Goal: Communication & Community: Answer question/provide support

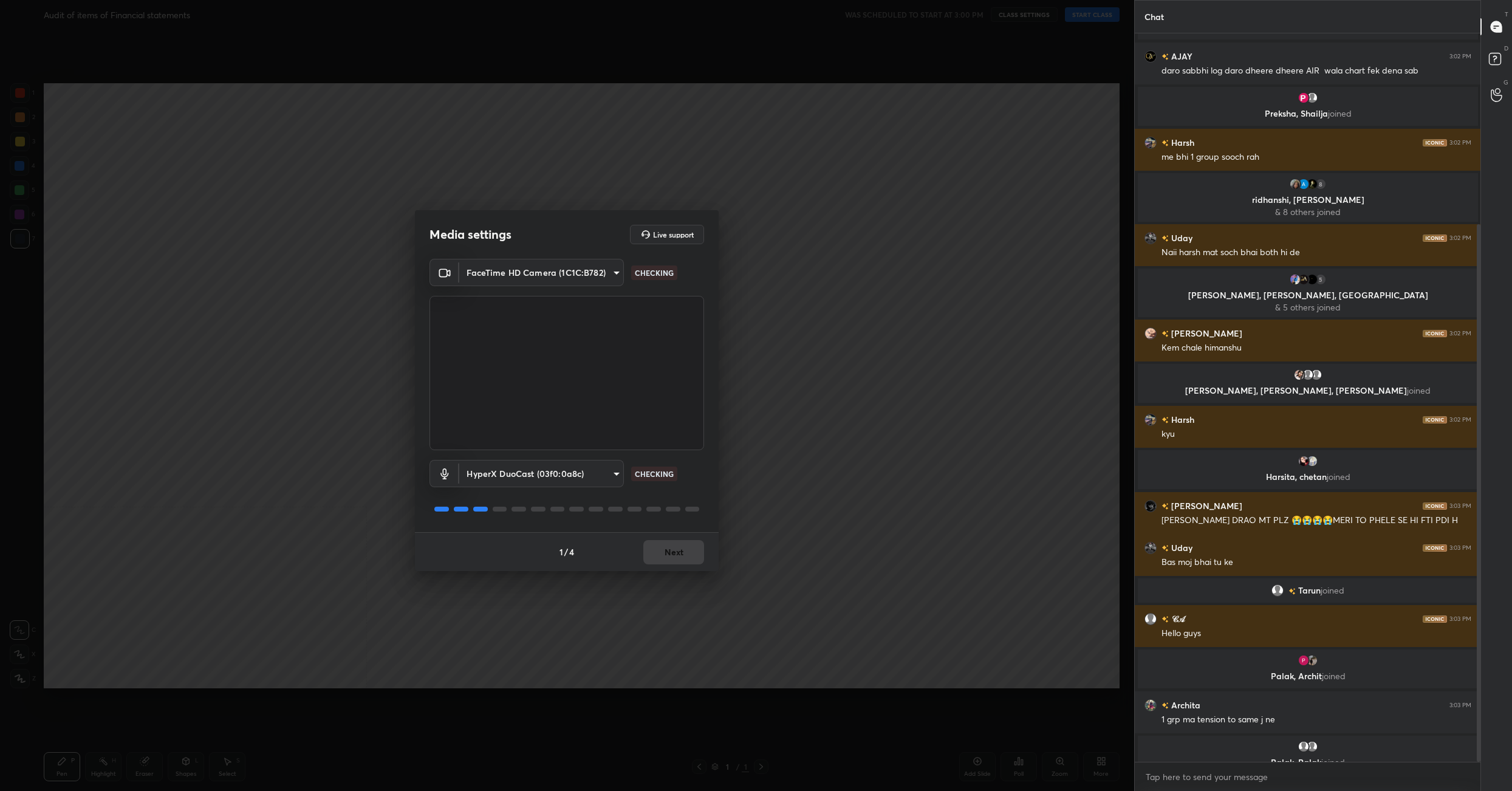
scroll to position [259, 0]
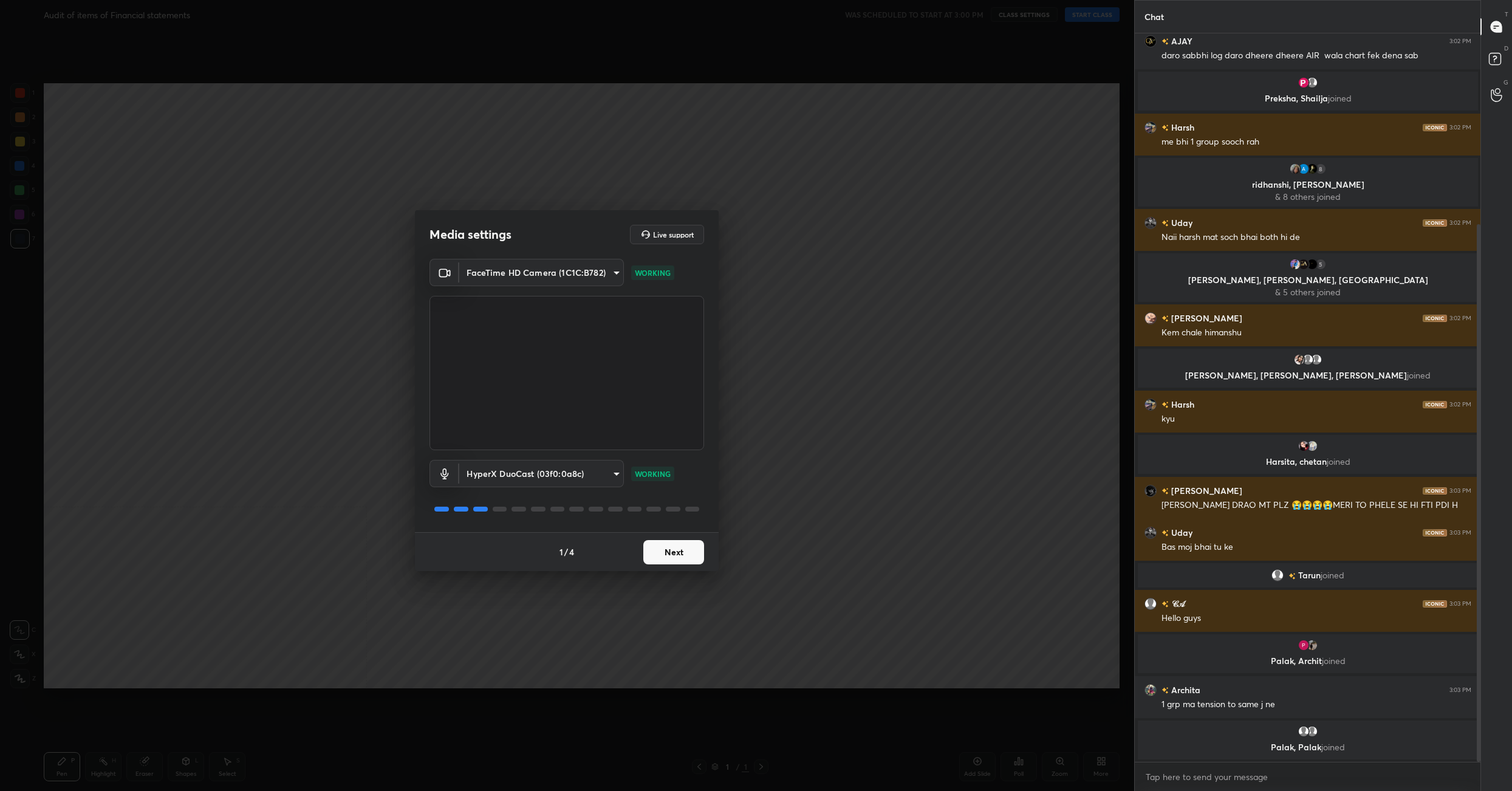
click at [687, 540] on button "Next" at bounding box center [674, 552] width 61 height 25
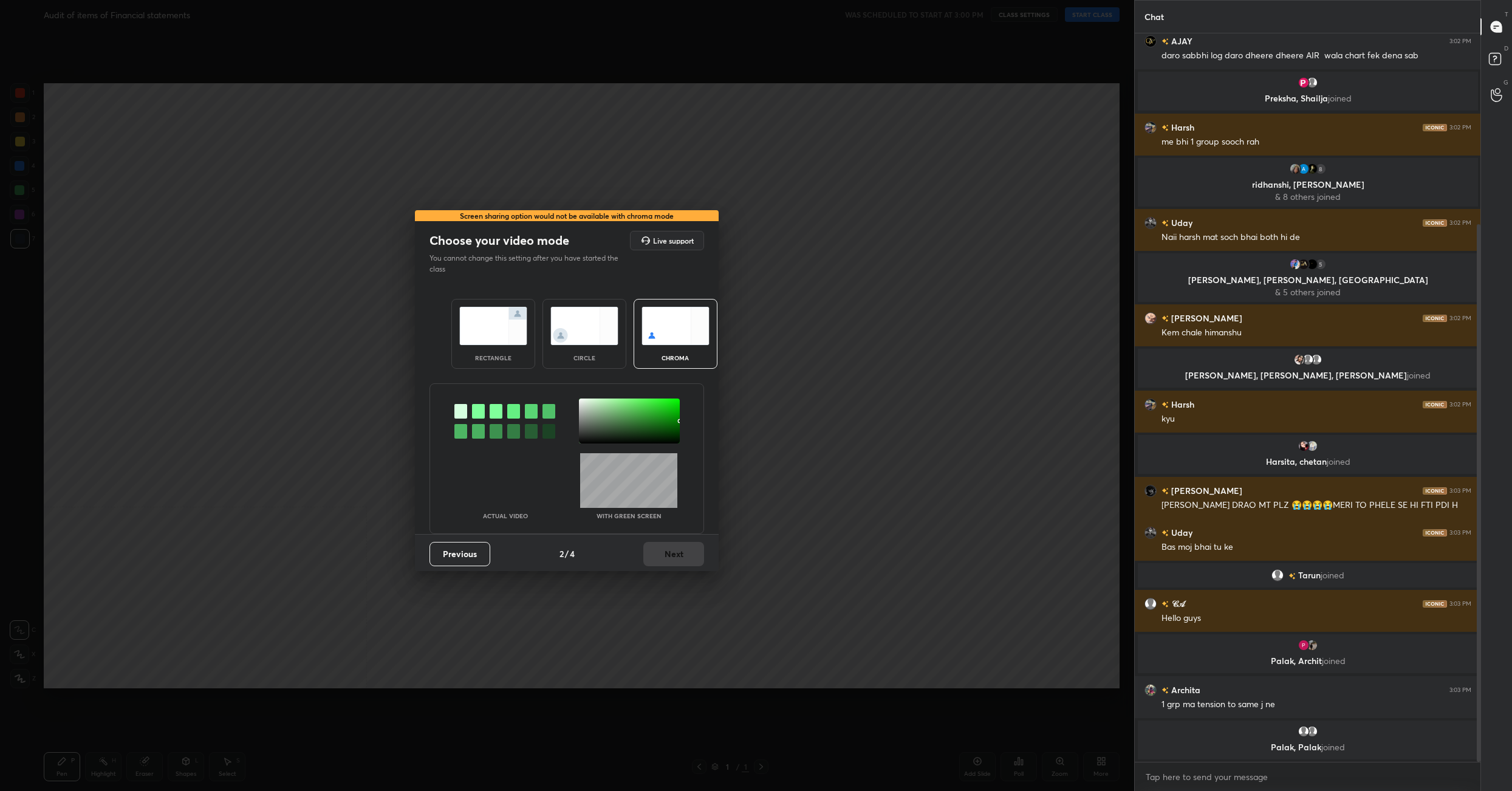
scroll to position [286, 0]
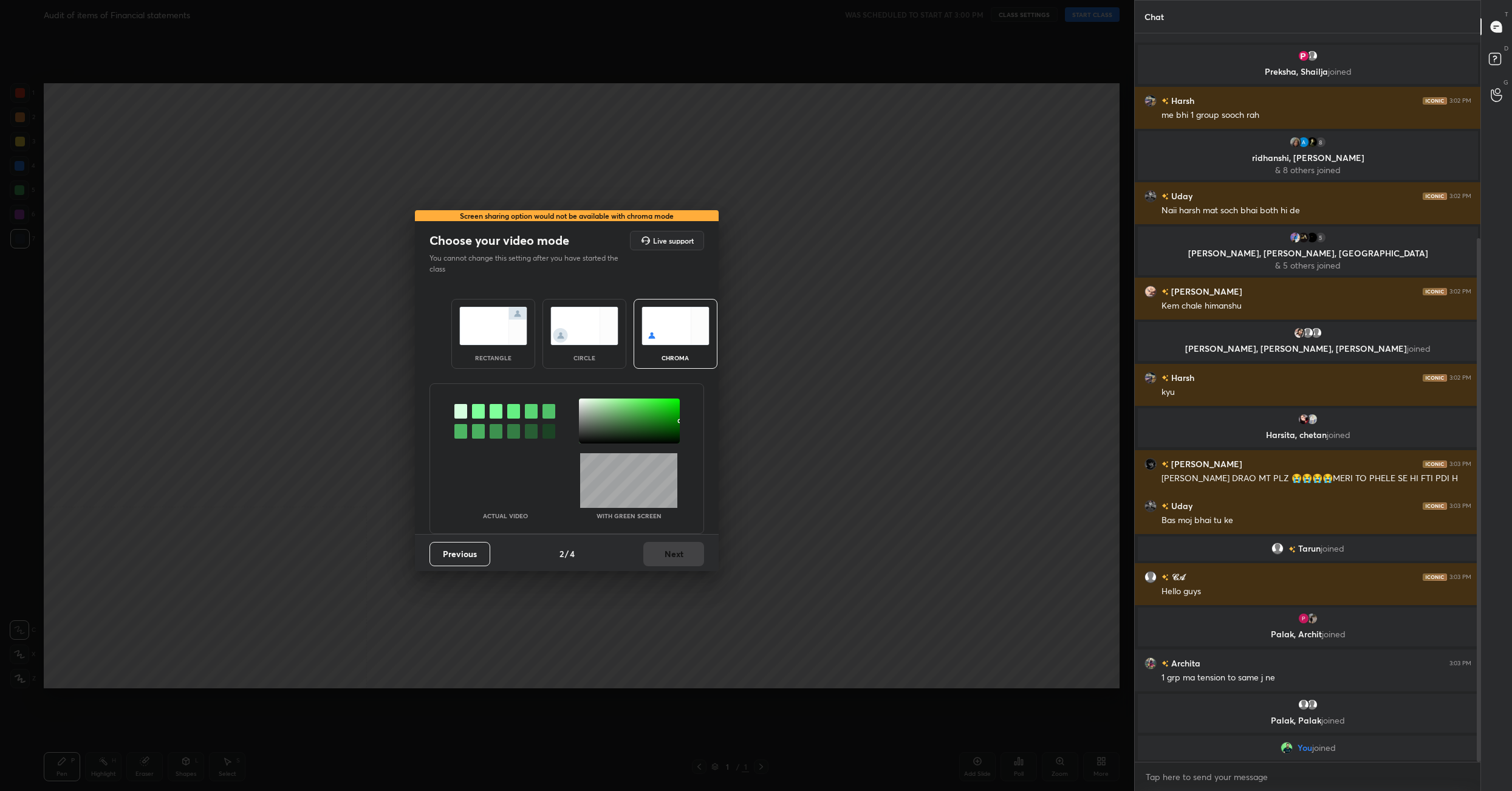
click at [508, 323] on img at bounding box center [493, 326] width 68 height 38
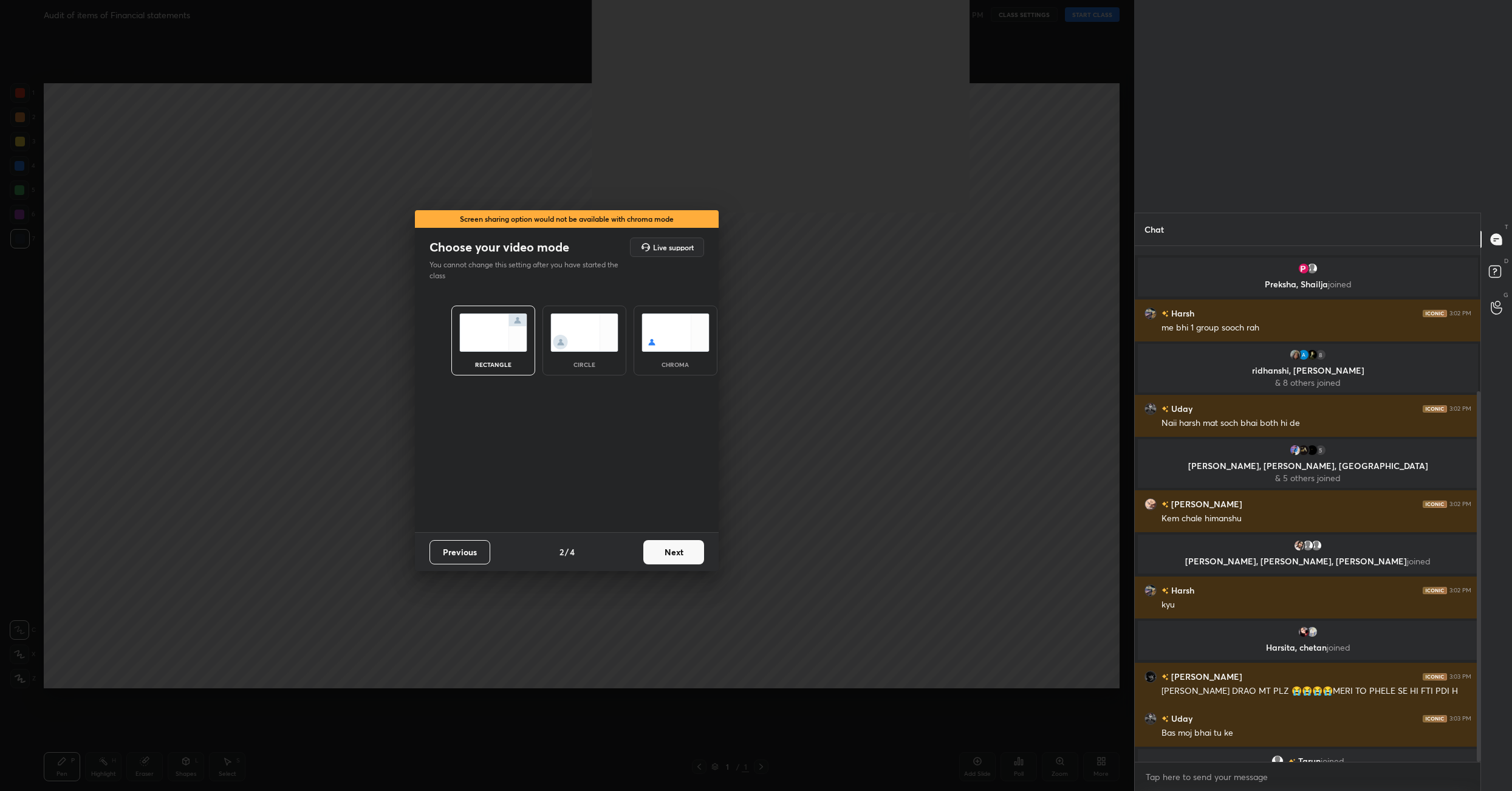
click at [690, 545] on button "Next" at bounding box center [674, 552] width 61 height 25
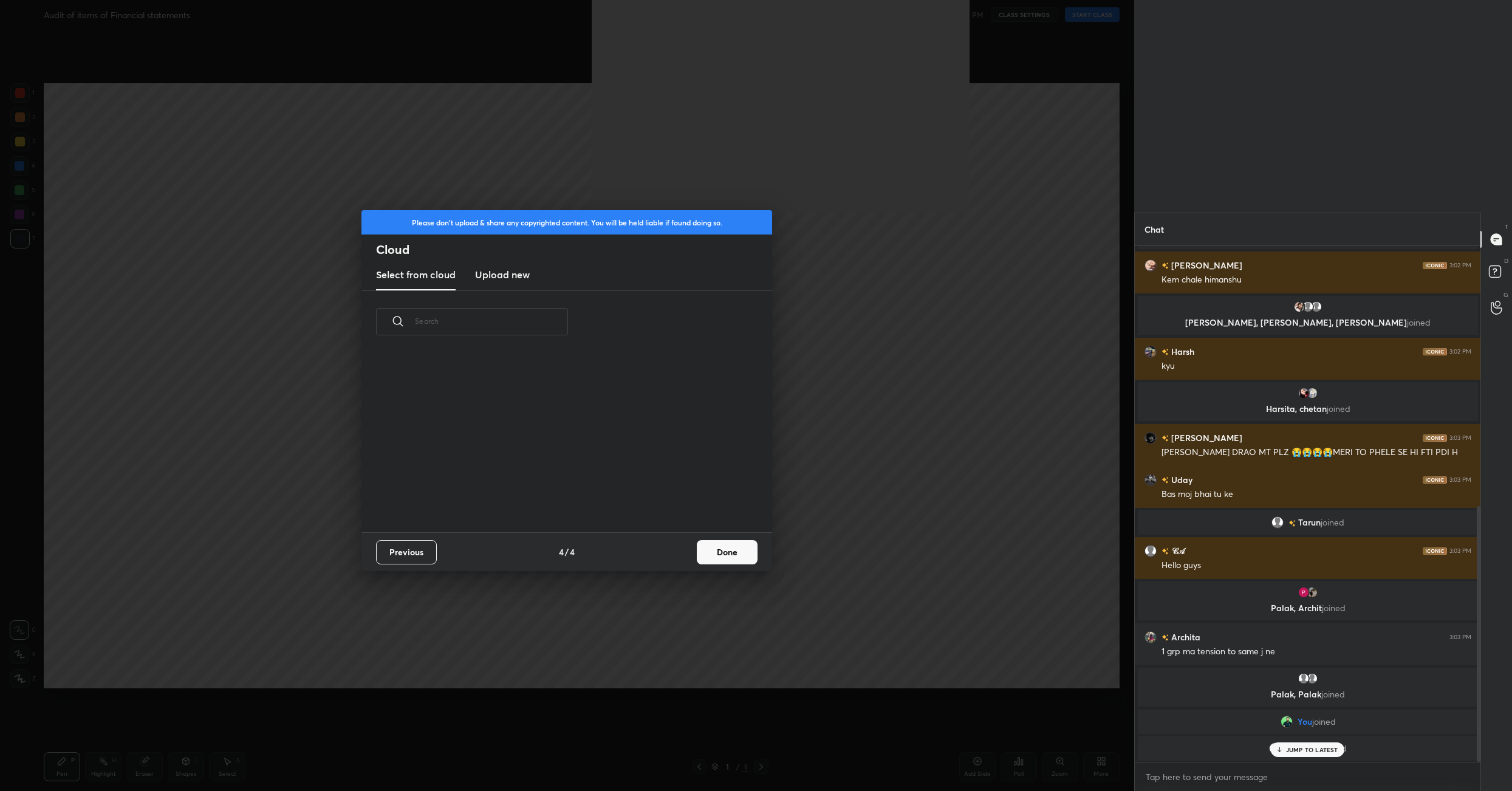
click at [739, 550] on button "Done" at bounding box center [727, 552] width 61 height 25
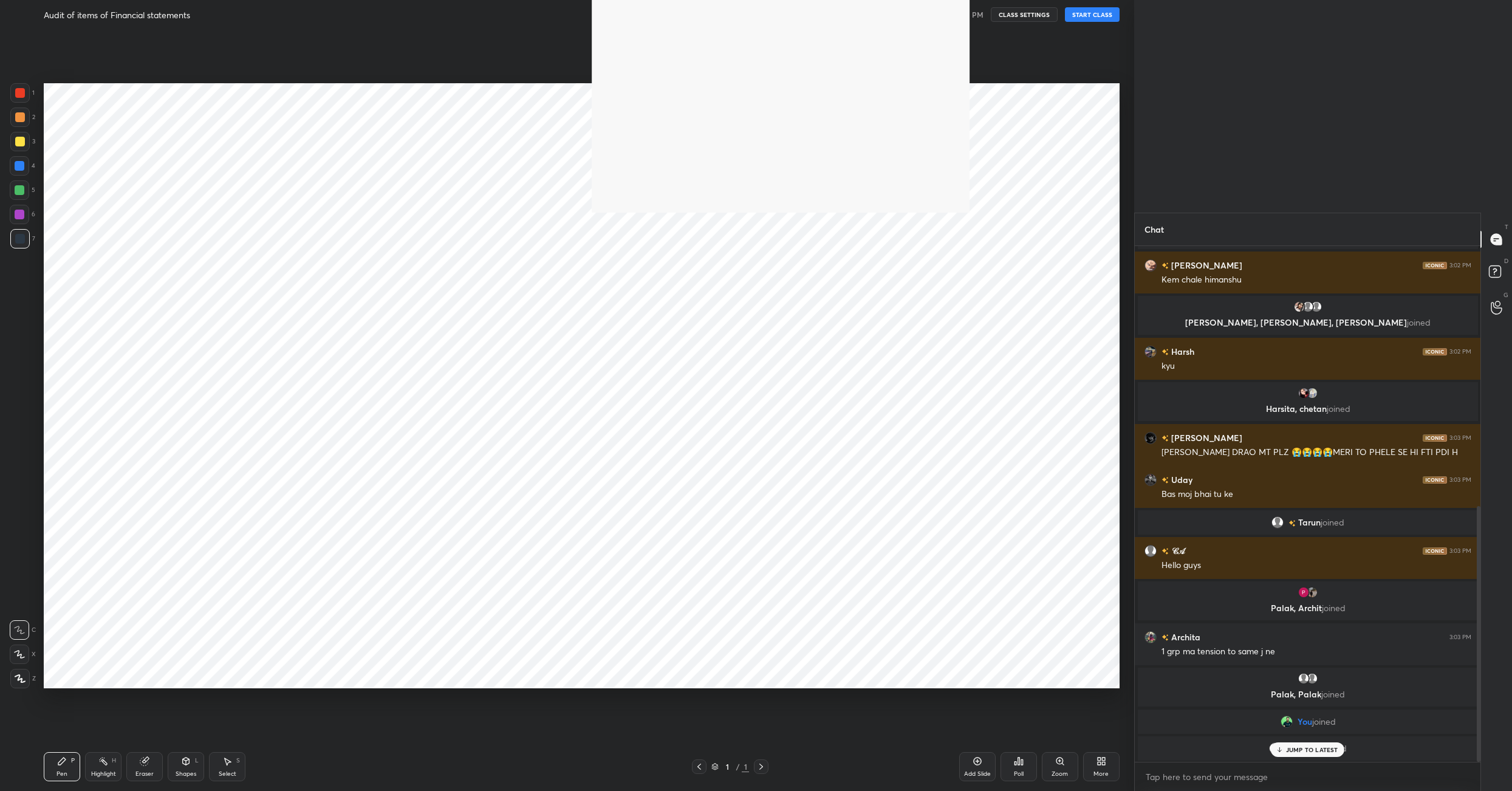
scroll to position [4, 6]
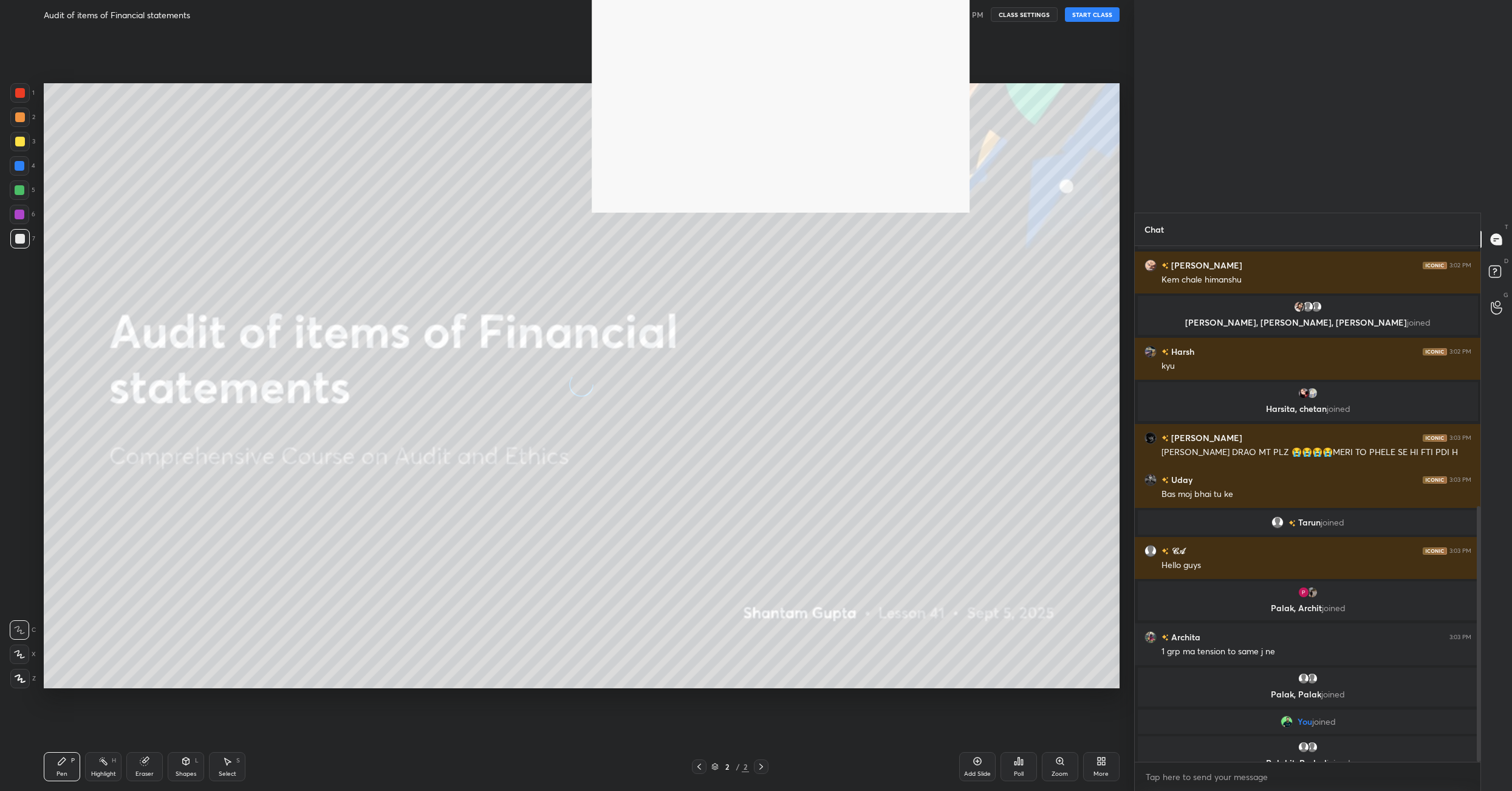
click at [1111, 9] on button "START CLASS" at bounding box center [1092, 14] width 55 height 14
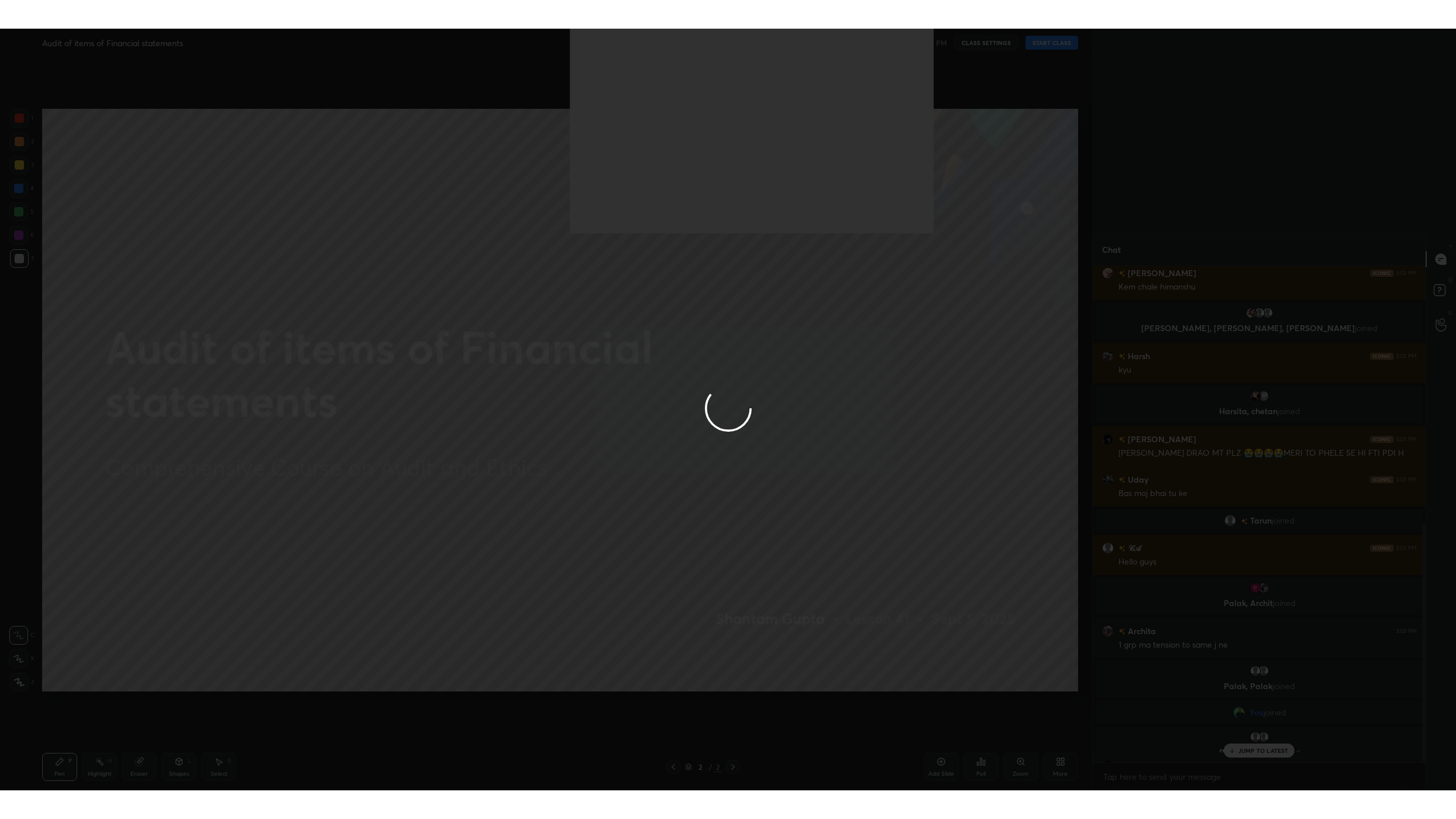
scroll to position [534, 0]
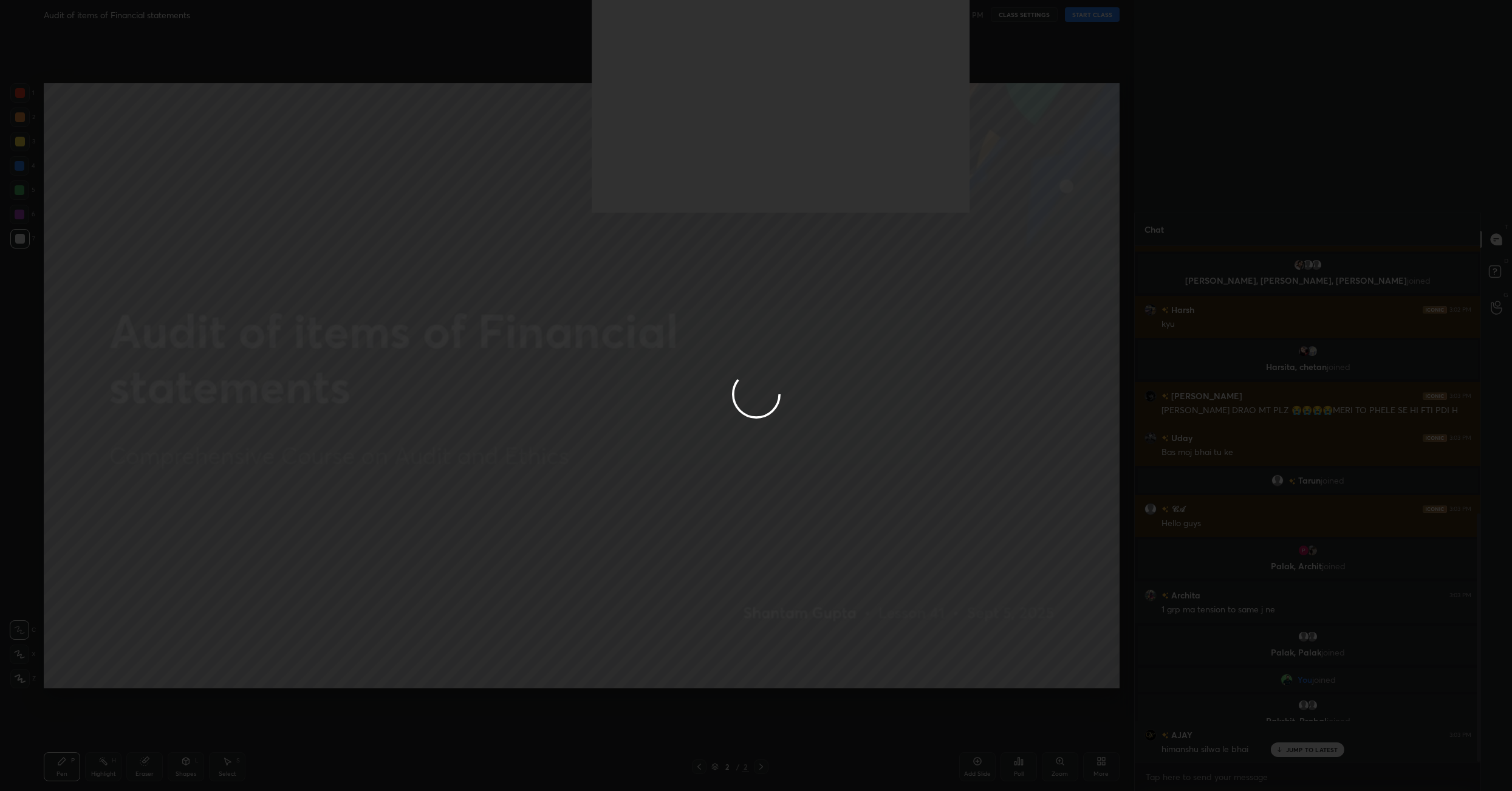
type textarea "x"
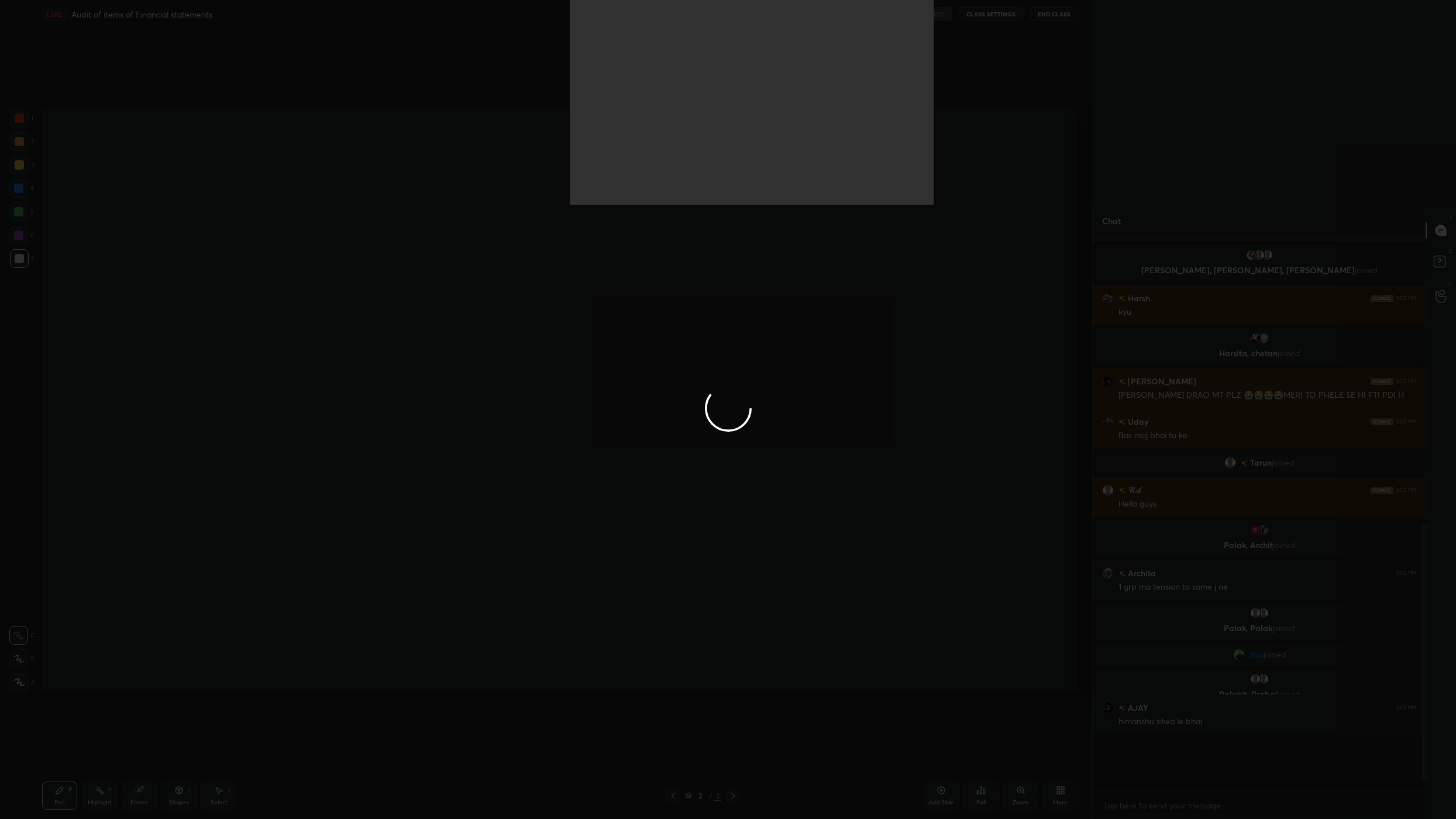
scroll to position [4, 4]
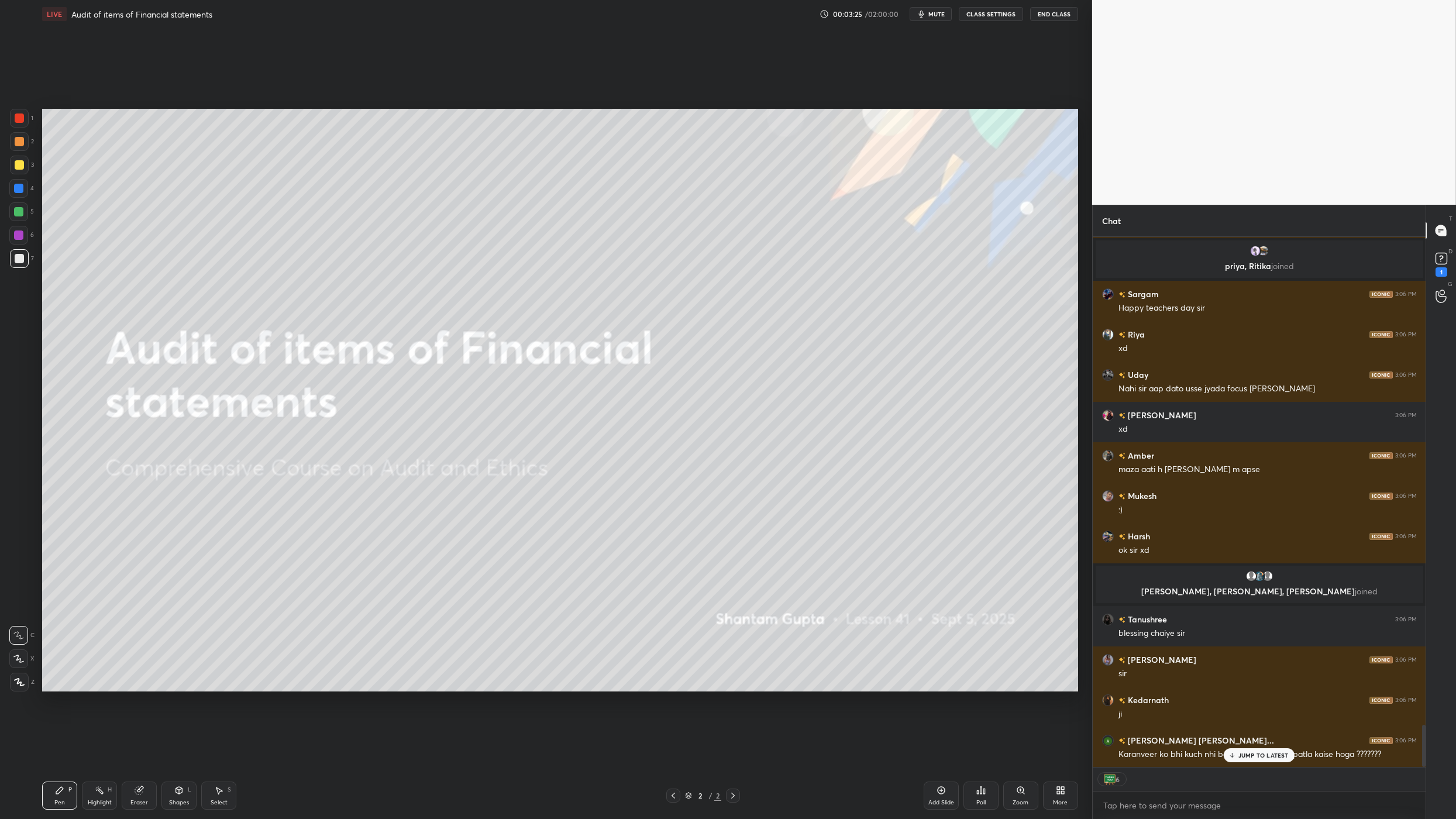
click at [1140, 815] on div "x" at bounding box center [1259, 805] width 333 height 28
type textarea "x"
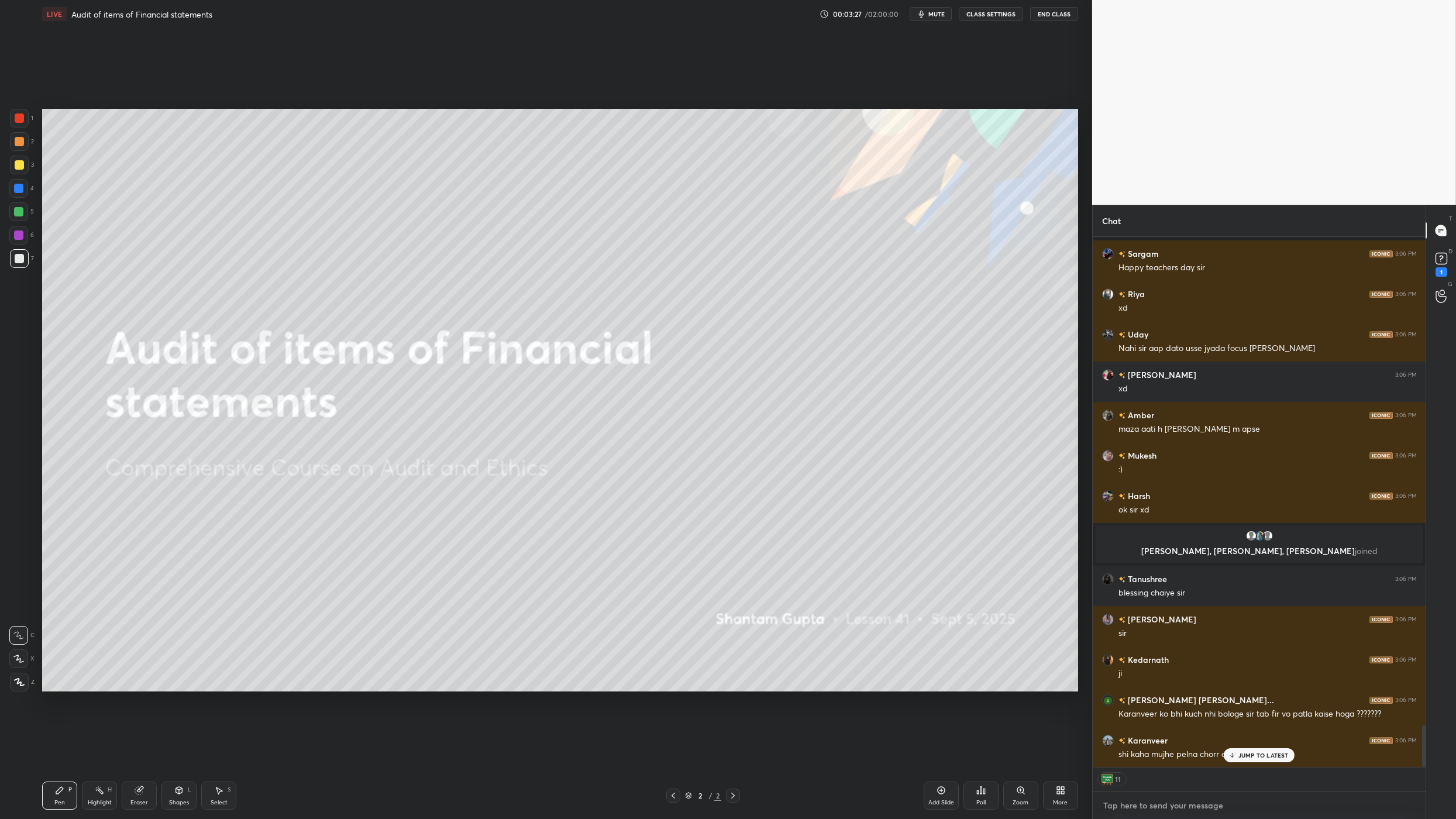
paste textarea "[URL][DOMAIN_NAME]"
type textarea "[URL][DOMAIN_NAME]"
type textarea "x"
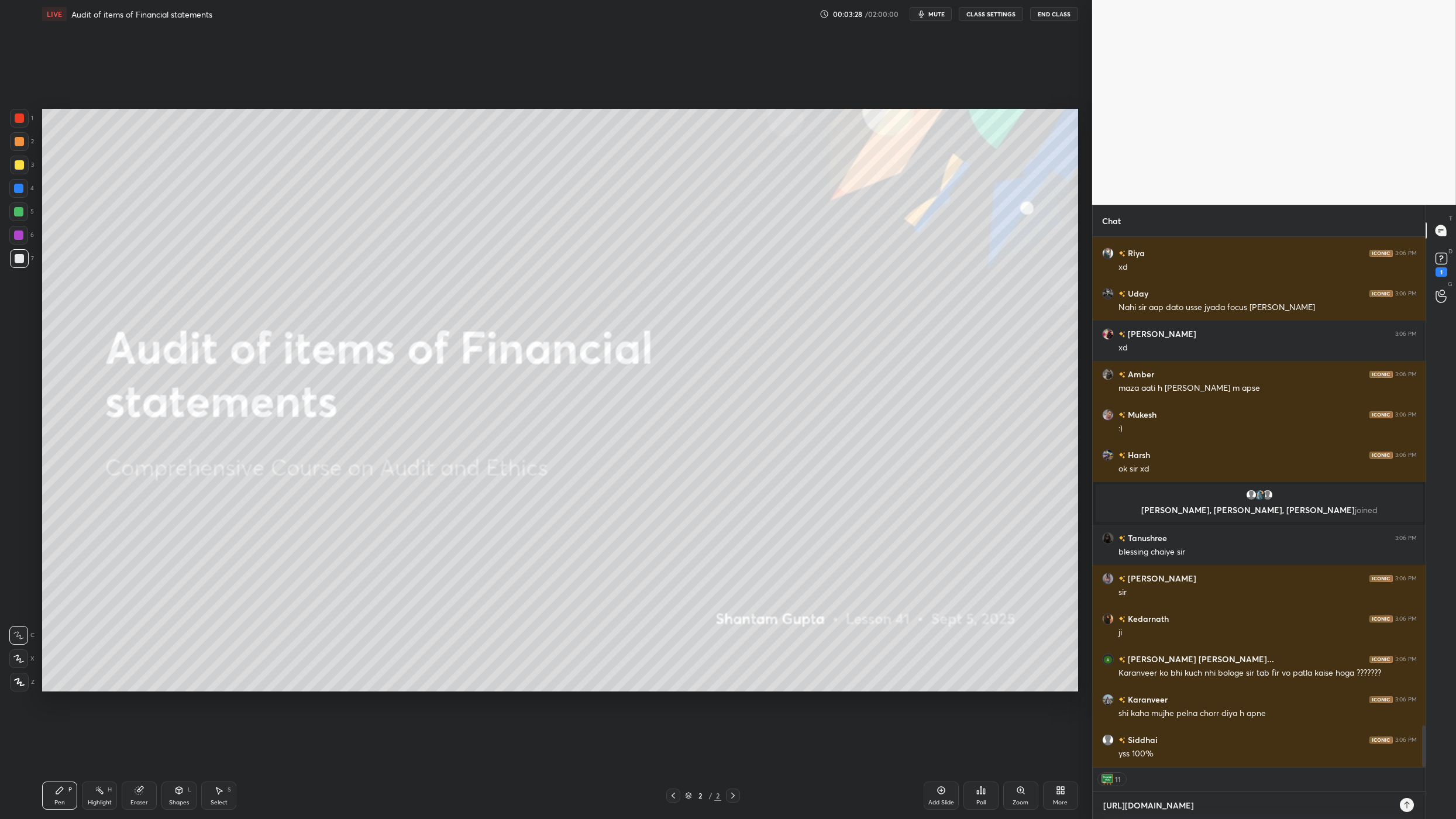
type textarea "[URL][DOMAIN_NAME]"
type textarea "x"
click at [1408, 808] on icon at bounding box center [1407, 805] width 9 height 9
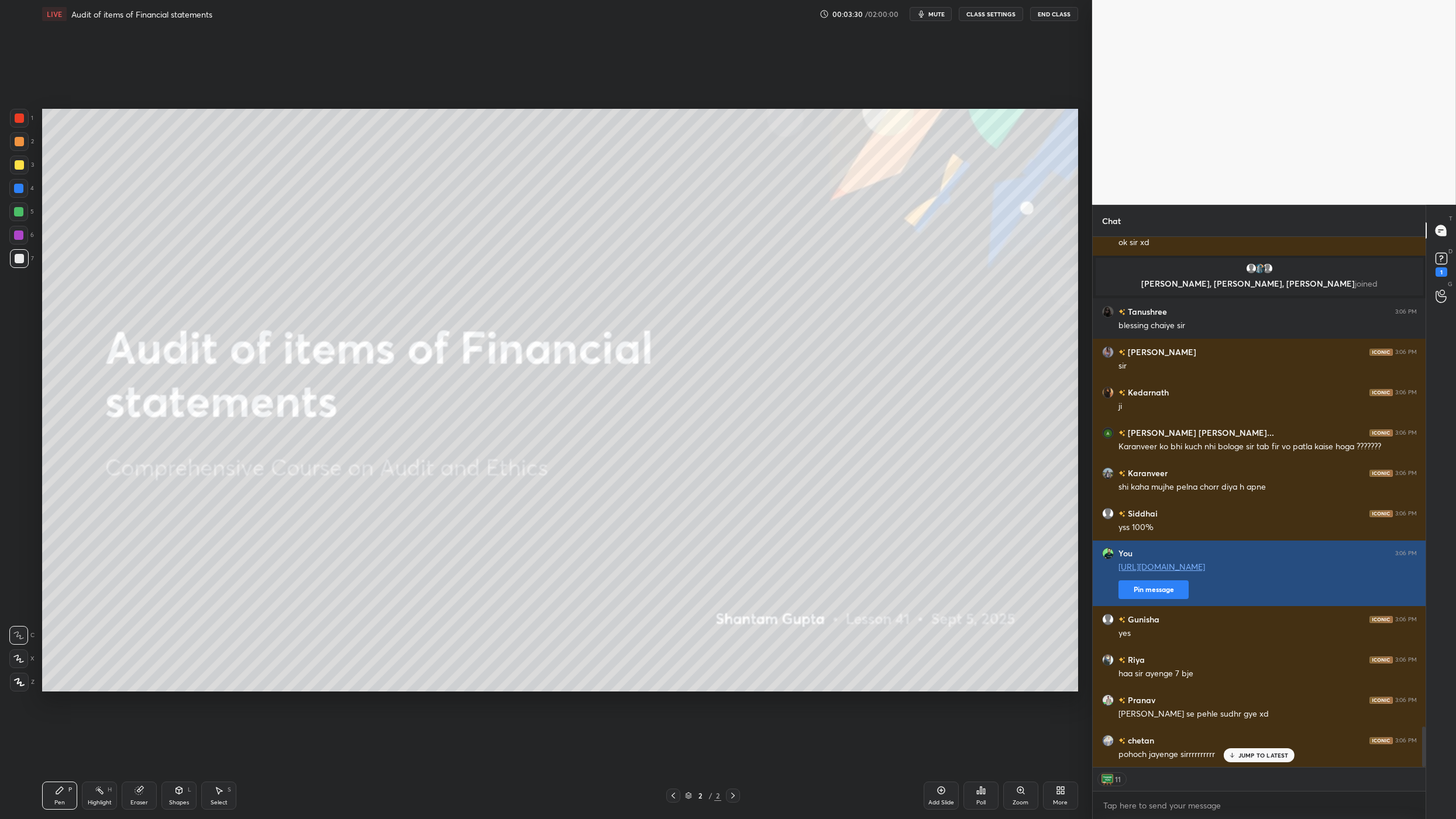
click at [1162, 667] on div "Shashikant 3:06 PM Bus sir rolauge kya haq h apkaa Khushboo 3:06 PM :)) Rishu 3…" at bounding box center [1259, 502] width 334 height 530
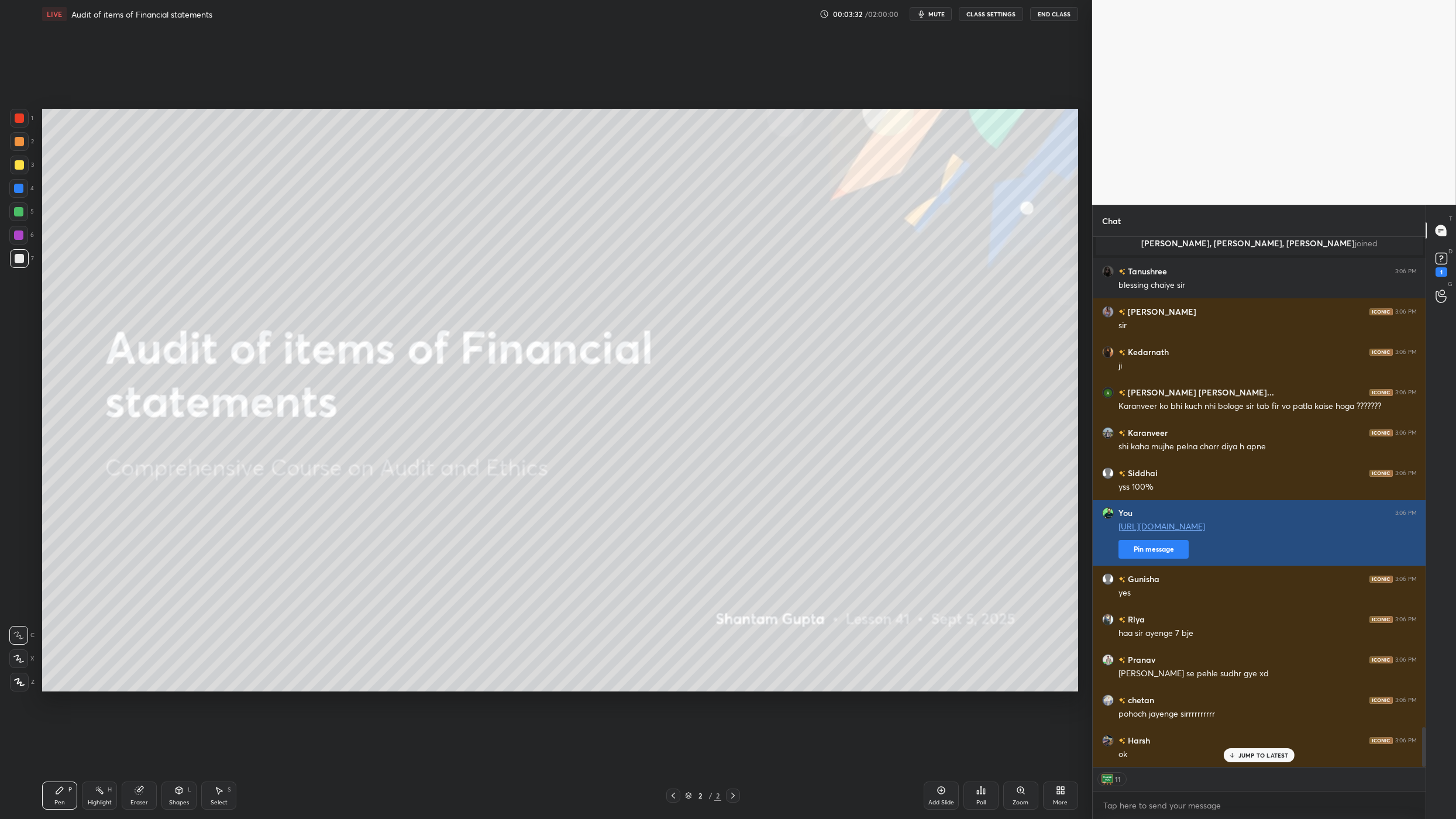
click at [1168, 552] on button "Pin message" at bounding box center [1154, 549] width 71 height 18
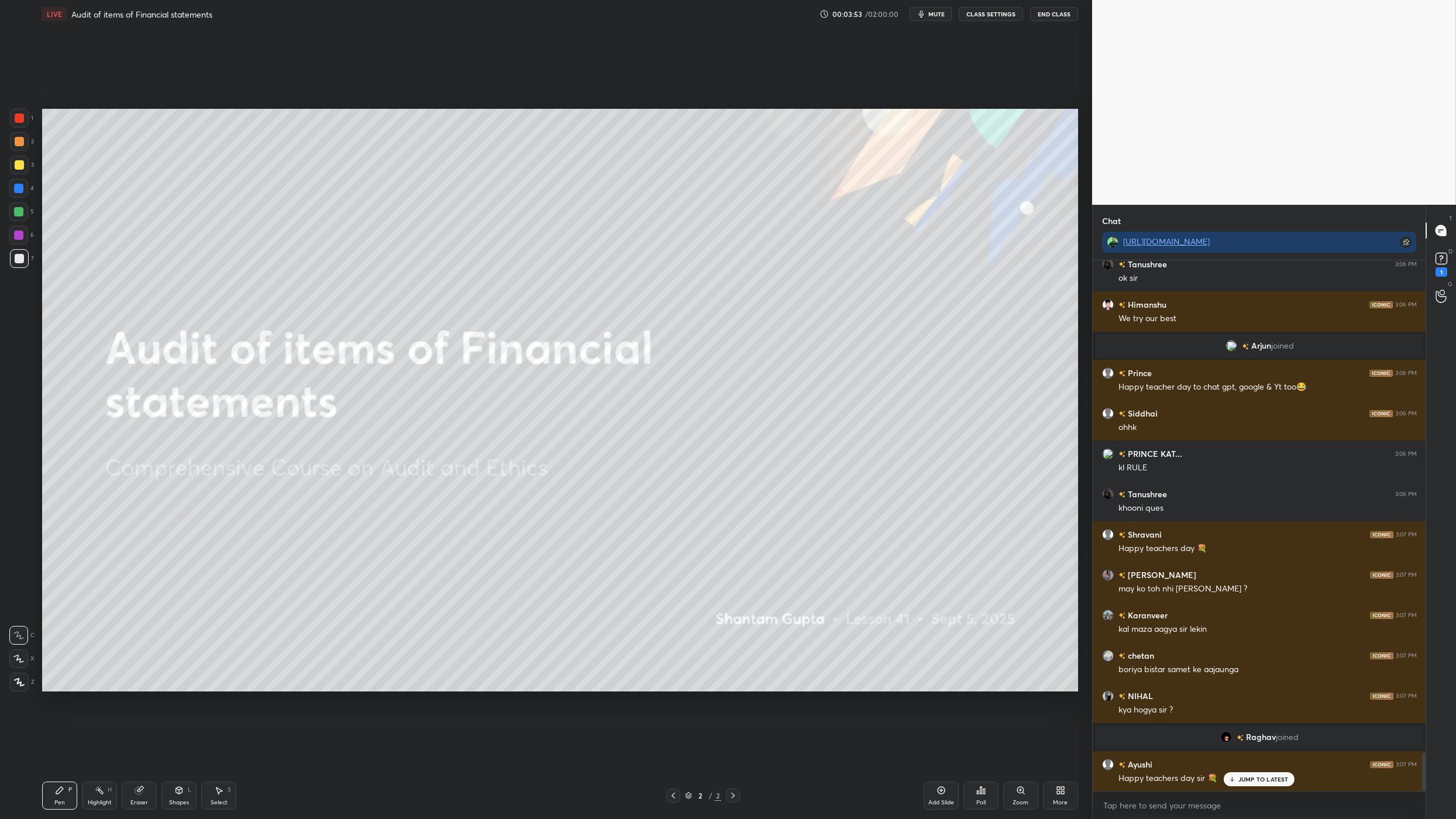
click at [1053, 801] on div "More" at bounding box center [1060, 795] width 35 height 28
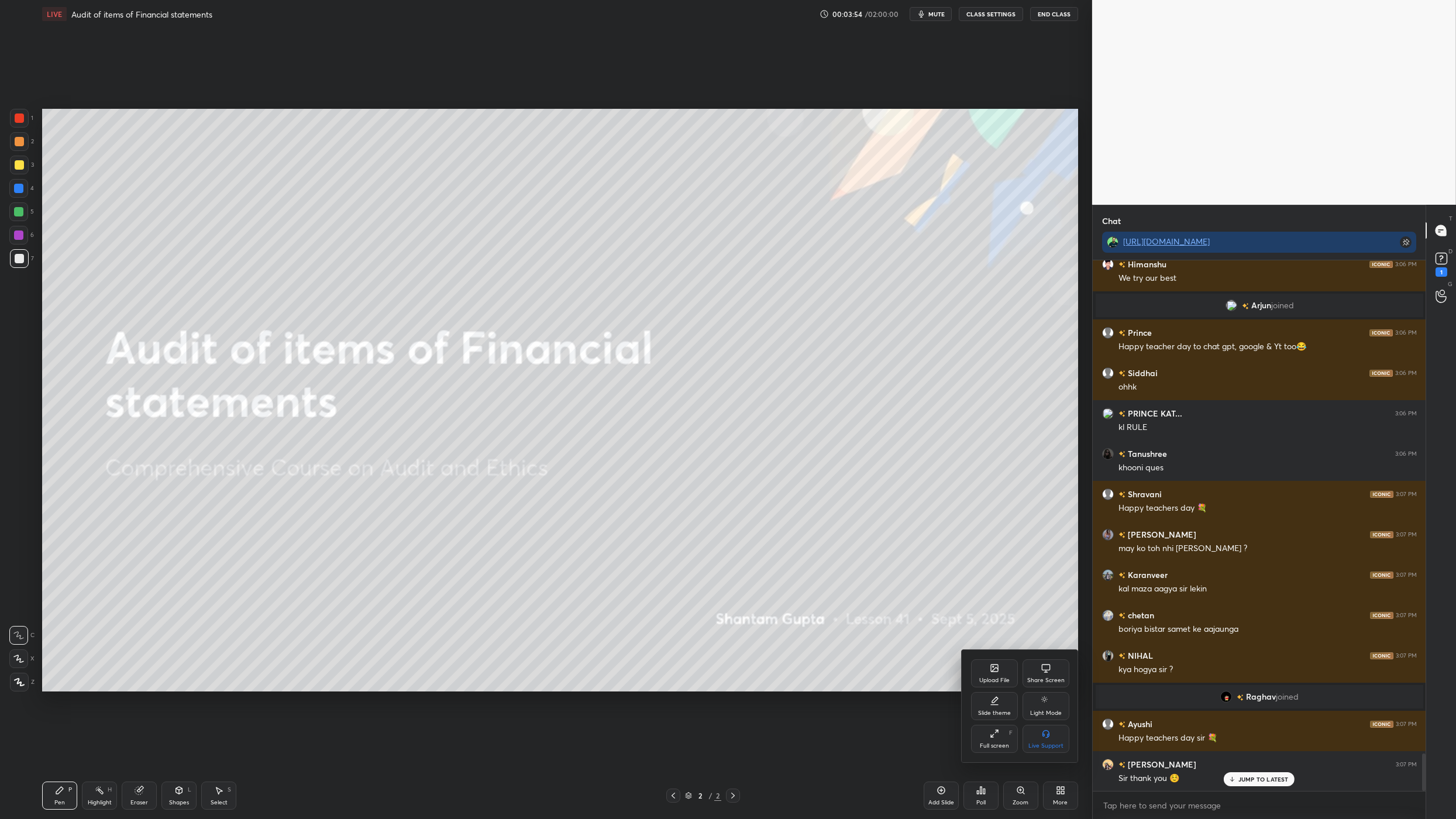
click at [993, 678] on div "Upload File" at bounding box center [994, 680] width 31 height 6
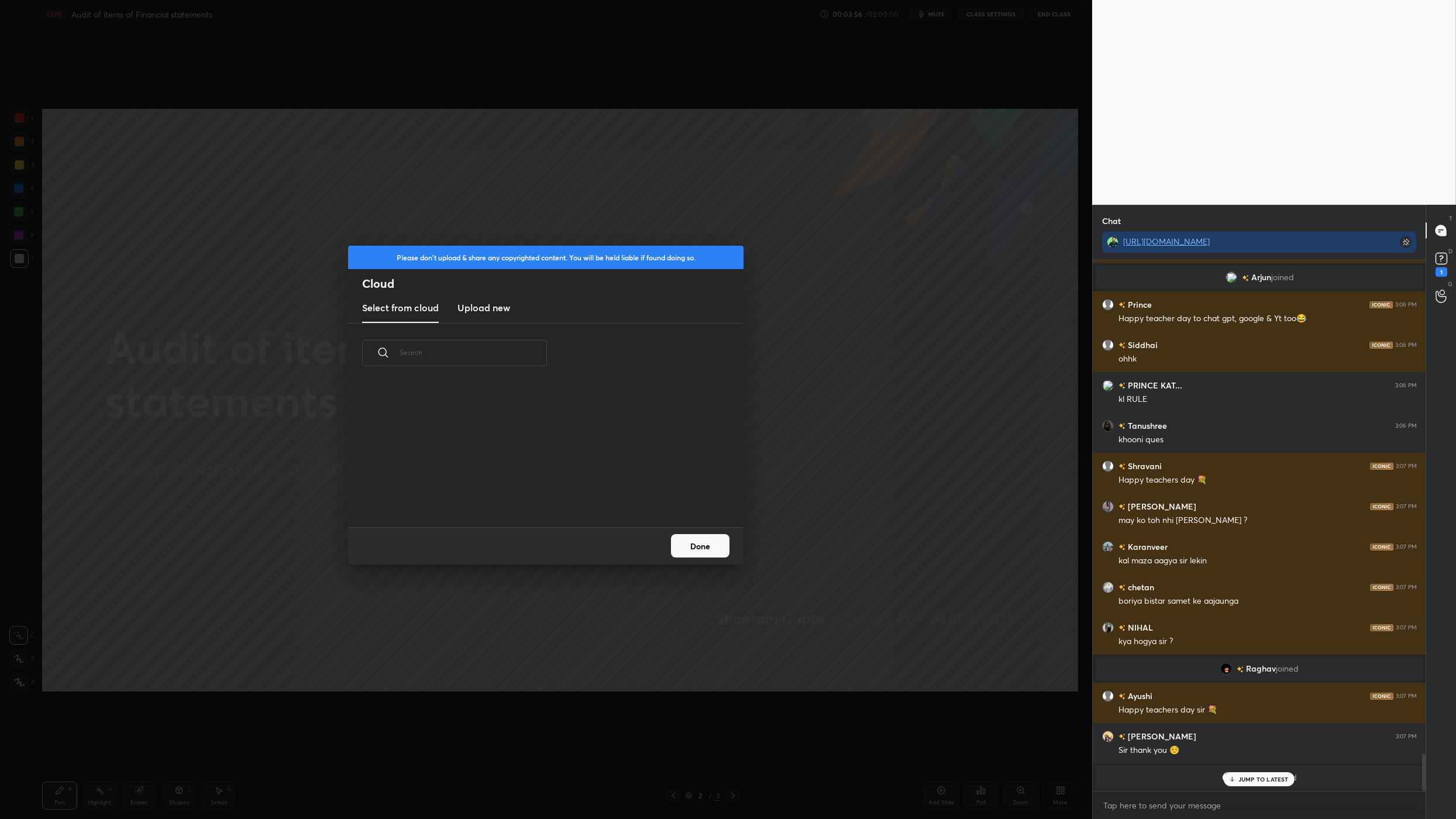
click at [725, 542] on button "Done" at bounding box center [700, 546] width 58 height 24
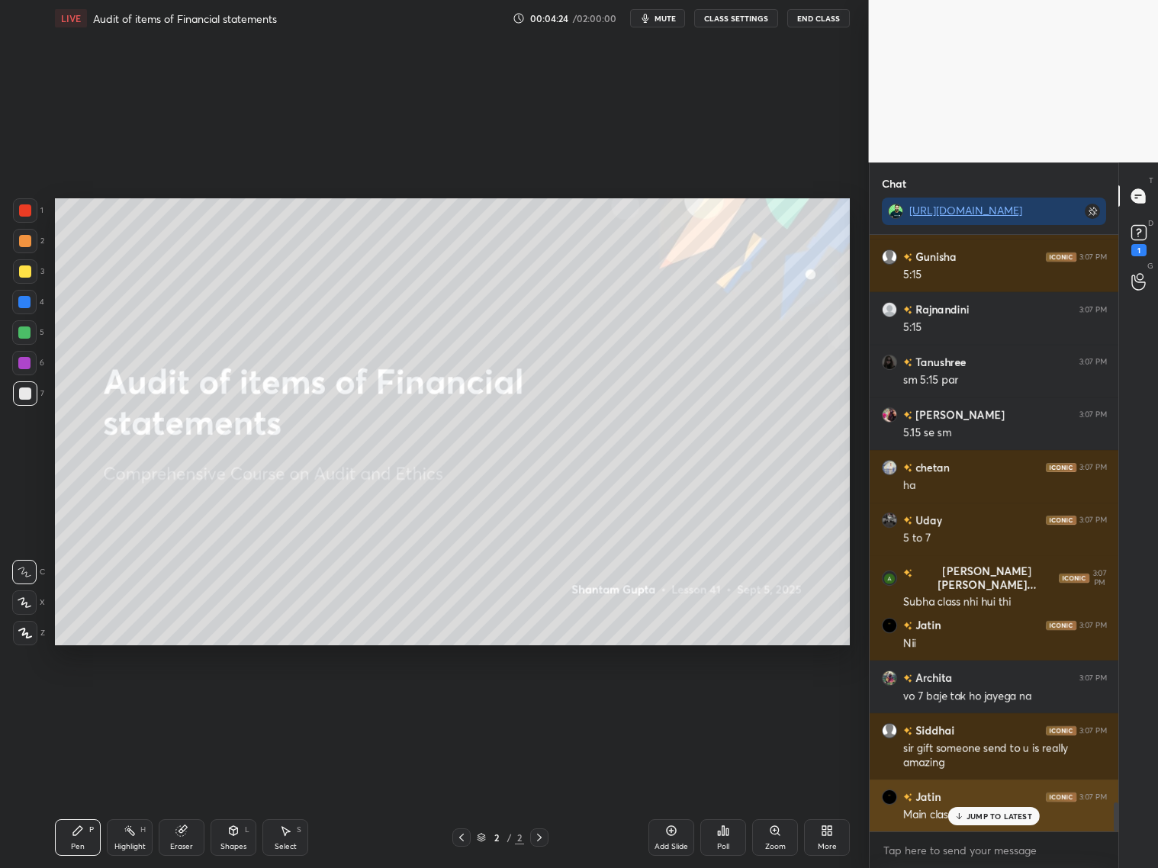
drag, startPoint x: 984, startPoint y: 812, endPoint x: 996, endPoint y: 809, distance: 12.6
click at [989, 812] on p "JUMP TO LATEST" at bounding box center [1000, 816] width 66 height 9
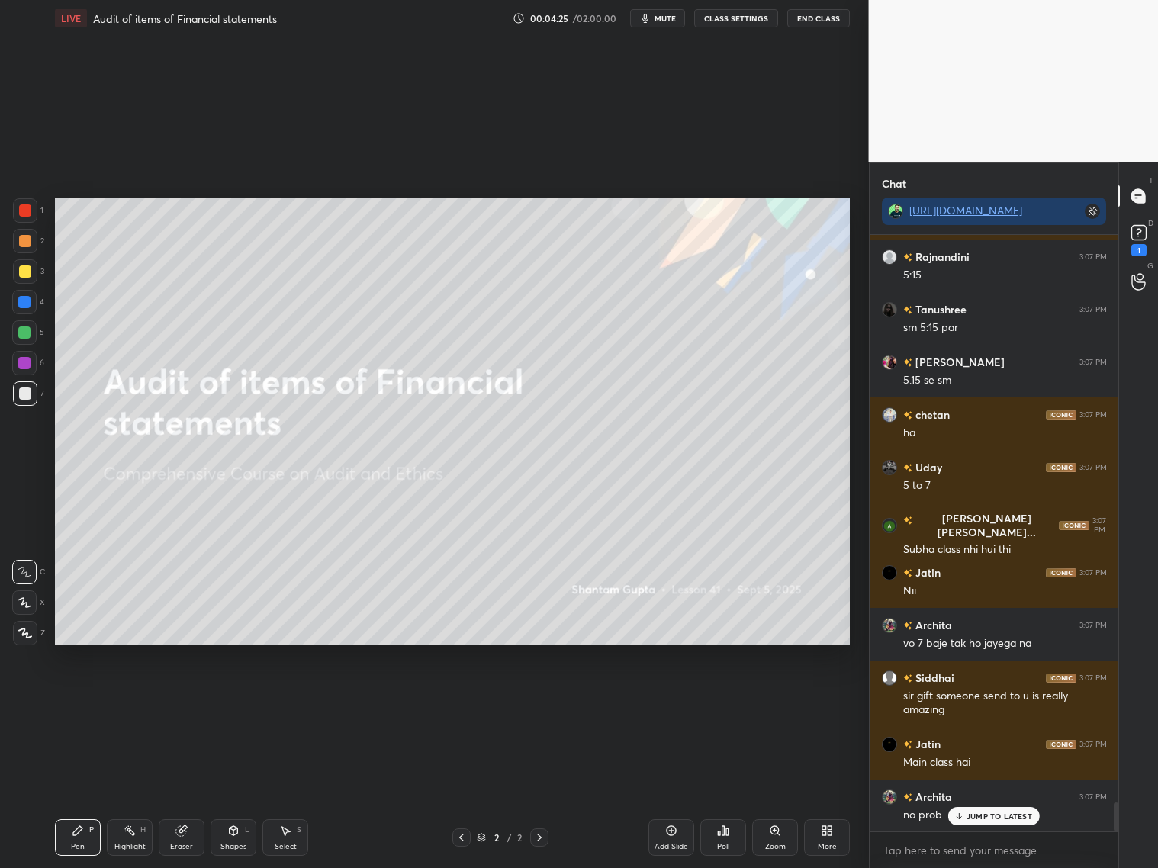
click at [980, 819] on div "Riya 3:07 PM haaa Jatin 3:07 PM Ha Shashikant 3:07 PM Xd Ayush Asho... 3:07 PM …" at bounding box center [994, 533] width 249 height 597
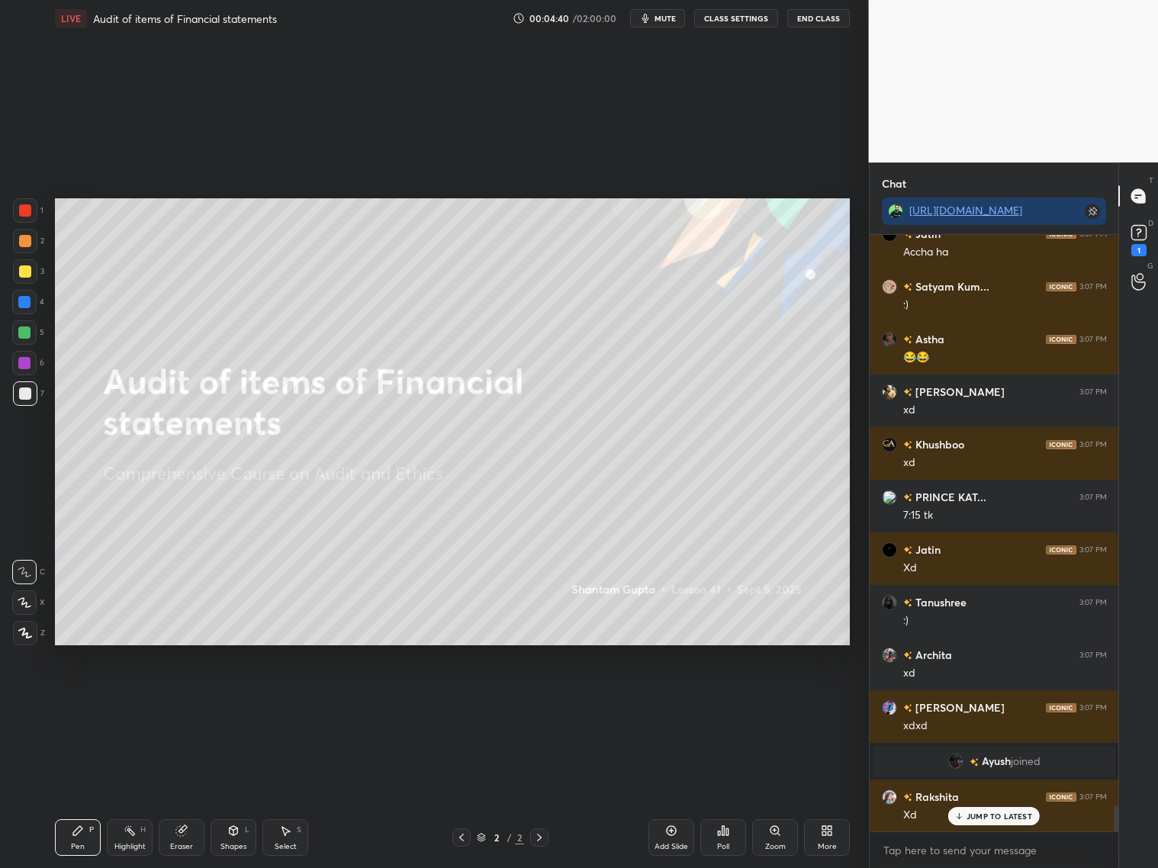
click at [830, 837] on div "More" at bounding box center [827, 837] width 46 height 37
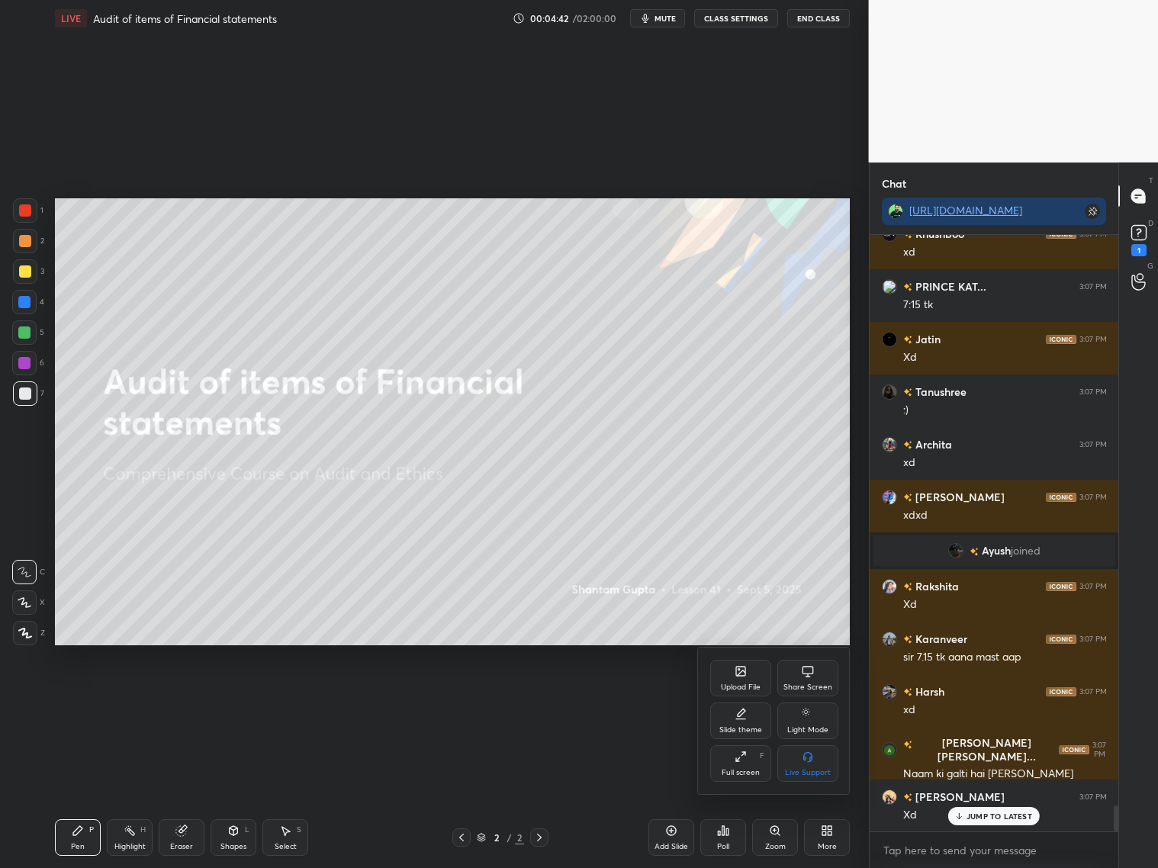
drag, startPoint x: 696, startPoint y: 778, endPoint x: 719, endPoint y: 775, distance: 23.8
click at [700, 778] on div "Upload File Share Screen Slide theme Light Mode Full screen F Live Support" at bounding box center [773, 721] width 153 height 148
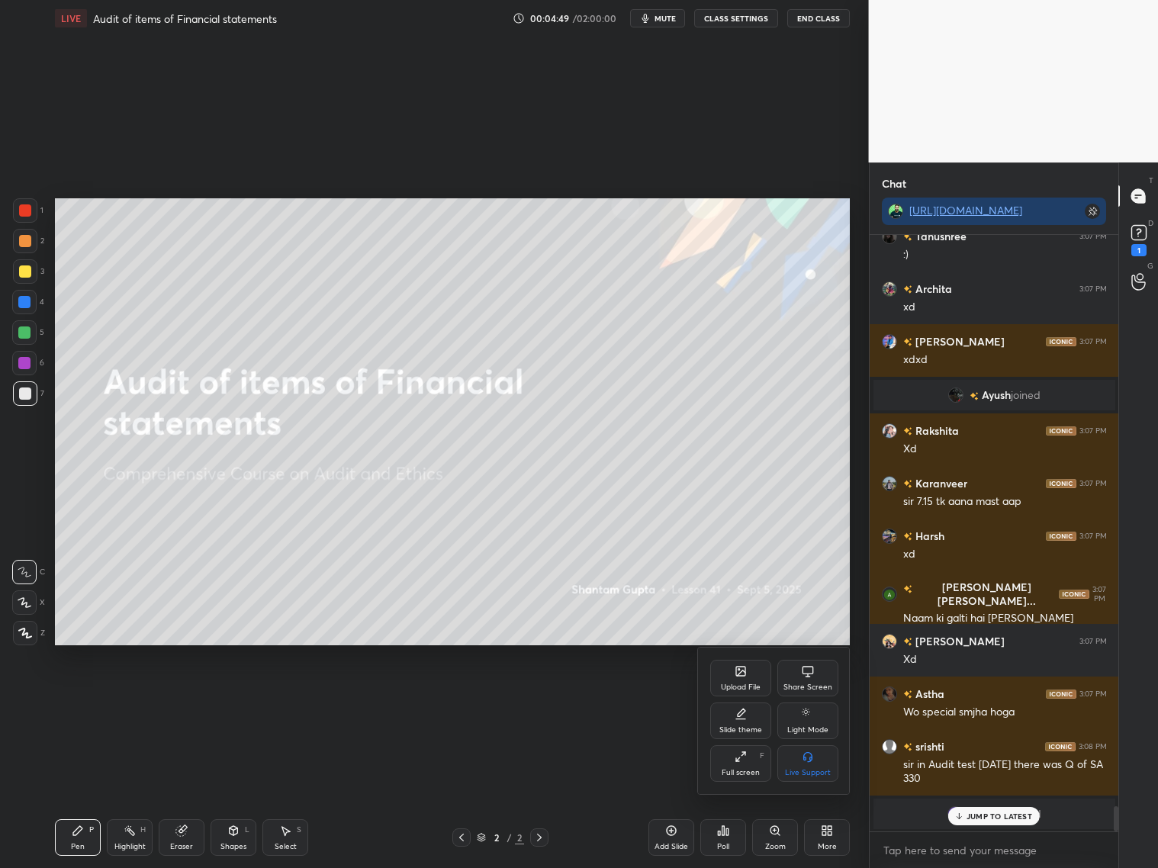
click at [816, 832] on div at bounding box center [579, 434] width 1158 height 868
click at [832, 839] on div "More" at bounding box center [827, 837] width 46 height 37
click at [744, 680] on div "Upload File" at bounding box center [740, 678] width 61 height 37
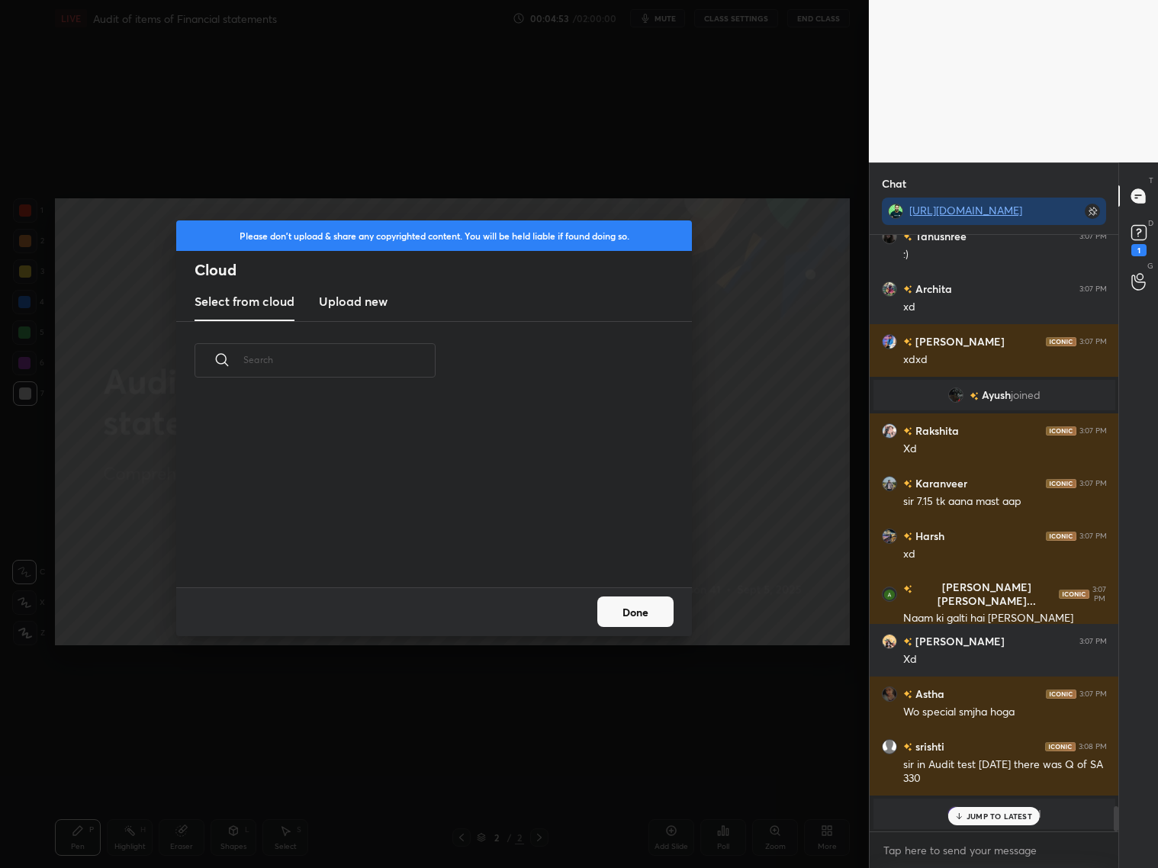
click at [637, 615] on button "Done" at bounding box center [635, 612] width 76 height 31
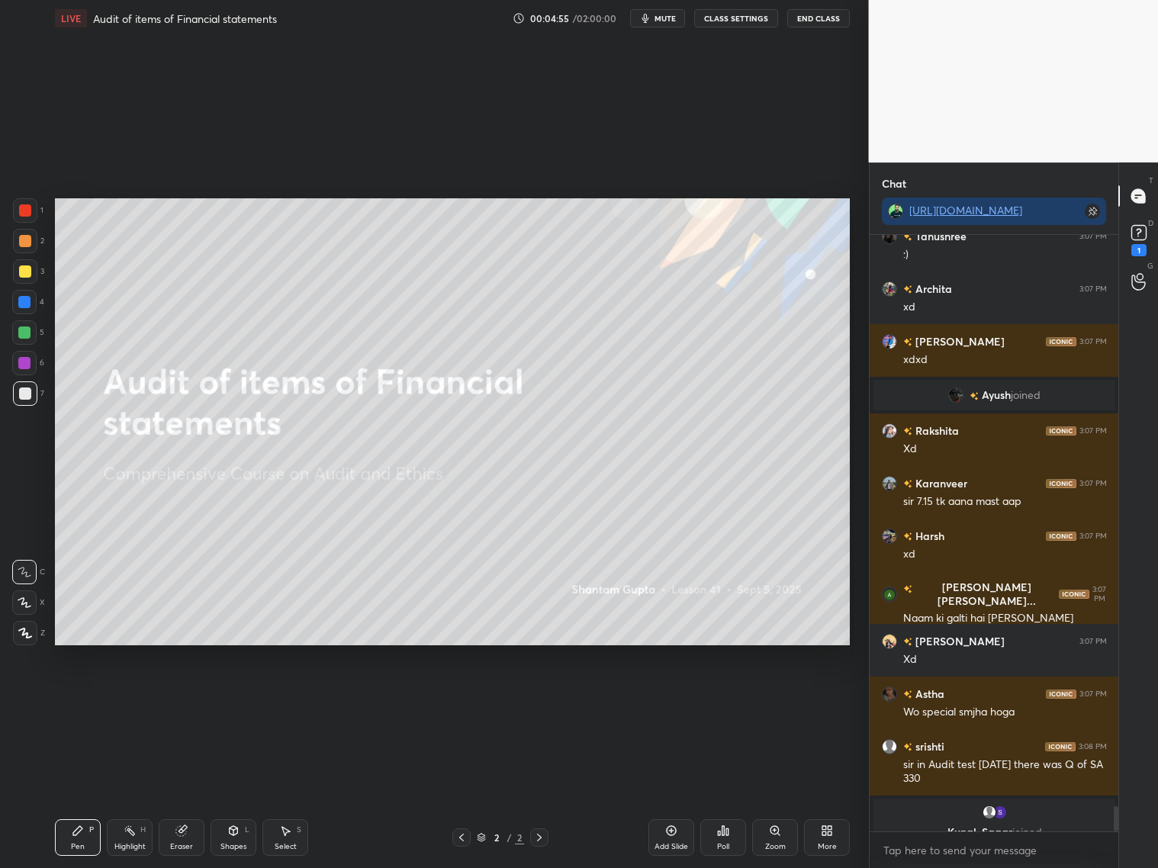
click at [819, 825] on div "More" at bounding box center [827, 837] width 46 height 37
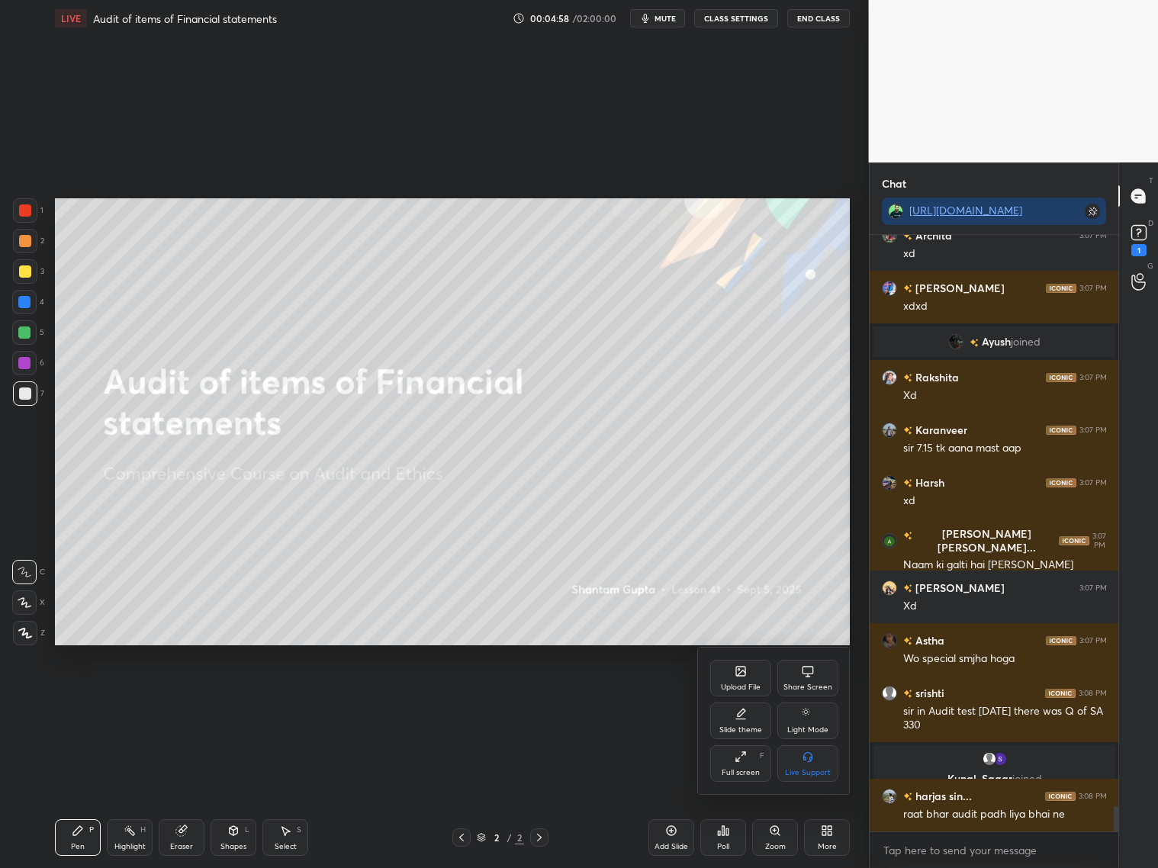
click at [724, 719] on div "Slide theme" at bounding box center [740, 721] width 61 height 37
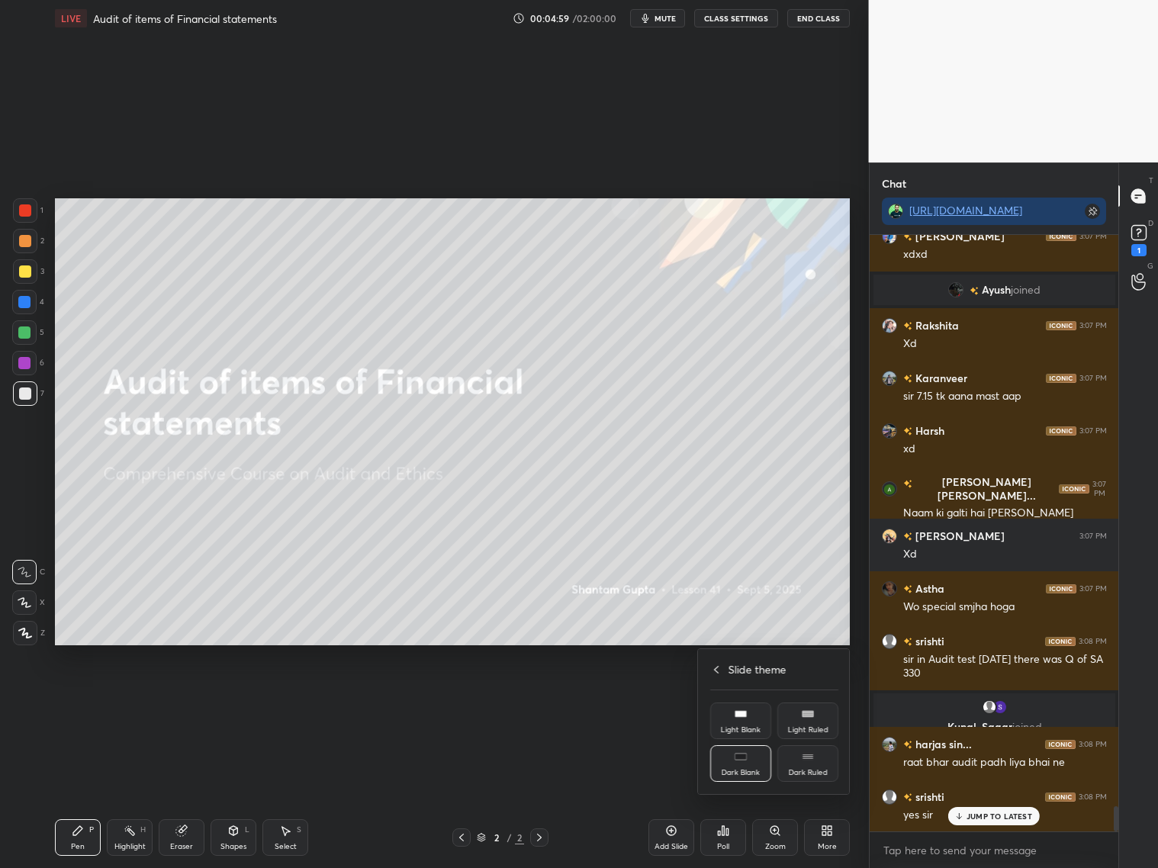
drag, startPoint x: 729, startPoint y: 718, endPoint x: 729, endPoint y: 703, distance: 14.5
click at [731, 719] on div "Light Blank" at bounding box center [740, 721] width 61 height 37
click at [713, 669] on icon at bounding box center [710, 670] width 12 height 12
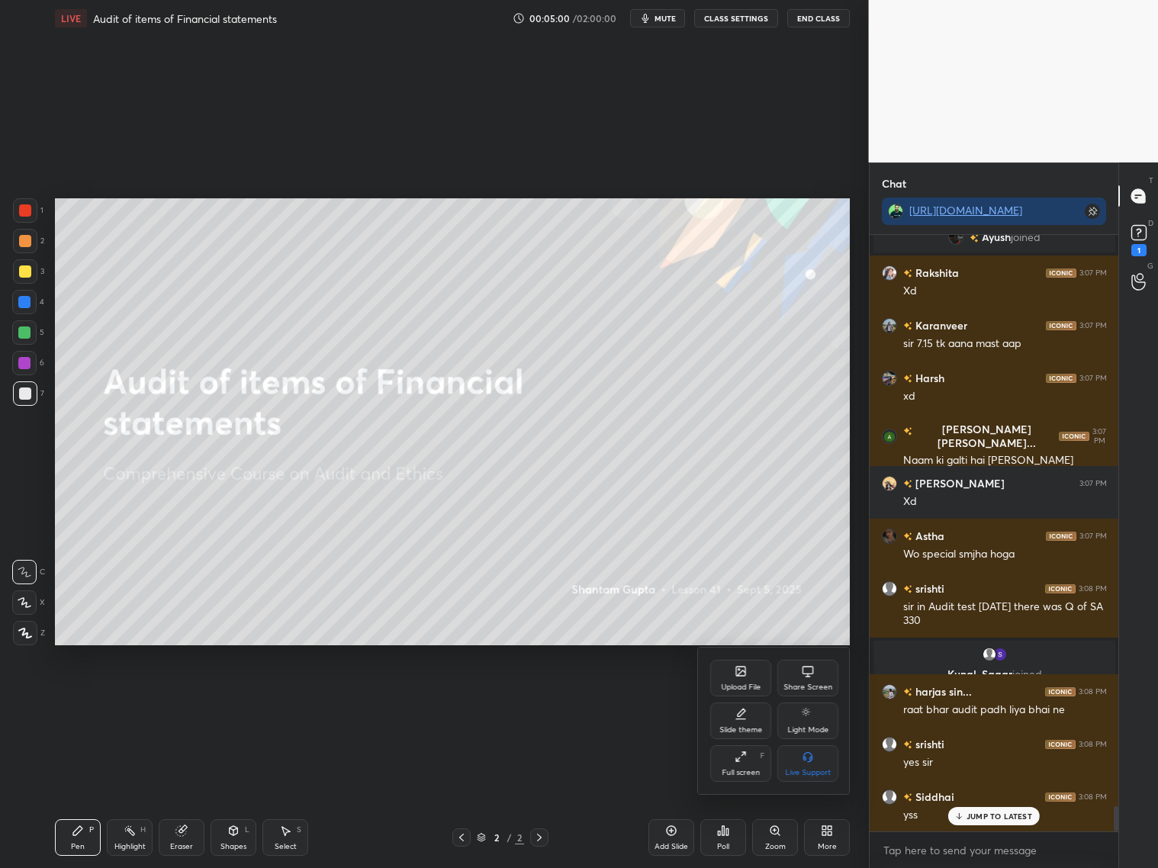
drag, startPoint x: 671, startPoint y: 840, endPoint x: 674, endPoint y: 832, distance: 9.2
click at [672, 838] on div at bounding box center [579, 434] width 1158 height 868
click at [671, 834] on icon at bounding box center [671, 831] width 12 height 12
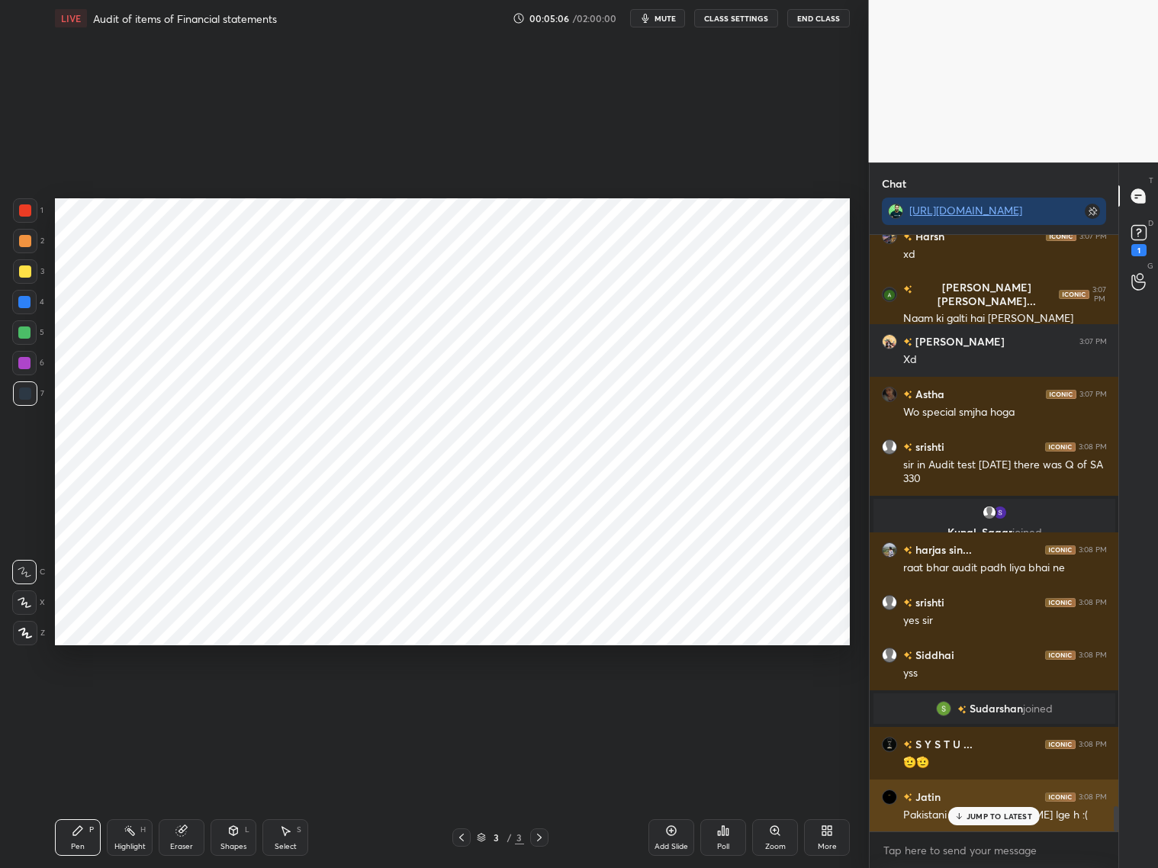
click at [973, 816] on p "JUMP TO LATEST" at bounding box center [1000, 816] width 66 height 9
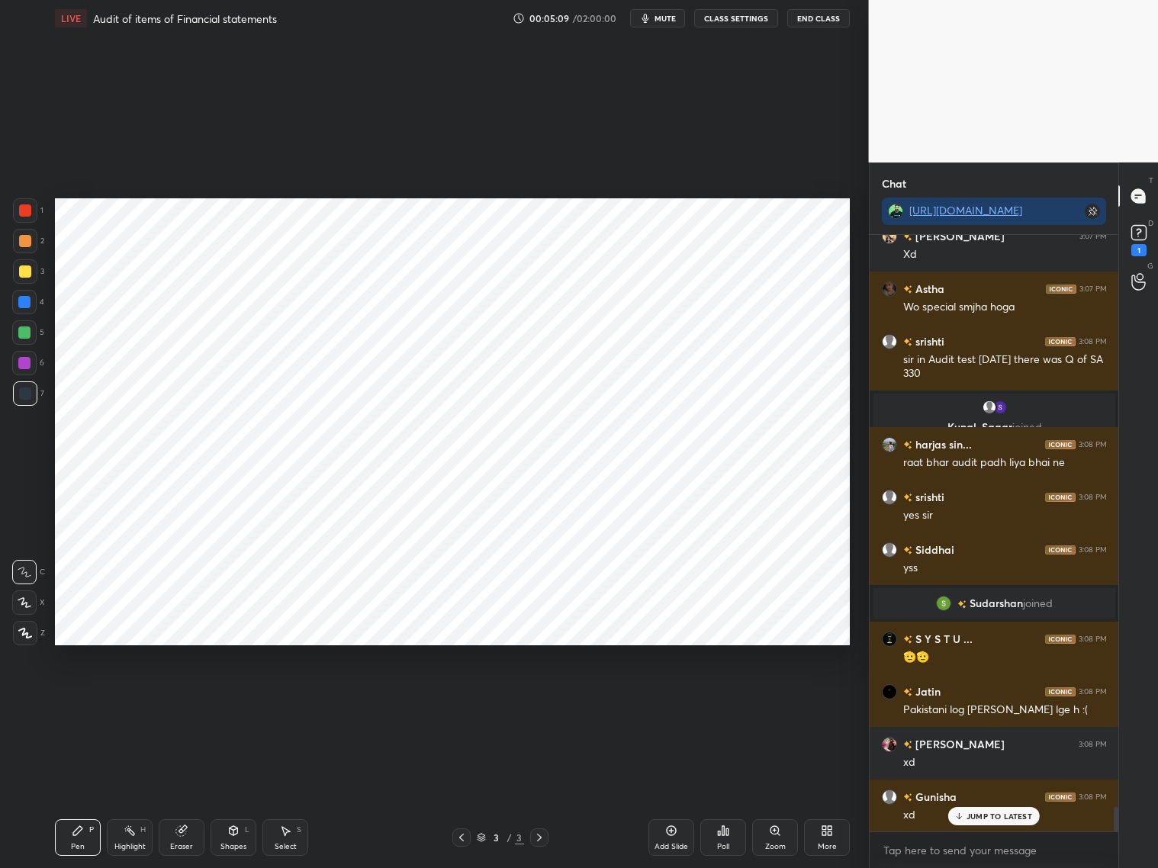
drag, startPoint x: 228, startPoint y: 835, endPoint x: 226, endPoint y: 824, distance: 10.9
click at [227, 832] on icon at bounding box center [233, 831] width 12 height 12
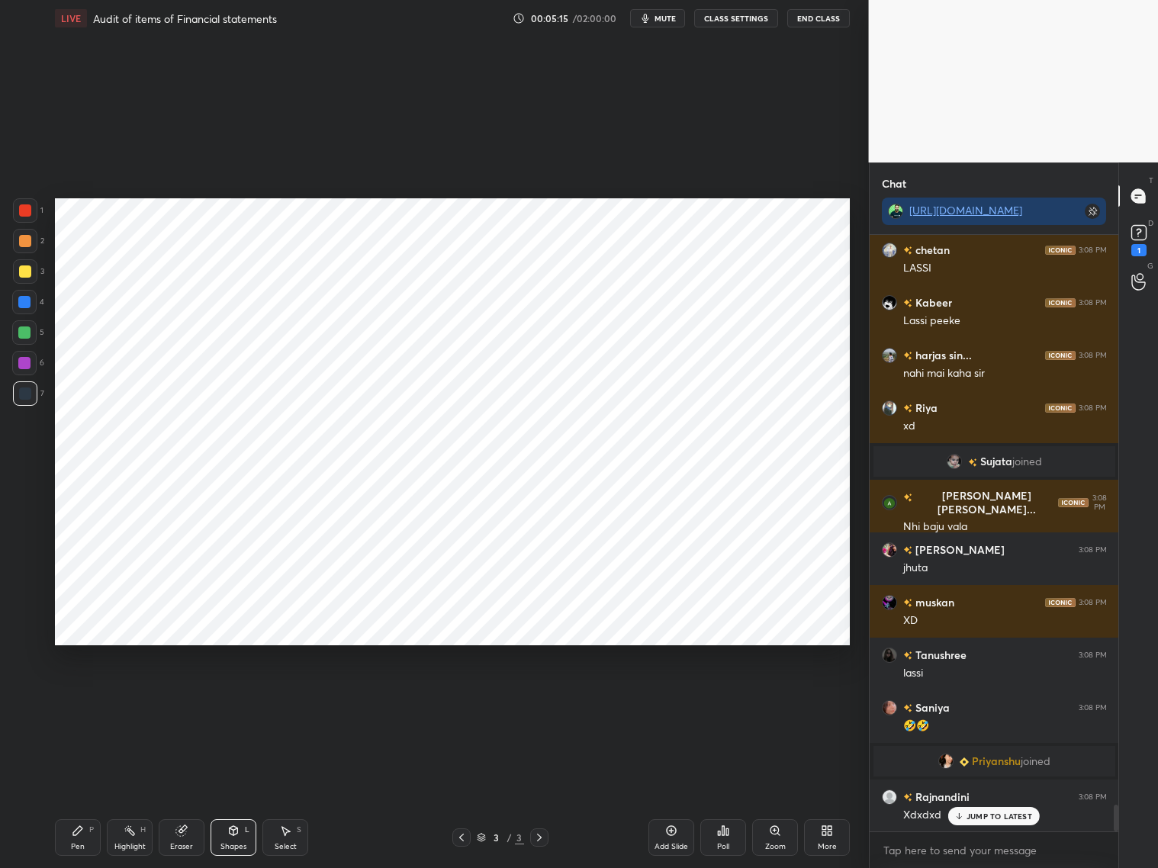
click at [548, 688] on div "Setting up your live class Poll for secs No correct answer Start poll" at bounding box center [453, 422] width 808 height 771
click at [105, 798] on div "Setting up your live class Poll for secs No correct answer Start poll" at bounding box center [453, 422] width 808 height 771
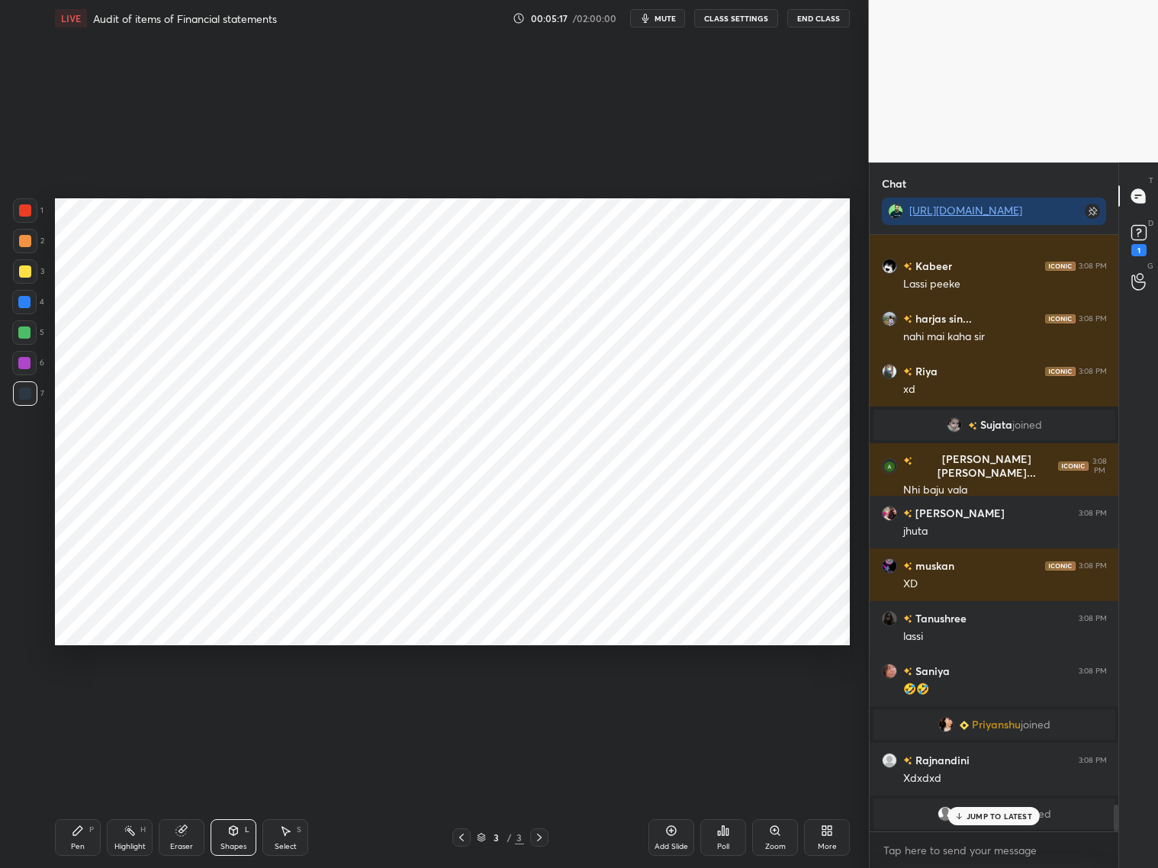
drag, startPoint x: 74, startPoint y: 837, endPoint x: 82, endPoint y: 811, distance: 27.3
click at [78, 837] on div "Pen P" at bounding box center [78, 837] width 46 height 37
click at [24, 394] on div at bounding box center [25, 394] width 12 height 12
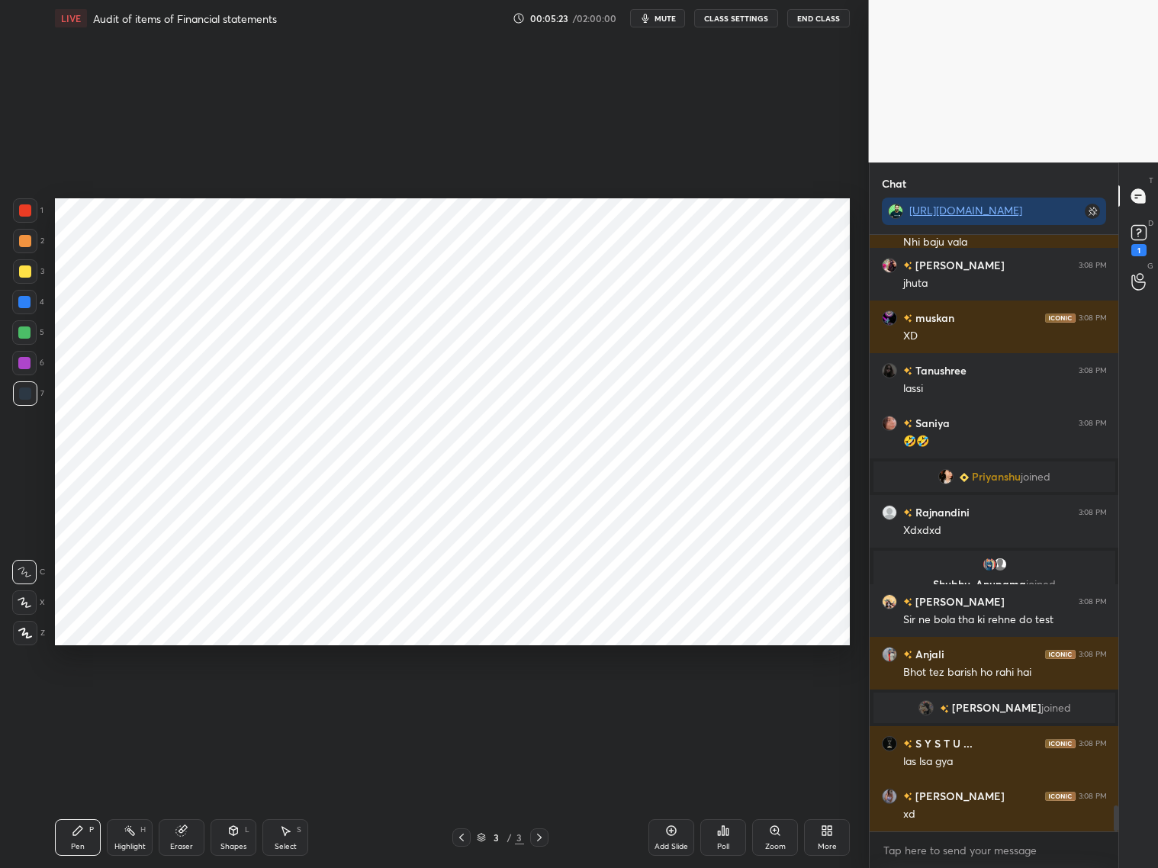
drag, startPoint x: 25, startPoint y: 606, endPoint x: 34, endPoint y: 593, distance: 16.5
click at [27, 607] on icon at bounding box center [24, 602] width 12 height 9
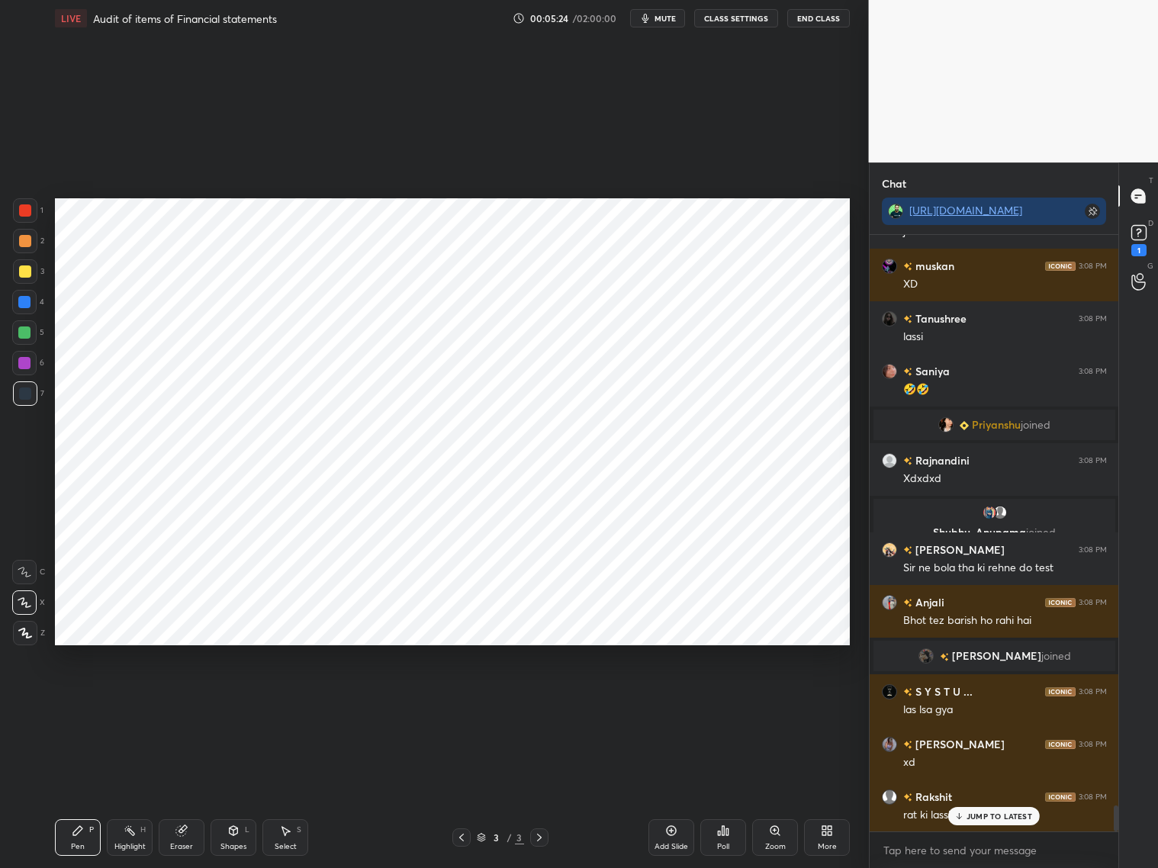
click at [237, 841] on div "Shapes L" at bounding box center [234, 837] width 46 height 37
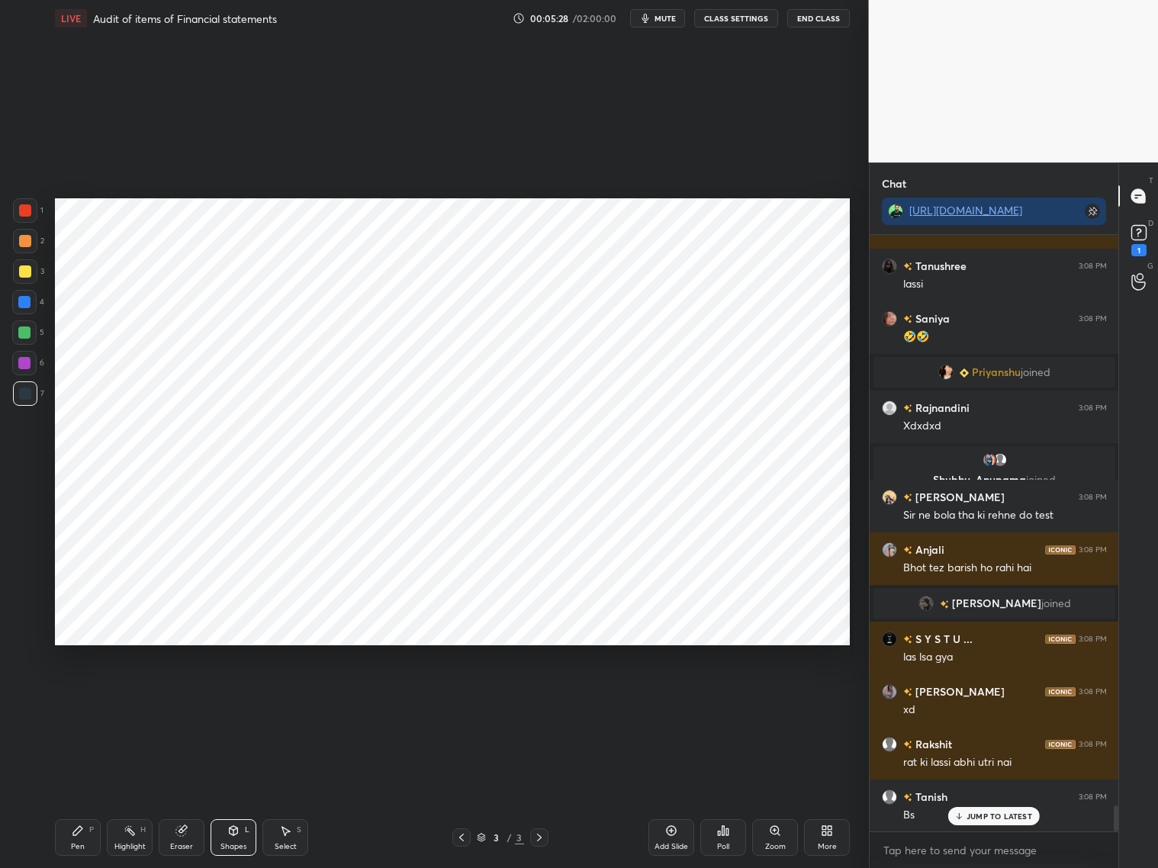
drag, startPoint x: 73, startPoint y: 828, endPoint x: 73, endPoint y: 796, distance: 32.0
click at [73, 822] on div "Pen P" at bounding box center [78, 837] width 46 height 37
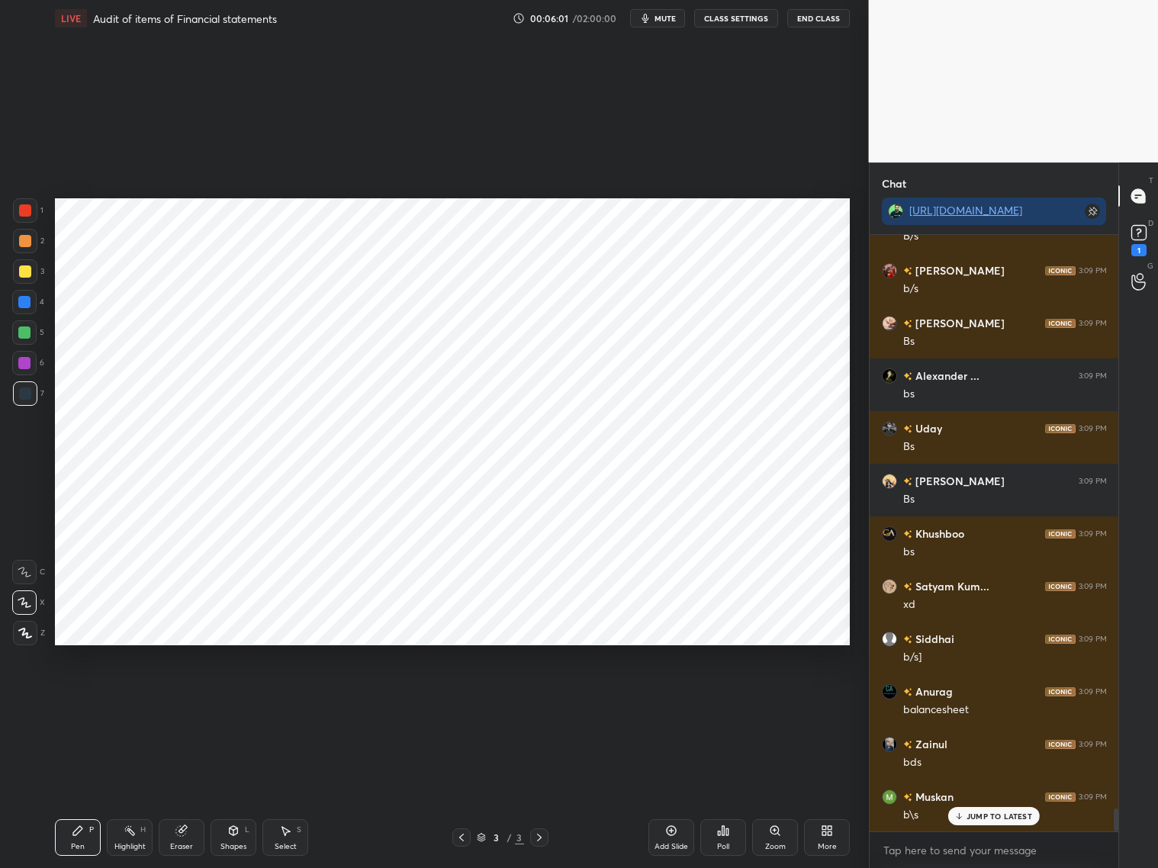
click at [29, 364] on div at bounding box center [24, 363] width 12 height 12
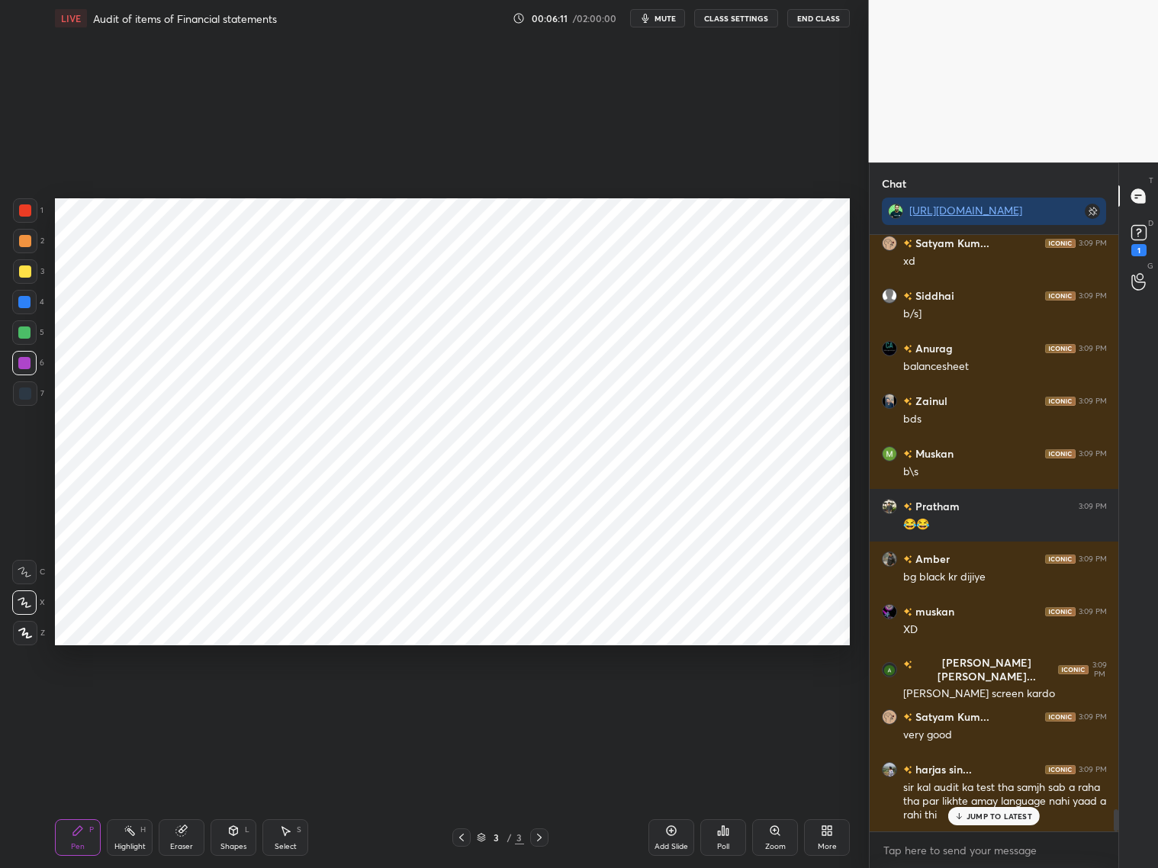
click at [237, 845] on div "Shapes" at bounding box center [233, 847] width 26 height 8
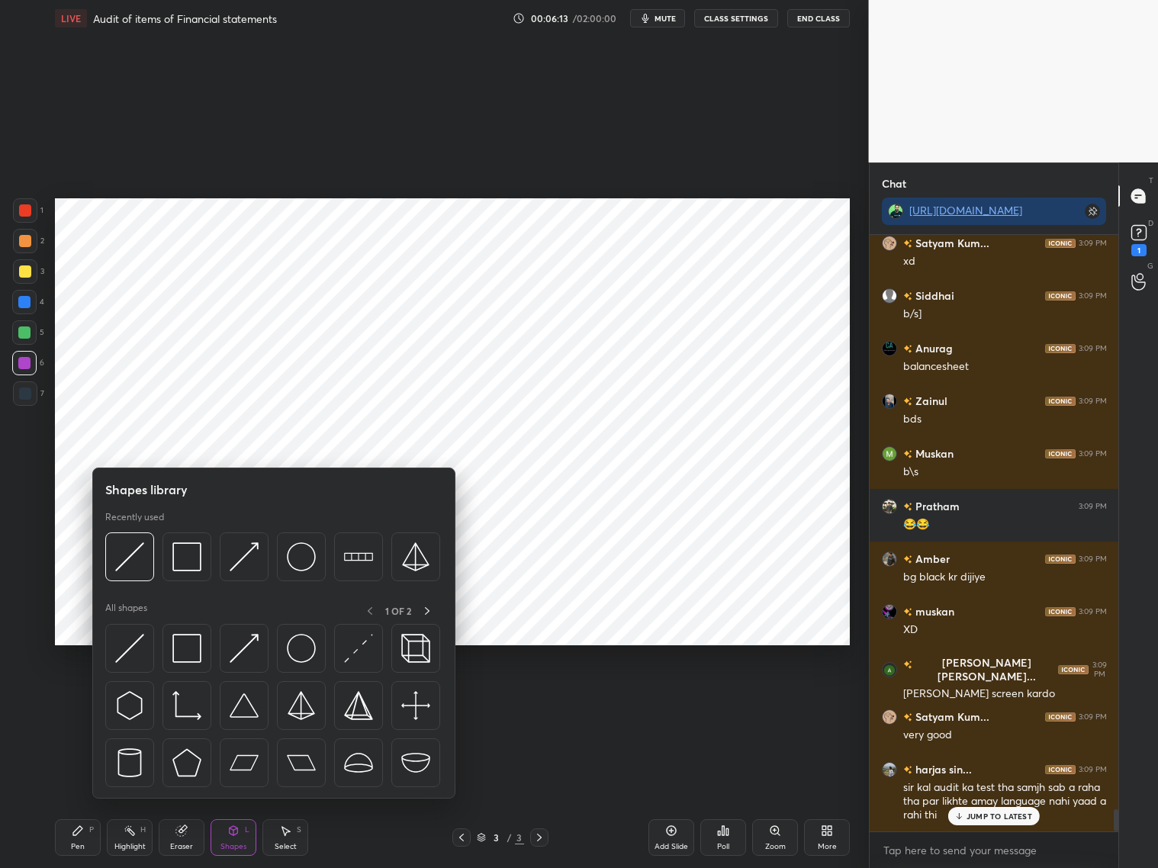
drag, startPoint x: 23, startPoint y: 211, endPoint x: 33, endPoint y: 207, distance: 10.6
click at [25, 211] on div at bounding box center [25, 210] width 12 height 12
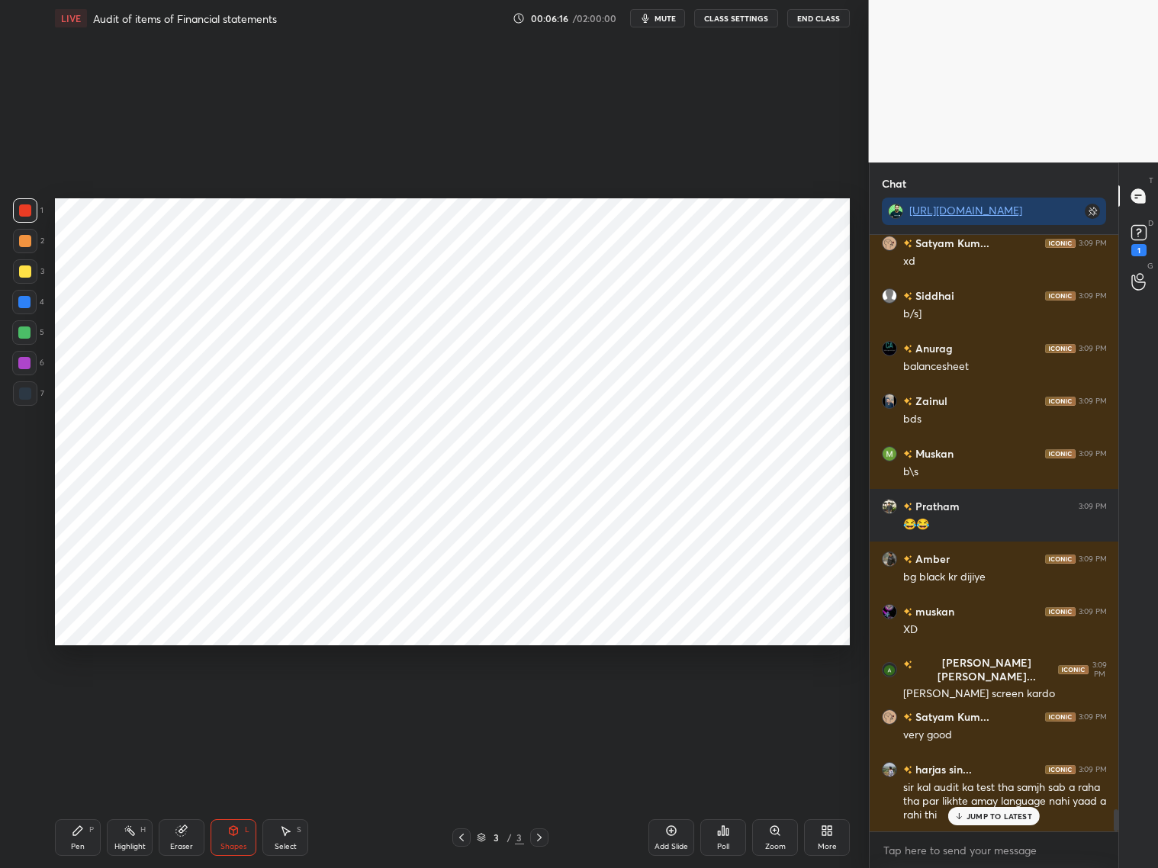
click at [234, 838] on div "Shapes L" at bounding box center [234, 837] width 46 height 37
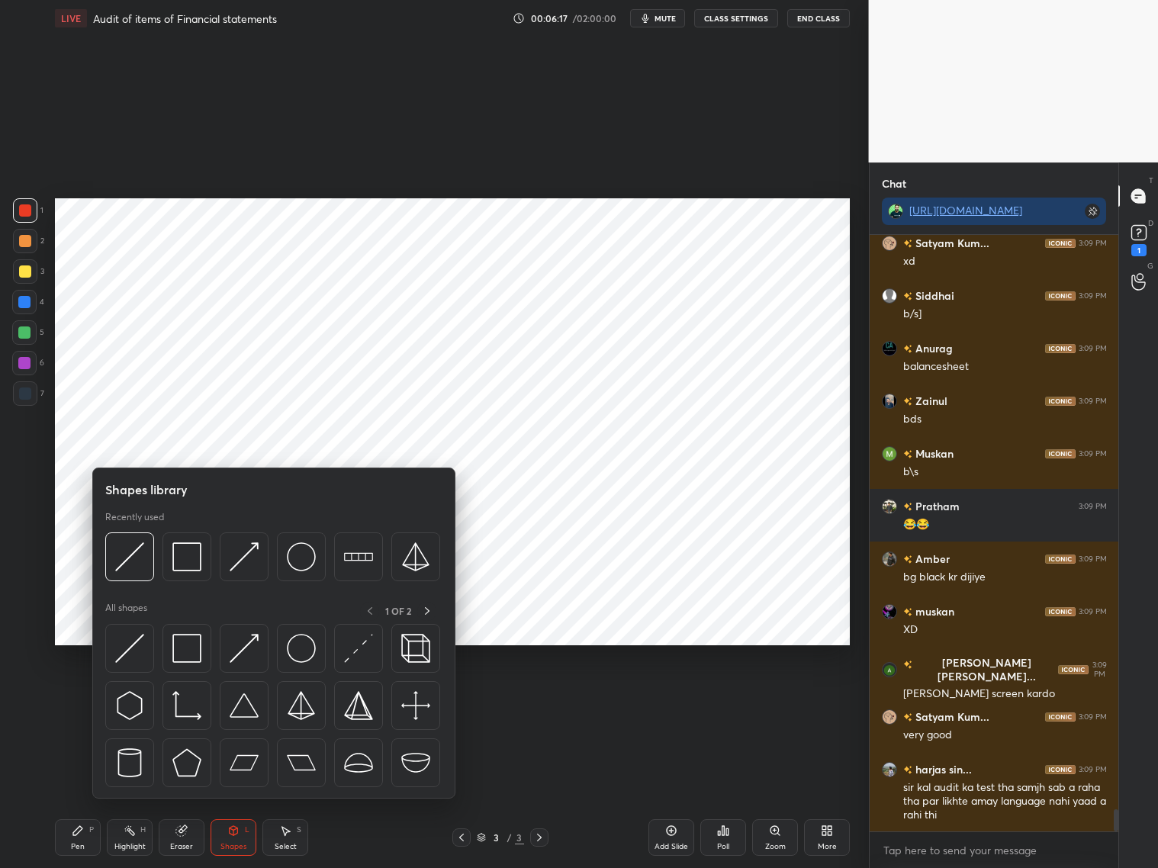
scroll to position [15410, 0]
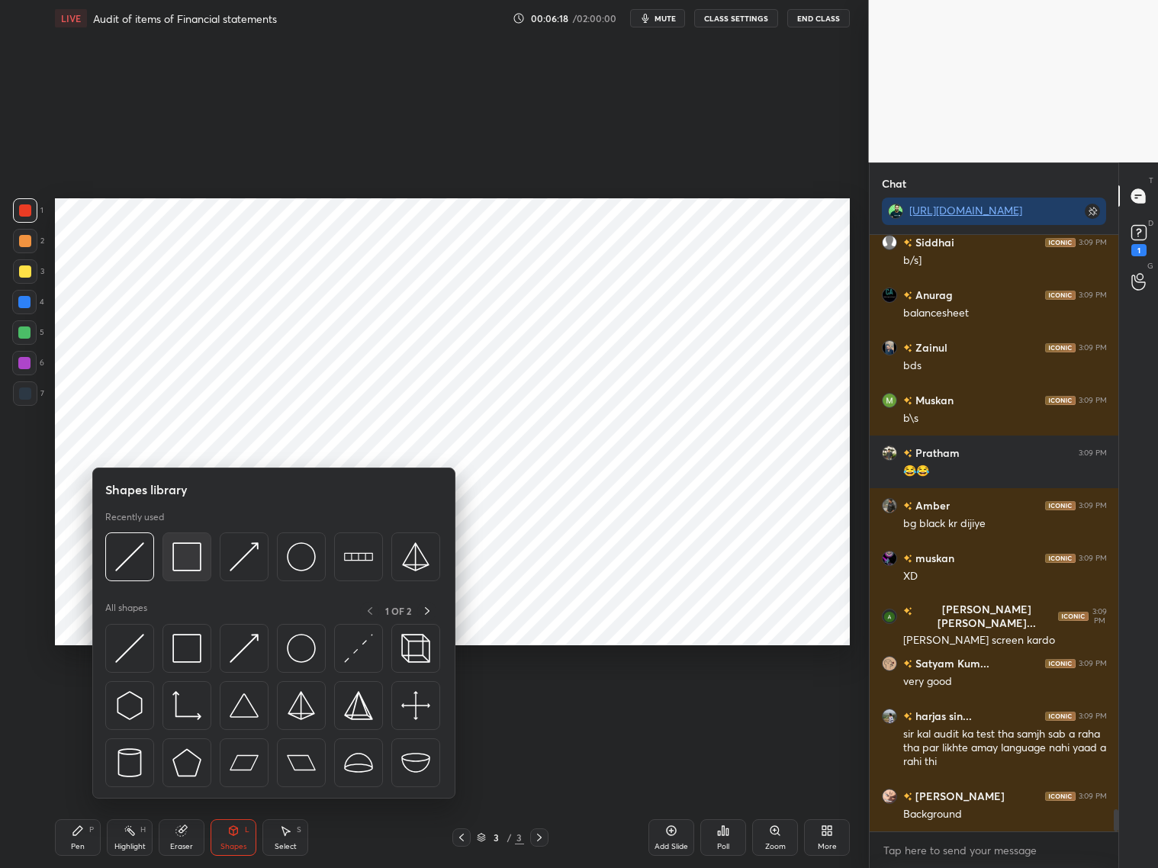
click at [178, 561] on img at bounding box center [186, 556] width 29 height 29
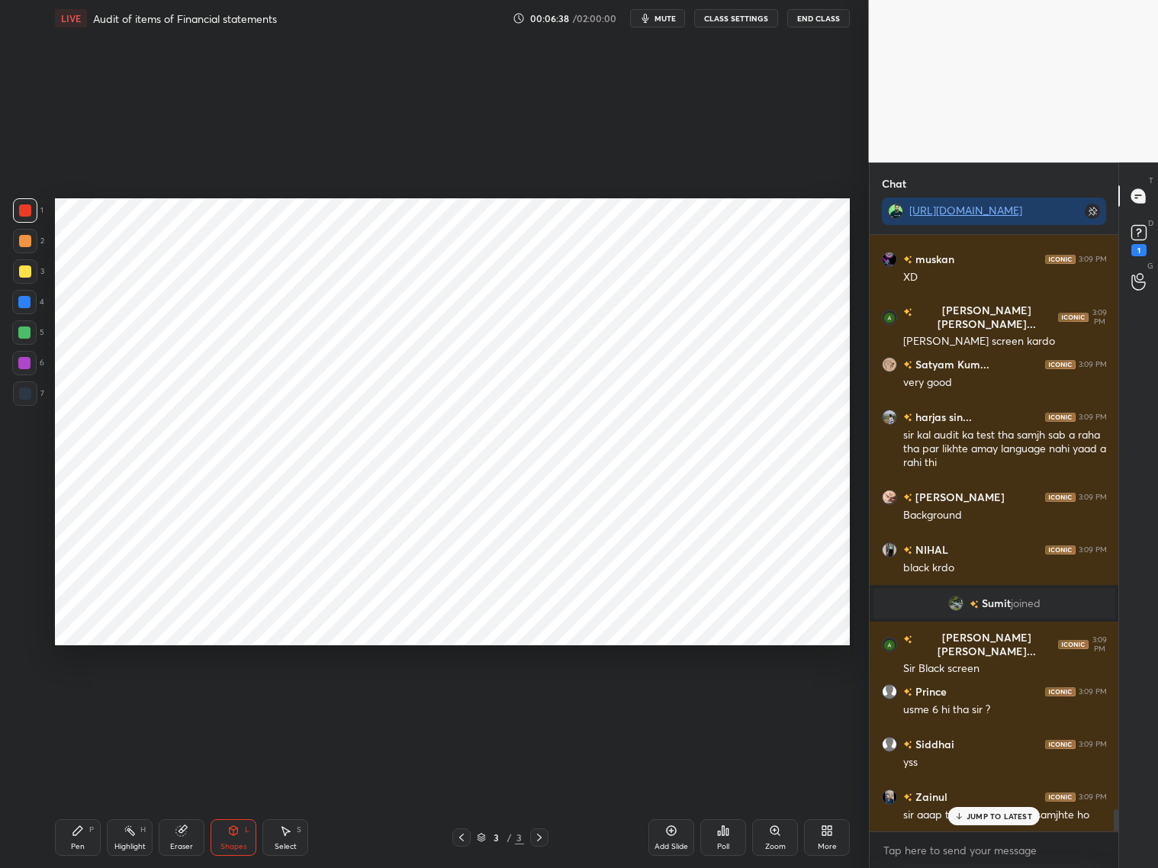
scroll to position [15762, 0]
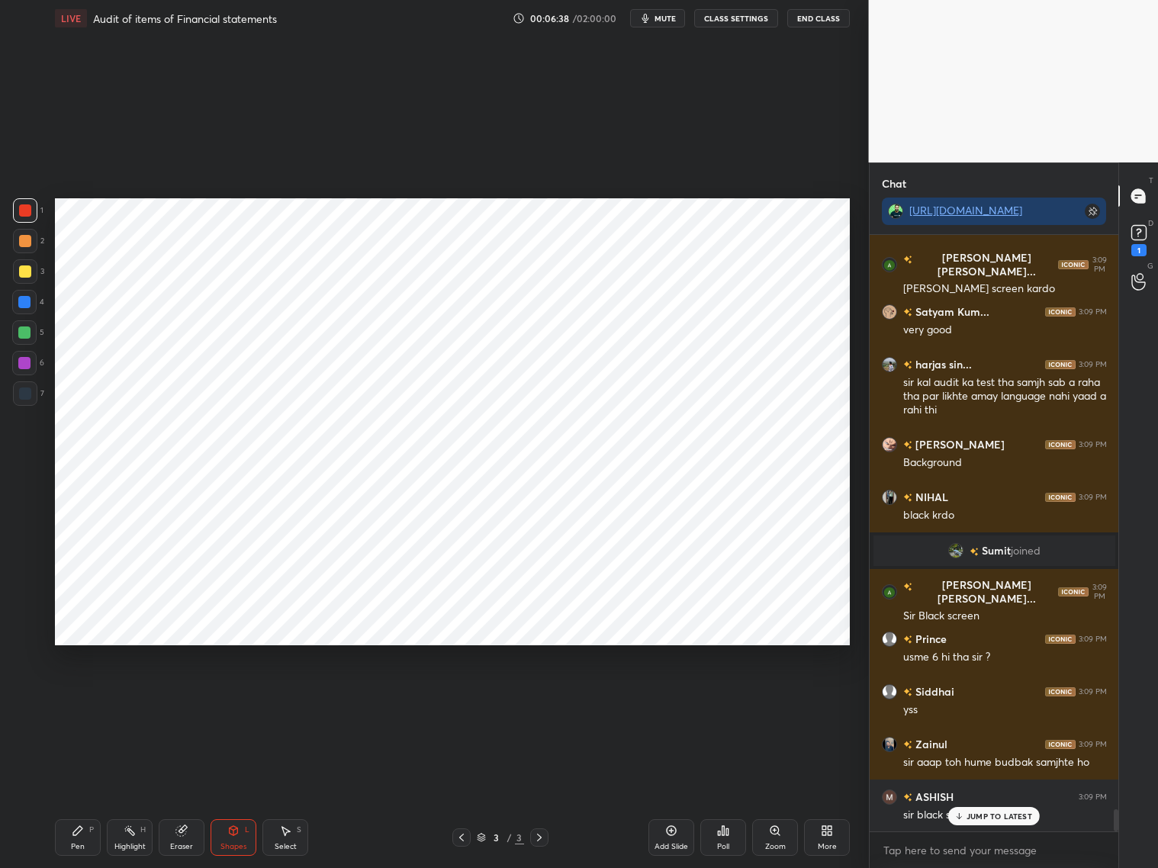
click at [83, 841] on div "Pen P" at bounding box center [78, 837] width 46 height 37
click at [24, 395] on div at bounding box center [25, 394] width 12 height 12
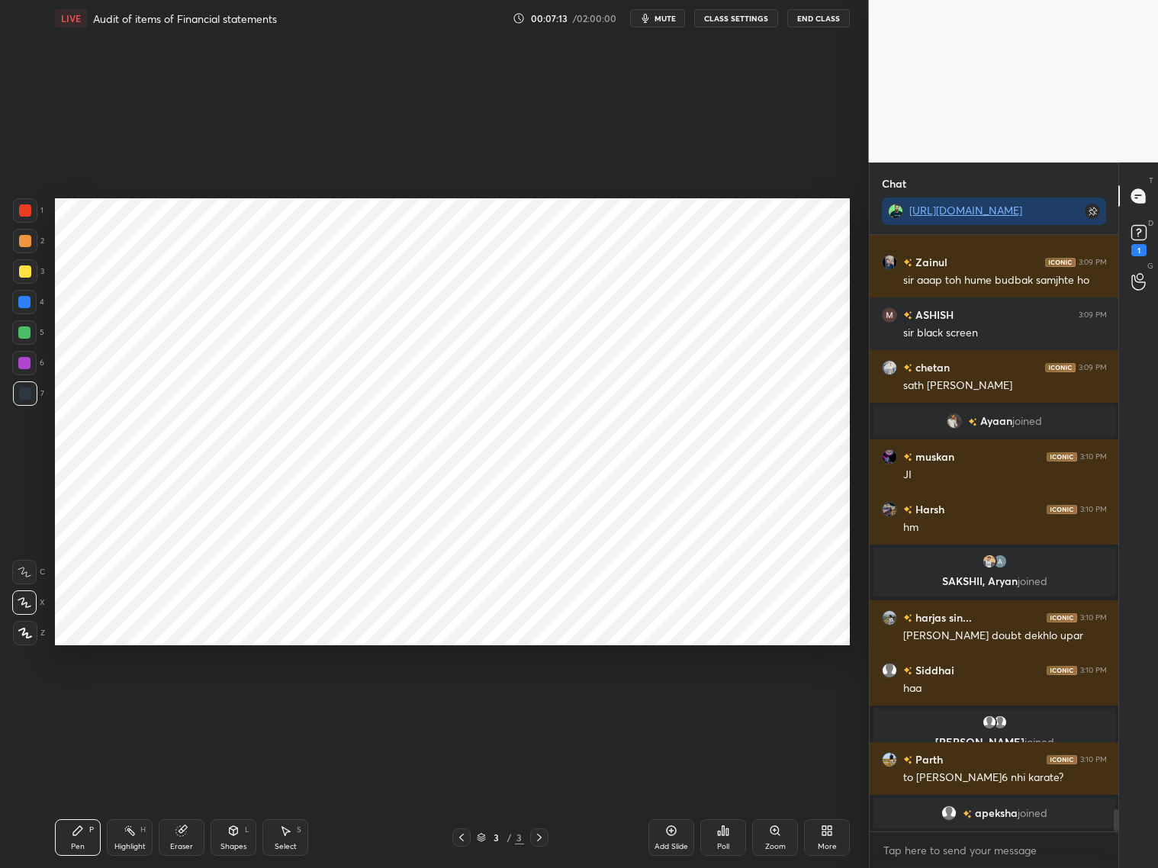
scroll to position [15523, 0]
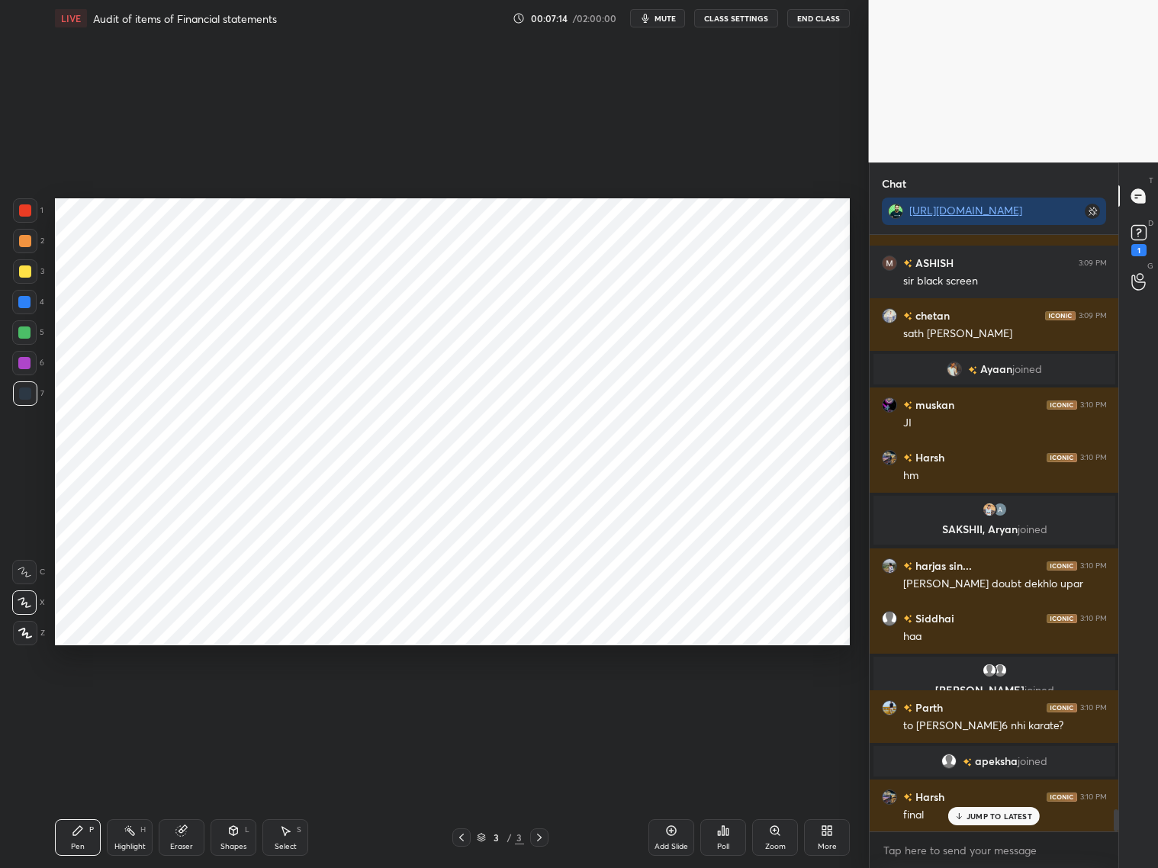
click at [984, 819] on p "JUMP TO LATEST" at bounding box center [1000, 816] width 66 height 9
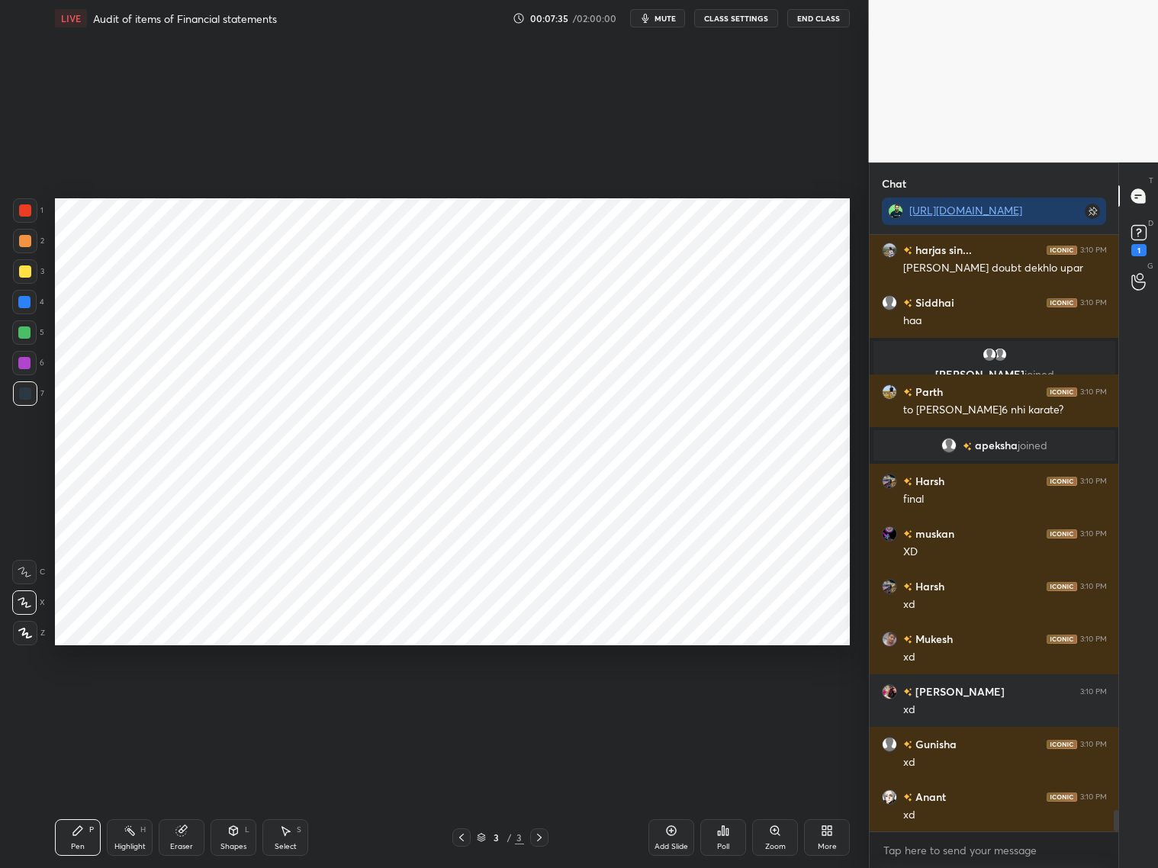
scroll to position [15892, 0]
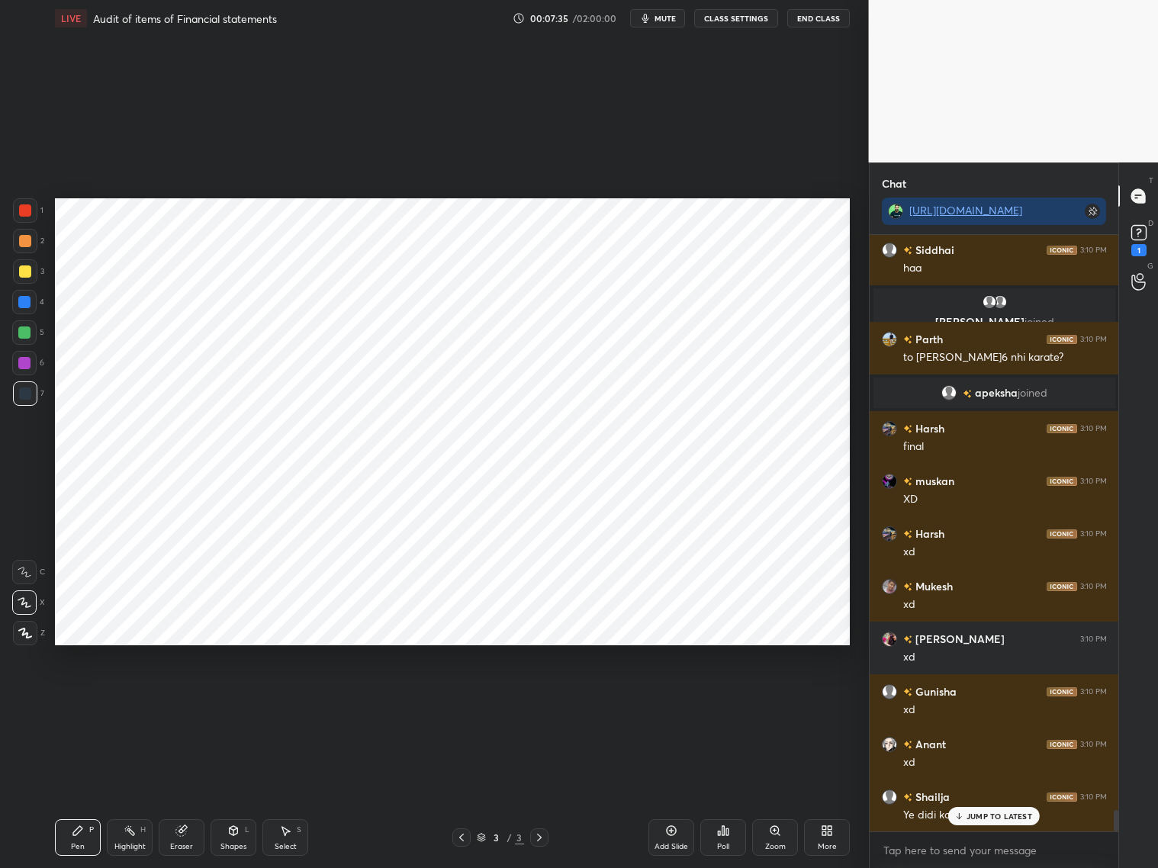
drag, startPoint x: 24, startPoint y: 366, endPoint x: 34, endPoint y: 356, distance: 14.0
click at [27, 365] on div at bounding box center [24, 363] width 12 height 12
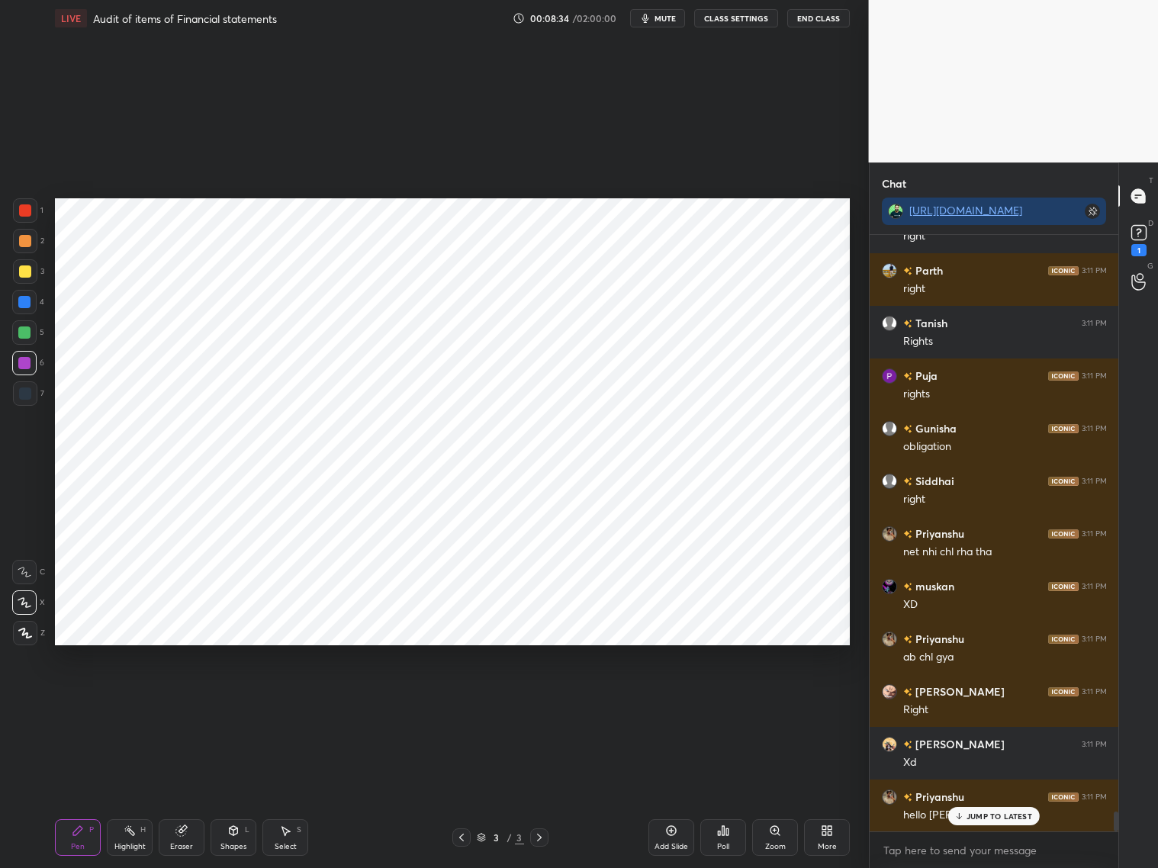
scroll to position [17349, 0]
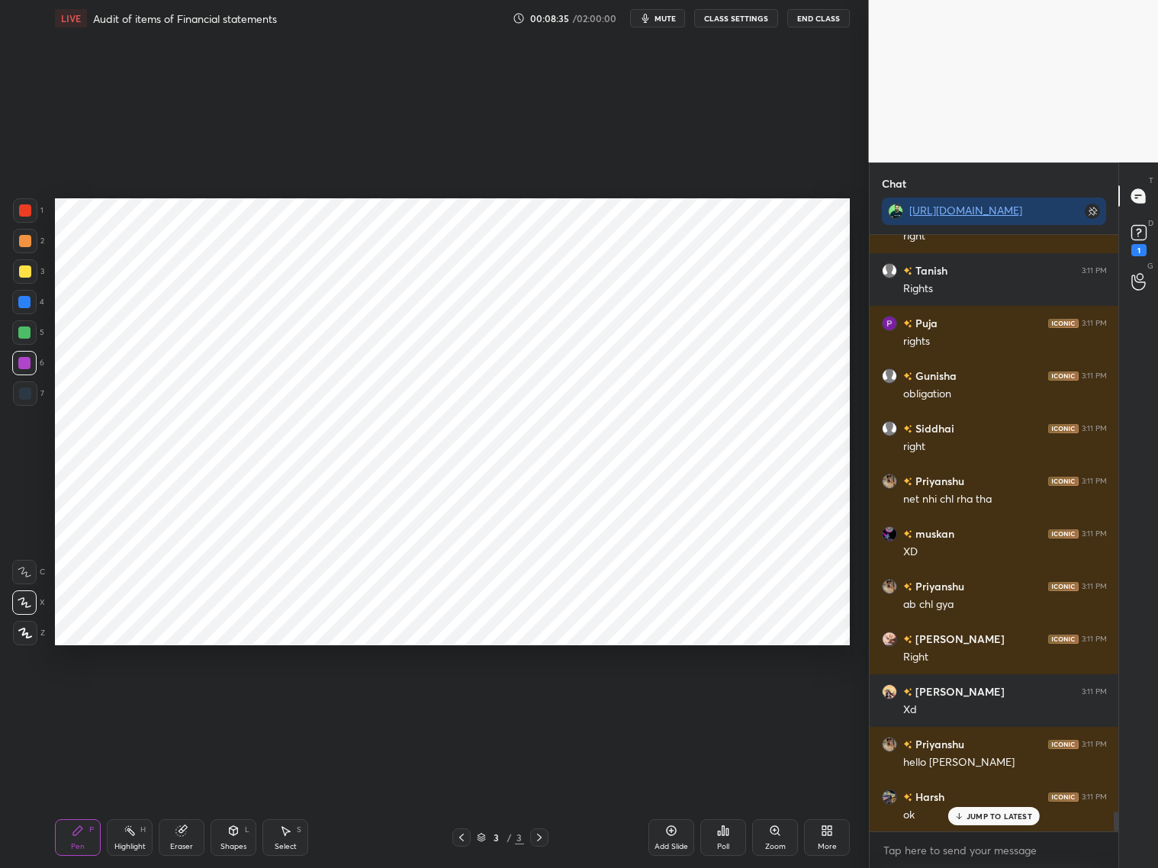
click at [18, 359] on div at bounding box center [24, 363] width 24 height 24
click at [23, 204] on div at bounding box center [25, 210] width 12 height 12
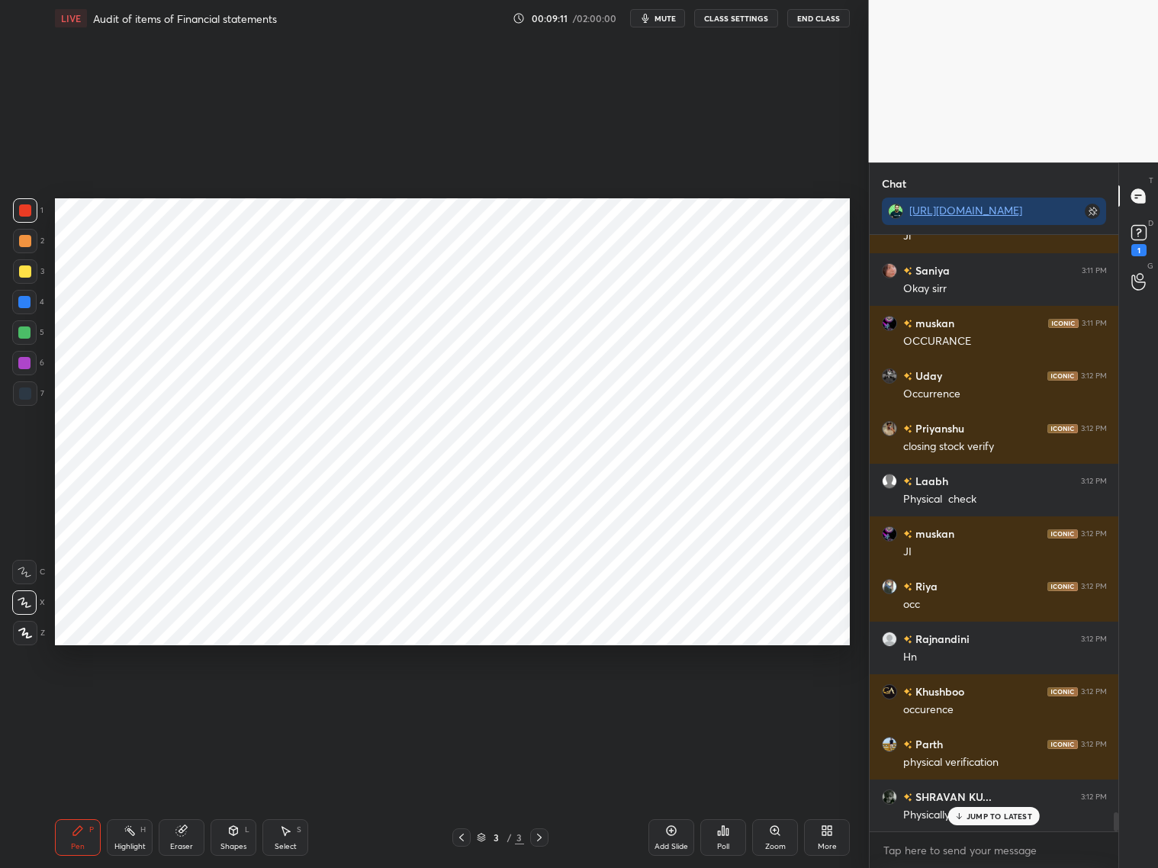
scroll to position [18018, 0]
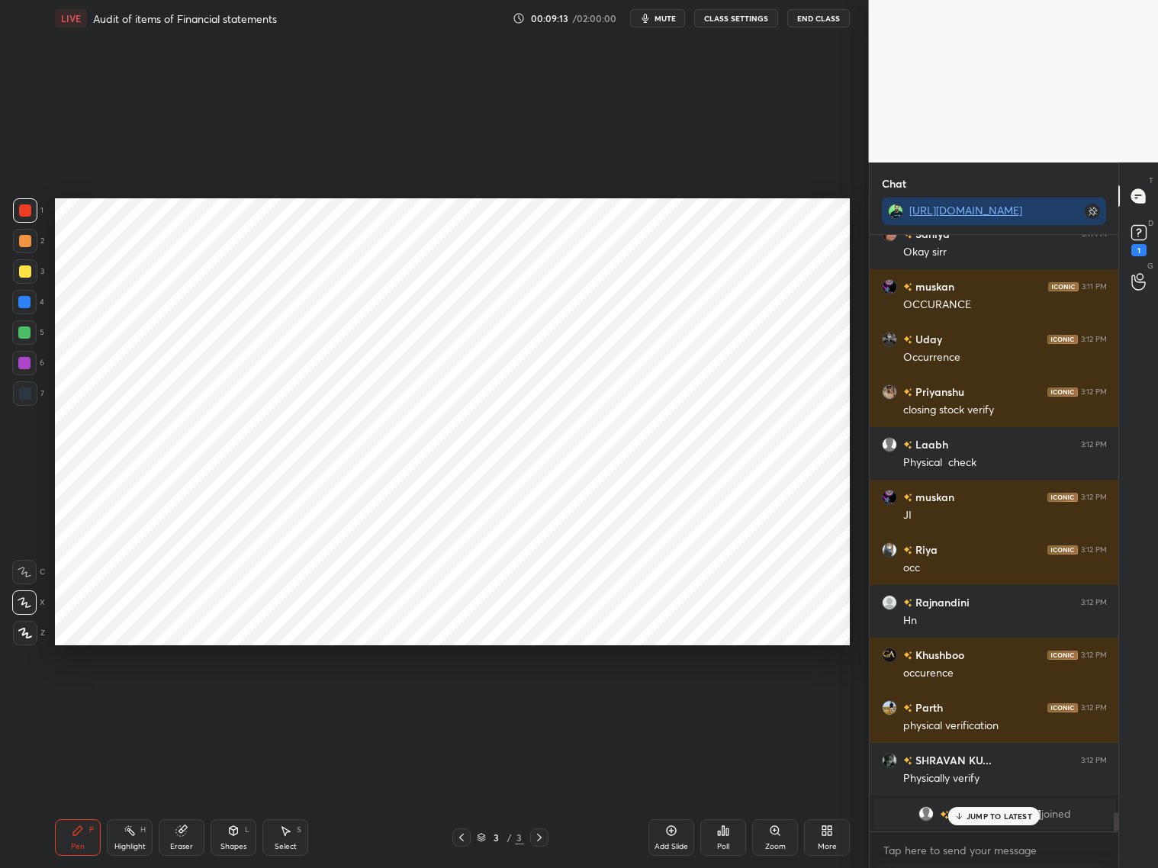
click at [27, 391] on div at bounding box center [25, 394] width 12 height 12
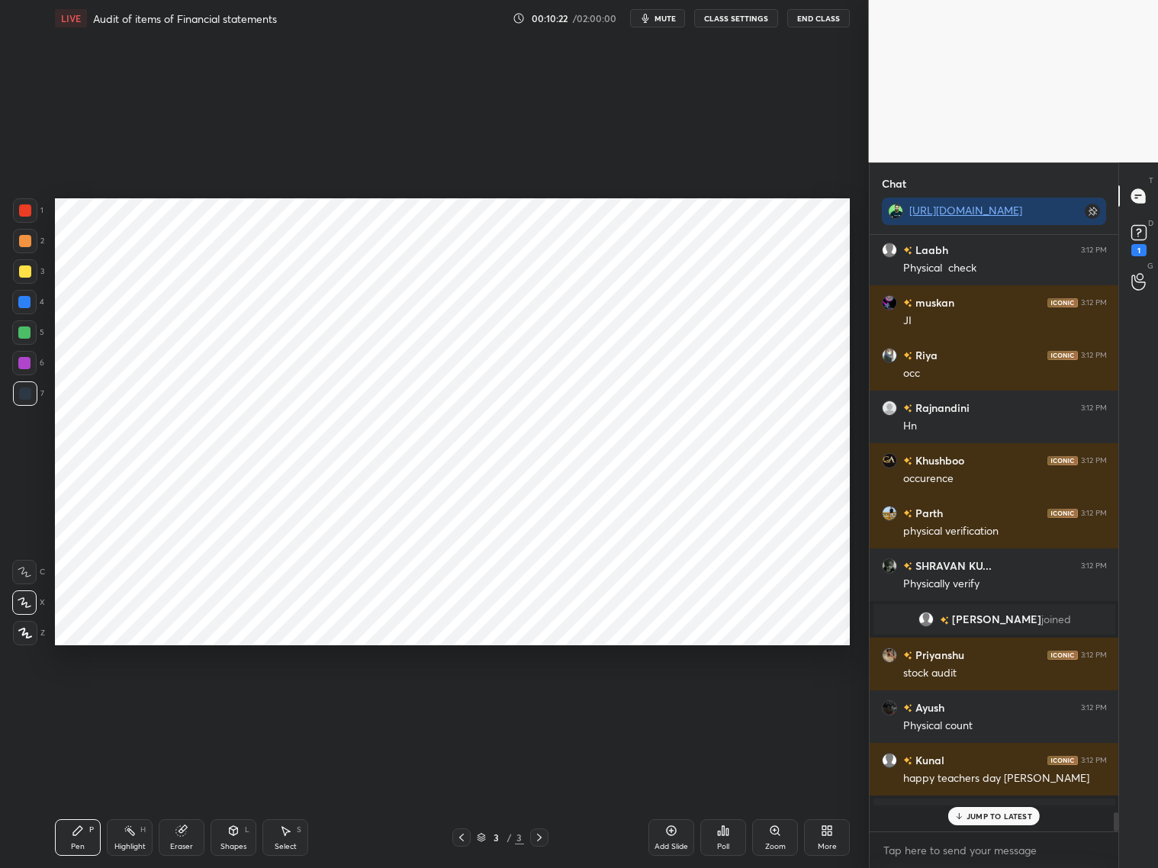
scroll to position [18212, 0]
click at [678, 834] on div "Add Slide" at bounding box center [671, 837] width 46 height 37
drag, startPoint x: 230, startPoint y: 836, endPoint x: 224, endPoint y: 816, distance: 20.5
click at [227, 836] on div "Shapes L" at bounding box center [234, 837] width 46 height 37
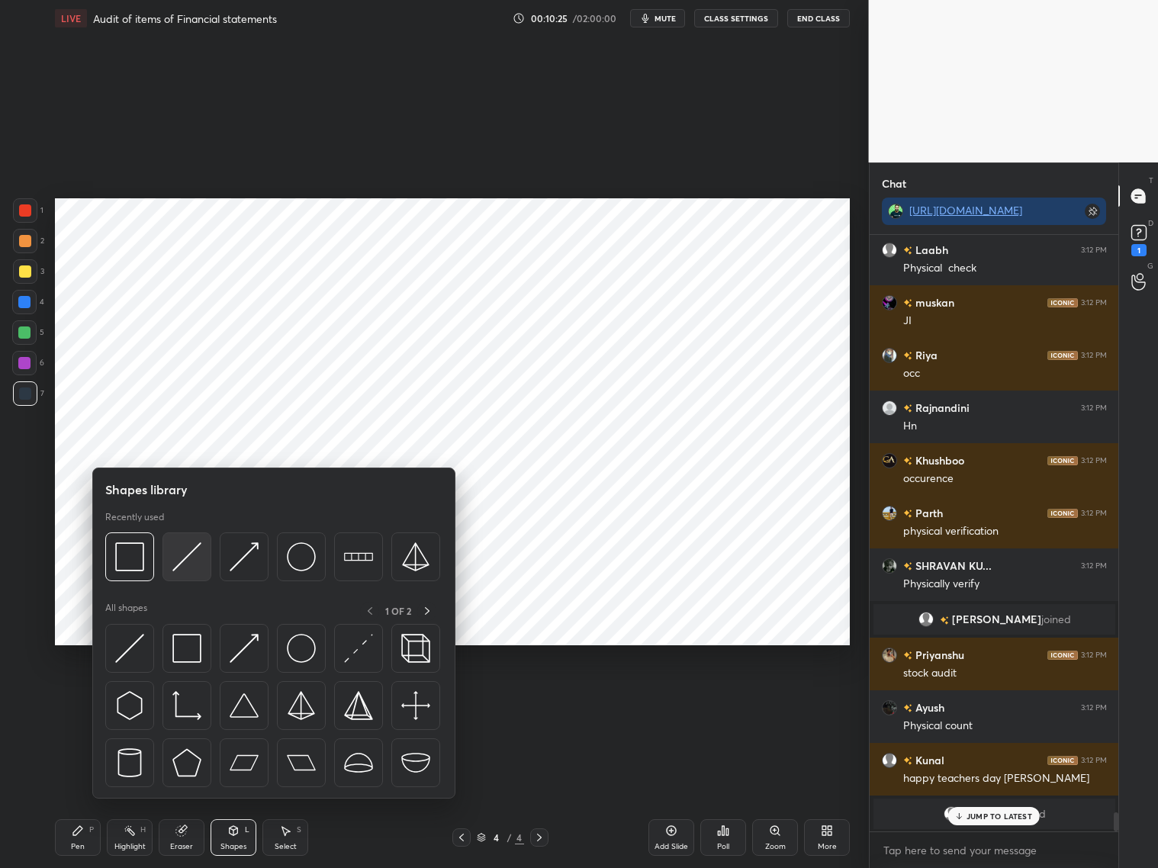
scroll to position [18265, 0]
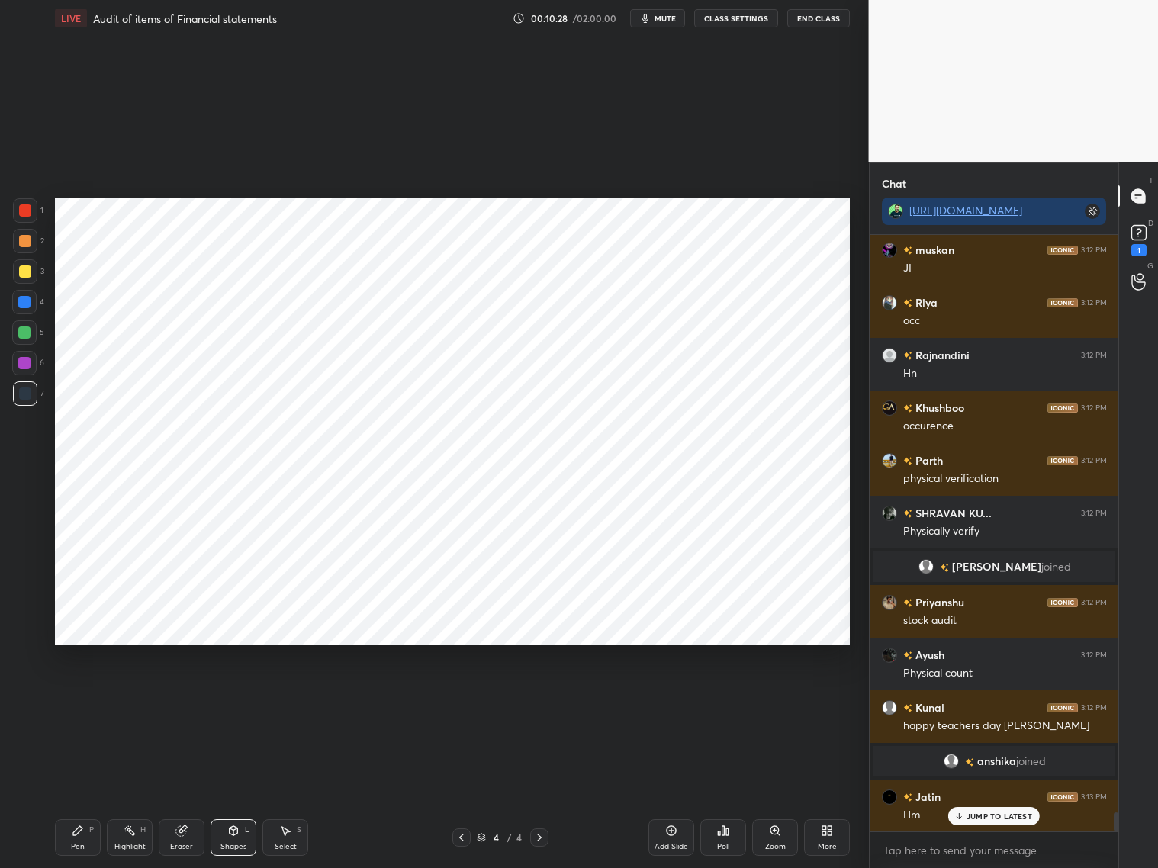
drag, startPoint x: 79, startPoint y: 838, endPoint x: 71, endPoint y: 825, distance: 15.0
click at [77, 838] on div "Pen P" at bounding box center [78, 837] width 46 height 37
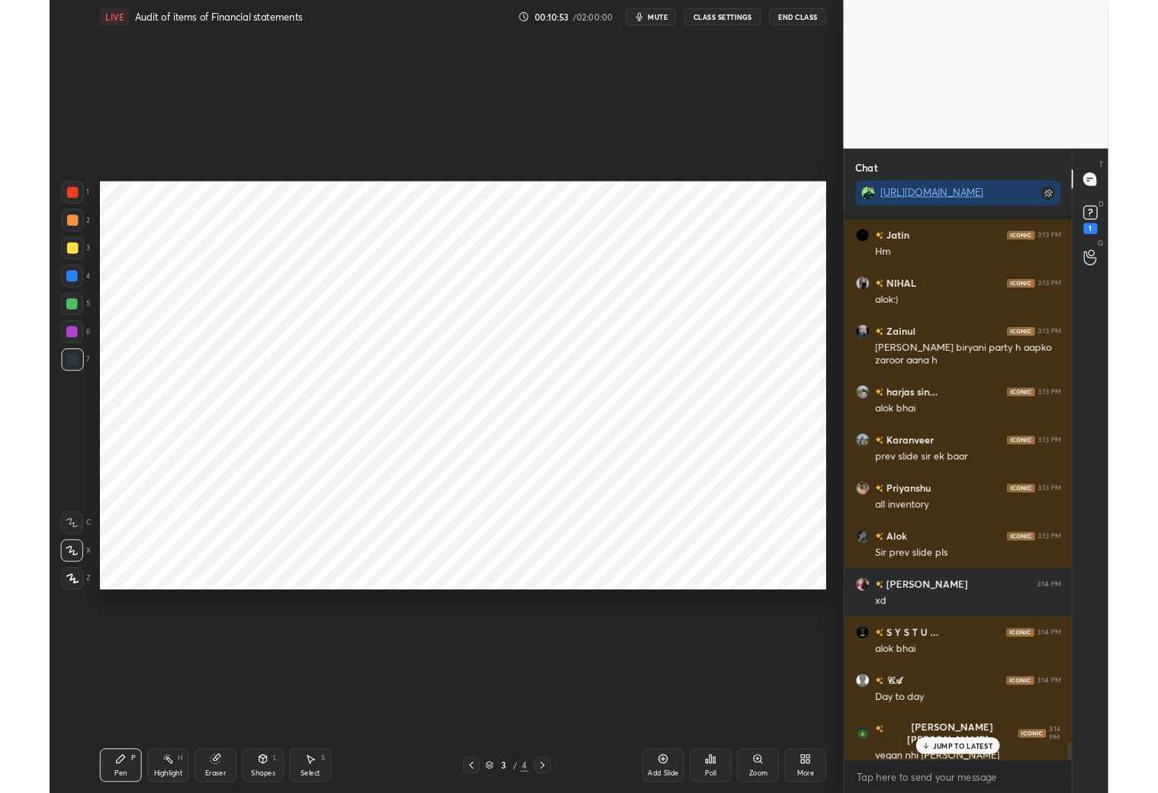
scroll to position [5, 5]
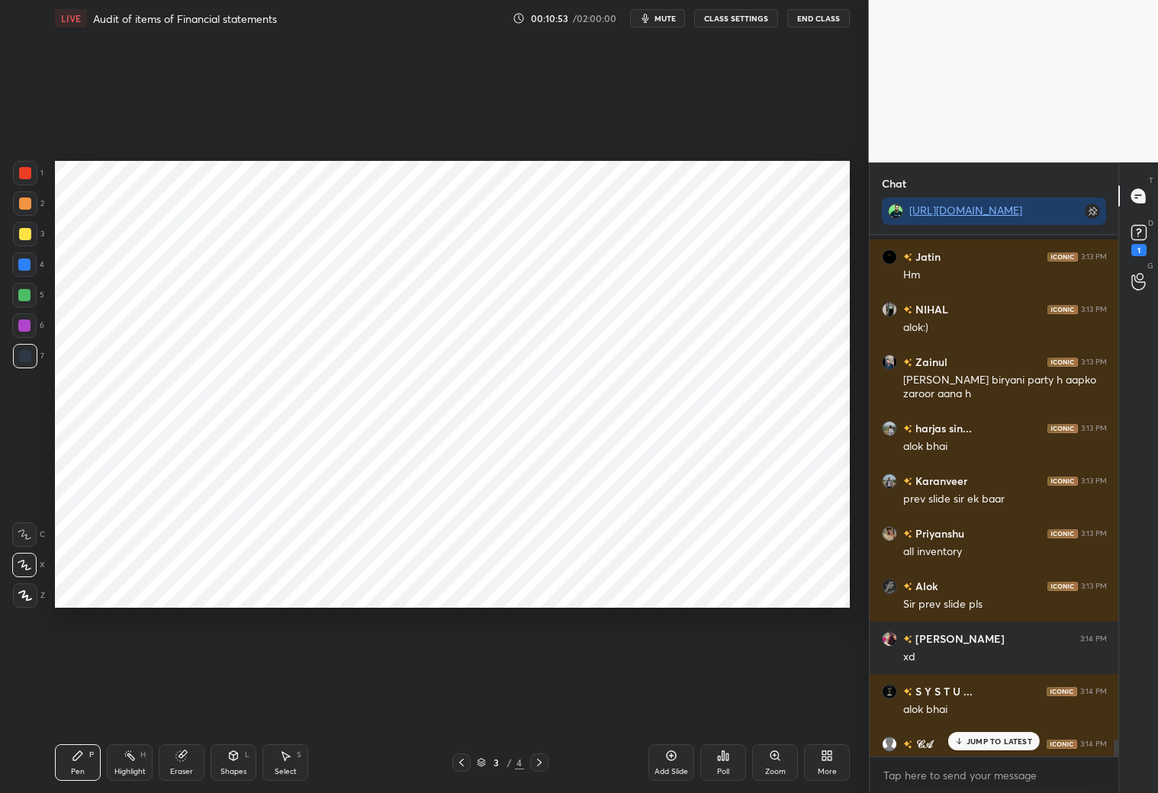
type textarea "x"
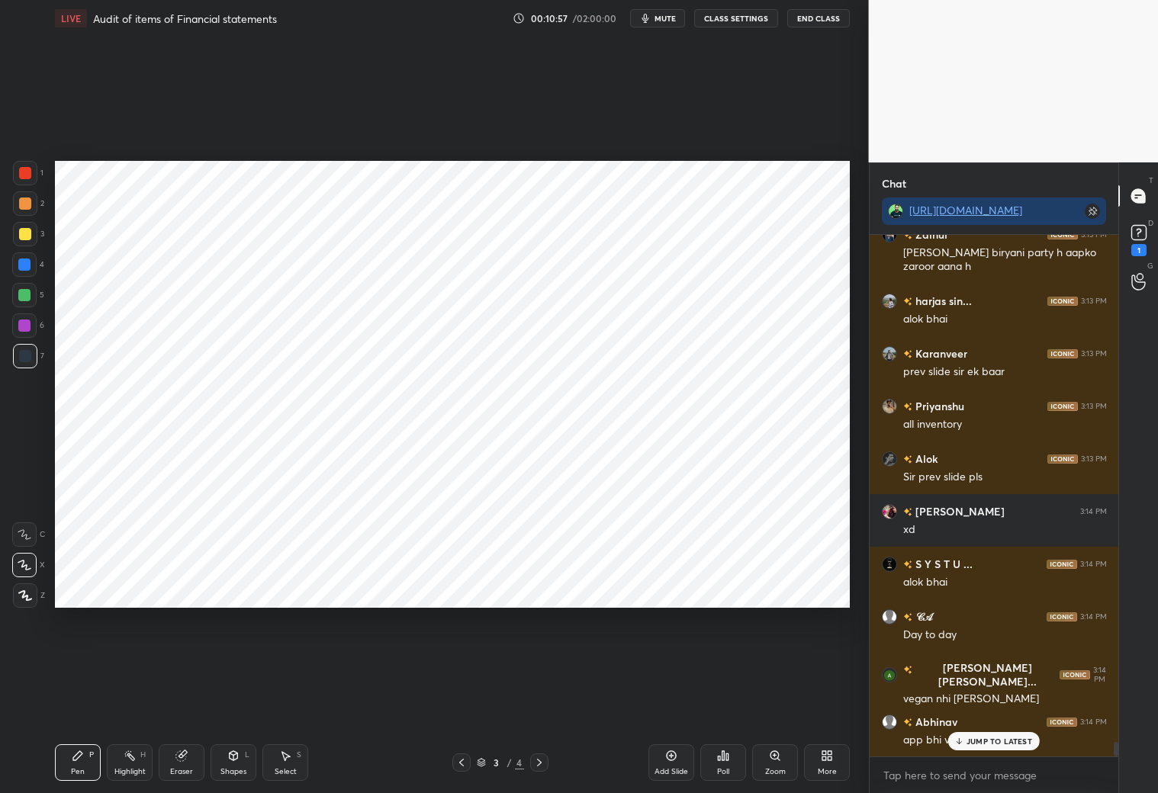
scroll to position [18166, 0]
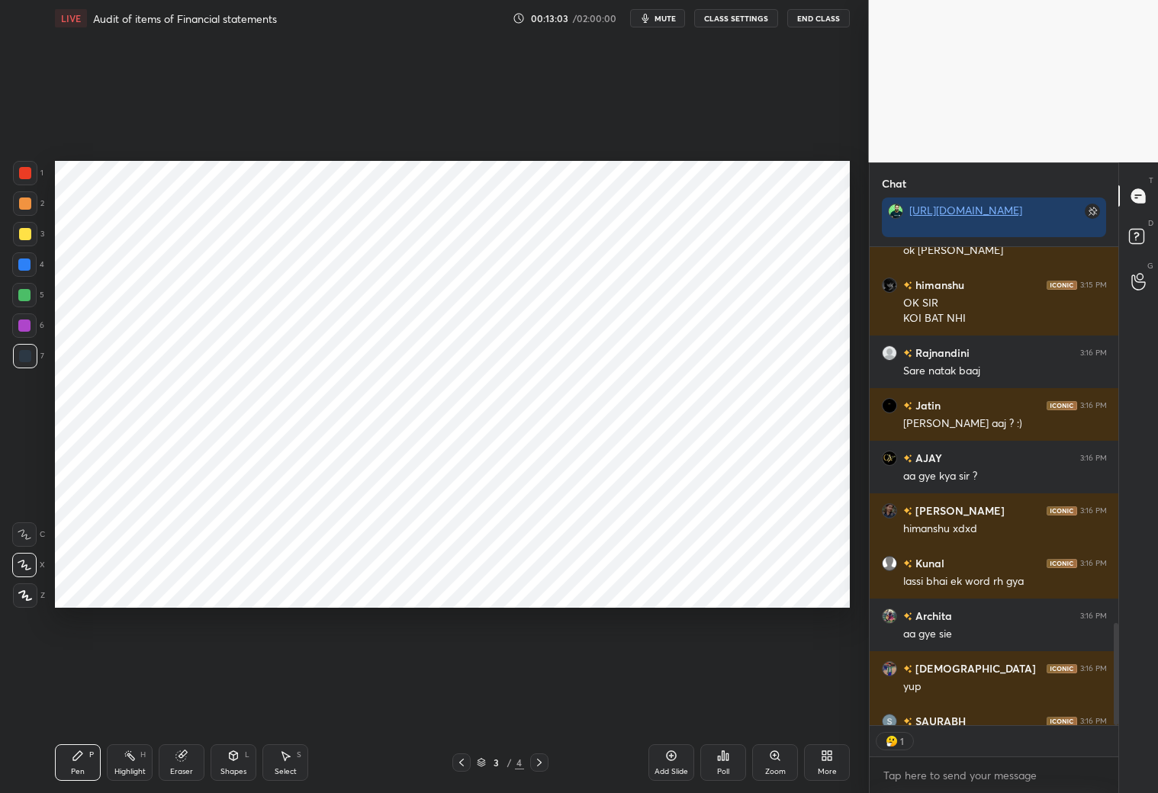
scroll to position [2170, 0]
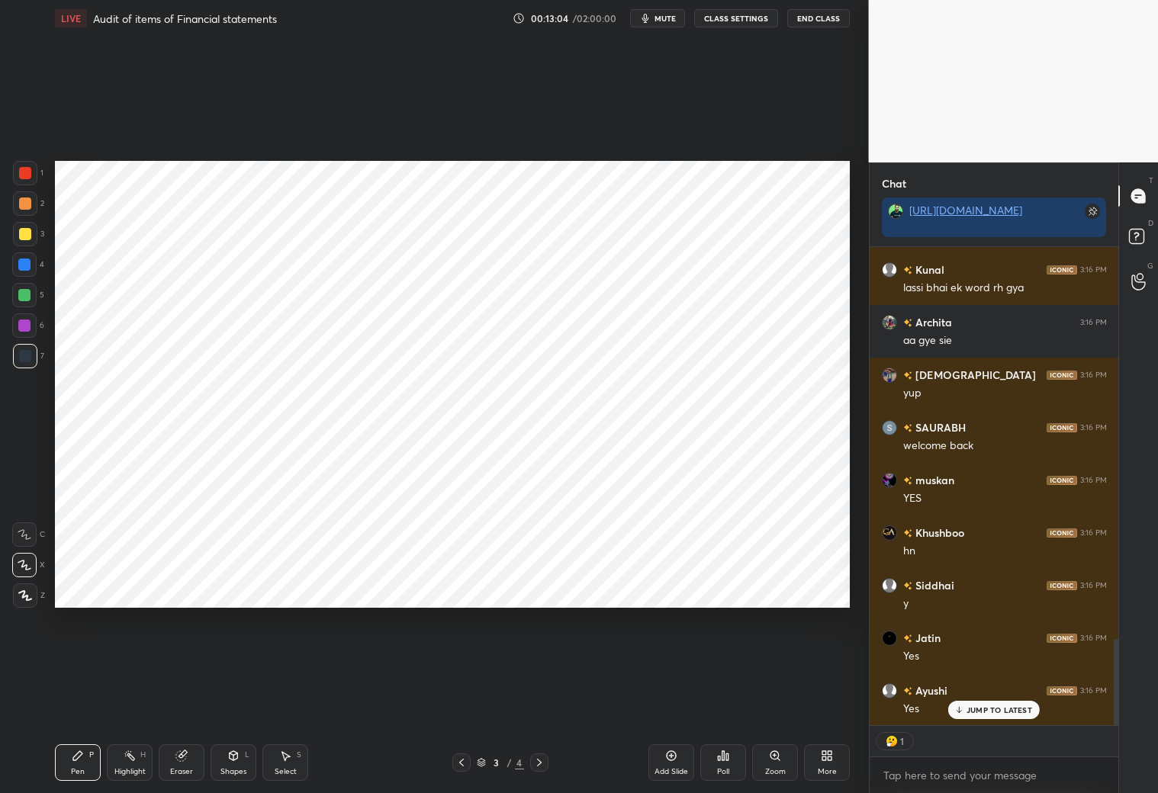
click at [670, 761] on icon at bounding box center [671, 756] width 12 height 12
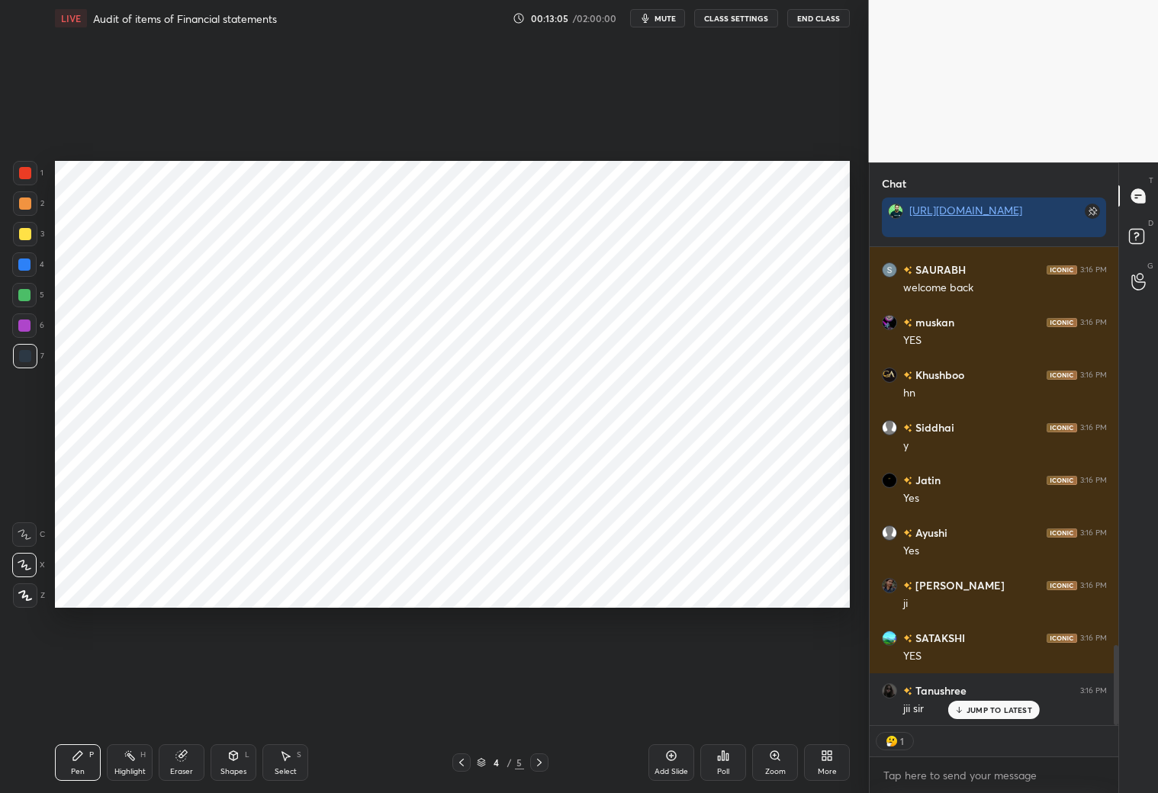
scroll to position [2381, 0]
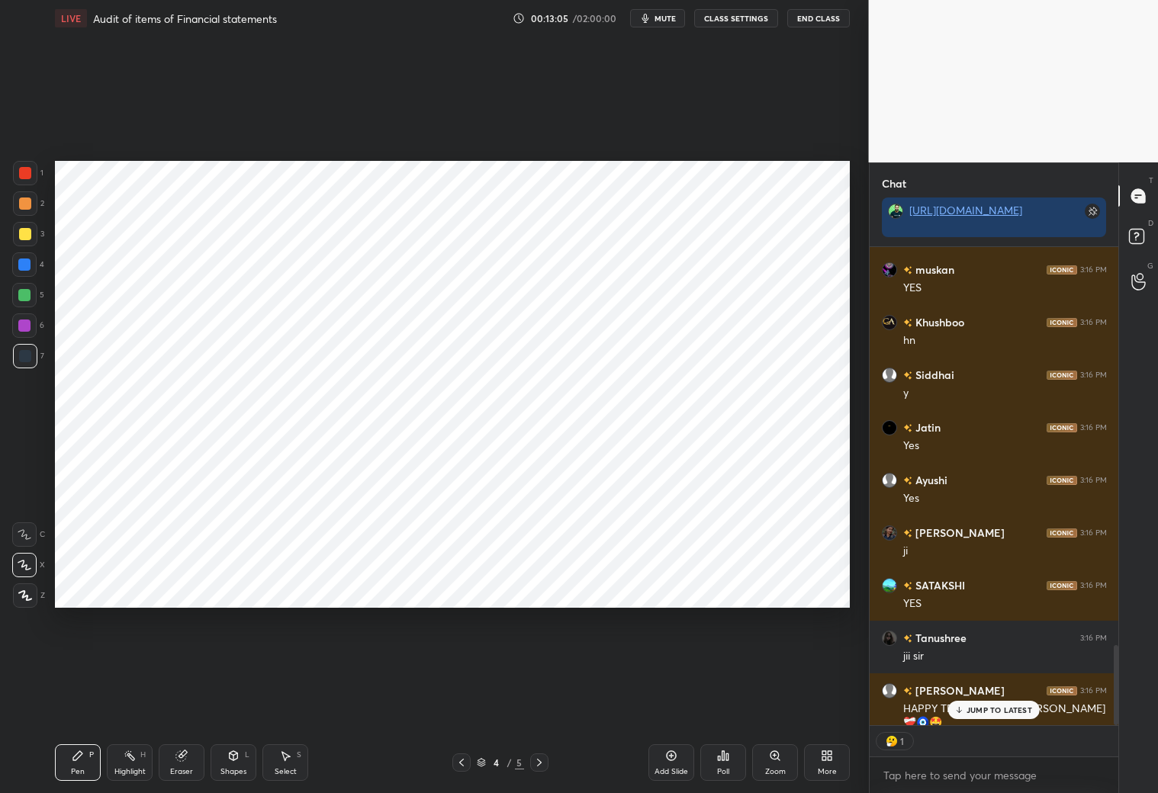
drag, startPoint x: 233, startPoint y: 769, endPoint x: 235, endPoint y: 758, distance: 10.8
click at [235, 769] on div "Shapes" at bounding box center [233, 772] width 26 height 8
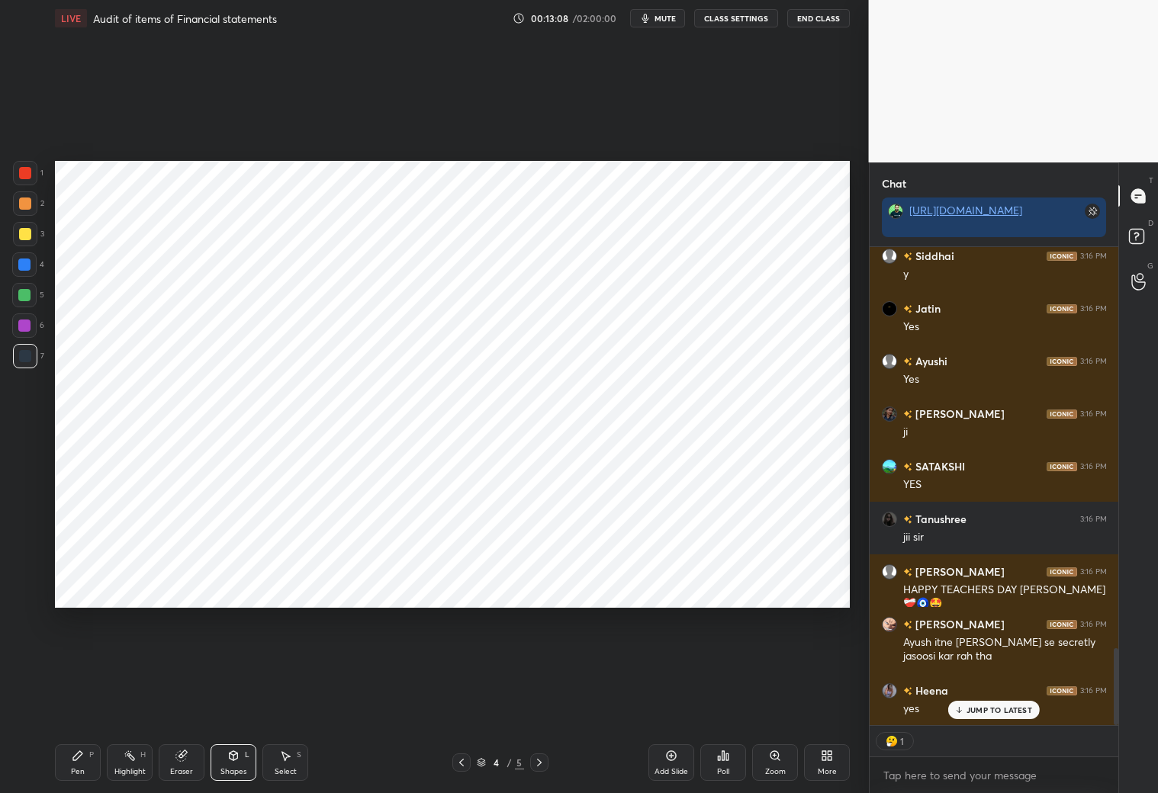
scroll to position [2553, 0]
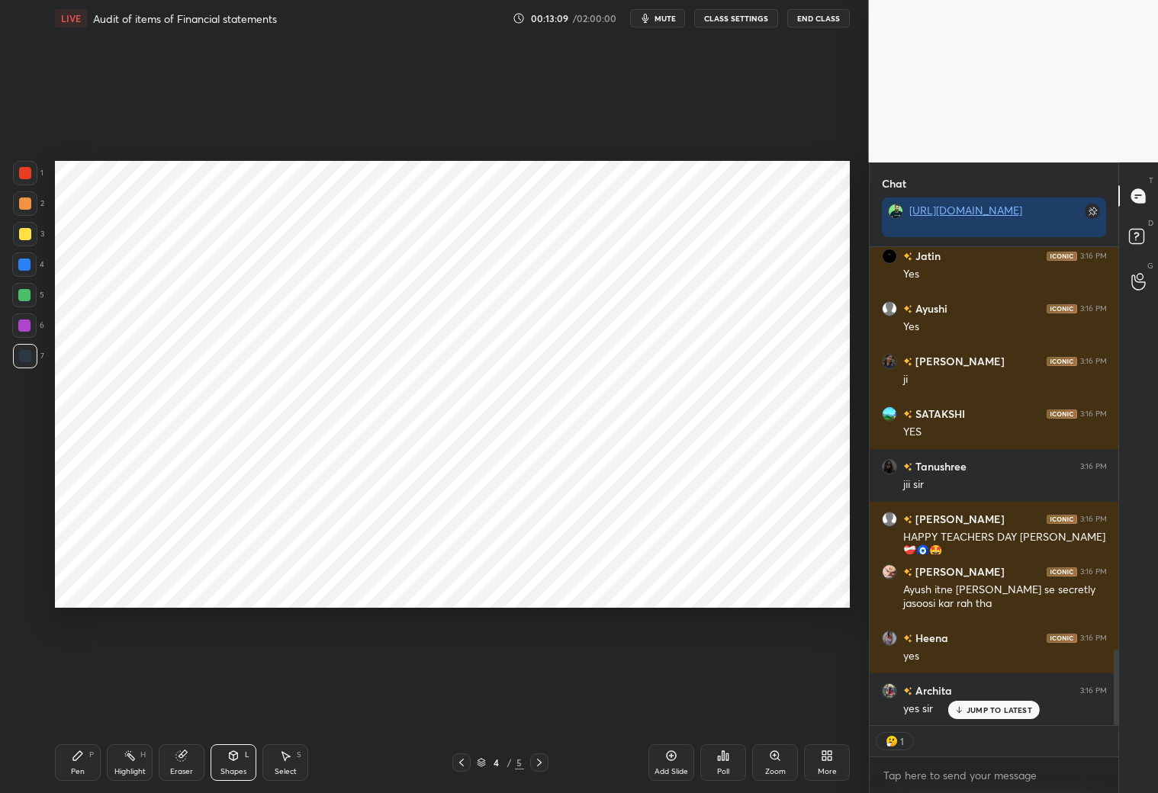
click at [87, 747] on div "Pen P" at bounding box center [78, 763] width 46 height 37
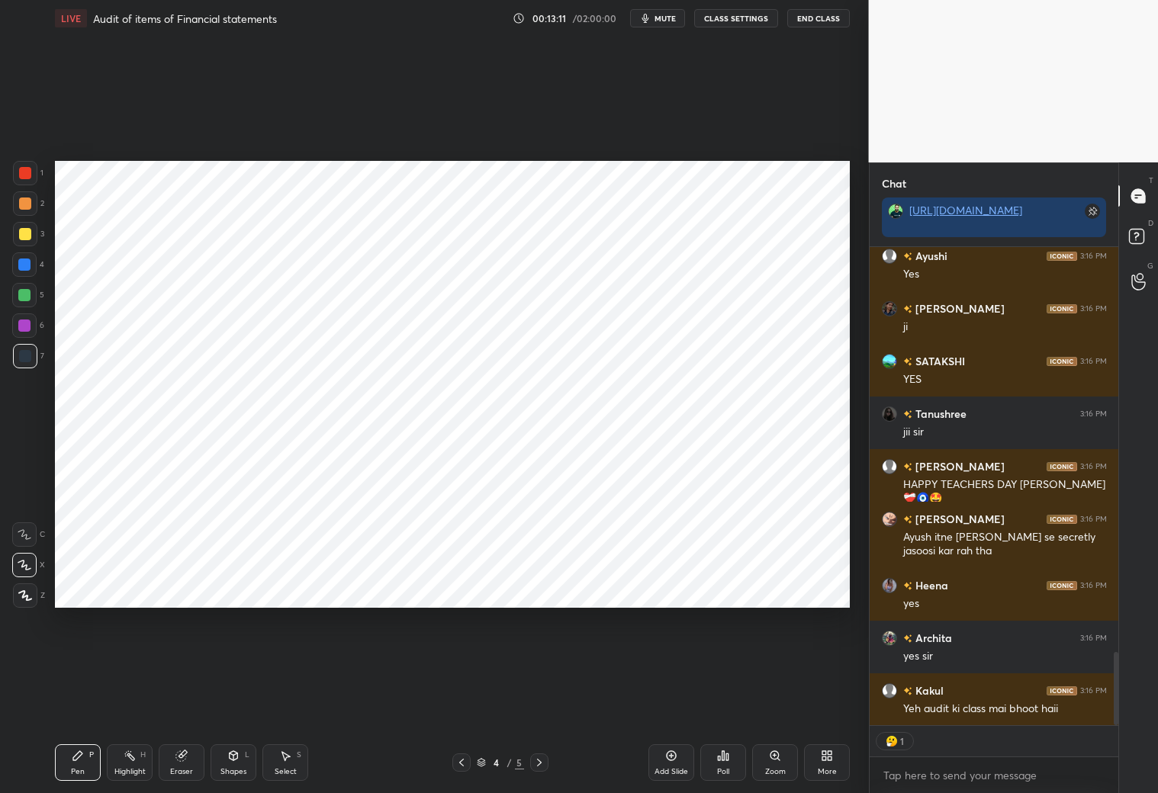
scroll to position [0, 0]
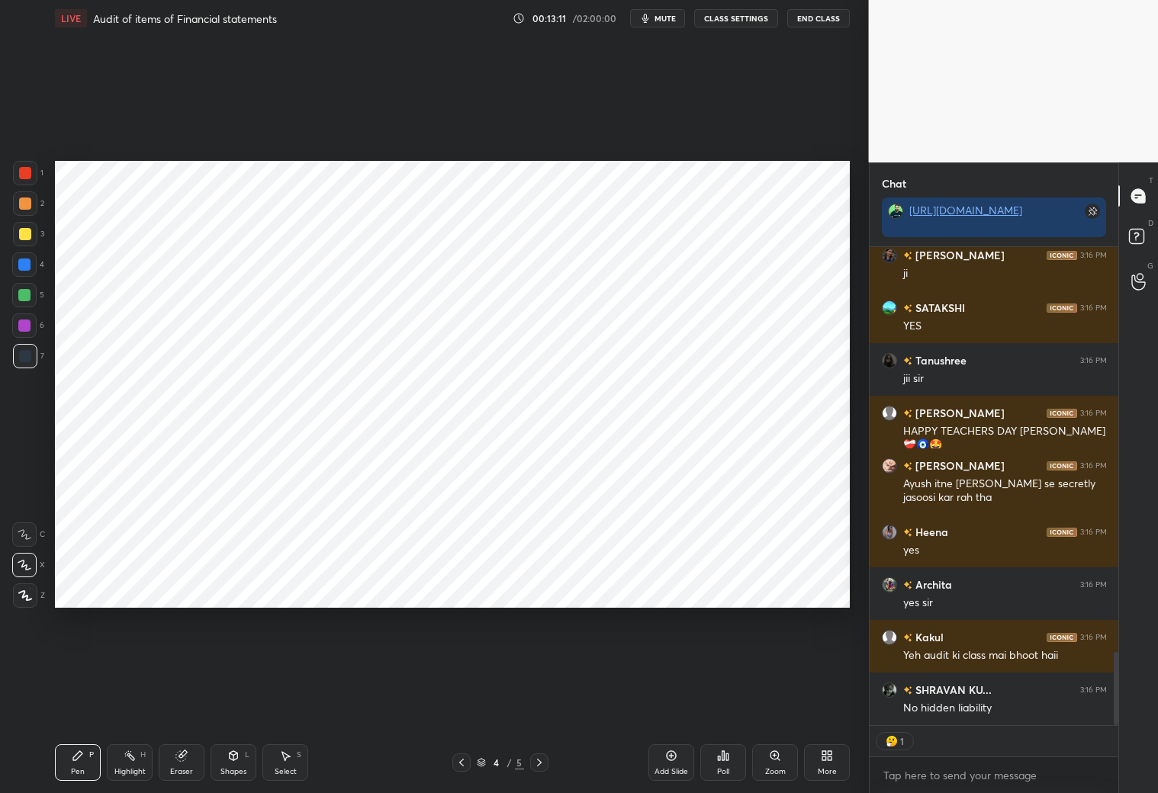
click at [462, 758] on icon at bounding box center [461, 763] width 12 height 12
click at [539, 766] on icon at bounding box center [539, 763] width 12 height 12
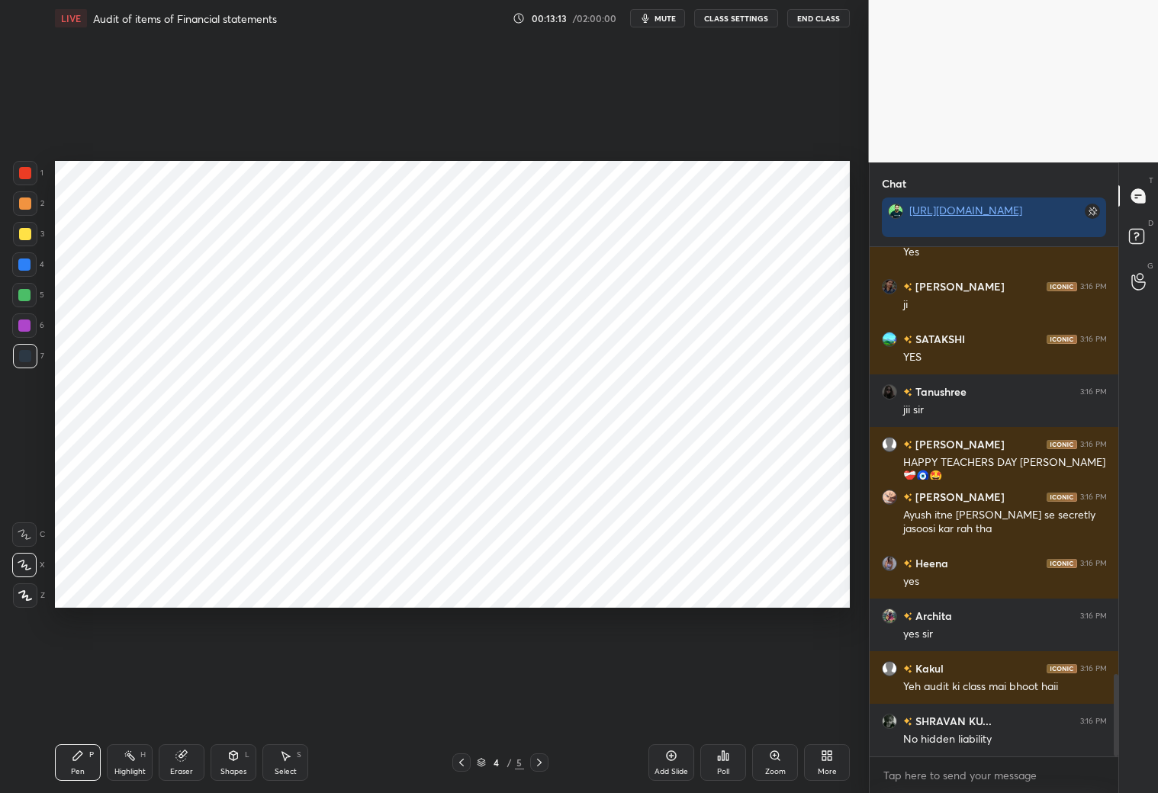
click at [27, 179] on div at bounding box center [25, 173] width 24 height 24
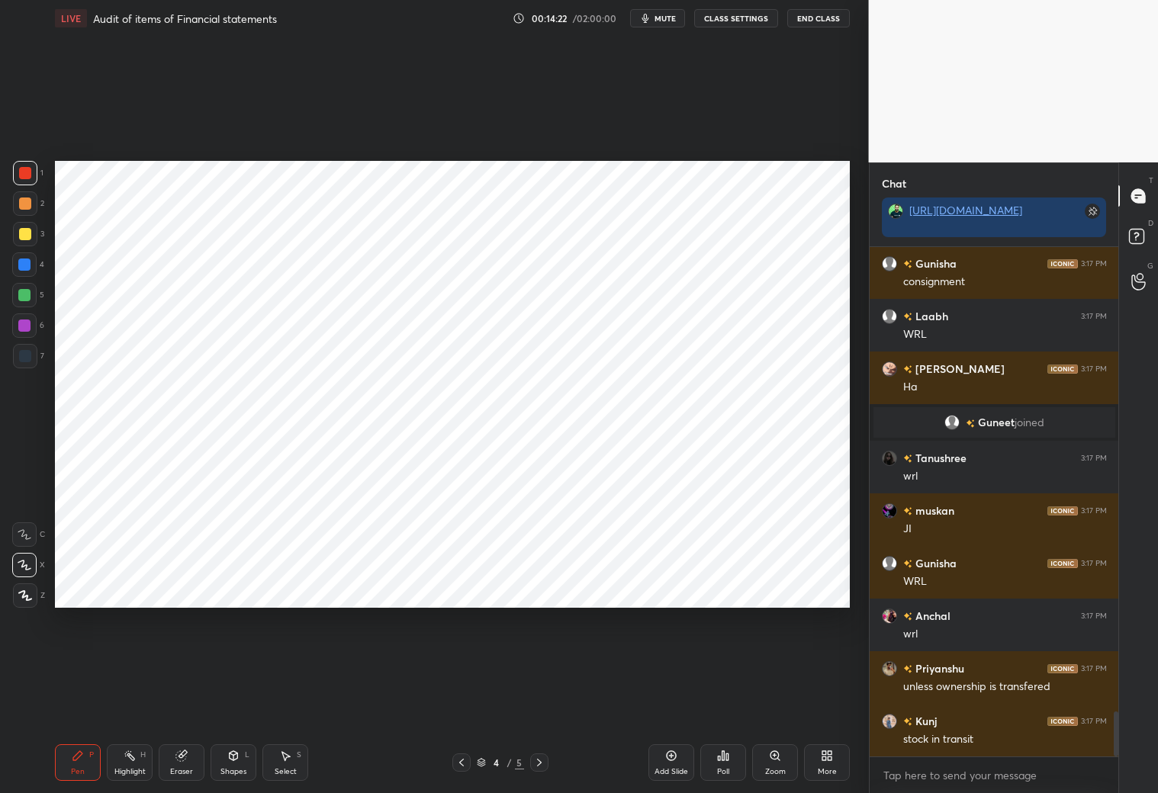
click at [464, 764] on icon at bounding box center [461, 763] width 12 height 12
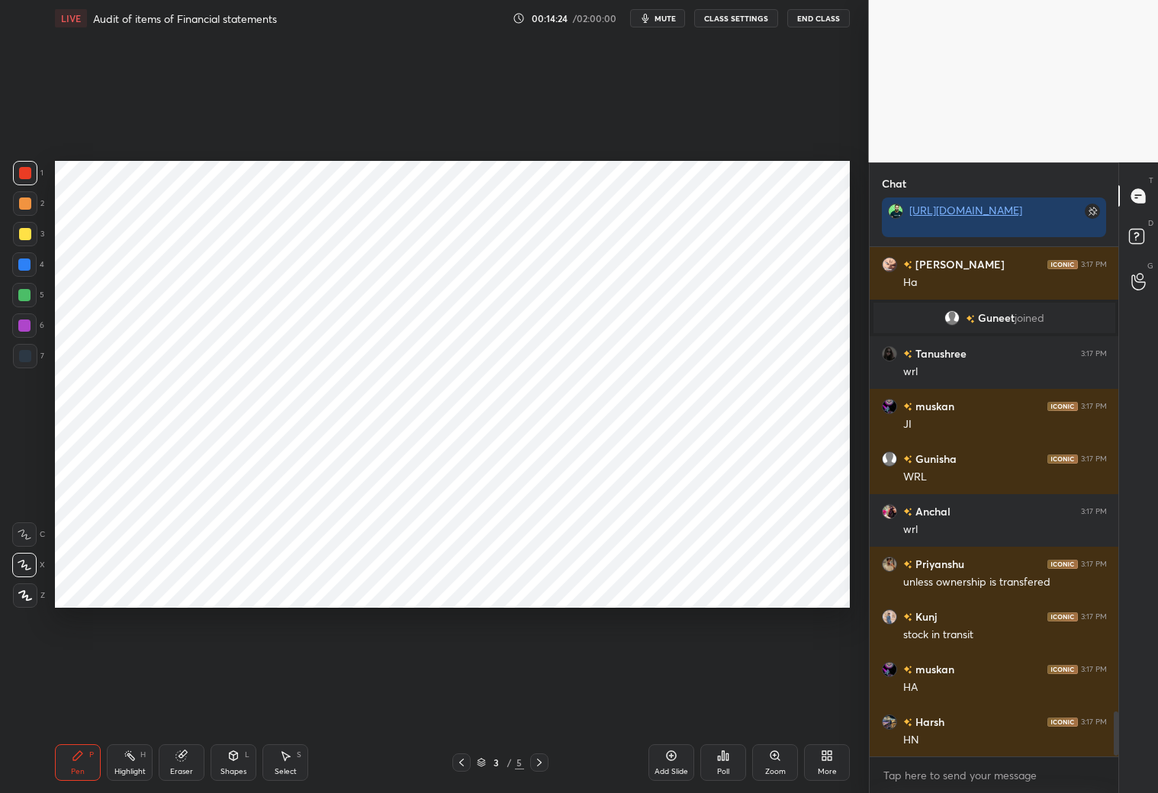
drag, startPoint x: 540, startPoint y: 761, endPoint x: 543, endPoint y: 751, distance: 10.4
click at [541, 761] on icon at bounding box center [539, 763] width 12 height 12
click at [28, 357] on div at bounding box center [25, 356] width 24 height 24
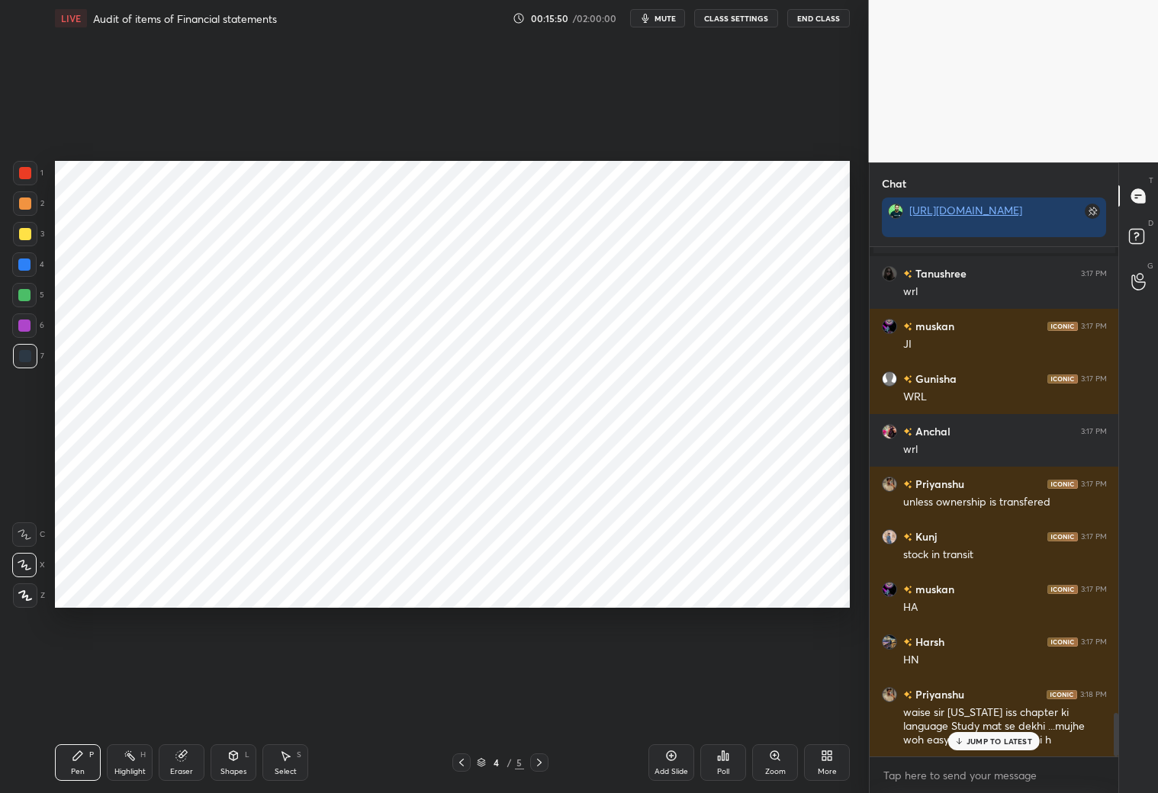
drag, startPoint x: 179, startPoint y: 758, endPoint x: 210, endPoint y: 712, distance: 55.4
click at [181, 761] on icon at bounding box center [181, 756] width 10 height 10
click at [58, 752] on div "Pen P" at bounding box center [78, 763] width 46 height 37
click at [978, 747] on div "JUMP TO LATEST" at bounding box center [994, 741] width 92 height 18
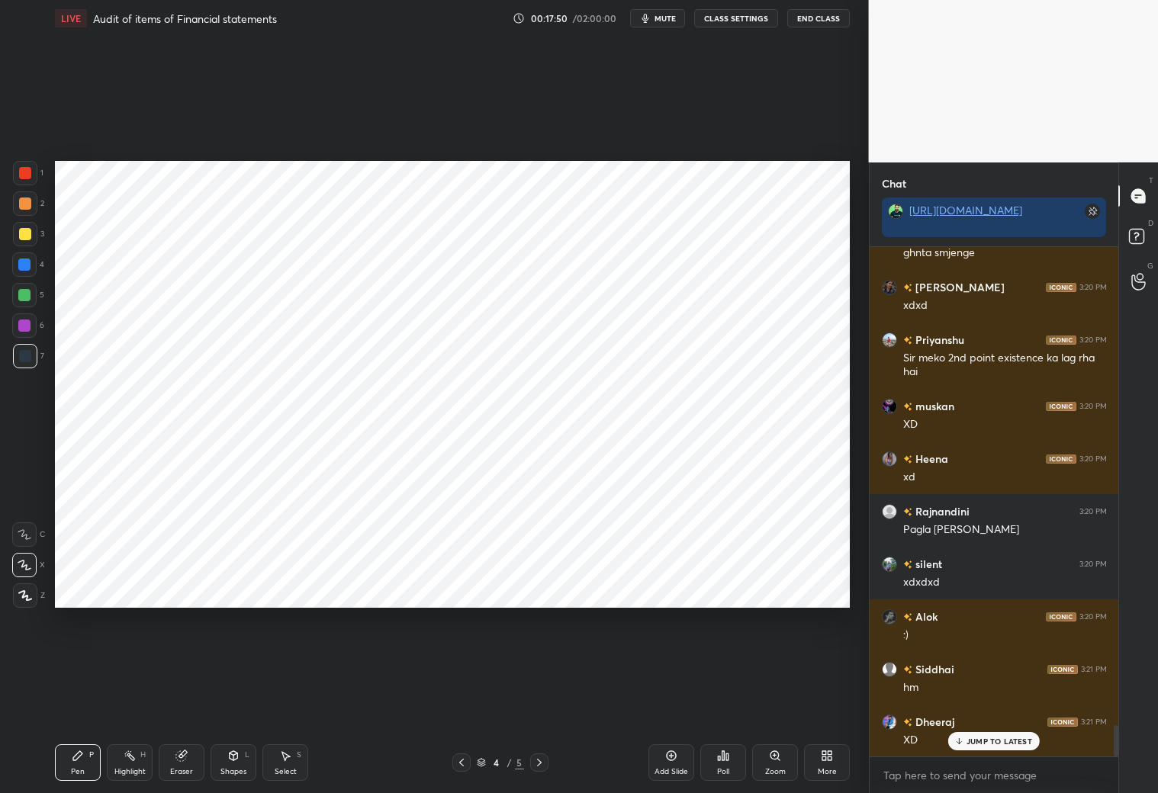
scroll to position [7802, 0]
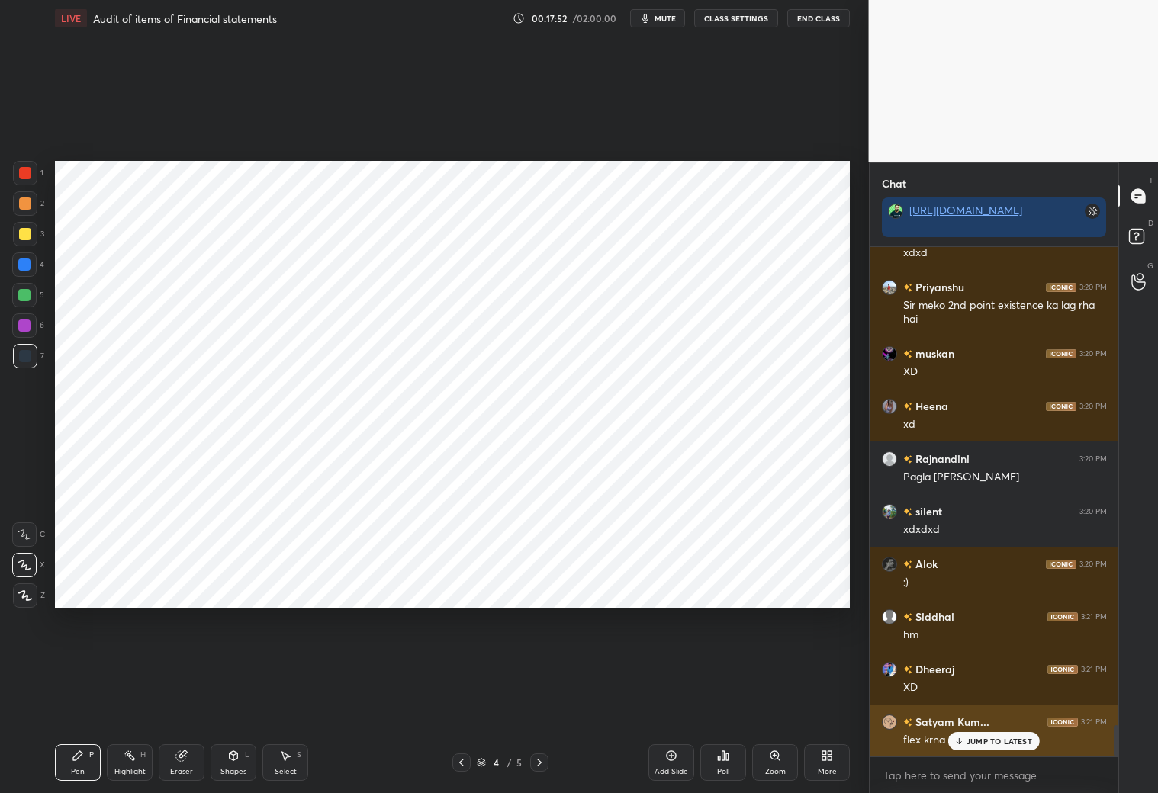
click at [1028, 743] on p "JUMP TO LATEST" at bounding box center [1000, 741] width 66 height 9
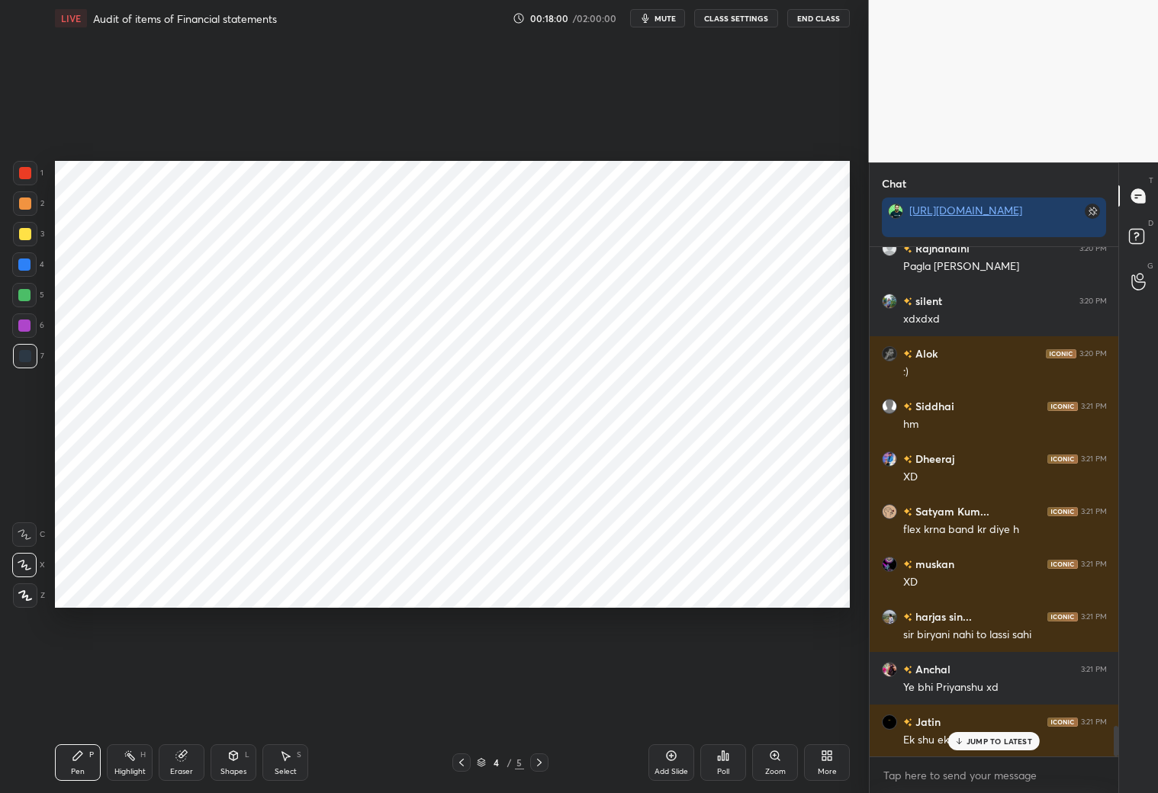
scroll to position [8065, 0]
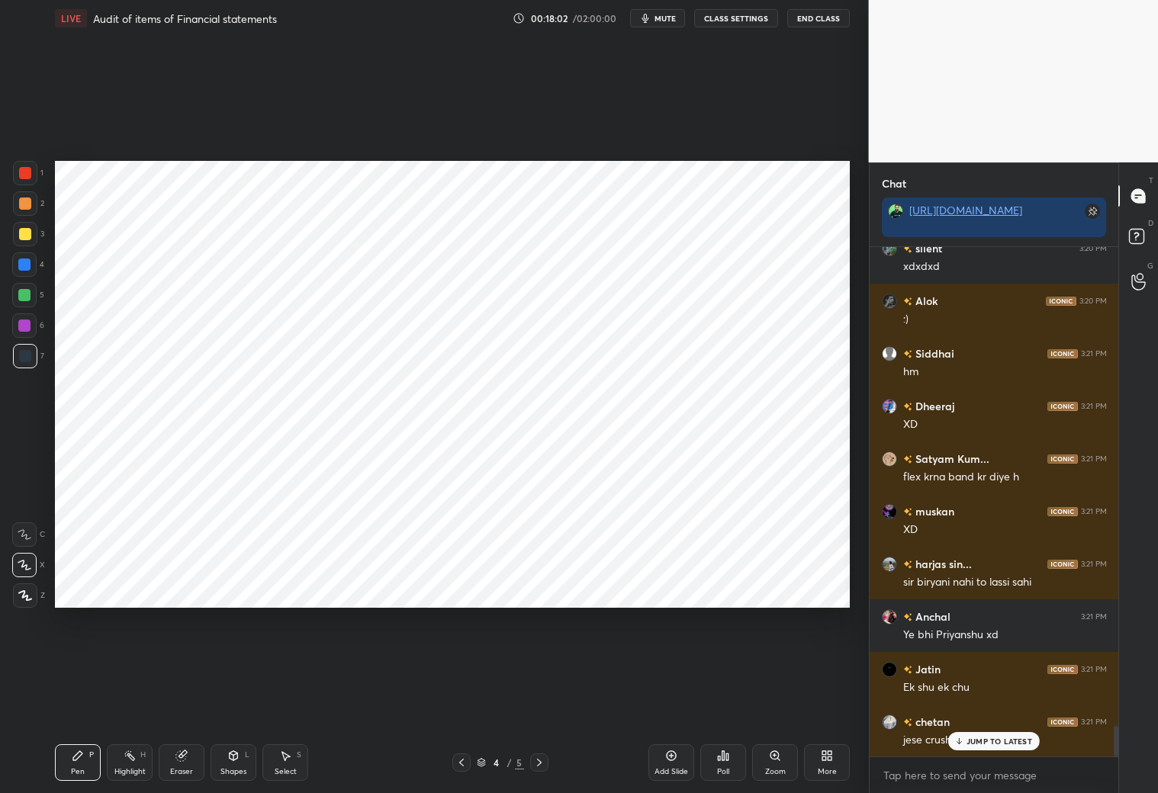
drag, startPoint x: 24, startPoint y: 182, endPoint x: 33, endPoint y: 249, distance: 67.7
click at [27, 183] on div at bounding box center [25, 173] width 24 height 24
click at [24, 267] on div at bounding box center [24, 265] width 12 height 12
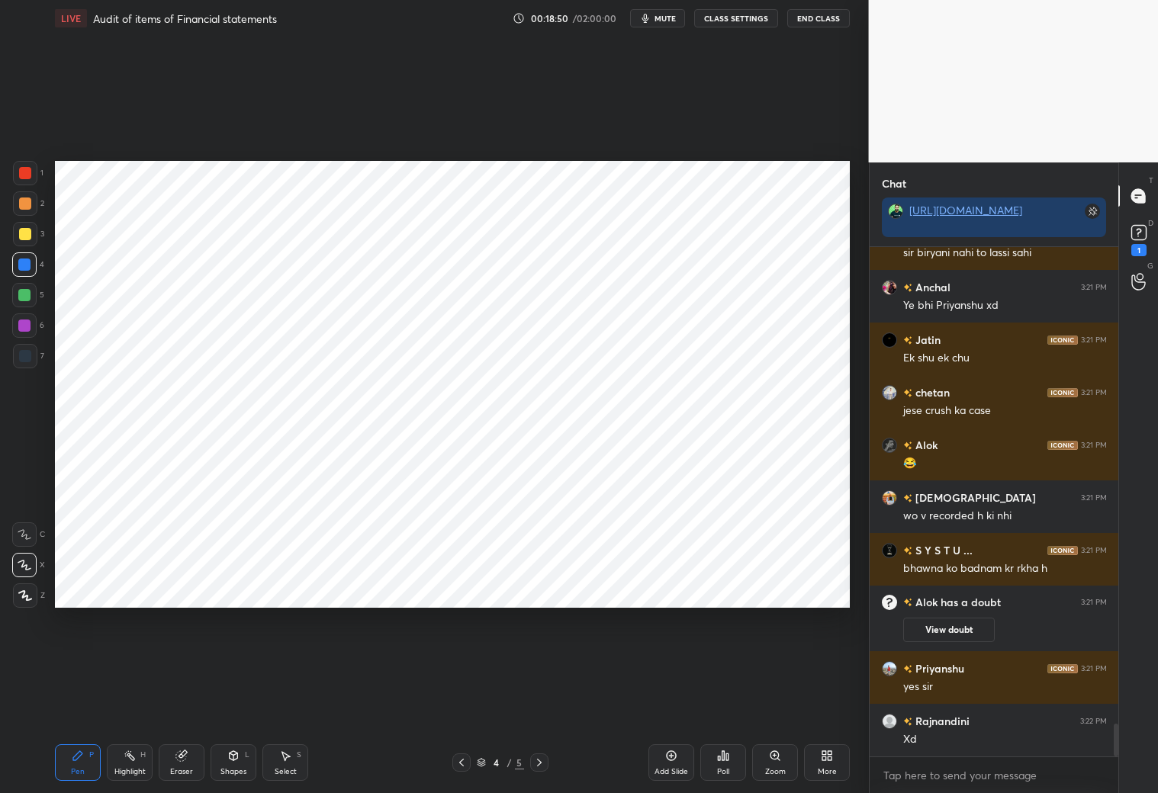
scroll to position [7452, 0]
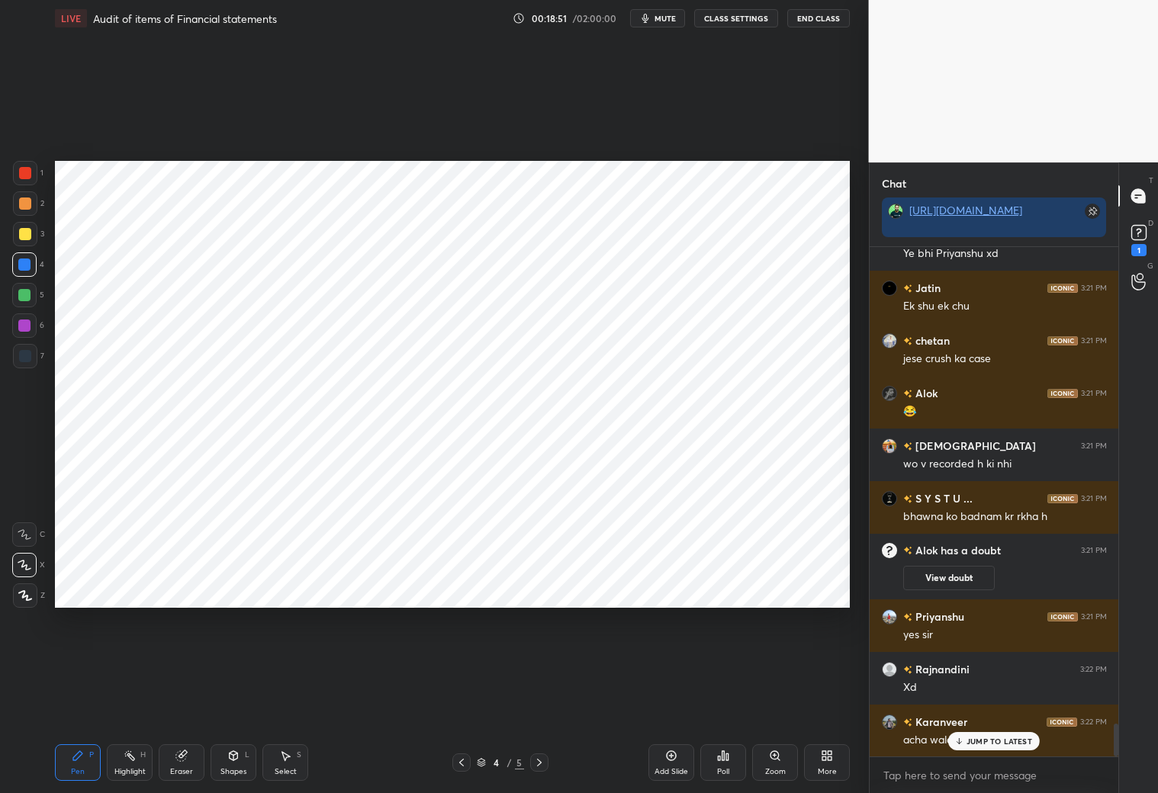
click at [536, 761] on icon at bounding box center [539, 763] width 12 height 12
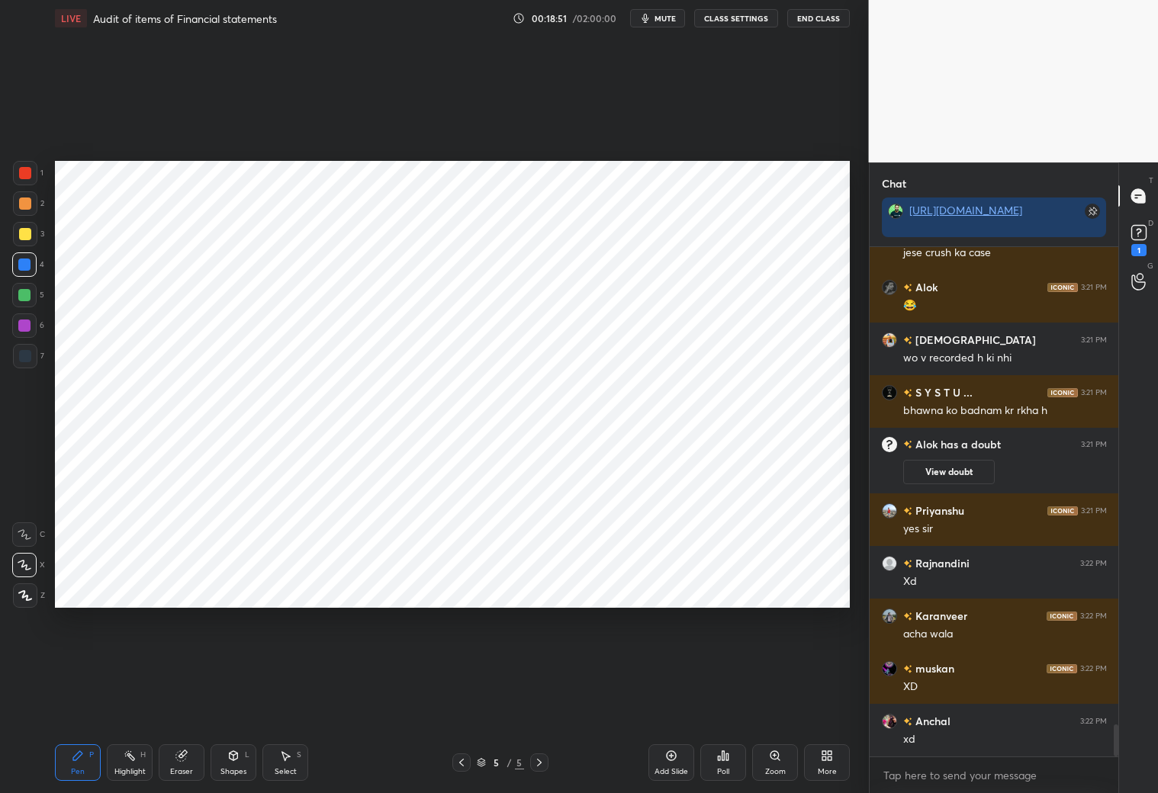
click at [452, 760] on div "5 / 5" at bounding box center [500, 763] width 297 height 18
click at [457, 761] on icon at bounding box center [461, 763] width 12 height 12
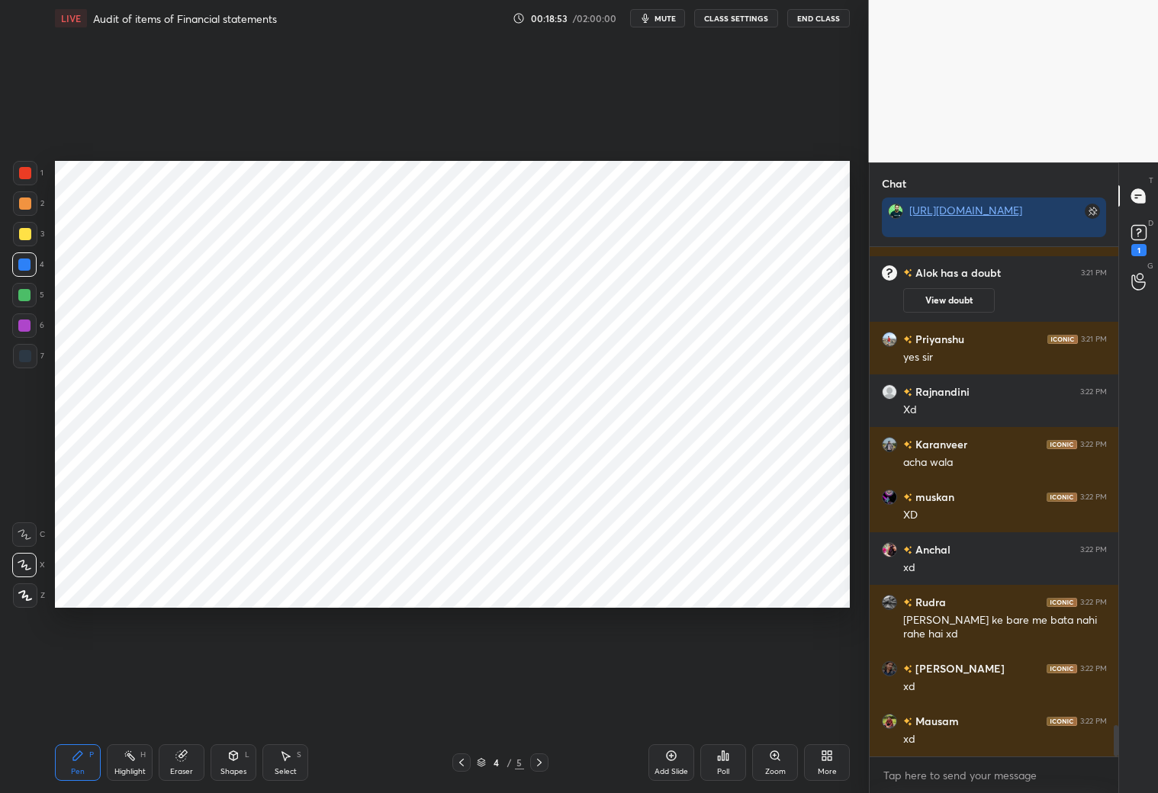
scroll to position [7782, 0]
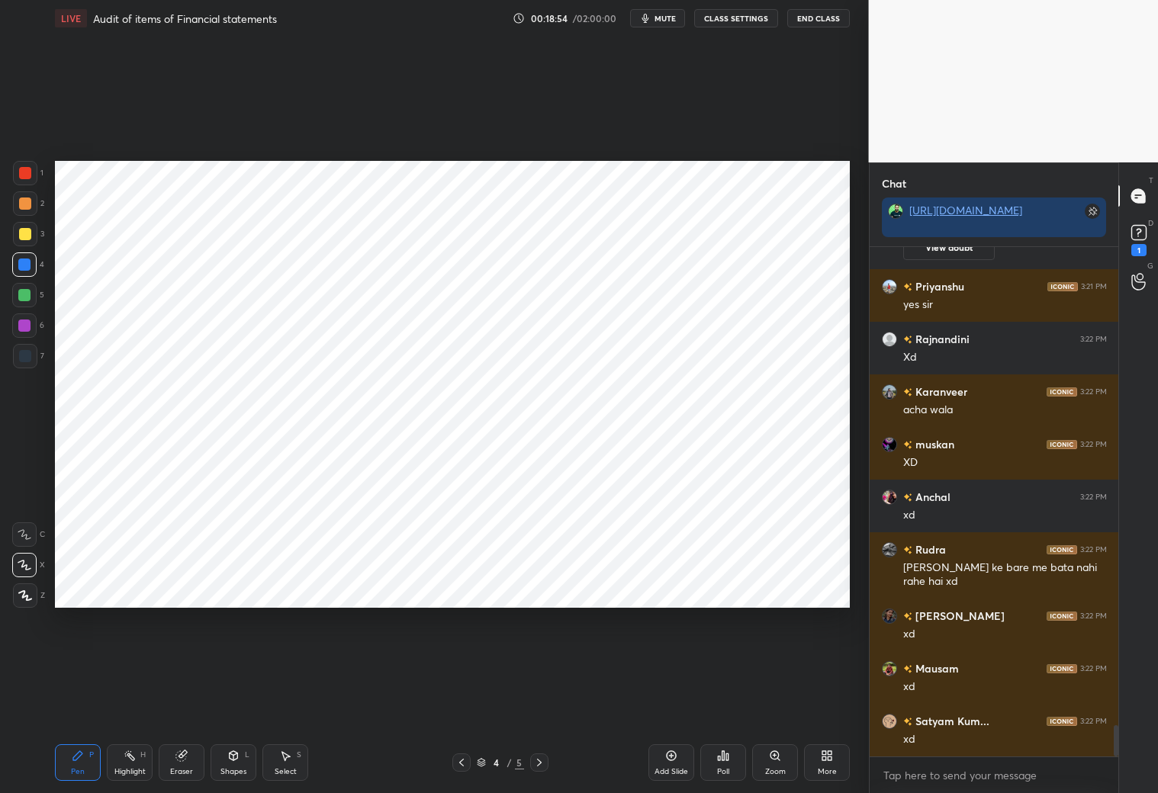
click at [544, 758] on icon at bounding box center [539, 763] width 12 height 12
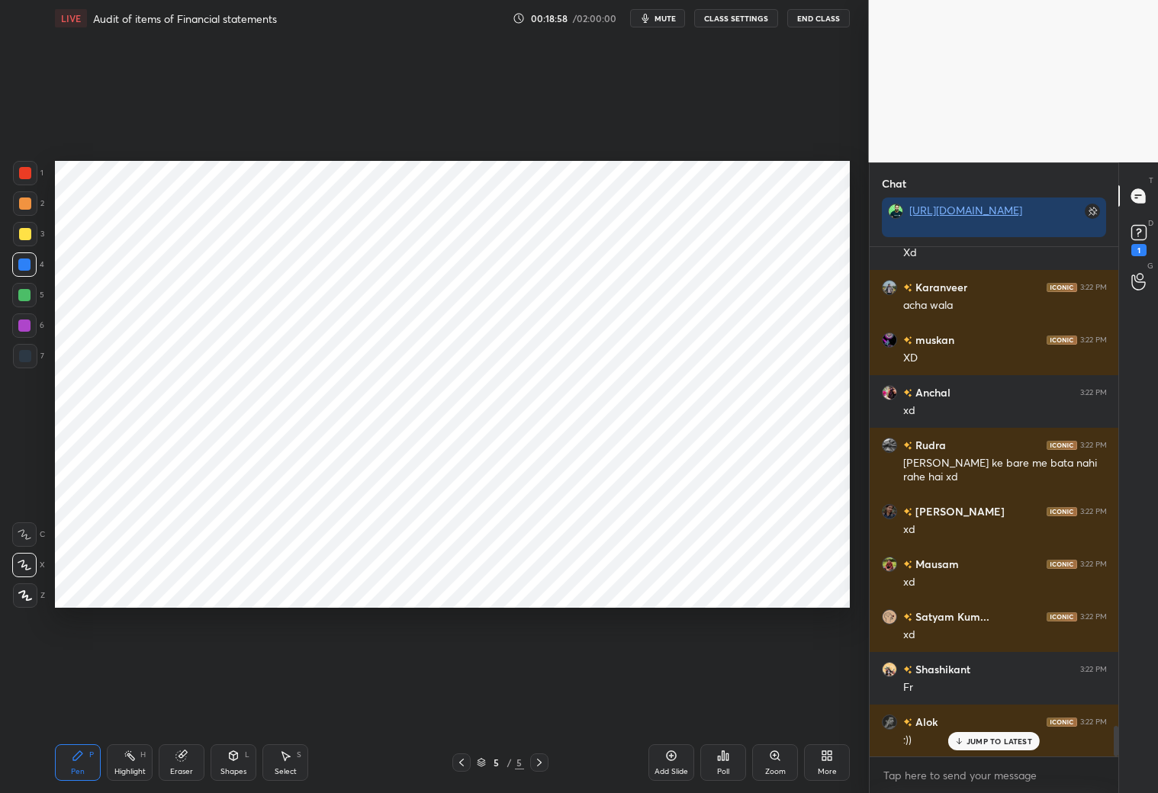
scroll to position [7939, 0]
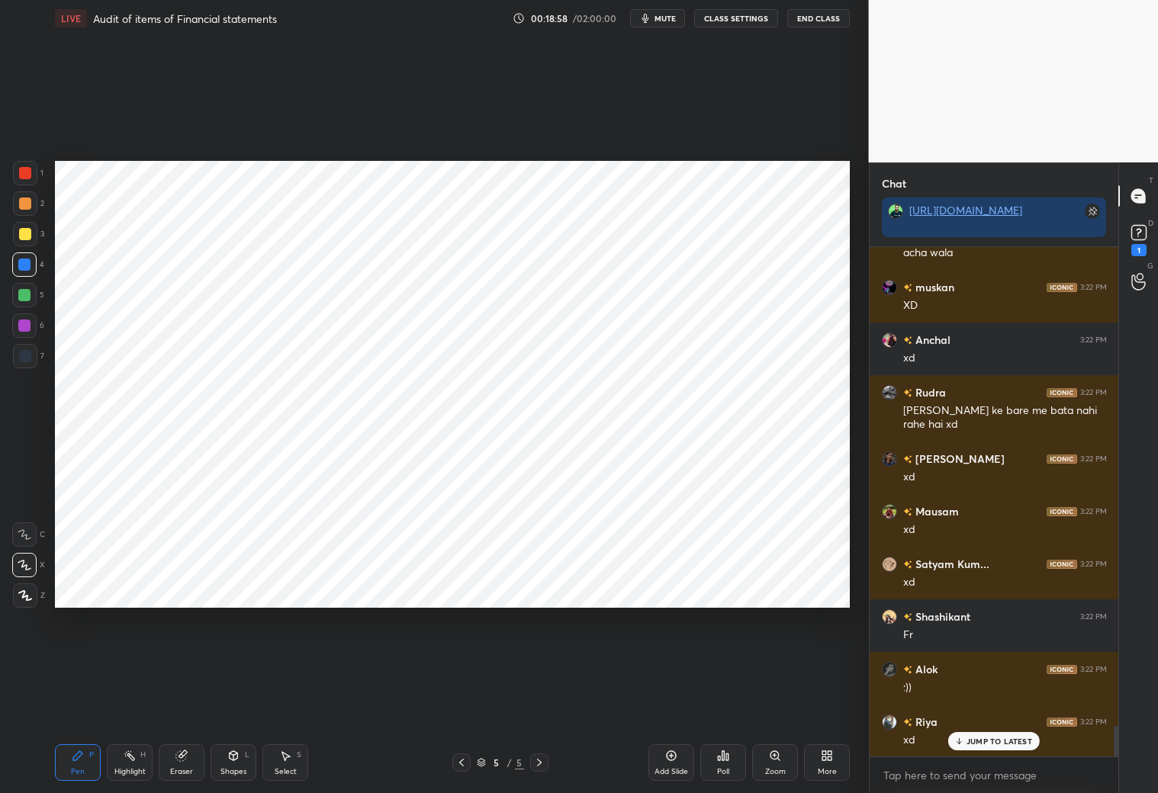
click at [186, 756] on div "Eraser" at bounding box center [182, 763] width 46 height 37
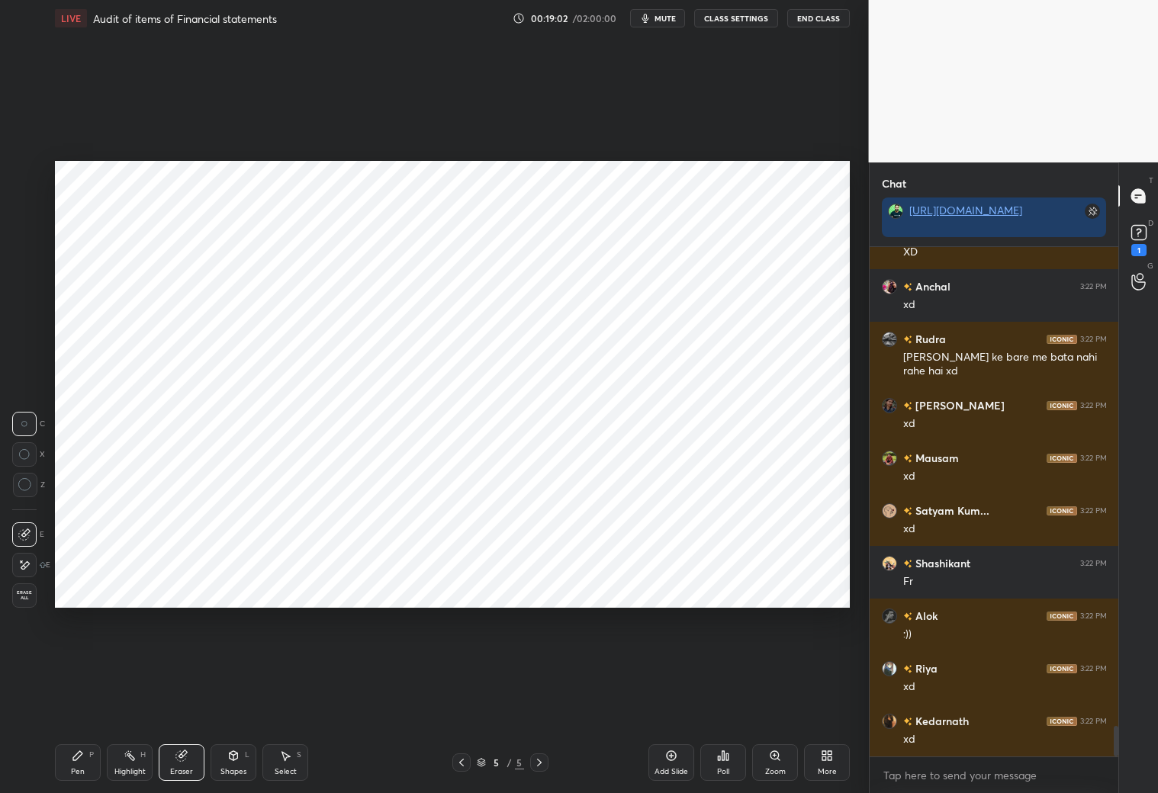
drag, startPoint x: 86, startPoint y: 761, endPoint x: 86, endPoint y: 745, distance: 16.0
click at [86, 760] on div "Pen P" at bounding box center [78, 763] width 46 height 37
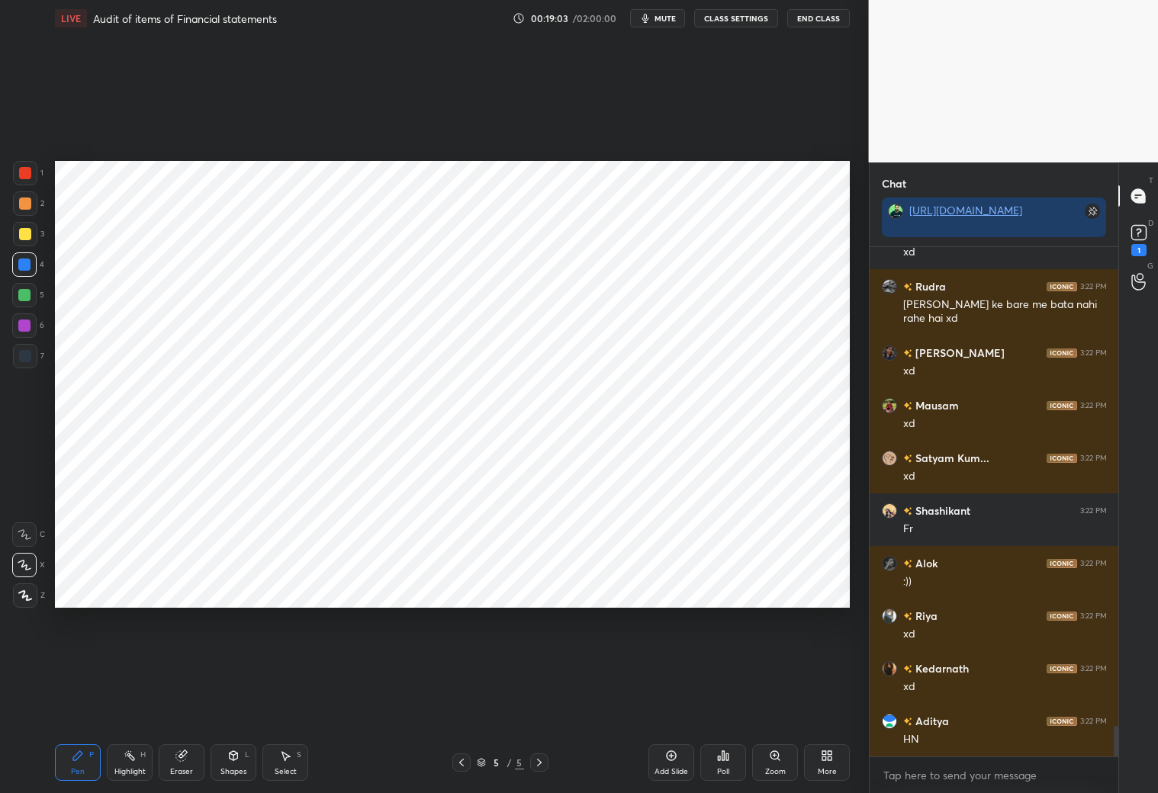
drag, startPoint x: 456, startPoint y: 758, endPoint x: 464, endPoint y: 767, distance: 11.3
click at [458, 761] on icon at bounding box center [461, 763] width 12 height 12
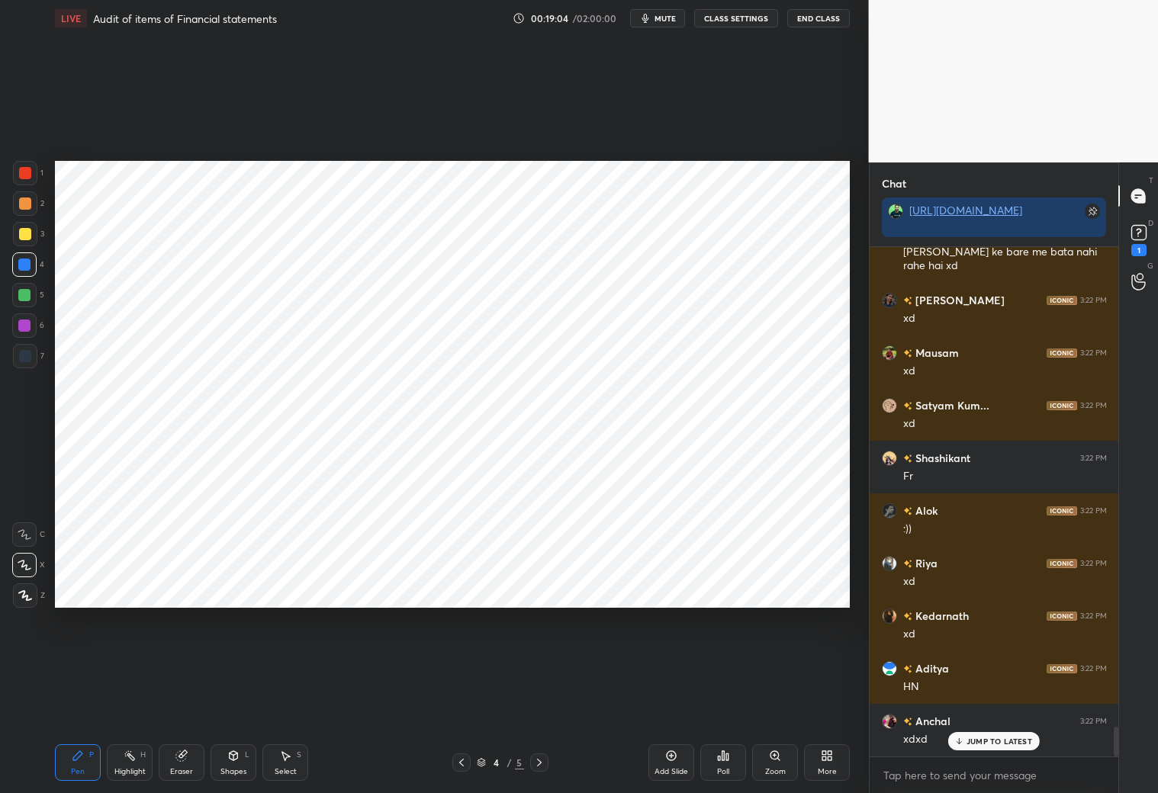
scroll to position [8150, 0]
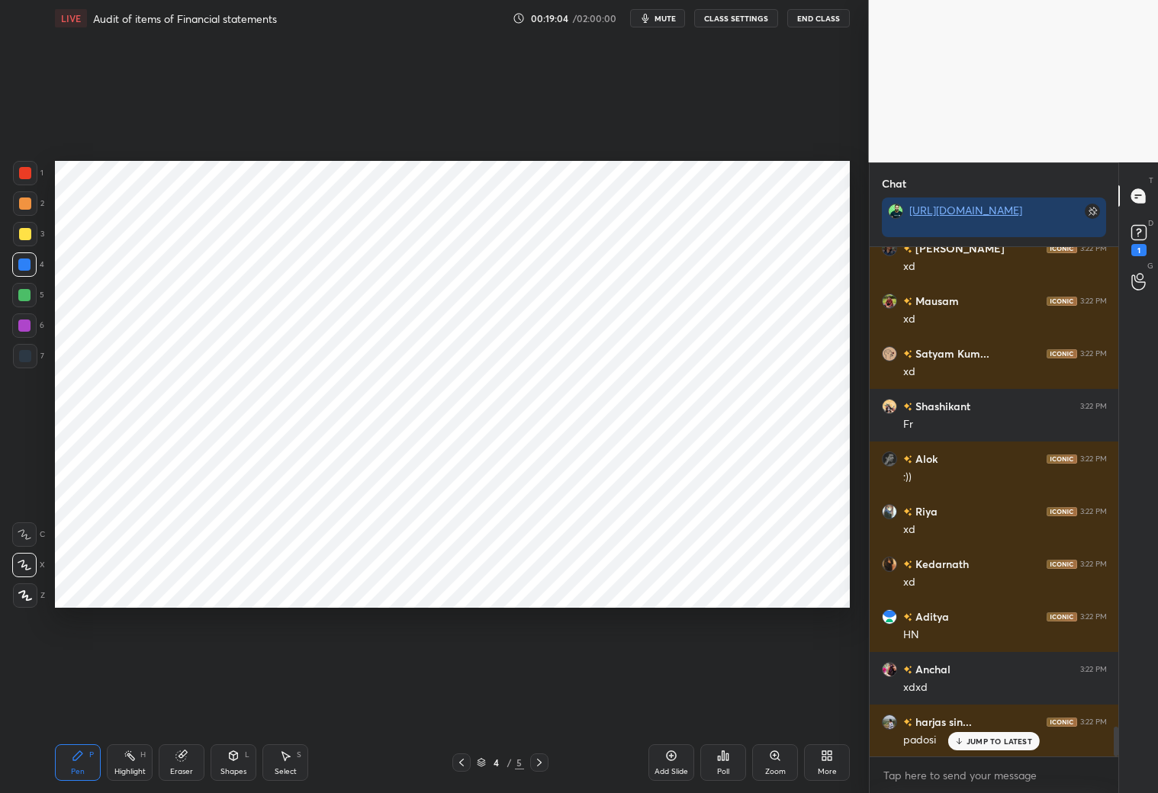
click at [542, 762] on icon at bounding box center [539, 763] width 12 height 12
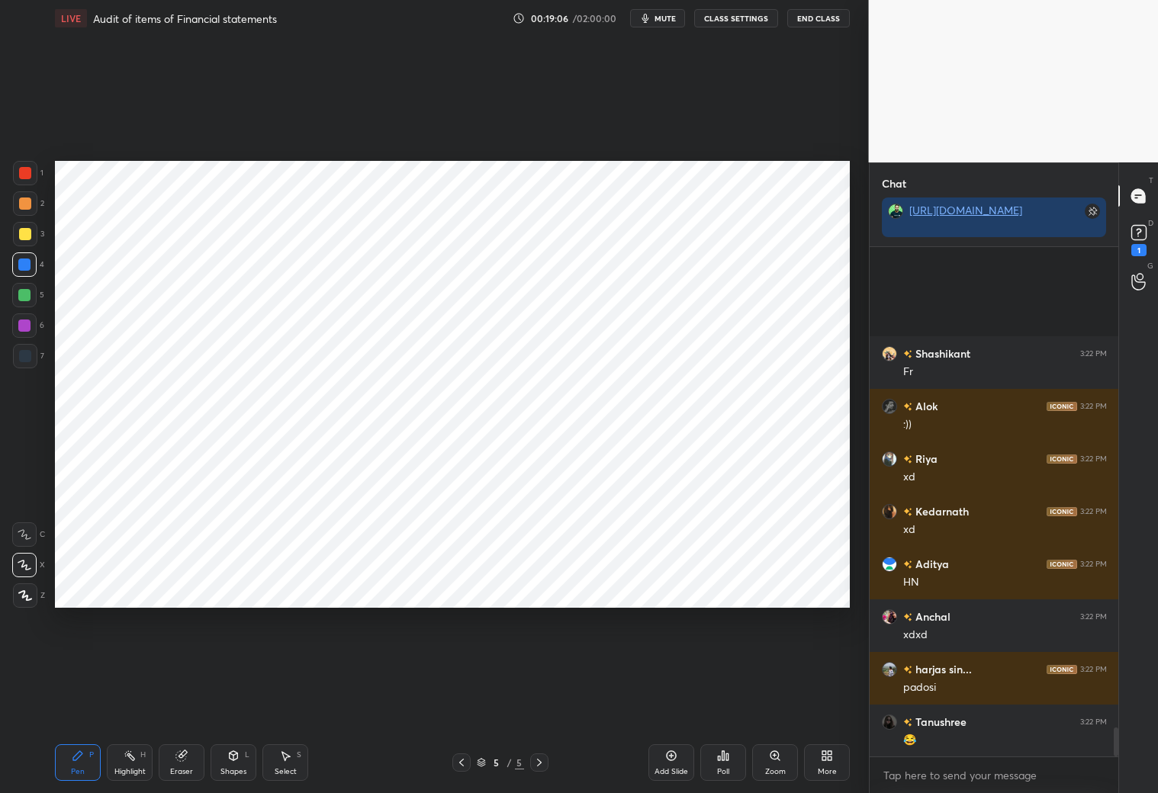
scroll to position [8361, 0]
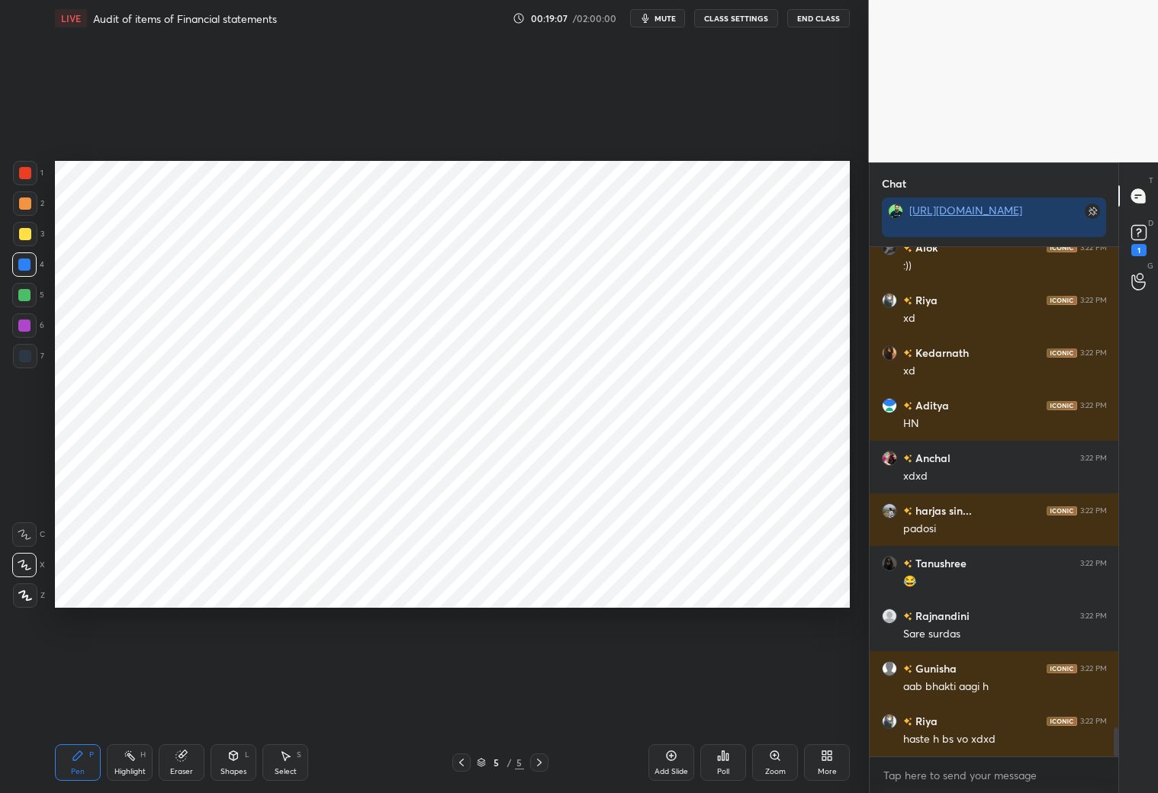
drag, startPoint x: 82, startPoint y: 751, endPoint x: 81, endPoint y: 732, distance: 19.1
click at [85, 754] on div "Pen P" at bounding box center [78, 763] width 46 height 37
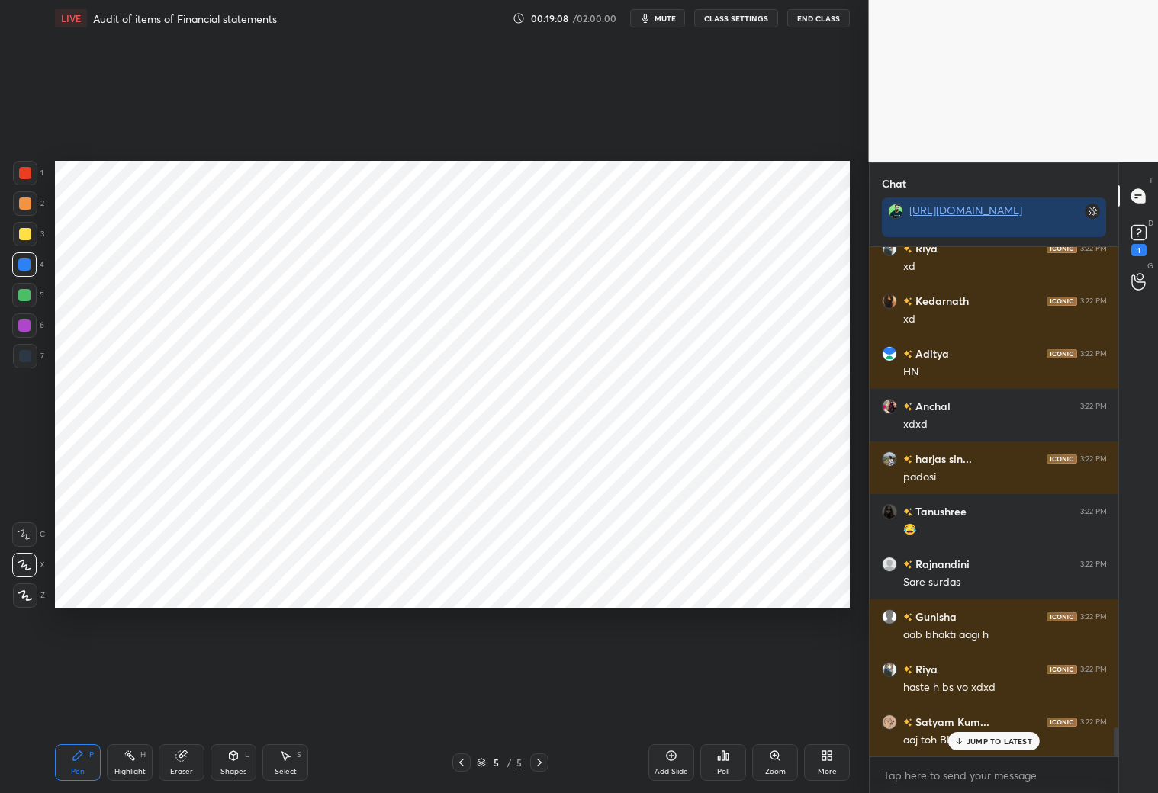
click at [461, 761] on icon at bounding box center [461, 763] width 5 height 8
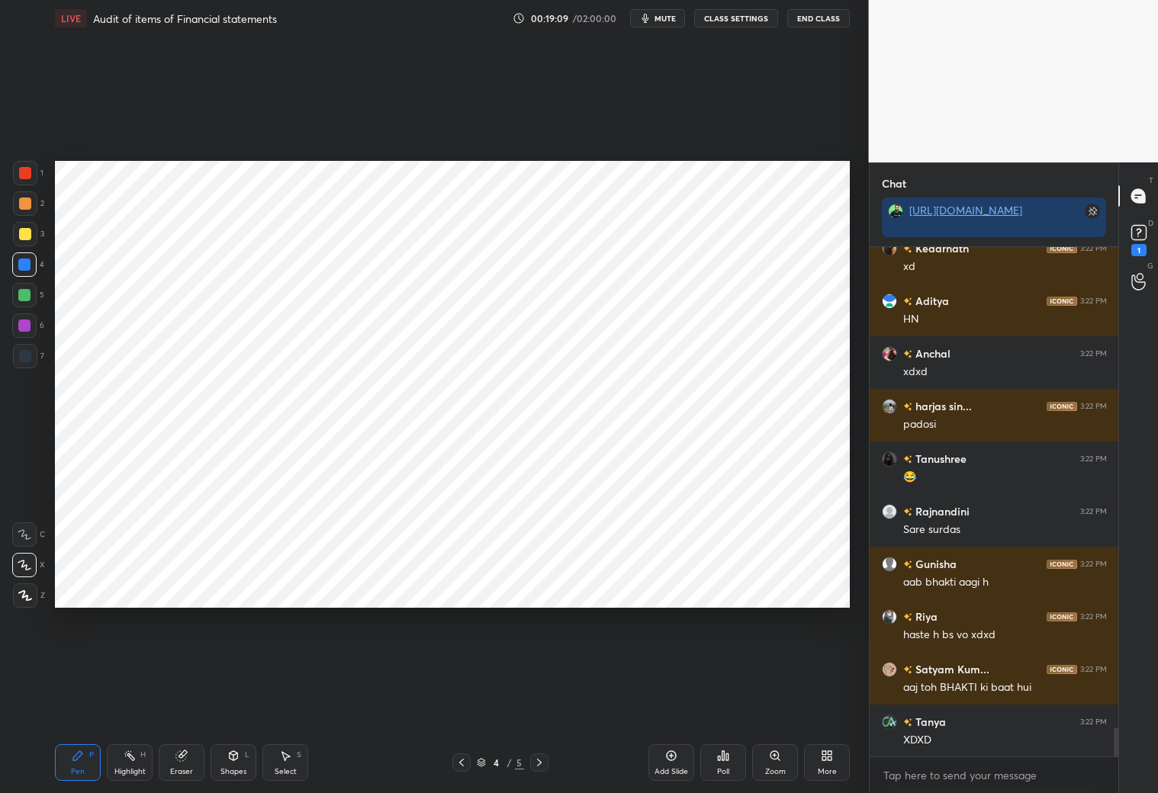
drag, startPoint x: 539, startPoint y: 761, endPoint x: 542, endPoint y: 752, distance: 9.6
click at [541, 763] on icon at bounding box center [539, 763] width 12 height 12
click at [24, 173] on div at bounding box center [25, 173] width 12 height 12
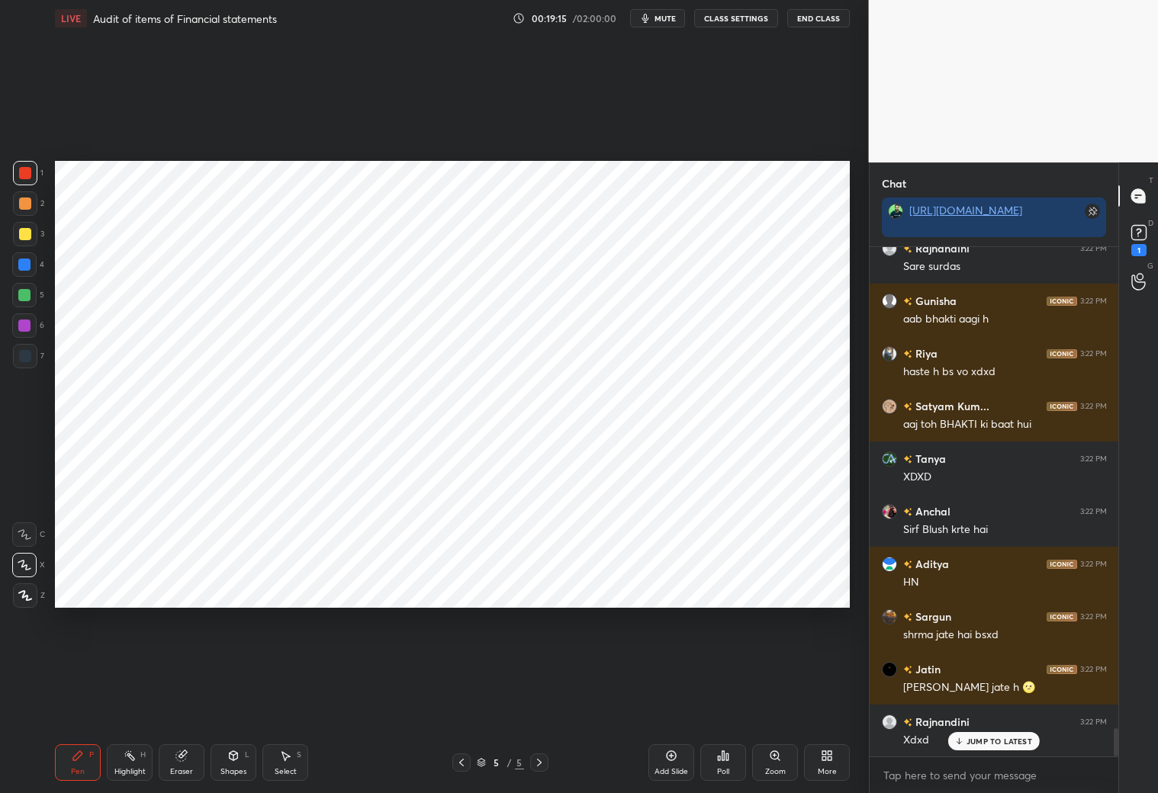
scroll to position [8782, 0]
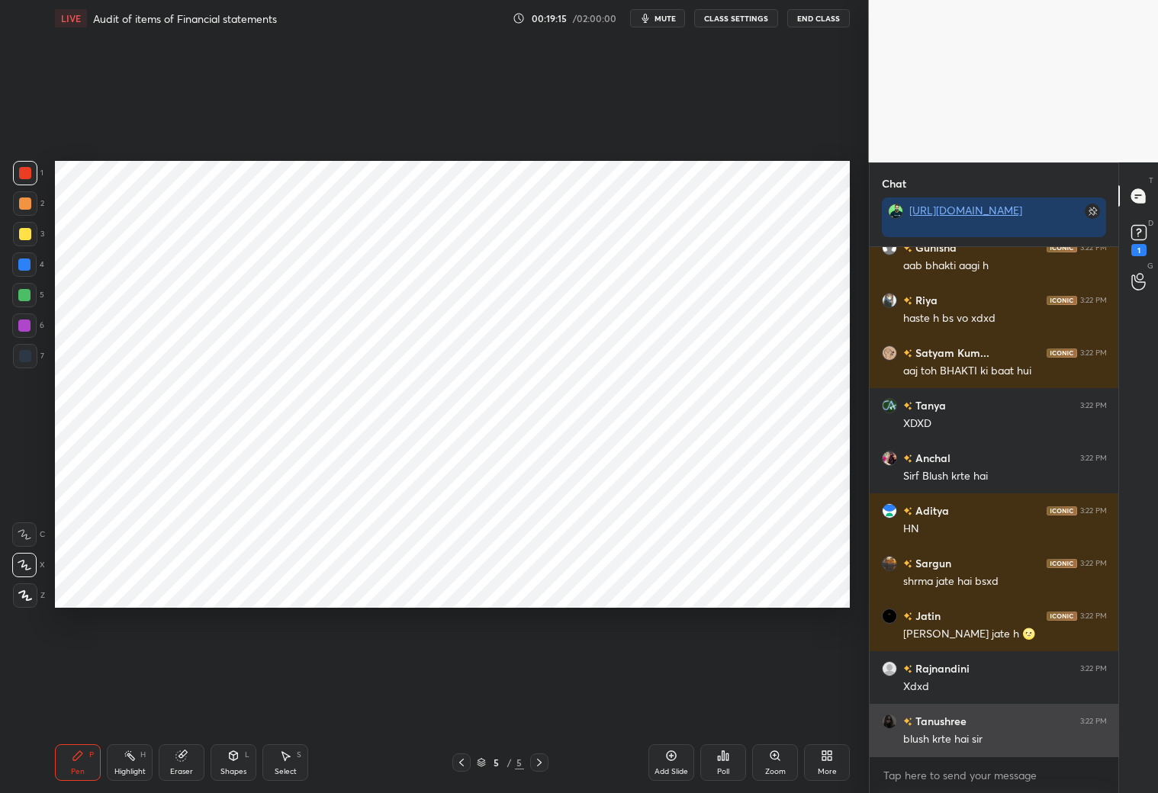
click at [989, 742] on div "blush krte hai sir" at bounding box center [1005, 739] width 204 height 15
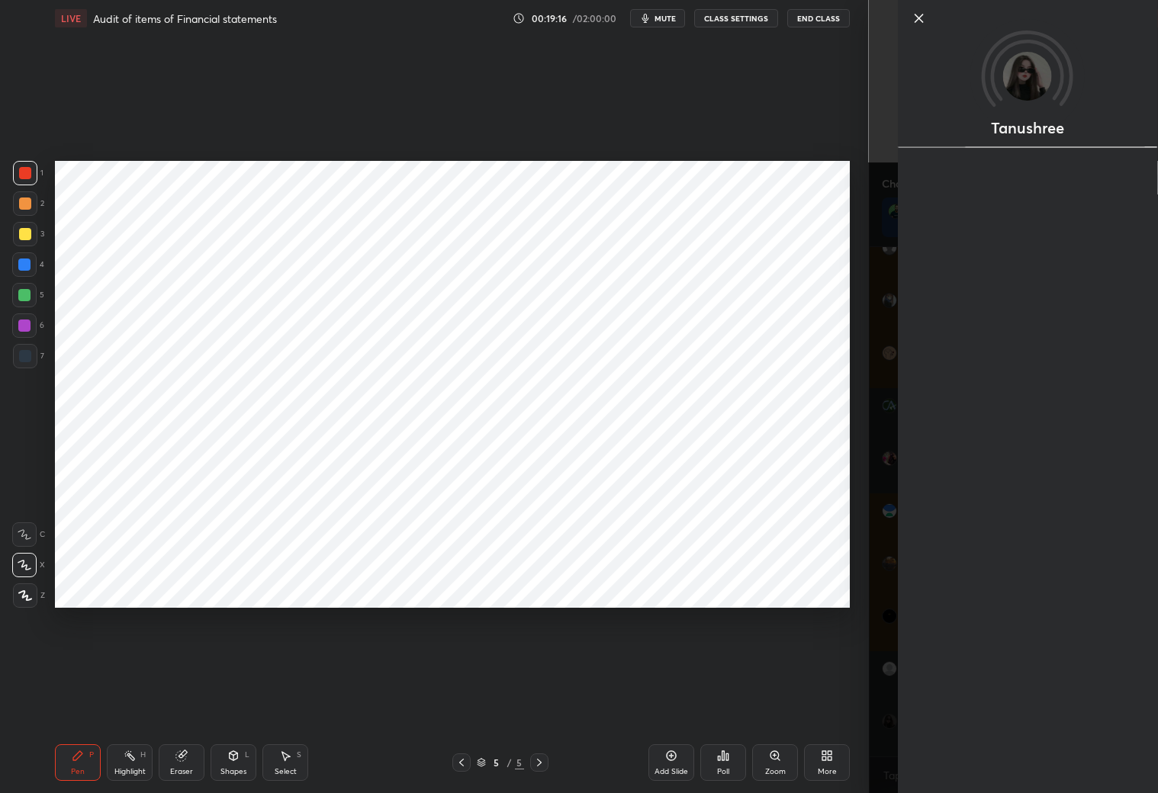
scroll to position [8888, 0]
click at [880, 720] on div "Tanushree" at bounding box center [1014, 396] width 290 height 793
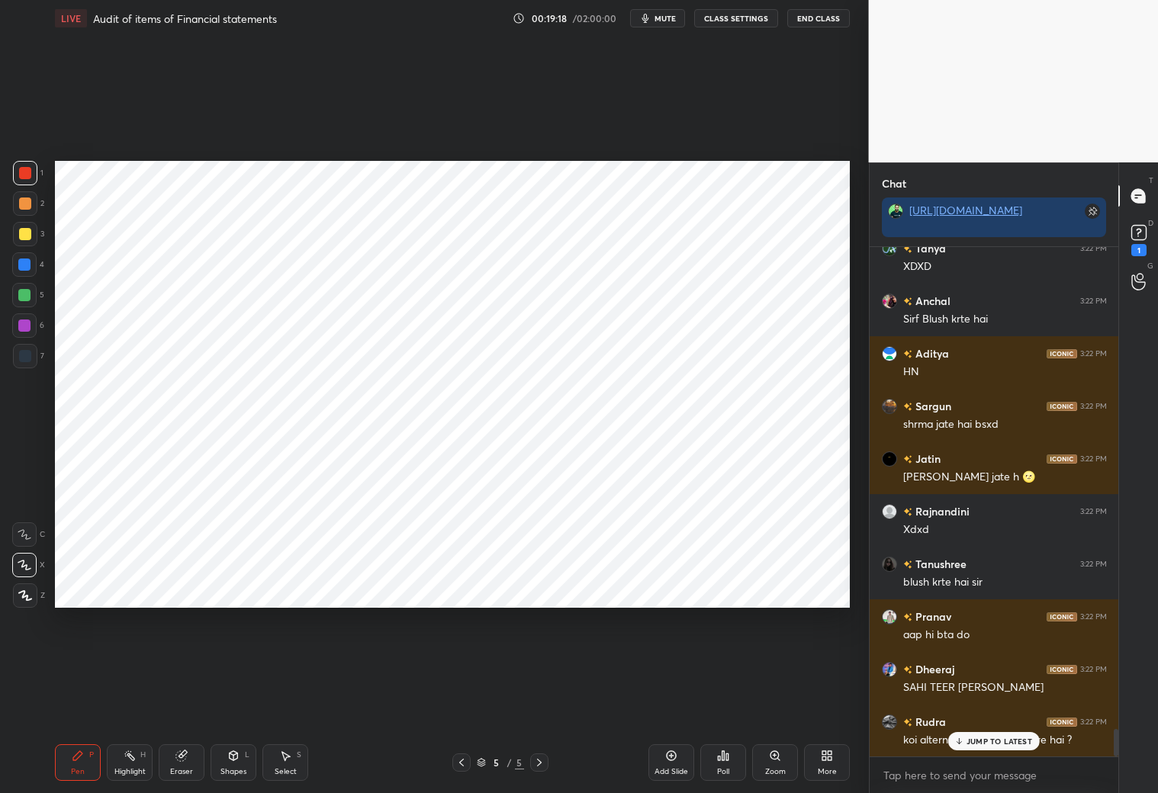
scroll to position [8992, 0]
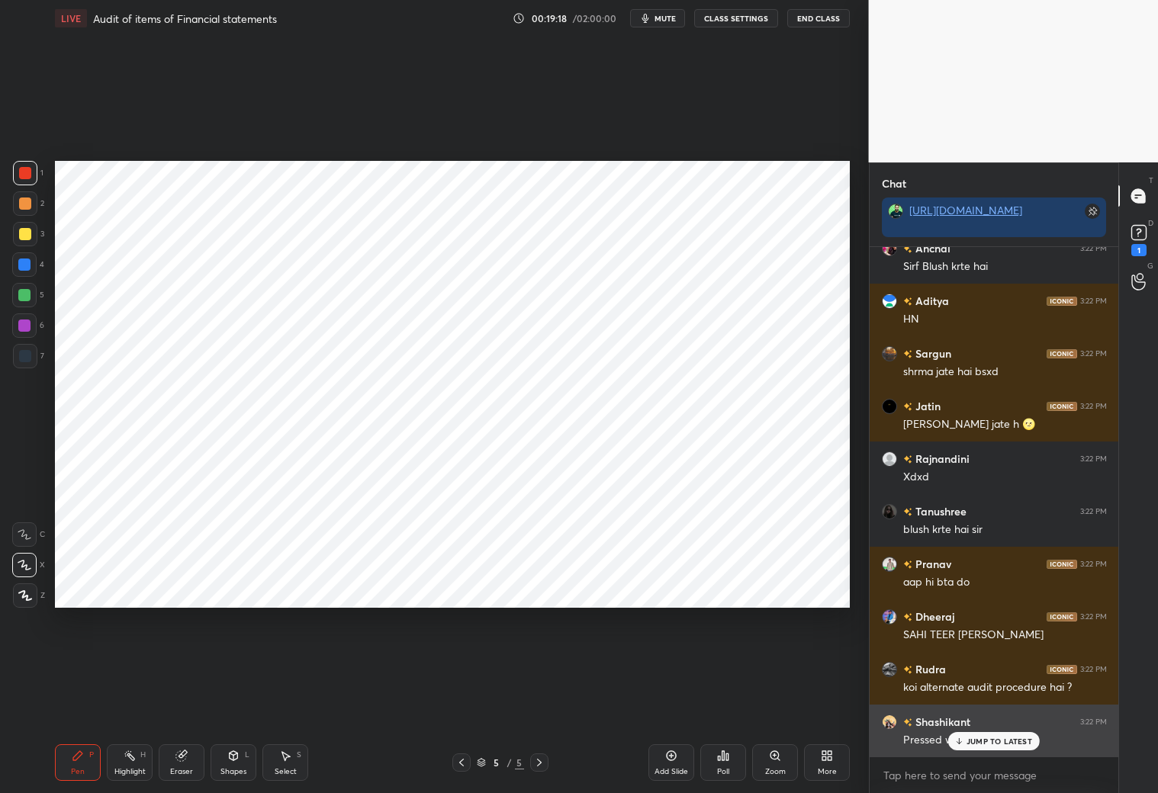
click at [982, 722] on div "Kedarnath 3:22 PM xd Aditya 3:22 PM HN Anchal 3:22 PM xdxd harjas sin... 3:22 P…" at bounding box center [994, 502] width 249 height 510
click at [984, 738] on p "JUMP TO LATEST" at bounding box center [1000, 741] width 66 height 9
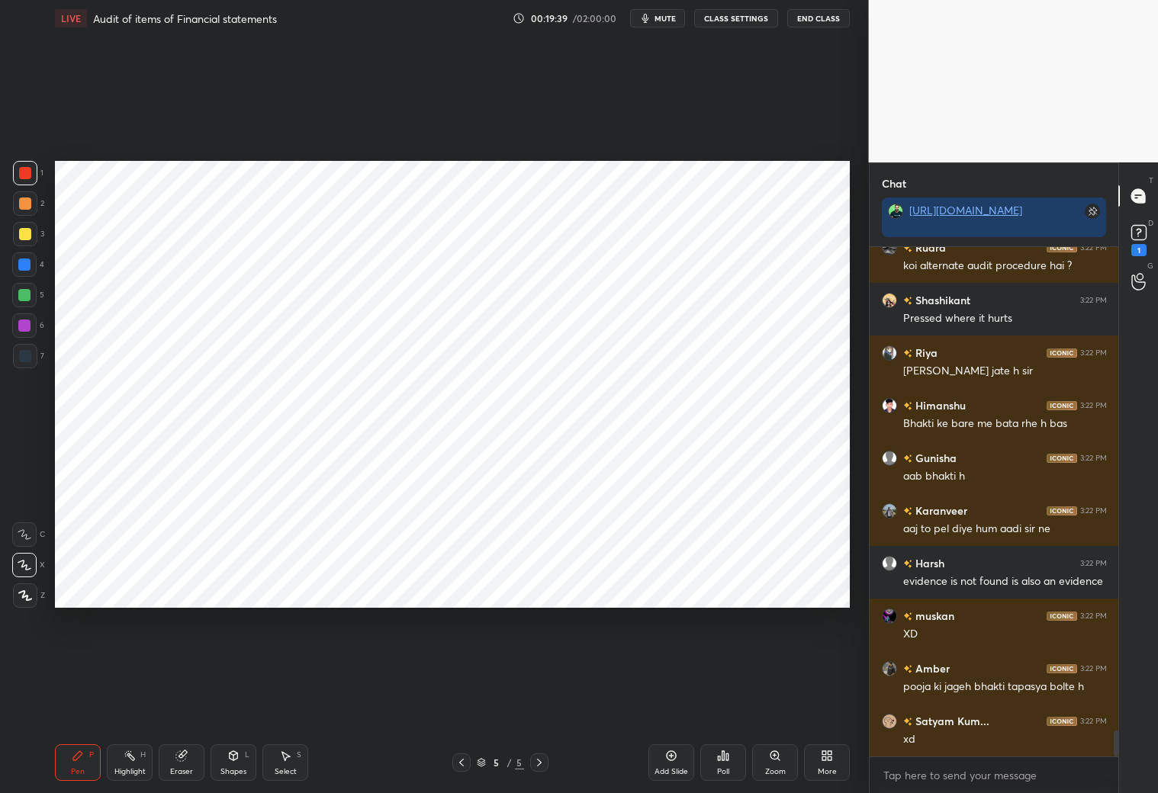
scroll to position [9466, 0]
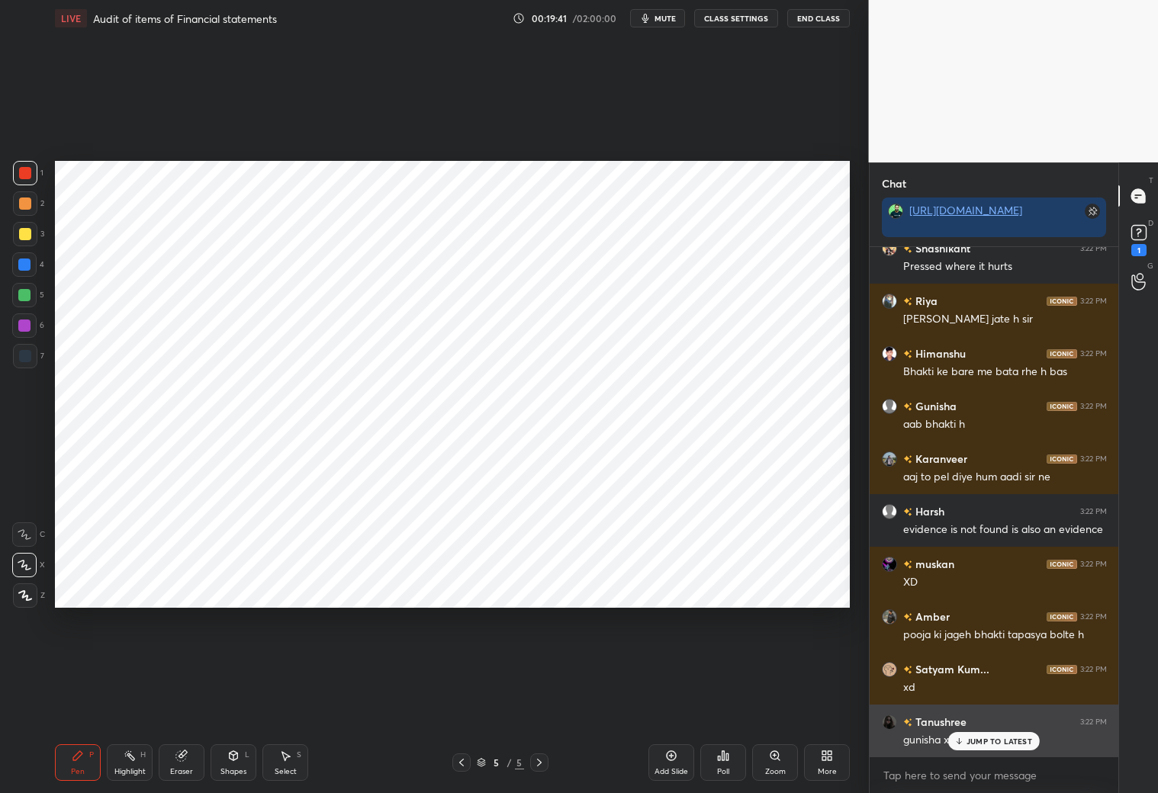
click at [962, 737] on icon at bounding box center [959, 741] width 10 height 9
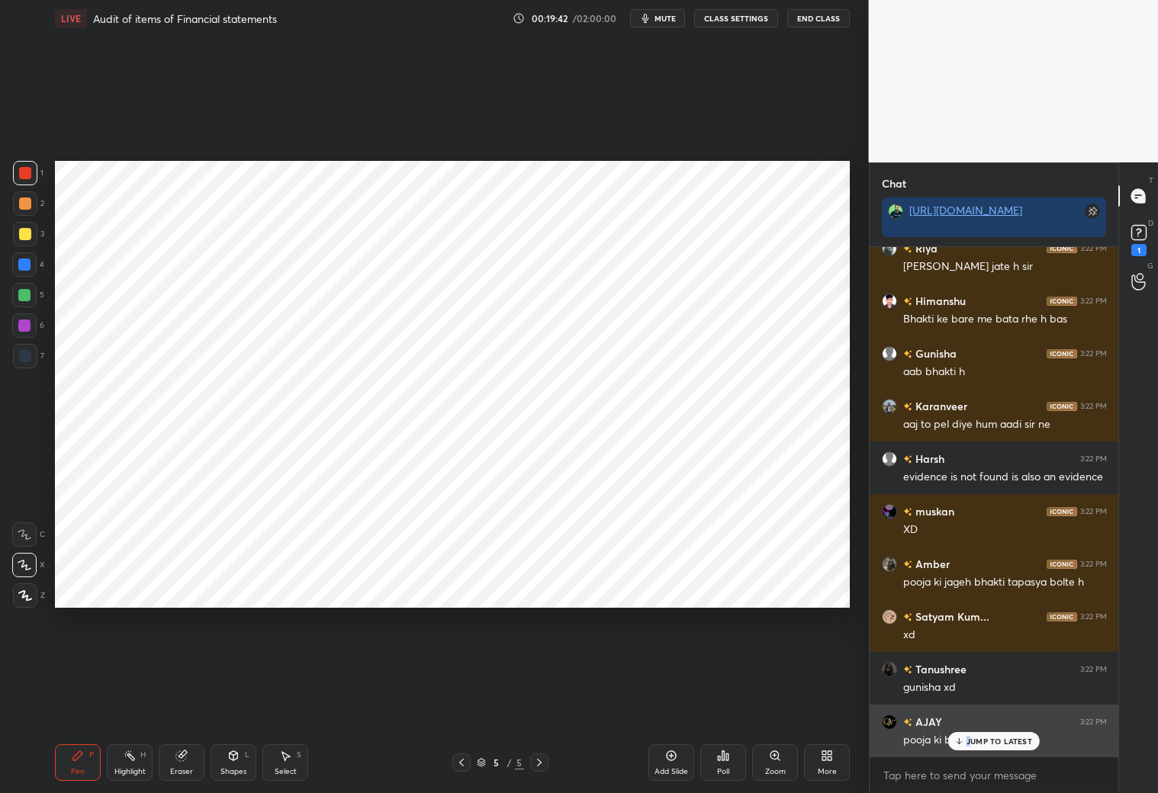
click at [972, 744] on div "JUMP TO LATEST" at bounding box center [994, 741] width 92 height 18
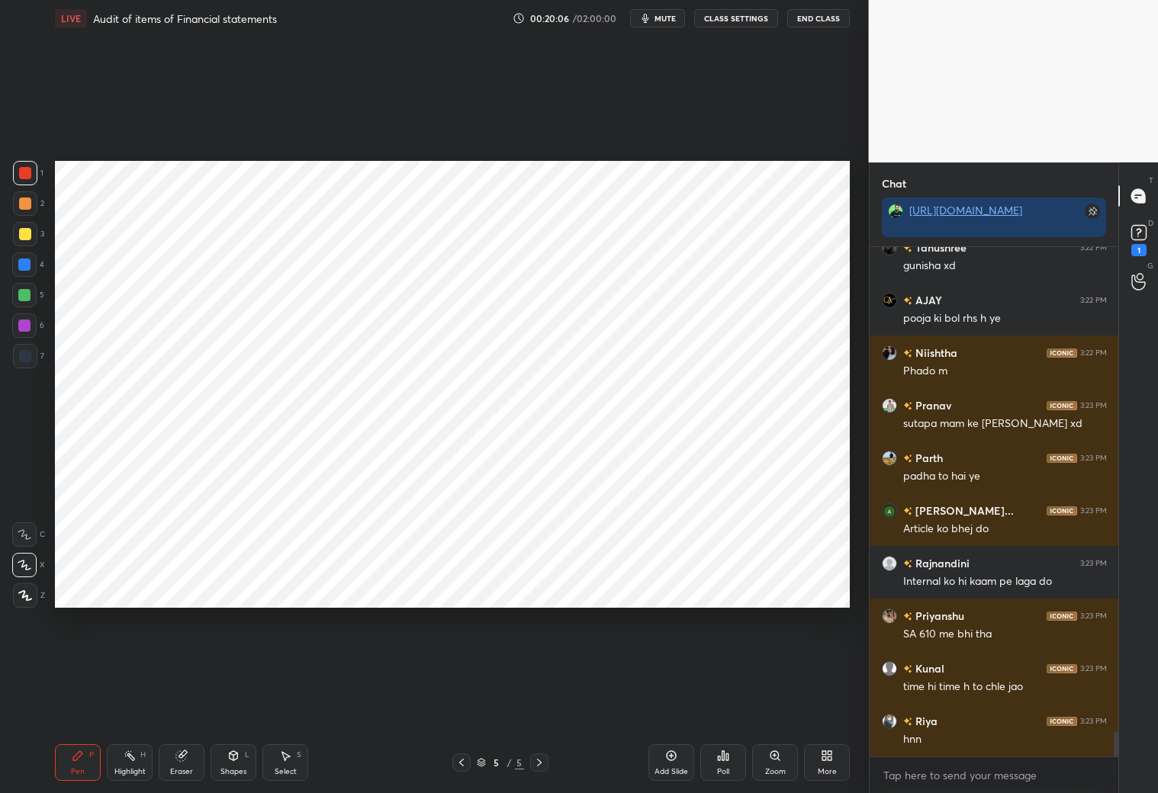
scroll to position [9992, 0]
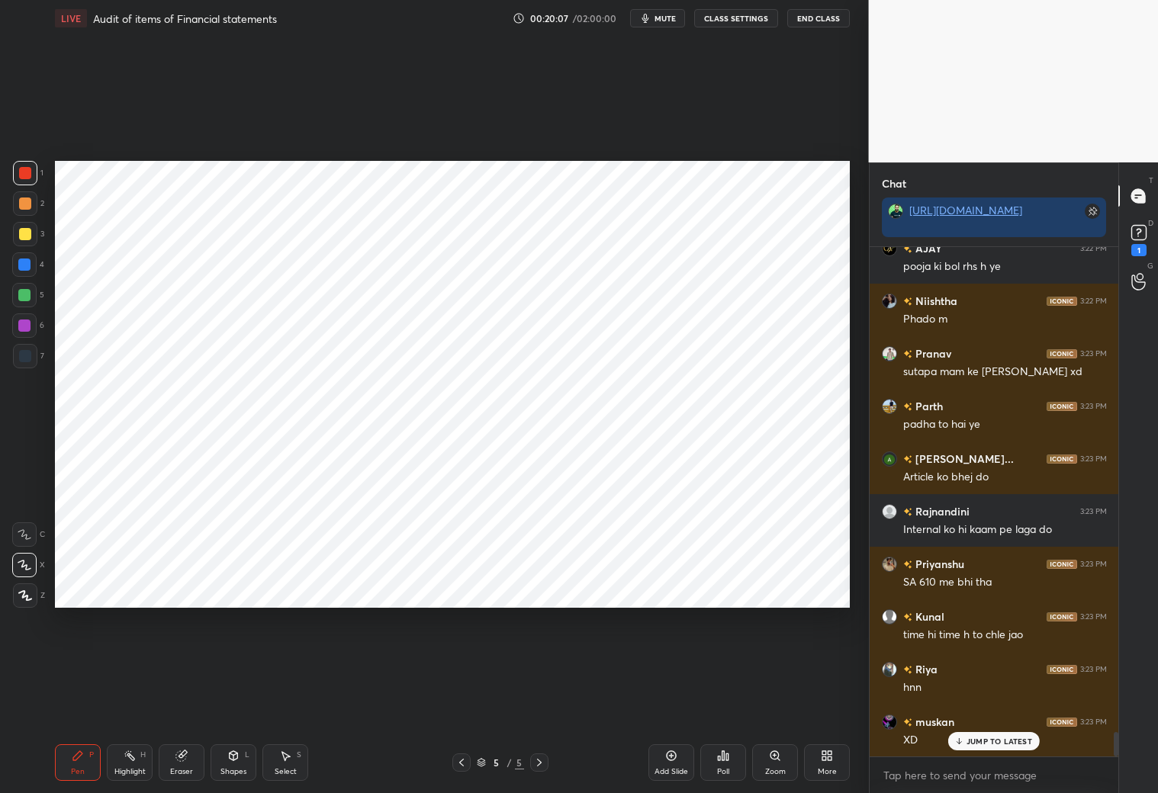
drag, startPoint x: 24, startPoint y: 352, endPoint x: 40, endPoint y: 333, distance: 25.0
click at [27, 348] on div at bounding box center [25, 356] width 24 height 24
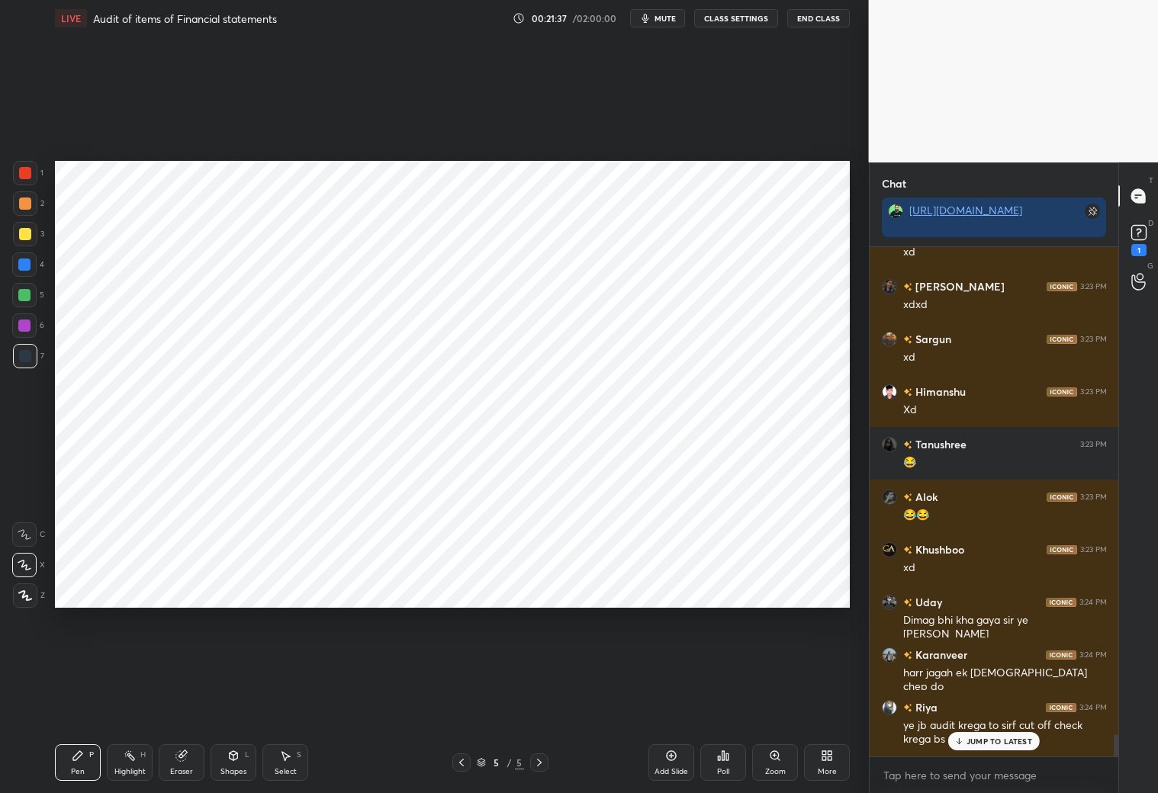
scroll to position [11125, 0]
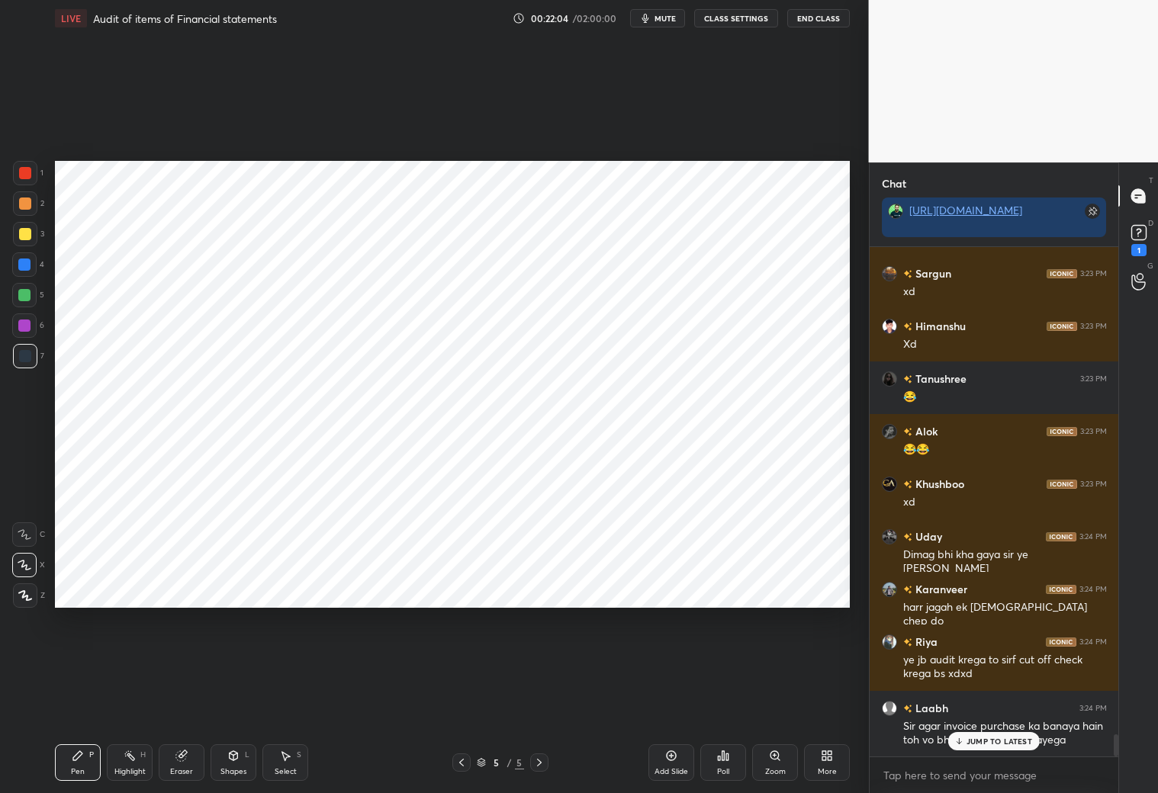
drag, startPoint x: 190, startPoint y: 765, endPoint x: 185, endPoint y: 754, distance: 12.6
click at [185, 761] on div "Eraser" at bounding box center [182, 763] width 46 height 37
drag, startPoint x: 73, startPoint y: 759, endPoint x: 88, endPoint y: 726, distance: 35.9
click at [75, 760] on icon at bounding box center [78, 756] width 12 height 12
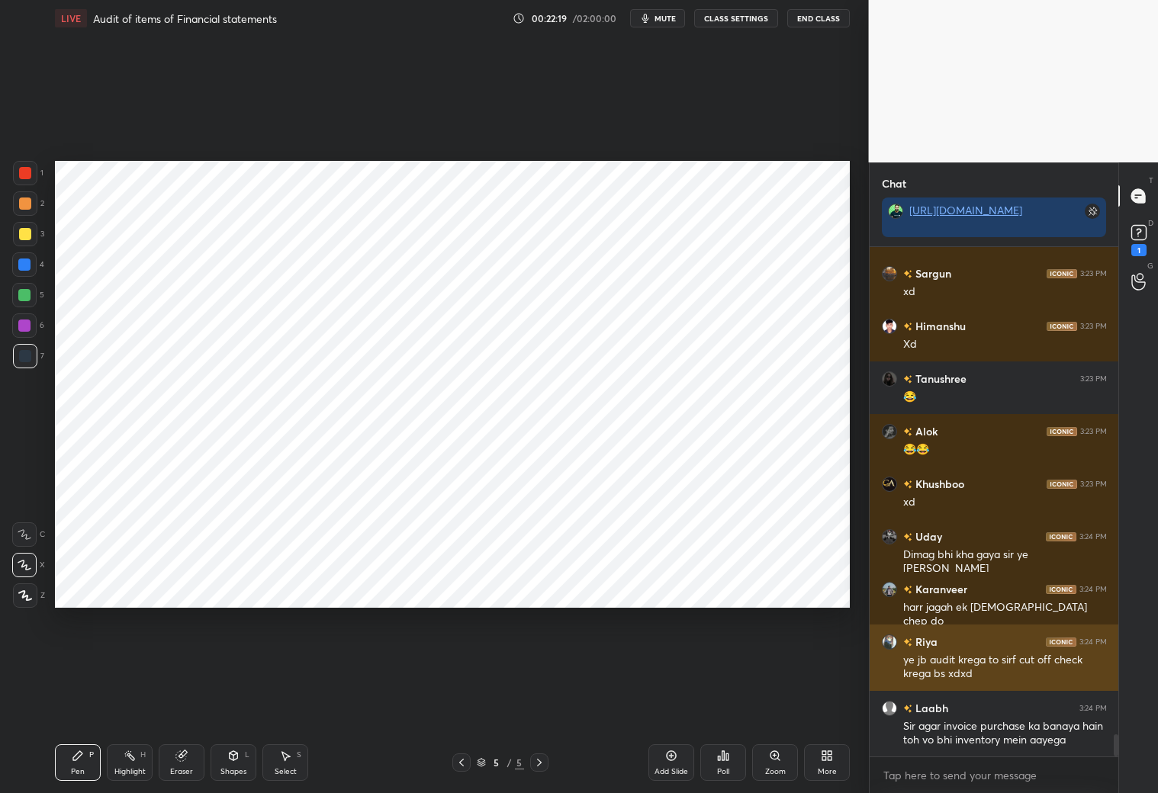
scroll to position [11126, 0]
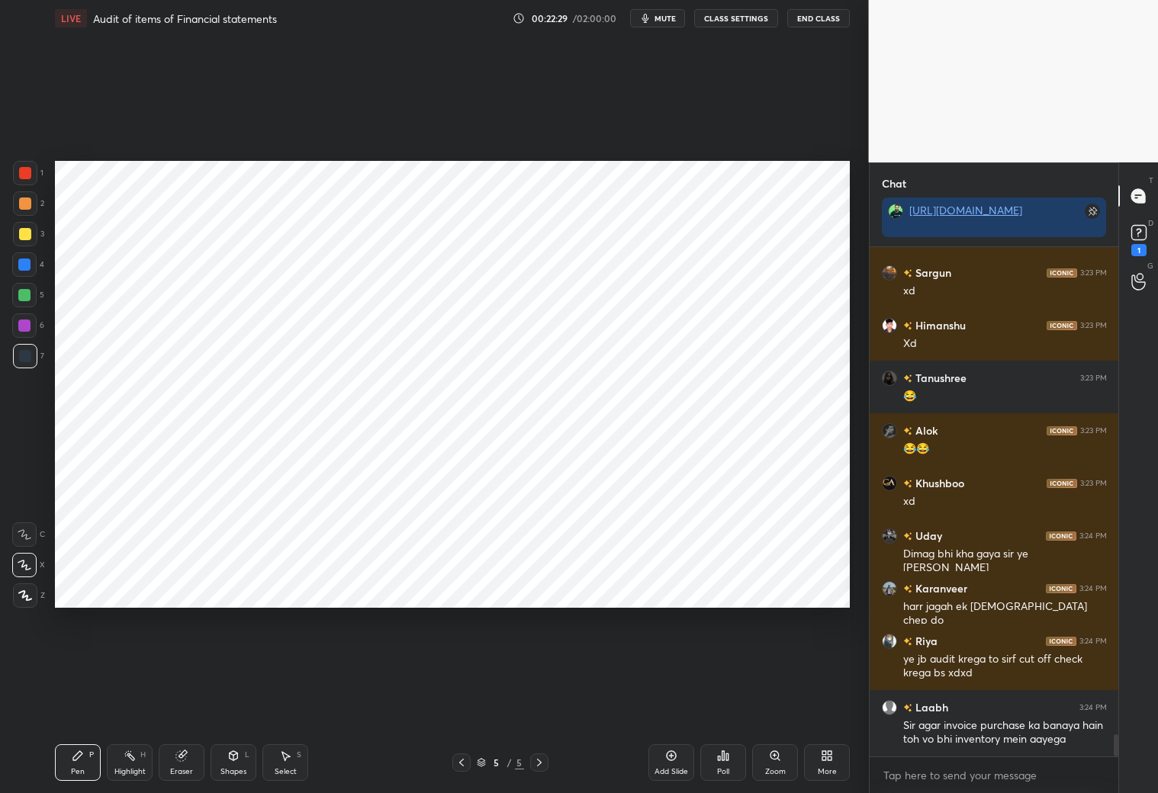
click at [460, 760] on icon at bounding box center [461, 763] width 12 height 12
click at [458, 758] on icon at bounding box center [461, 763] width 12 height 12
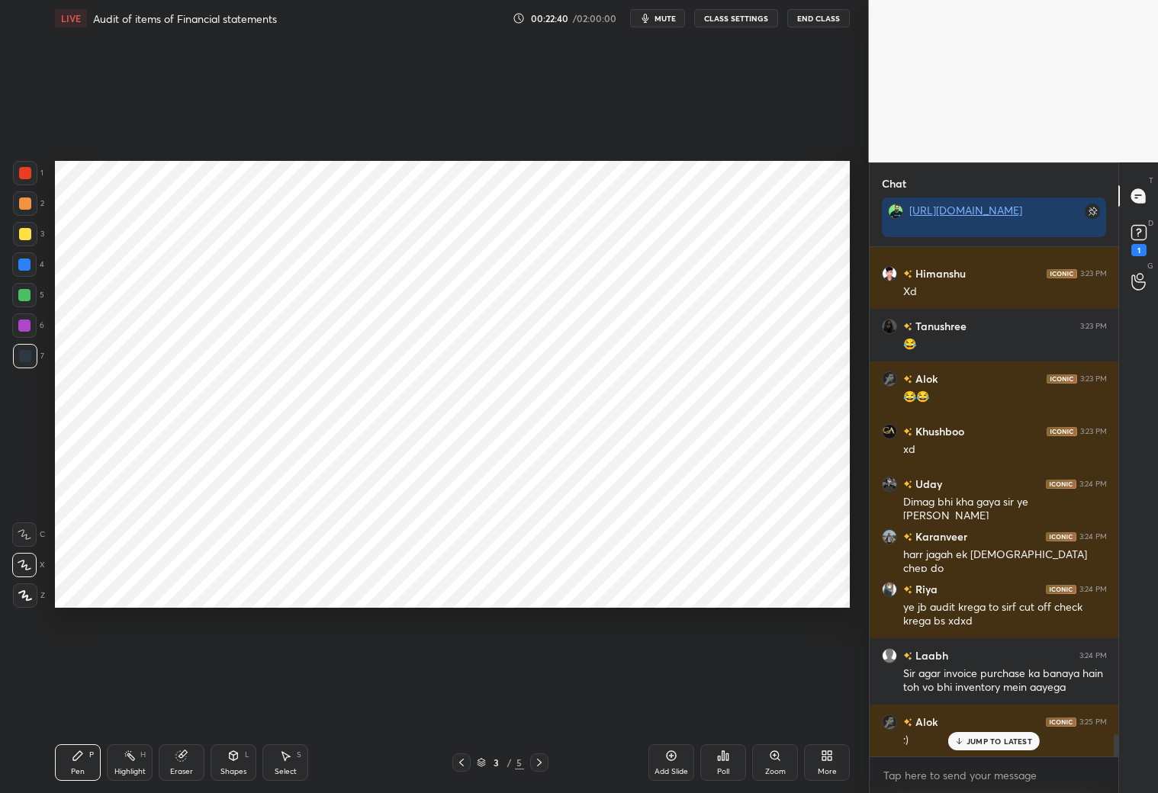
drag, startPoint x: 24, startPoint y: 296, endPoint x: 40, endPoint y: 285, distance: 19.3
click at [24, 294] on div at bounding box center [24, 295] width 12 height 12
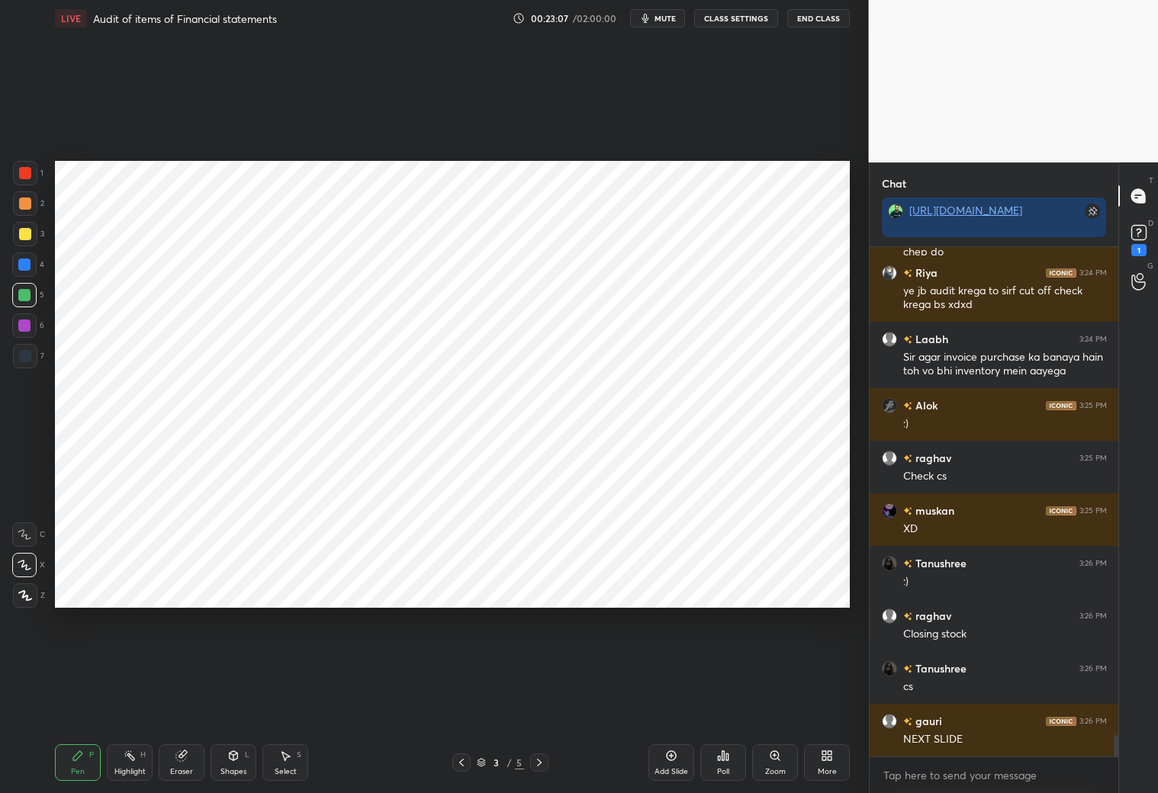
scroll to position [11547, 0]
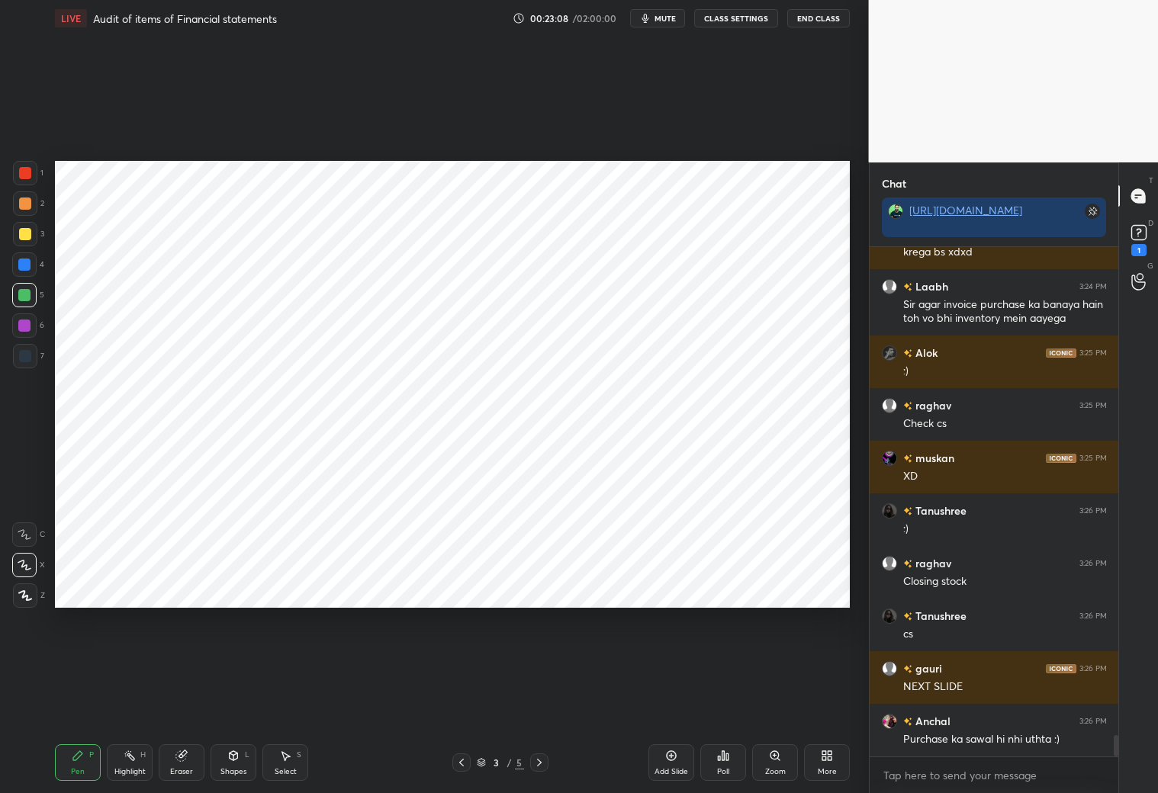
click at [545, 765] on div at bounding box center [539, 763] width 18 height 18
click at [539, 764] on icon at bounding box center [539, 763] width 12 height 12
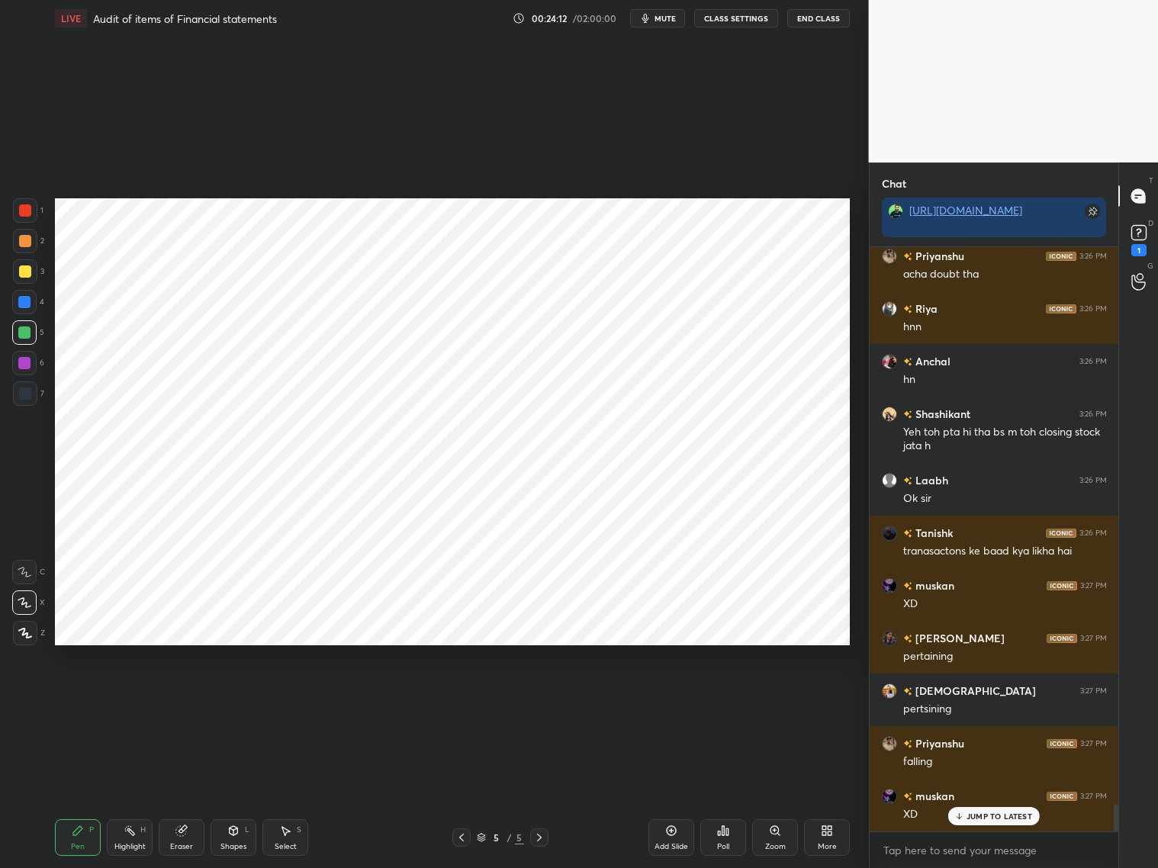
scroll to position [12117, 0]
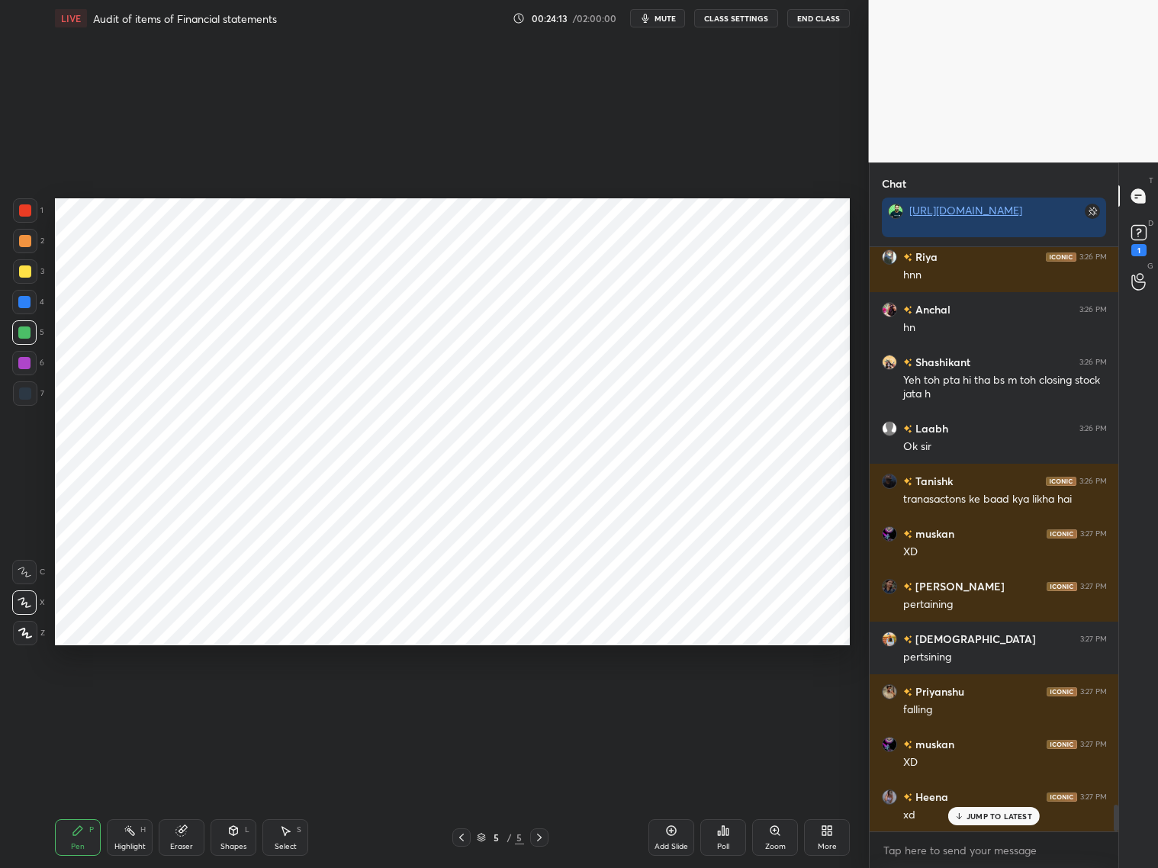
click at [20, 217] on div at bounding box center [25, 210] width 24 height 24
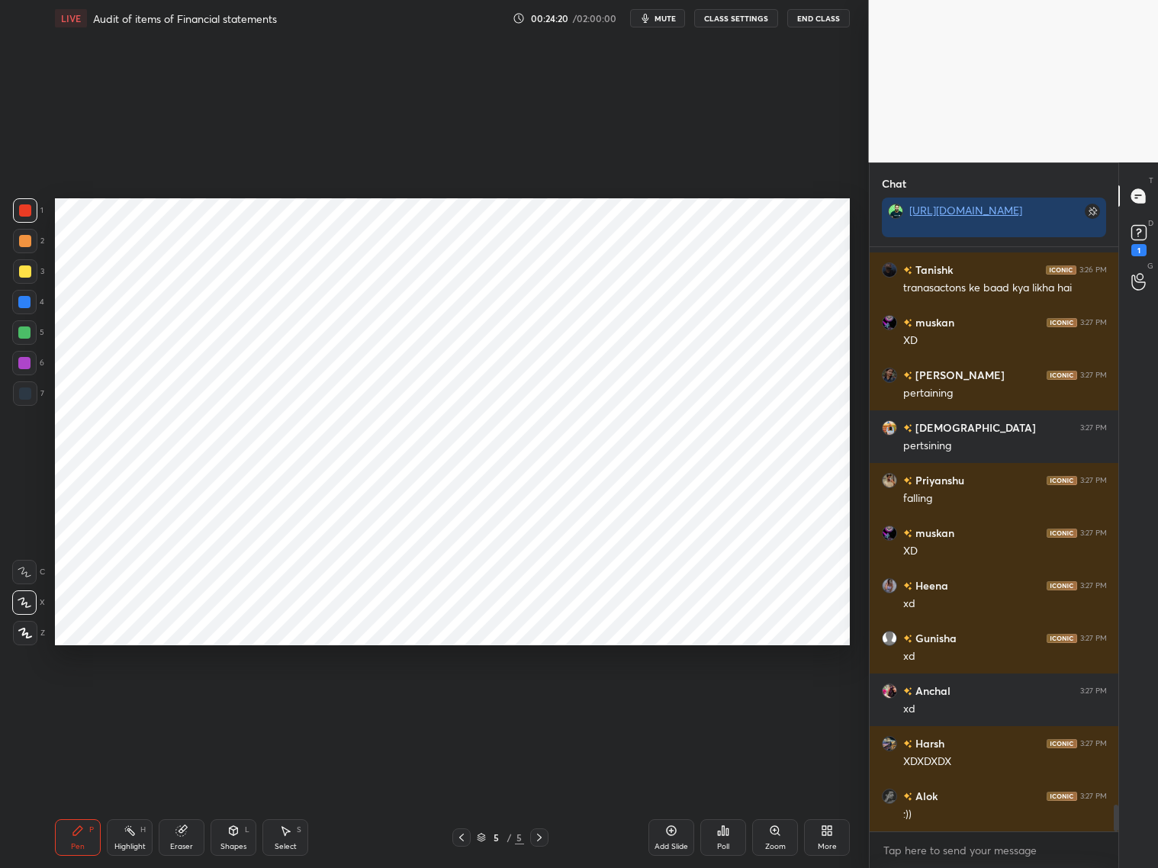
scroll to position [12380, 0]
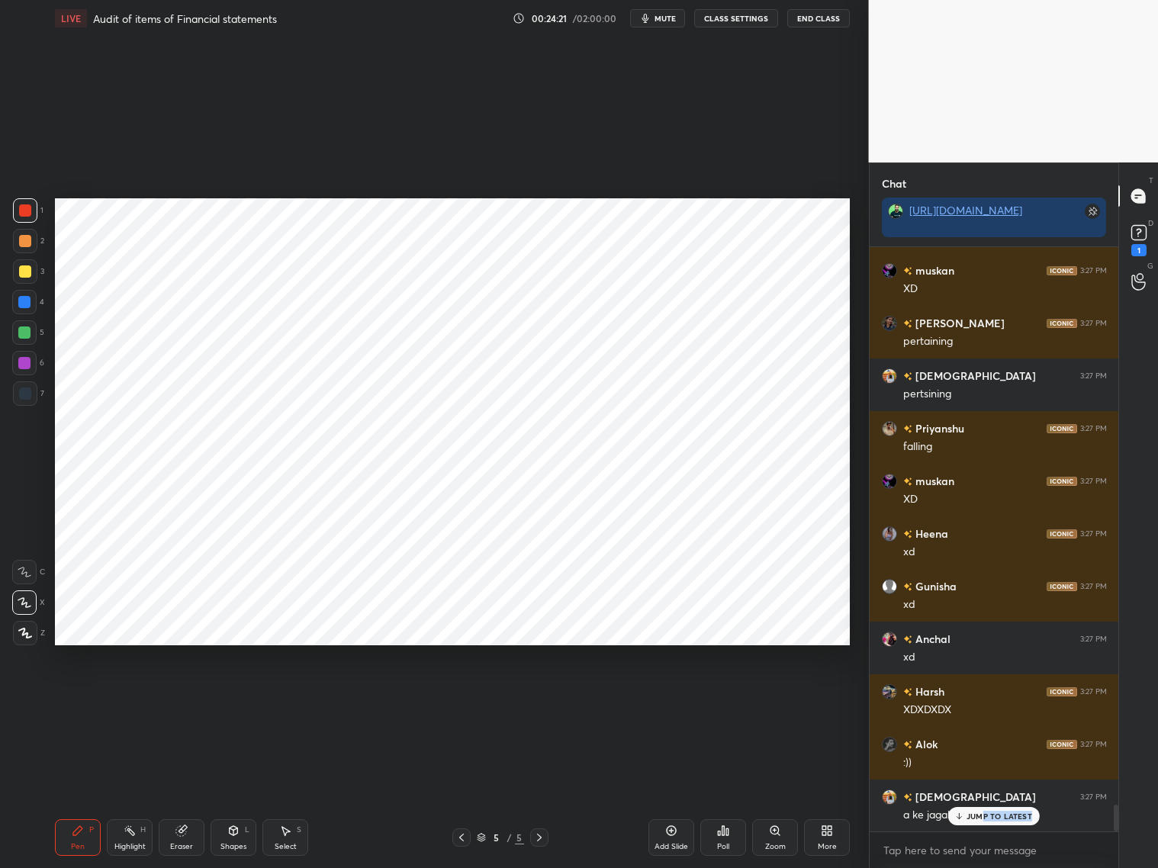
click at [981, 793] on div "JUMP TO LATEST" at bounding box center [994, 816] width 92 height 18
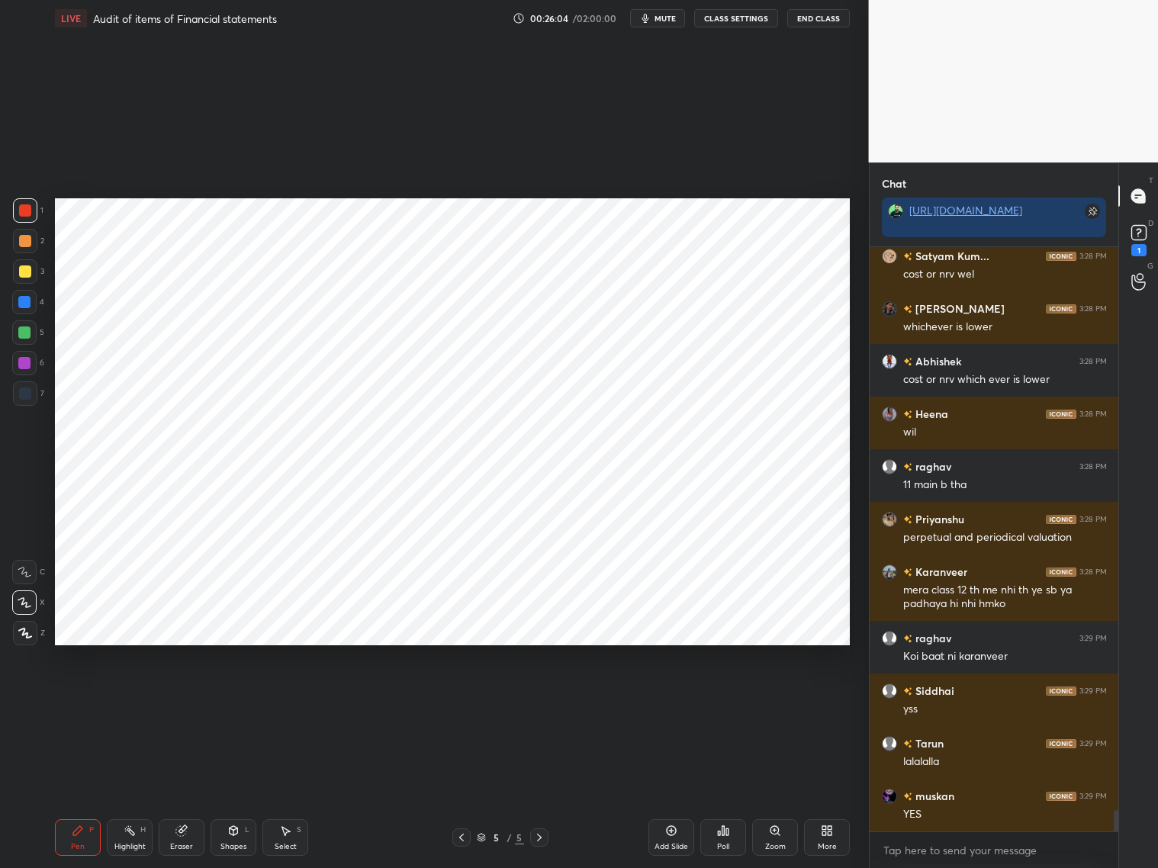
scroll to position [15724, 0]
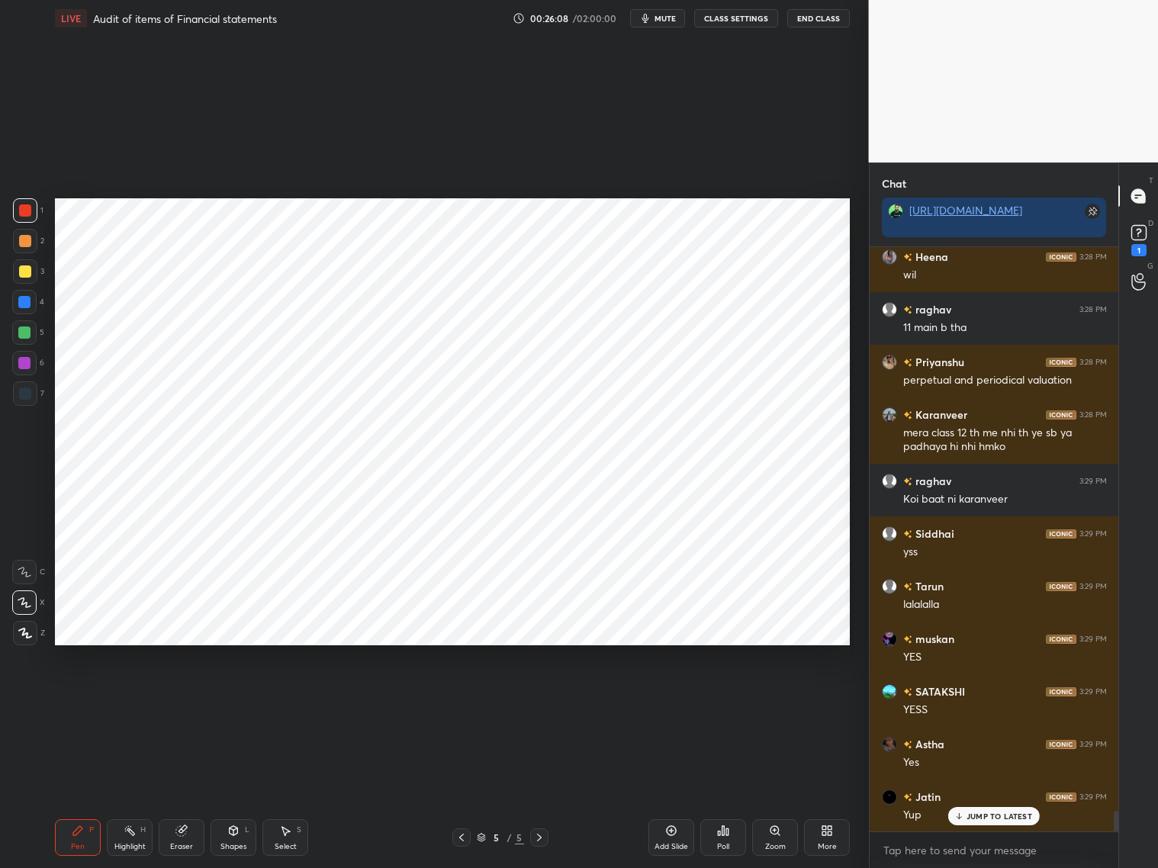
click at [24, 398] on div at bounding box center [25, 394] width 12 height 12
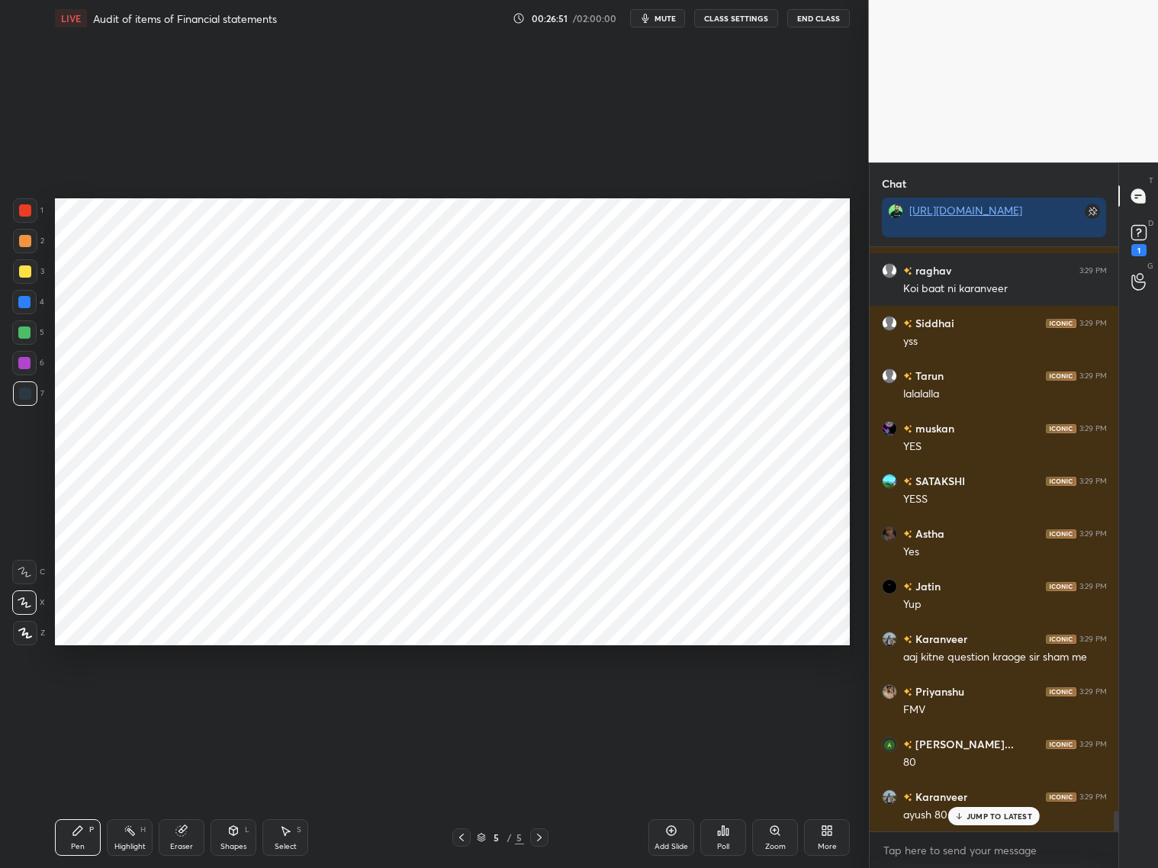
scroll to position [15987, 0]
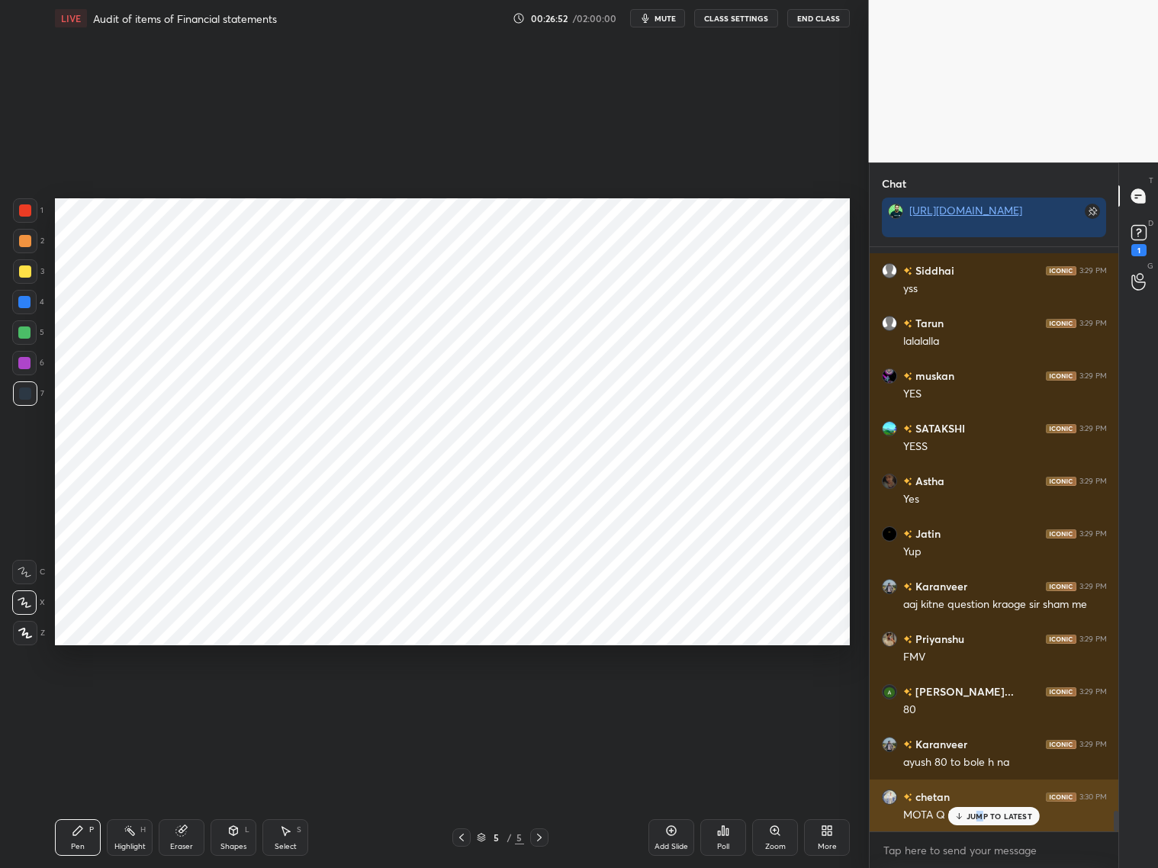
click at [980, 793] on p "JUMP TO LATEST" at bounding box center [1000, 816] width 66 height 9
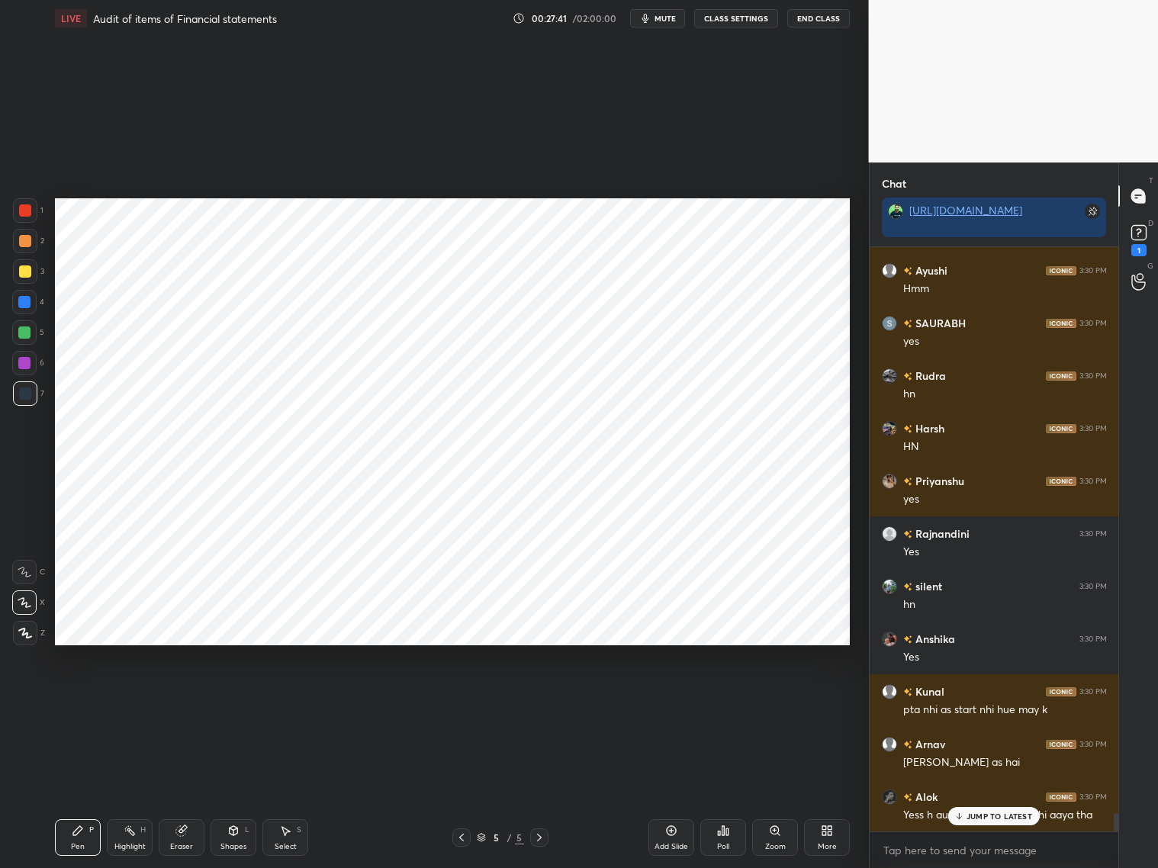
scroll to position [18356, 0]
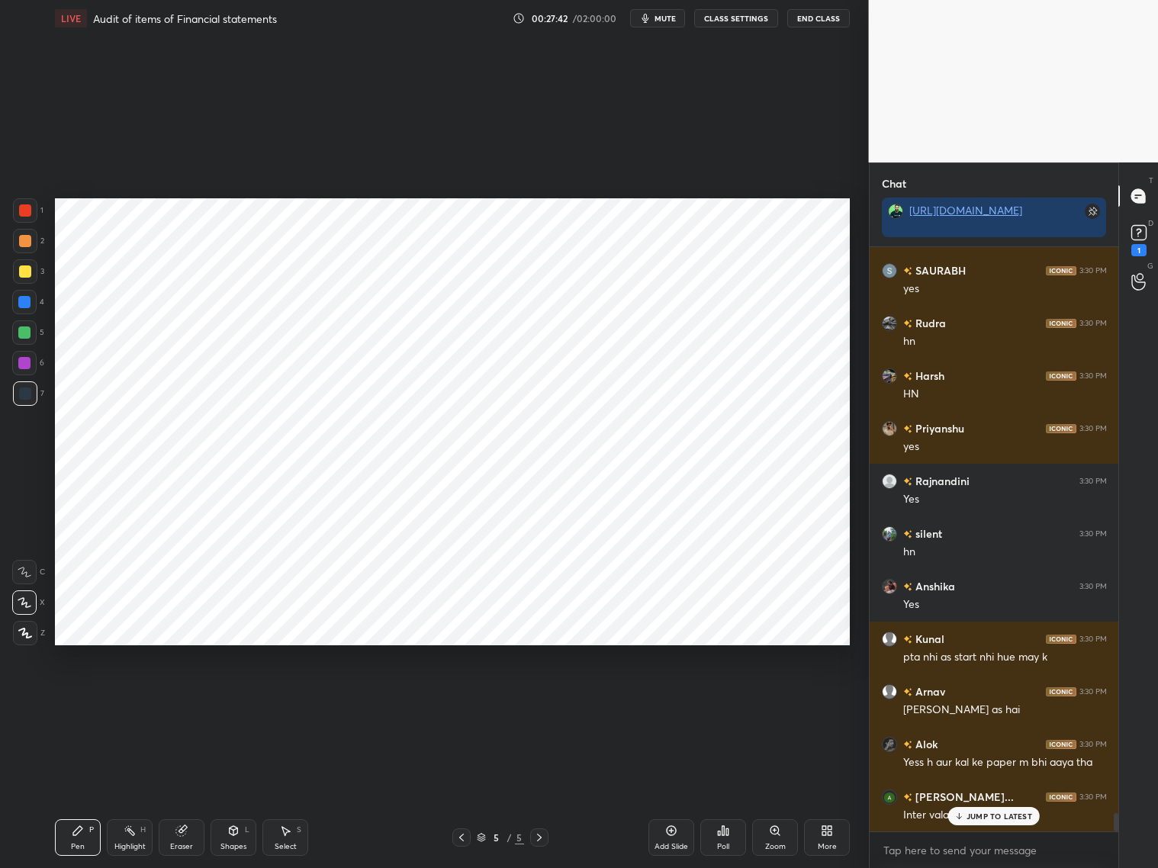
click at [987, 793] on p "JUMP TO LATEST" at bounding box center [1000, 816] width 66 height 9
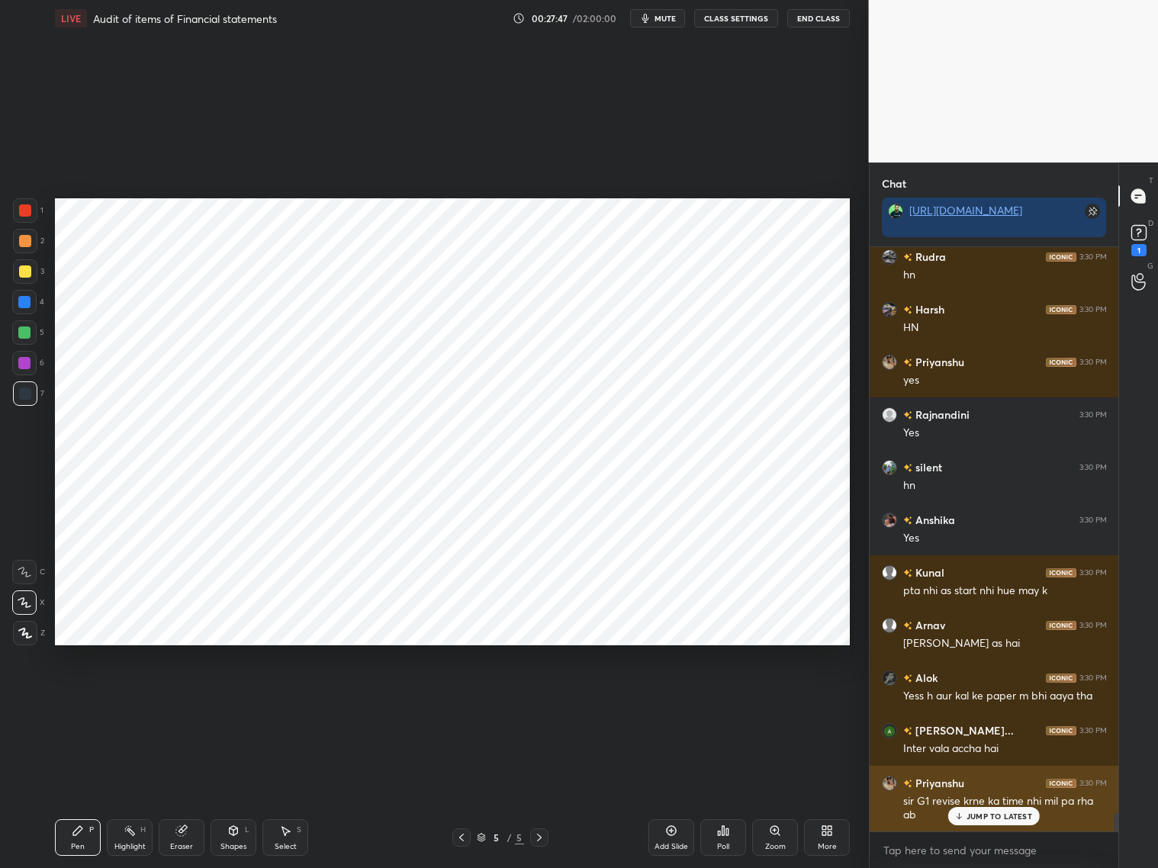
click at [977, 793] on p "JUMP TO LATEST" at bounding box center [1000, 816] width 66 height 9
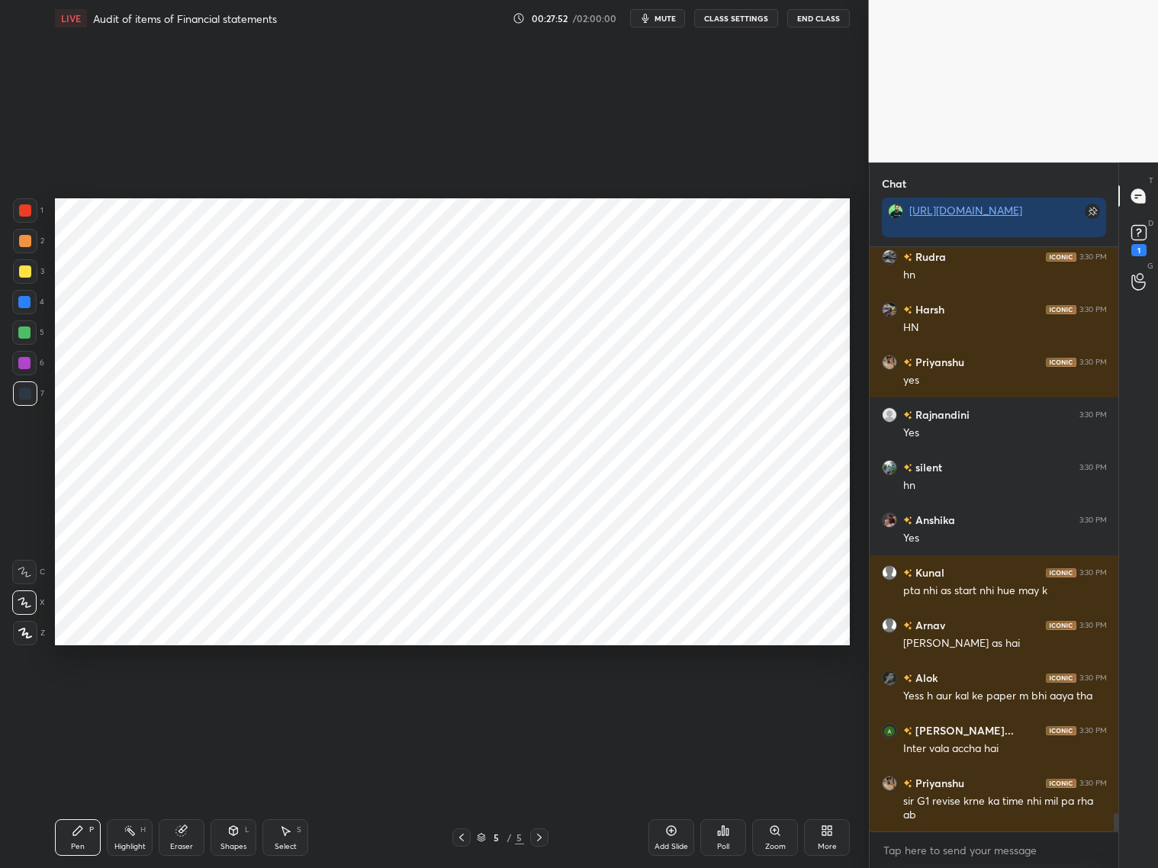
drag, startPoint x: 672, startPoint y: 835, endPoint x: 669, endPoint y: 825, distance: 10.4
click at [673, 793] on div "Add Slide" at bounding box center [671, 837] width 46 height 37
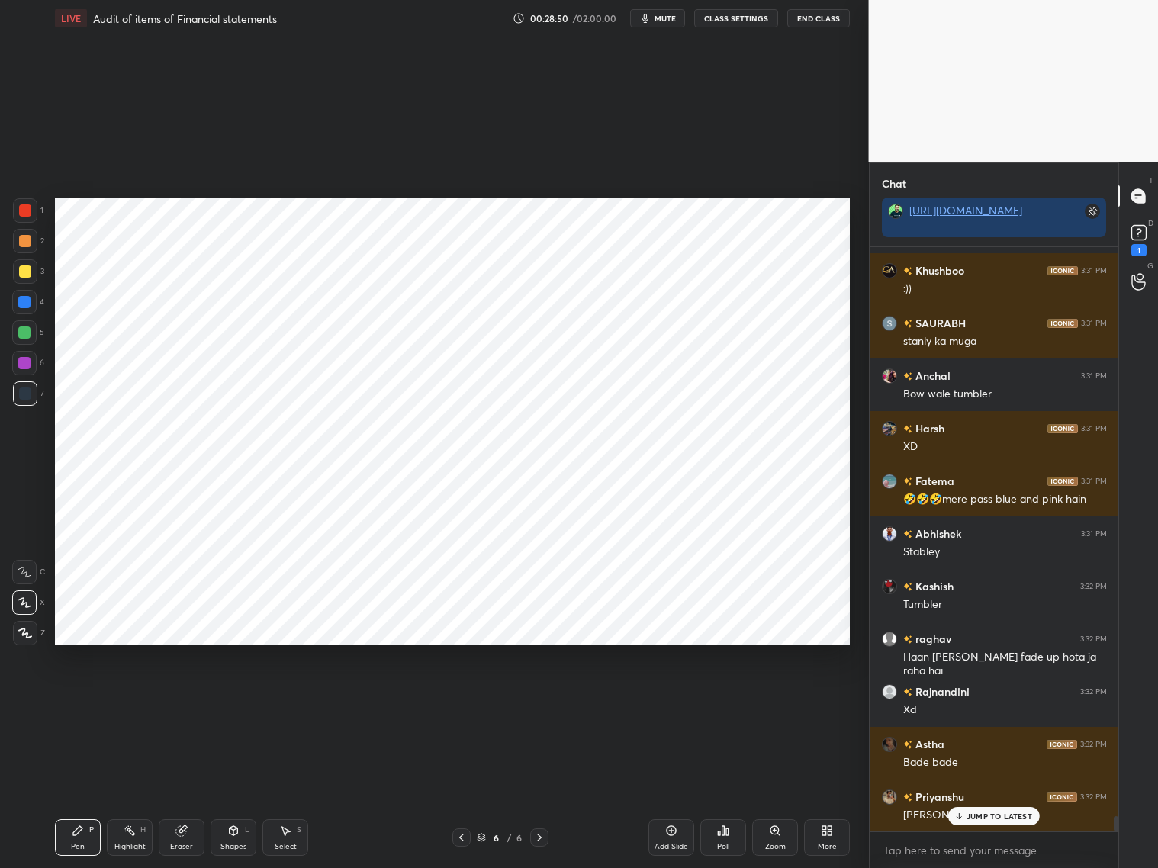
scroll to position [21450, 0]
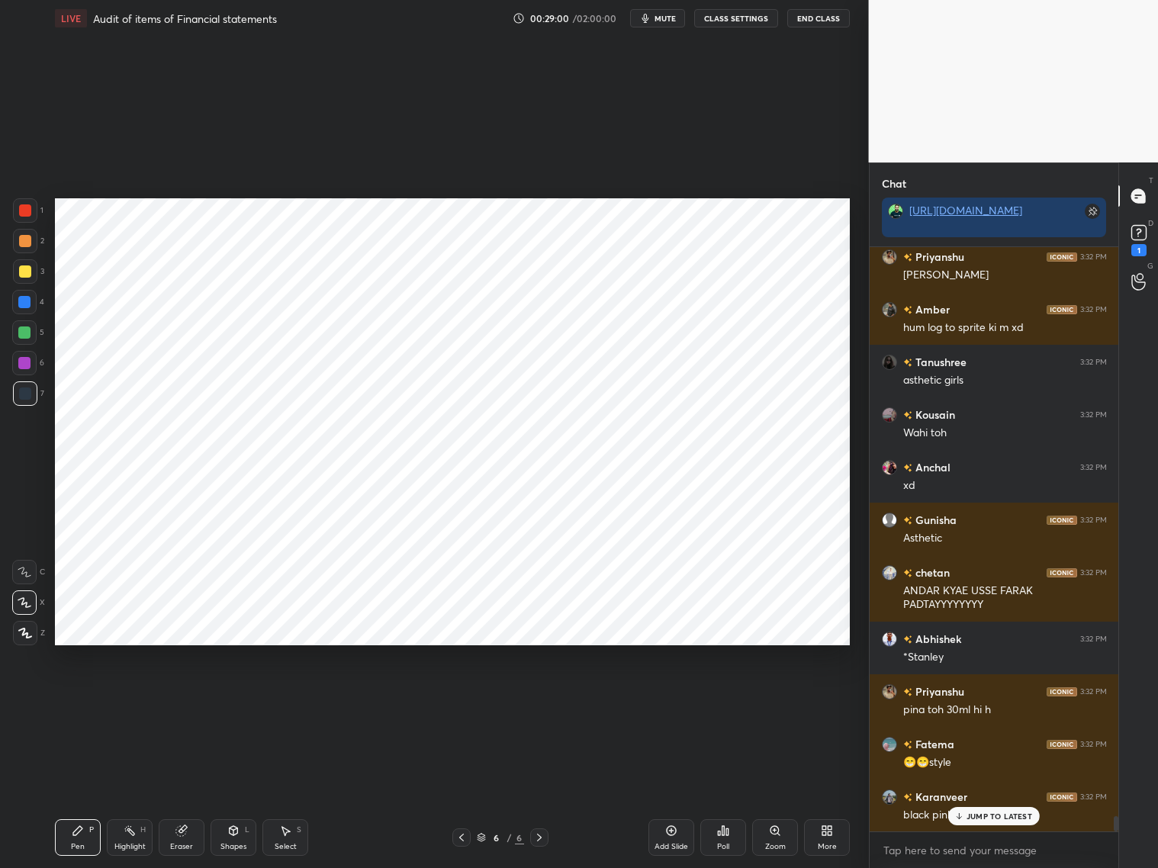
click at [24, 215] on div at bounding box center [25, 210] width 12 height 12
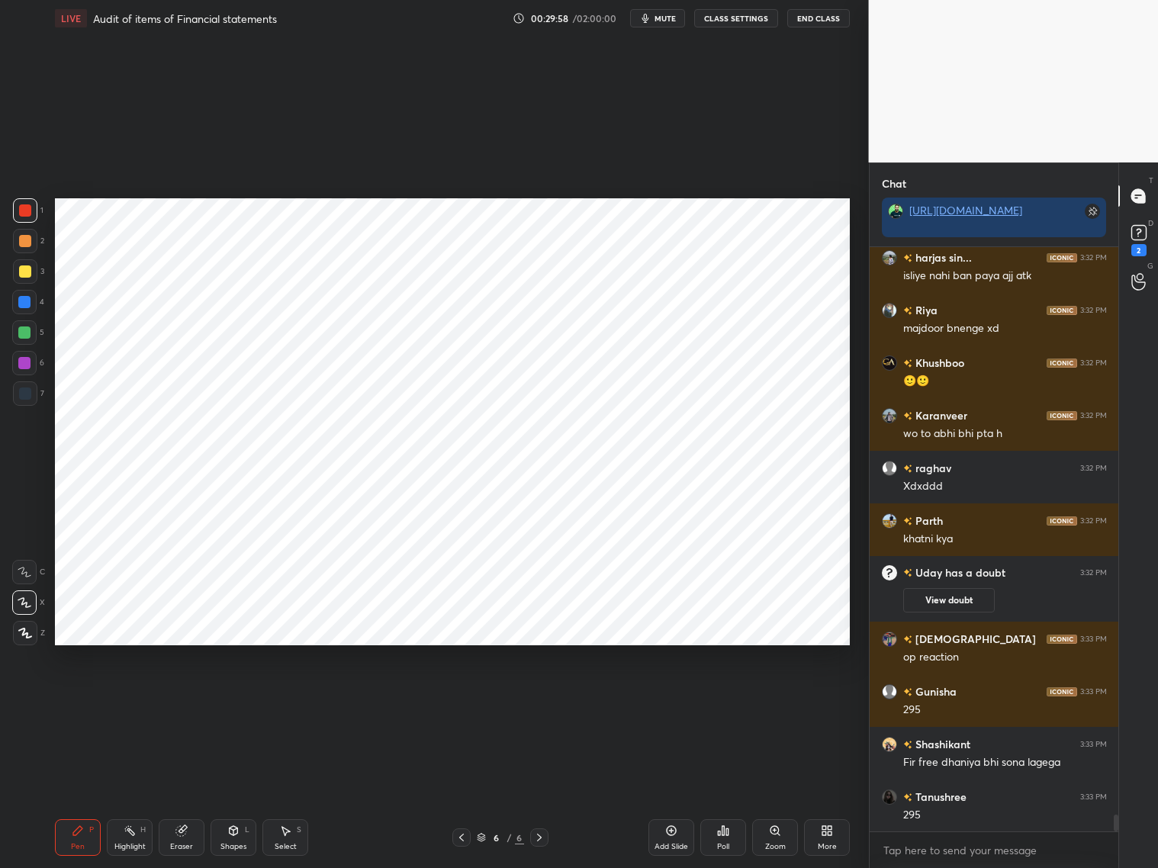
click at [236, 793] on div "Shapes L" at bounding box center [234, 837] width 46 height 37
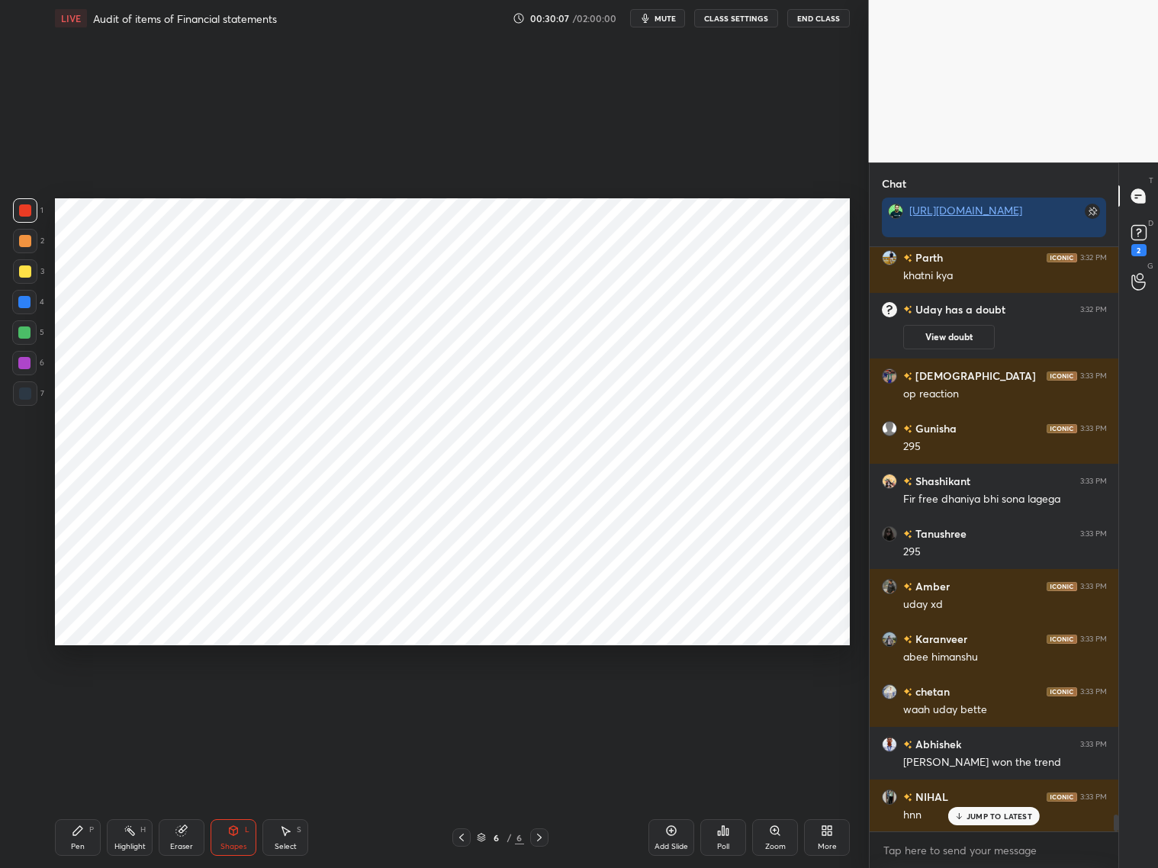
scroll to position [20164, 0]
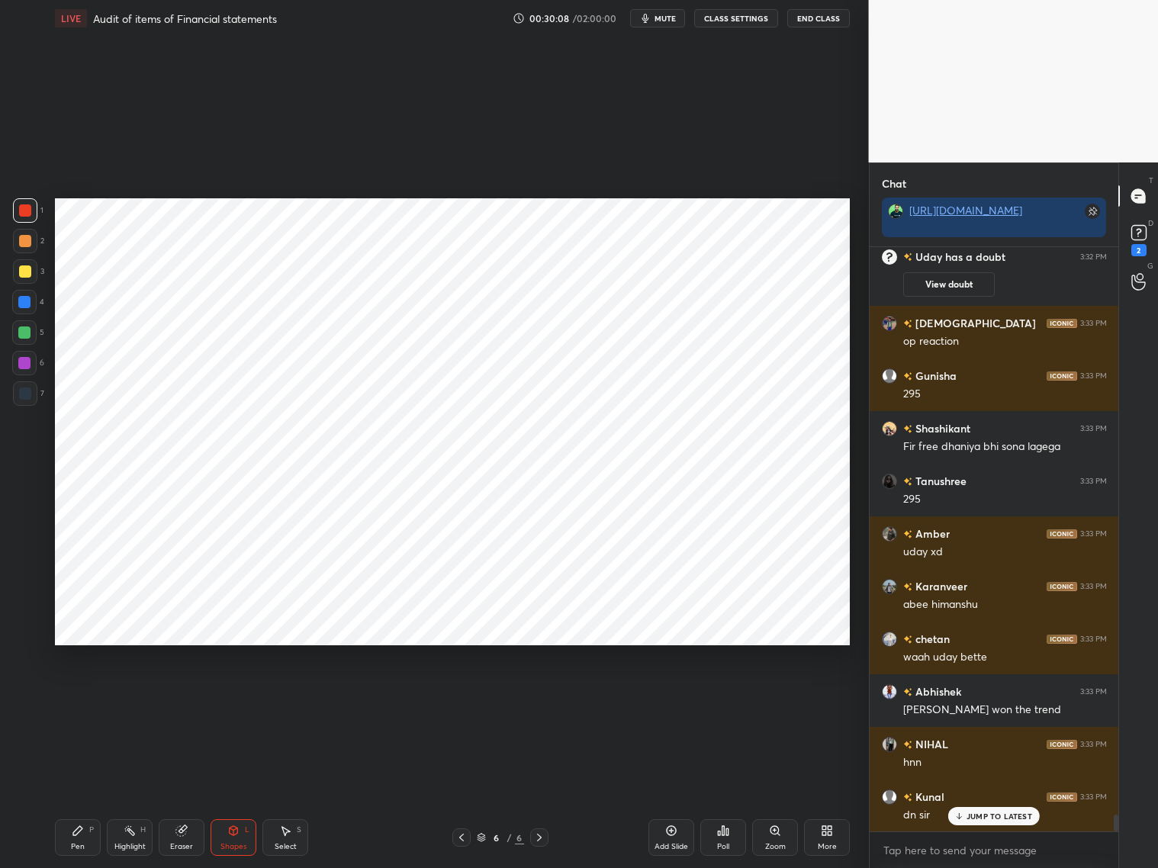
drag, startPoint x: 21, startPoint y: 776, endPoint x: 25, endPoint y: 792, distance: 16.7
click at [21, 777] on div "1 2 3 4 5 6 7 C X Z C X Z E E Erase all H H LIVE Audit of items of Financial st…" at bounding box center [428, 434] width 857 height 868
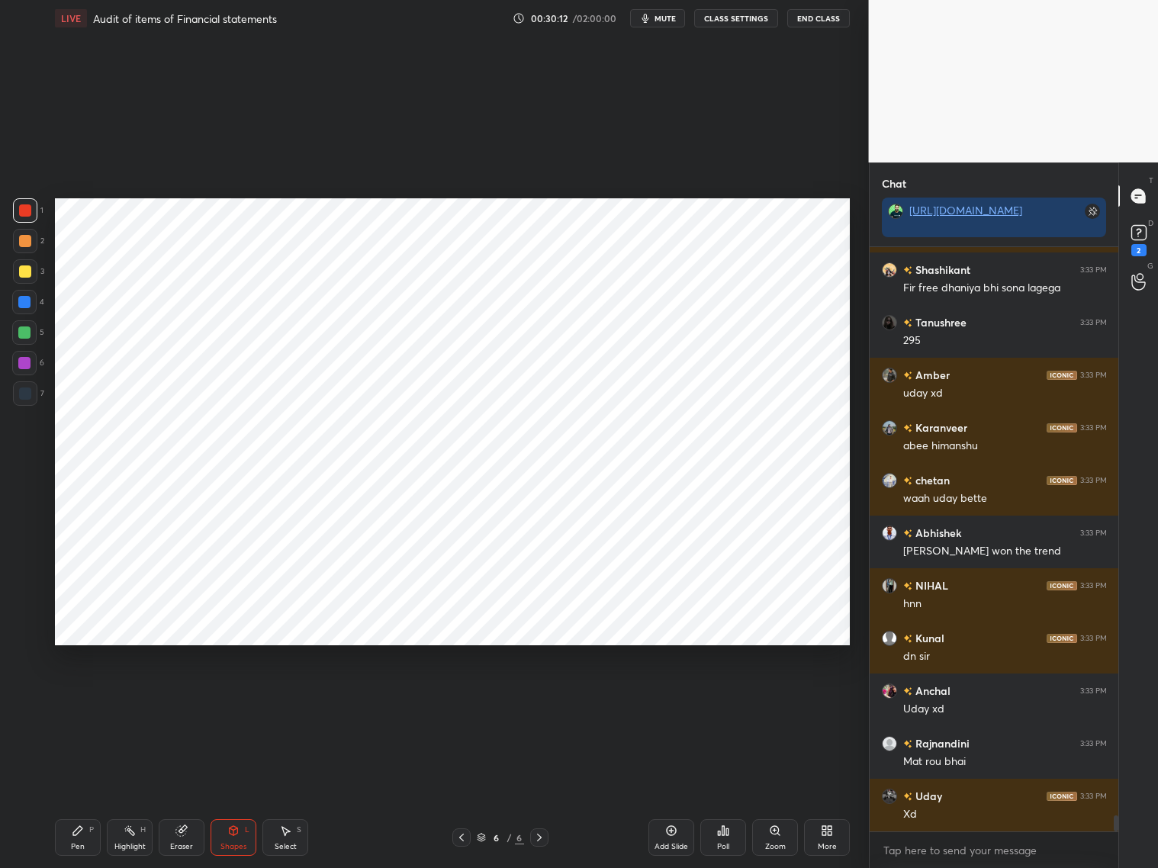
click at [71, 793] on div "Pen P" at bounding box center [78, 837] width 46 height 37
click at [460, 793] on icon at bounding box center [461, 838] width 12 height 12
click at [525, 793] on div "5 / 6" at bounding box center [500, 837] width 96 height 18
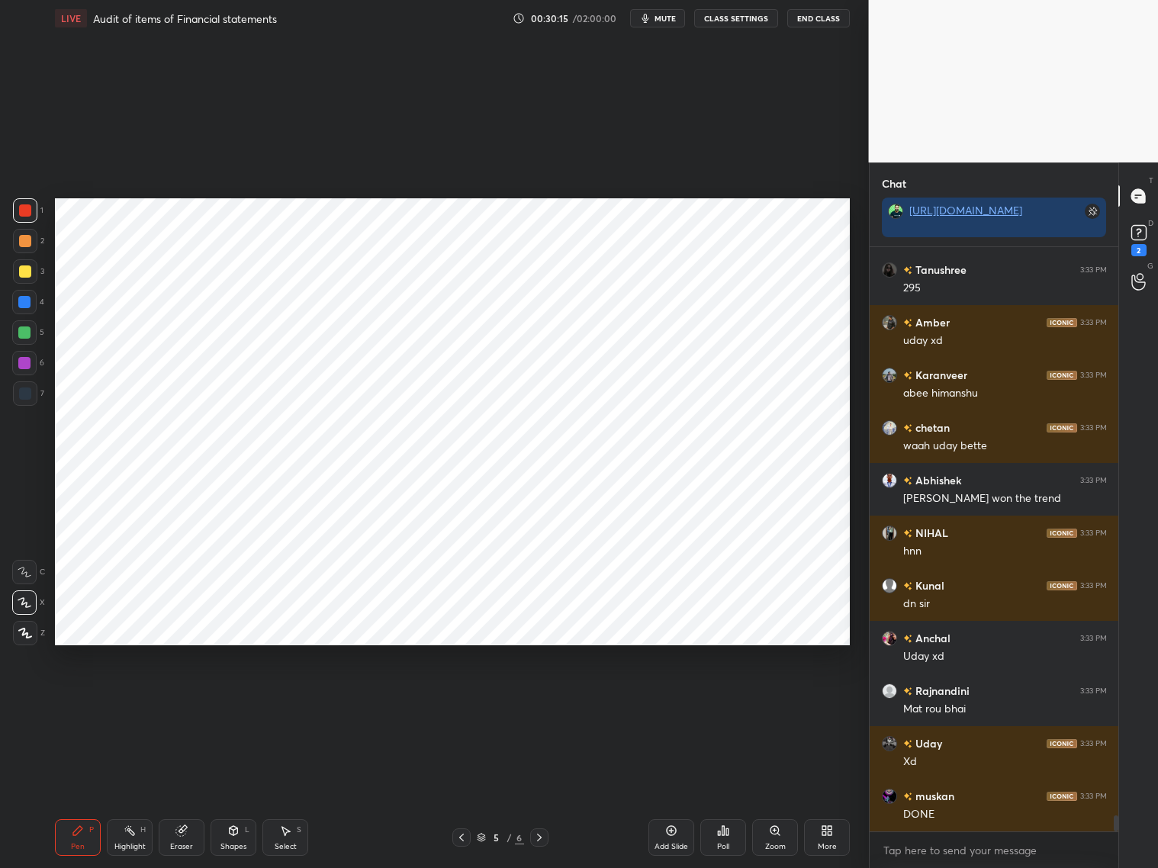
scroll to position [20274, 0]
click at [536, 793] on icon at bounding box center [539, 838] width 12 height 12
drag, startPoint x: 26, startPoint y: 393, endPoint x: 32, endPoint y: 378, distance: 15.7
click at [27, 391] on div at bounding box center [25, 394] width 12 height 12
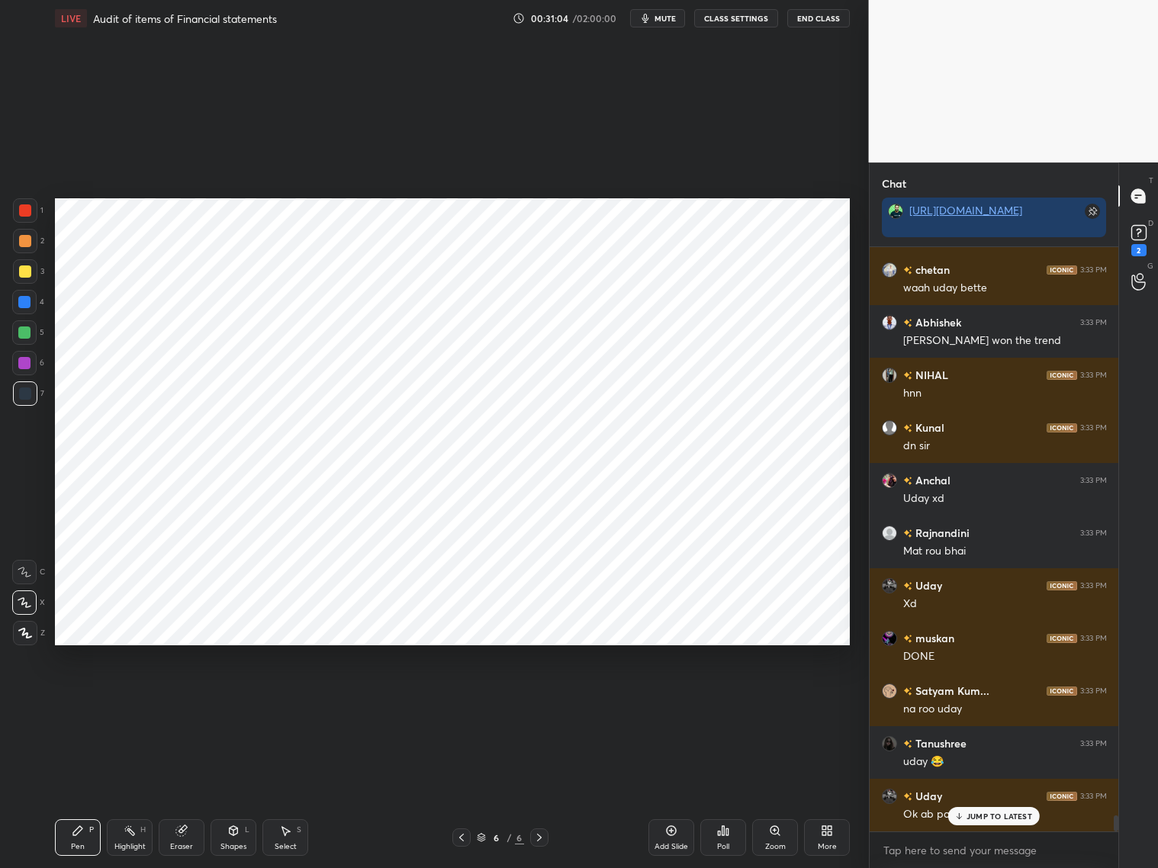
scroll to position [20455, 0]
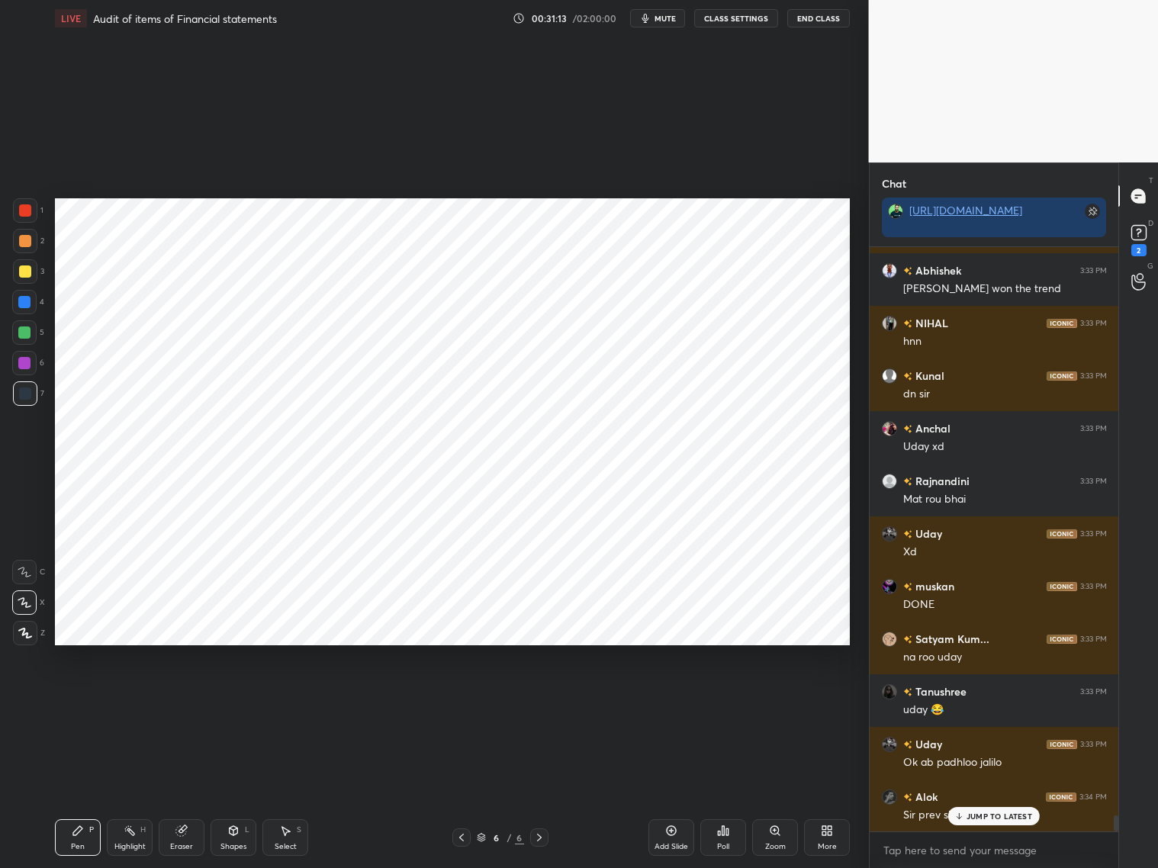
click at [24, 219] on div at bounding box center [25, 210] width 24 height 24
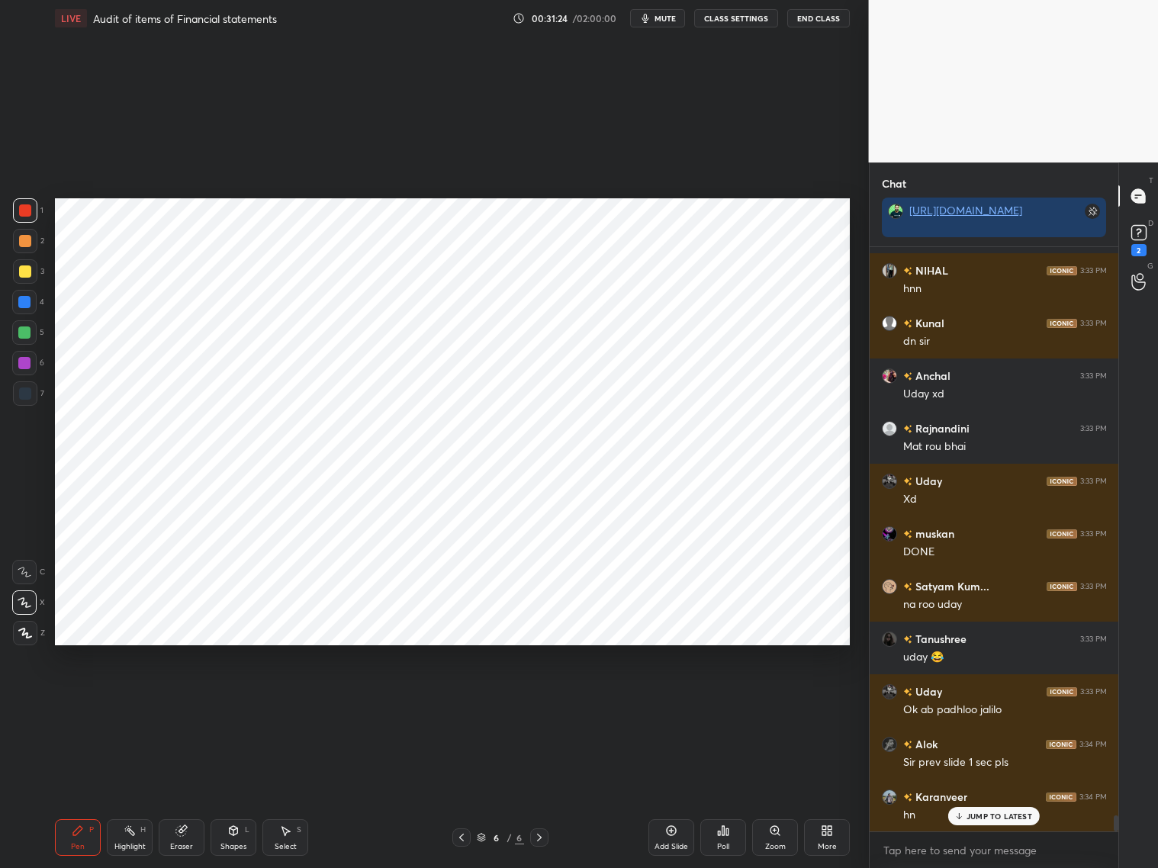
scroll to position [20560, 0]
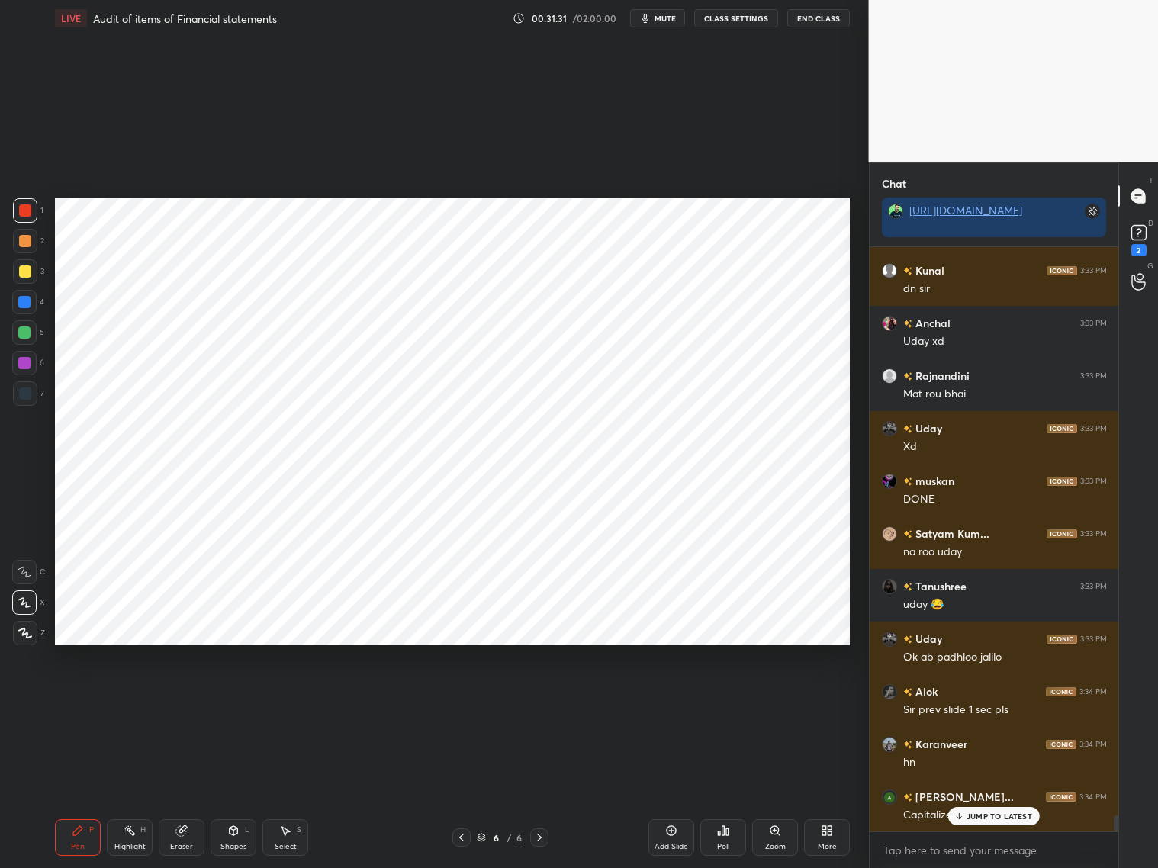
click at [186, 793] on div "Eraser" at bounding box center [182, 837] width 46 height 37
click at [71, 793] on div "Pen P" at bounding box center [78, 837] width 46 height 37
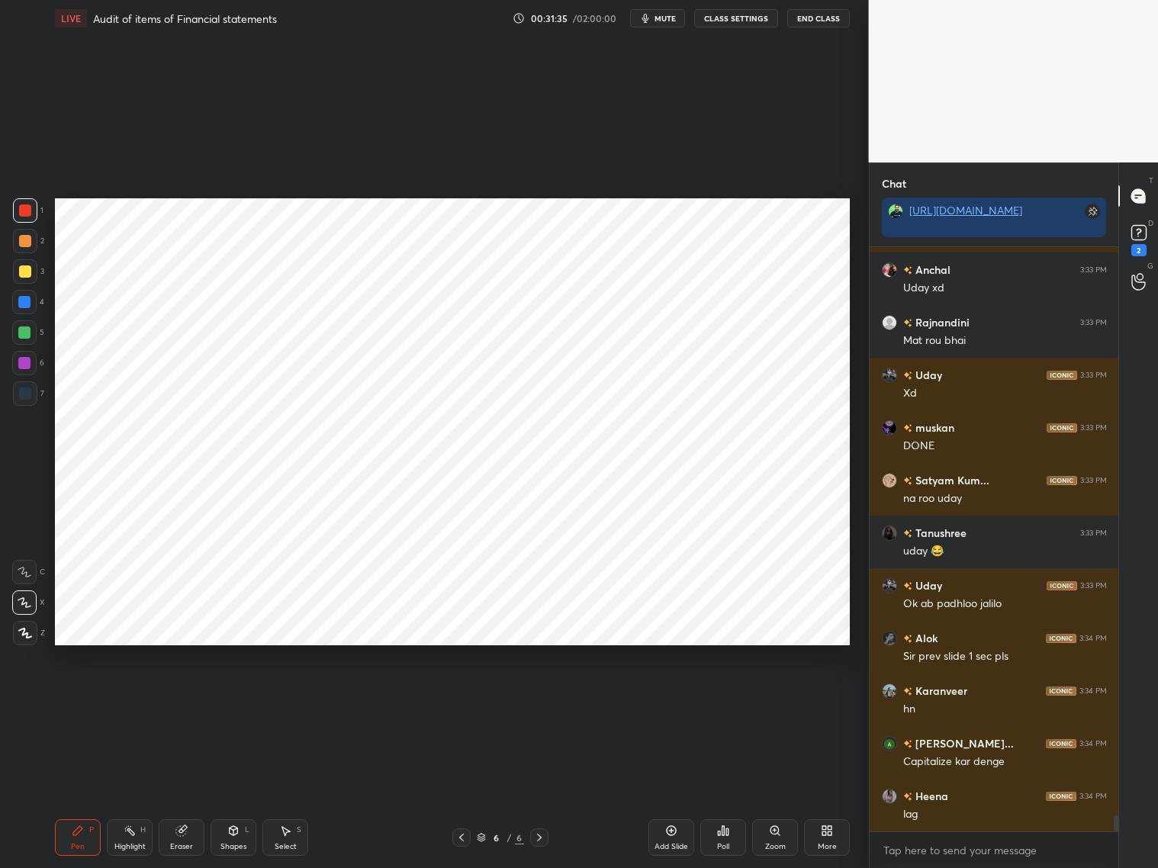
drag, startPoint x: 23, startPoint y: 398, endPoint x: 34, endPoint y: 389, distance: 14.1
click at [25, 397] on div at bounding box center [25, 394] width 12 height 12
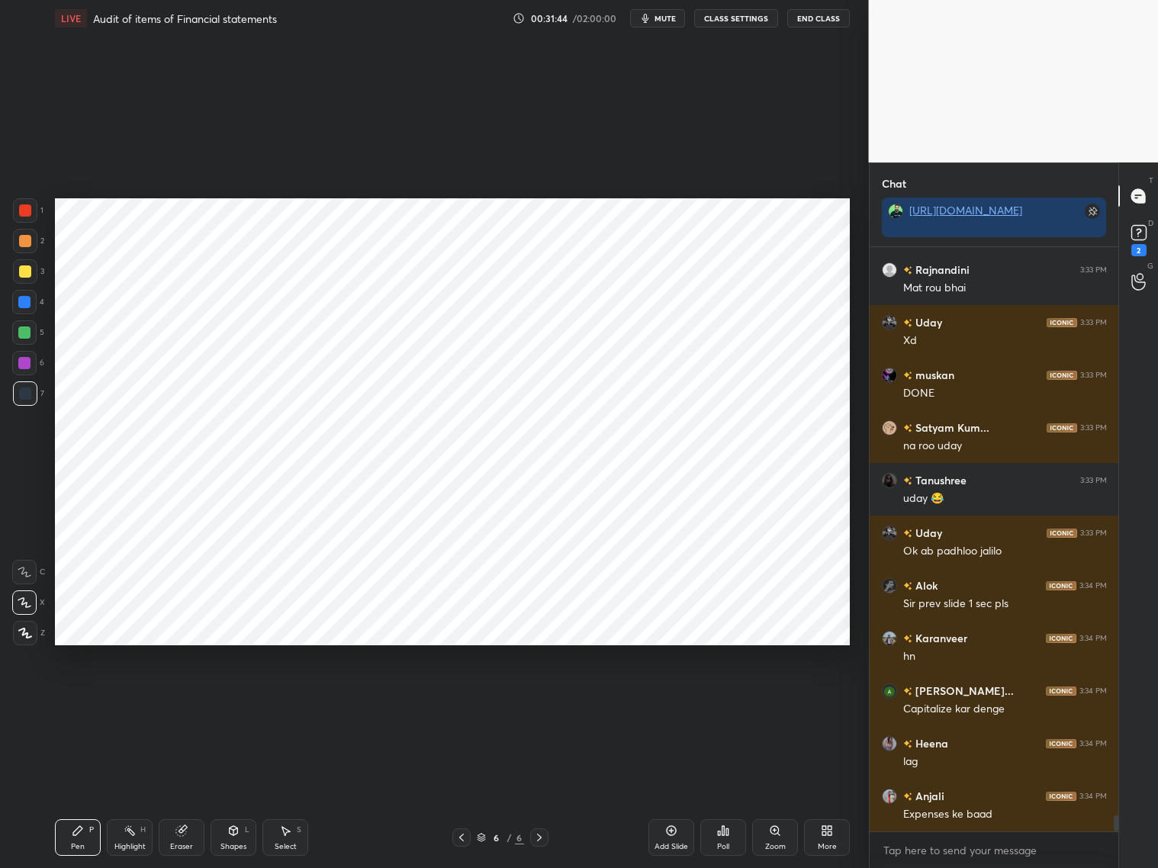
scroll to position [20718, 0]
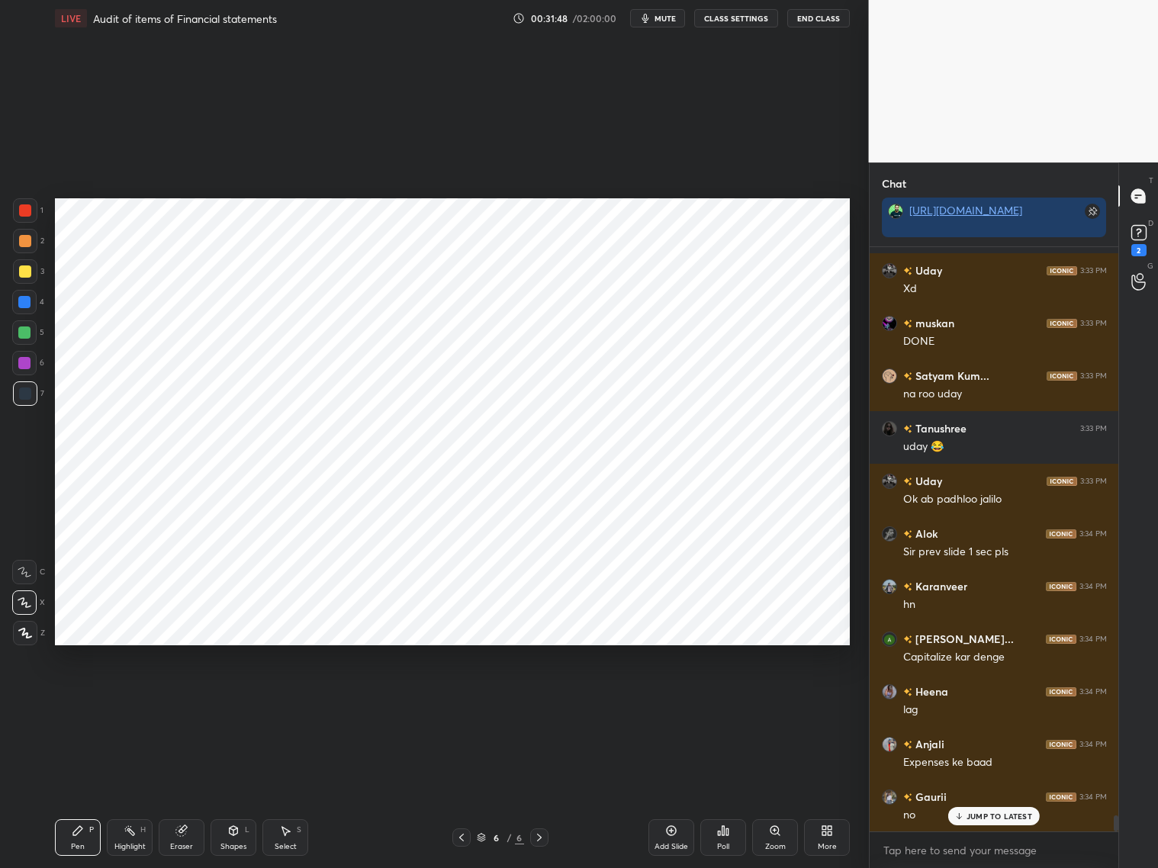
click at [21, 367] on div at bounding box center [24, 363] width 12 height 12
click at [27, 307] on div at bounding box center [24, 302] width 12 height 12
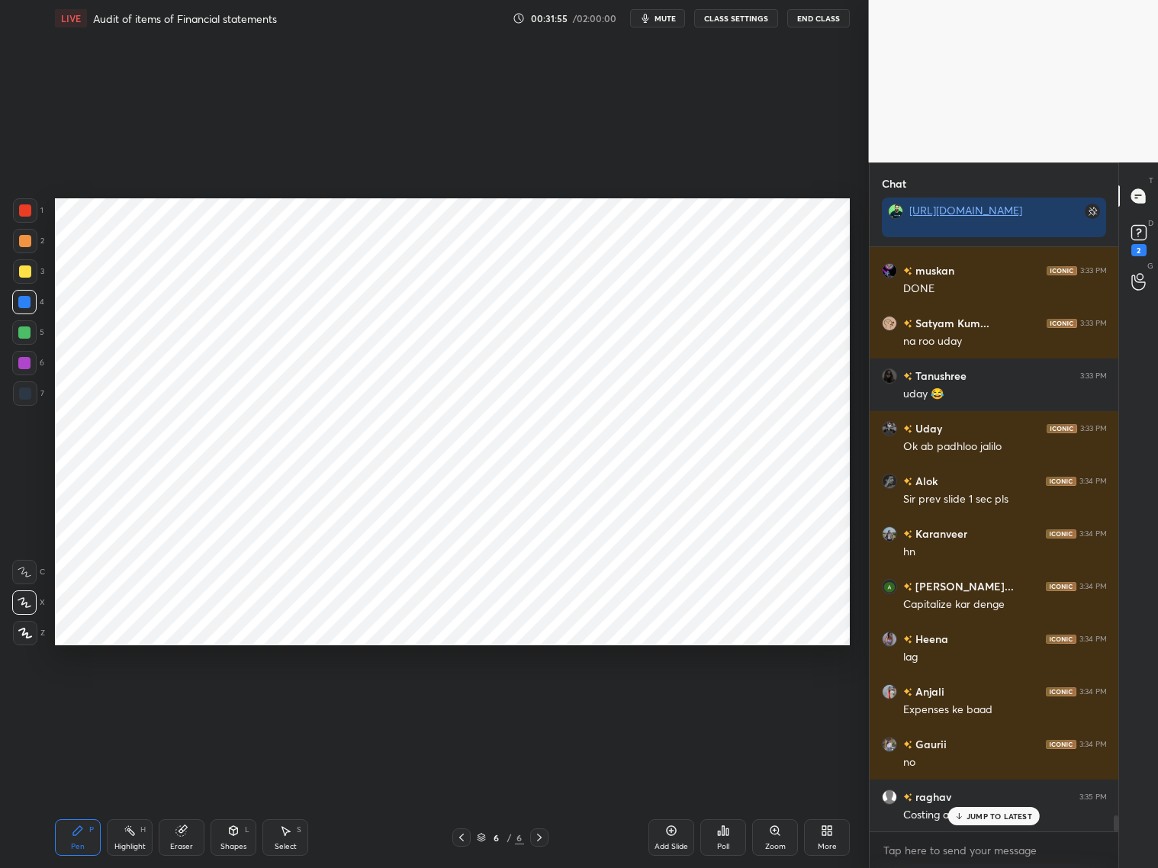
click at [467, 793] on icon at bounding box center [461, 838] width 12 height 12
drag, startPoint x: 541, startPoint y: 832, endPoint x: 550, endPoint y: 826, distance: 11.0
click at [542, 793] on icon at bounding box center [539, 838] width 12 height 12
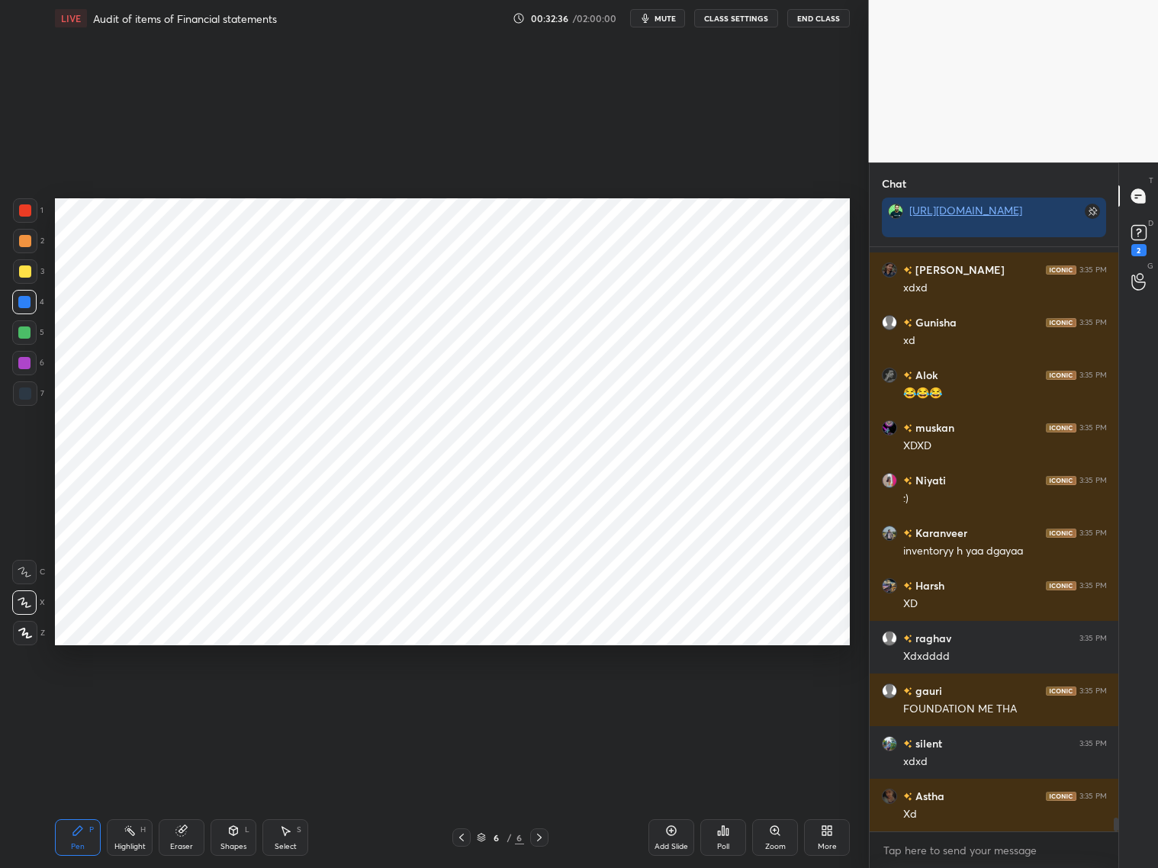
scroll to position [24945, 0]
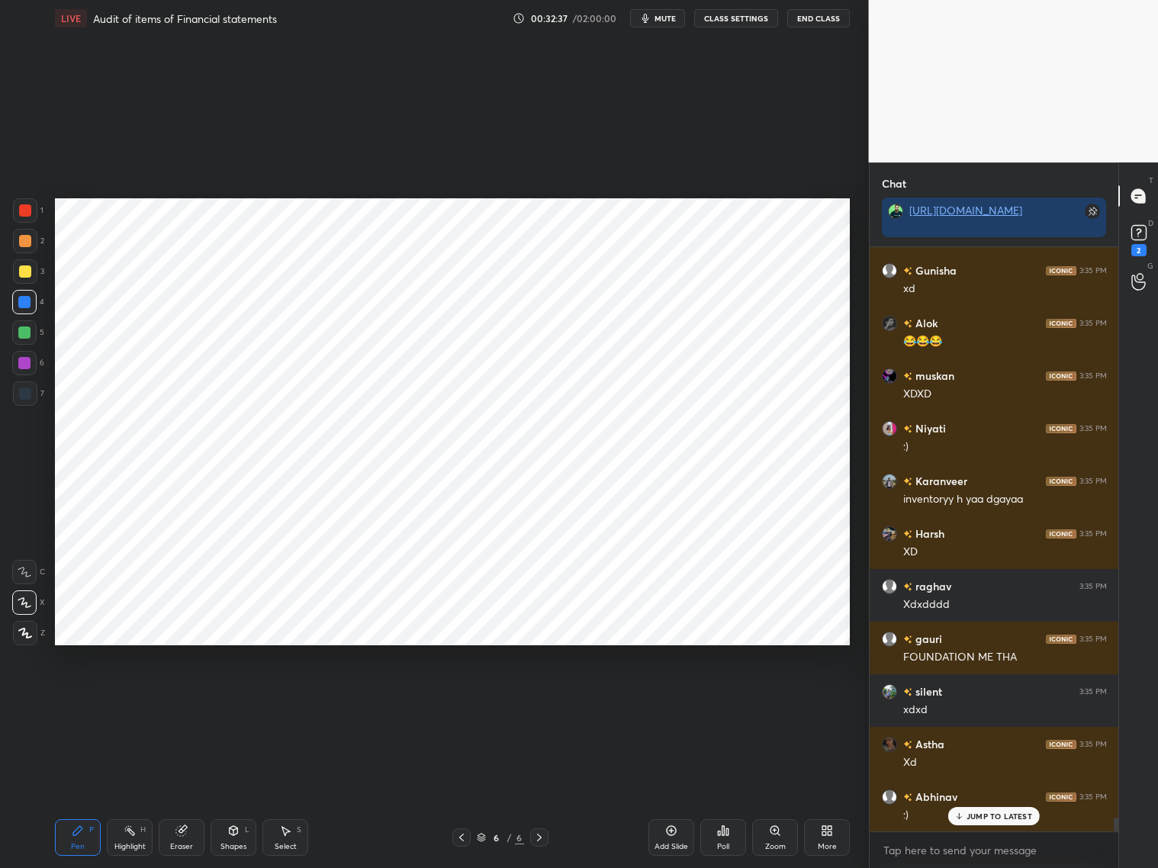
click at [29, 394] on div at bounding box center [25, 394] width 12 height 12
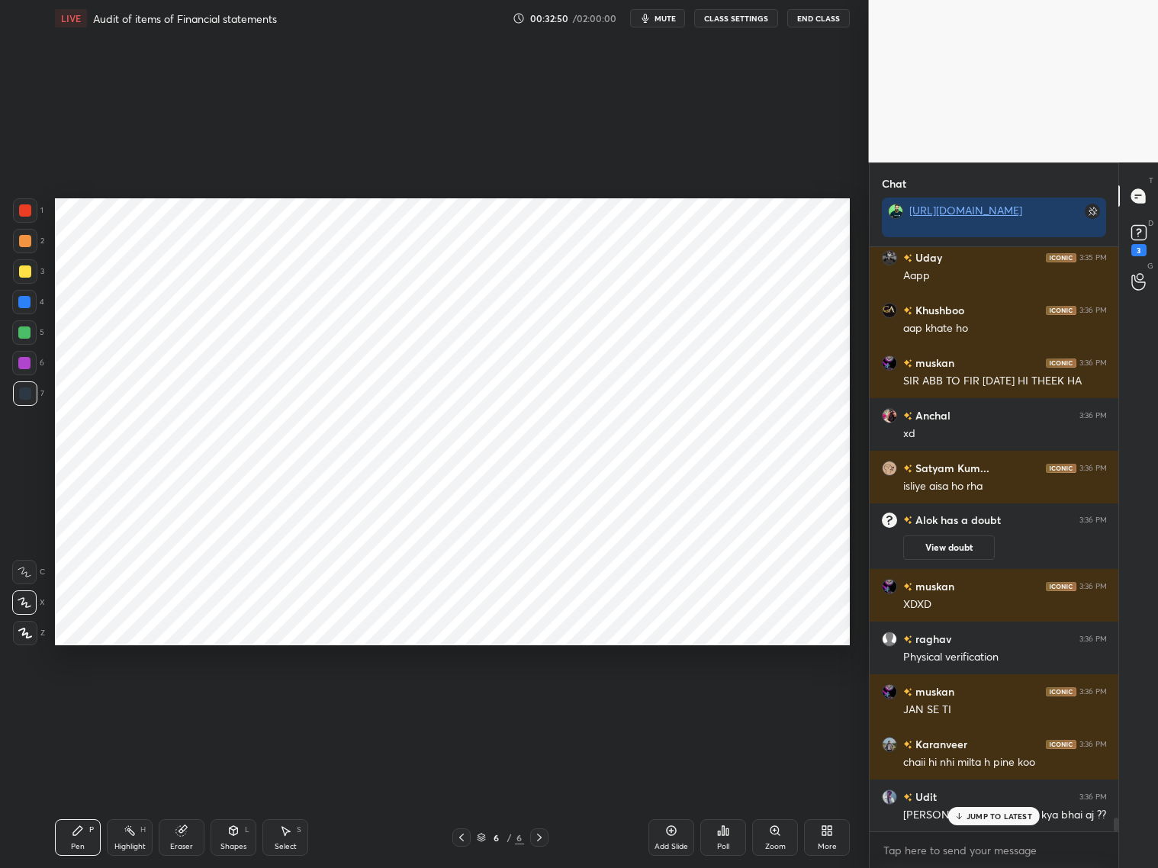
click at [183, 793] on div "Eraser" at bounding box center [182, 837] width 46 height 37
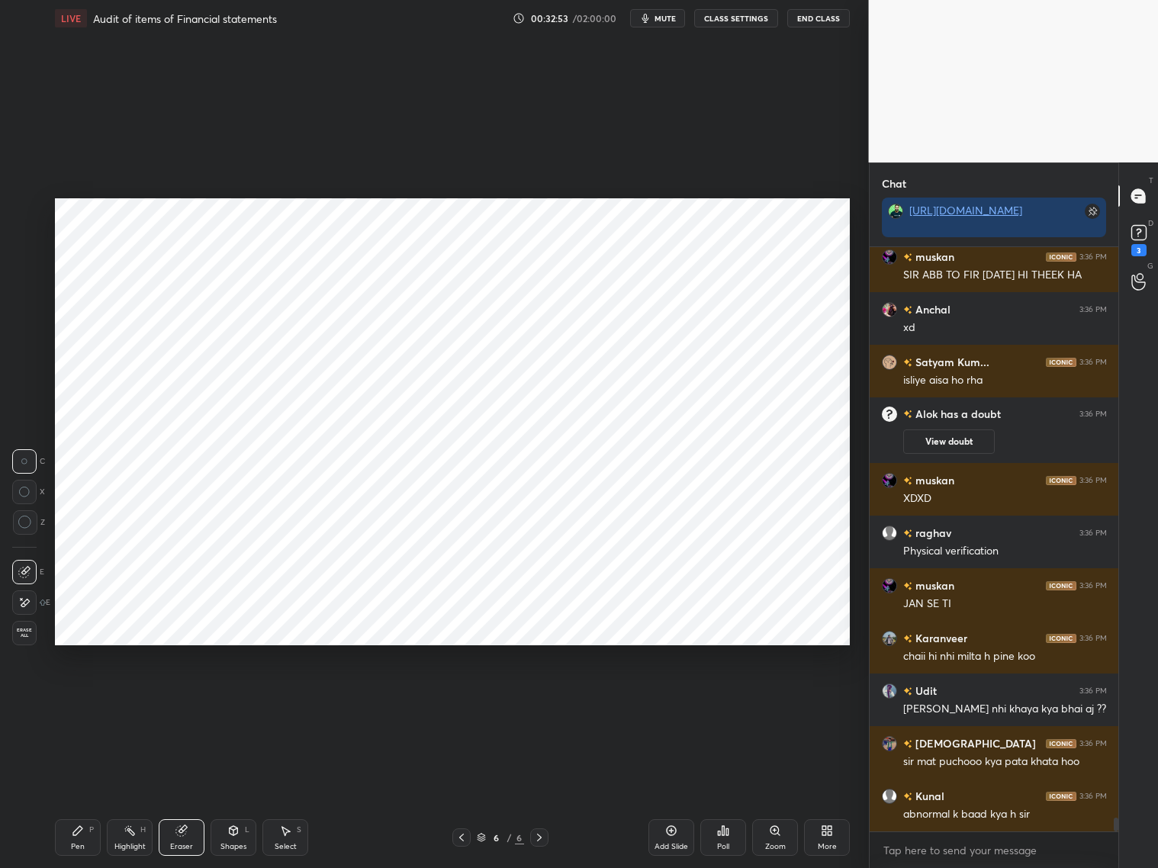
click at [68, 793] on div "Pen P" at bounding box center [78, 837] width 46 height 37
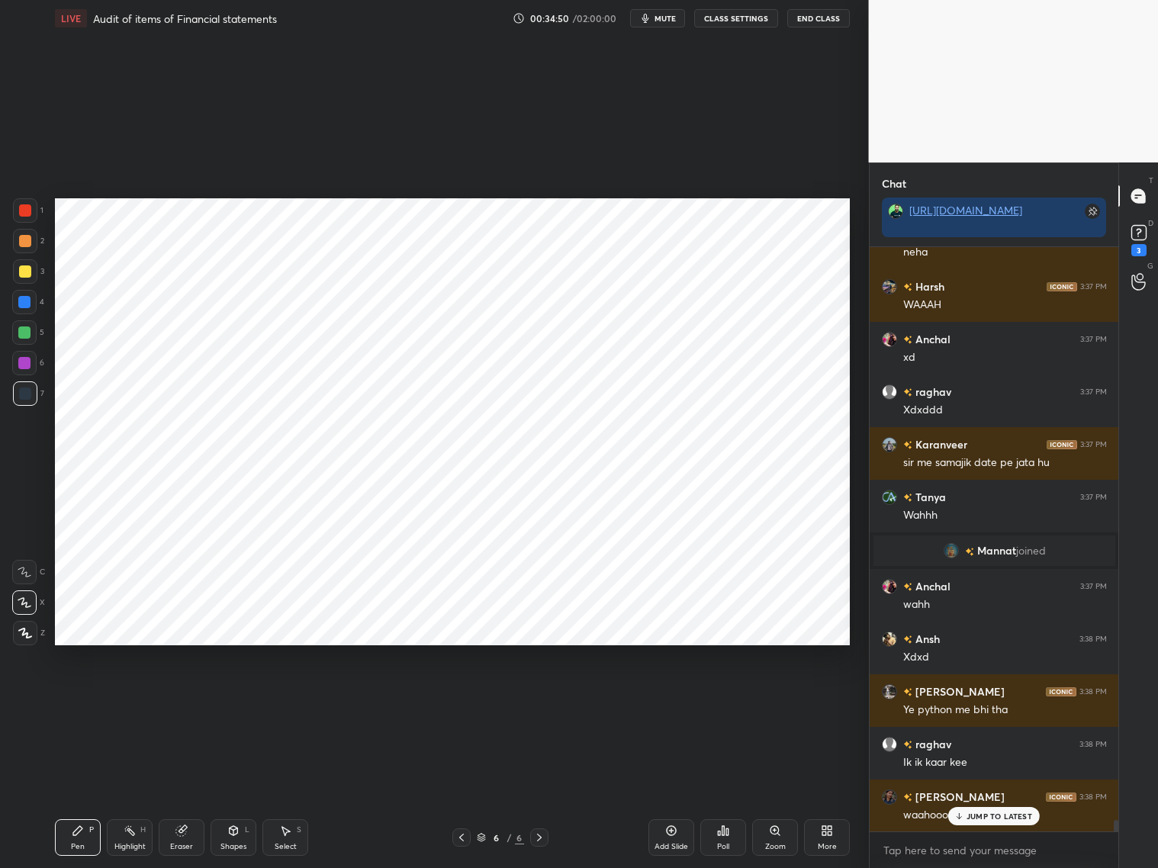
scroll to position [28864, 0]
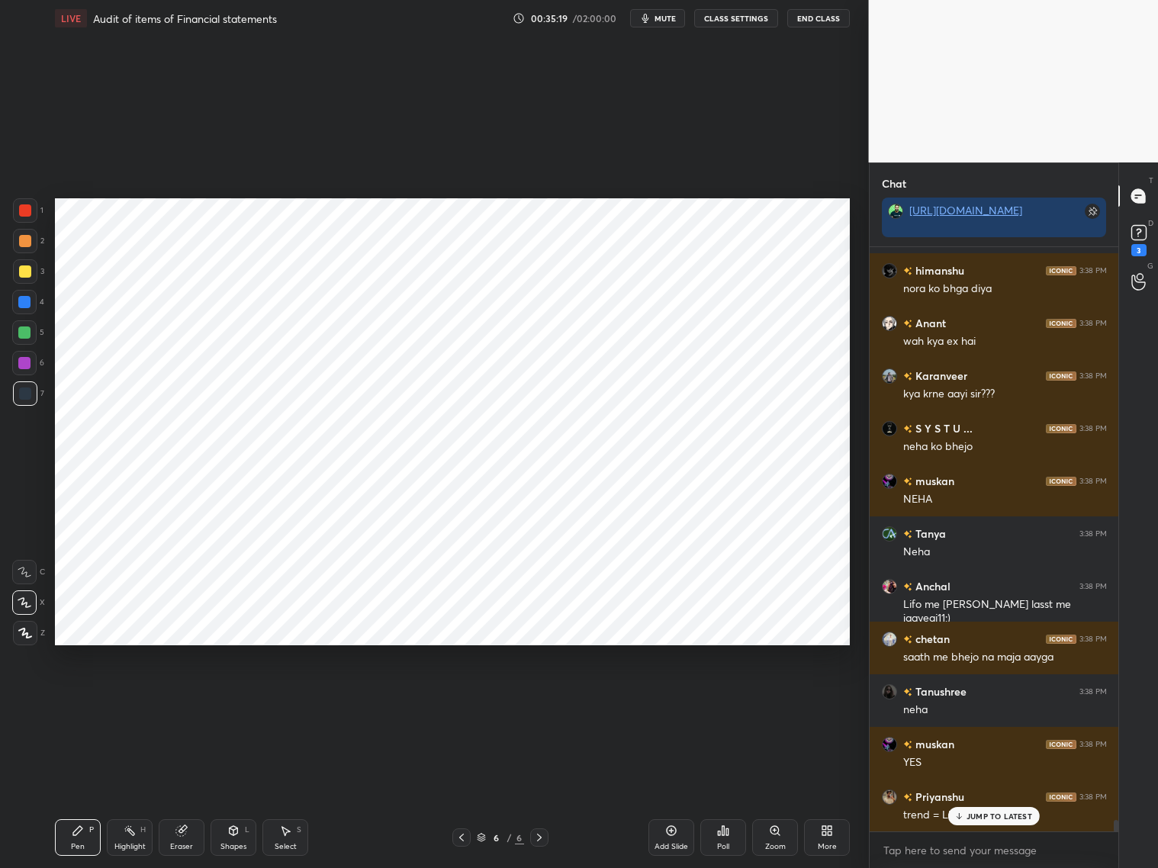
click at [175, 793] on div "Eraser" at bounding box center [181, 847] width 23 height 8
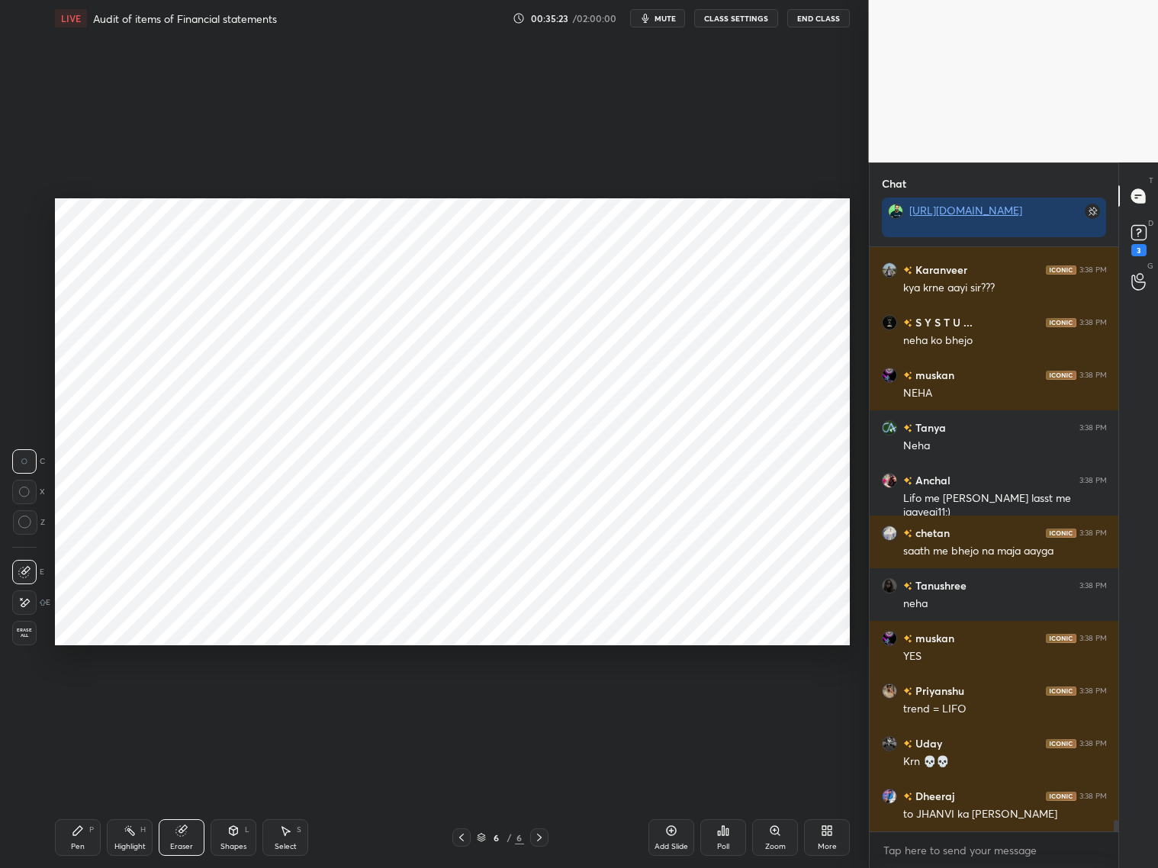
click at [186, 793] on div "Eraser" at bounding box center [182, 837] width 46 height 37
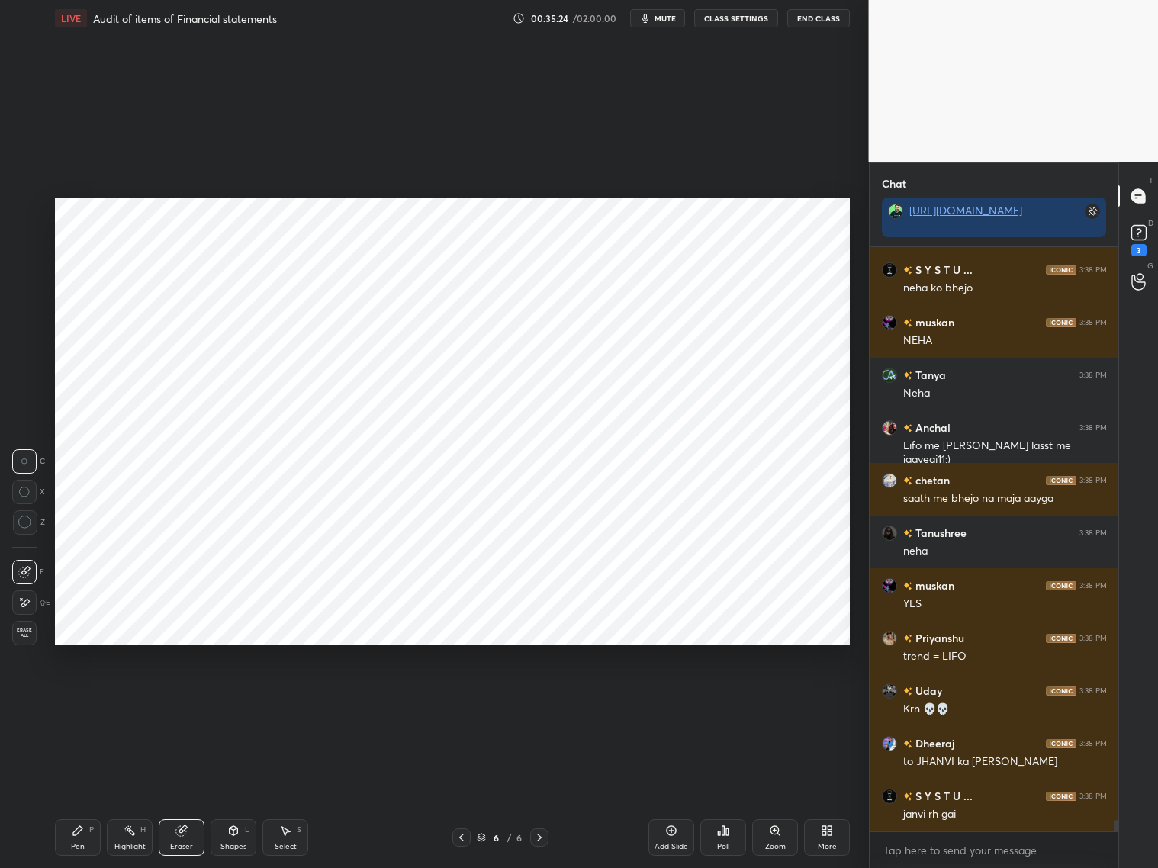
click at [28, 600] on icon at bounding box center [24, 603] width 12 height 13
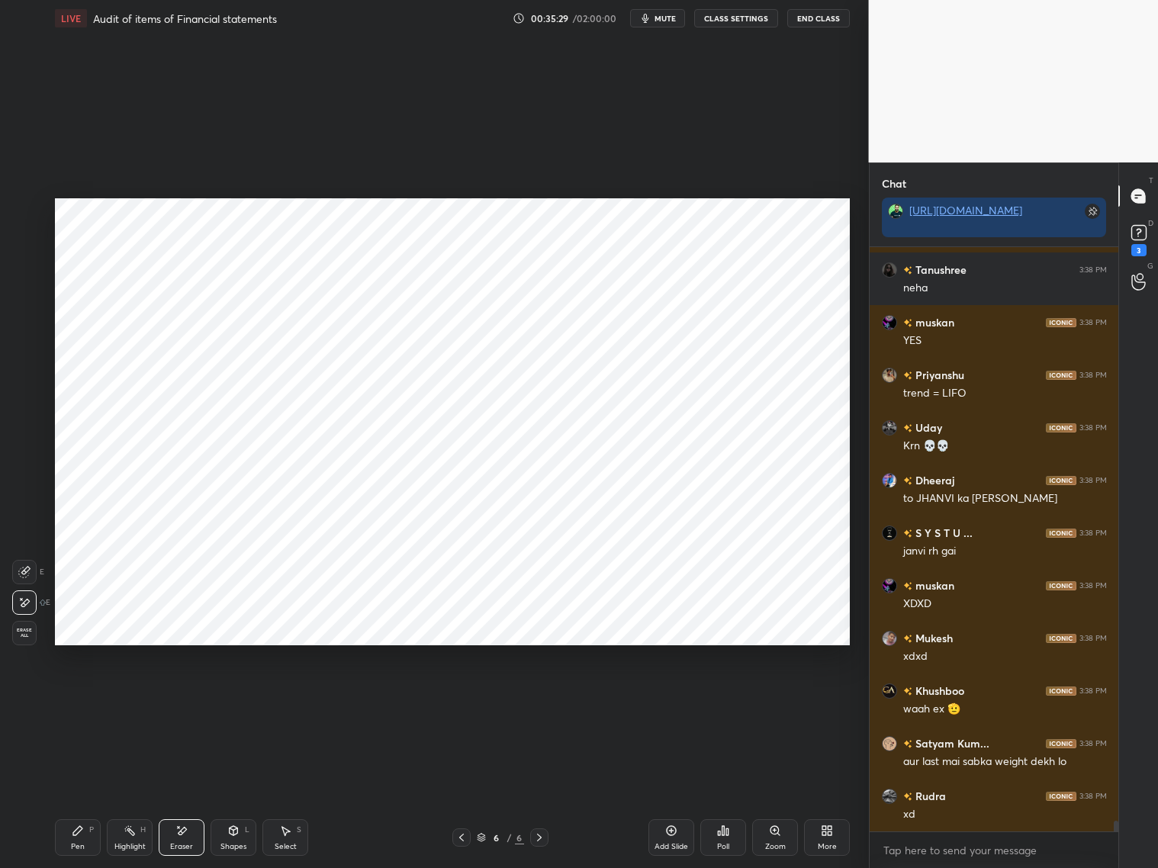
click at [67, 793] on div "Pen P" at bounding box center [78, 837] width 46 height 37
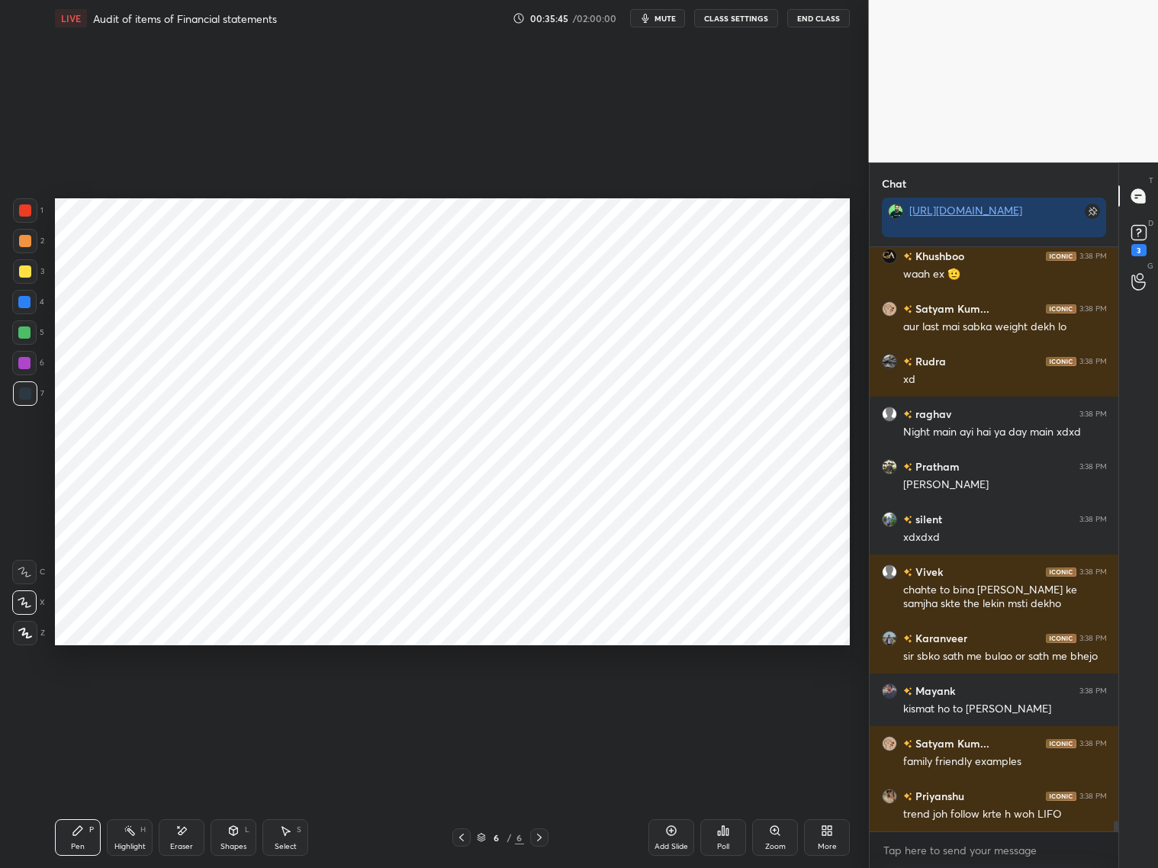
click at [30, 213] on div at bounding box center [25, 210] width 12 height 12
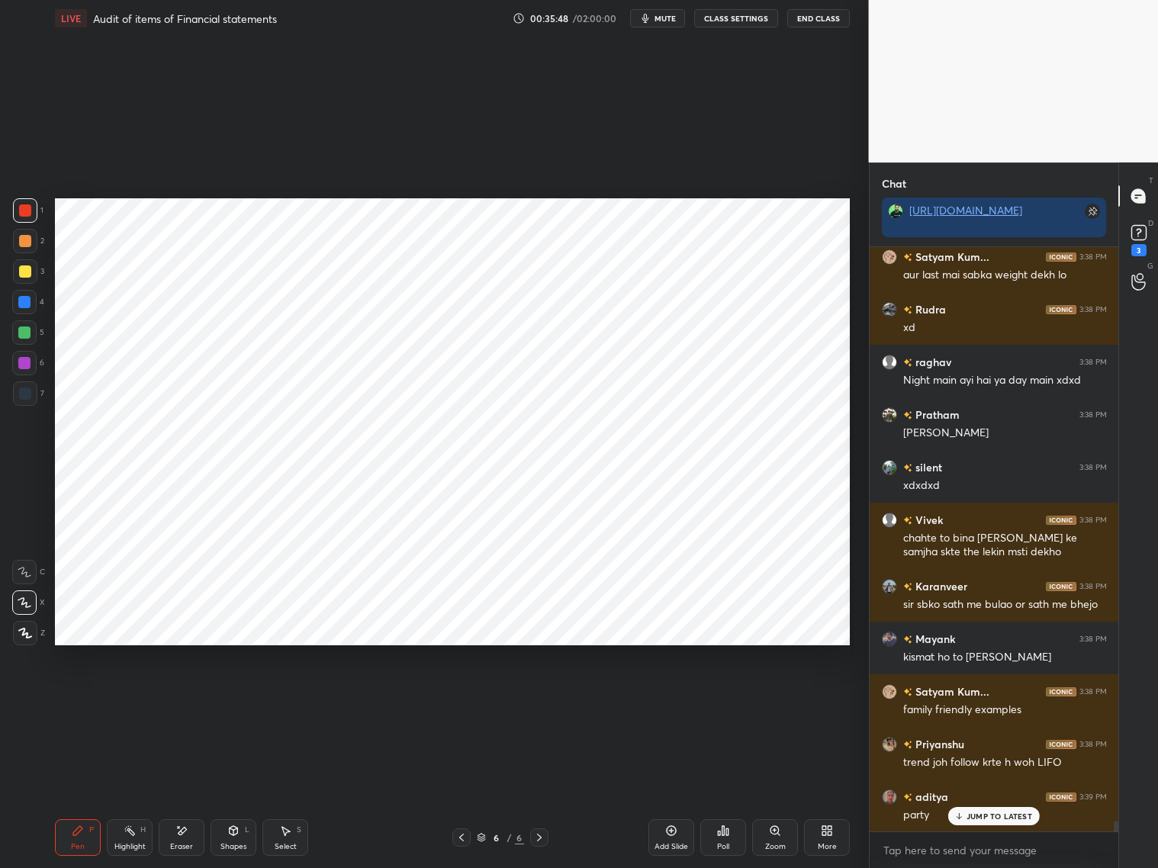
drag, startPoint x: 79, startPoint y: 836, endPoint x: 92, endPoint y: 803, distance: 36.3
click at [79, 793] on div "Pen P" at bounding box center [78, 837] width 46 height 37
click at [34, 385] on div at bounding box center [25, 393] width 24 height 24
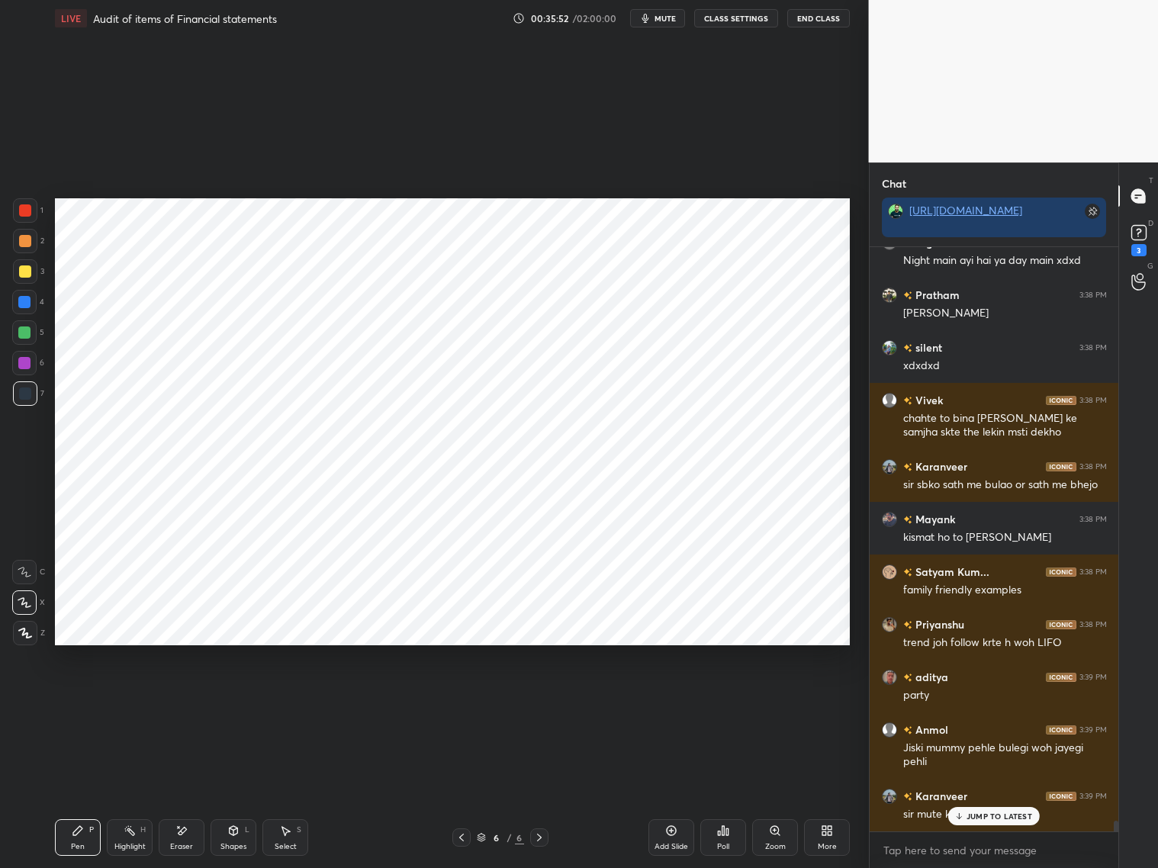
scroll to position [31154, 0]
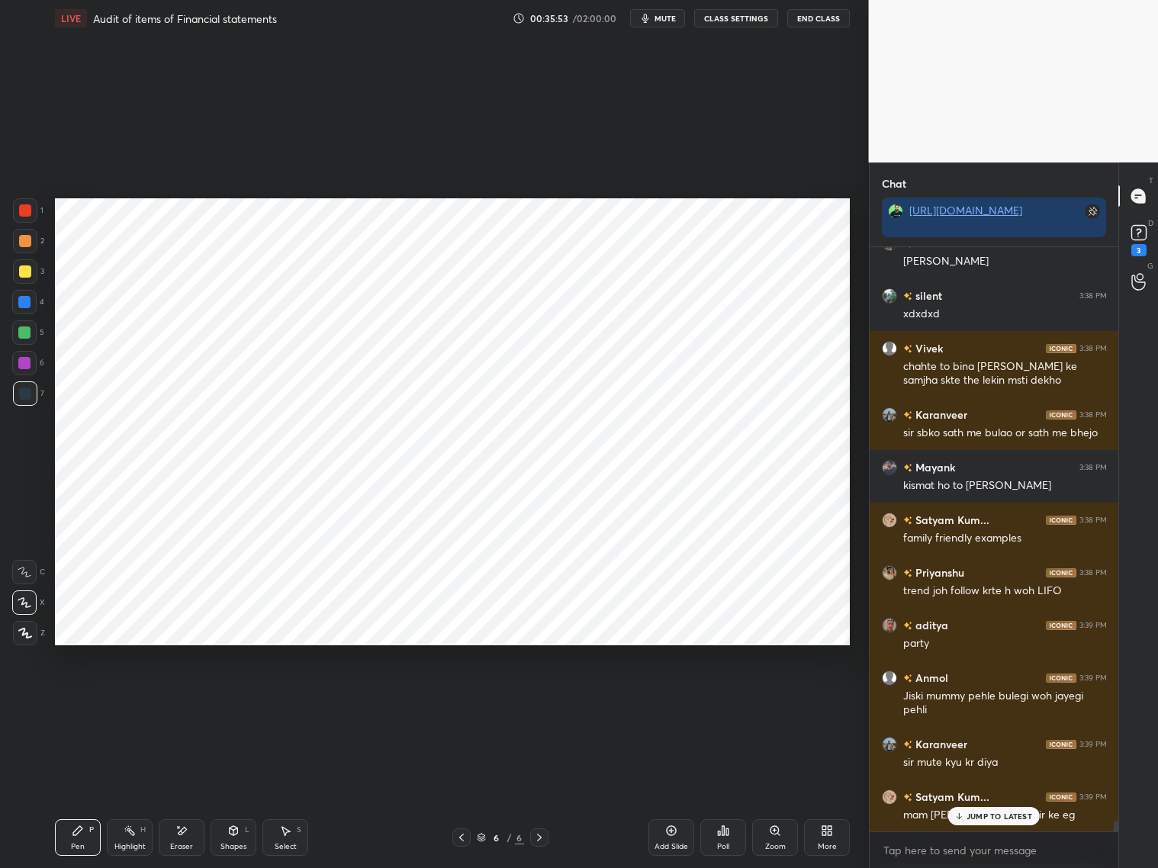
click at [29, 216] on div at bounding box center [25, 210] width 24 height 24
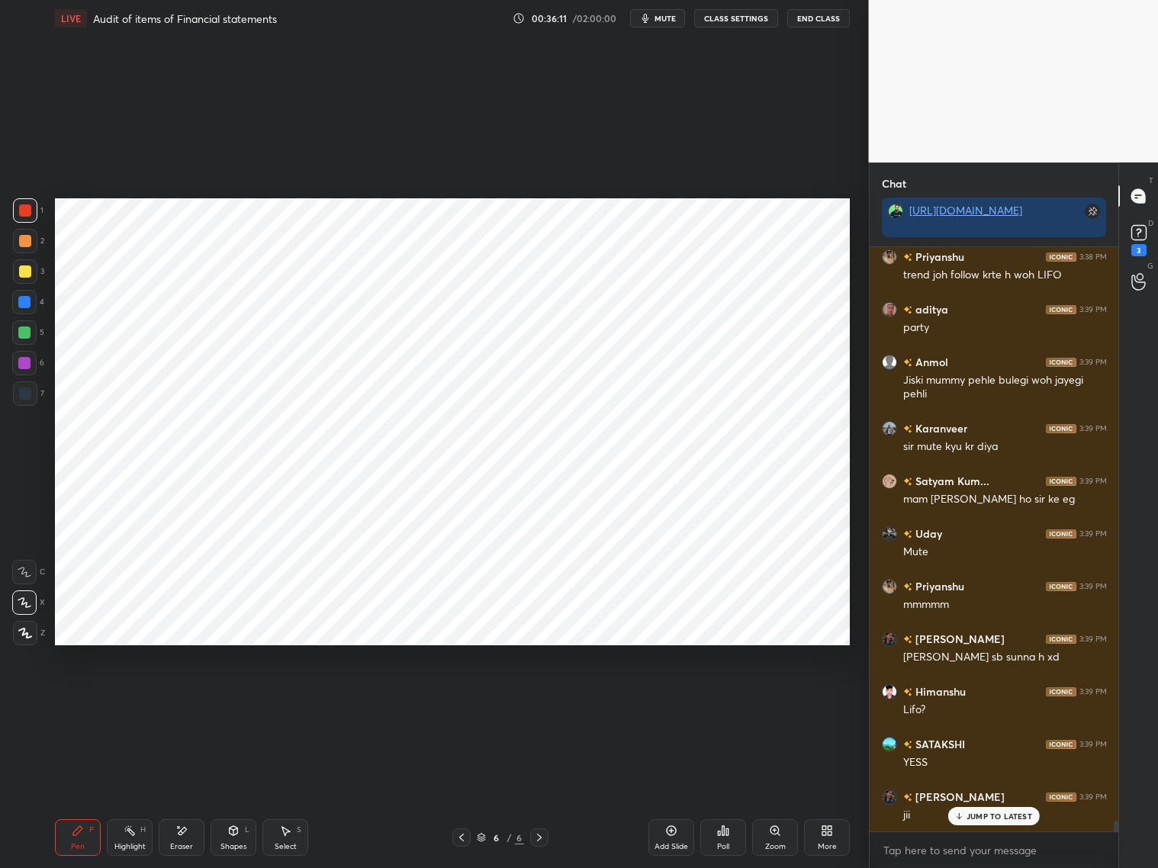
scroll to position [31523, 0]
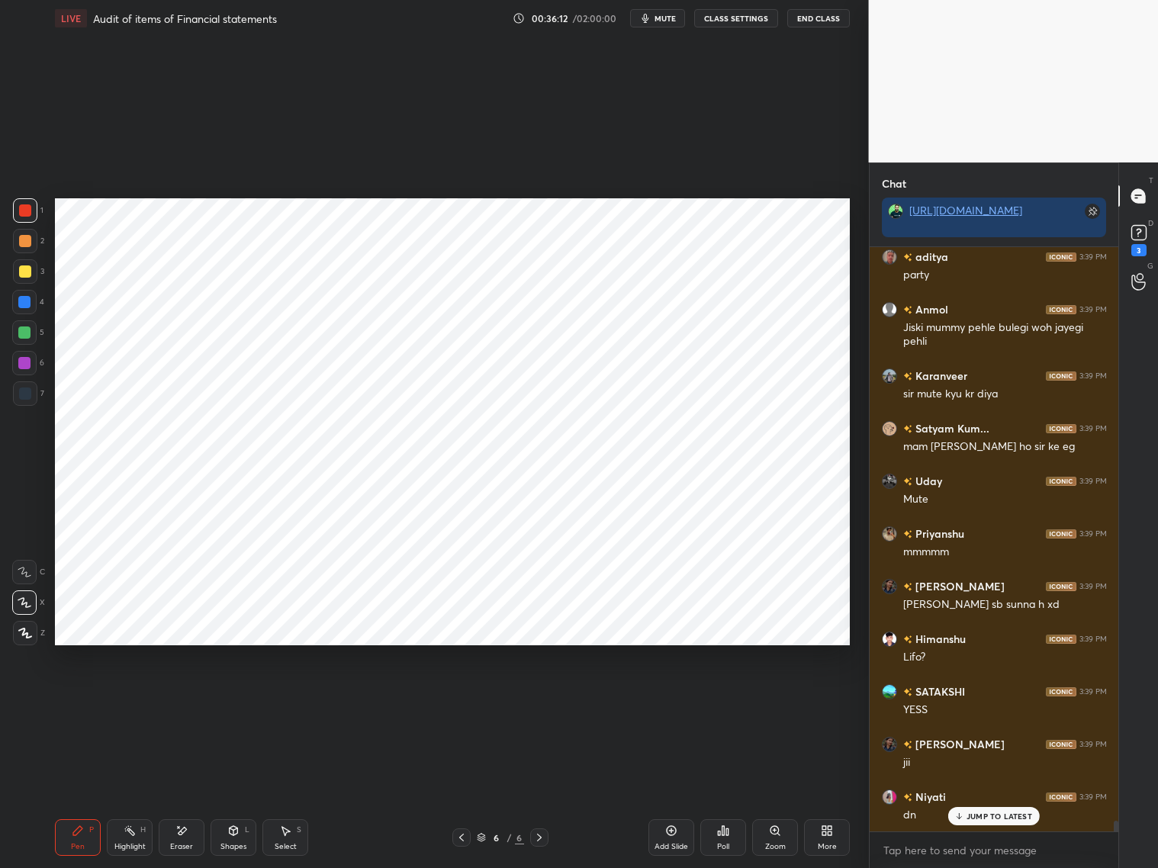
drag, startPoint x: 18, startPoint y: 398, endPoint x: 21, endPoint y: 389, distance: 9.9
click at [19, 398] on div at bounding box center [25, 394] width 12 height 12
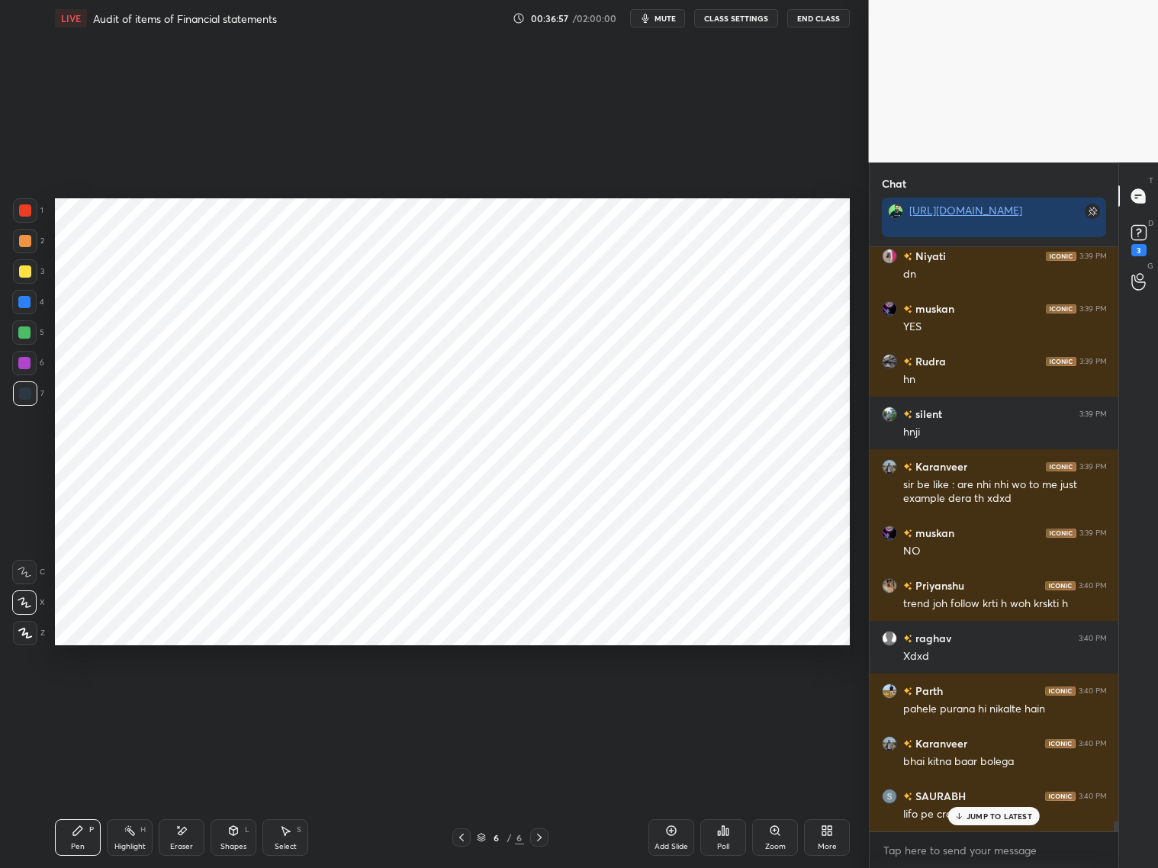
scroll to position [32116, 0]
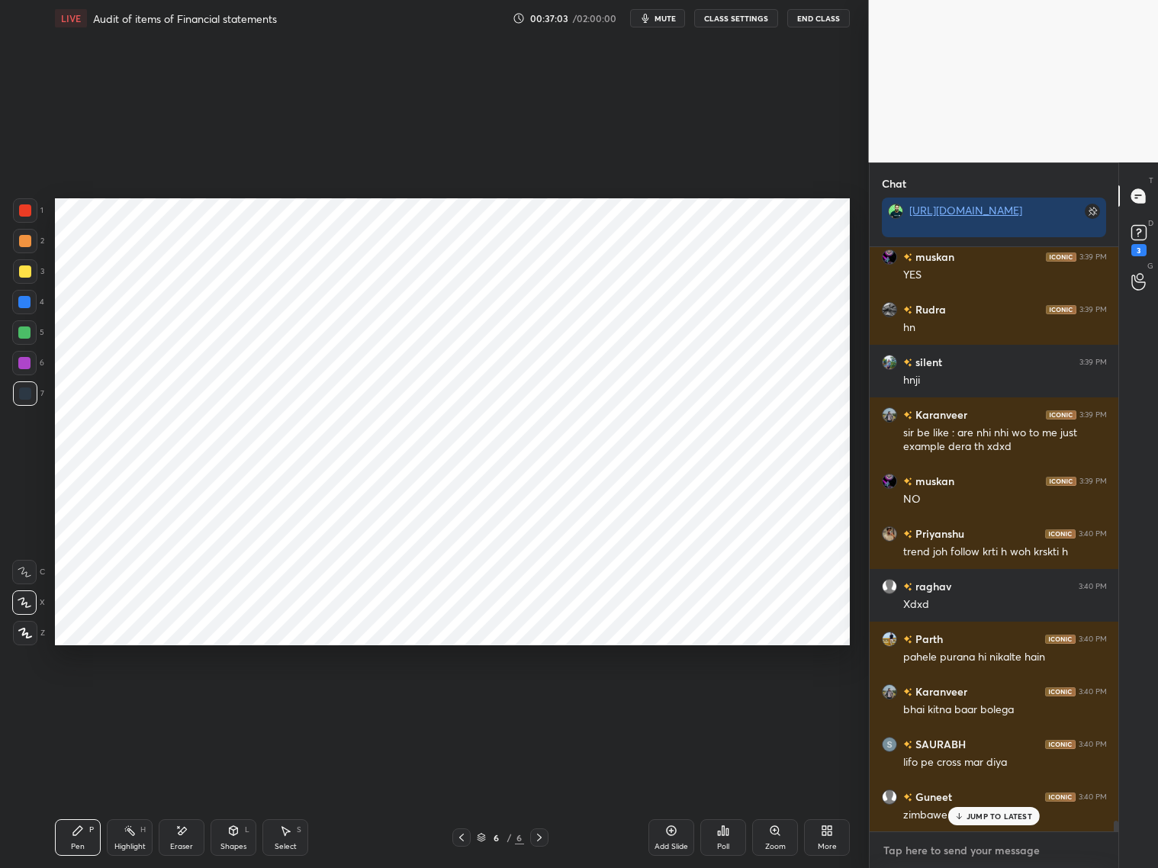
drag, startPoint x: 960, startPoint y: 854, endPoint x: 958, endPoint y: 838, distance: 16.9
click at [960, 793] on textarea at bounding box center [994, 850] width 225 height 24
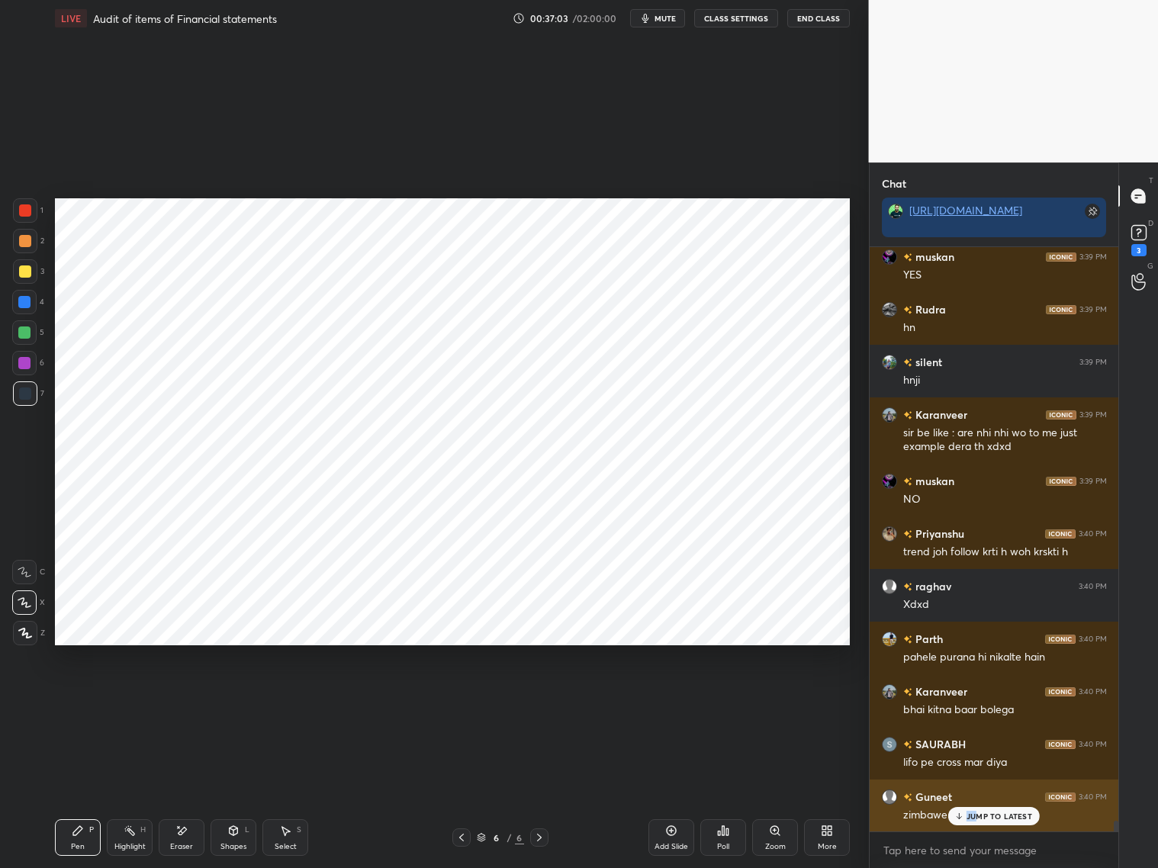
click at [976, 793] on p "JUMP TO LATEST" at bounding box center [1000, 816] width 66 height 9
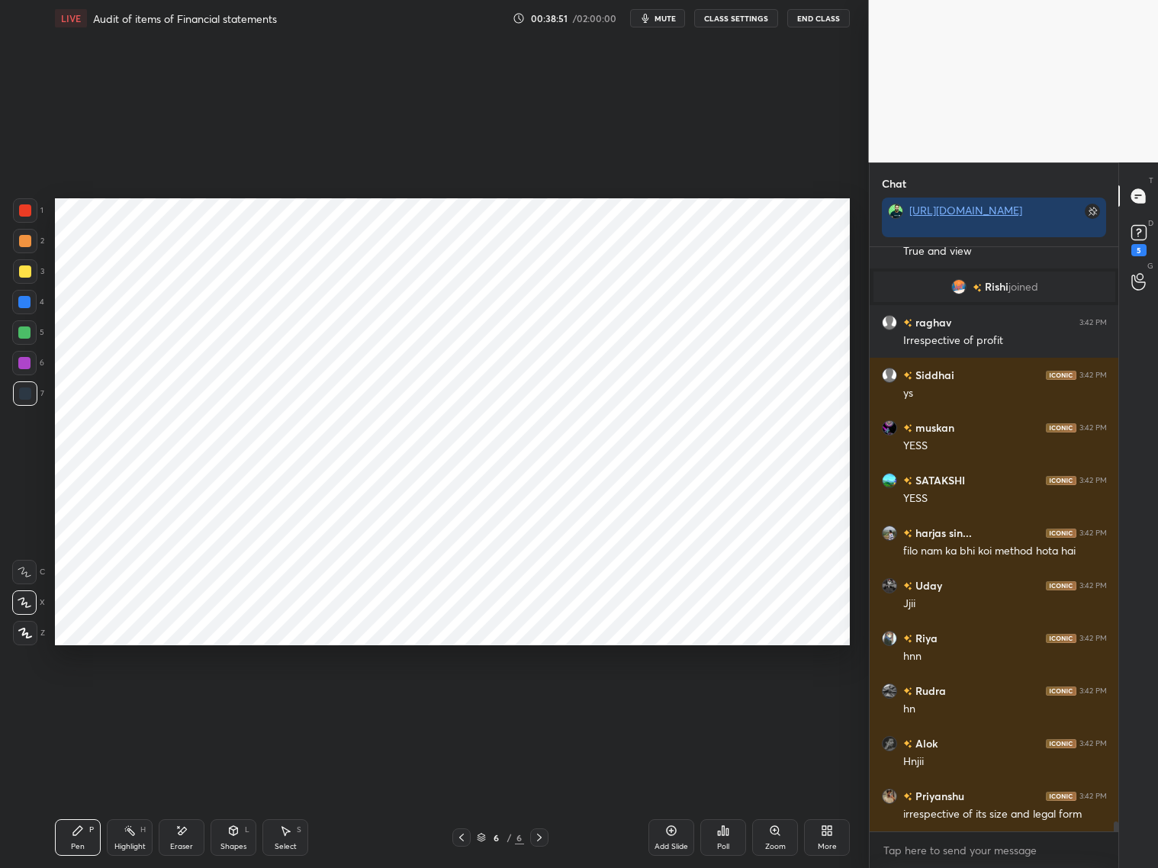
scroll to position [32913, 0]
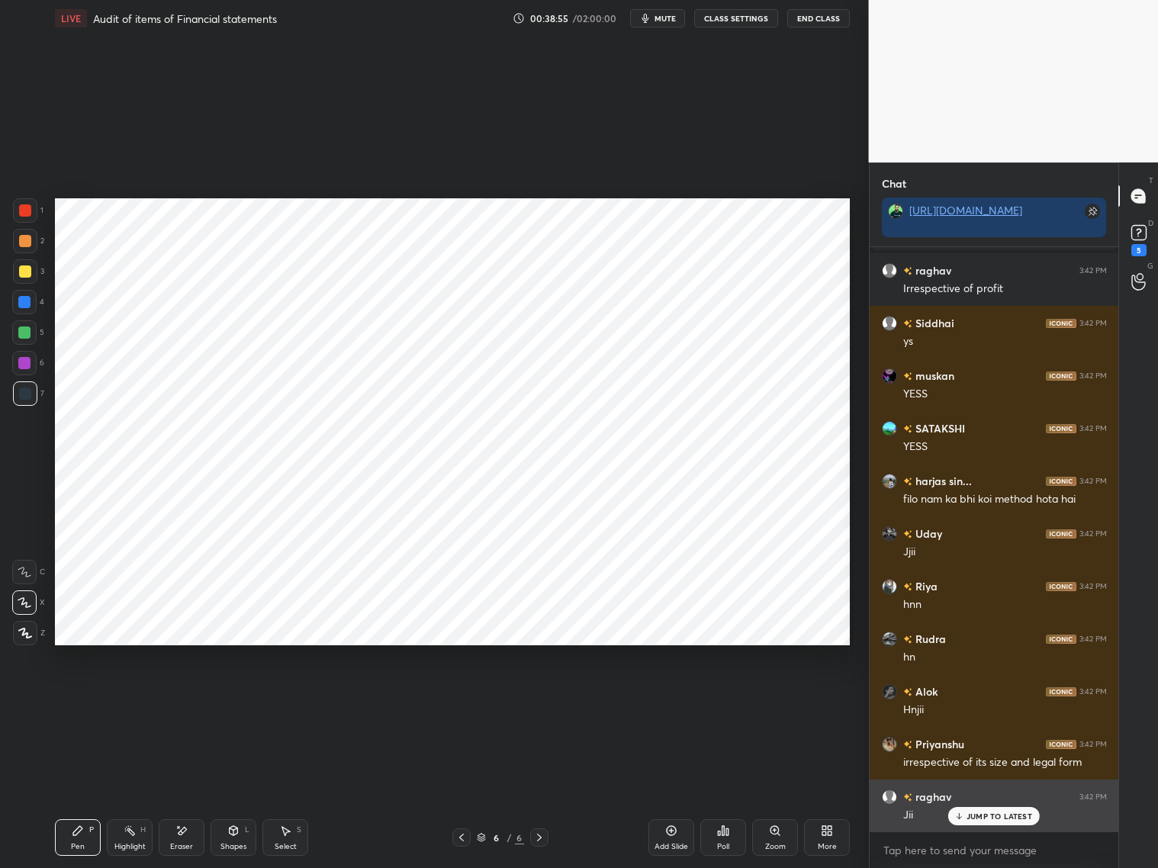
click at [1006, 793] on div "JUMP TO LATEST" at bounding box center [994, 816] width 92 height 18
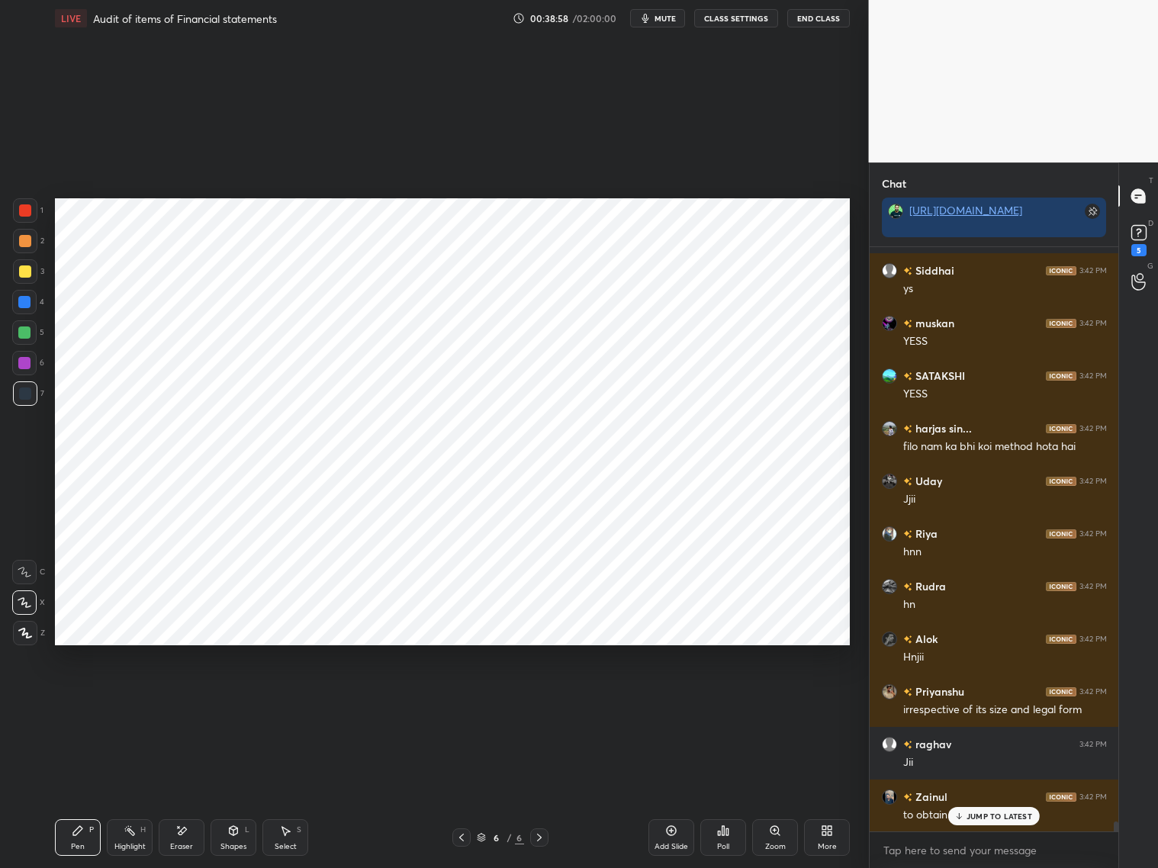
drag, startPoint x: 670, startPoint y: 834, endPoint x: 671, endPoint y: 825, distance: 9.3
click at [670, 793] on icon at bounding box center [671, 831] width 12 height 12
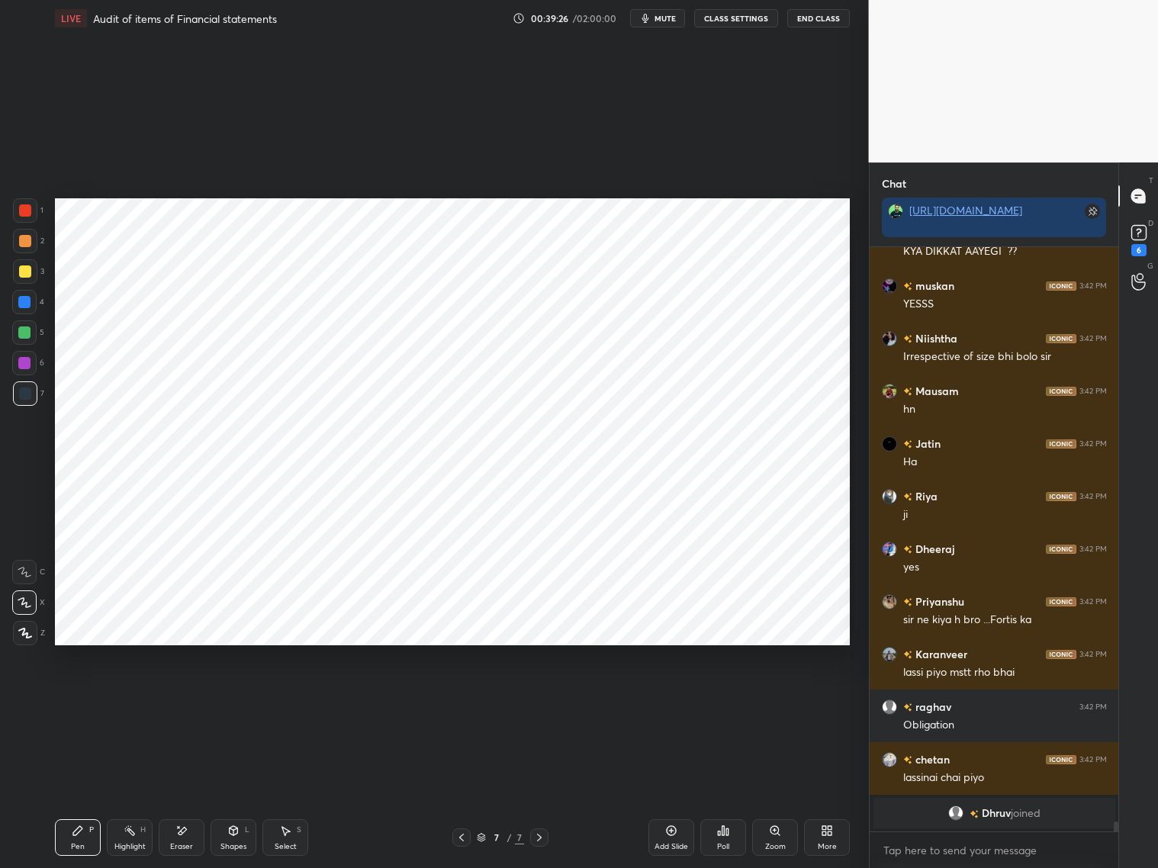
scroll to position [32917, 0]
click at [463, 793] on icon at bounding box center [461, 838] width 12 height 12
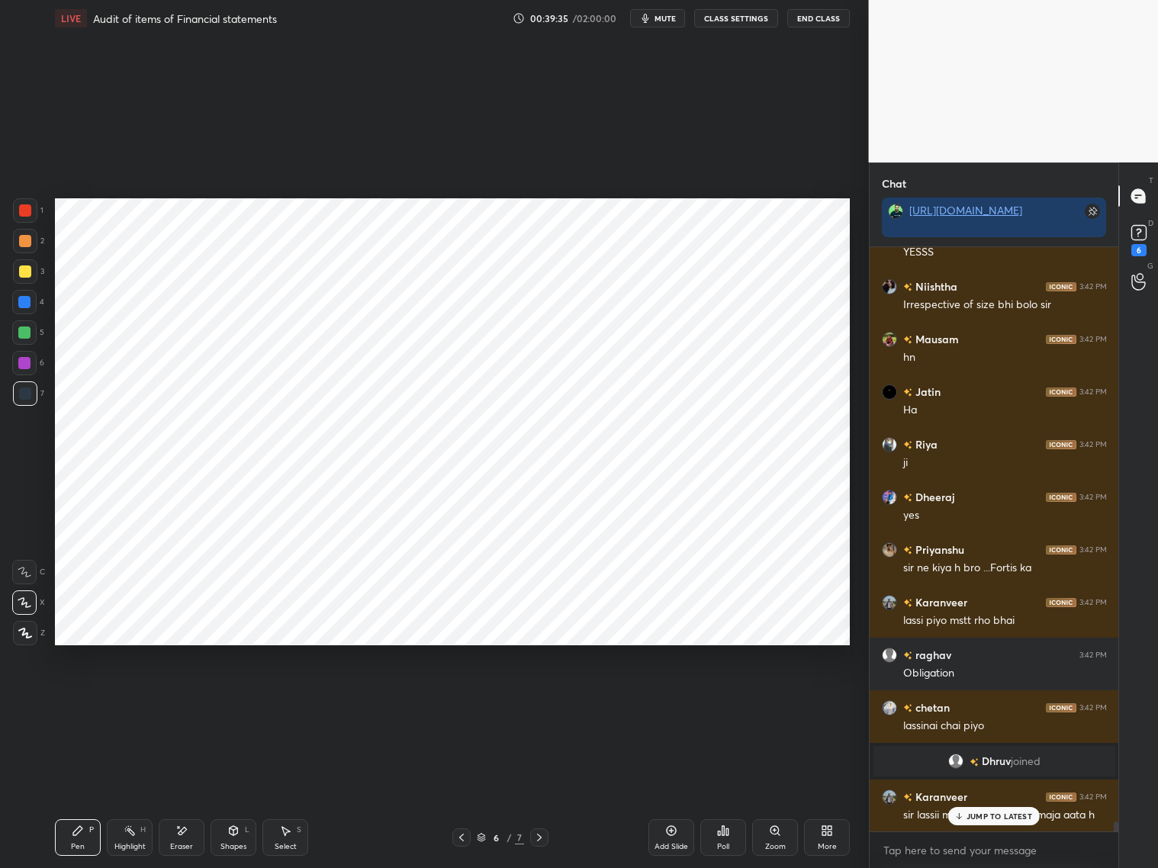
drag, startPoint x: 458, startPoint y: 835, endPoint x: 471, endPoint y: 828, distance: 15.7
click at [461, 793] on icon at bounding box center [461, 838] width 12 height 12
click at [558, 793] on div "5 / 7" at bounding box center [500, 837] width 297 height 18
click at [559, 793] on div "5 / 7" at bounding box center [500, 837] width 297 height 18
click at [535, 793] on icon at bounding box center [539, 838] width 12 height 12
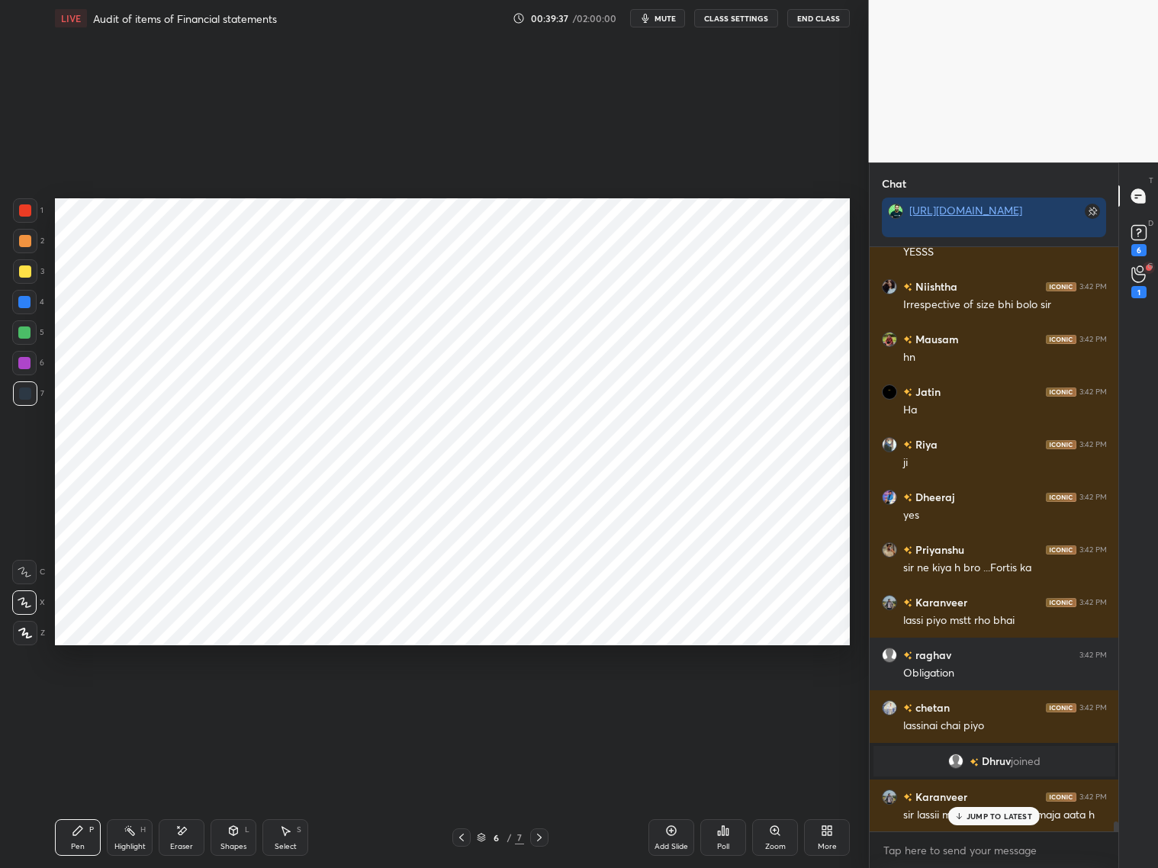
click at [541, 793] on icon at bounding box center [539, 838] width 12 height 12
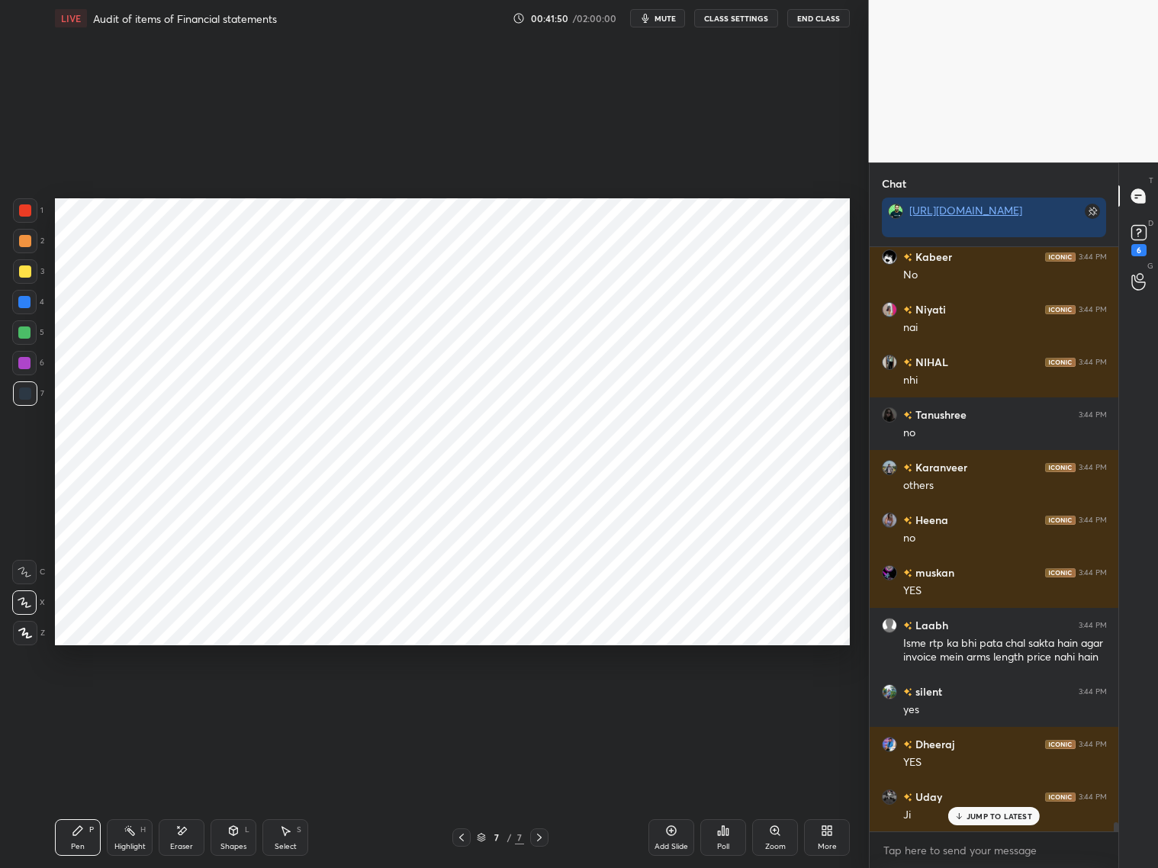
scroll to position [36367, 0]
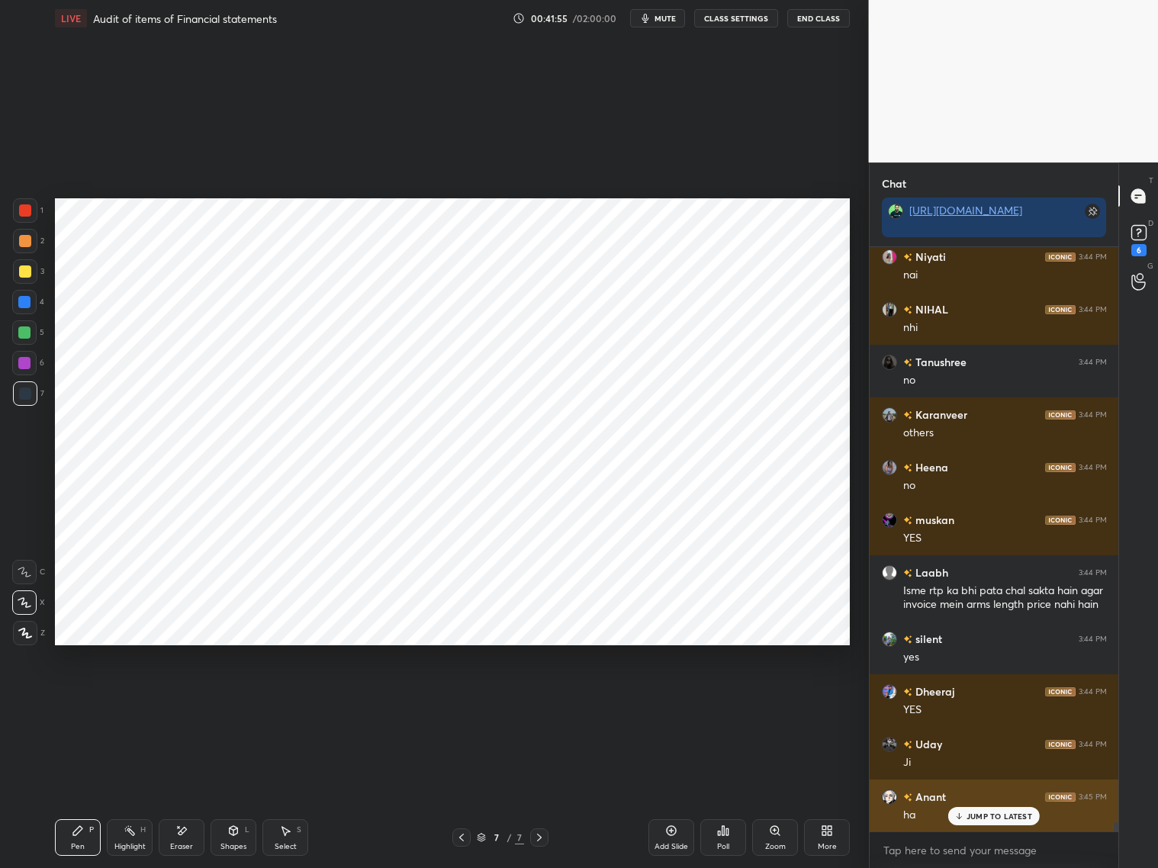
click at [983, 793] on p "JUMP TO LATEST" at bounding box center [1000, 816] width 66 height 9
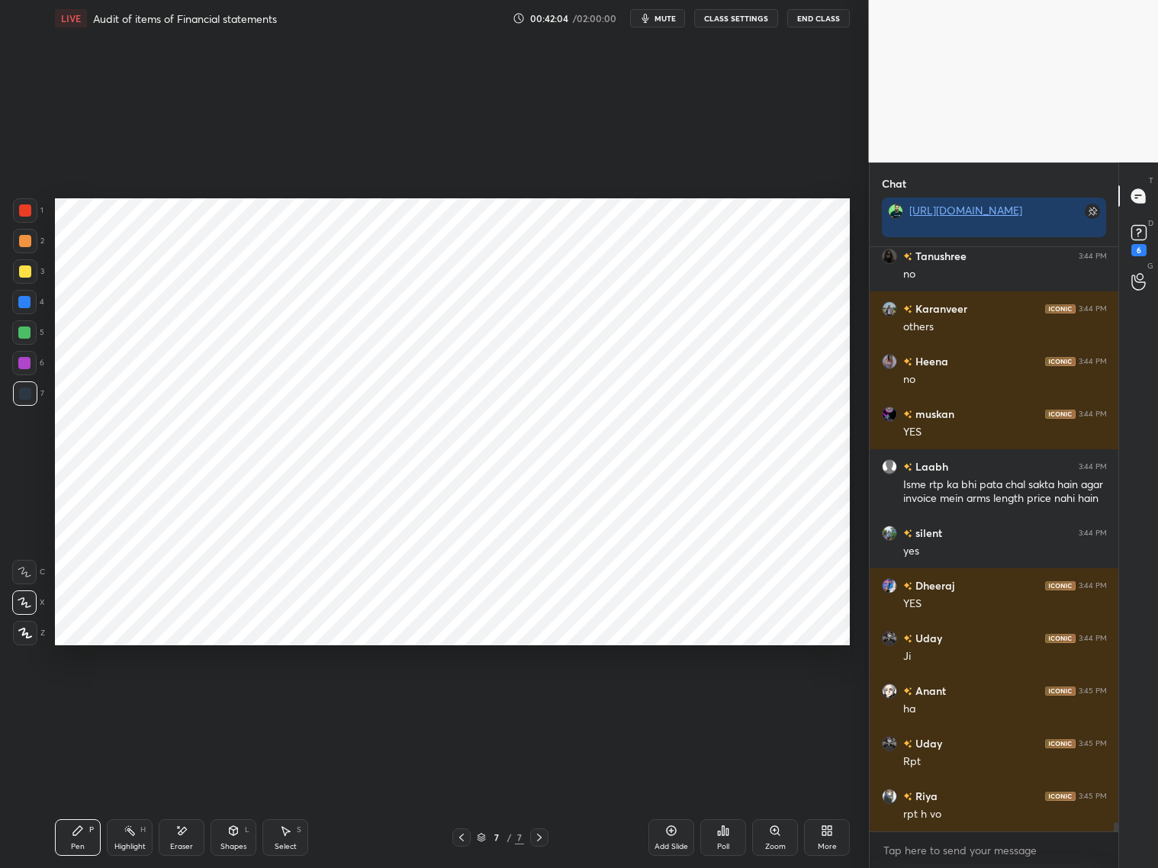
scroll to position [36539, 0]
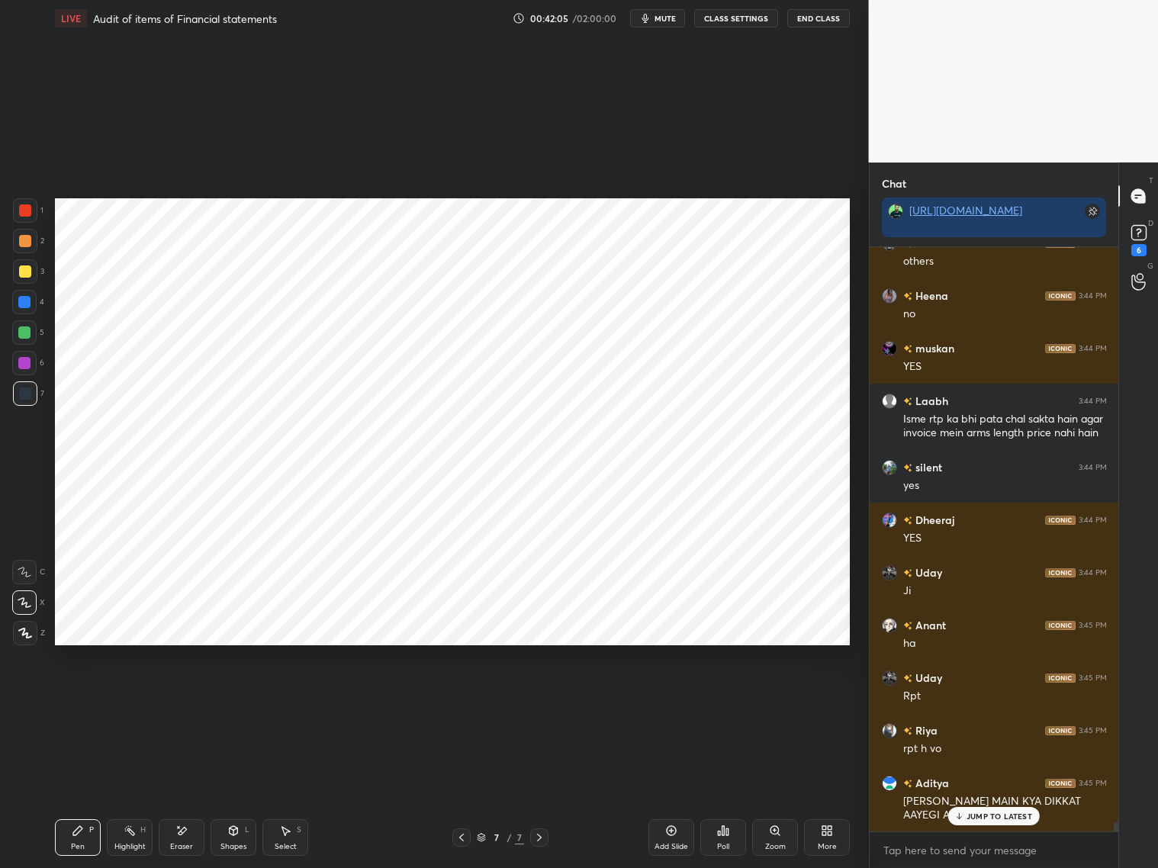
click at [21, 211] on div at bounding box center [25, 210] width 12 height 12
click at [1010, 793] on div "Aditya 3:45 PM [PERSON_NAME] MAIN KYA DIKKAT AAYEGI AUDITOR KO ??" at bounding box center [994, 799] width 249 height 66
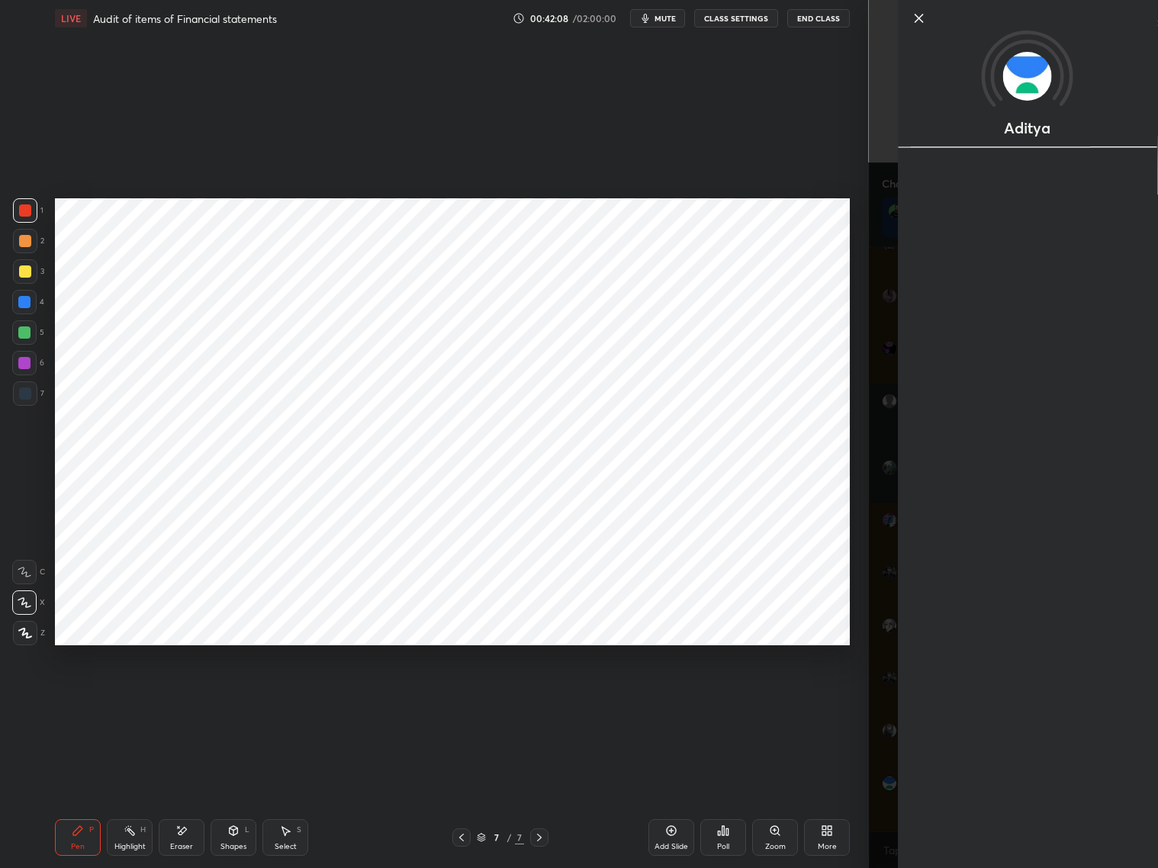
drag, startPoint x: 994, startPoint y: 817, endPoint x: 976, endPoint y: 812, distance: 18.1
click at [996, 793] on div "Aditya" at bounding box center [1027, 434] width 261 height 868
drag, startPoint x: 885, startPoint y: 812, endPoint x: 951, endPoint y: 818, distance: 66.6
click at [889, 793] on div "Aditya" at bounding box center [1014, 434] width 290 height 868
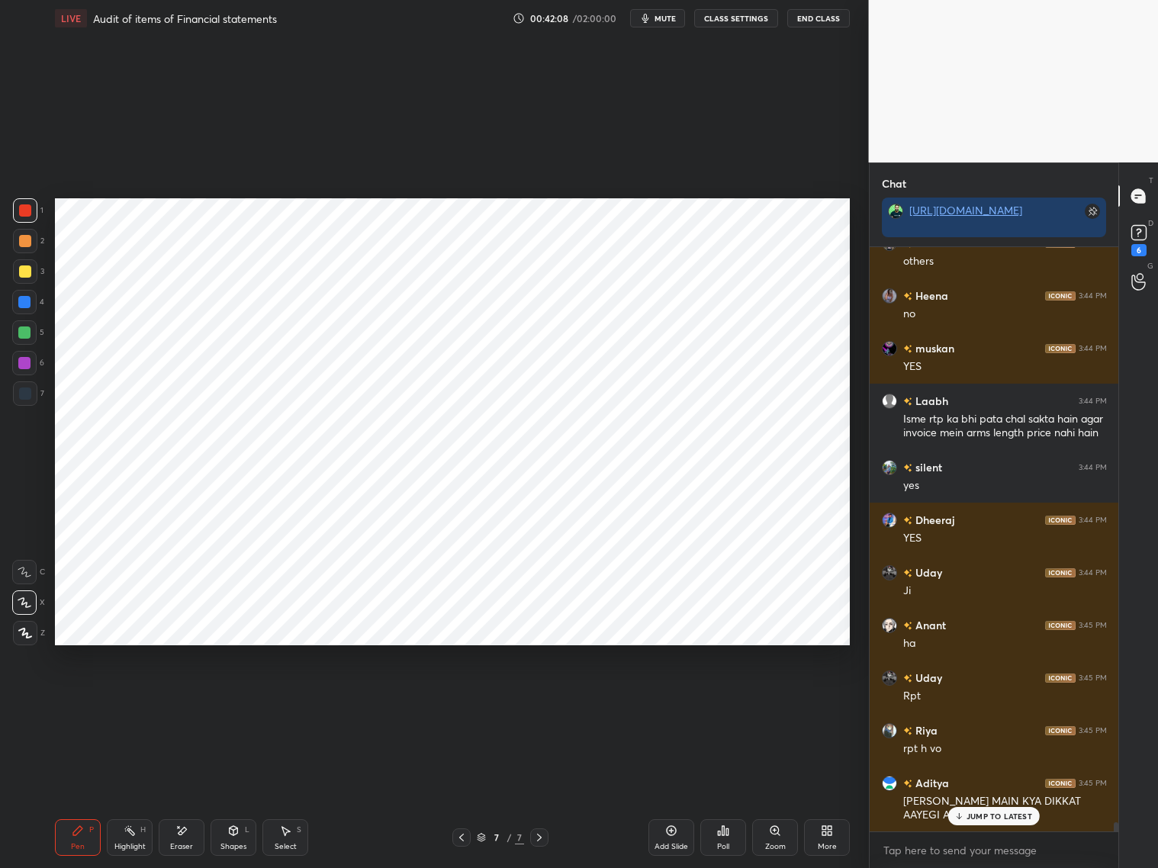
click at [993, 793] on div "JUMP TO LATEST" at bounding box center [994, 816] width 92 height 18
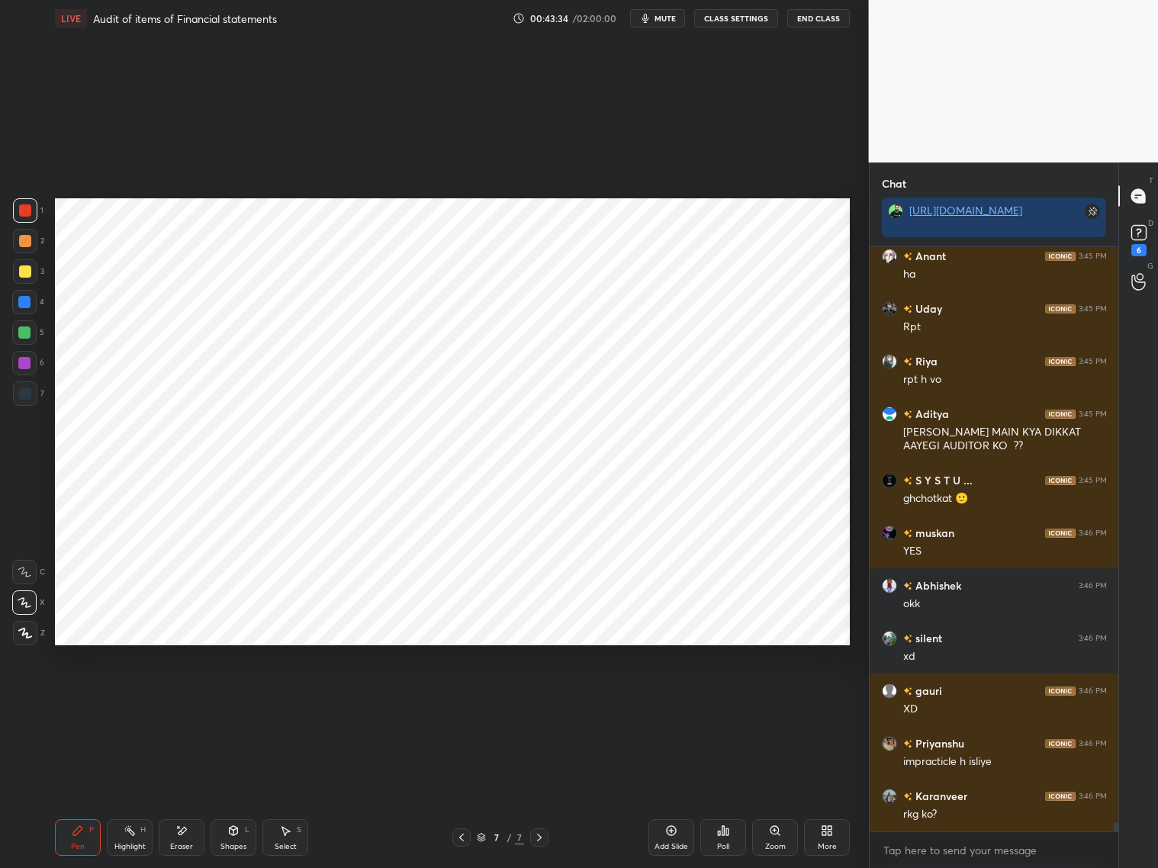
scroll to position [36960, 0]
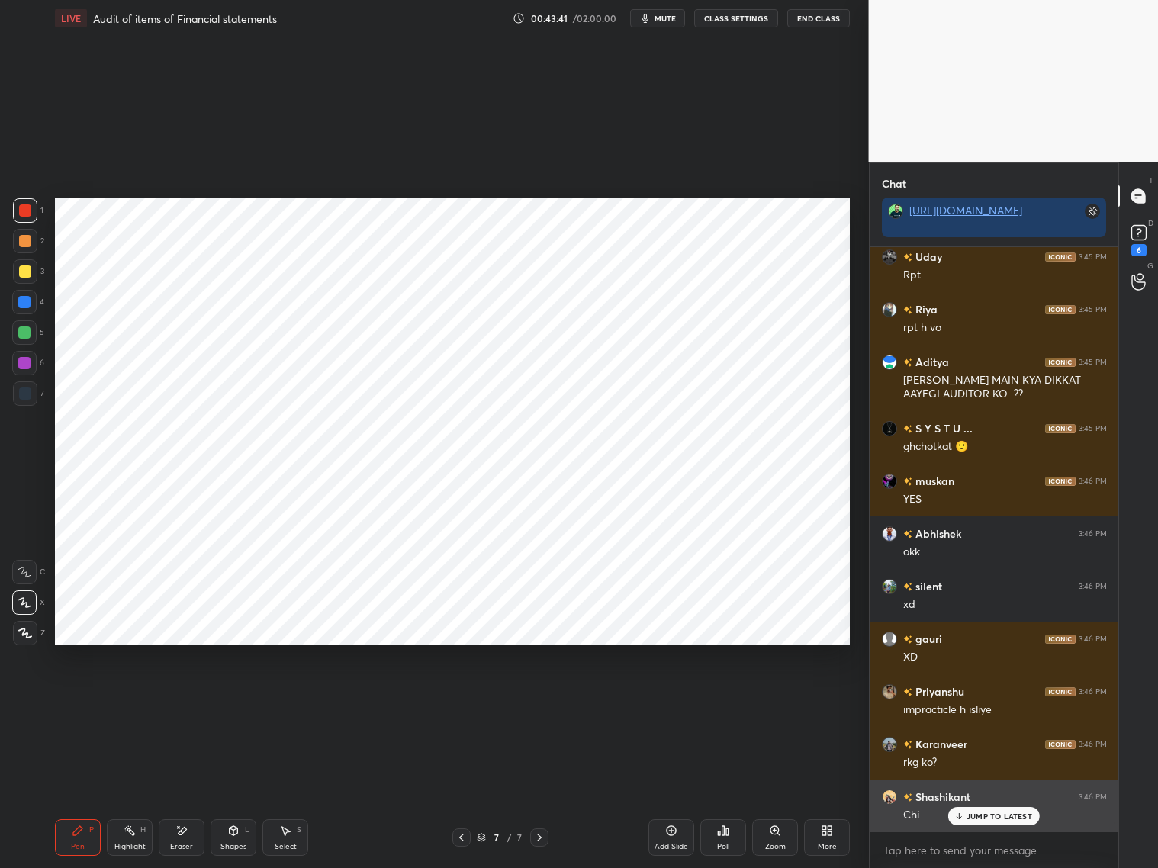
click at [975, 793] on div "JUMP TO LATEST" at bounding box center [994, 816] width 92 height 18
drag, startPoint x: 177, startPoint y: 842, endPoint x: 197, endPoint y: 796, distance: 49.9
click at [180, 793] on div "Eraser" at bounding box center [182, 837] width 46 height 37
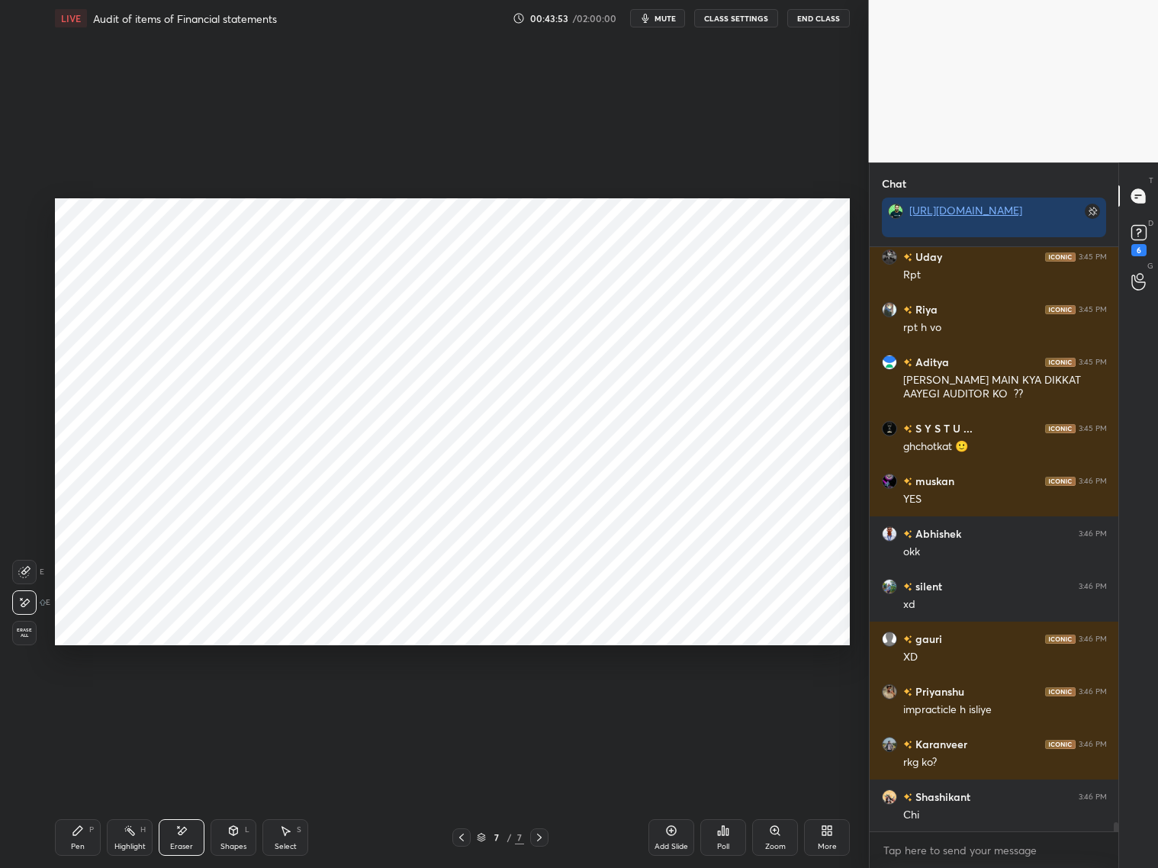
drag, startPoint x: 88, startPoint y: 835, endPoint x: 102, endPoint y: 783, distance: 53.1
click at [85, 793] on div "Pen P" at bounding box center [78, 837] width 46 height 37
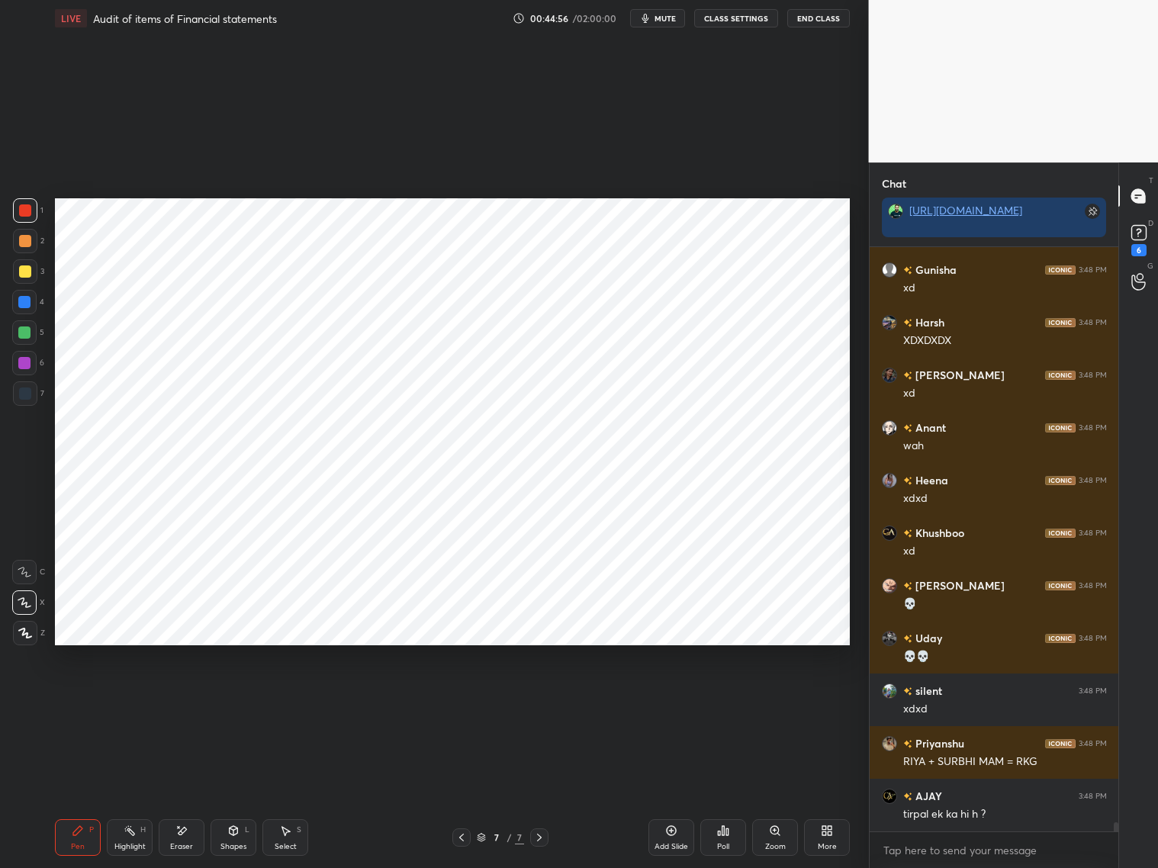
scroll to position [37830, 0]
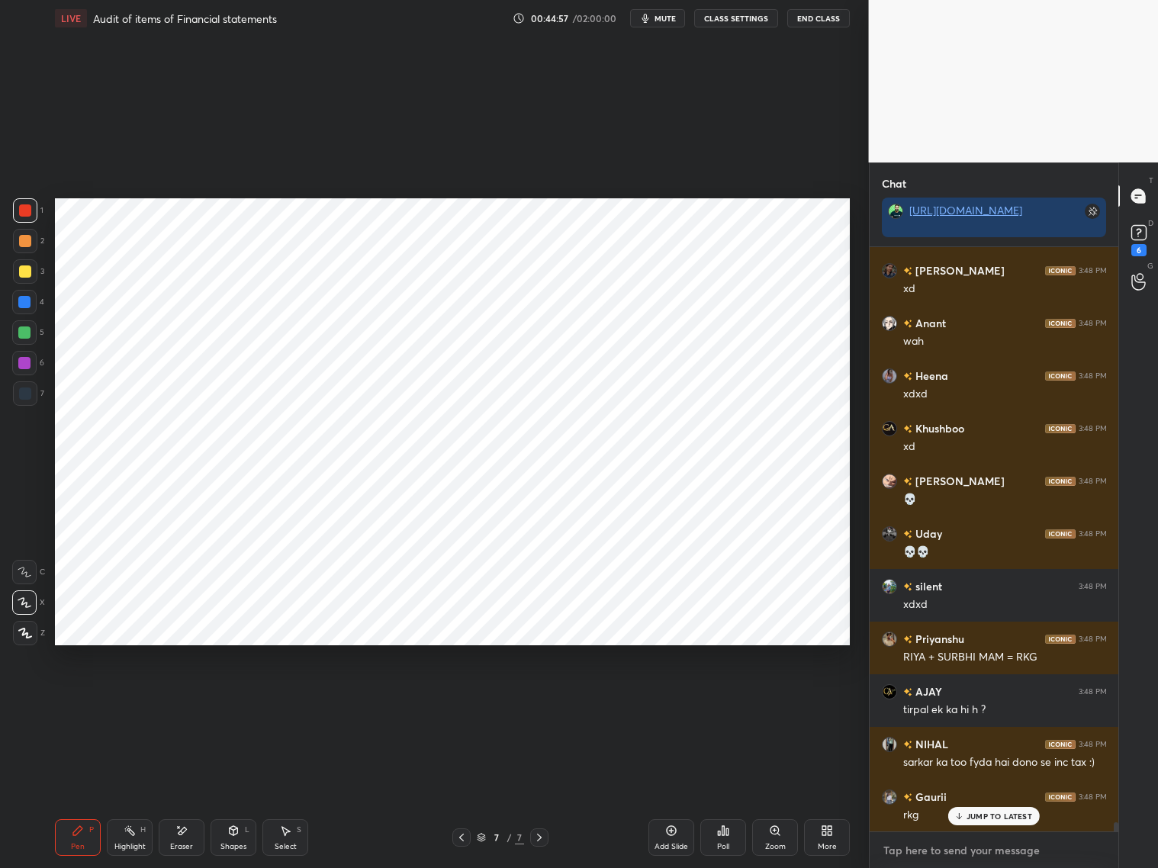
drag, startPoint x: 931, startPoint y: 854, endPoint x: 958, endPoint y: 840, distance: 30.4
click at [938, 793] on textarea at bounding box center [994, 850] width 225 height 24
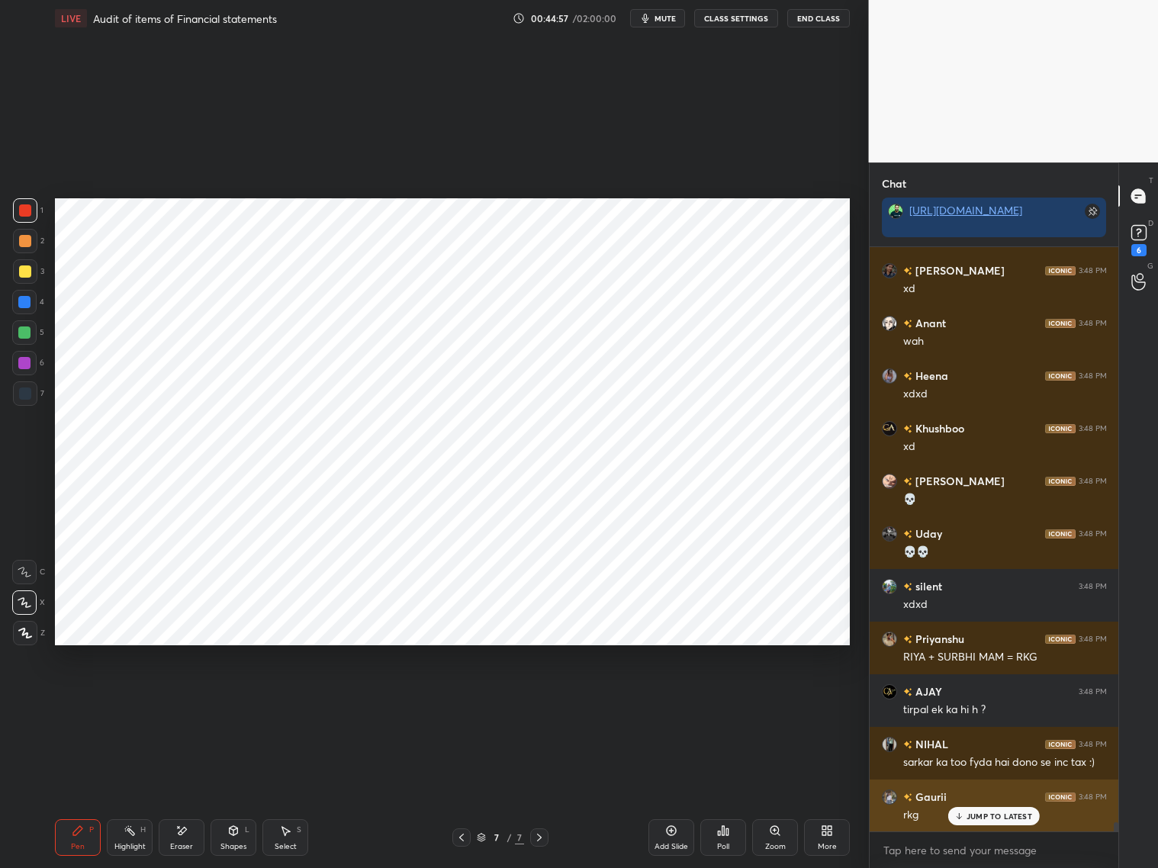
click at [980, 793] on p "JUMP TO LATEST" at bounding box center [1000, 816] width 66 height 9
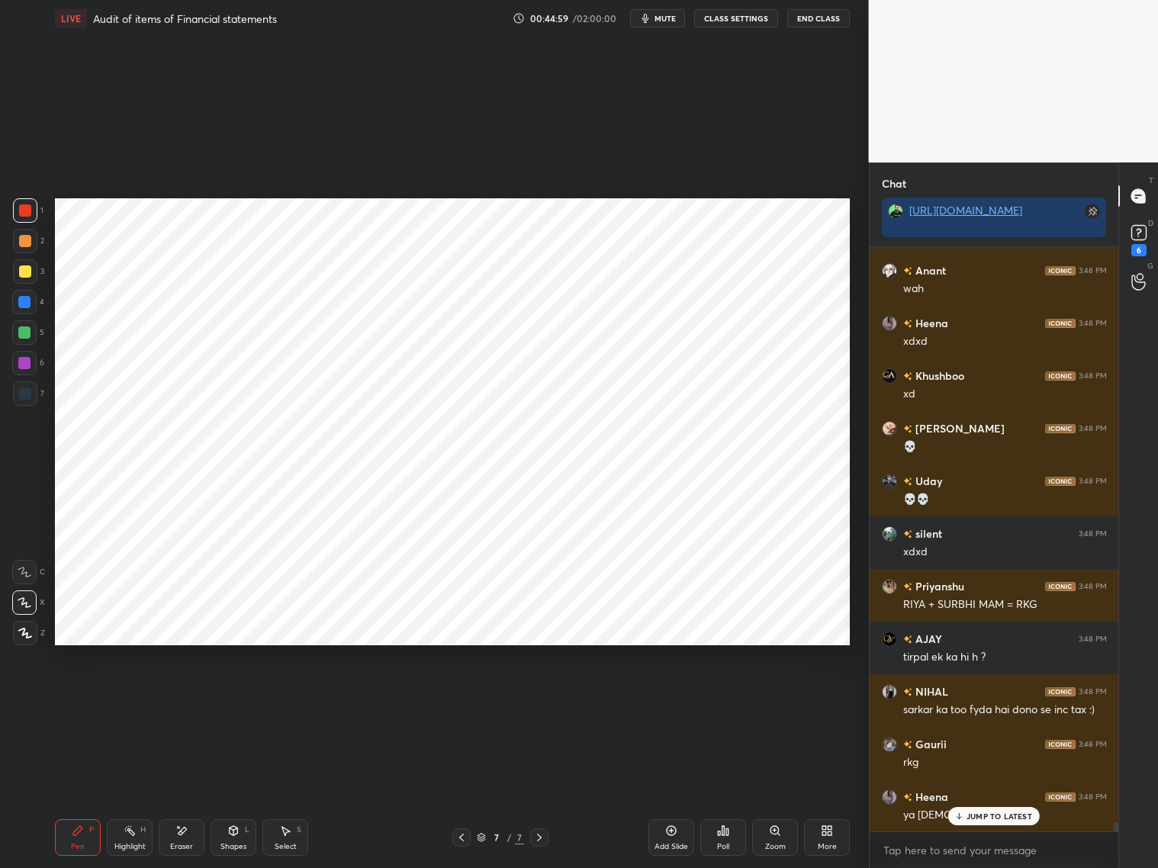
scroll to position [37935, 0]
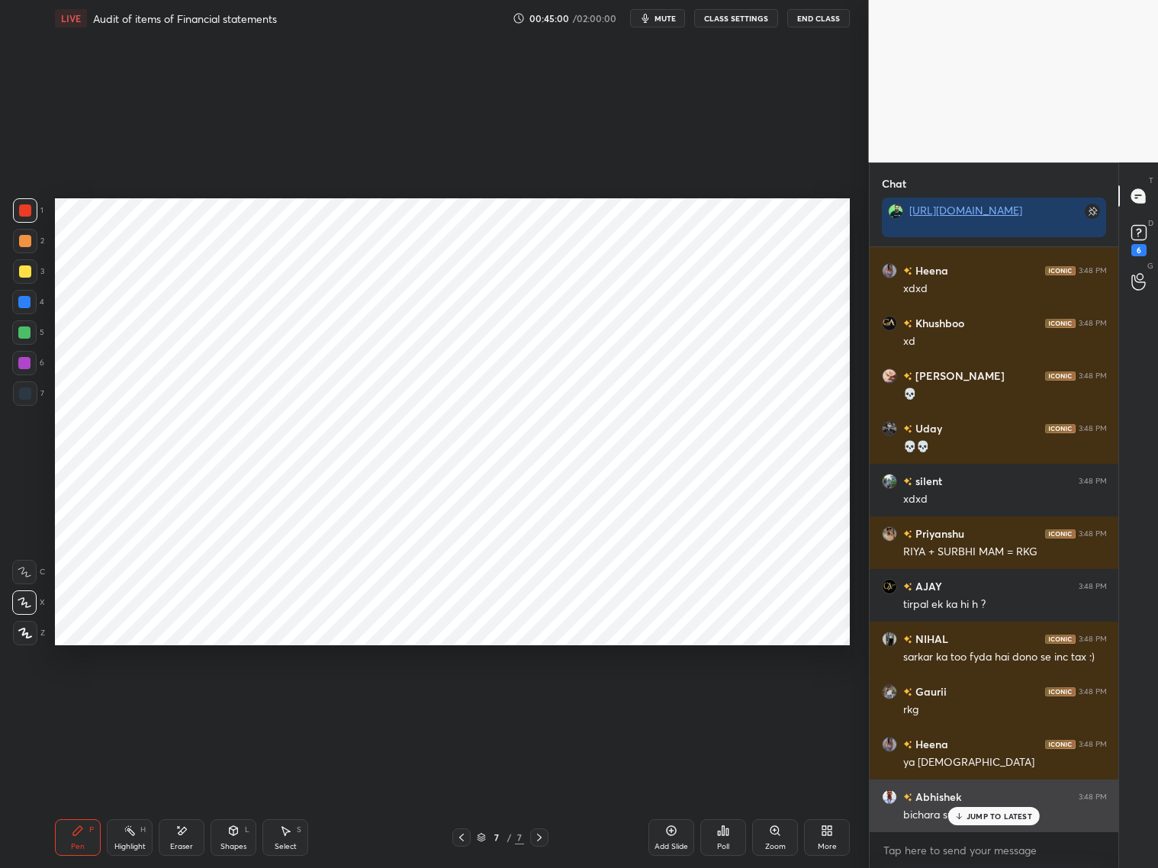
click at [987, 793] on p "JUMP TO LATEST" at bounding box center [1000, 816] width 66 height 9
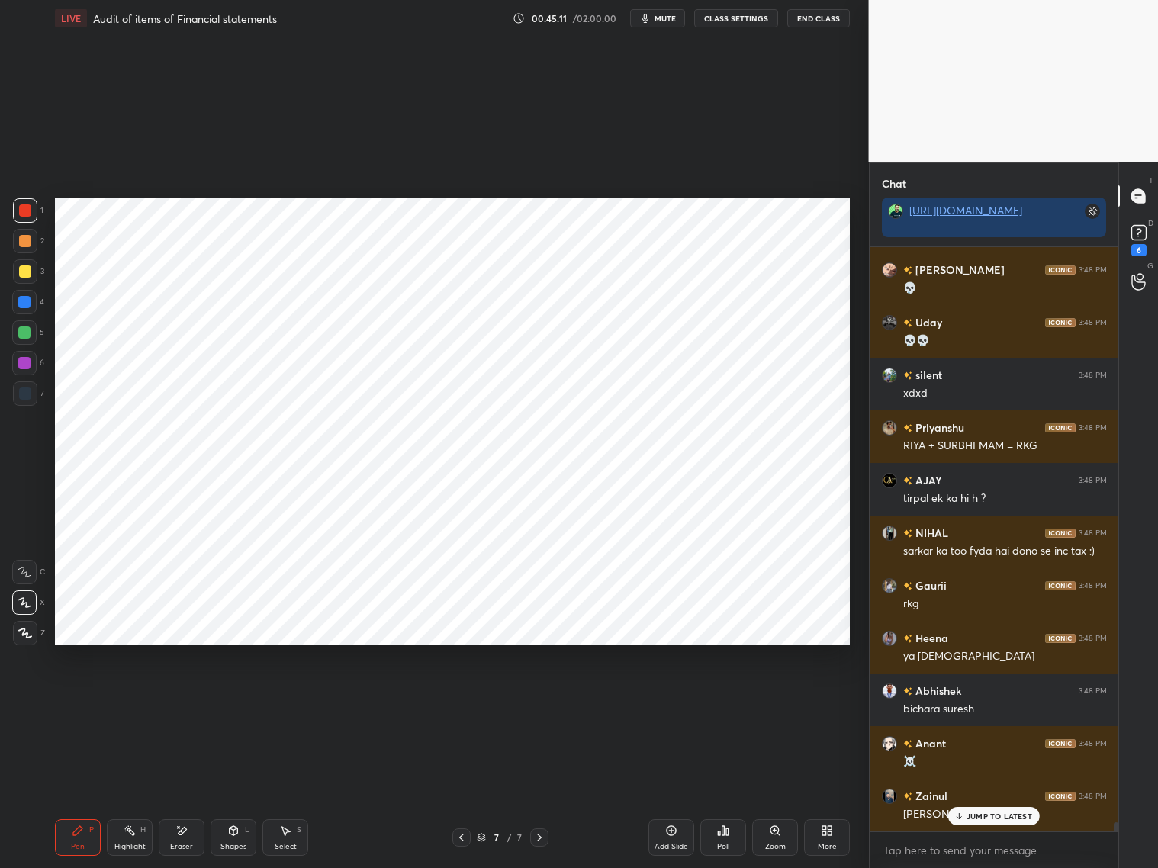
scroll to position [38093, 0]
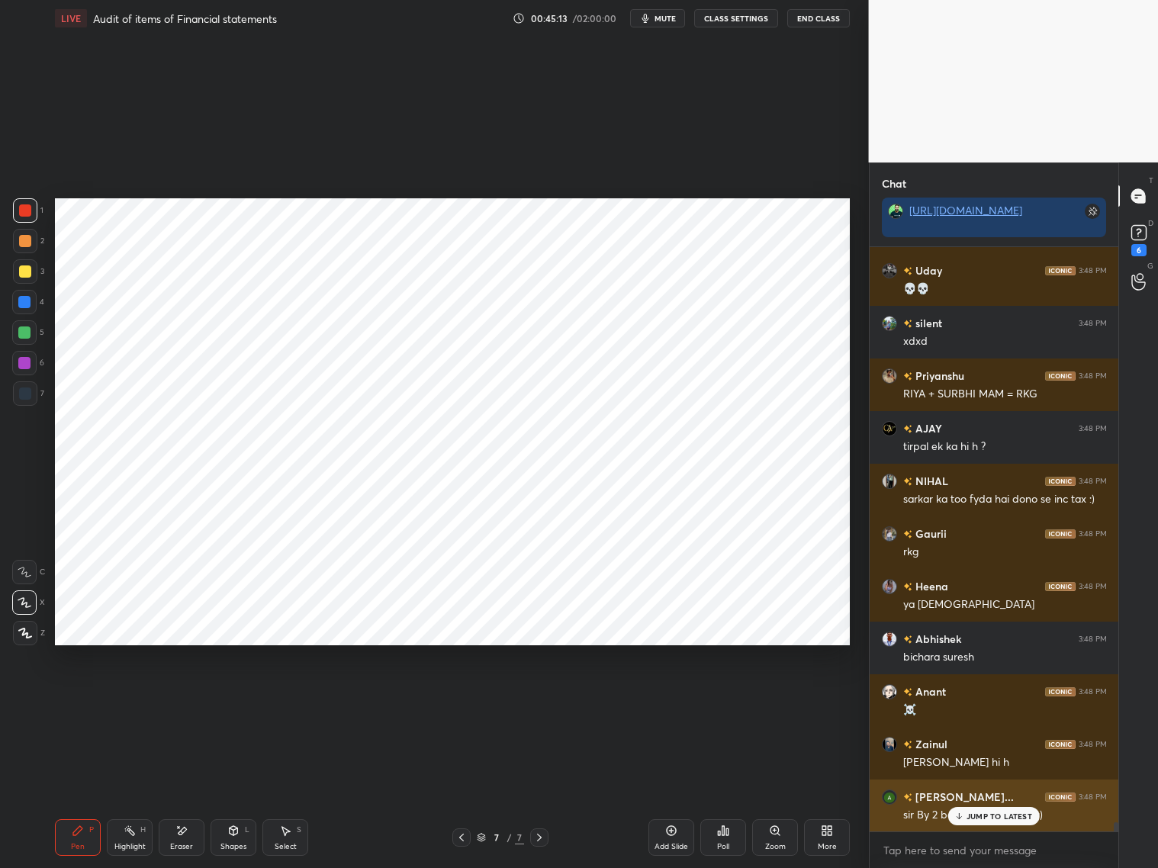
click at [995, 793] on p "JUMP TO LATEST" at bounding box center [1000, 816] width 66 height 9
drag, startPoint x: 186, startPoint y: 843, endPoint x: 199, endPoint y: 816, distance: 29.7
click at [188, 793] on div "Eraser" at bounding box center [181, 847] width 23 height 8
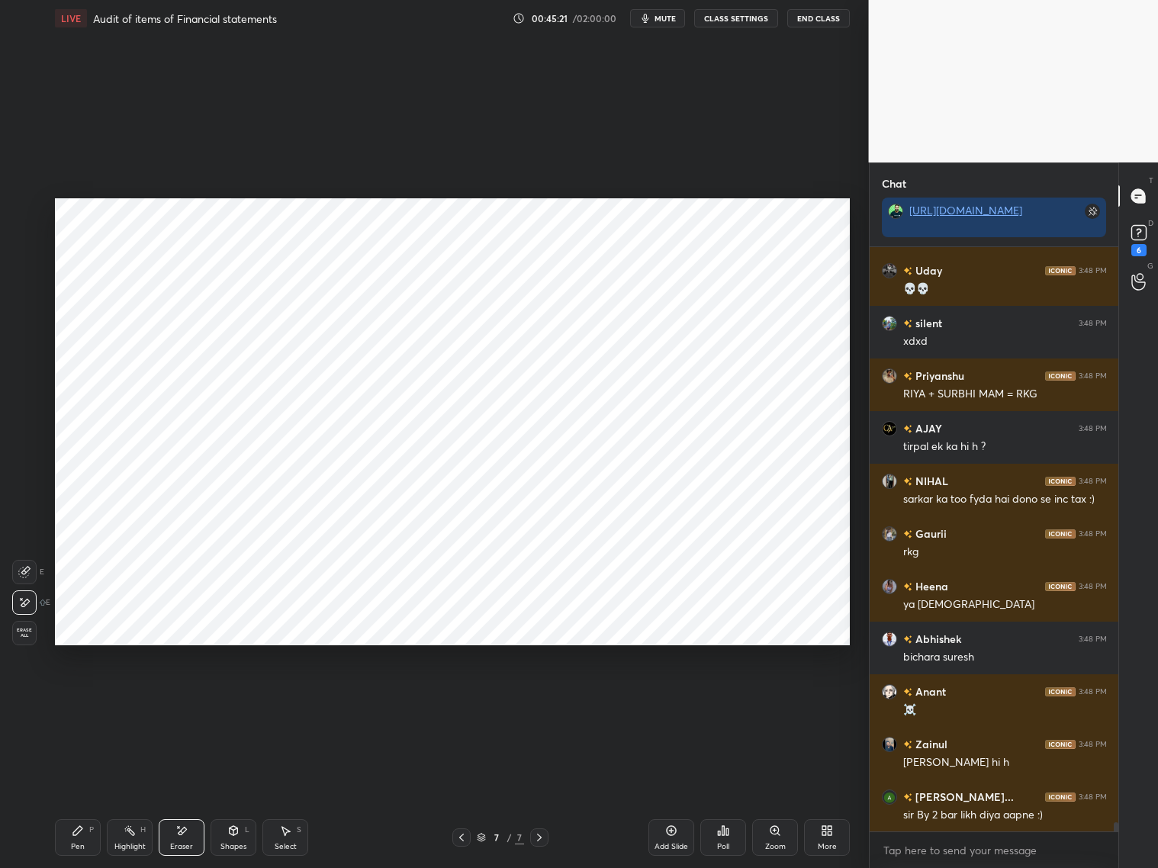
scroll to position [38146, 0]
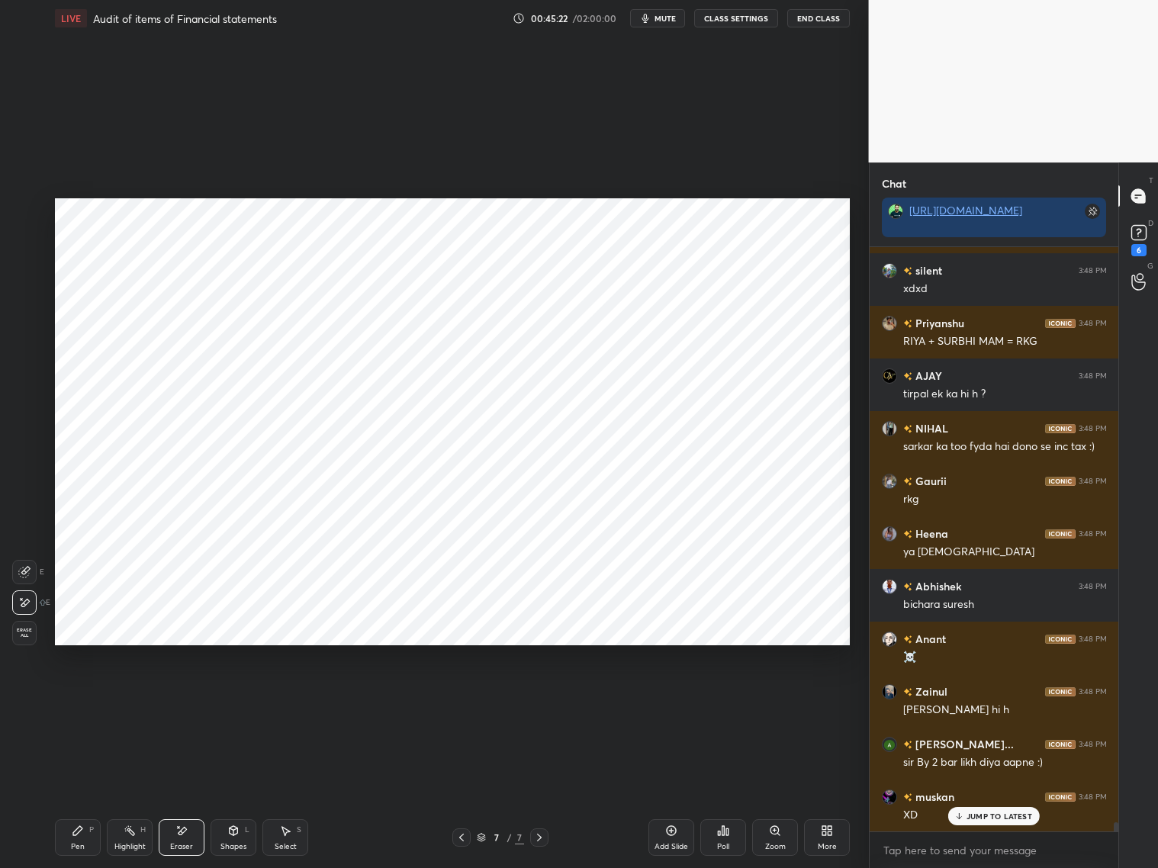
drag, startPoint x: 77, startPoint y: 836, endPoint x: 88, endPoint y: 814, distance: 24.6
click at [77, 793] on div "Pen P" at bounding box center [78, 837] width 46 height 37
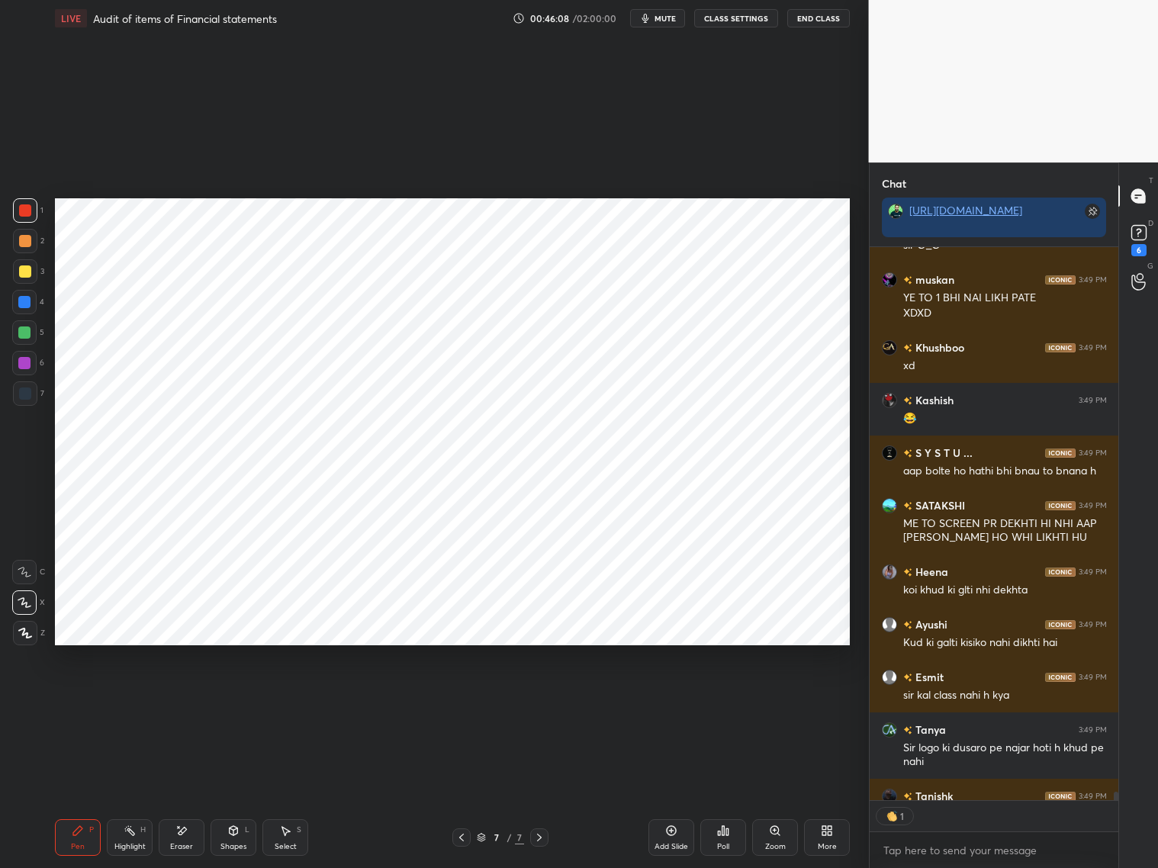
scroll to position [39484, 0]
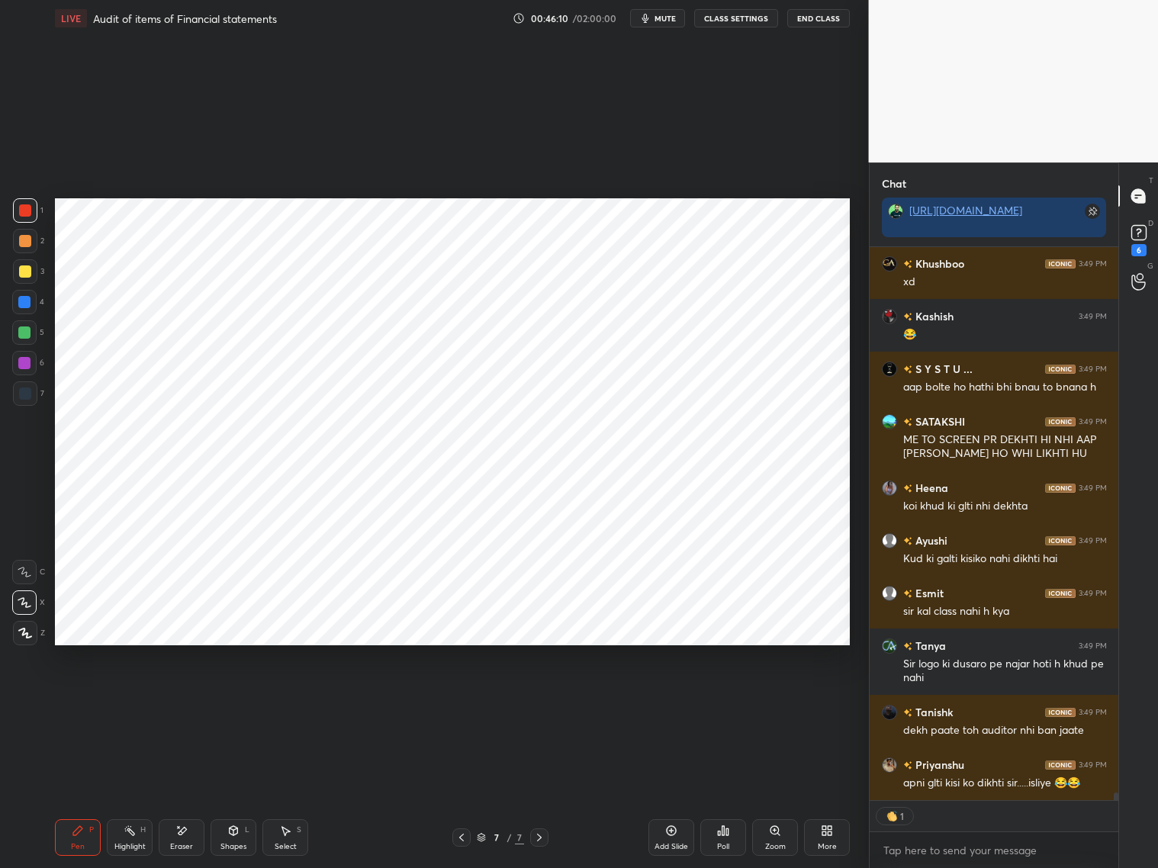
drag, startPoint x: 674, startPoint y: 832, endPoint x: 672, endPoint y: 819, distance: 13.8
click at [674, 793] on icon at bounding box center [671, 831] width 12 height 12
click at [21, 394] on div at bounding box center [25, 394] width 12 height 12
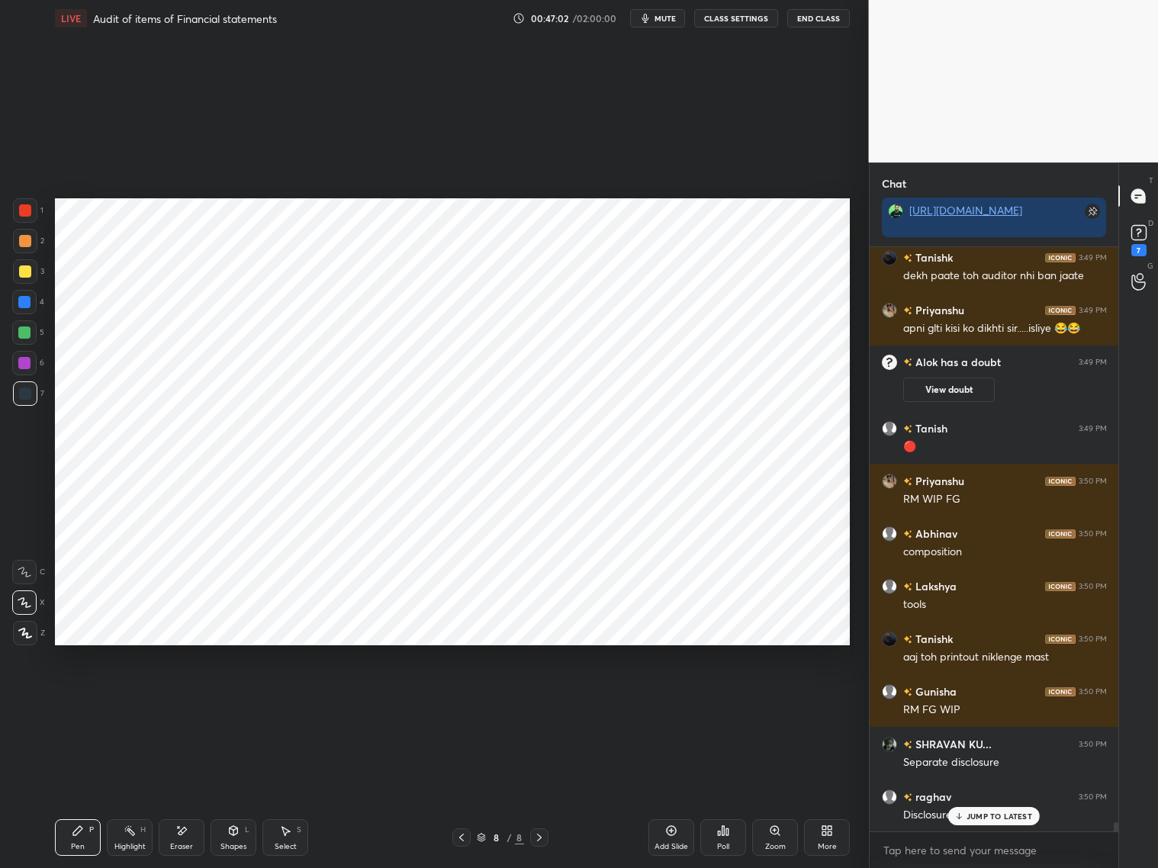
scroll to position [38164, 0]
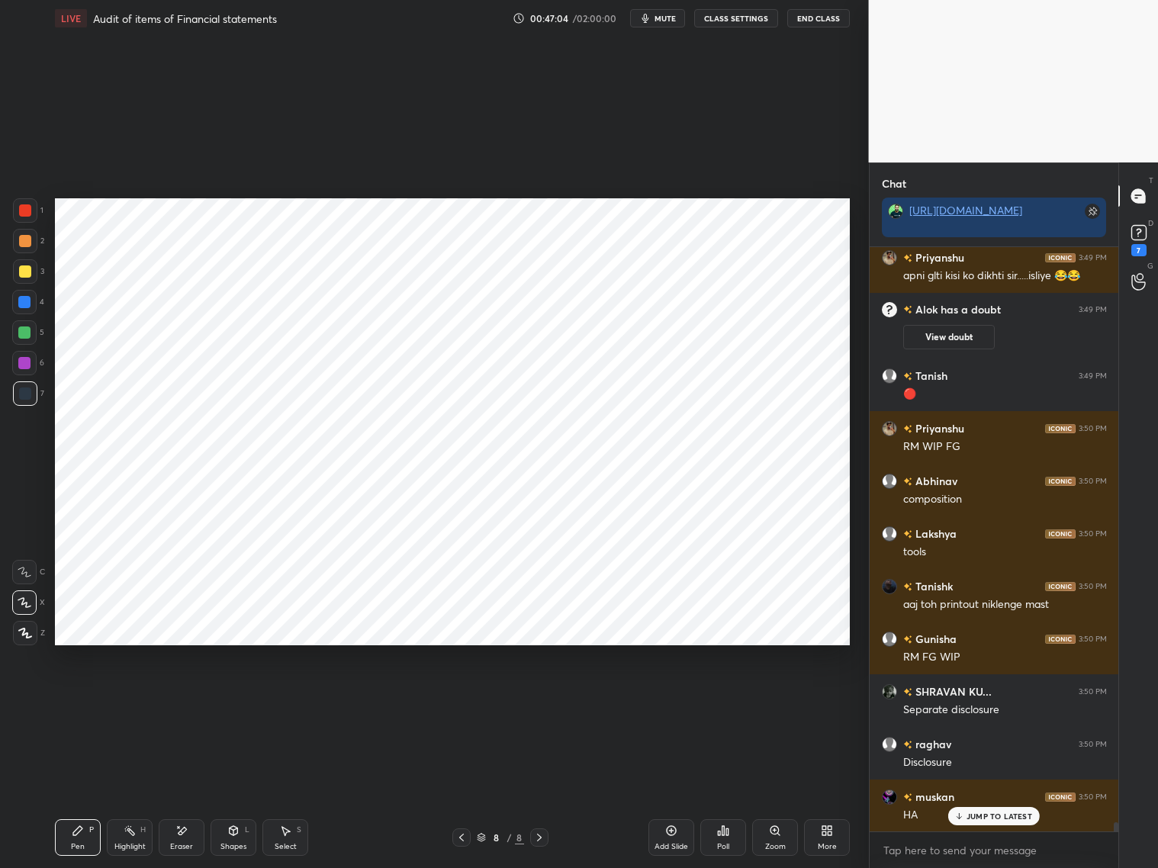
click at [21, 213] on div at bounding box center [25, 210] width 12 height 12
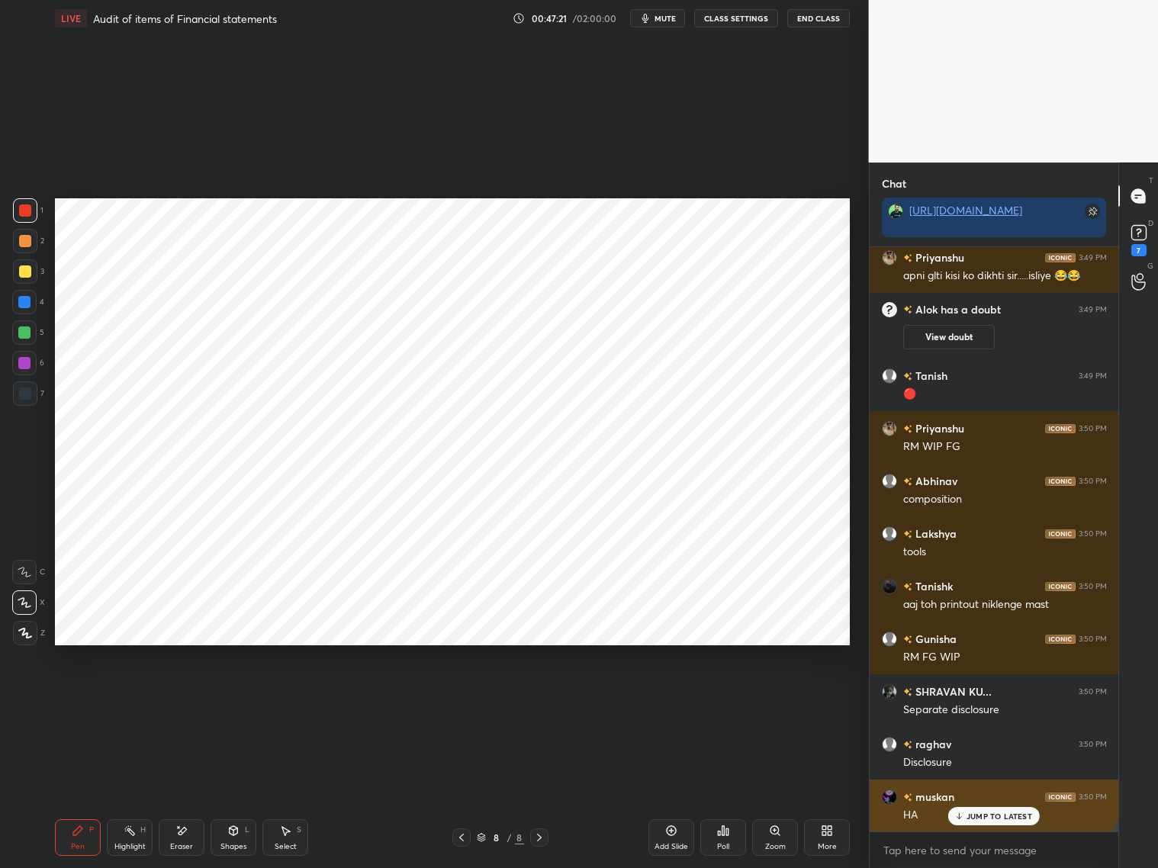
click at [970, 793] on div "muskan 3:50 PM HA" at bounding box center [994, 806] width 249 height 53
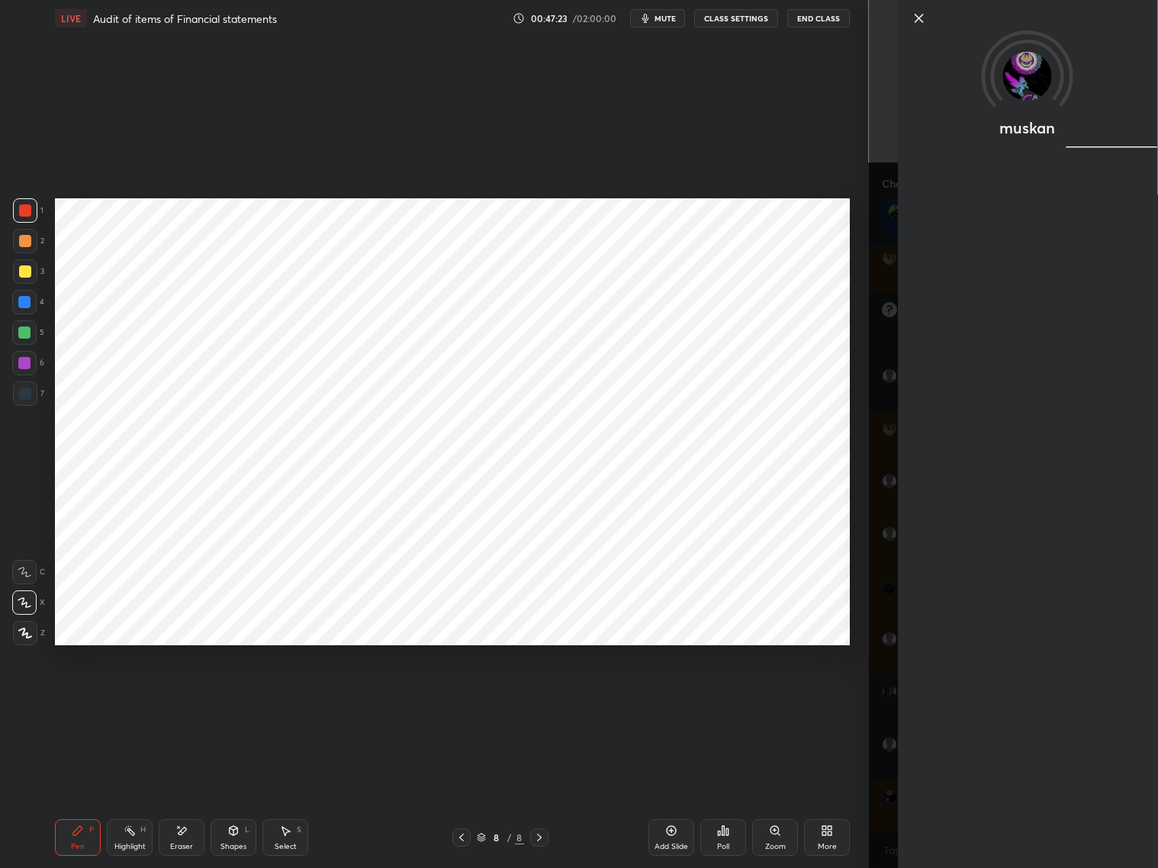
click at [24, 401] on div "7" at bounding box center [28, 396] width 31 height 31
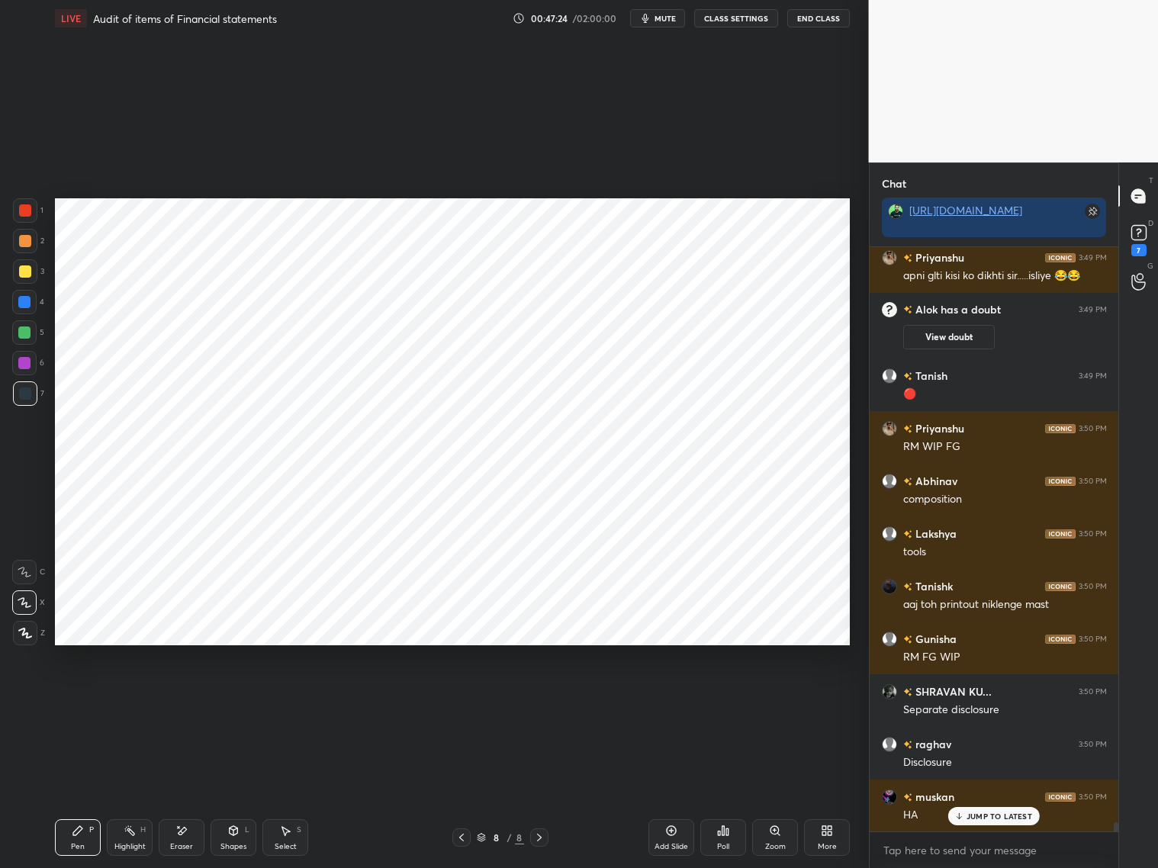
click at [27, 335] on div at bounding box center [24, 333] width 12 height 12
click at [30, 303] on div at bounding box center [24, 302] width 12 height 12
click at [179, 793] on div "Eraser" at bounding box center [181, 847] width 23 height 8
click at [77, 793] on icon at bounding box center [78, 831] width 12 height 12
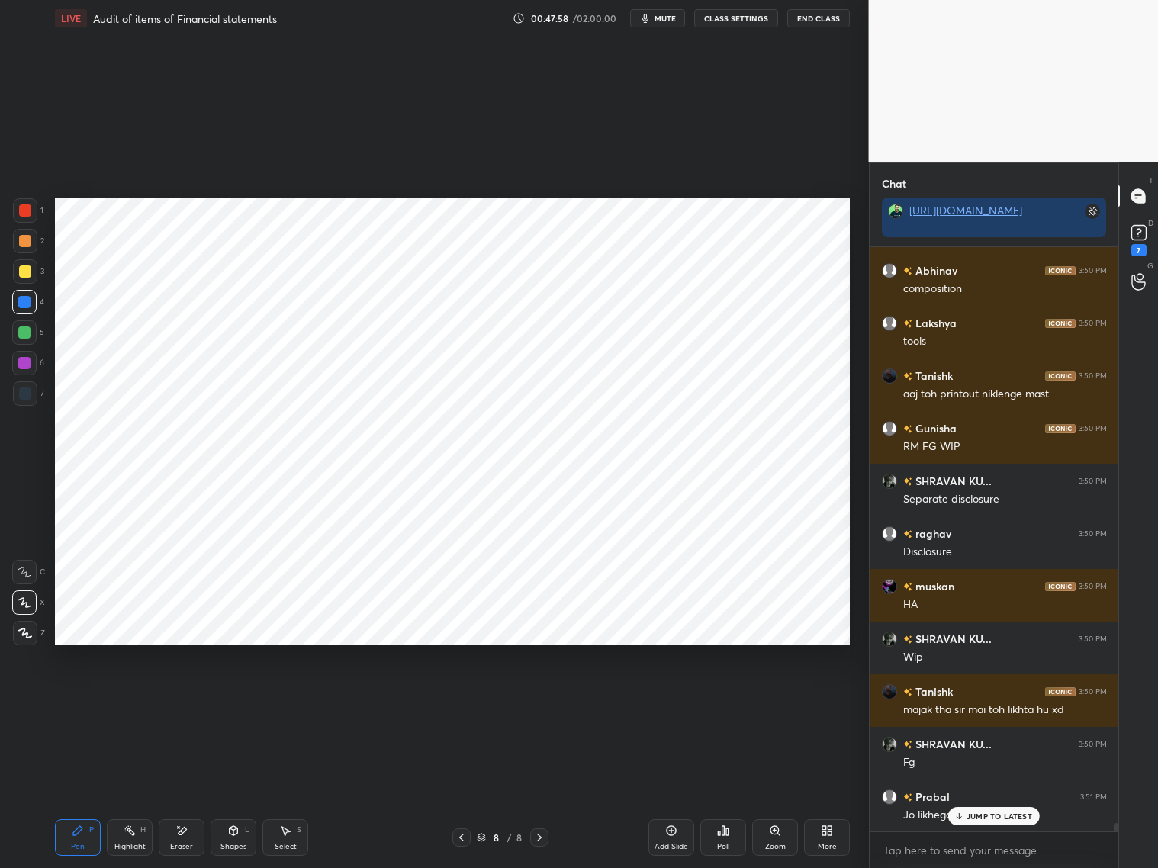
scroll to position [38427, 0]
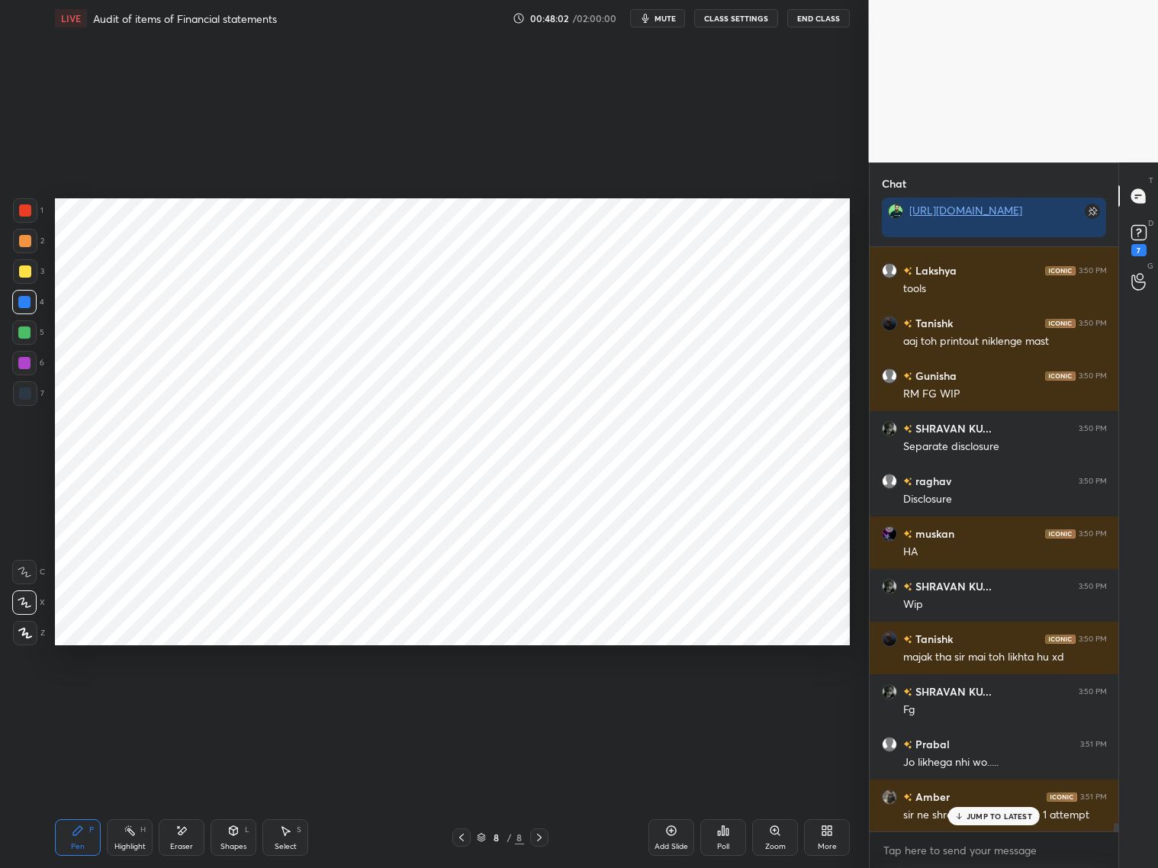
drag, startPoint x: 92, startPoint y: 834, endPoint x: 97, endPoint y: 803, distance: 31.0
click at [90, 793] on div "Pen P" at bounding box center [78, 837] width 46 height 37
click at [986, 793] on div "JUMP TO LATEST" at bounding box center [994, 816] width 92 height 18
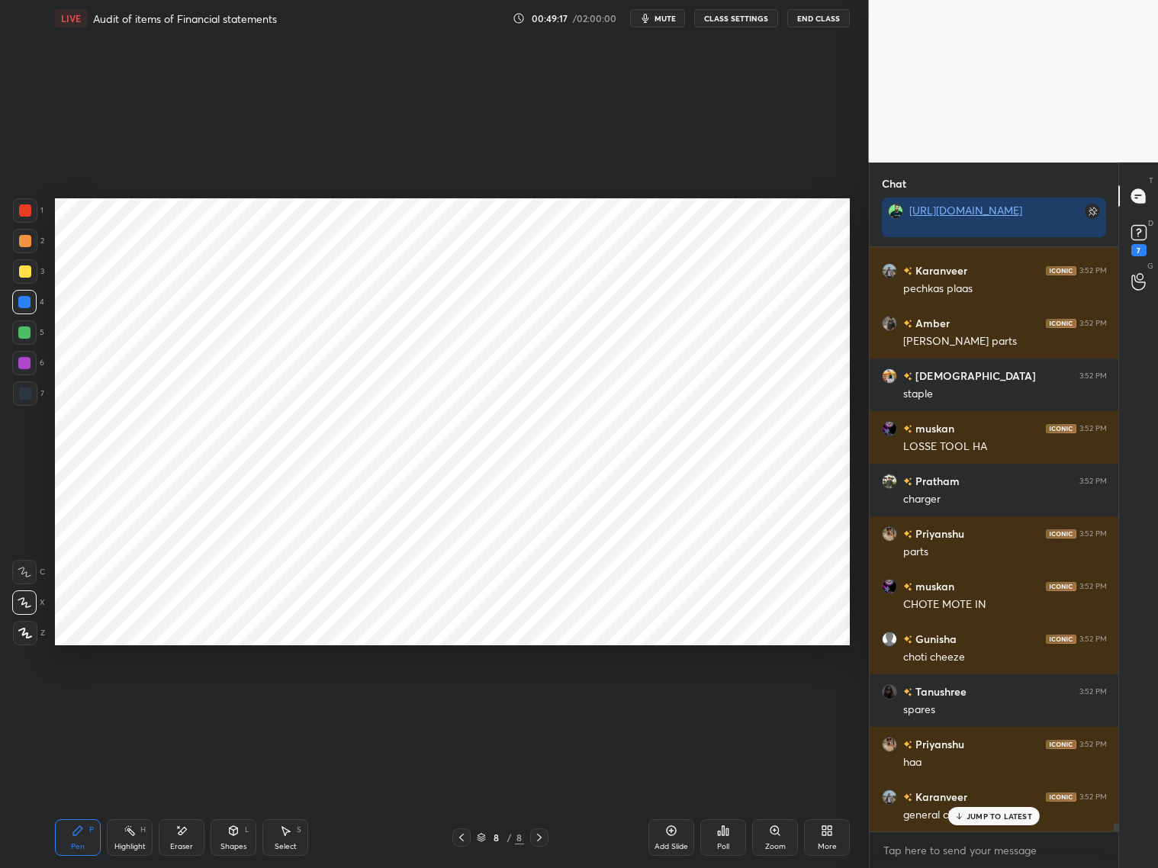
scroll to position [39786, 0]
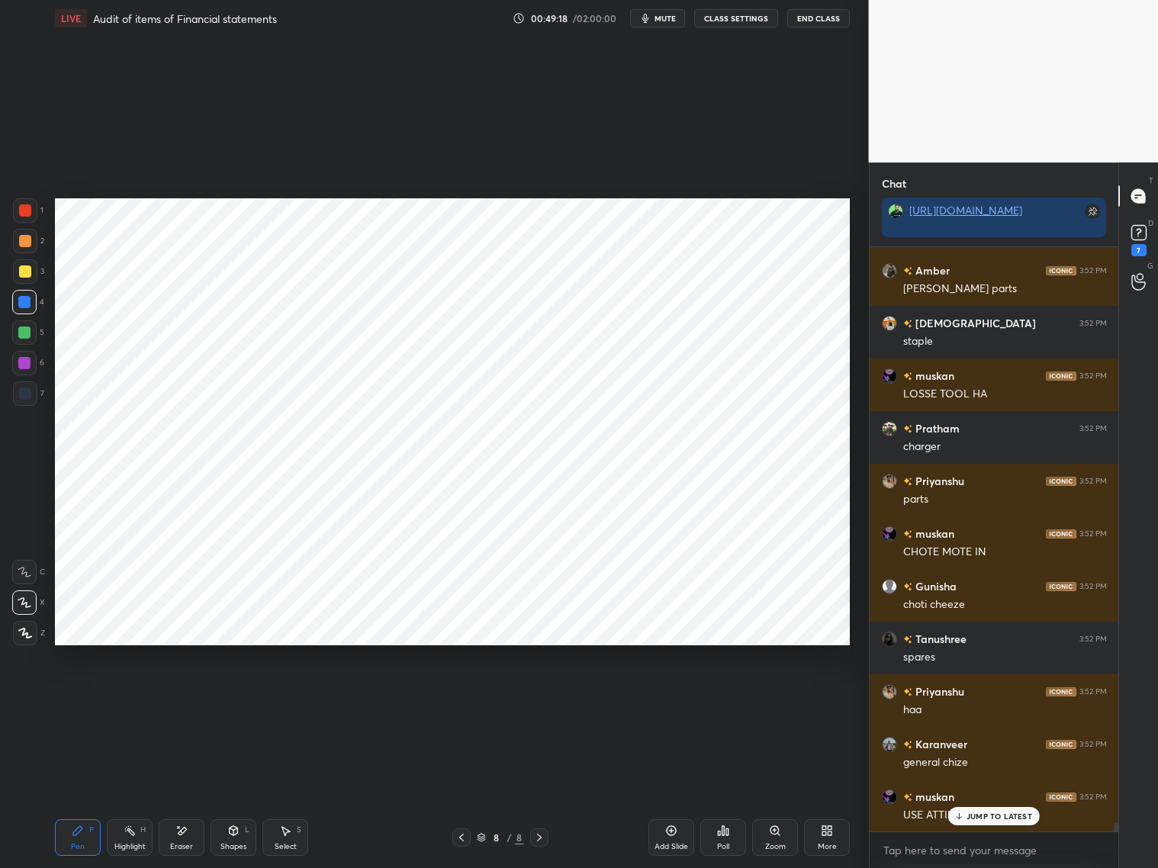
drag, startPoint x: 667, startPoint y: 835, endPoint x: 667, endPoint y: 825, distance: 9.2
click at [668, 793] on icon at bounding box center [671, 831] width 12 height 12
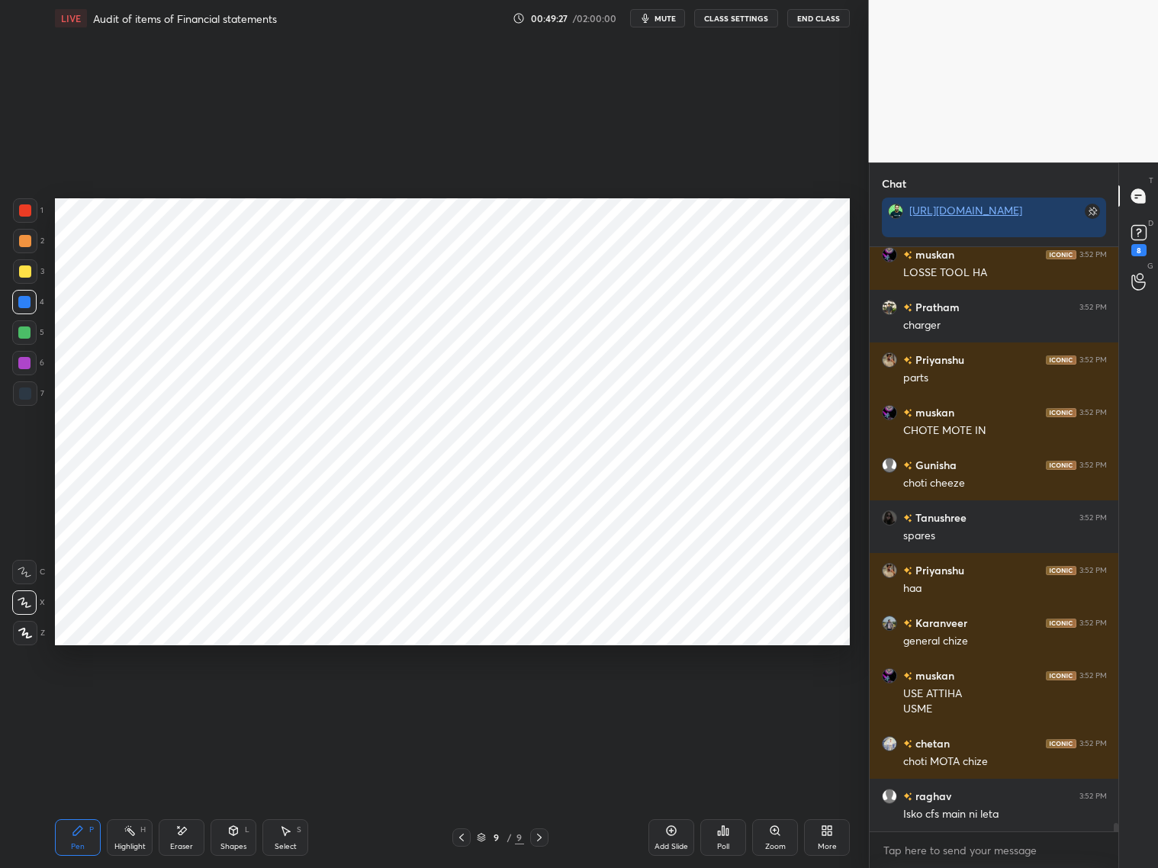
scroll to position [39972, 0]
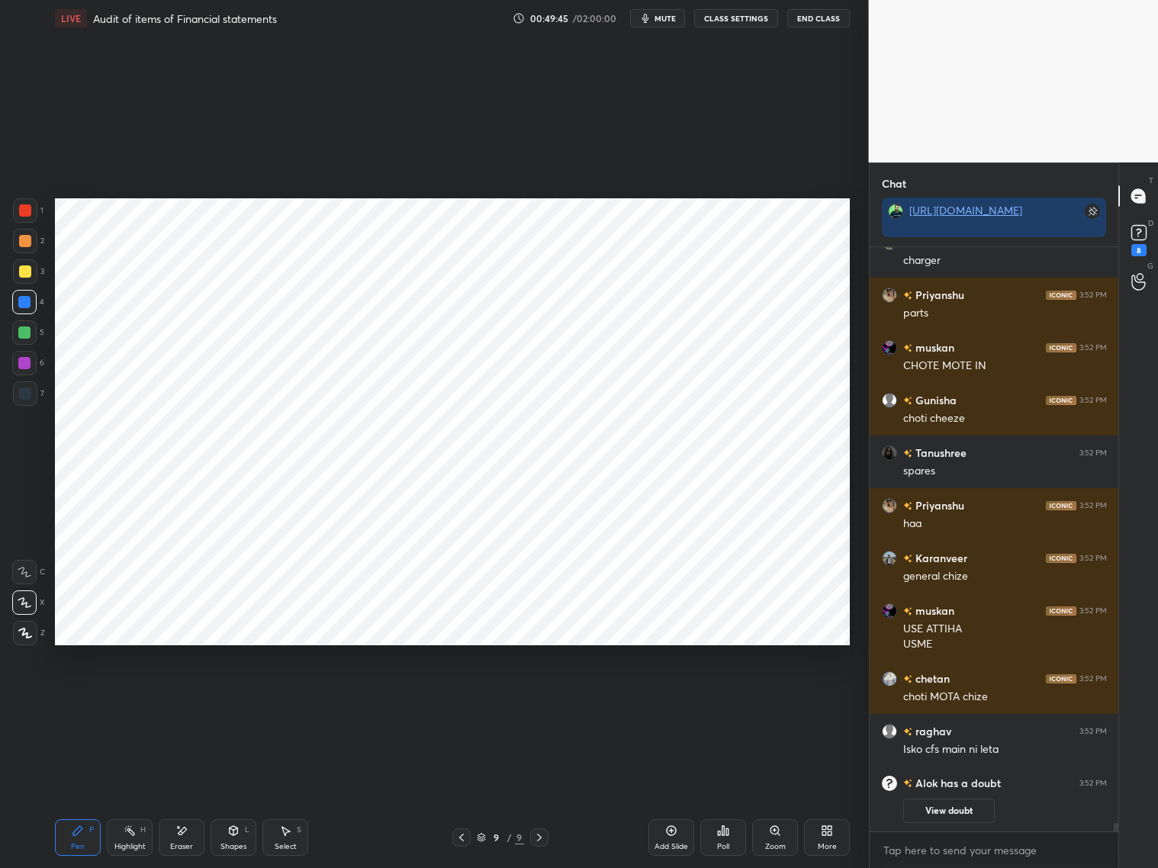
click at [24, 215] on div at bounding box center [25, 210] width 12 height 12
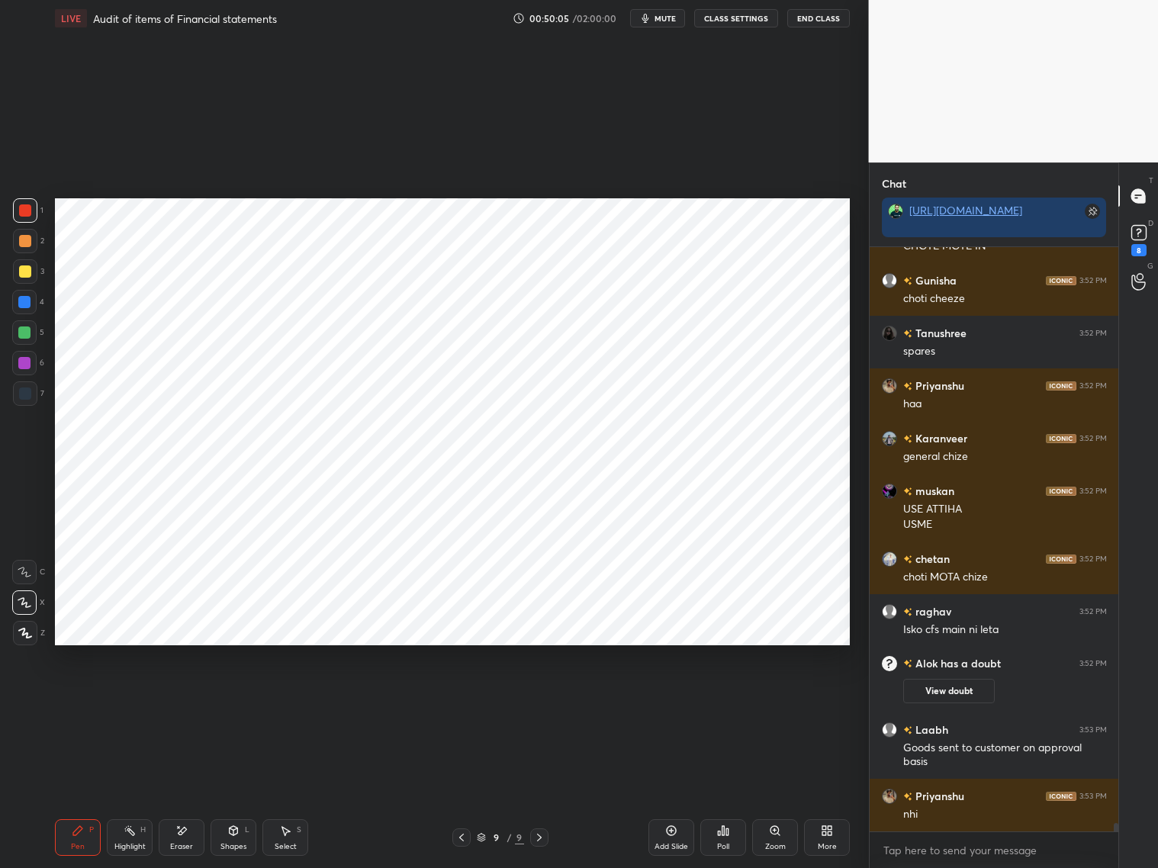
scroll to position [39465, 0]
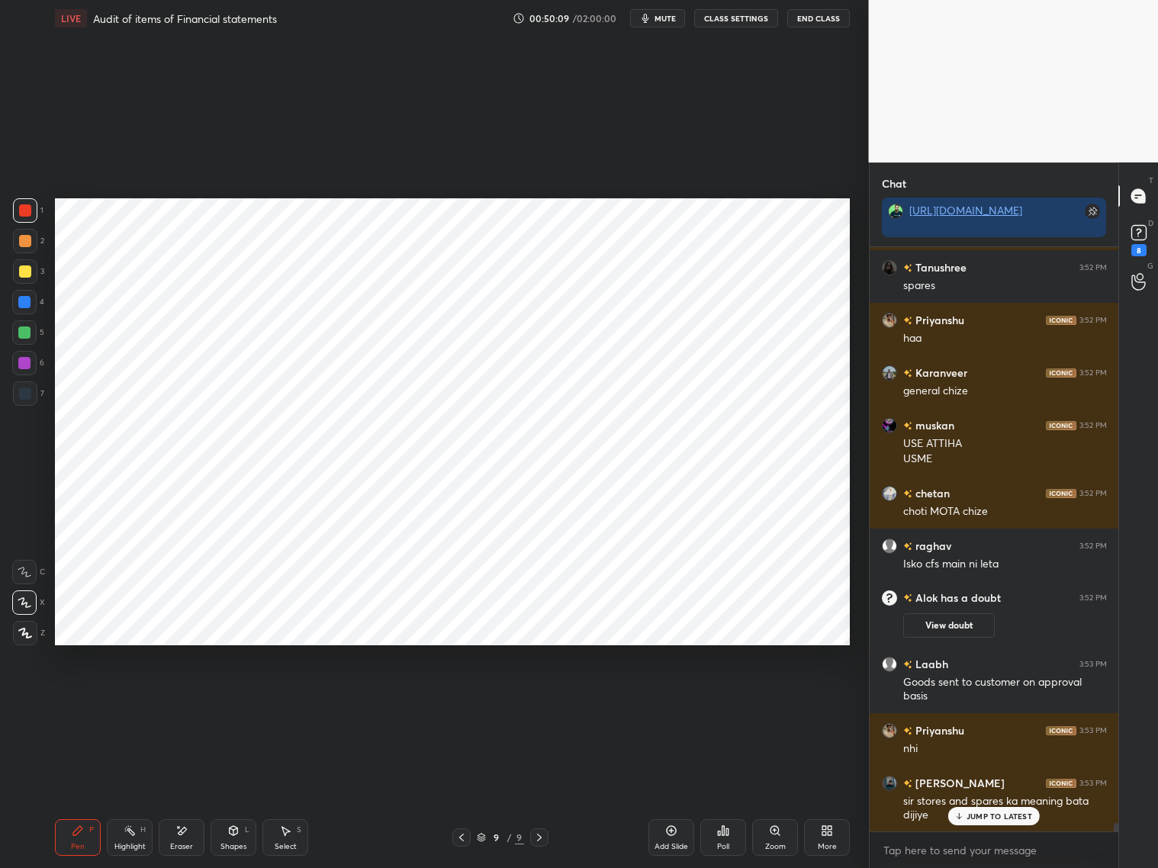
click at [463, 793] on icon at bounding box center [461, 838] width 12 height 12
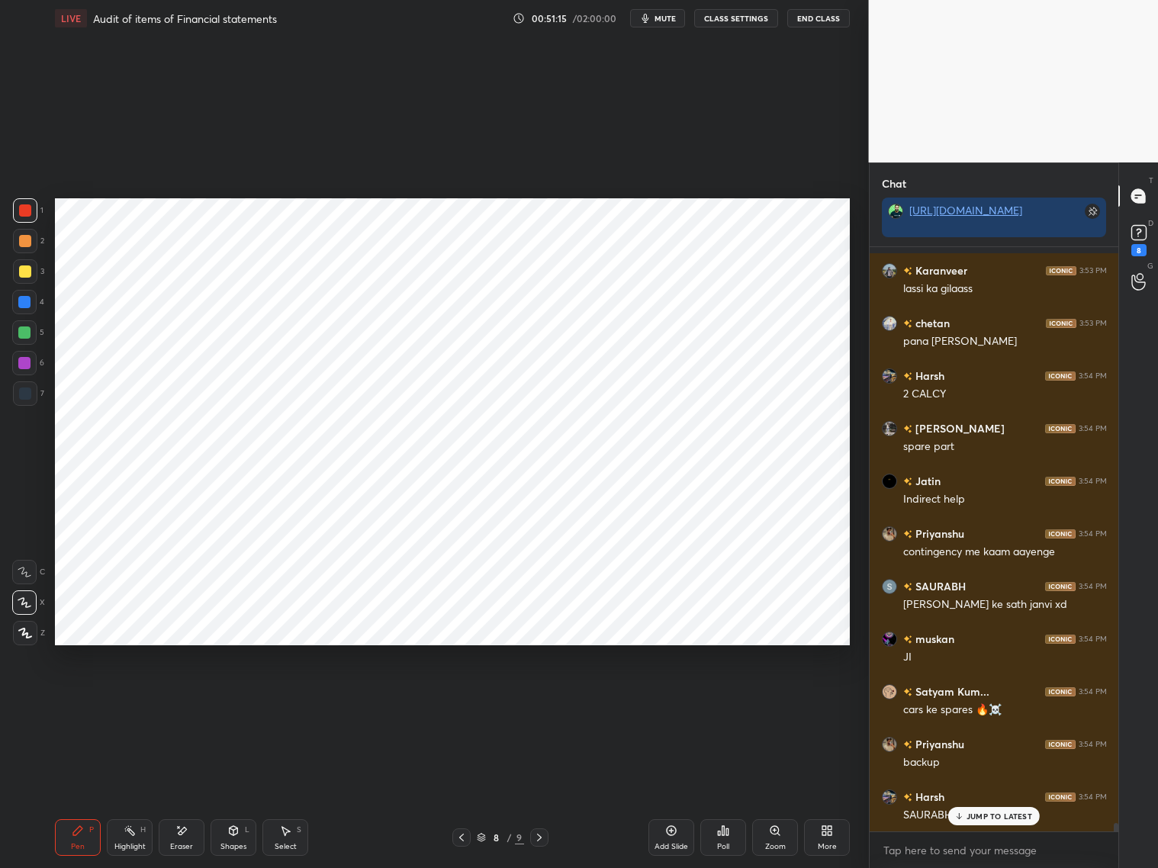
scroll to position [40518, 0]
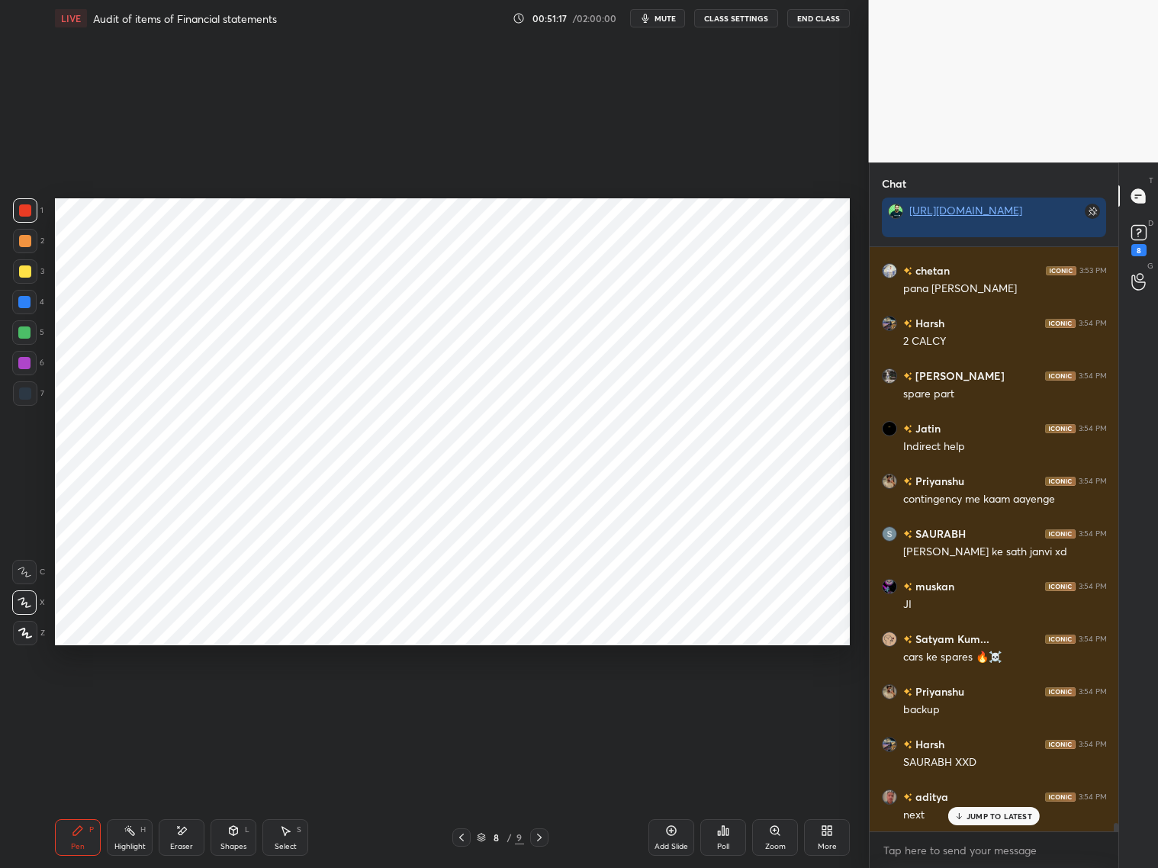
click at [1002, 793] on p "JUMP TO LATEST" at bounding box center [1000, 816] width 66 height 9
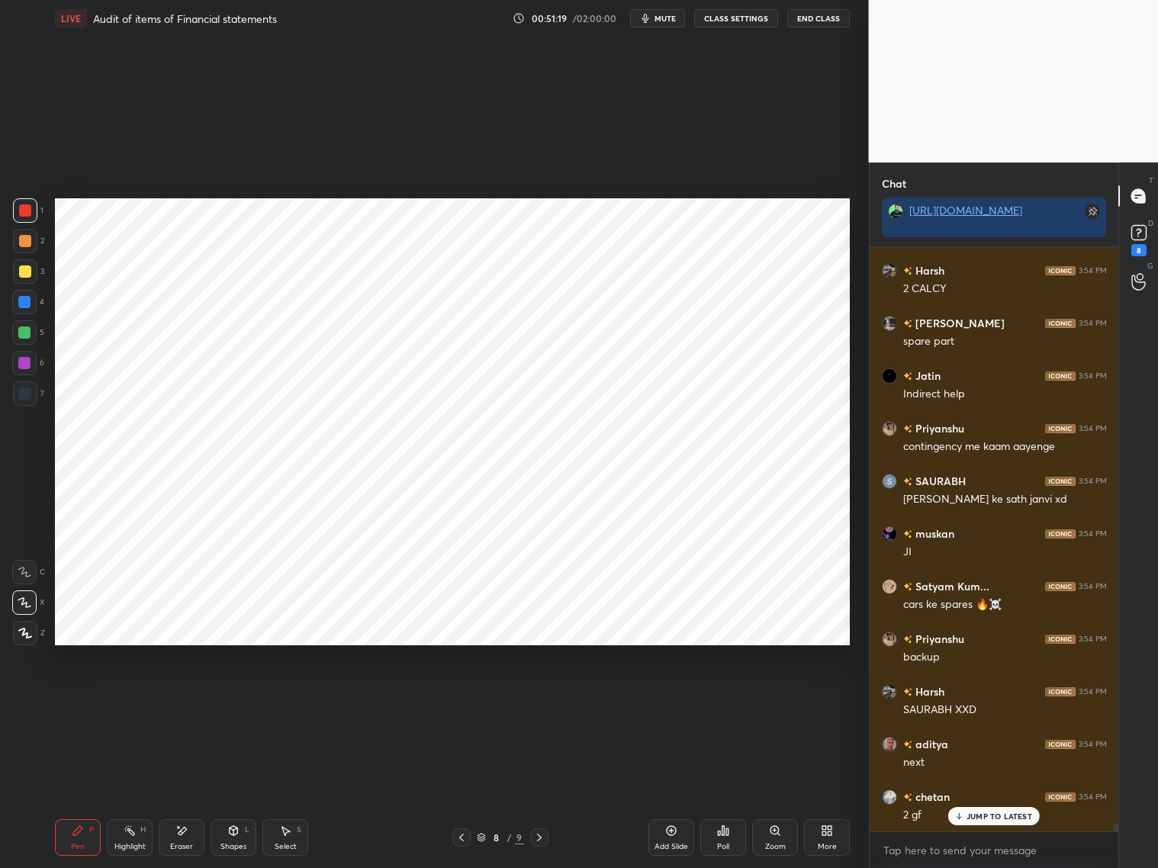
drag, startPoint x: 542, startPoint y: 832, endPoint x: 546, endPoint y: 825, distance: 8.9
click at [545, 793] on icon at bounding box center [539, 838] width 12 height 12
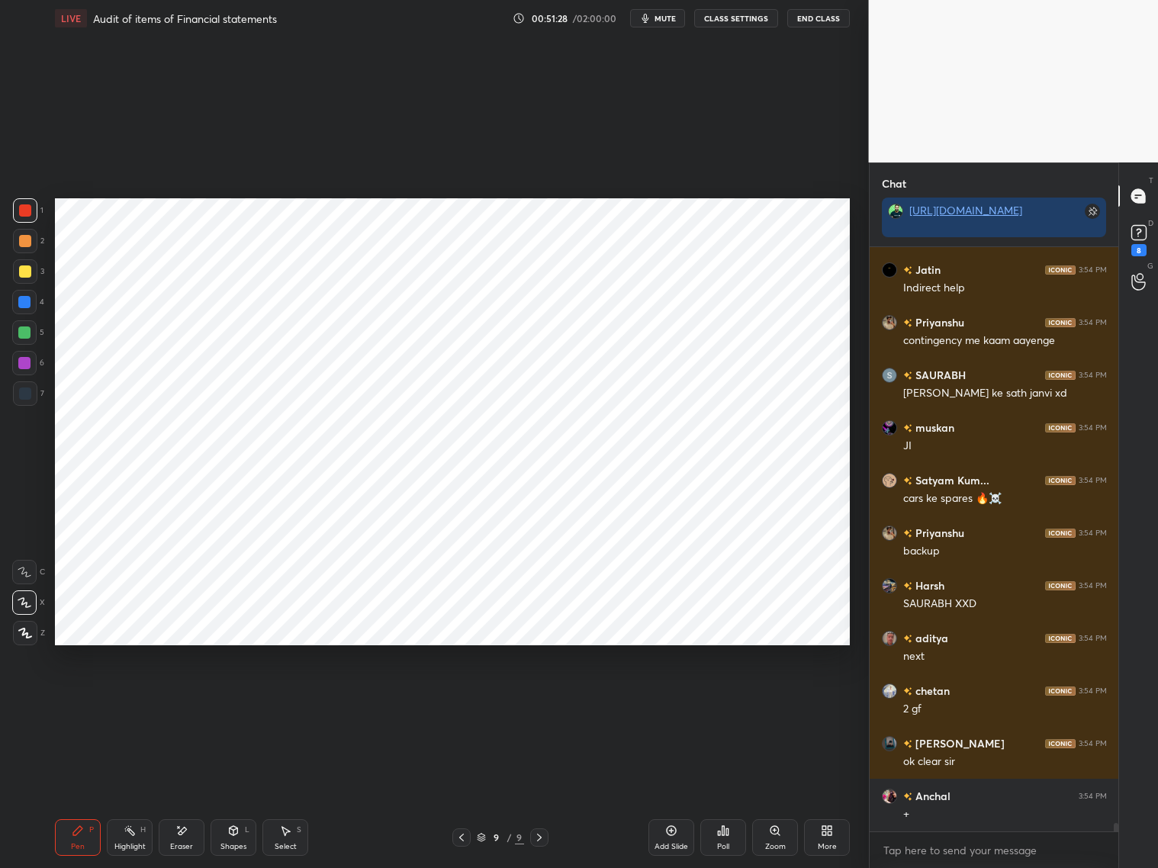
scroll to position [40744, 0]
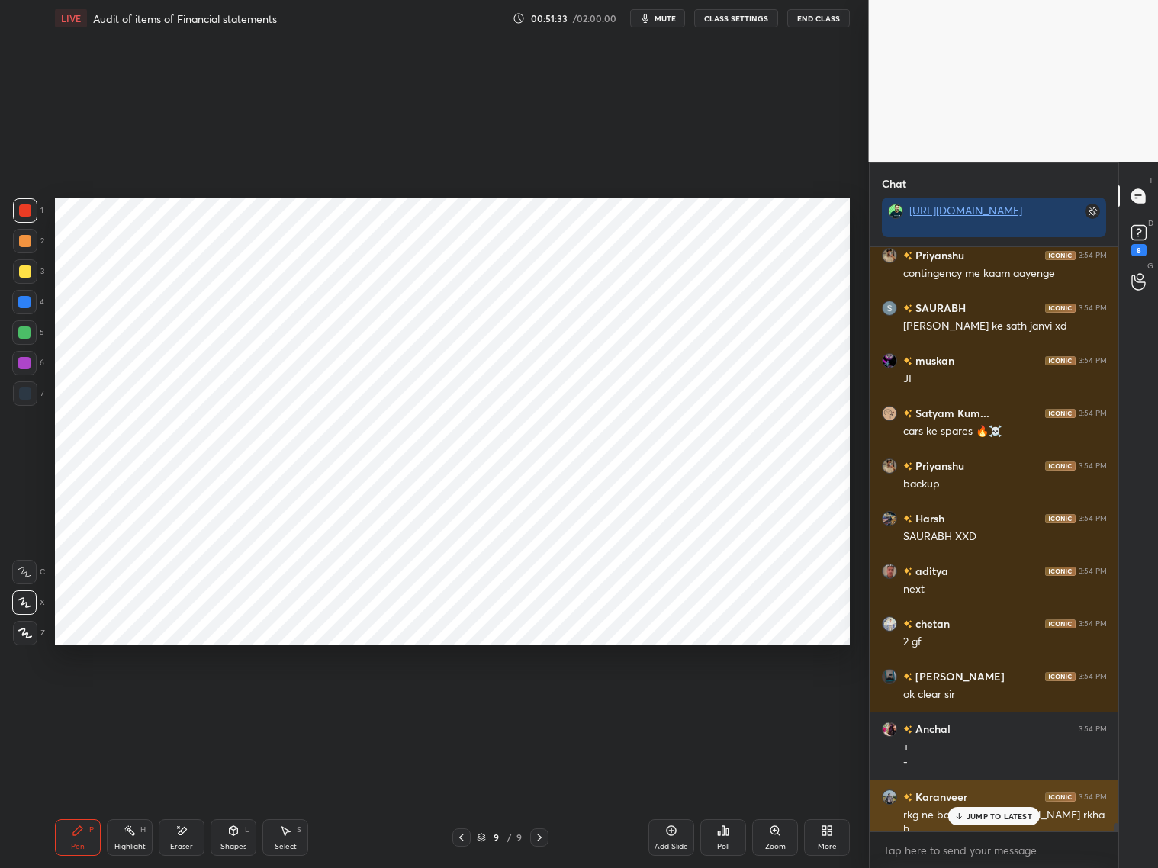
drag, startPoint x: 962, startPoint y: 812, endPoint x: 970, endPoint y: 806, distance: 10.4
click at [970, 793] on div "JUMP TO LATEST" at bounding box center [994, 816] width 92 height 18
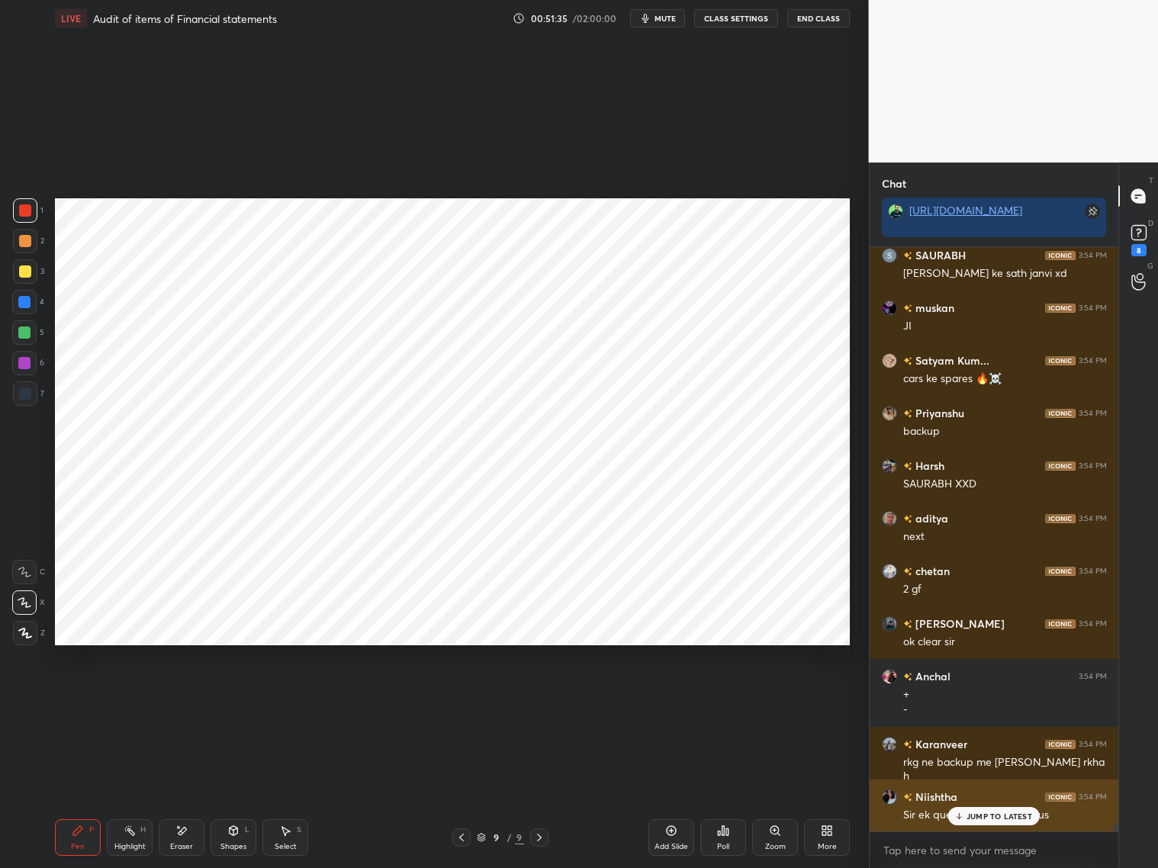
click at [982, 793] on div "JUMP TO LATEST" at bounding box center [994, 816] width 92 height 18
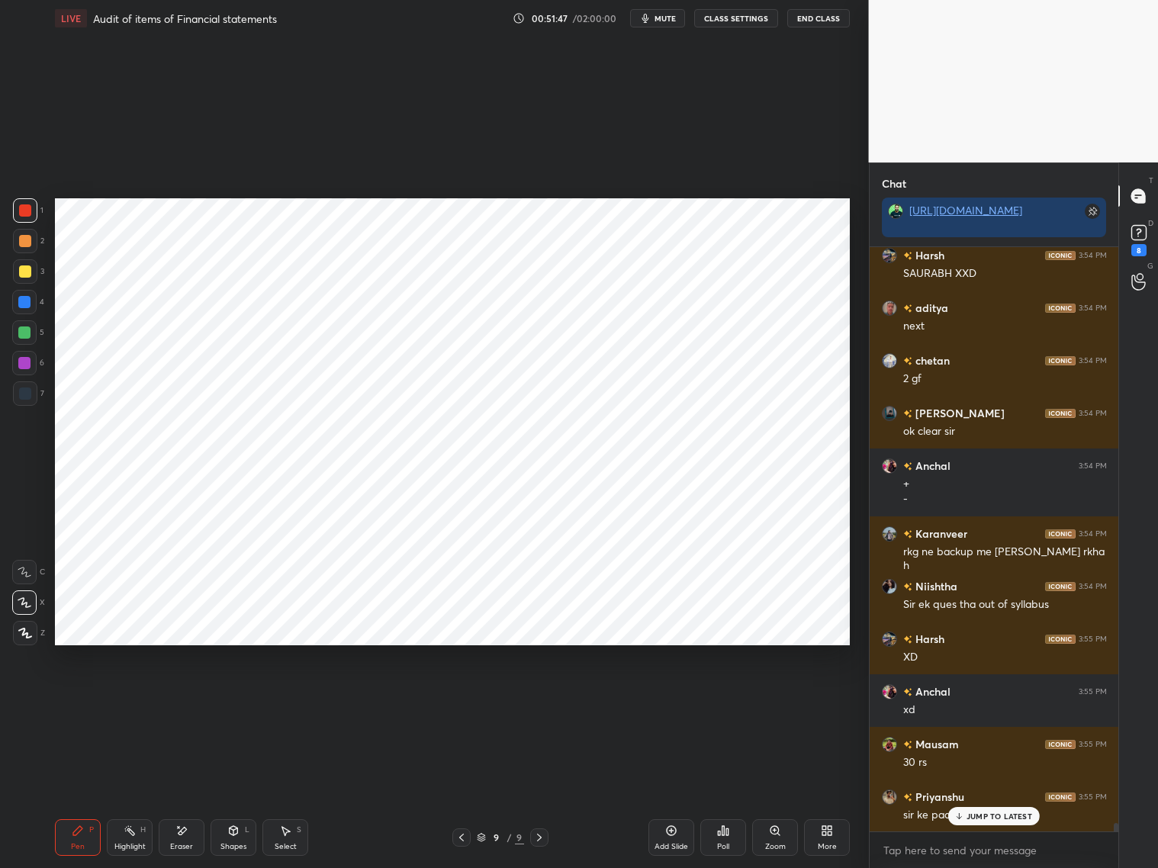
scroll to position [41060, 0]
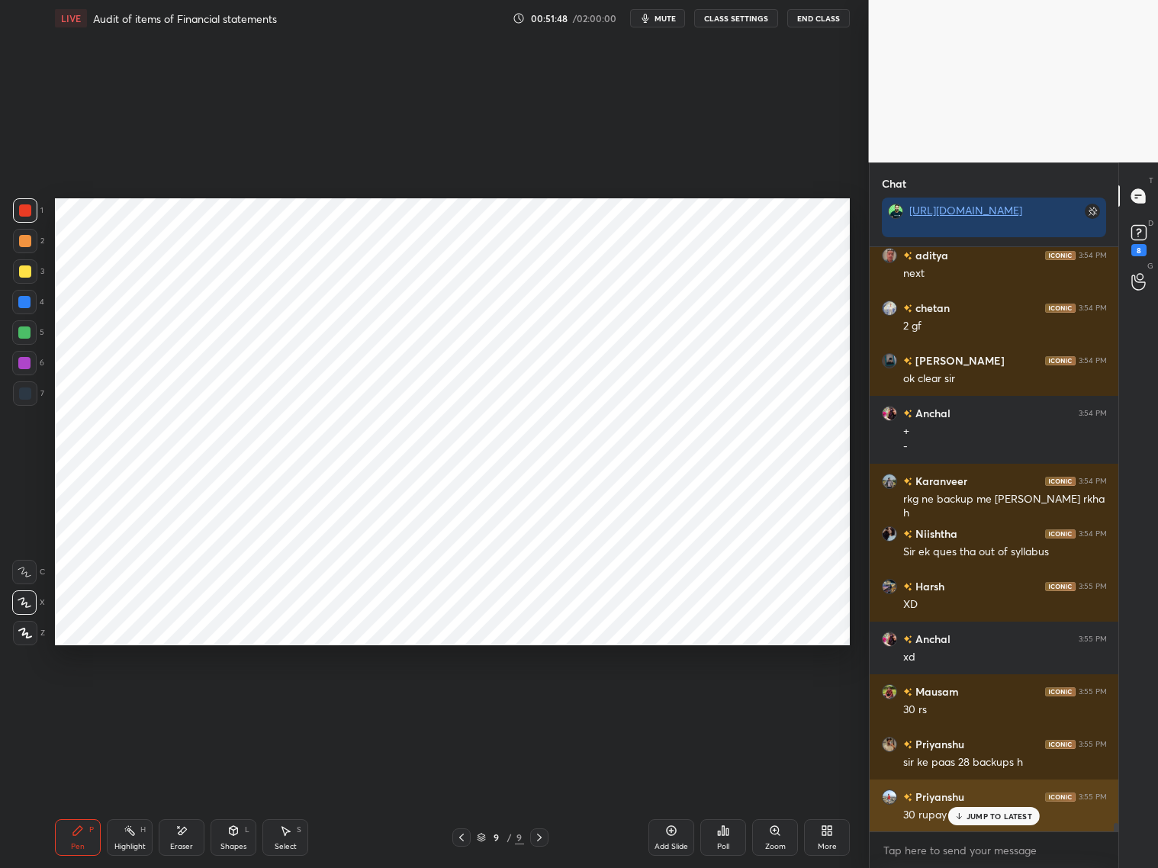
click at [980, 793] on p "JUMP TO LATEST" at bounding box center [1000, 816] width 66 height 9
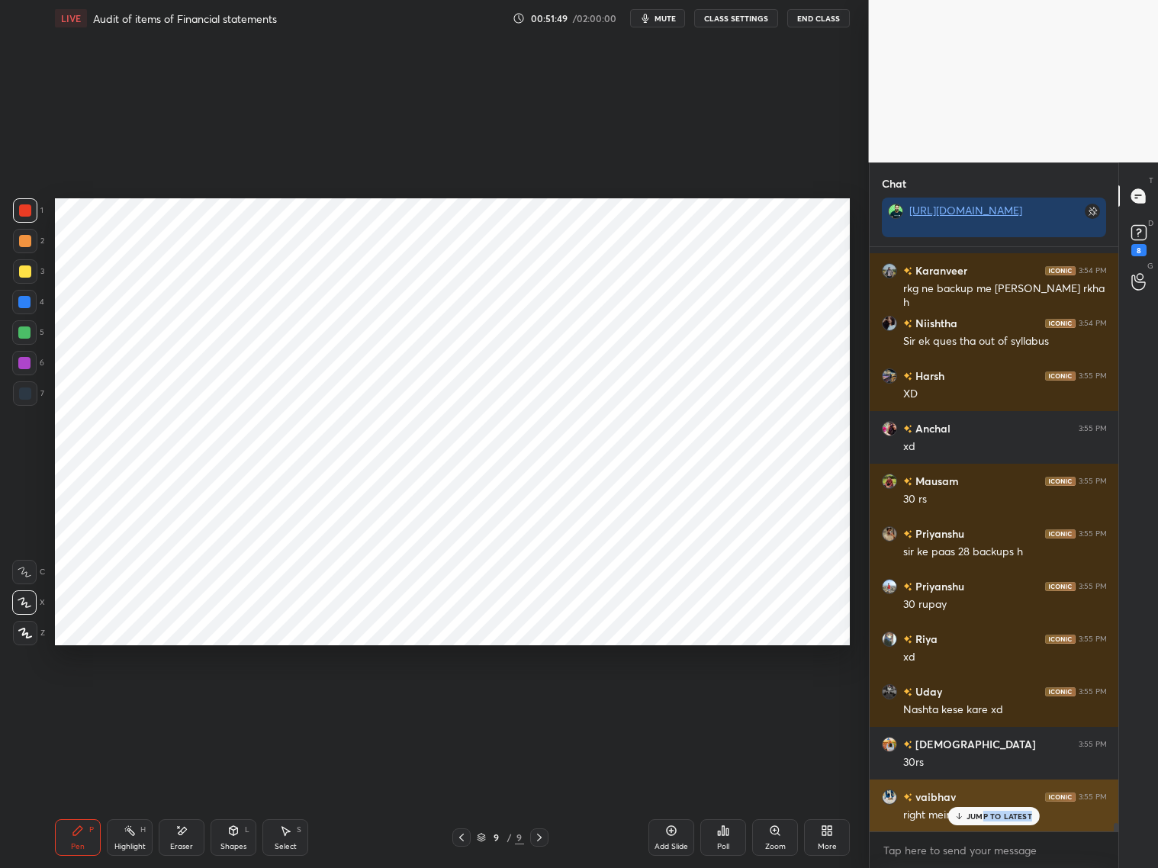
drag, startPoint x: 985, startPoint y: 822, endPoint x: 994, endPoint y: 820, distance: 9.3
click at [986, 793] on div "JUMP TO LATEST" at bounding box center [994, 816] width 92 height 18
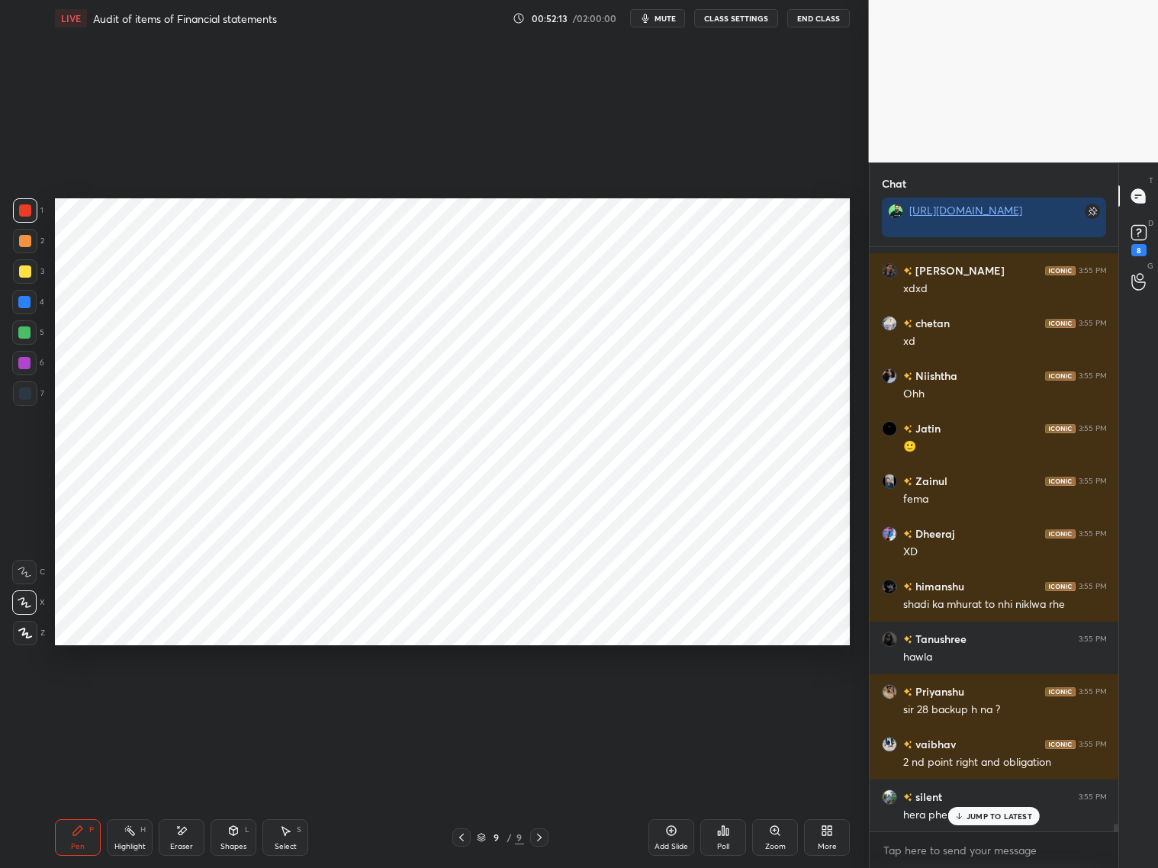
scroll to position [42165, 0]
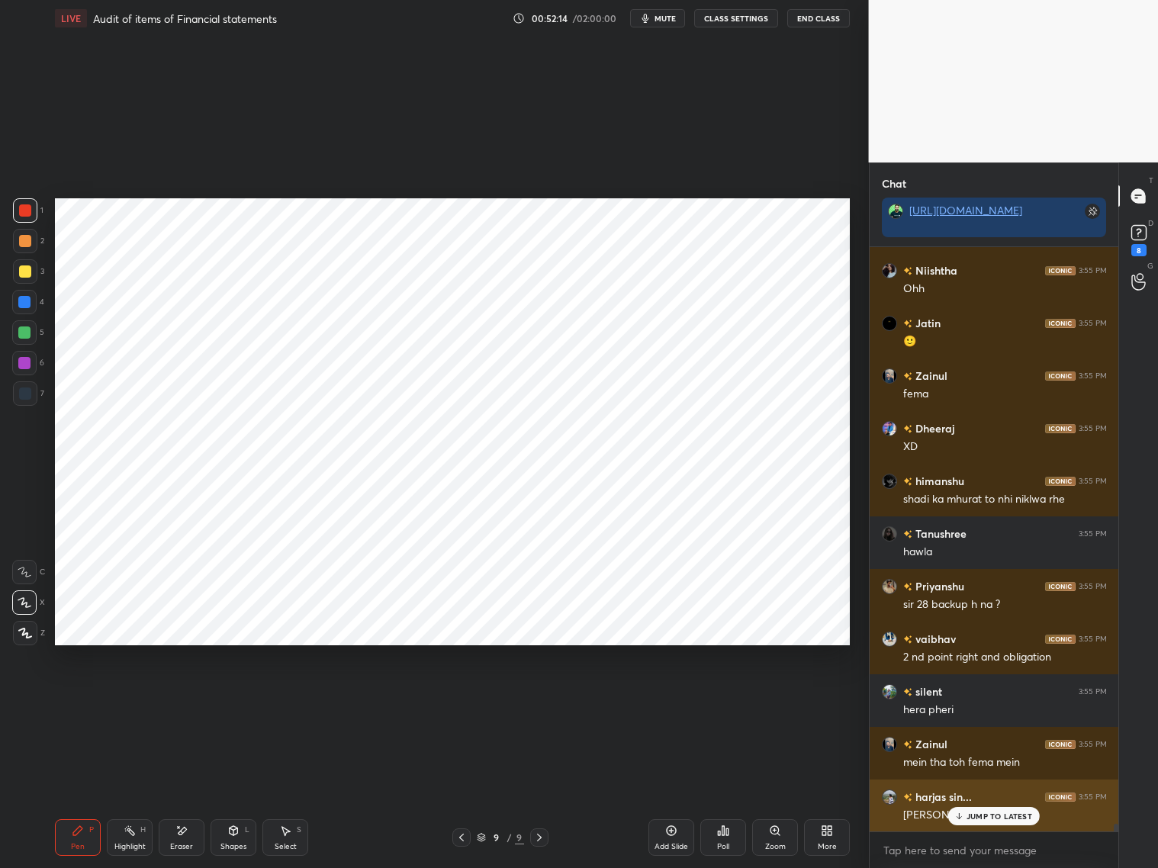
click at [993, 793] on p "JUMP TO LATEST" at bounding box center [1000, 816] width 66 height 9
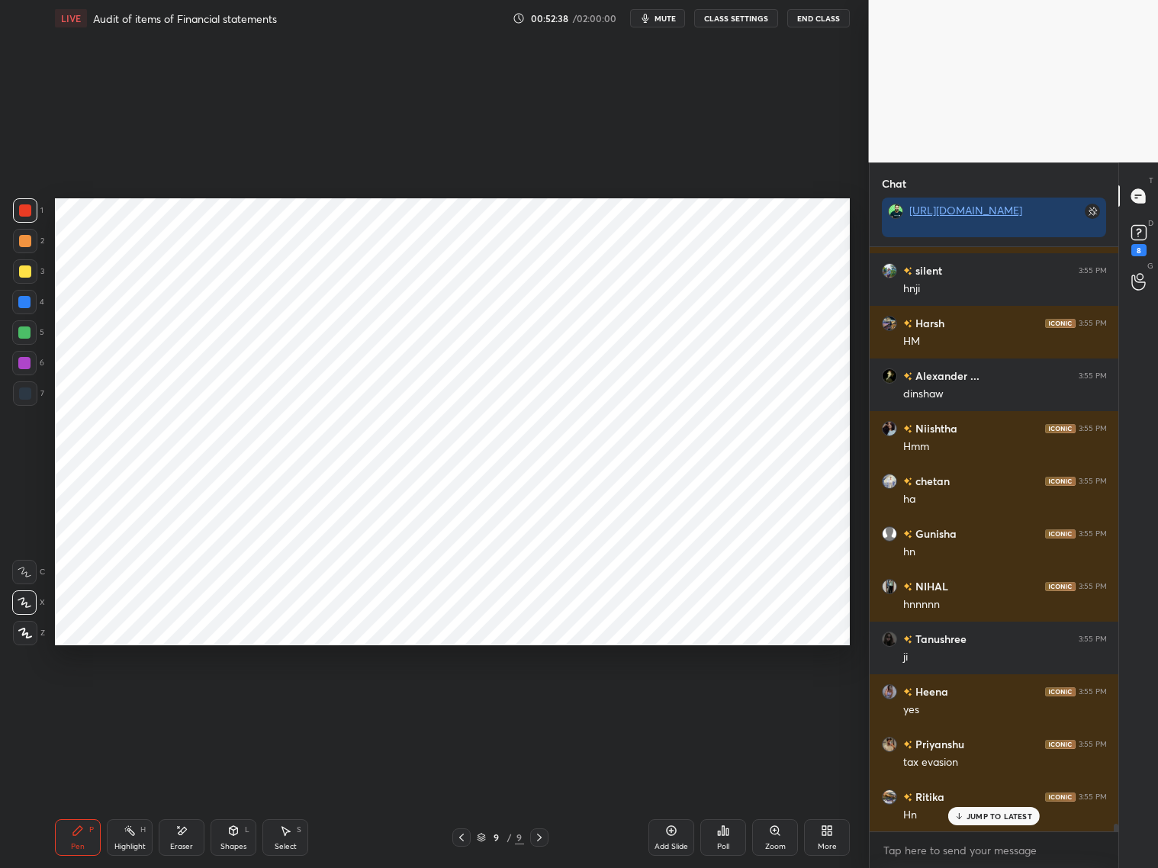
scroll to position [43470, 0]
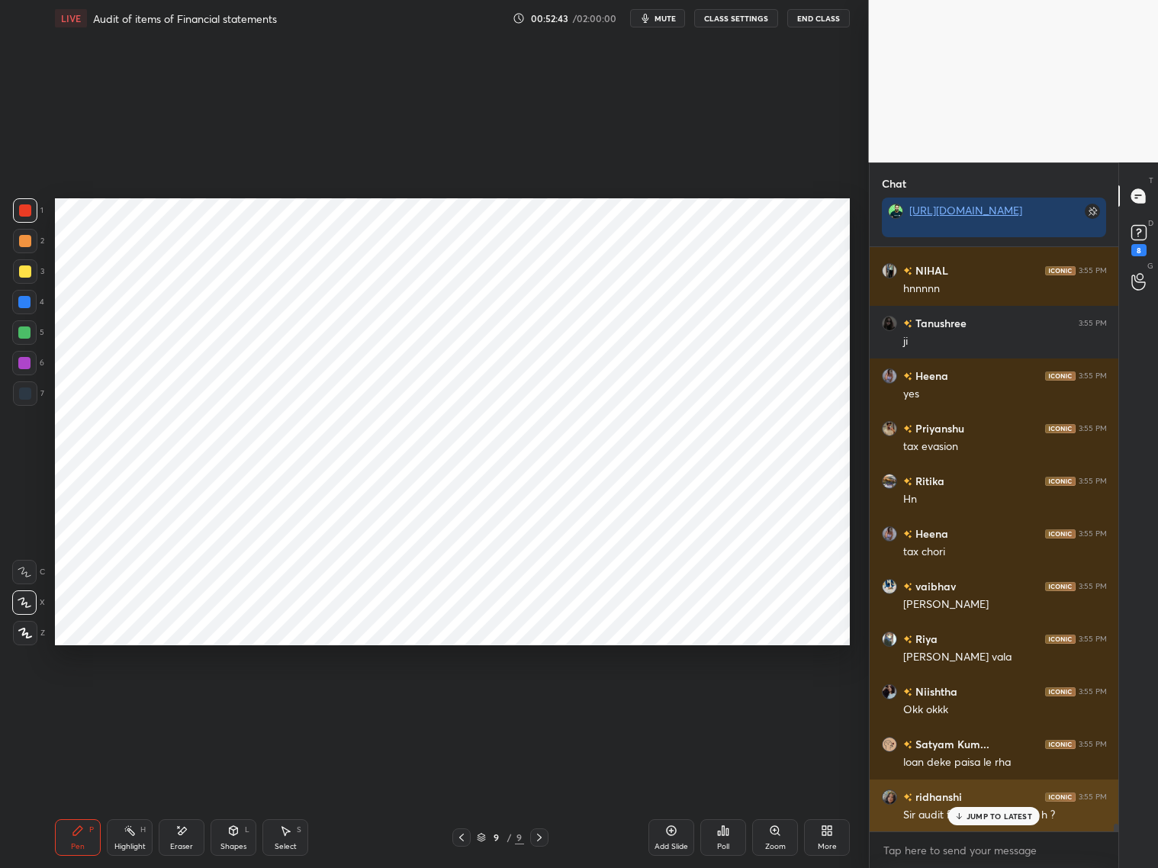
click at [1001, 793] on div "JUMP TO LATEST" at bounding box center [994, 816] width 92 height 18
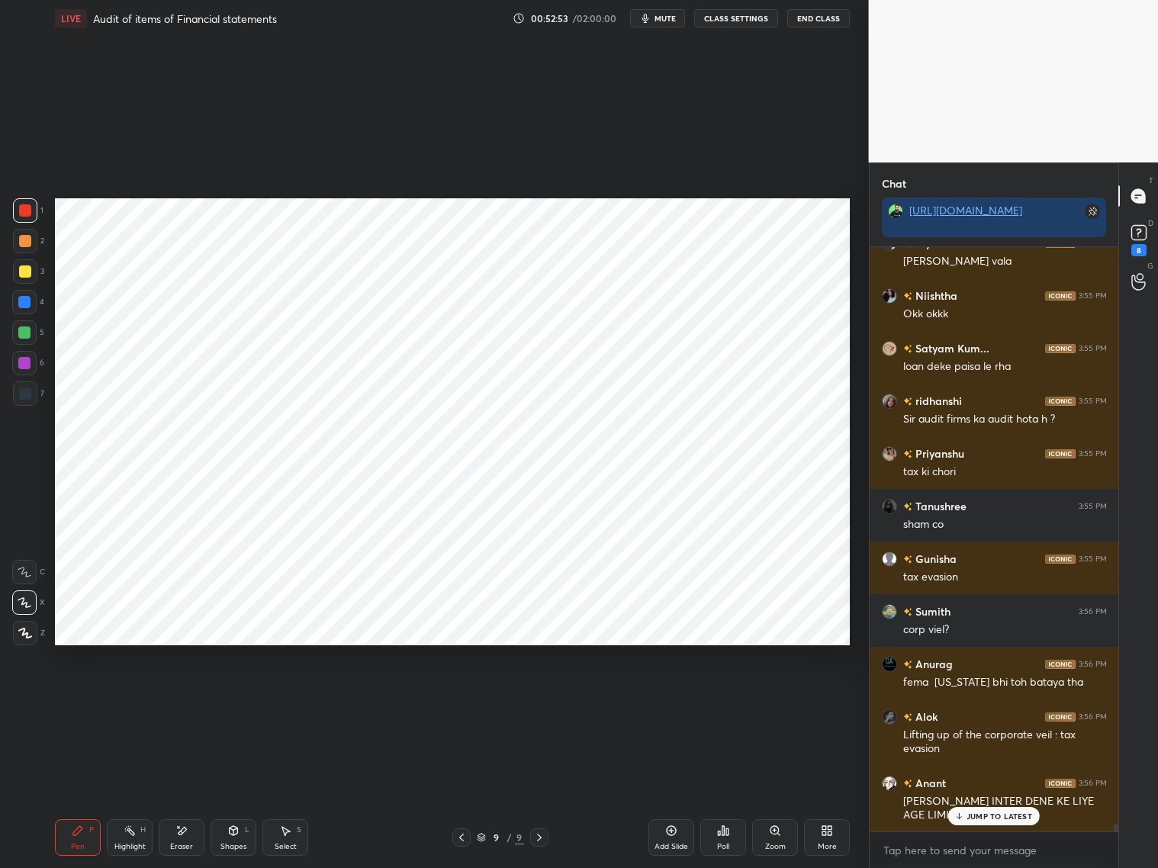
click at [991, 793] on p "JUMP TO LATEST" at bounding box center [1000, 816] width 66 height 9
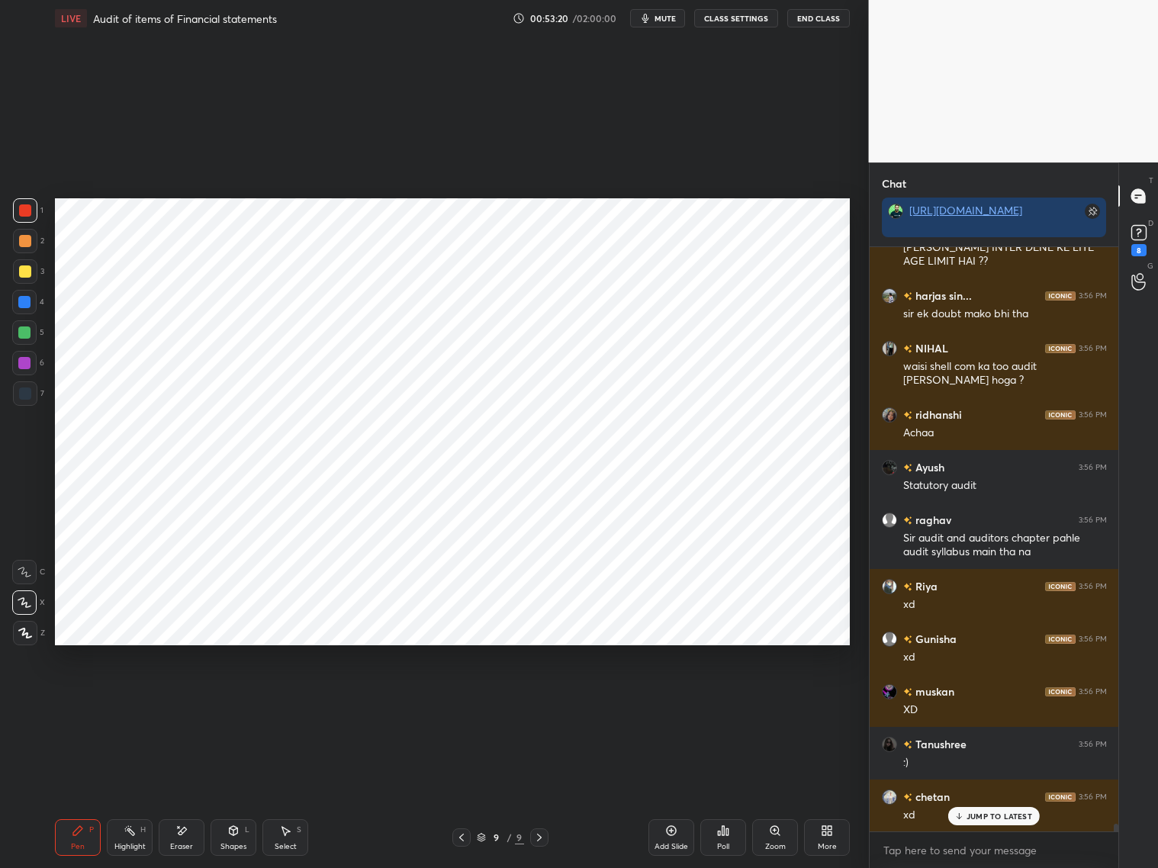
scroll to position [44683, 0]
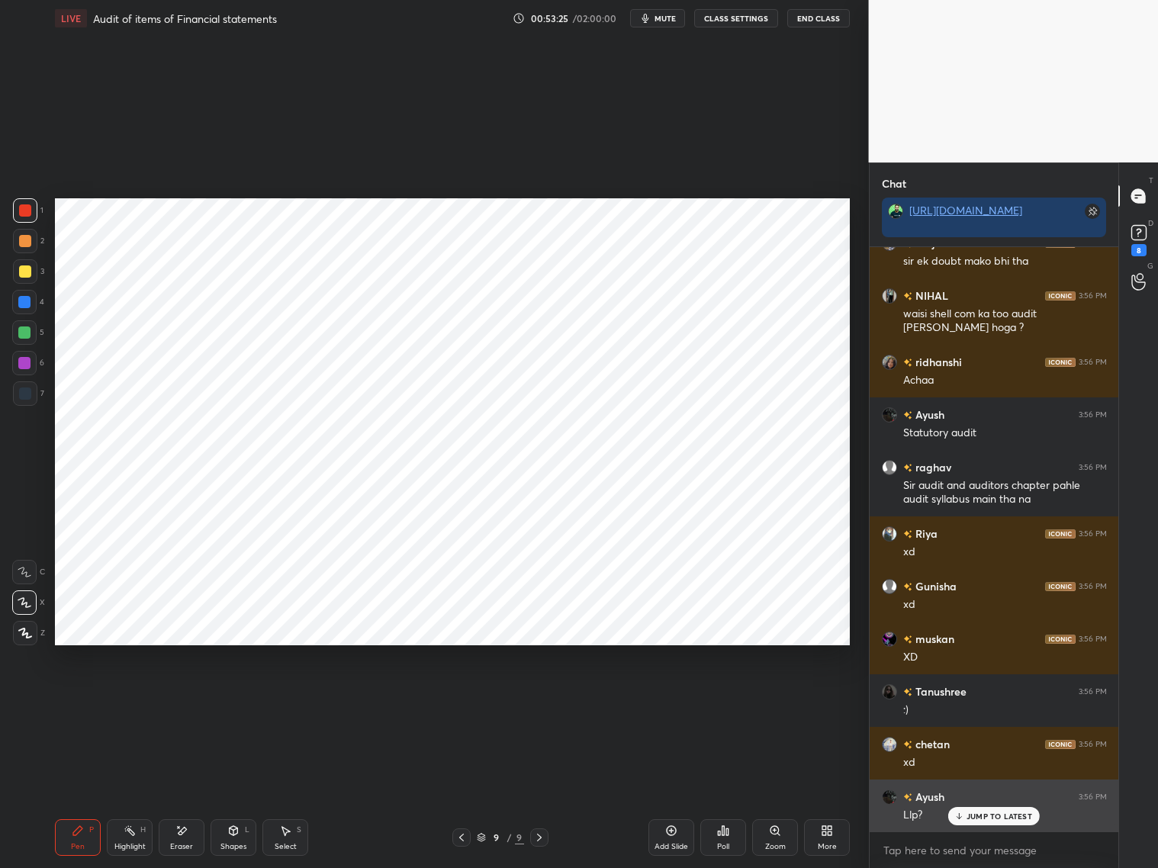
click at [981, 793] on p "JUMP TO LATEST" at bounding box center [1000, 816] width 66 height 9
drag, startPoint x: 235, startPoint y: 841, endPoint x: 235, endPoint y: 824, distance: 16.8
click at [234, 793] on div "Shapes L" at bounding box center [234, 837] width 46 height 37
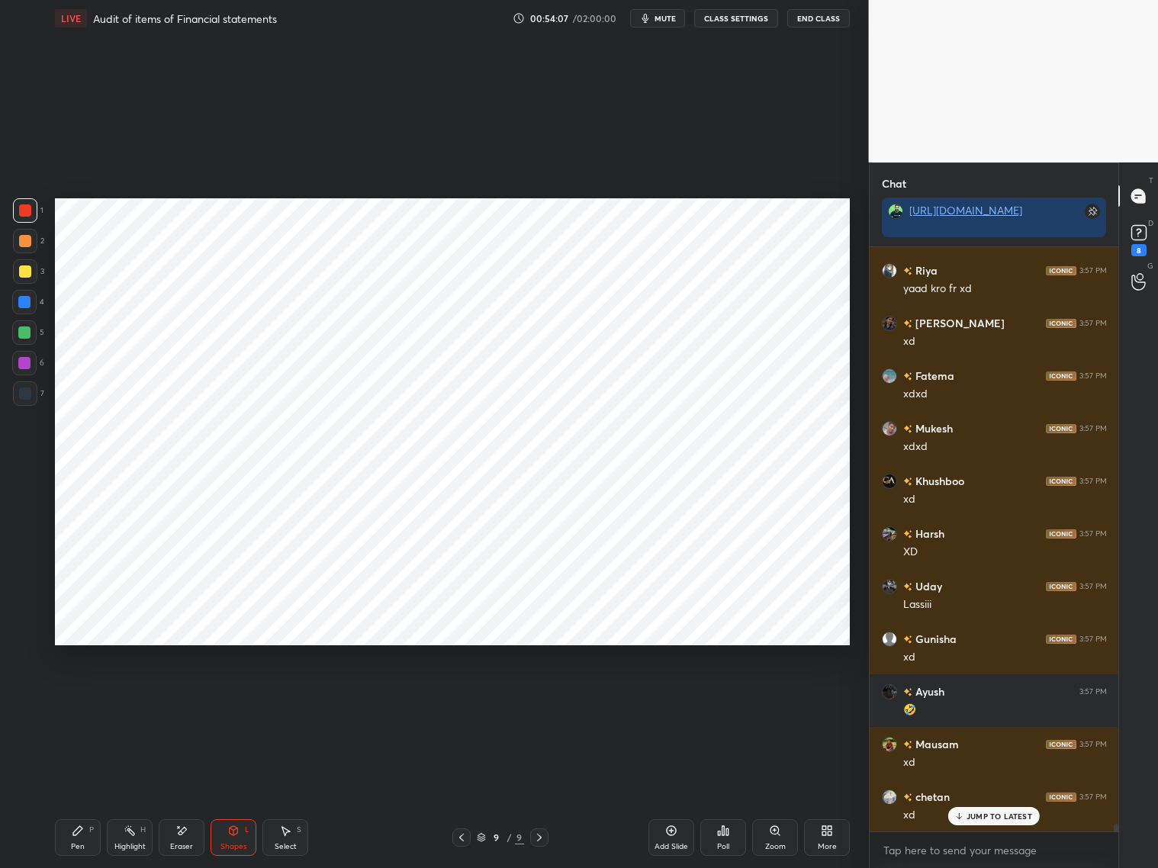
scroll to position [45500, 0]
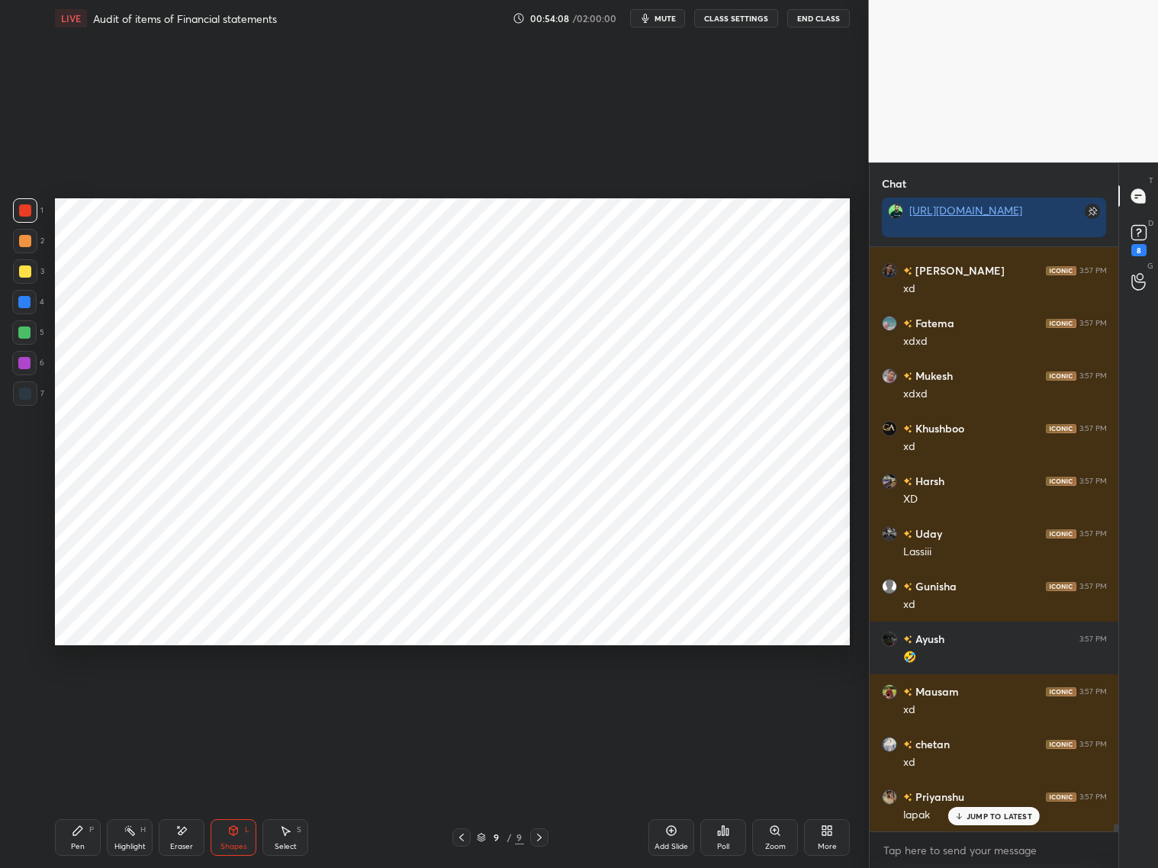
click at [668, 793] on icon at bounding box center [671, 831] width 12 height 12
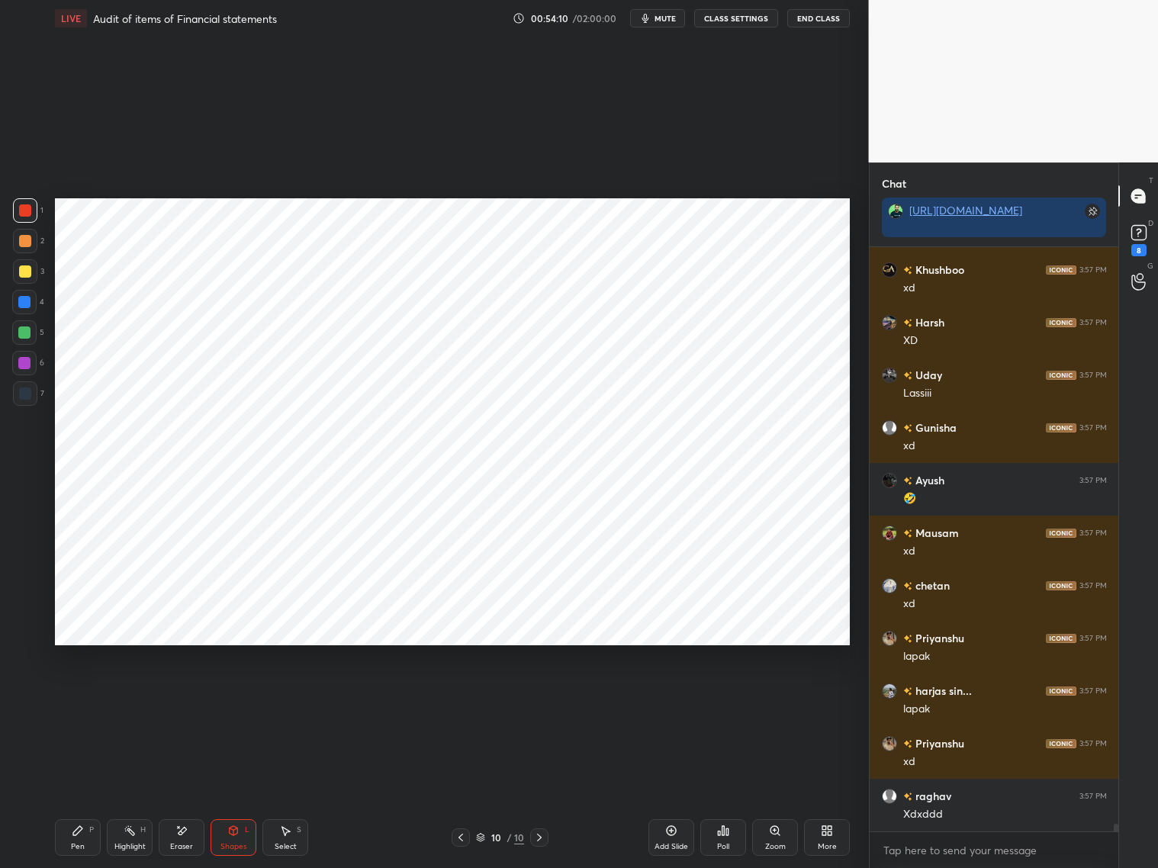
scroll to position [45658, 0]
click at [233, 793] on div "Shapes L" at bounding box center [234, 837] width 46 height 37
click at [27, 394] on div at bounding box center [25, 394] width 12 height 12
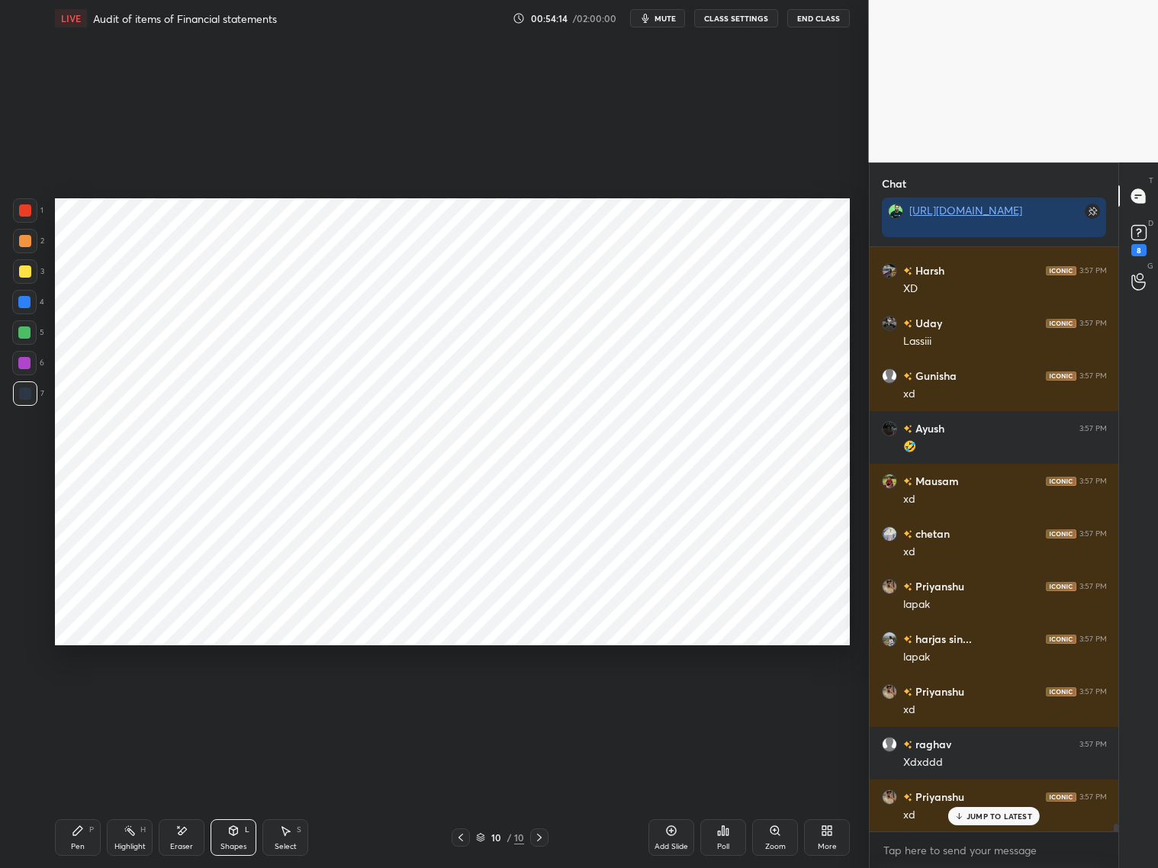
scroll to position [45763, 0]
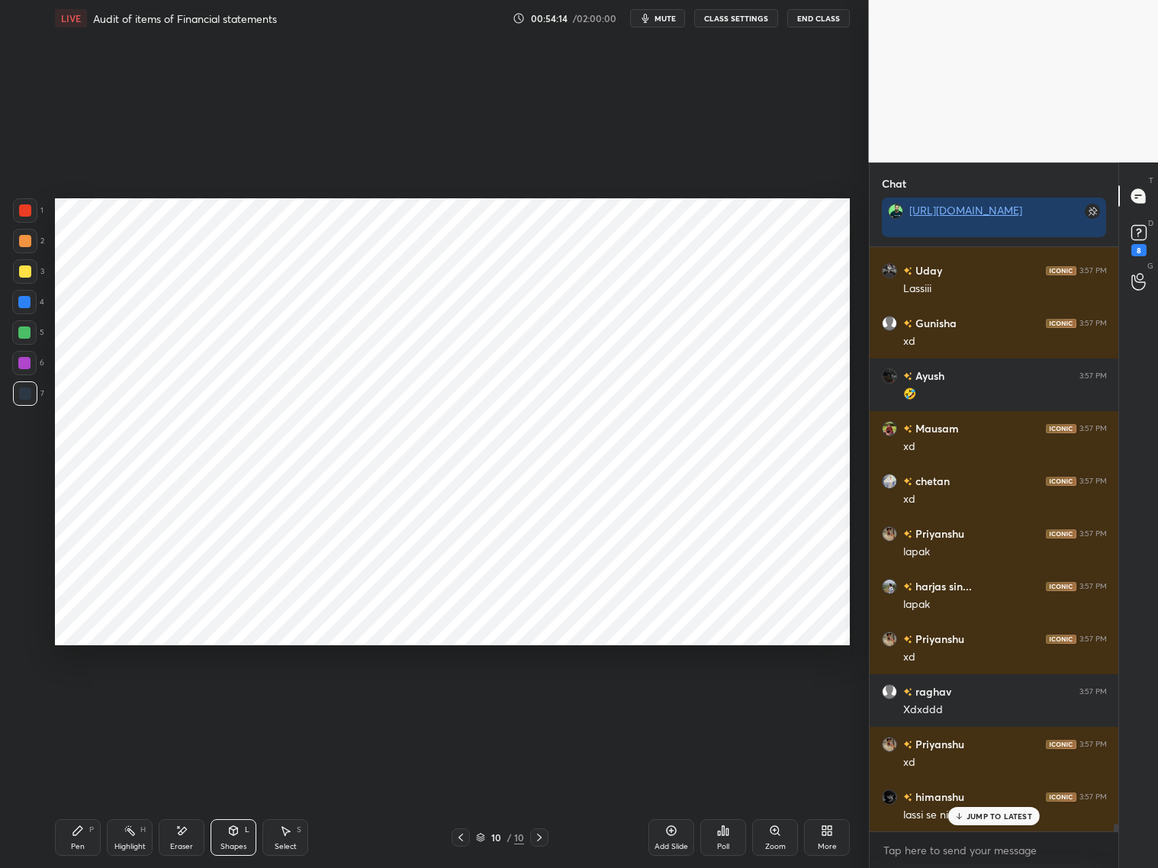
click at [72, 793] on div "Pen" at bounding box center [78, 847] width 14 height 8
click at [991, 793] on div "JUMP TO LATEST" at bounding box center [994, 816] width 92 height 18
drag, startPoint x: 29, startPoint y: 303, endPoint x: 42, endPoint y: 288, distance: 20.0
click at [33, 301] on div at bounding box center [24, 302] width 24 height 24
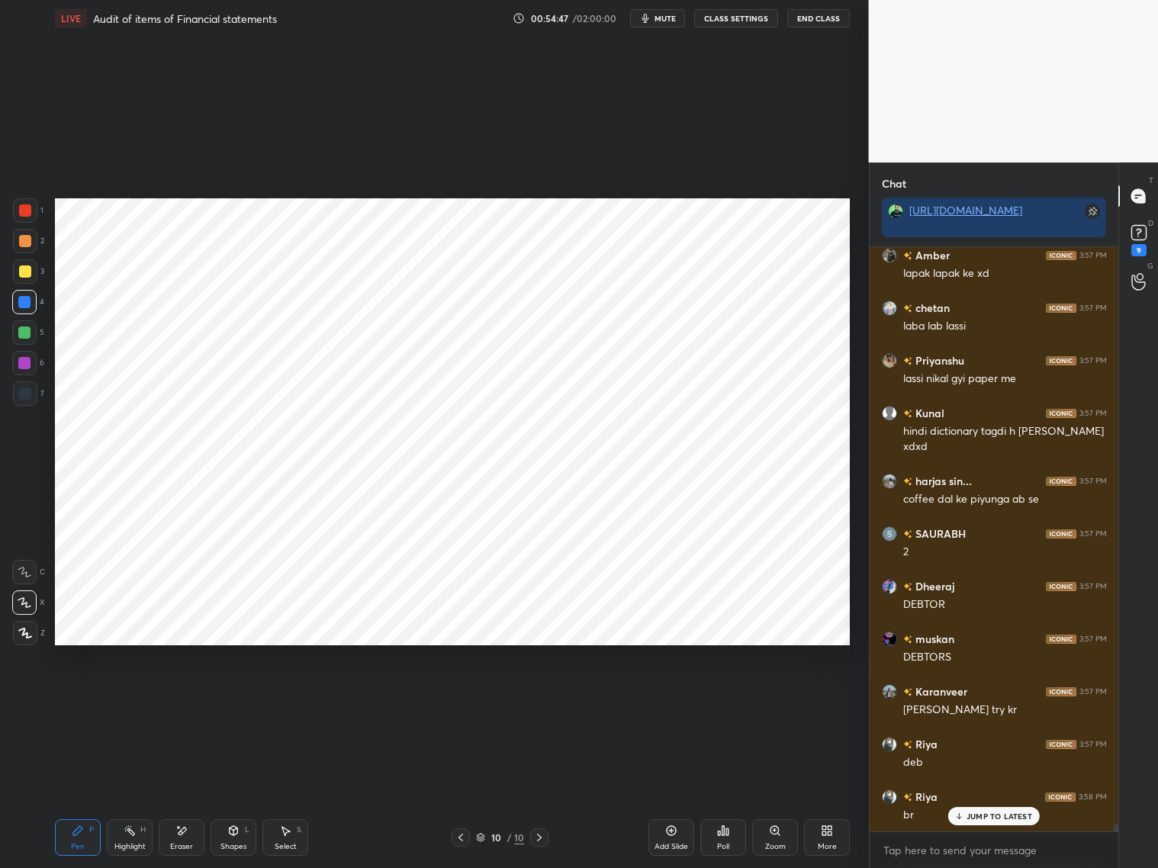
scroll to position [46476, 0]
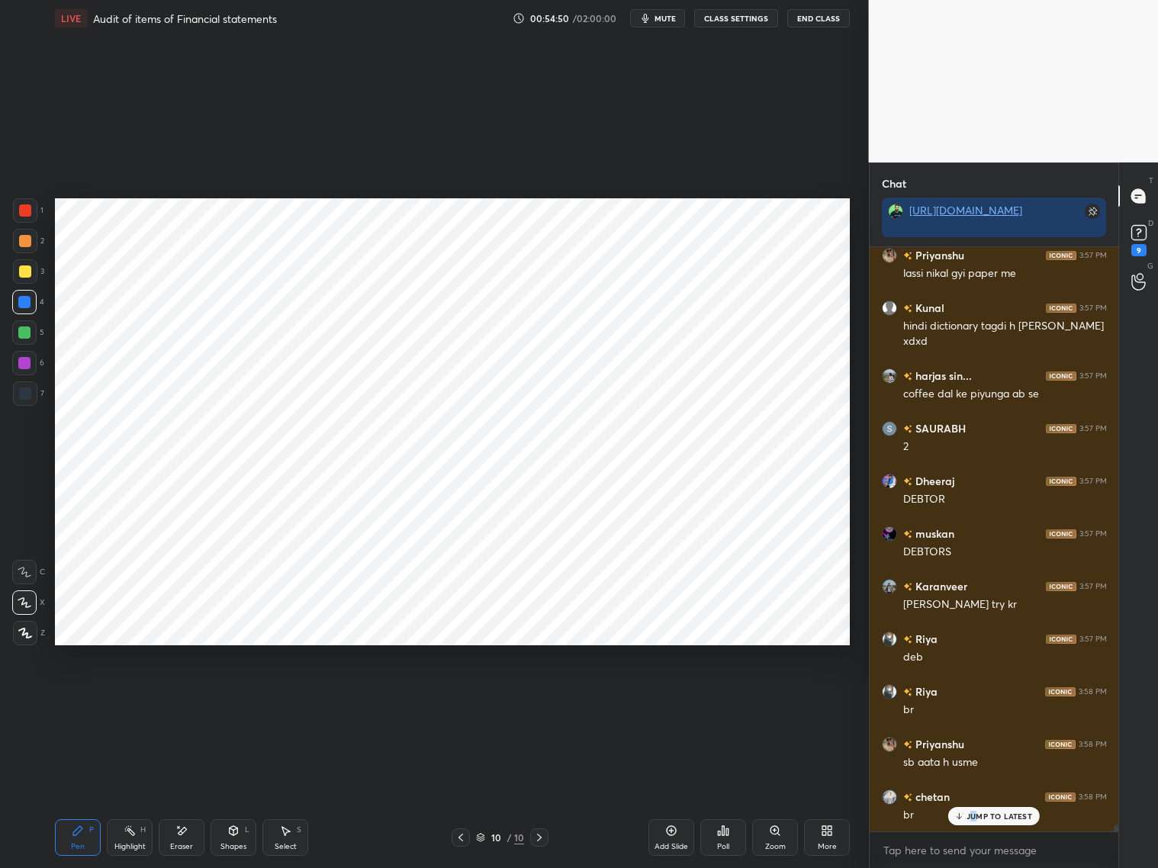
click at [974, 793] on p "JUMP TO LATEST" at bounding box center [1000, 816] width 66 height 9
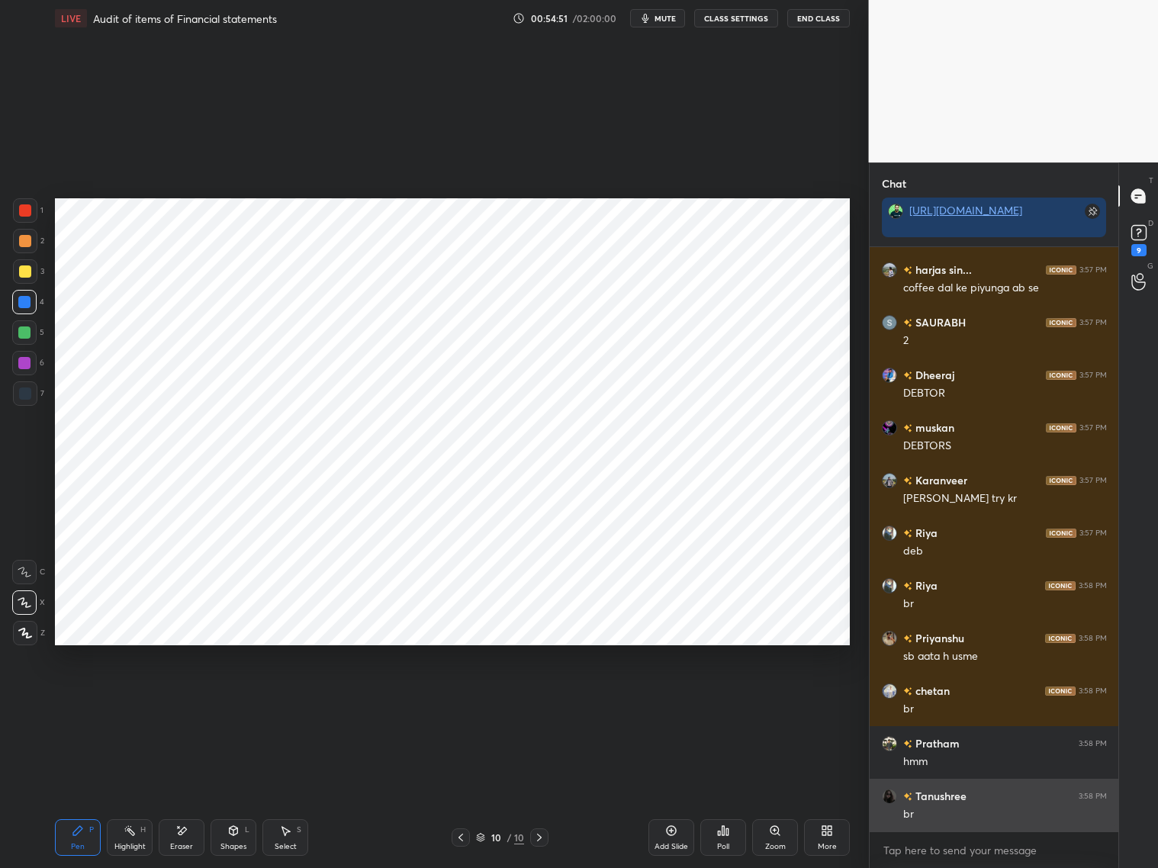
scroll to position [46687, 0]
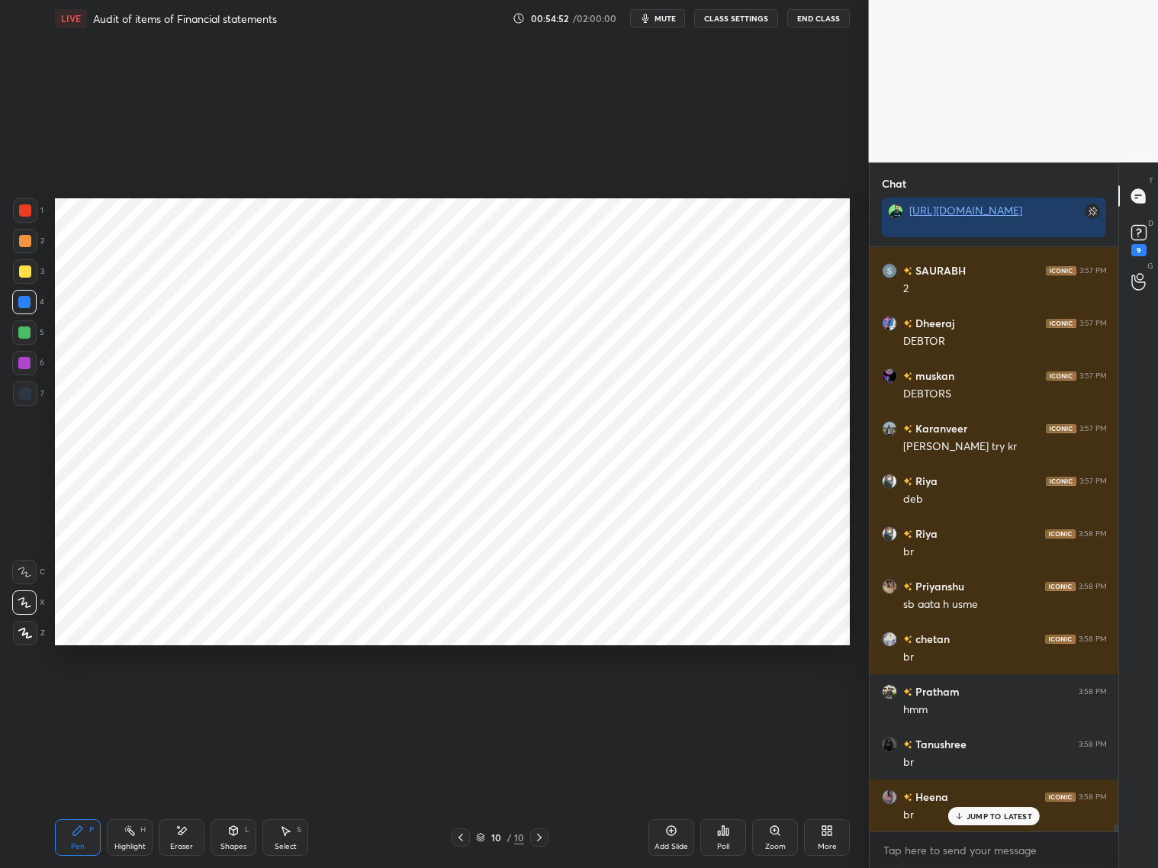
drag, startPoint x: 28, startPoint y: 398, endPoint x: 43, endPoint y: 365, distance: 36.9
click at [31, 394] on div at bounding box center [25, 394] width 12 height 12
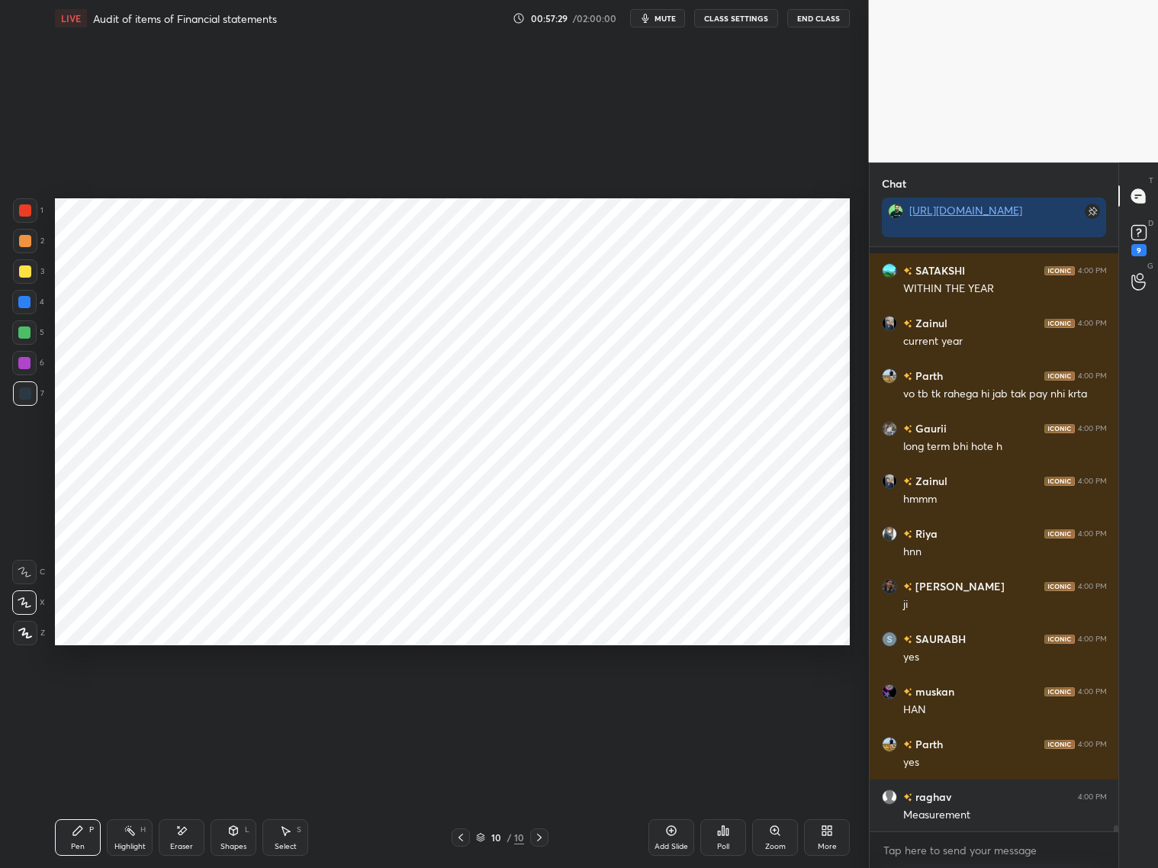
scroll to position [54123, 0]
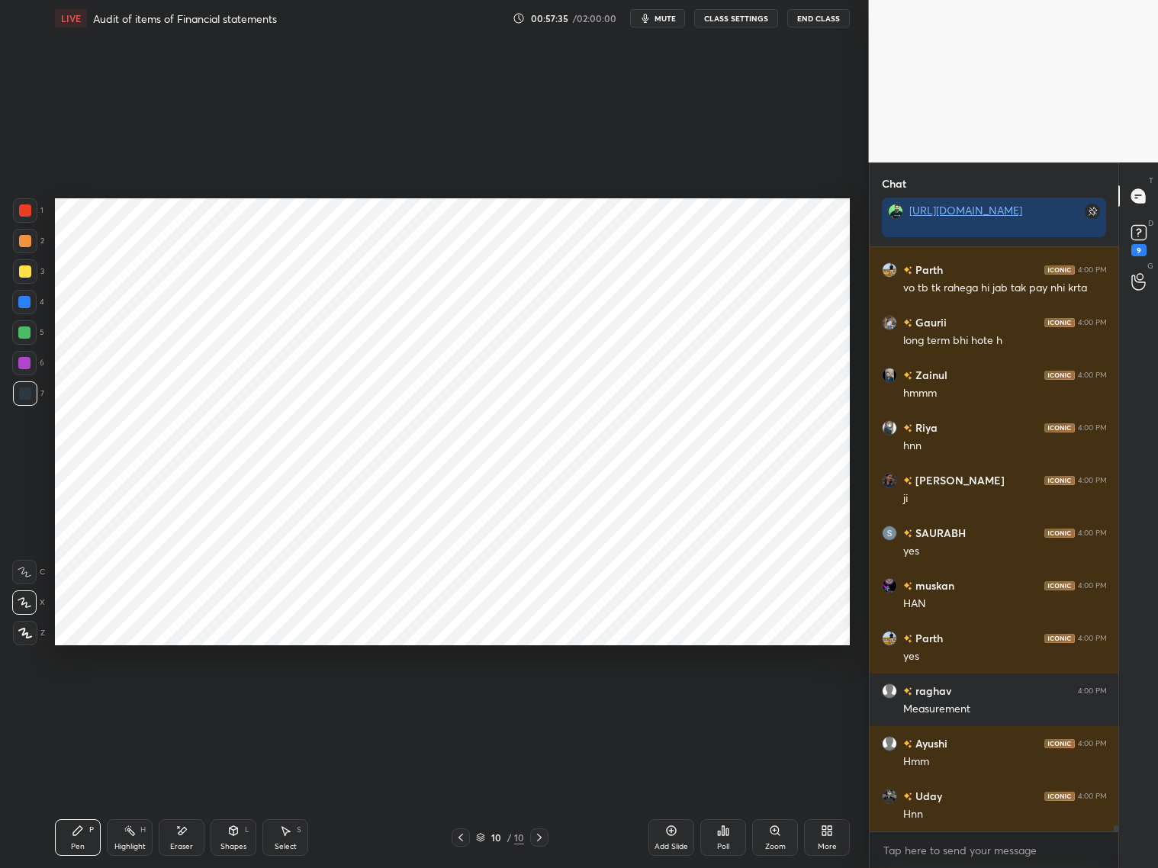
click at [178, 793] on div "Eraser" at bounding box center [182, 837] width 46 height 37
click at [87, 793] on div "Pen P" at bounding box center [78, 837] width 46 height 37
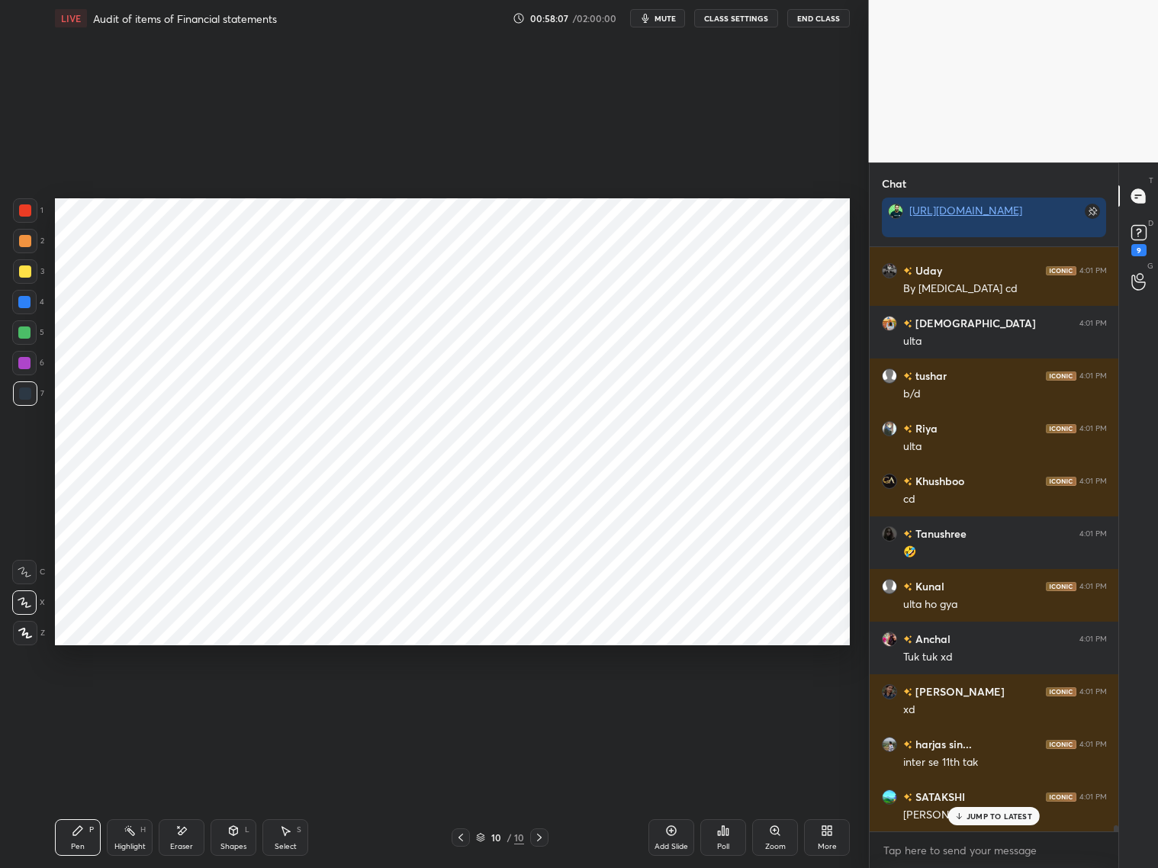
scroll to position [55452, 0]
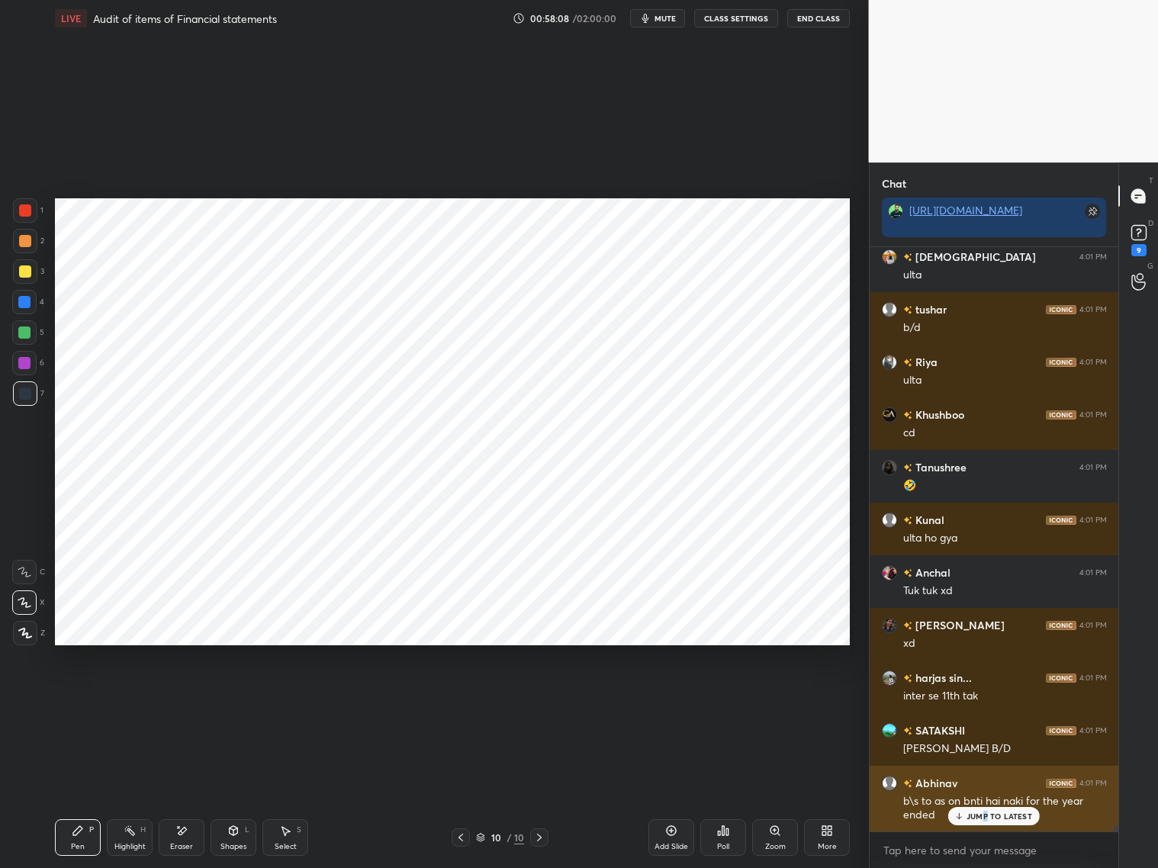
click at [985, 793] on p "JUMP TO LATEST" at bounding box center [1000, 816] width 66 height 9
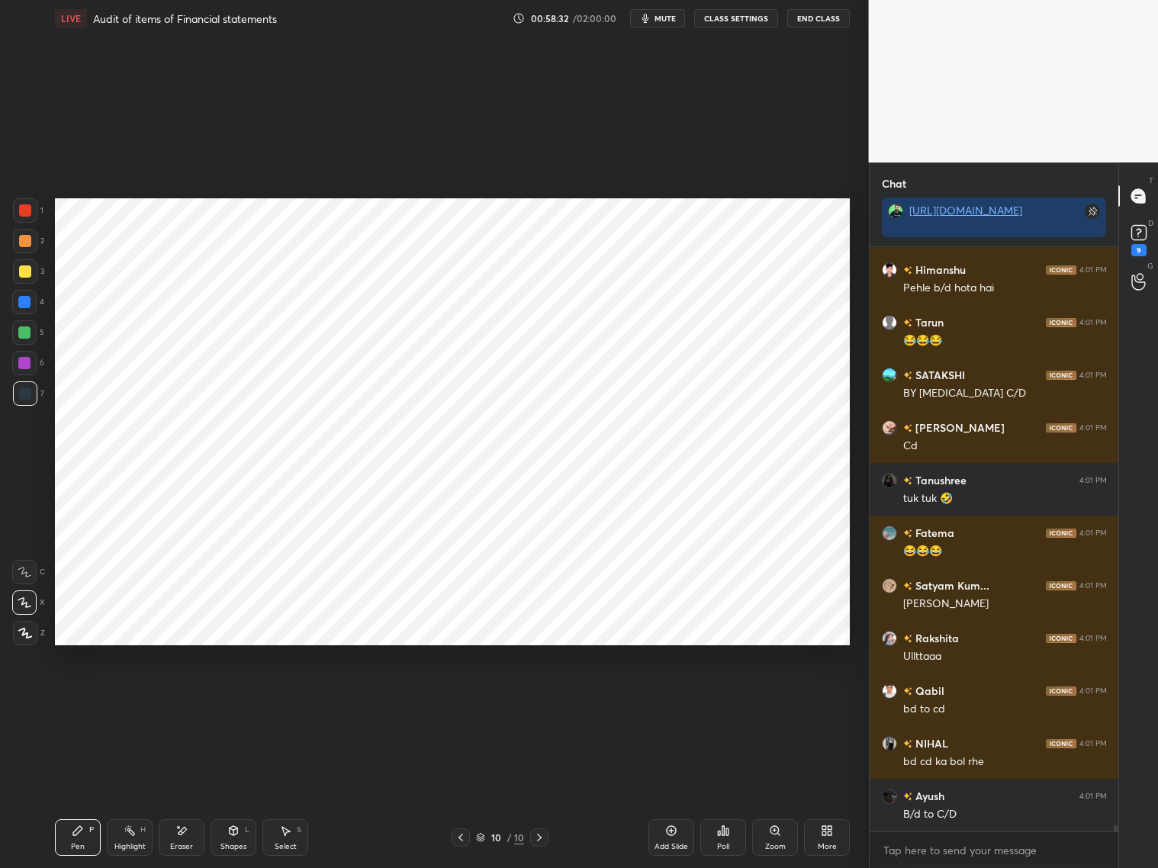
scroll to position [57243, 0]
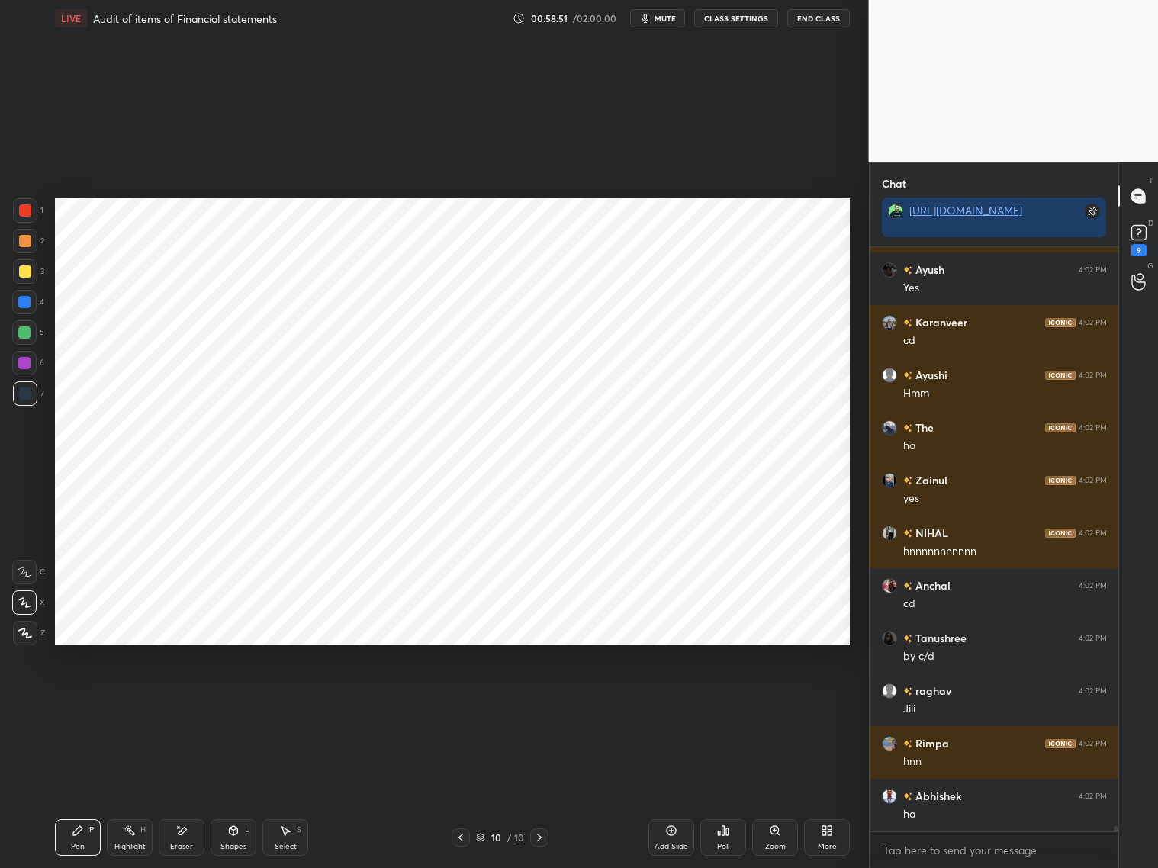
click at [187, 793] on div "Eraser" at bounding box center [182, 837] width 46 height 37
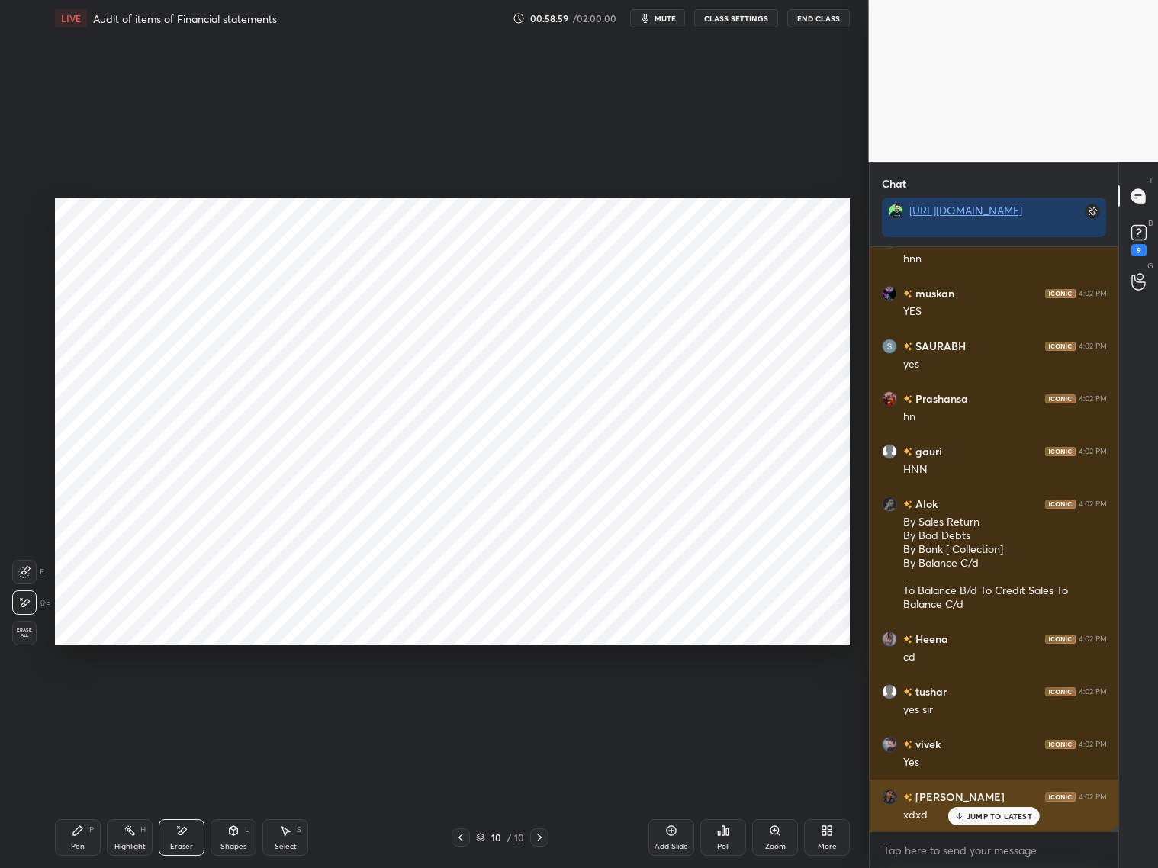
drag, startPoint x: 981, startPoint y: 812, endPoint x: 987, endPoint y: 806, distance: 8.6
click at [986, 793] on p "JUMP TO LATEST" at bounding box center [1000, 816] width 66 height 9
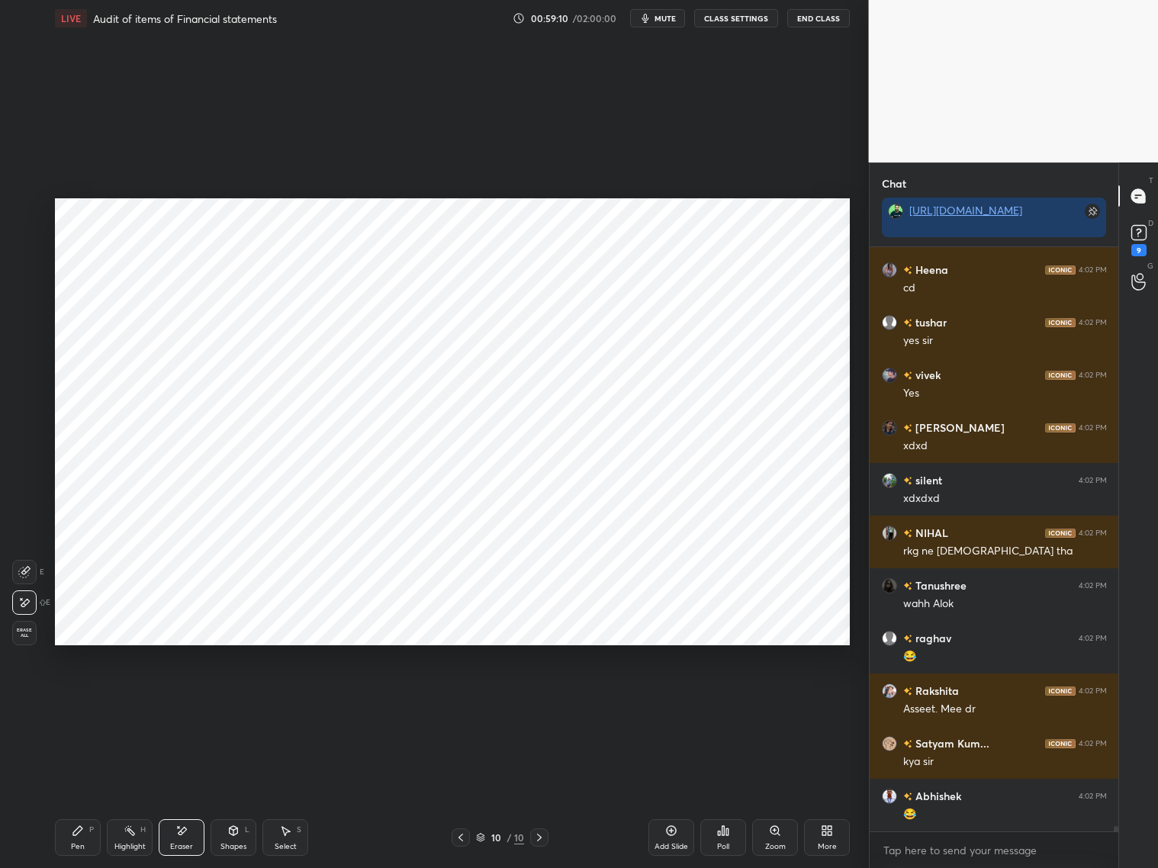
click at [72, 793] on icon at bounding box center [78, 831] width 12 height 12
click at [29, 372] on div at bounding box center [24, 363] width 24 height 24
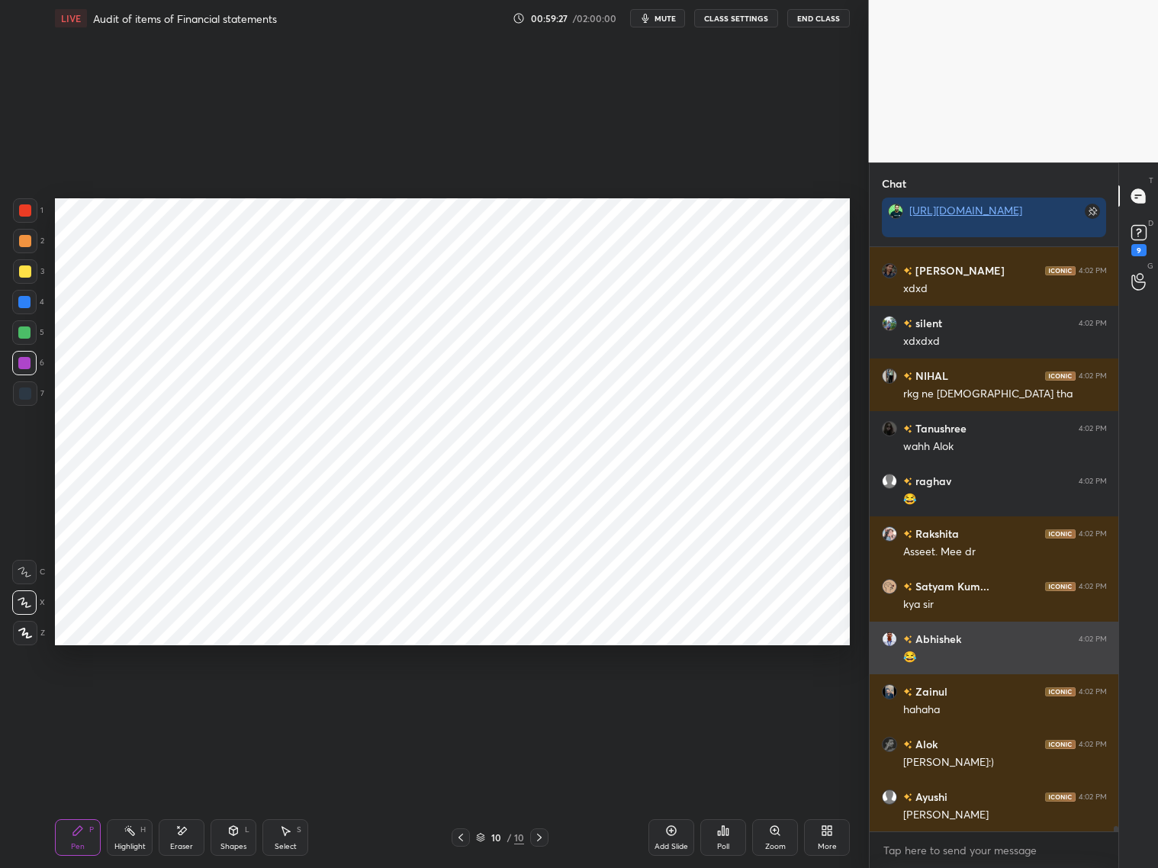
scroll to position [61550, 0]
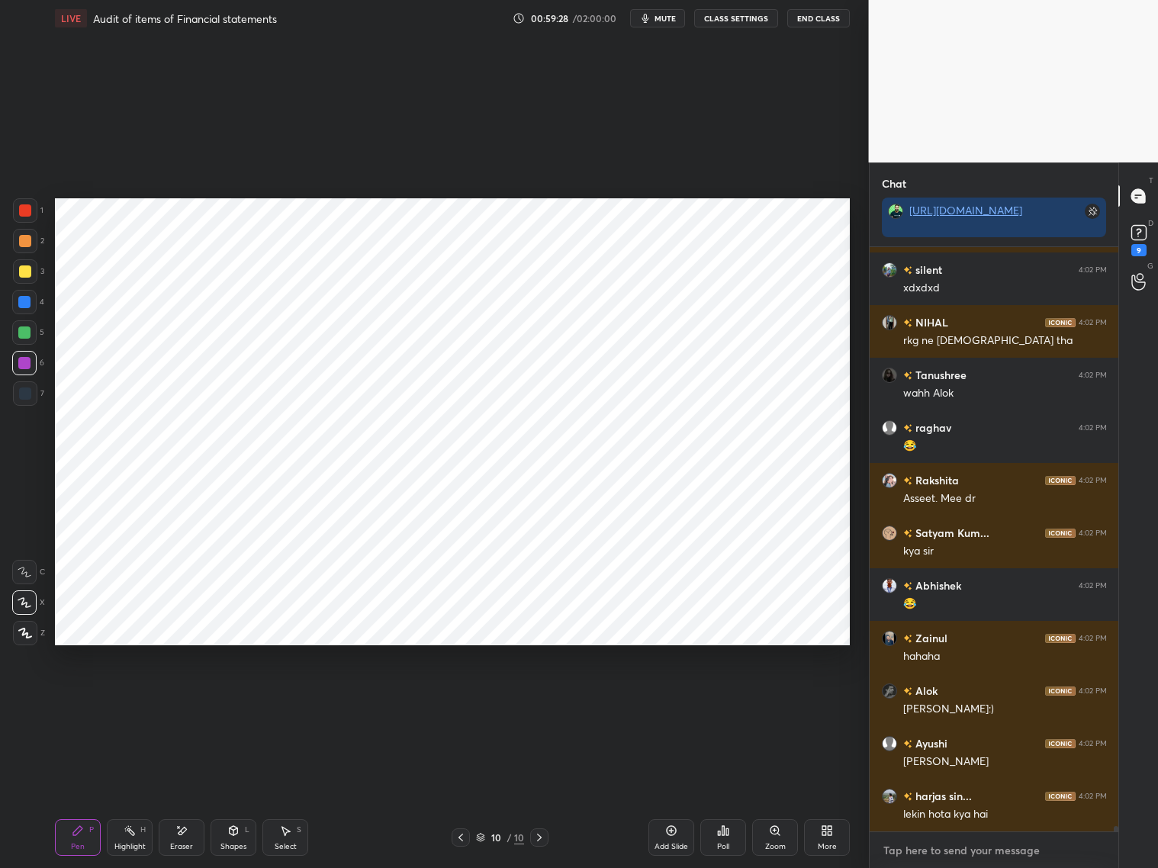
click at [960, 793] on textarea at bounding box center [994, 850] width 225 height 24
click at [27, 301] on div at bounding box center [24, 302] width 12 height 12
click at [37, 216] on div at bounding box center [25, 210] width 24 height 24
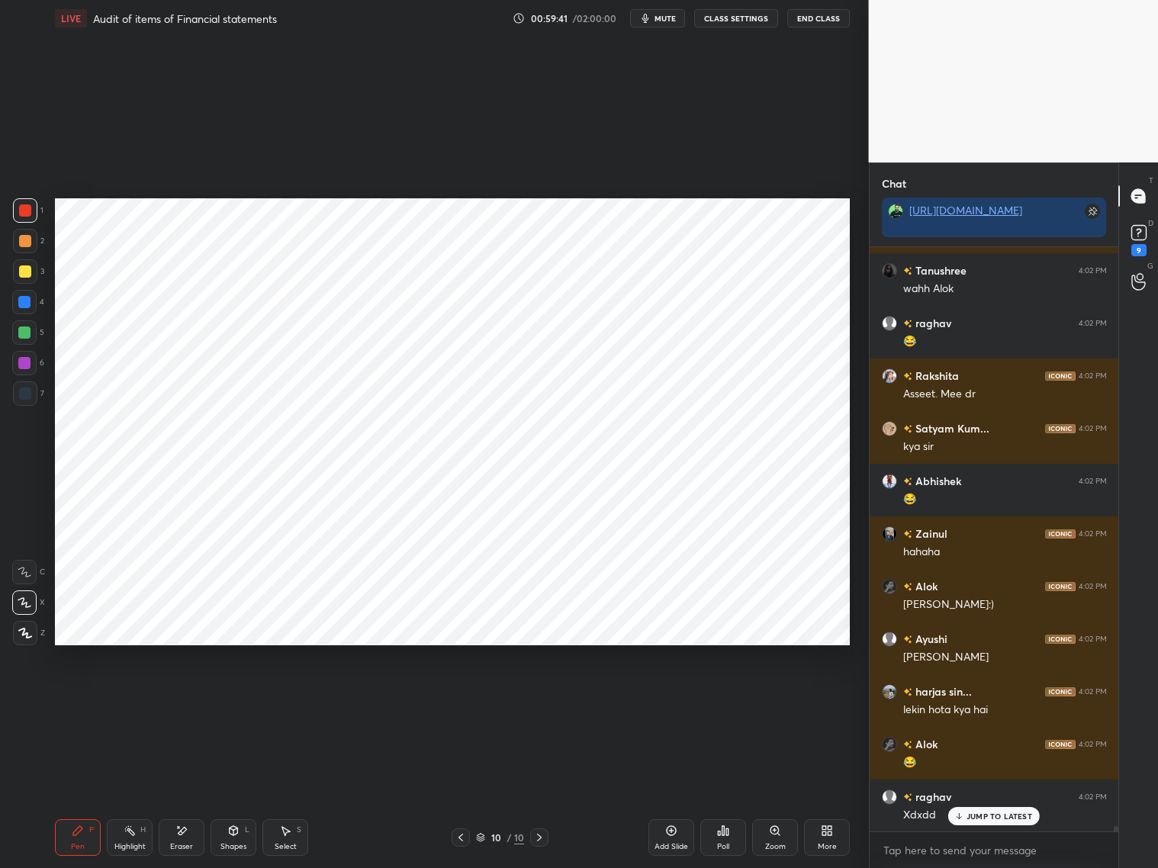
scroll to position [61707, 0]
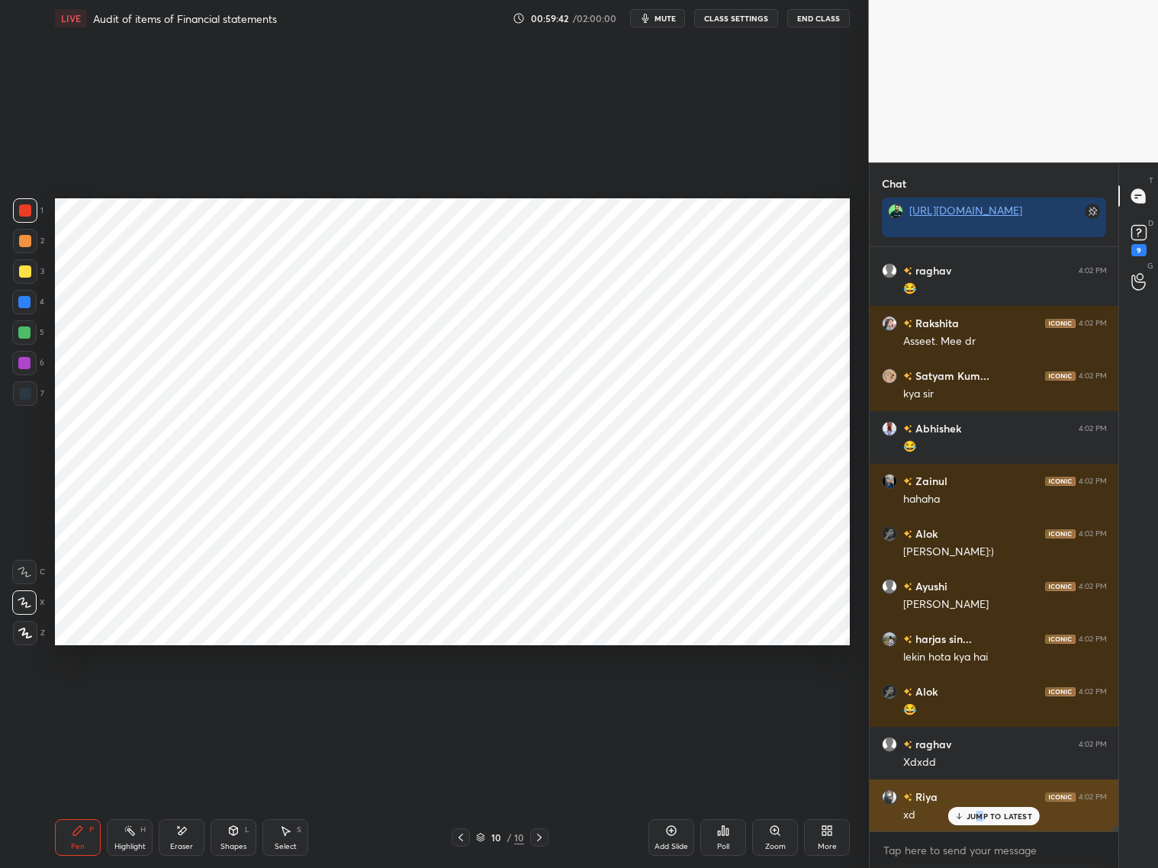
click at [977, 793] on p "JUMP TO LATEST" at bounding box center [1000, 816] width 66 height 9
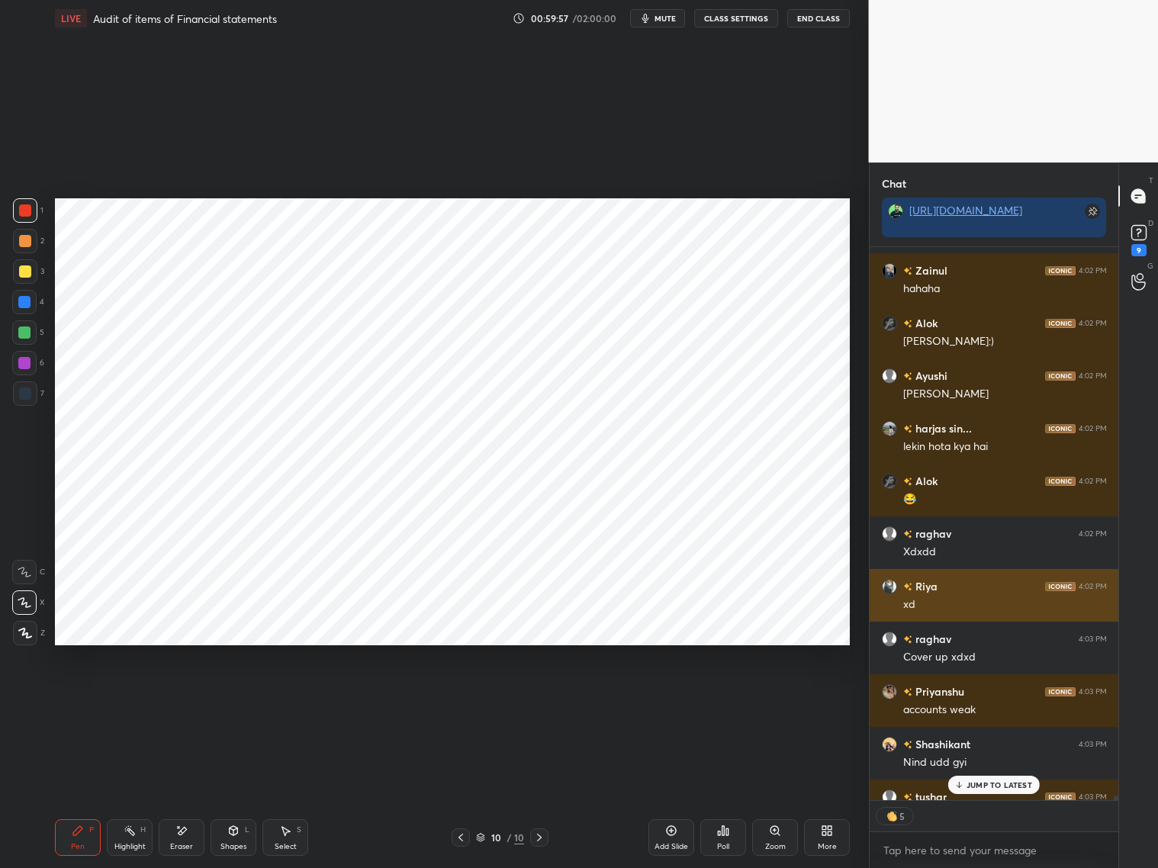
scroll to position [62002, 0]
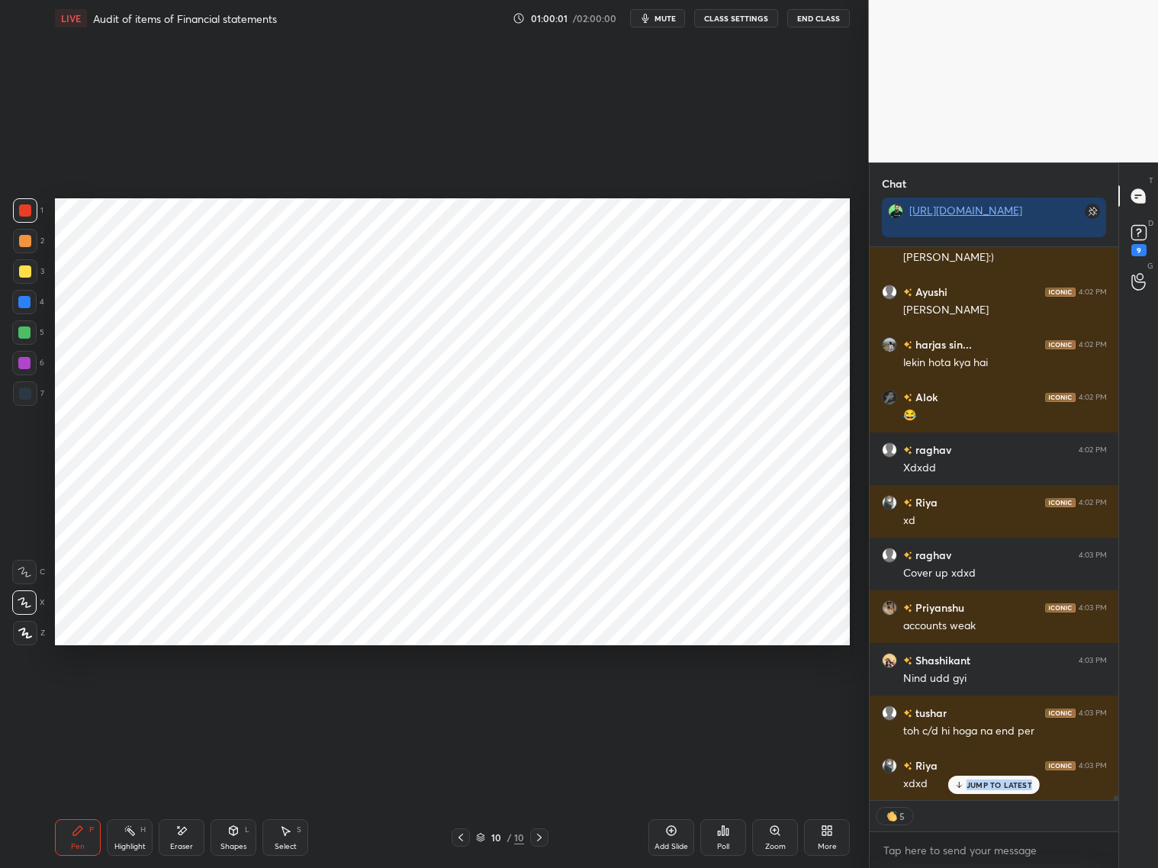
click at [971, 793] on div "vivek 4:02 PM Yes [PERSON_NAME] 4:02 PM xdxd silent 4:02 PM xdxdxd NIHAL 4:02 P…" at bounding box center [994, 523] width 249 height 553
click at [993, 784] on p "JUMP TO LATEST" at bounding box center [1000, 784] width 66 height 9
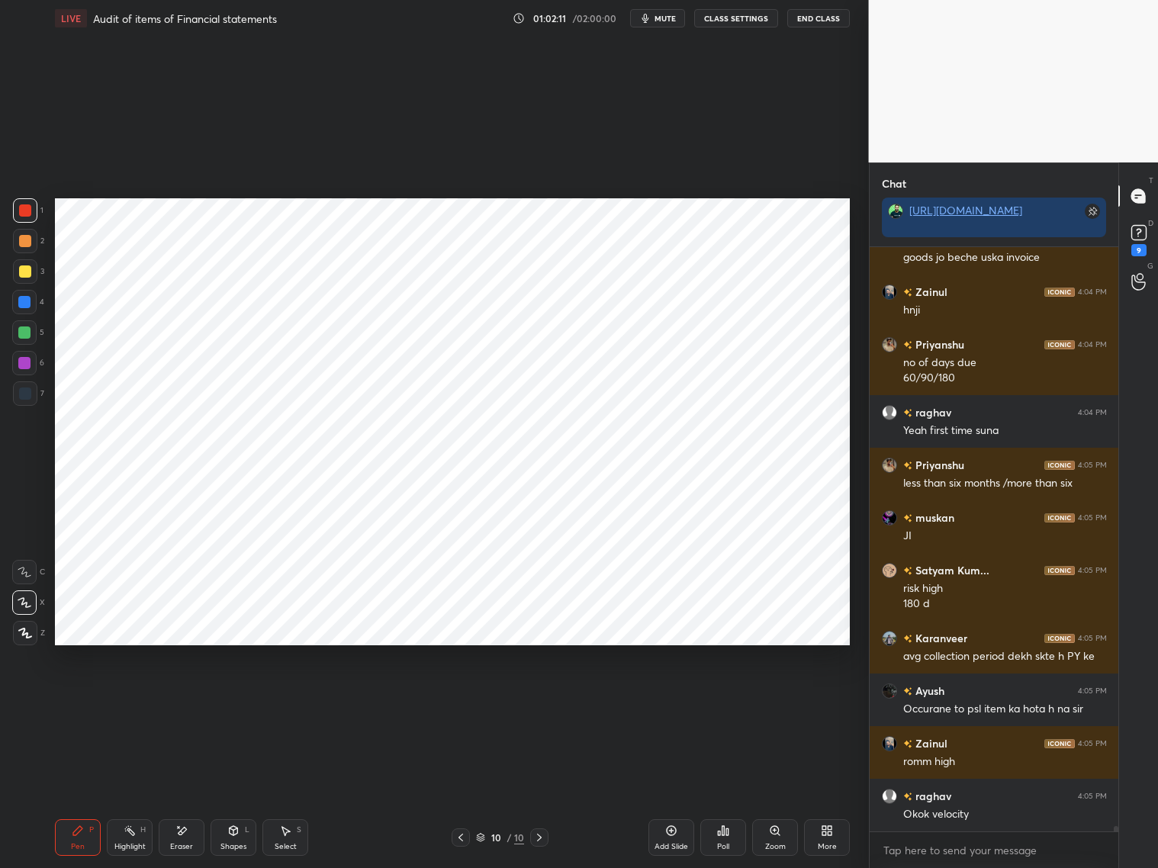
scroll to position [65106, 0]
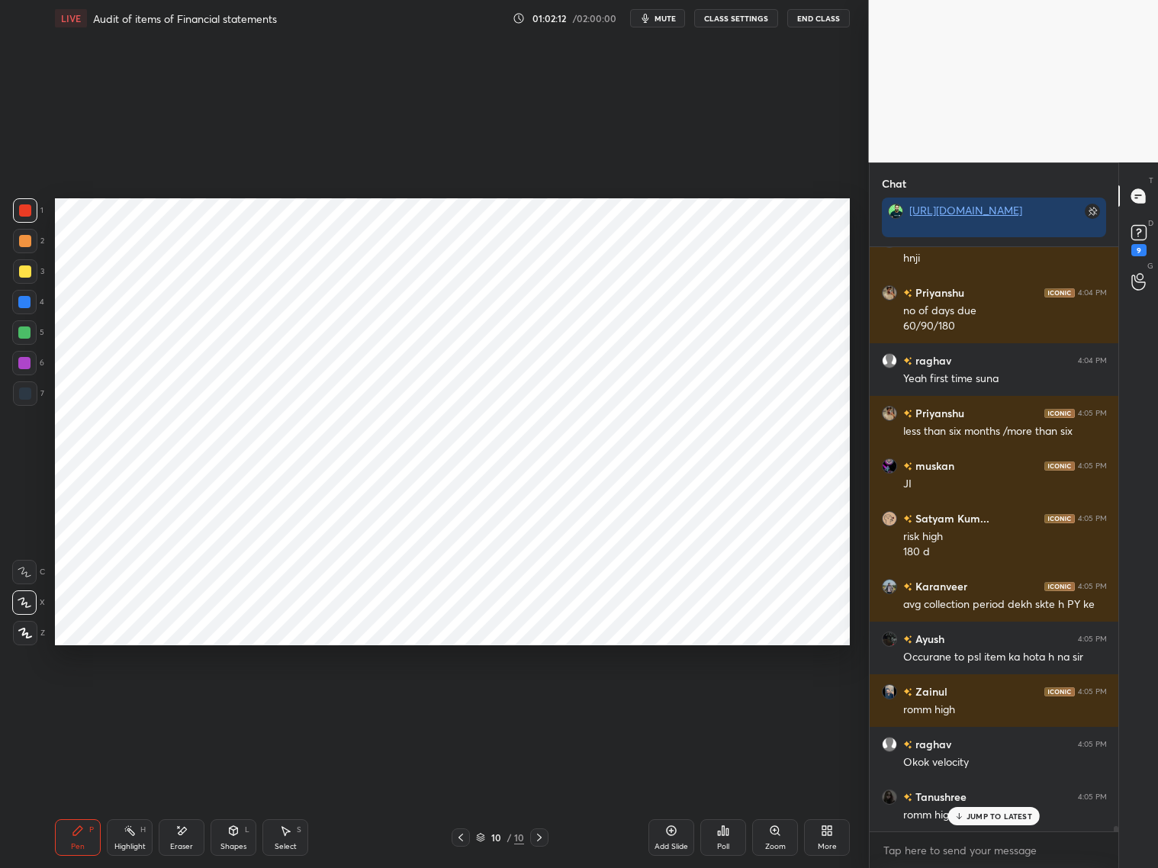
click at [171, 793] on div "Eraser" at bounding box center [182, 837] width 46 height 37
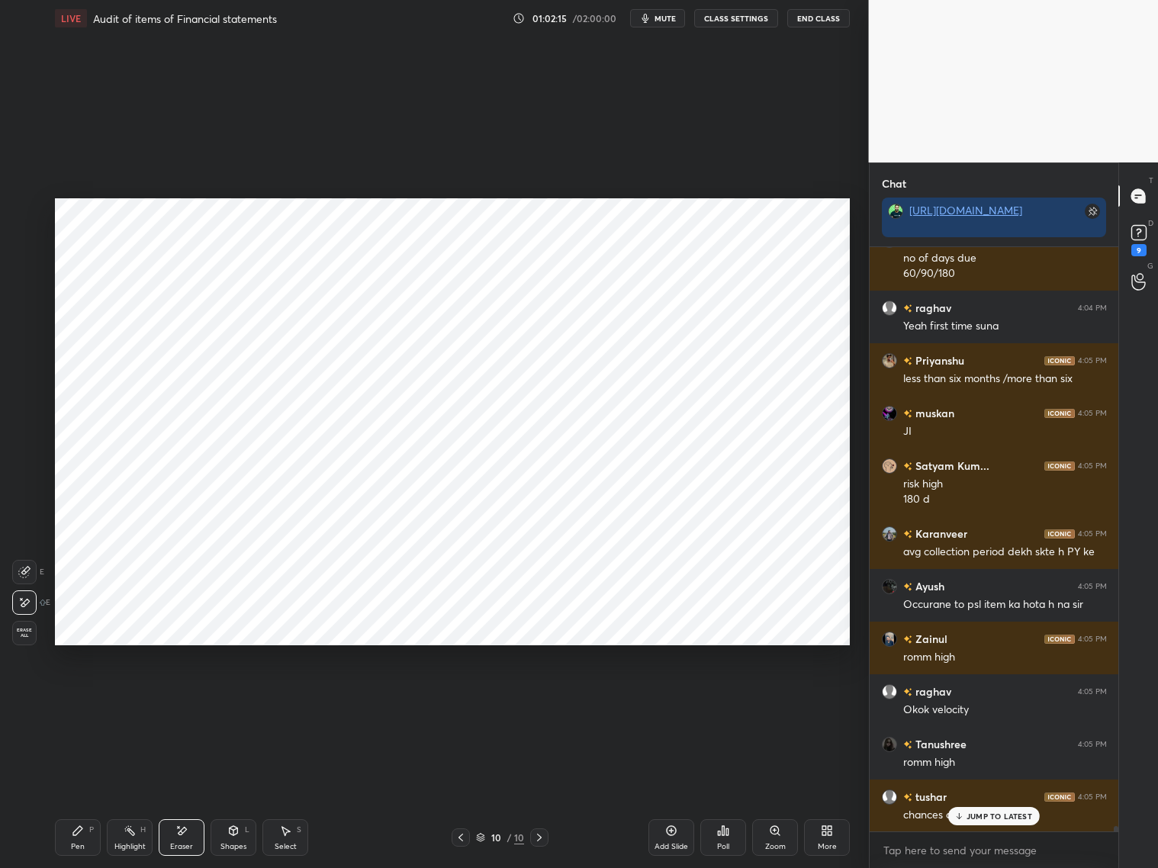
click at [74, 793] on div "Pen" at bounding box center [78, 847] width 14 height 8
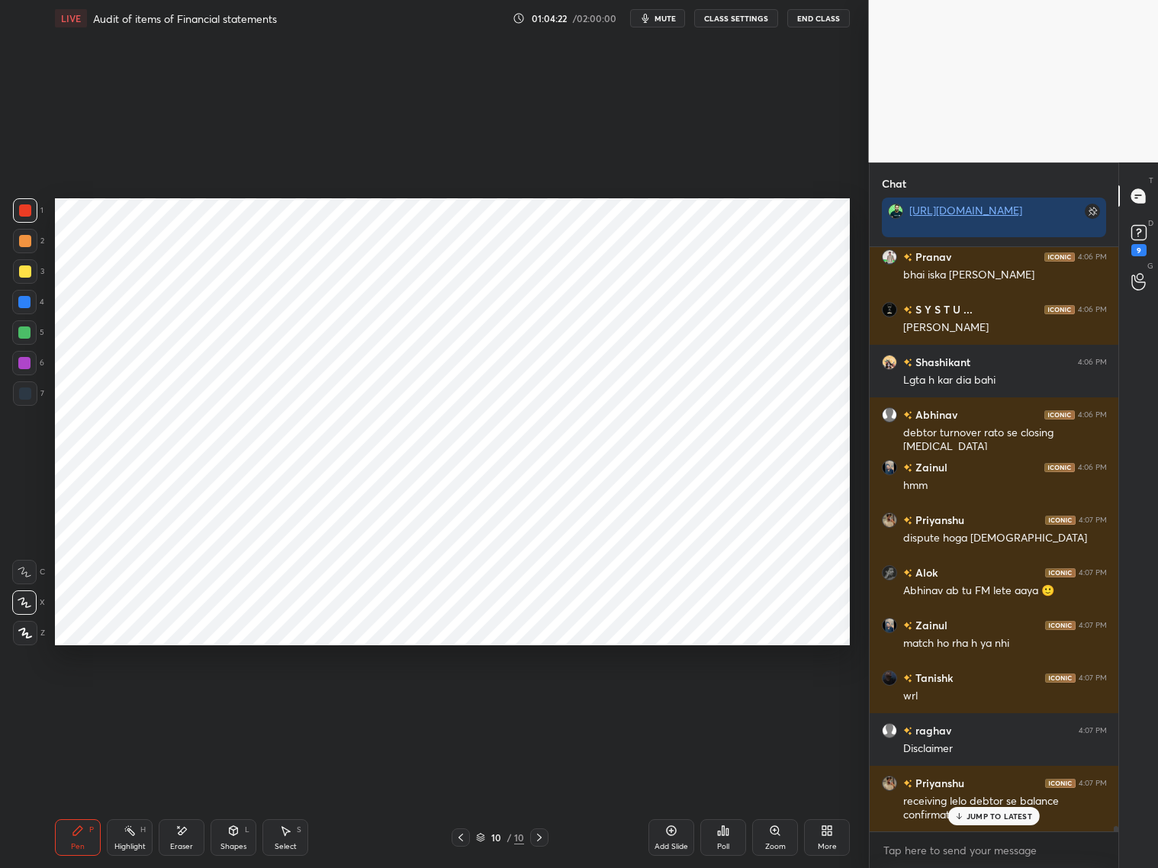
scroll to position [66966, 0]
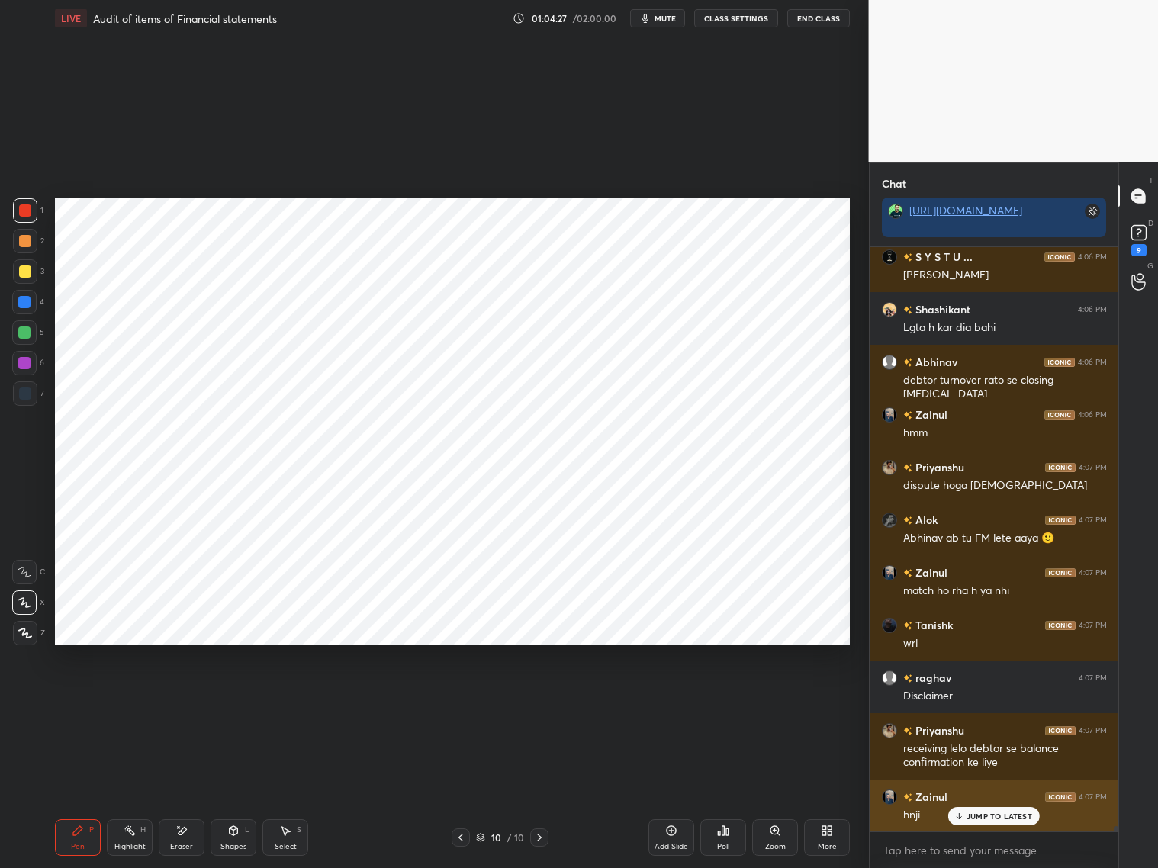
click at [994, 793] on div "JUMP TO LATEST" at bounding box center [994, 816] width 92 height 18
drag, startPoint x: 21, startPoint y: 372, endPoint x: 33, endPoint y: 382, distance: 15.7
click at [22, 372] on div at bounding box center [24, 363] width 24 height 24
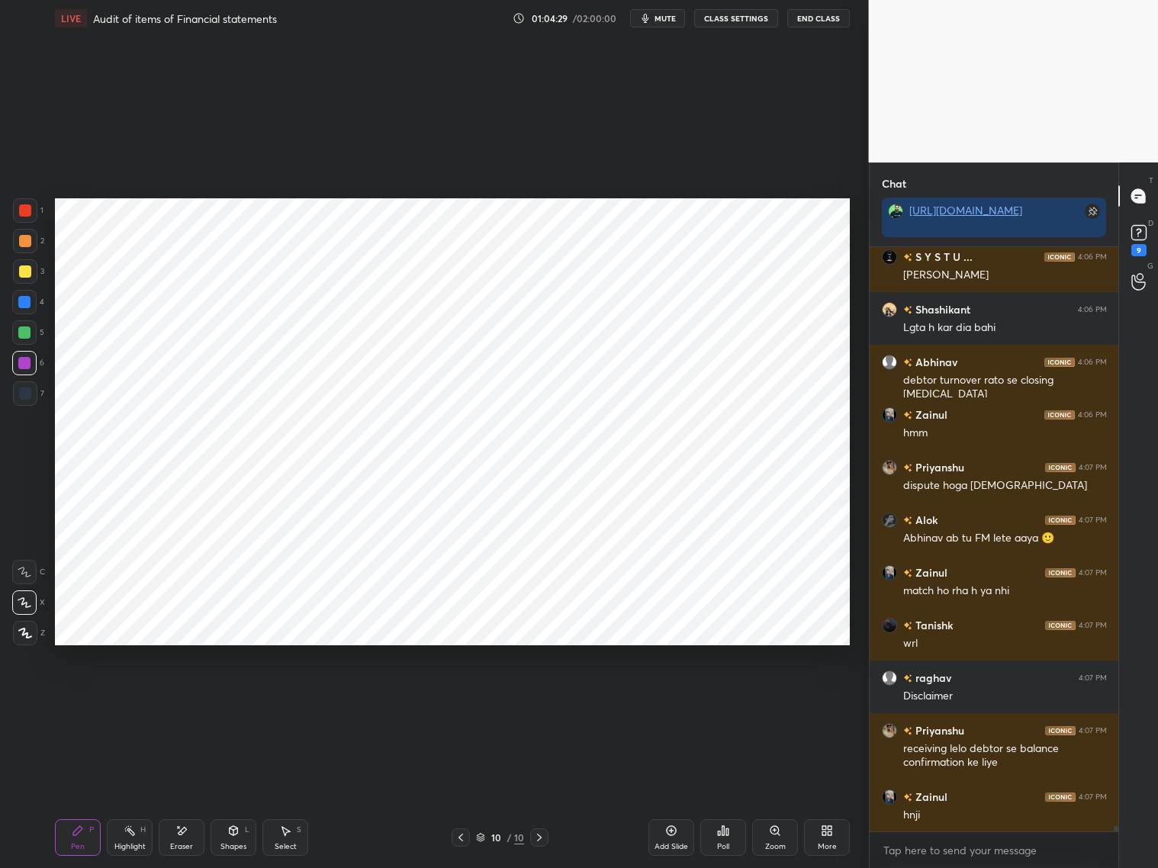
drag, startPoint x: 24, startPoint y: 397, endPoint x: 16, endPoint y: 388, distance: 12.5
click at [24, 395] on div at bounding box center [25, 394] width 12 height 12
click at [179, 793] on div "Eraser" at bounding box center [182, 837] width 46 height 37
drag, startPoint x: 63, startPoint y: 833, endPoint x: 70, endPoint y: 777, distance: 57.0
click at [63, 793] on div "Pen P" at bounding box center [78, 837] width 46 height 37
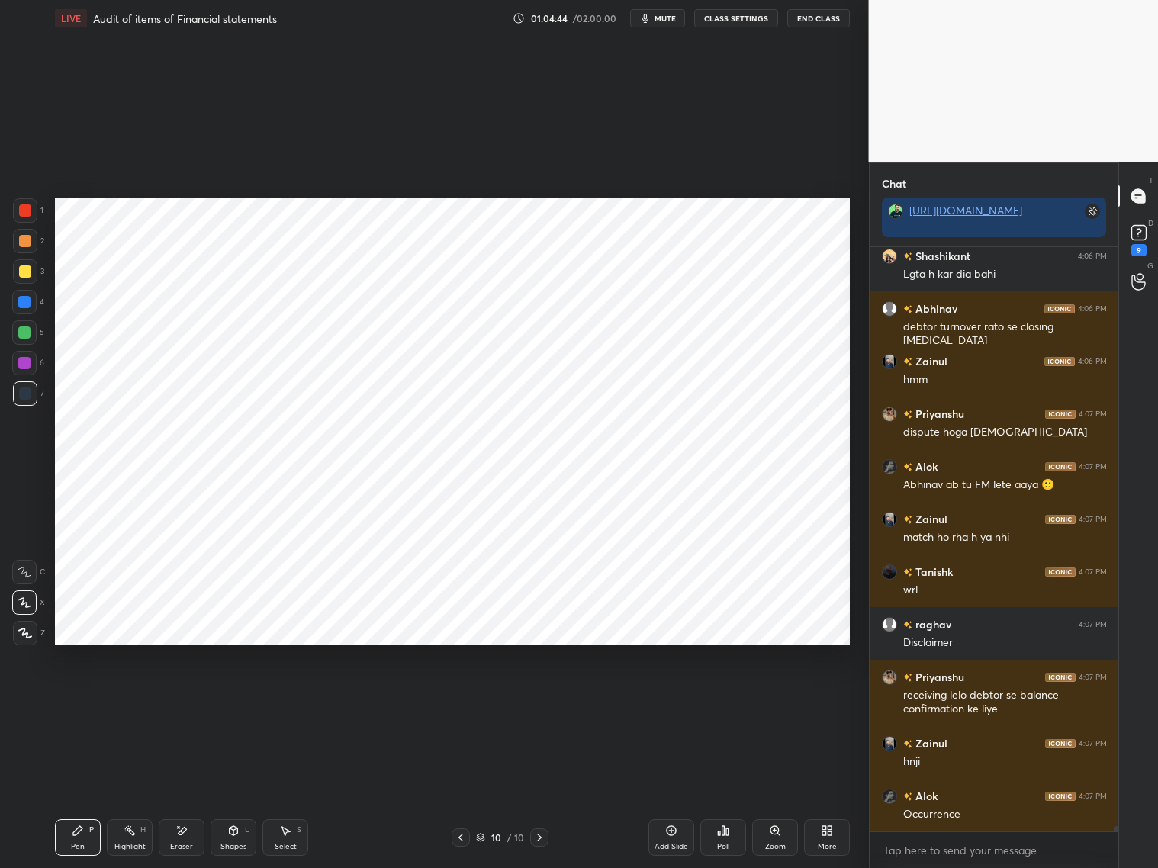
scroll to position [67072, 0]
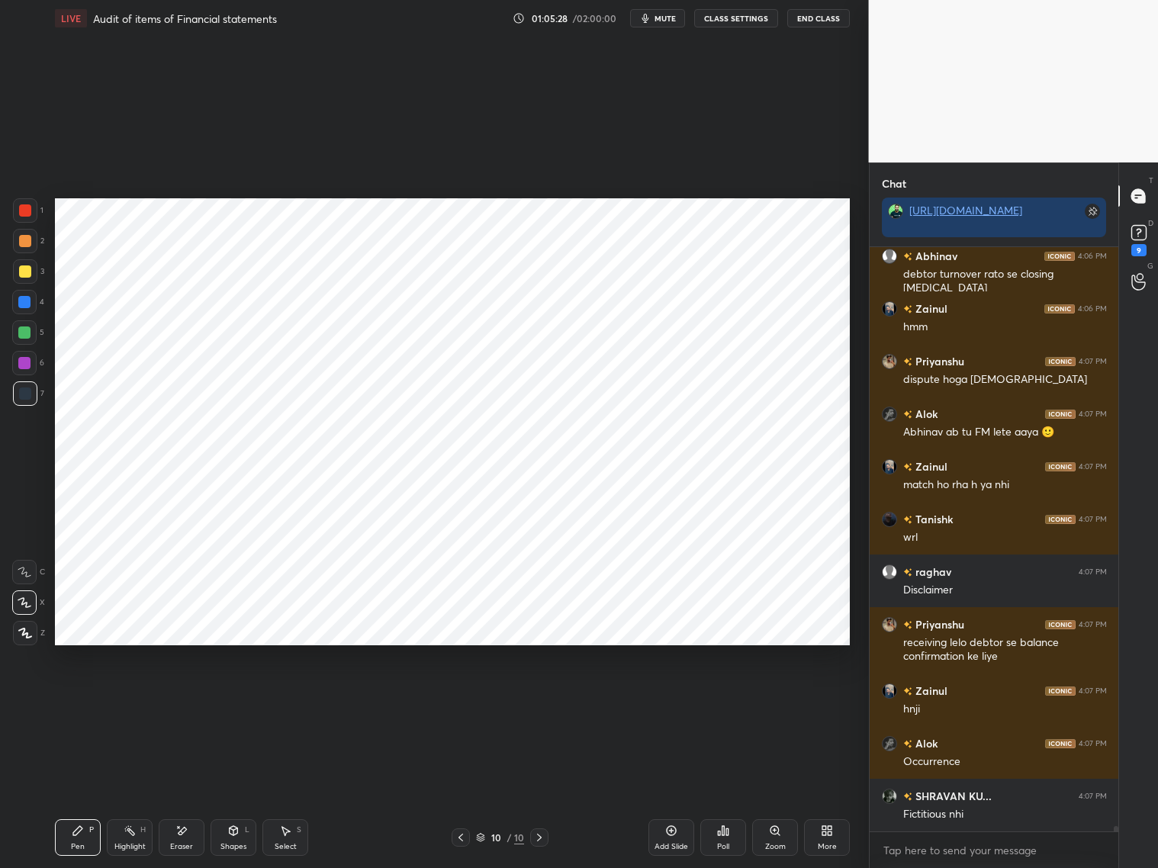
click at [188, 793] on div "Eraser" at bounding box center [182, 837] width 46 height 37
click at [84, 793] on div "Pen P" at bounding box center [78, 837] width 46 height 37
click at [661, 793] on div "Add Slide" at bounding box center [671, 837] width 46 height 37
click at [31, 384] on div at bounding box center [25, 393] width 24 height 24
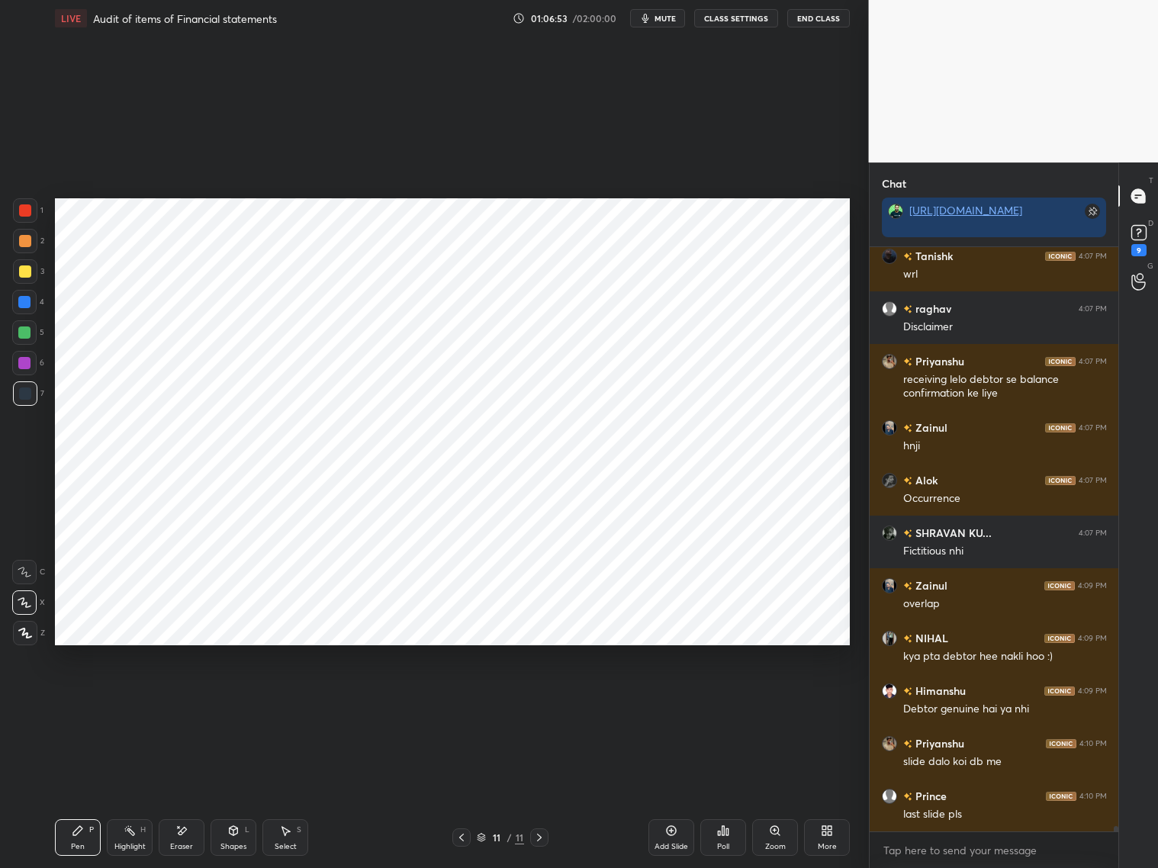
scroll to position [59396, 0]
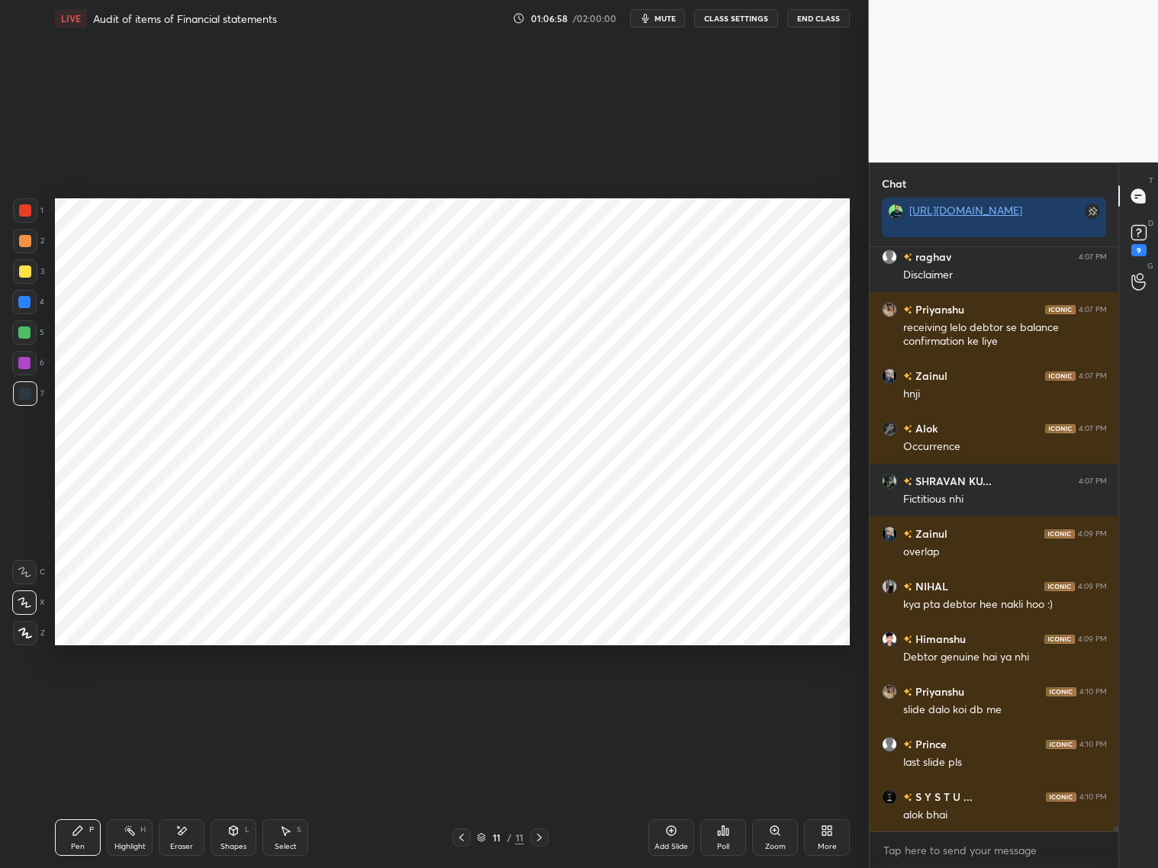
click at [459, 793] on icon at bounding box center [461, 838] width 12 height 12
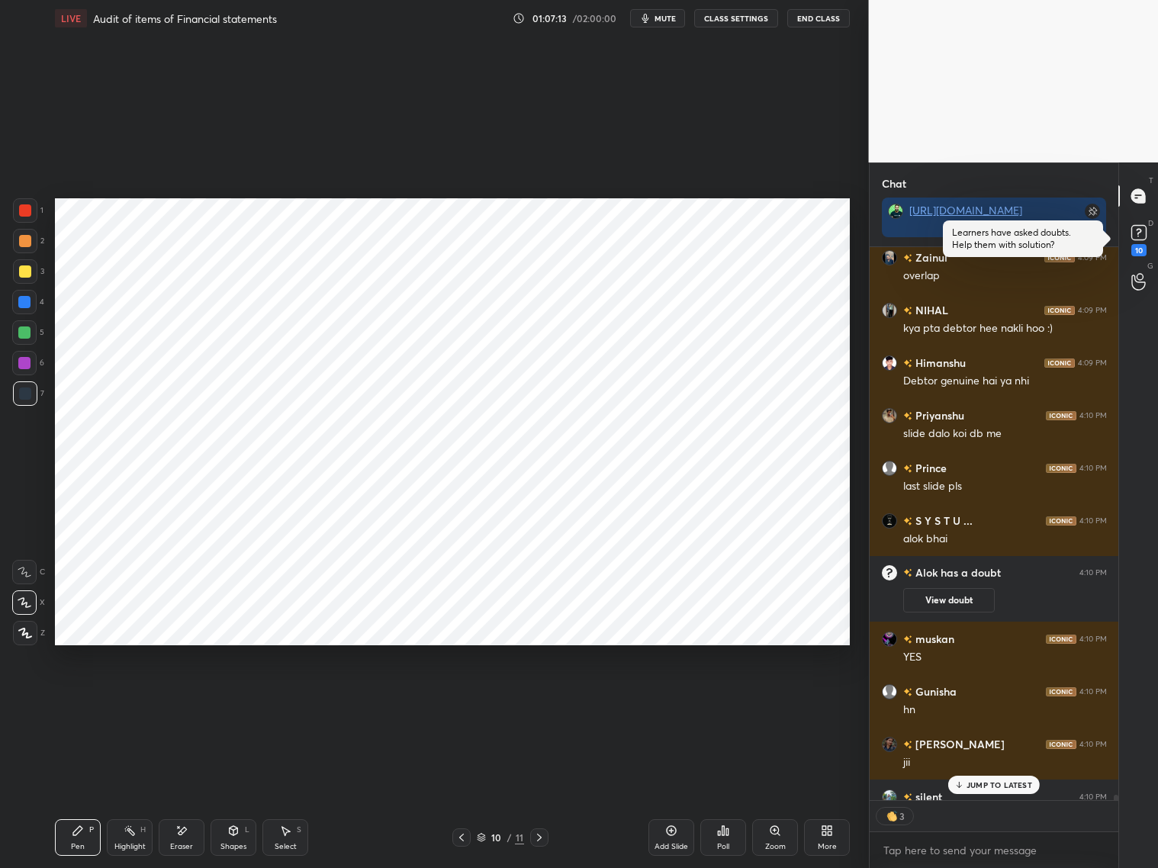
scroll to position [59698, 0]
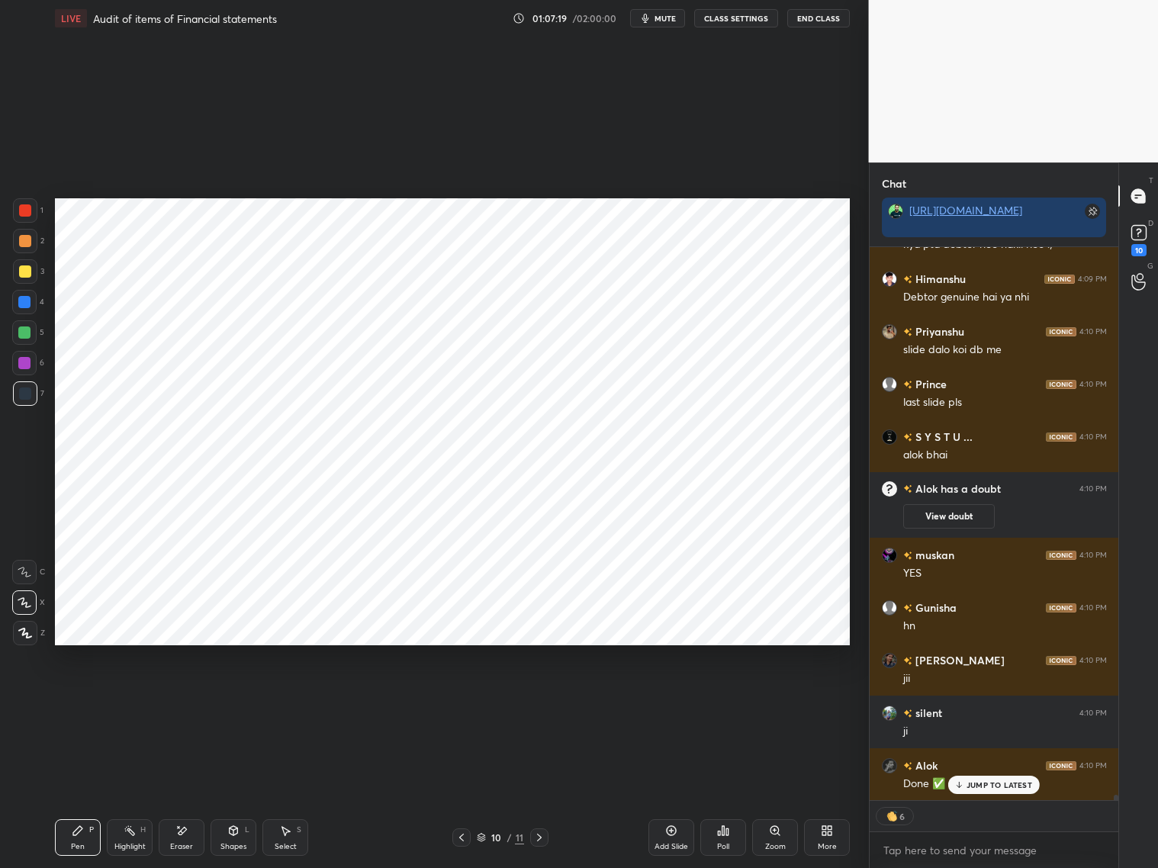
drag, startPoint x: 177, startPoint y: 841, endPoint x: 183, endPoint y: 834, distance: 9.8
click at [182, 793] on div "Eraser" at bounding box center [182, 837] width 46 height 37
drag, startPoint x: 84, startPoint y: 833, endPoint x: 122, endPoint y: 787, distance: 60.2
click at [86, 793] on div "Pen P" at bounding box center [78, 837] width 46 height 37
click at [180, 793] on div "Eraser" at bounding box center [181, 847] width 23 height 8
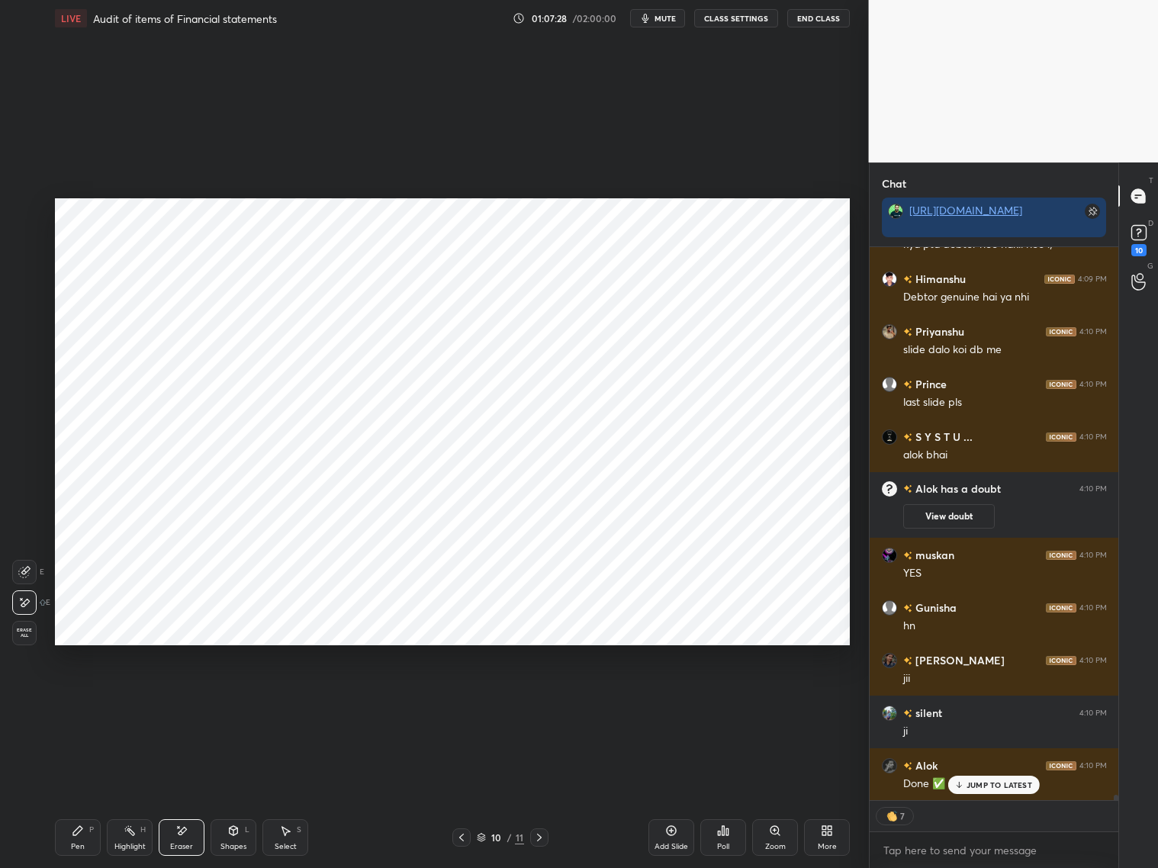
drag, startPoint x: 87, startPoint y: 833, endPoint x: 104, endPoint y: 796, distance: 41.0
click at [86, 793] on div "Pen P" at bounding box center [78, 837] width 46 height 37
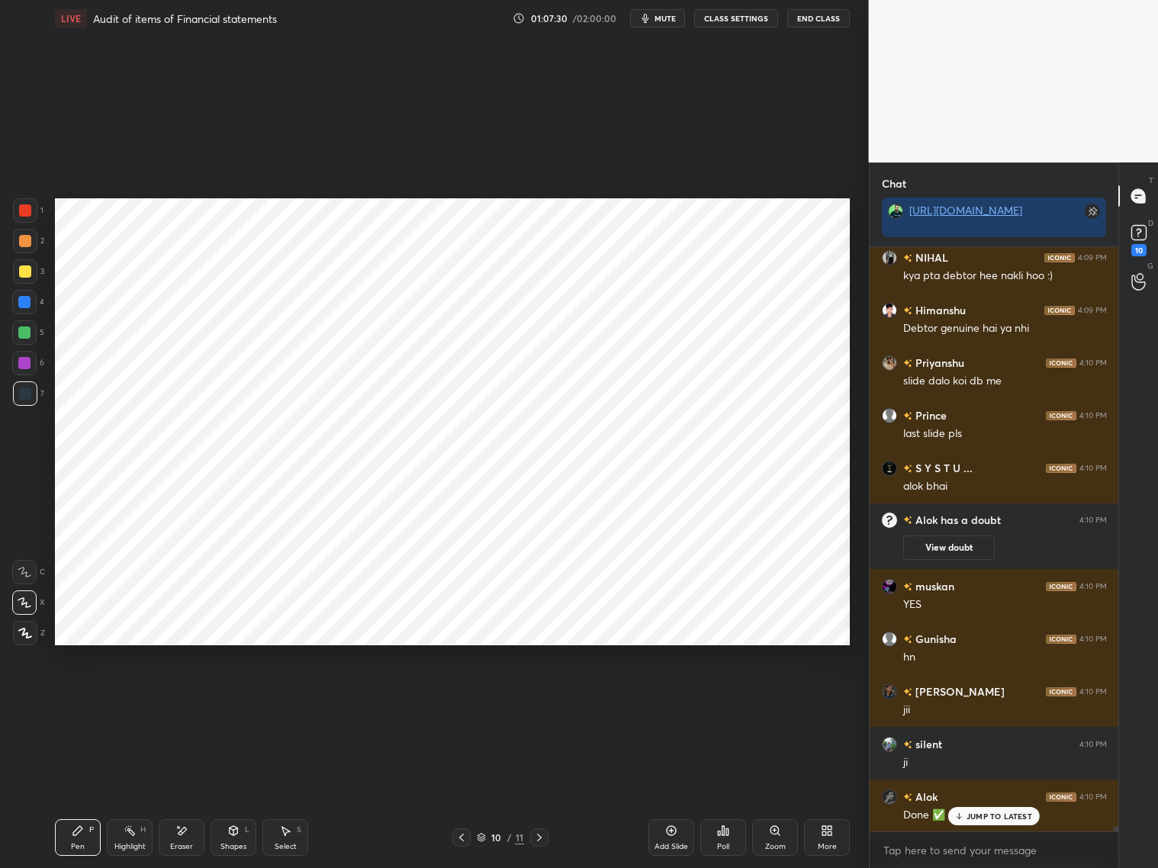
scroll to position [59666, 0]
click at [985, 793] on p "JUMP TO LATEST" at bounding box center [1000, 816] width 66 height 9
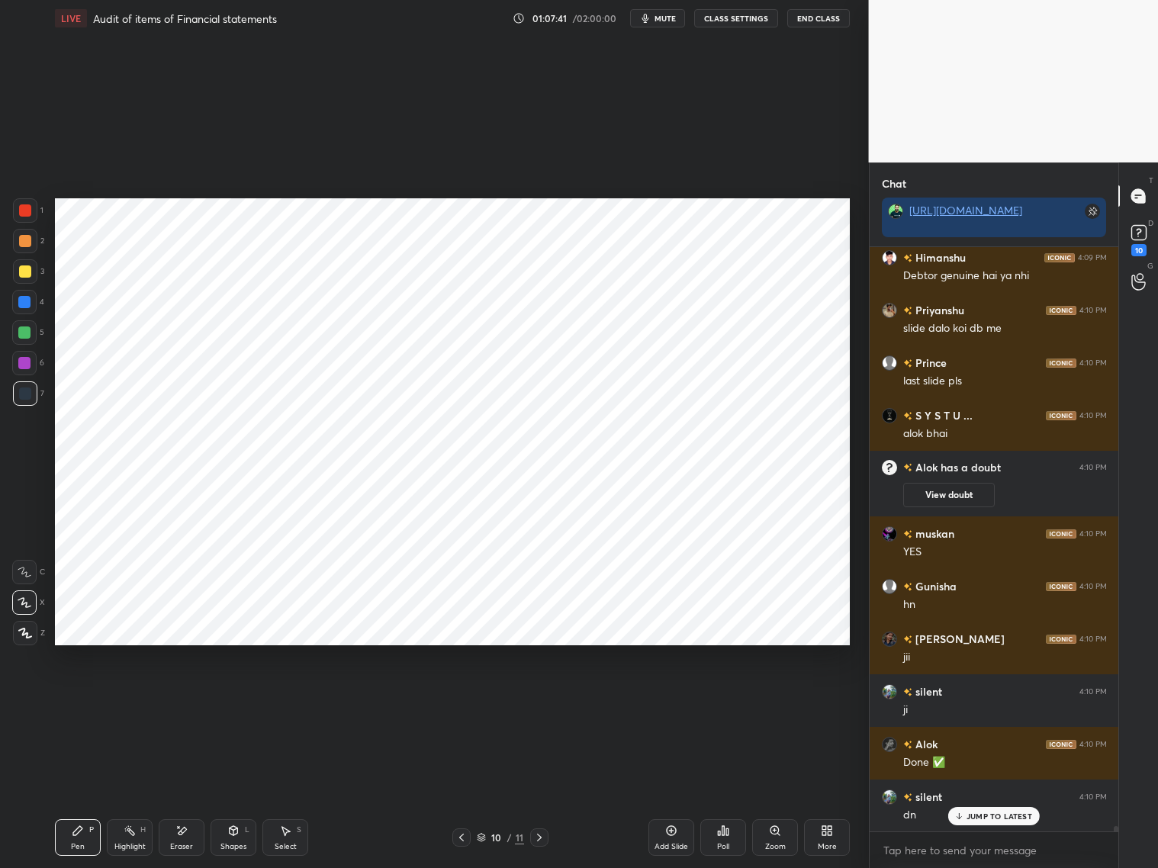
click at [539, 793] on icon at bounding box center [539, 838] width 12 height 12
drag, startPoint x: 978, startPoint y: 813, endPoint x: 982, endPoint y: 806, distance: 8.5
click at [980, 793] on p "JUMP TO LATEST" at bounding box center [1000, 816] width 66 height 9
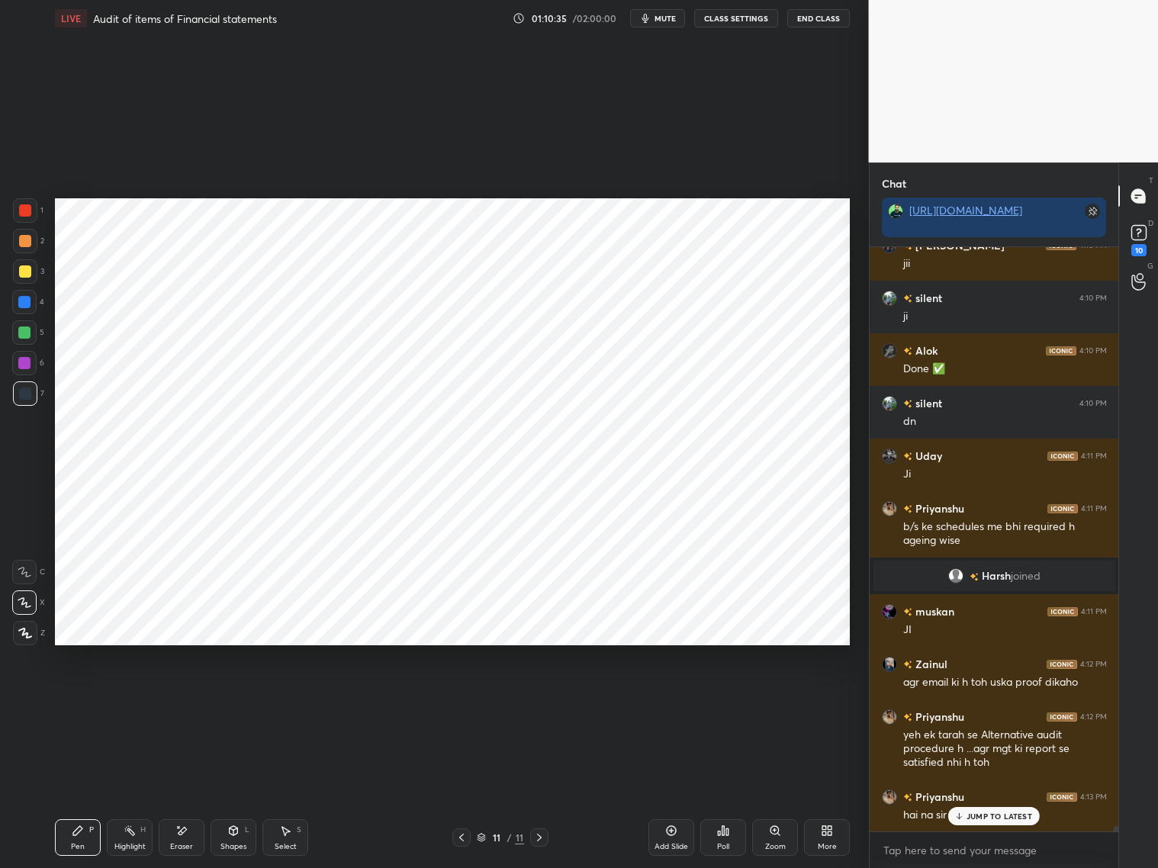
scroll to position [60165, 0]
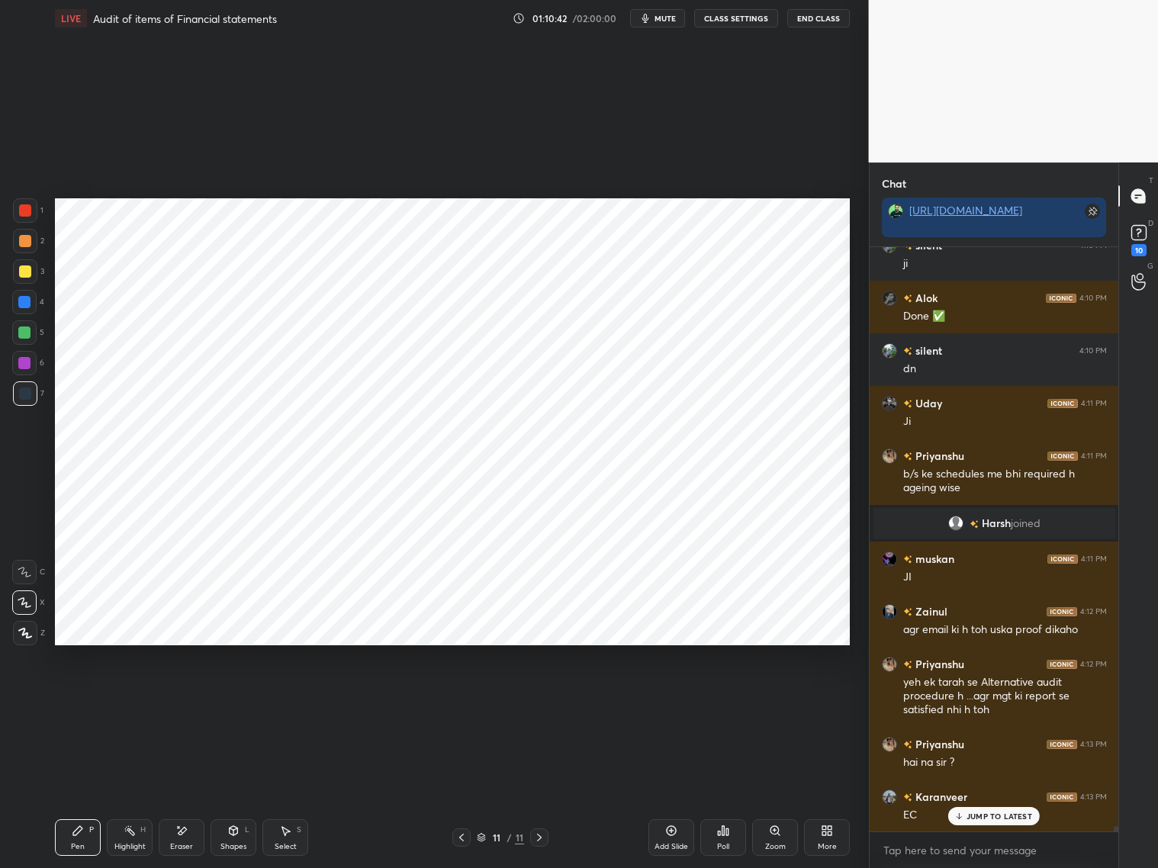
click at [666, 793] on icon at bounding box center [671, 831] width 12 height 12
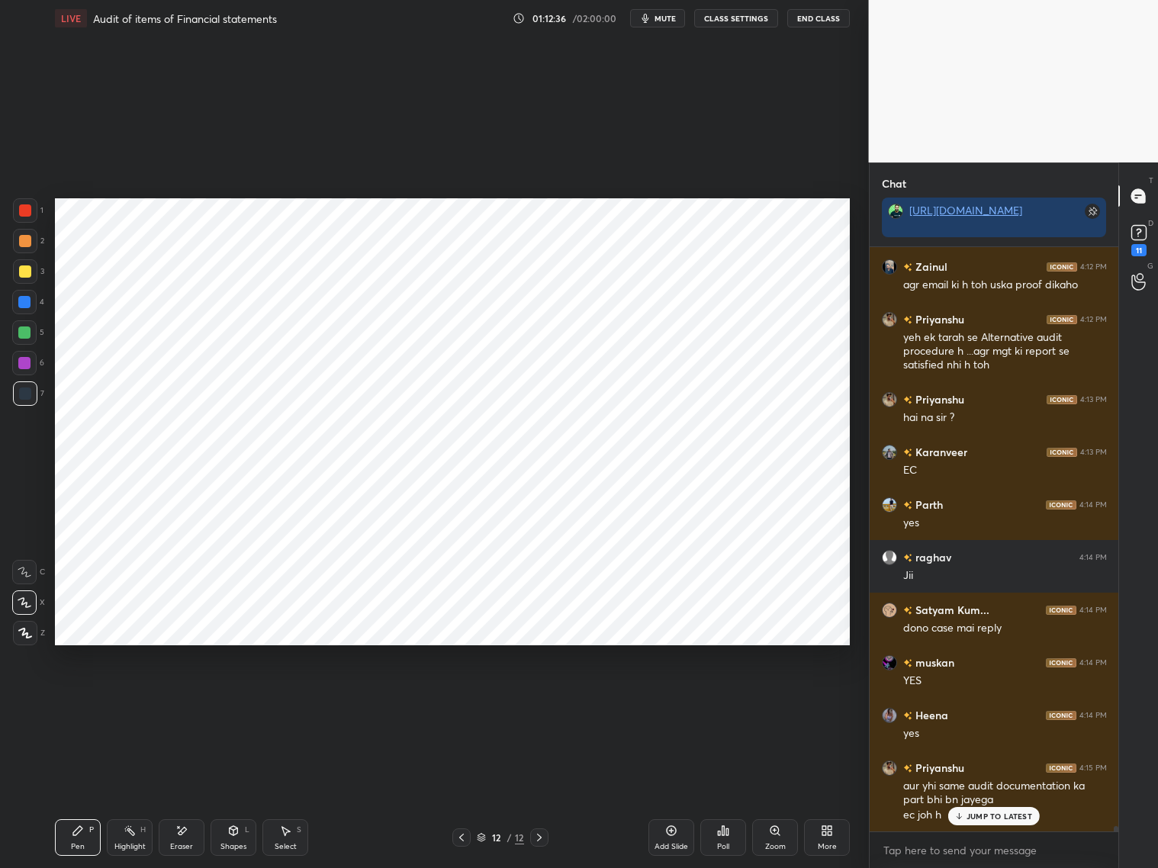
scroll to position [60577, 0]
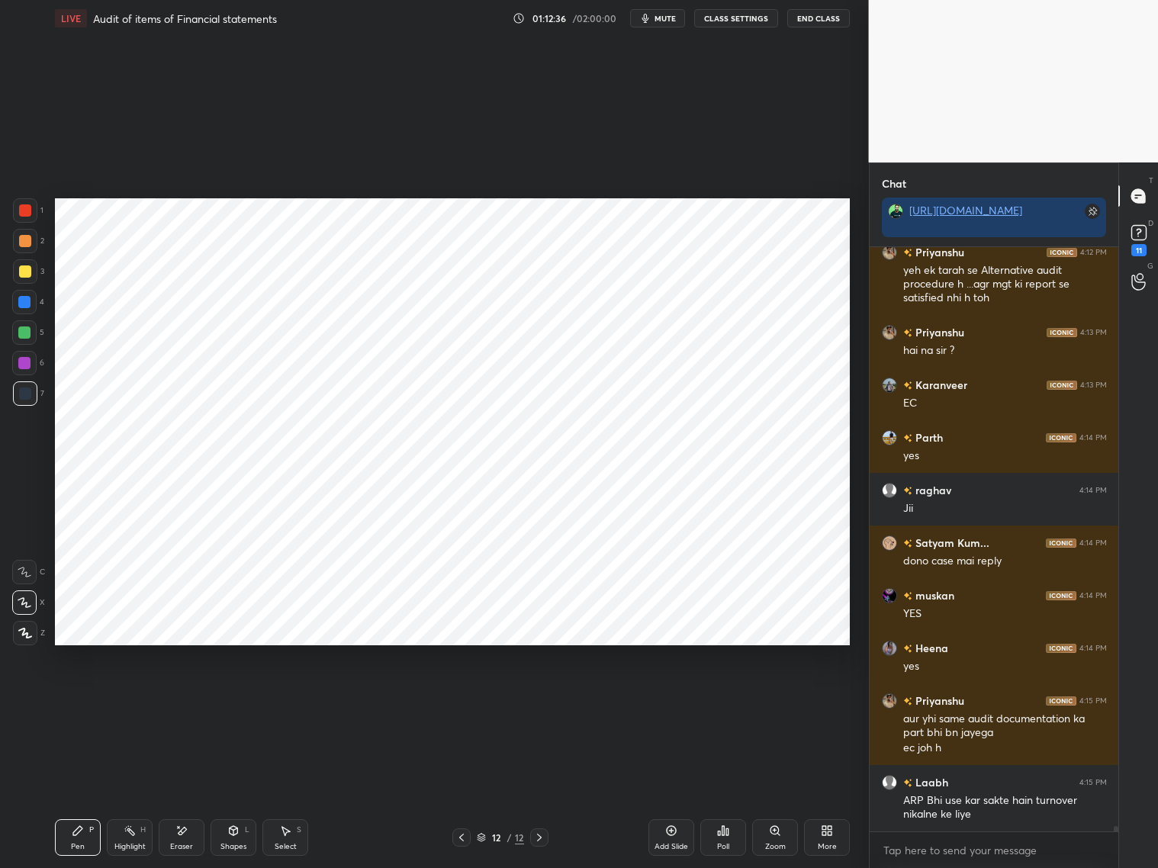
click at [15, 217] on div at bounding box center [25, 210] width 24 height 24
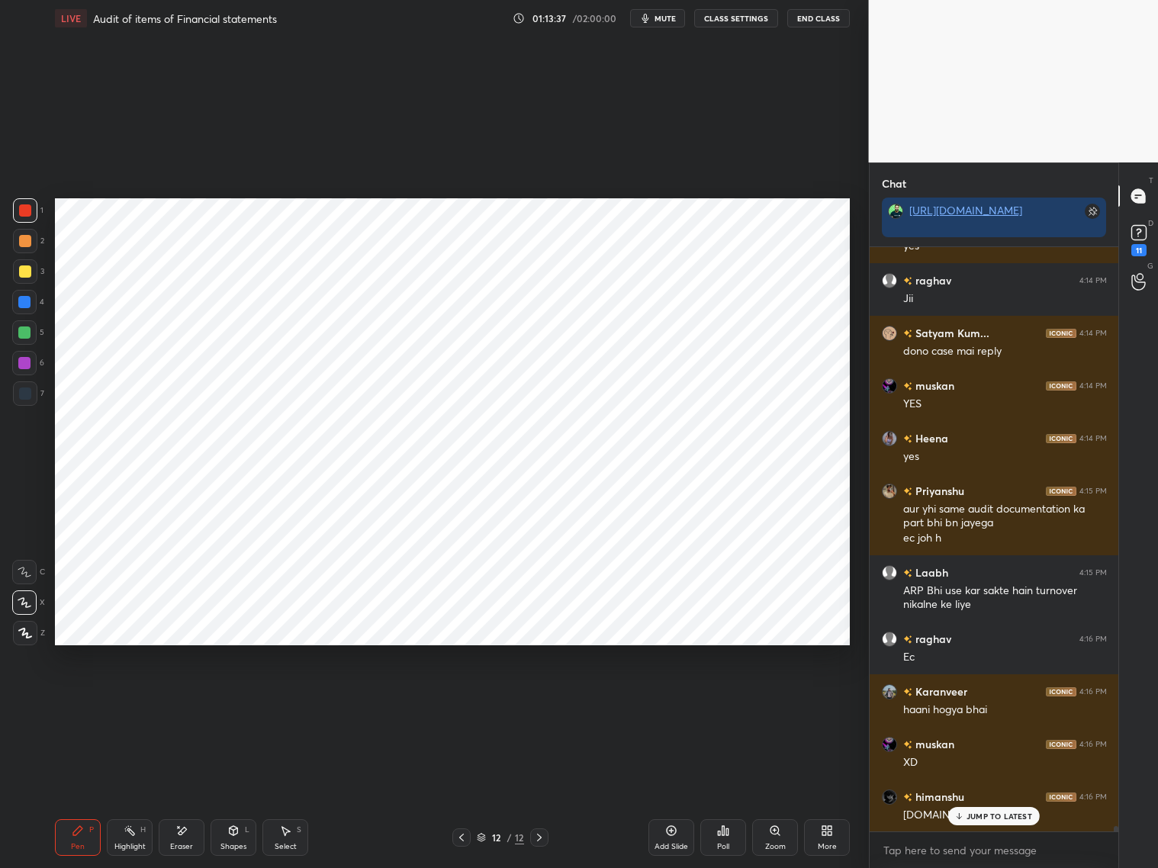
scroll to position [60853, 0]
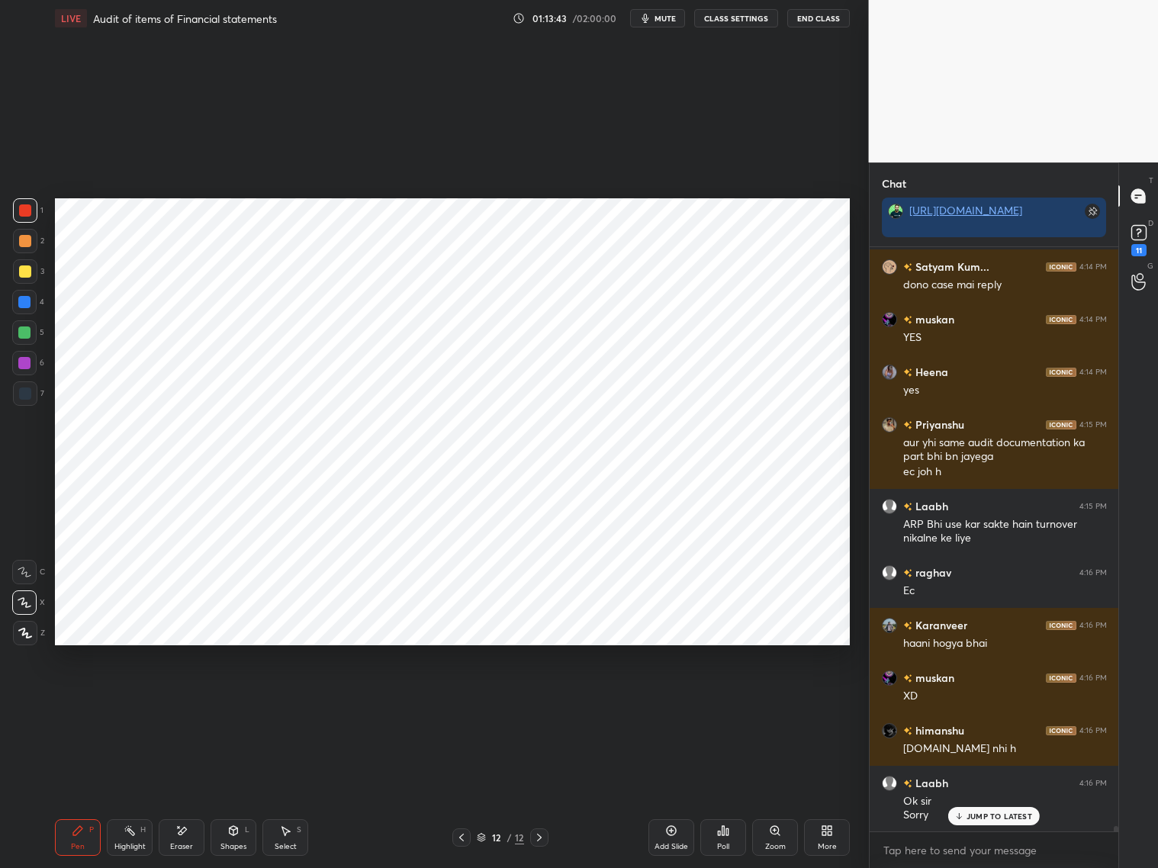
click at [62, 793] on div "Pen P Highlight H Eraser Shapes L Select S 12 / 12 Add Slide Poll Zoom More" at bounding box center [452, 837] width 795 height 61
click at [29, 394] on div at bounding box center [25, 394] width 12 height 12
drag, startPoint x: 194, startPoint y: 833, endPoint x: 198, endPoint y: 766, distance: 67.3
click at [188, 793] on div "Eraser" at bounding box center [182, 837] width 46 height 37
click at [66, 793] on div "Pen P" at bounding box center [78, 837] width 46 height 37
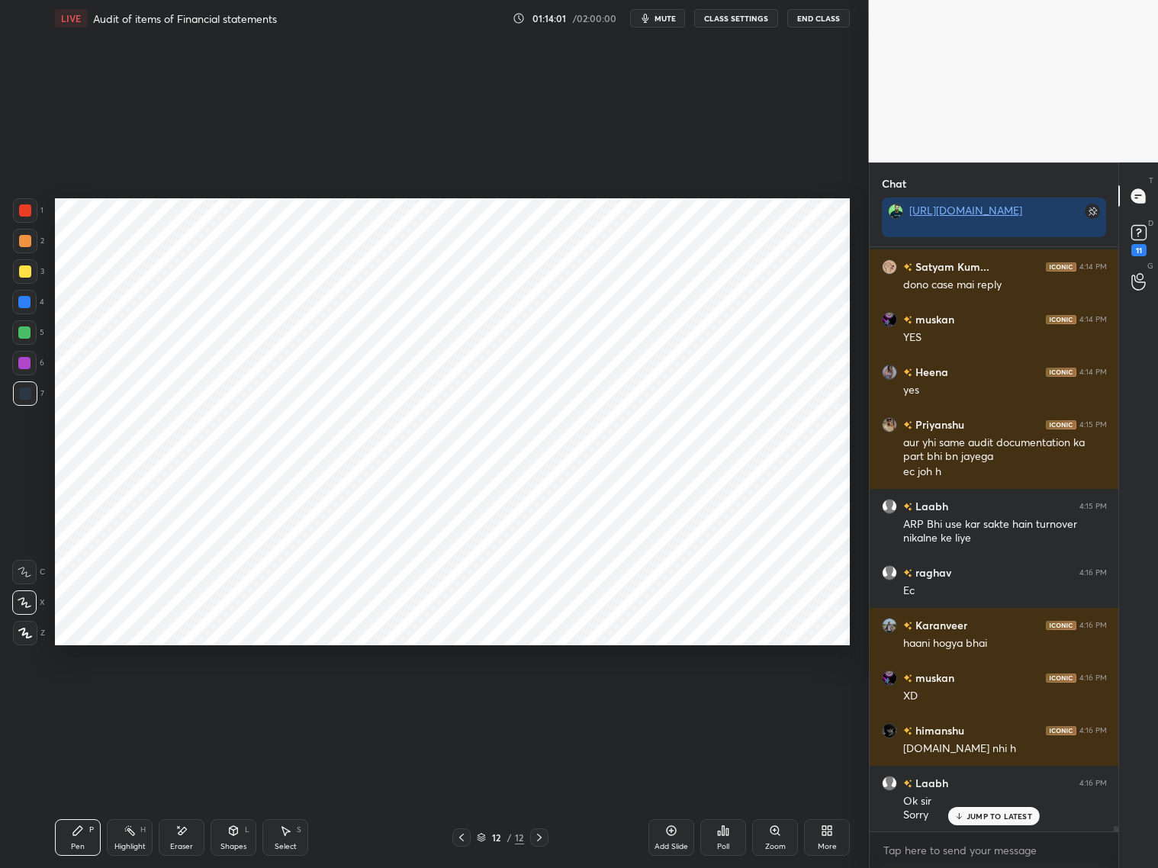
scroll to position [60890, 0]
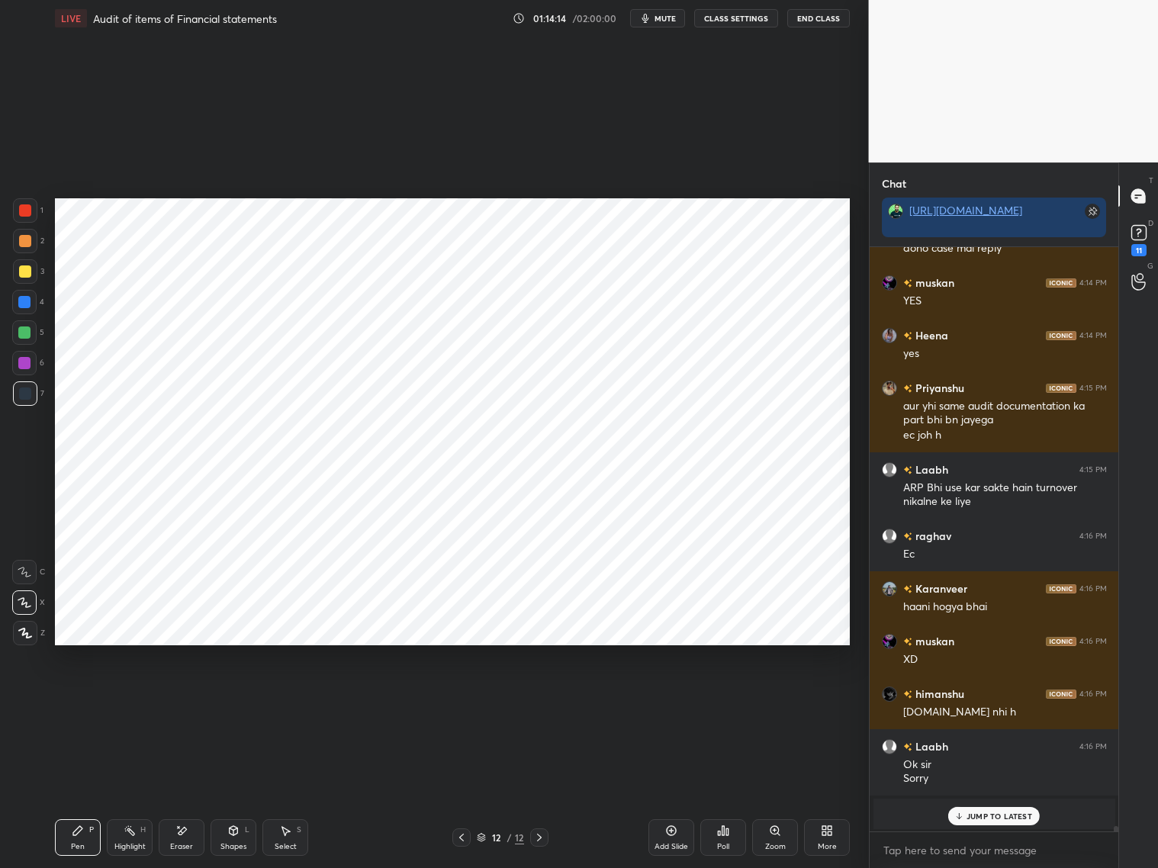
click at [980, 793] on p "JUMP TO LATEST" at bounding box center [1000, 816] width 66 height 9
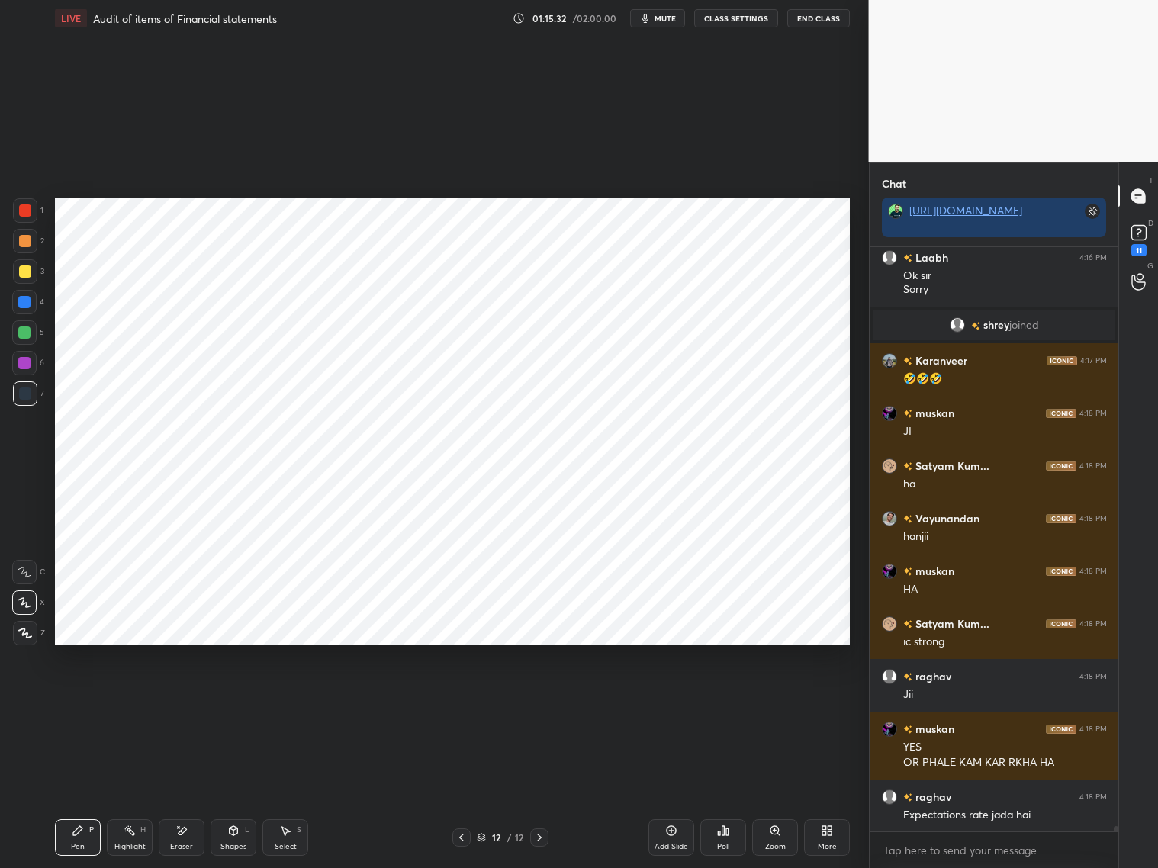
scroll to position [61432, 0]
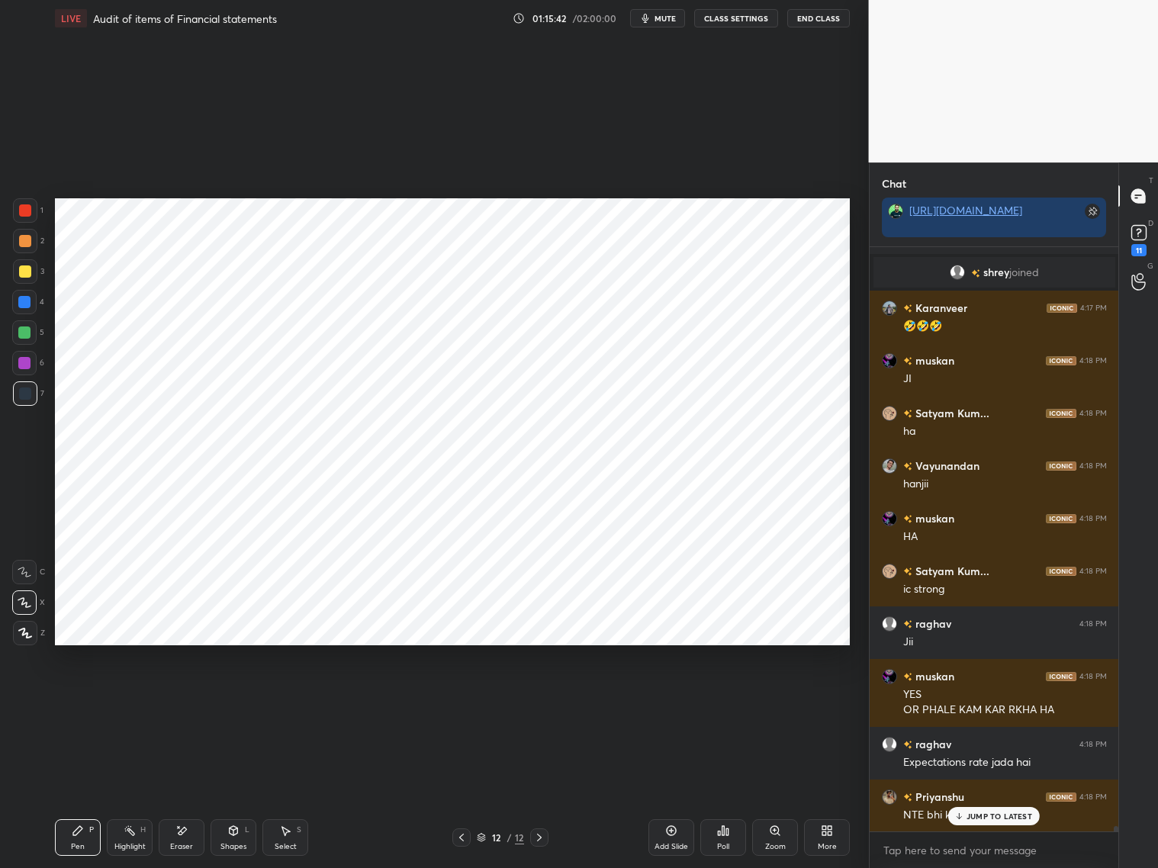
click at [967, 793] on p "JUMP TO LATEST" at bounding box center [1000, 816] width 66 height 9
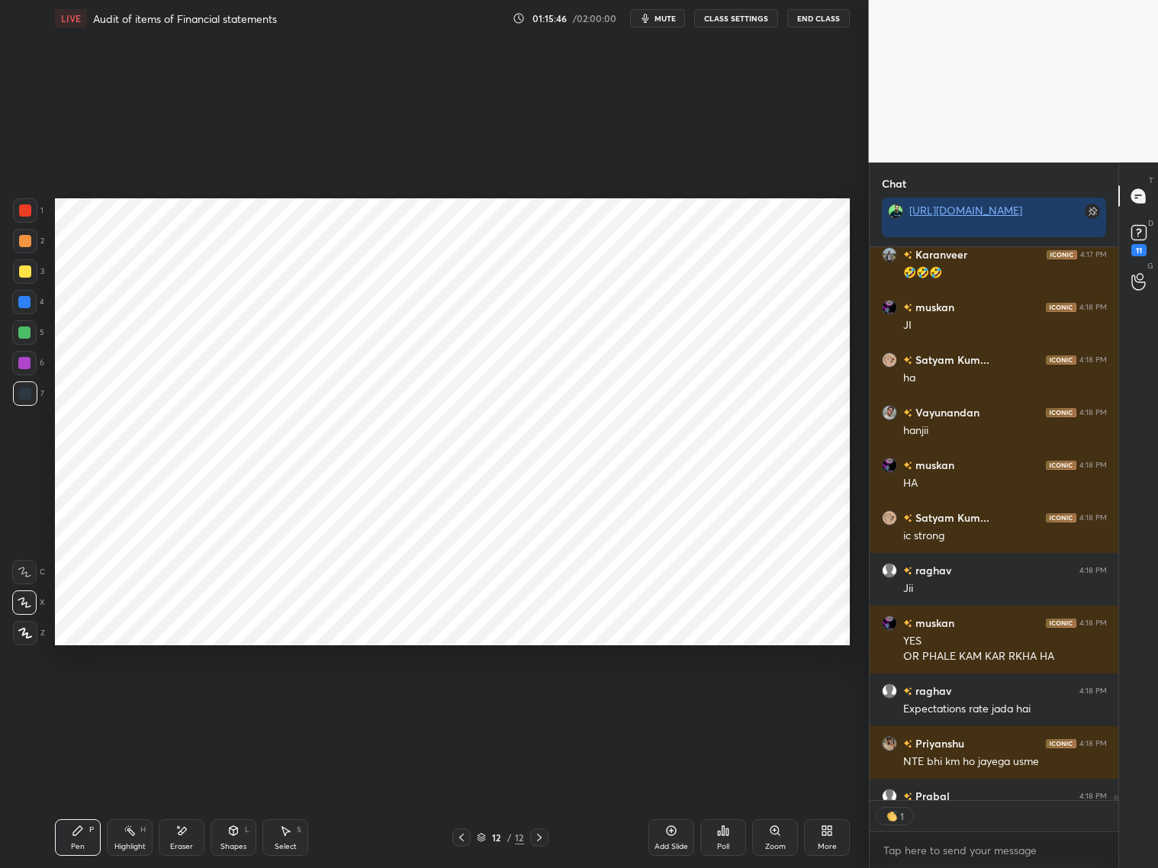
scroll to position [5, 5]
click at [31, 204] on div at bounding box center [25, 210] width 24 height 24
click at [28, 401] on div at bounding box center [25, 393] width 24 height 24
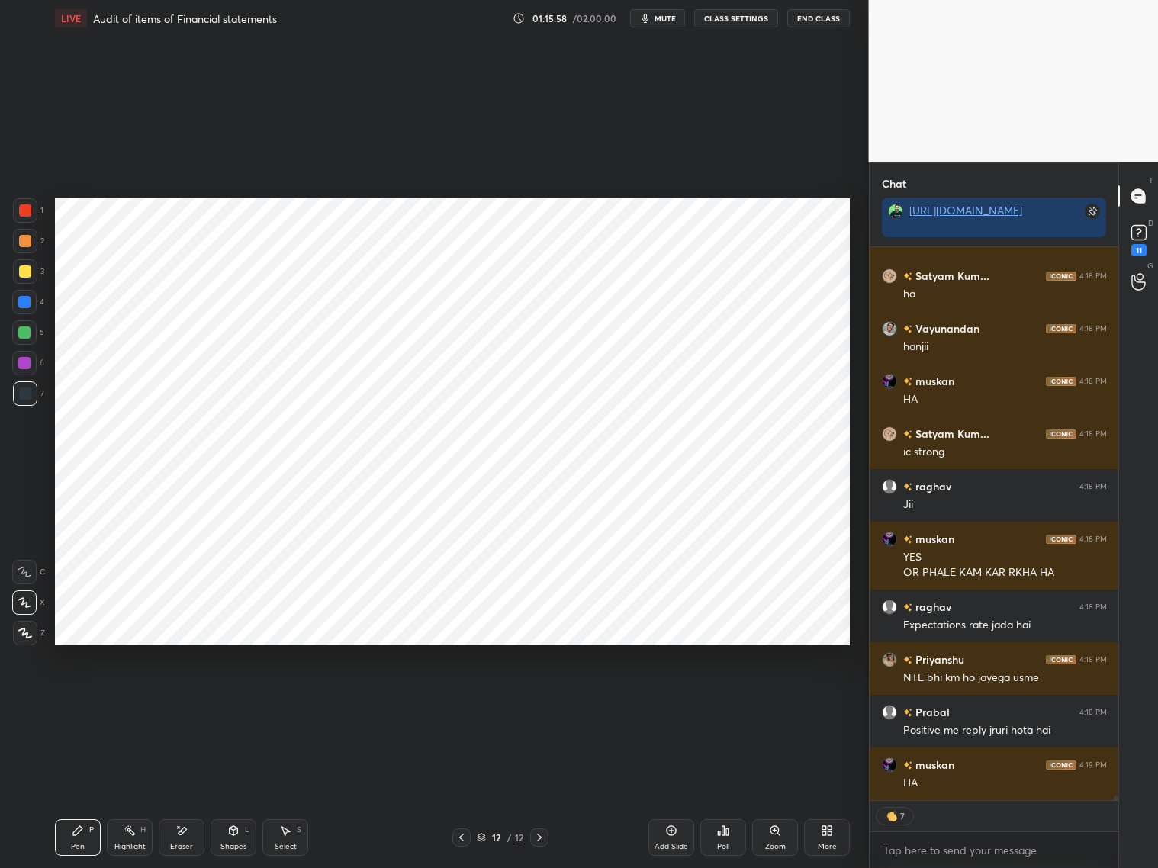
click at [188, 793] on div "Eraser" at bounding box center [182, 837] width 46 height 37
click at [75, 793] on icon at bounding box center [77, 830] width 9 height 9
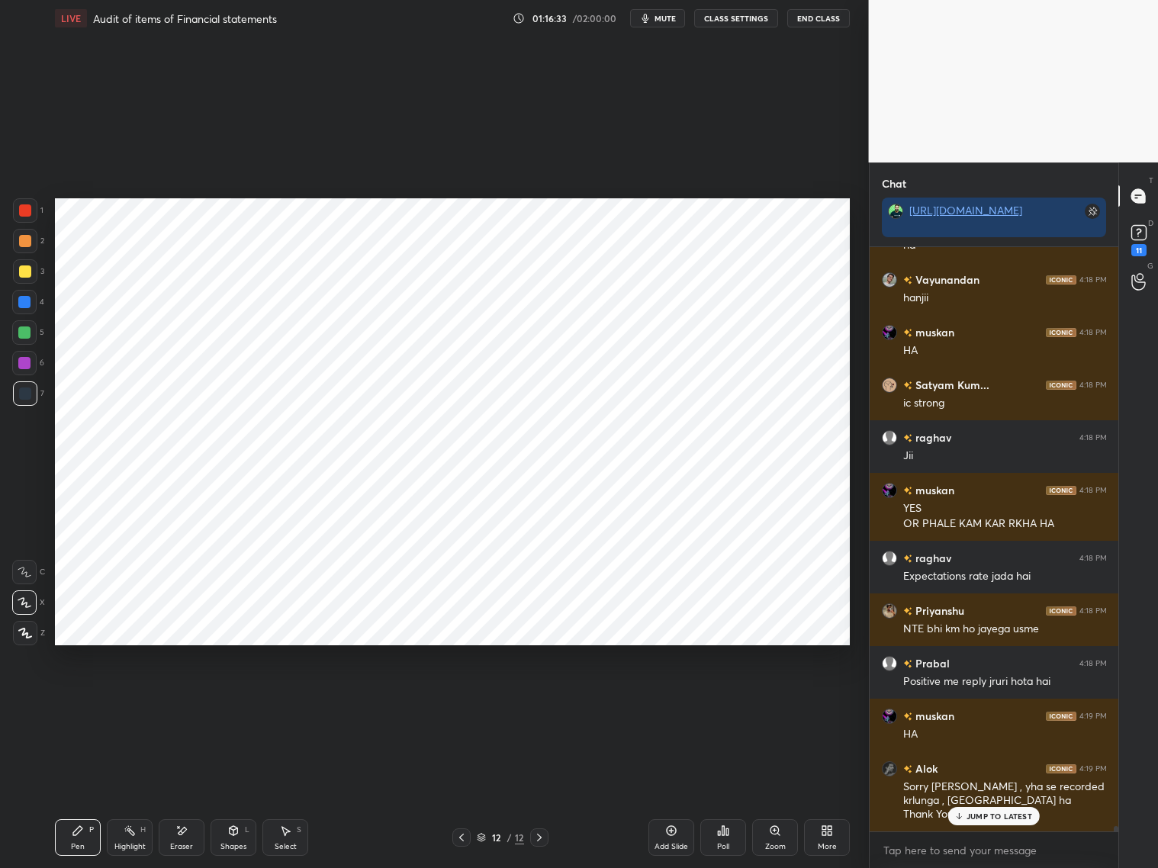
scroll to position [61654, 0]
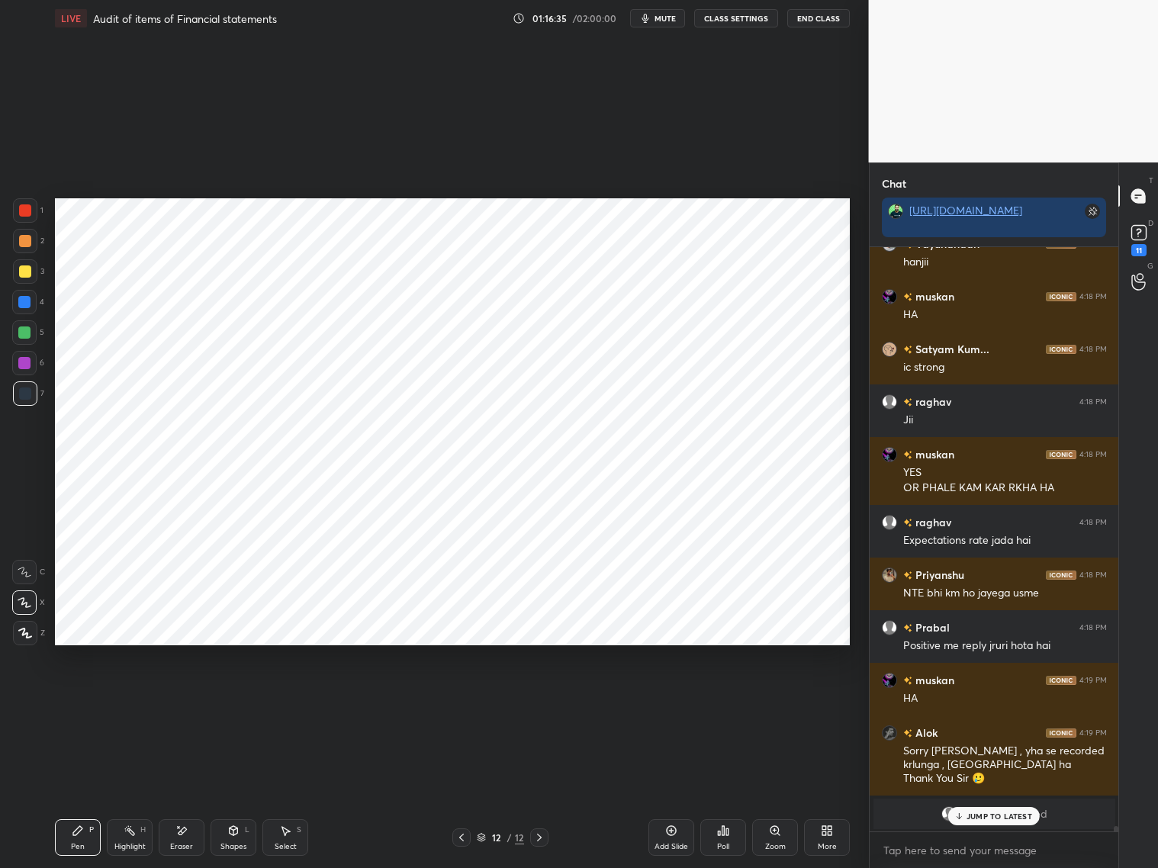
click at [673, 793] on icon at bounding box center [671, 831] width 12 height 12
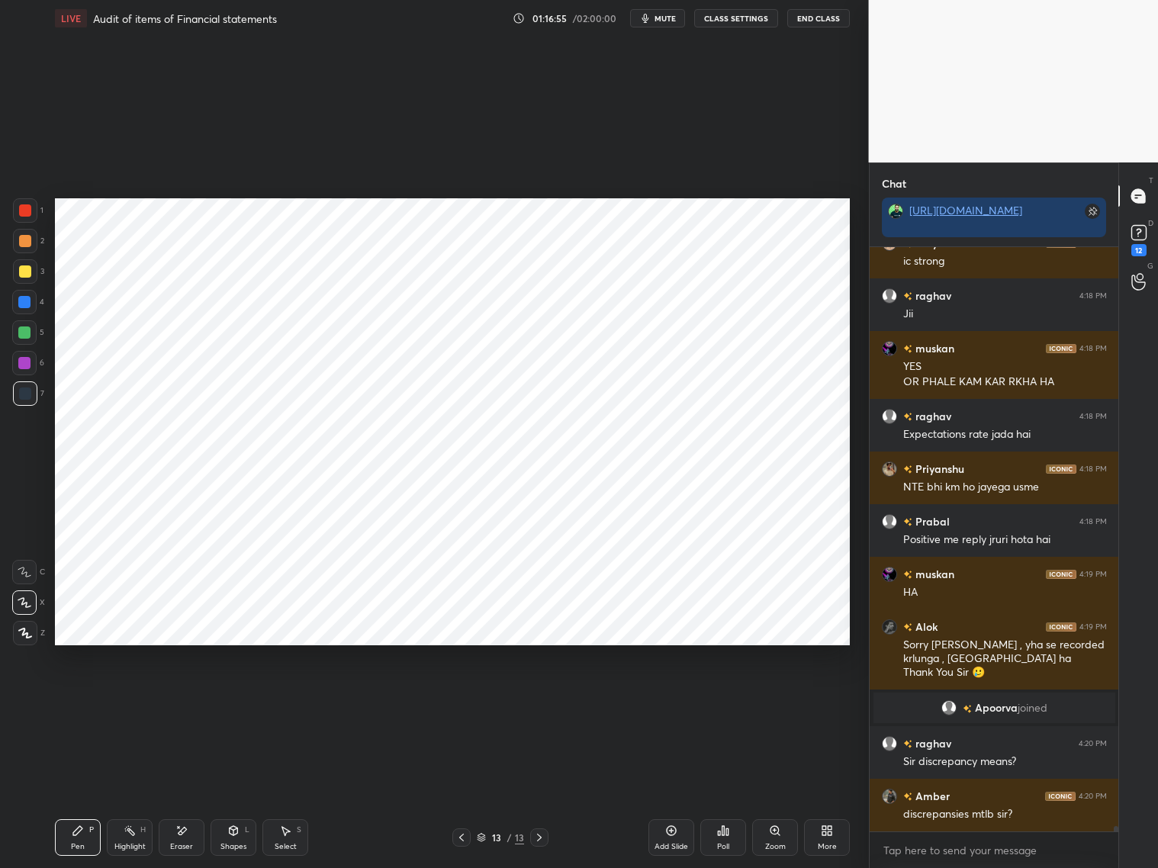
scroll to position [61175, 0]
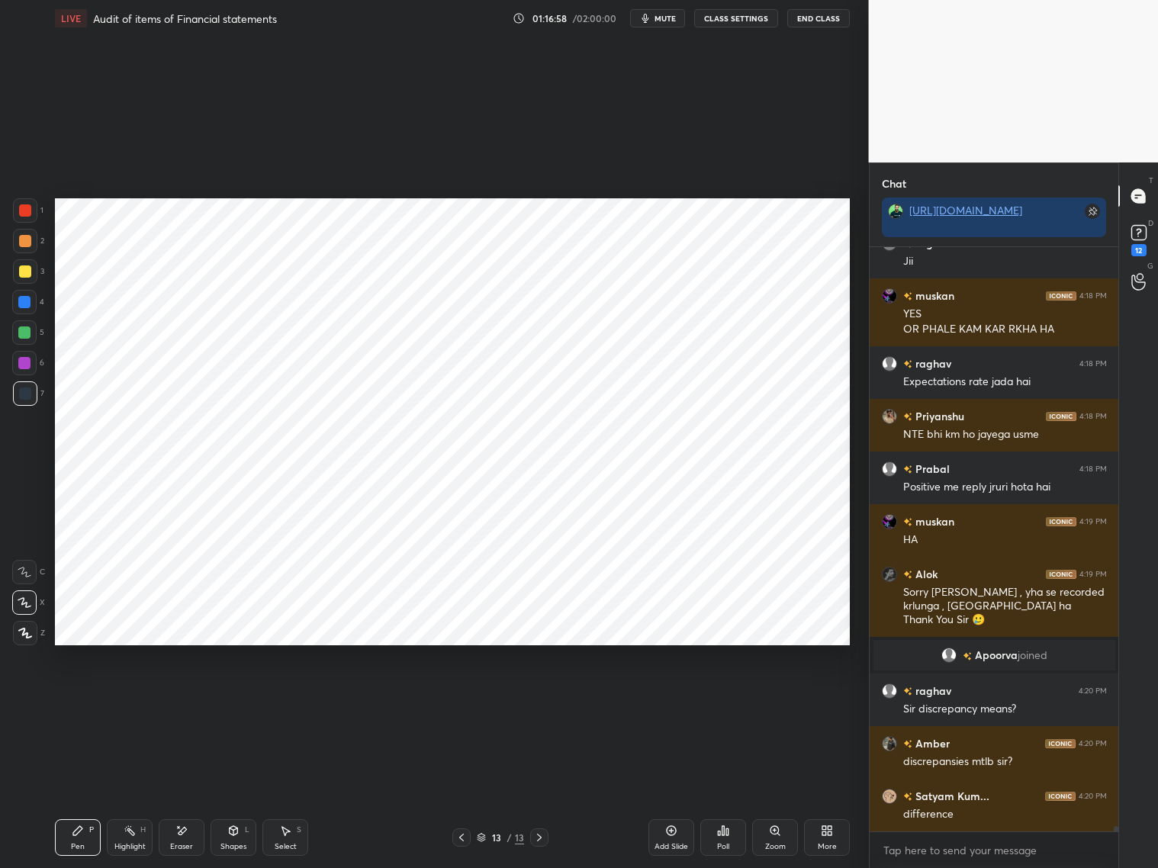
drag, startPoint x: 180, startPoint y: 835, endPoint x: 159, endPoint y: 791, distance: 48.4
click at [176, 793] on icon at bounding box center [181, 831] width 12 height 13
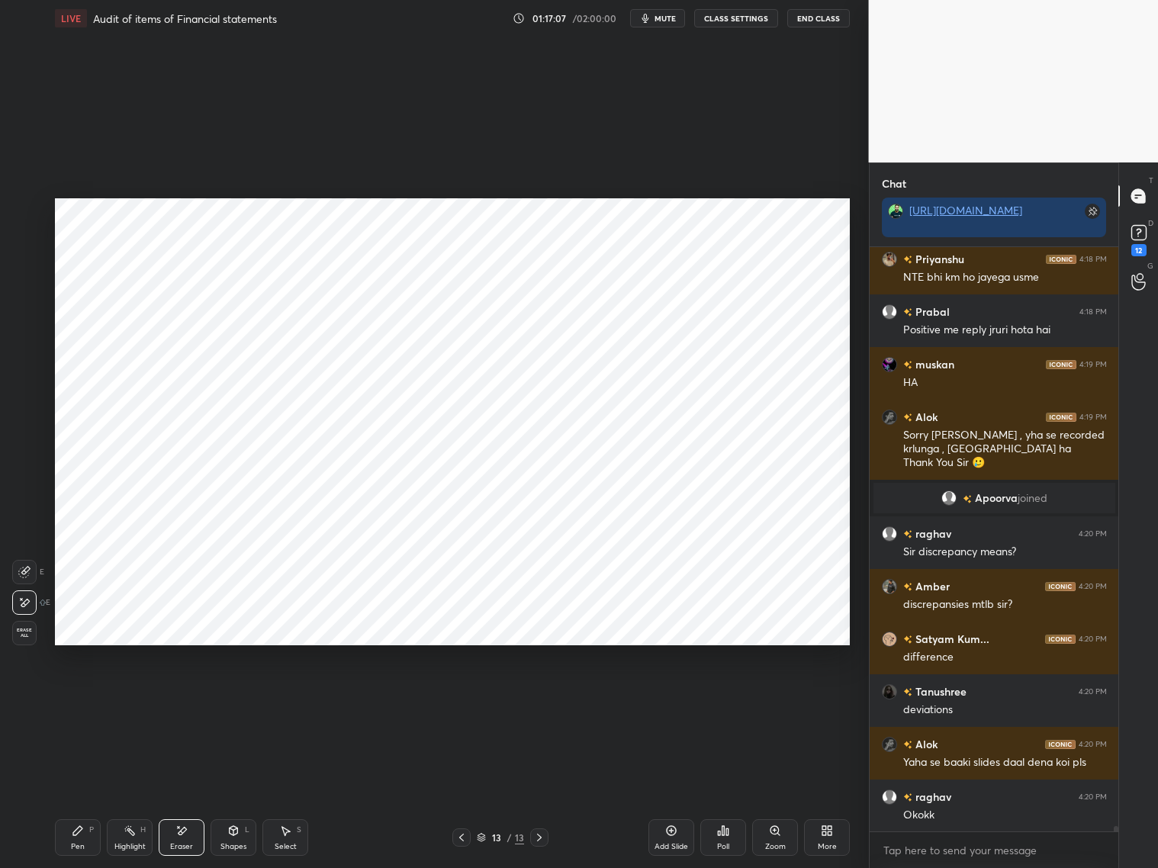
scroll to position [61386, 0]
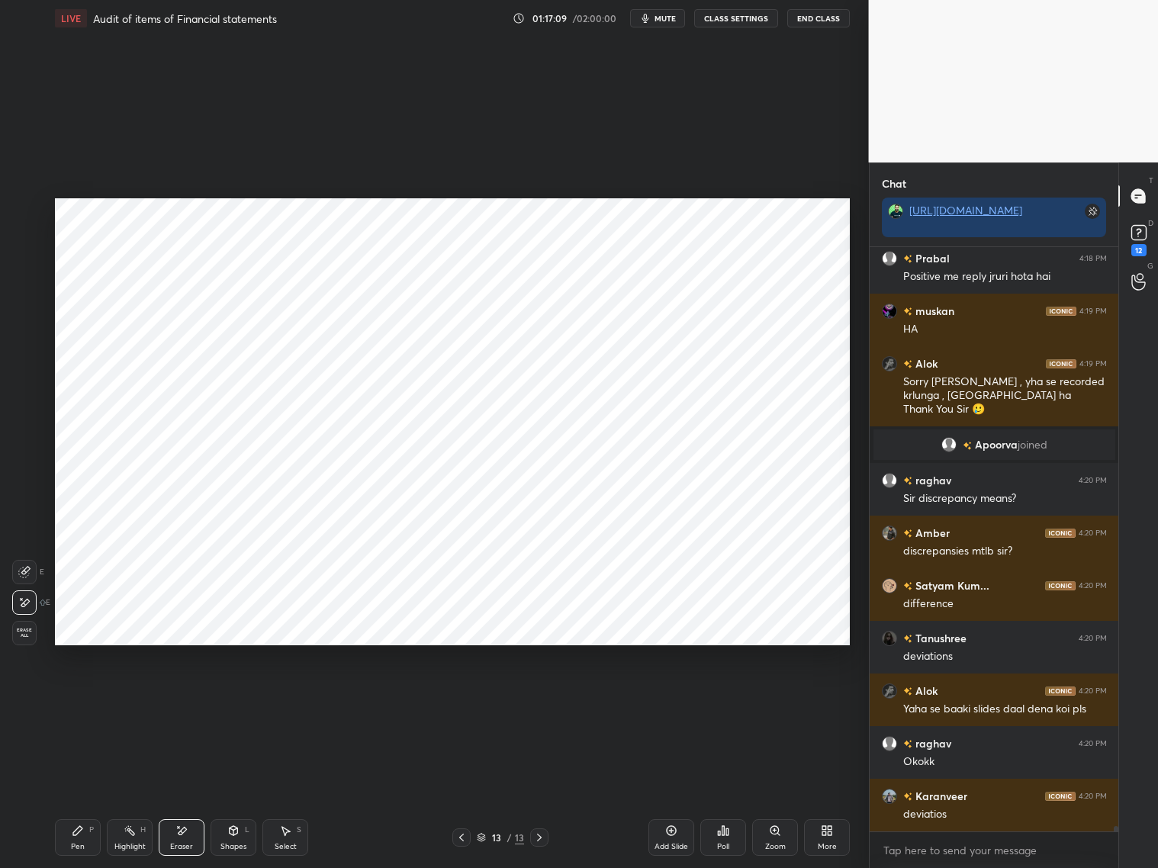
drag, startPoint x: 84, startPoint y: 831, endPoint x: 92, endPoint y: 825, distance: 10.4
click at [90, 793] on div "P" at bounding box center [91, 830] width 5 height 8
click at [462, 793] on icon at bounding box center [461, 838] width 12 height 12
click at [544, 793] on icon at bounding box center [539, 838] width 12 height 12
click at [181, 793] on icon at bounding box center [183, 831] width 8 height 8
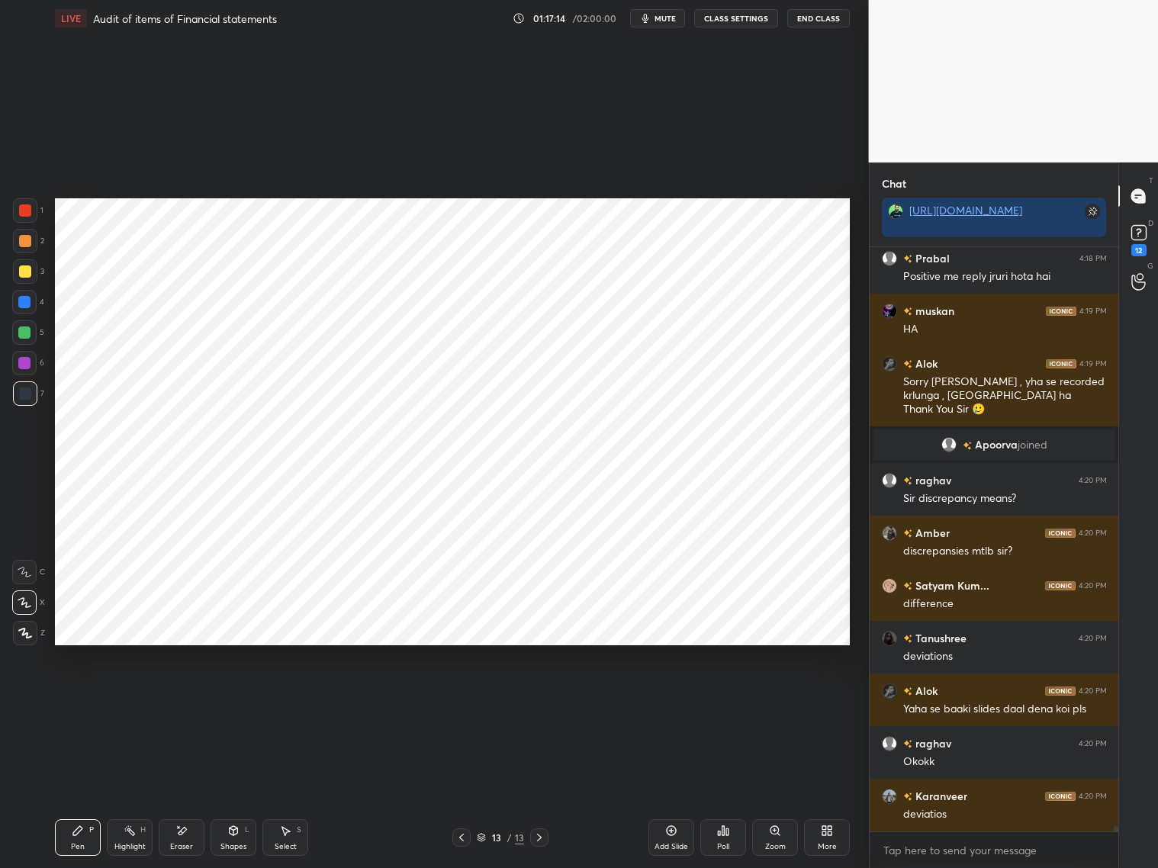
scroll to position [61439, 0]
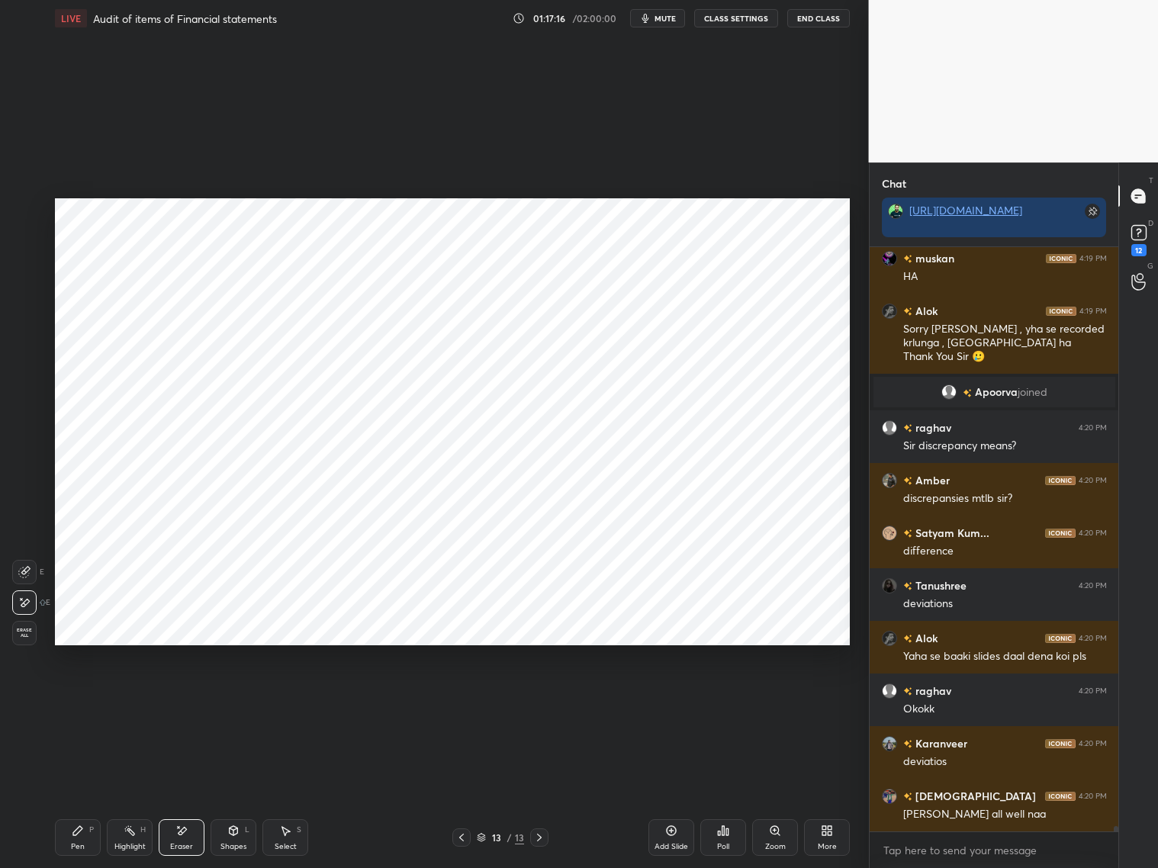
drag, startPoint x: 88, startPoint y: 854, endPoint x: 90, endPoint y: 835, distance: 18.5
click at [90, 793] on div "Pen P" at bounding box center [78, 837] width 46 height 37
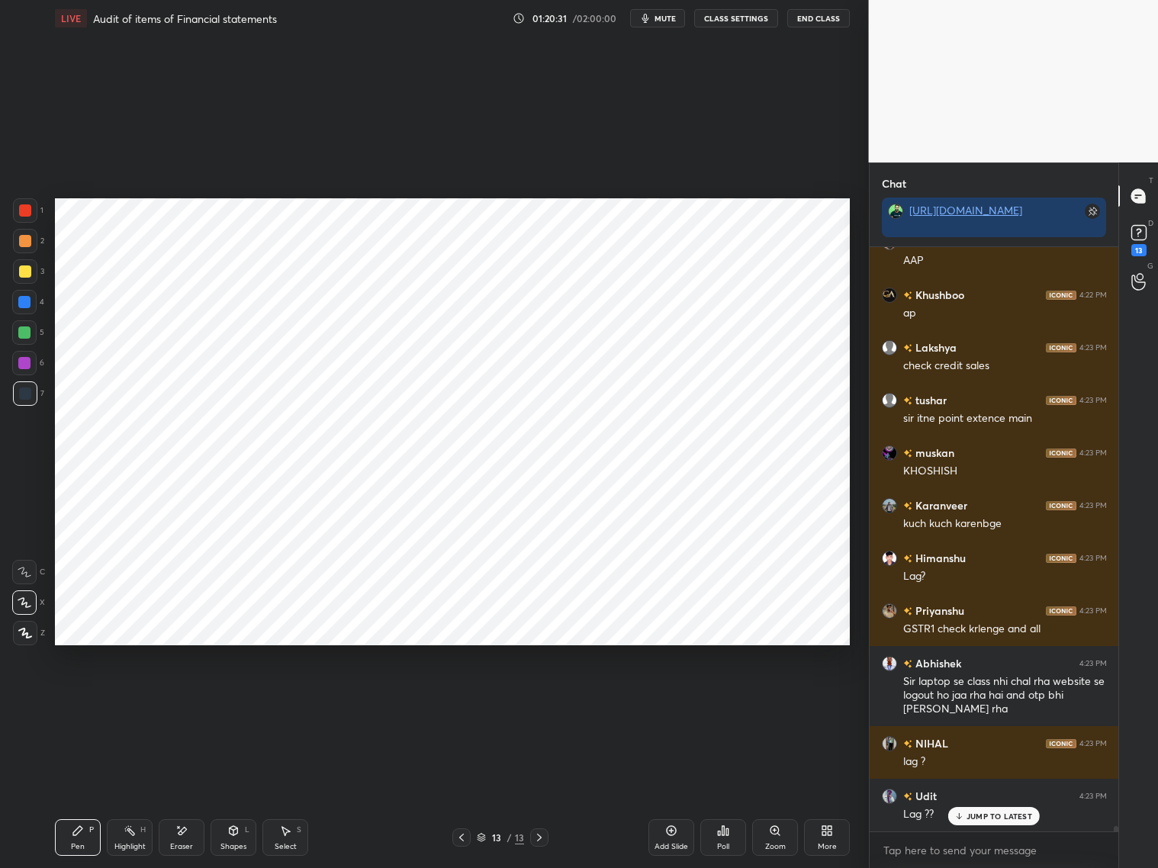
scroll to position [63321, 0]
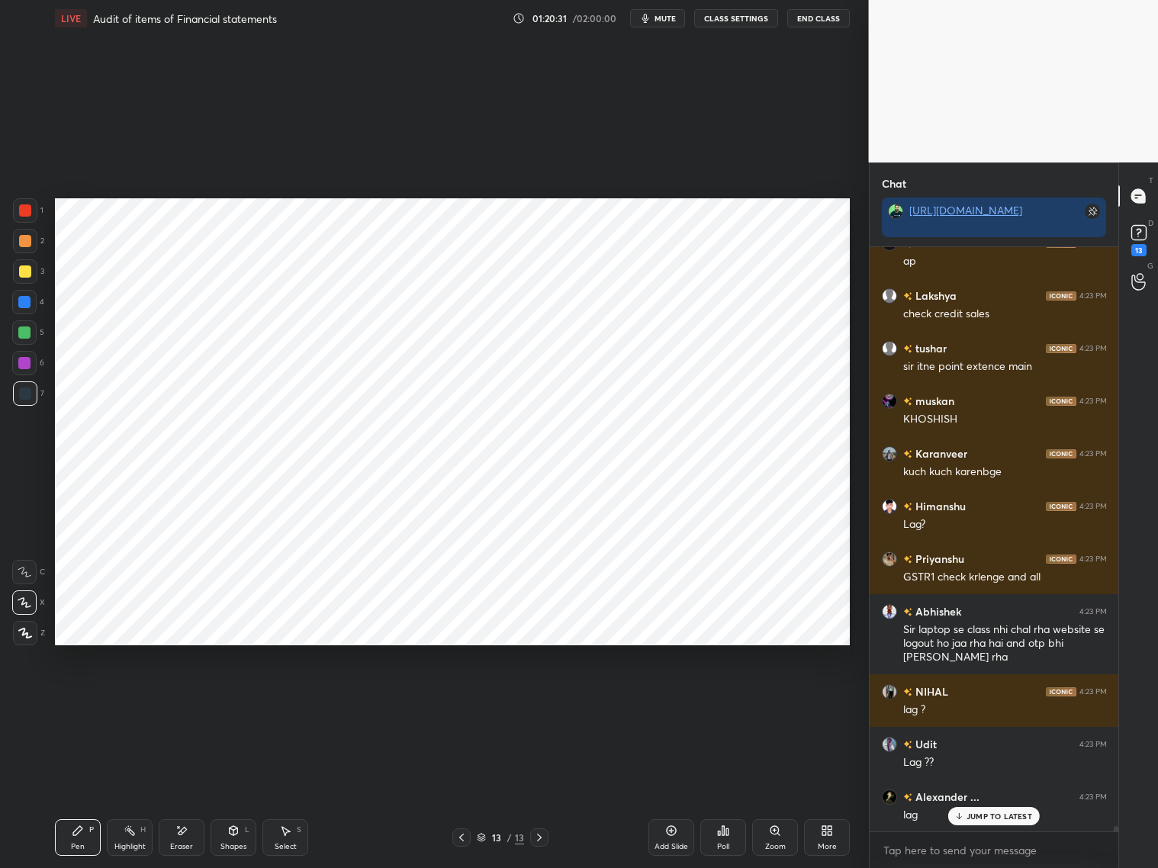
click at [25, 309] on div at bounding box center [24, 302] width 24 height 24
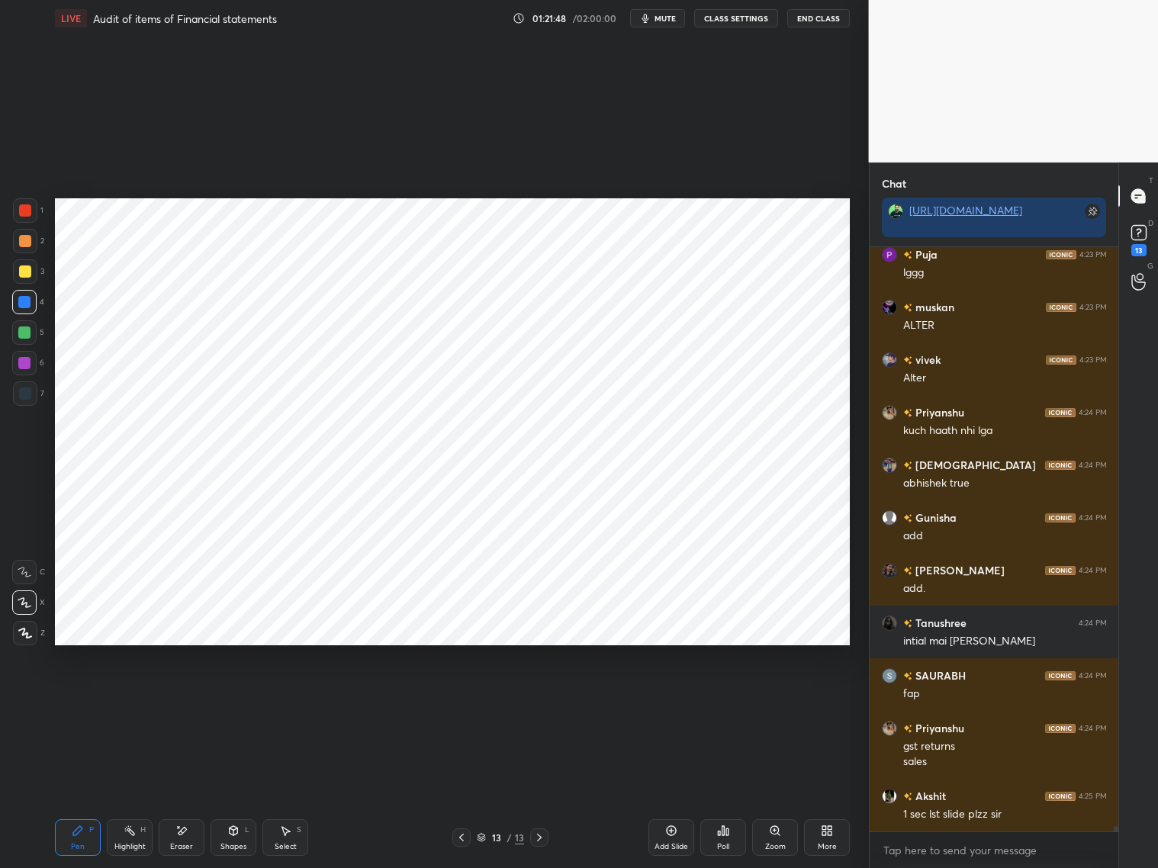
scroll to position [64653, 0]
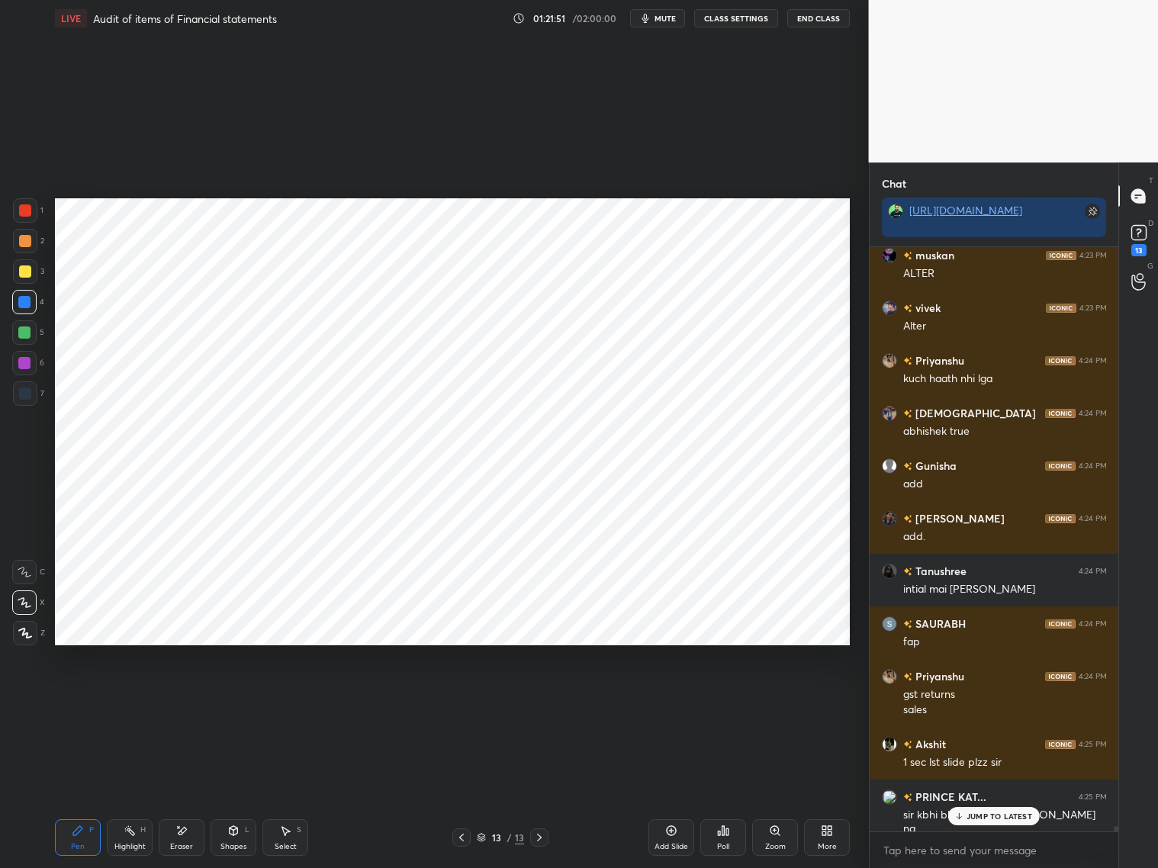
click at [1002, 793] on p "JUMP TO LATEST" at bounding box center [1000, 816] width 66 height 9
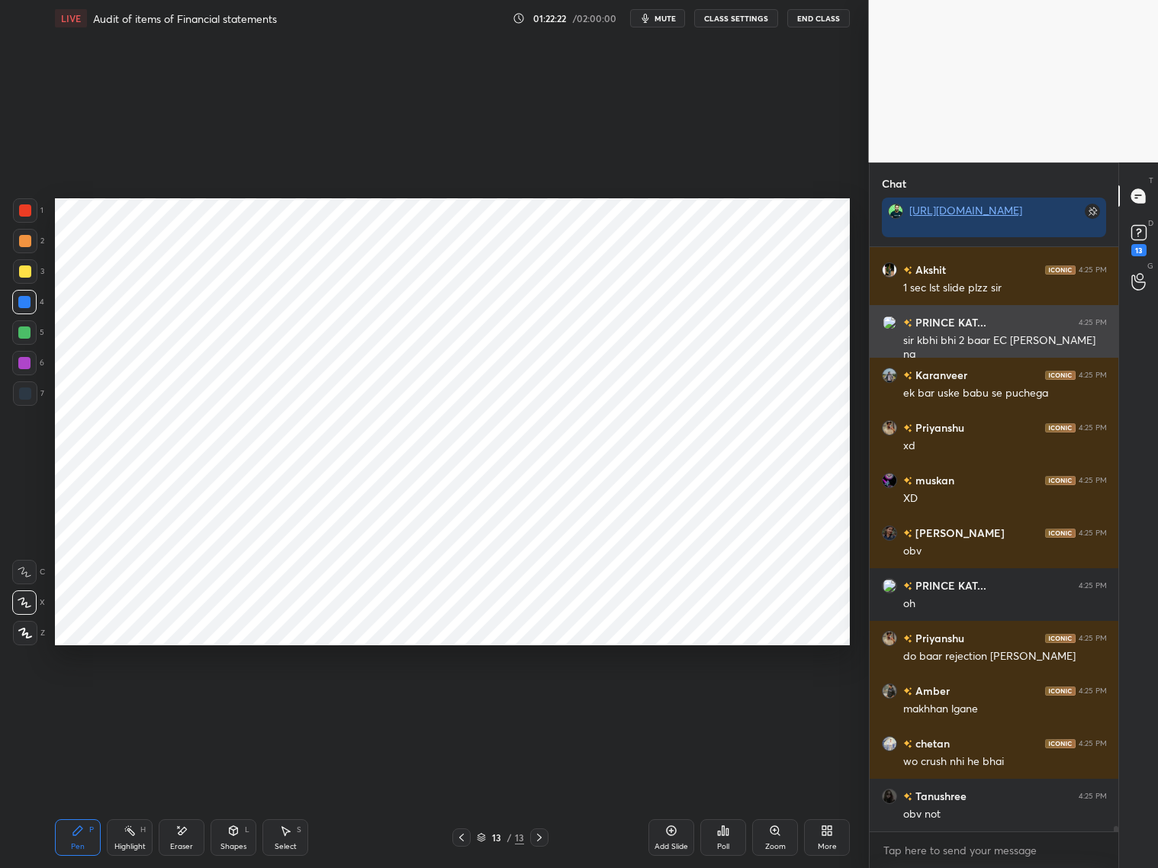
scroll to position [65179, 0]
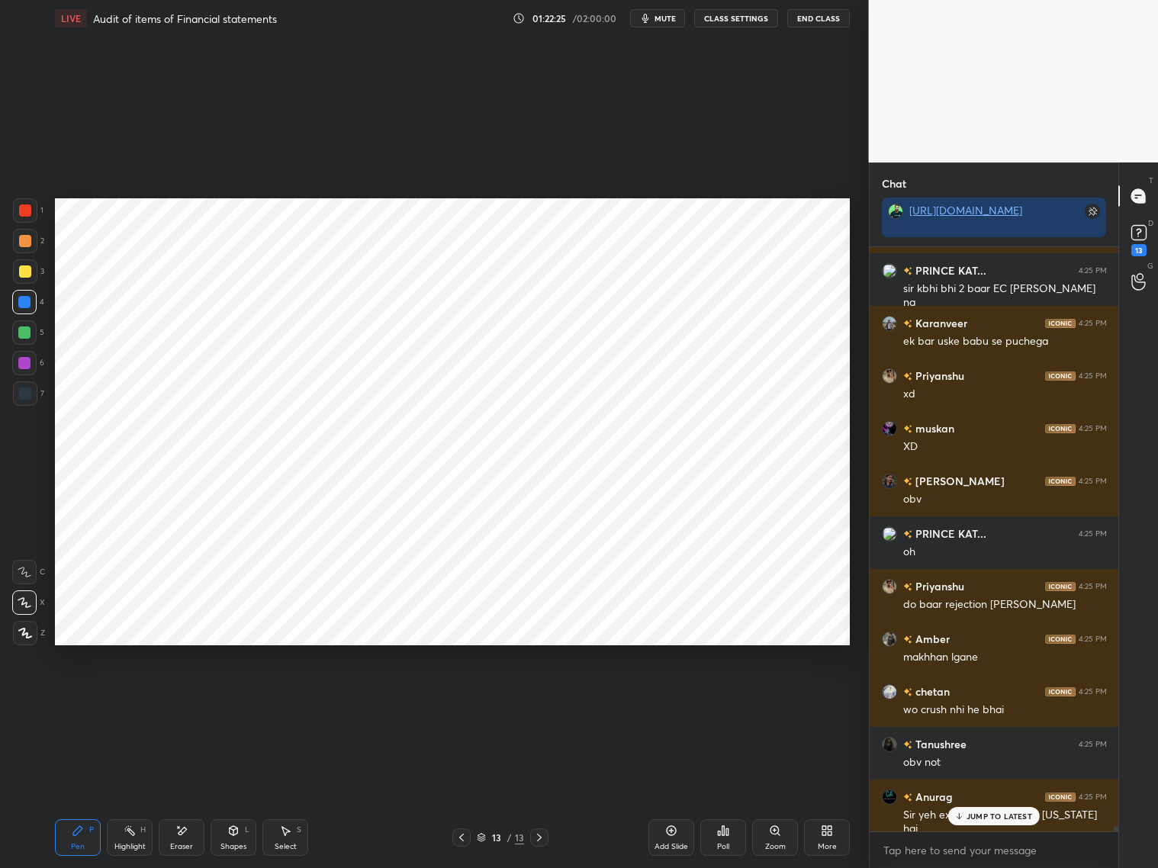
click at [993, 793] on div "JUMP TO LATEST" at bounding box center [994, 816] width 92 height 18
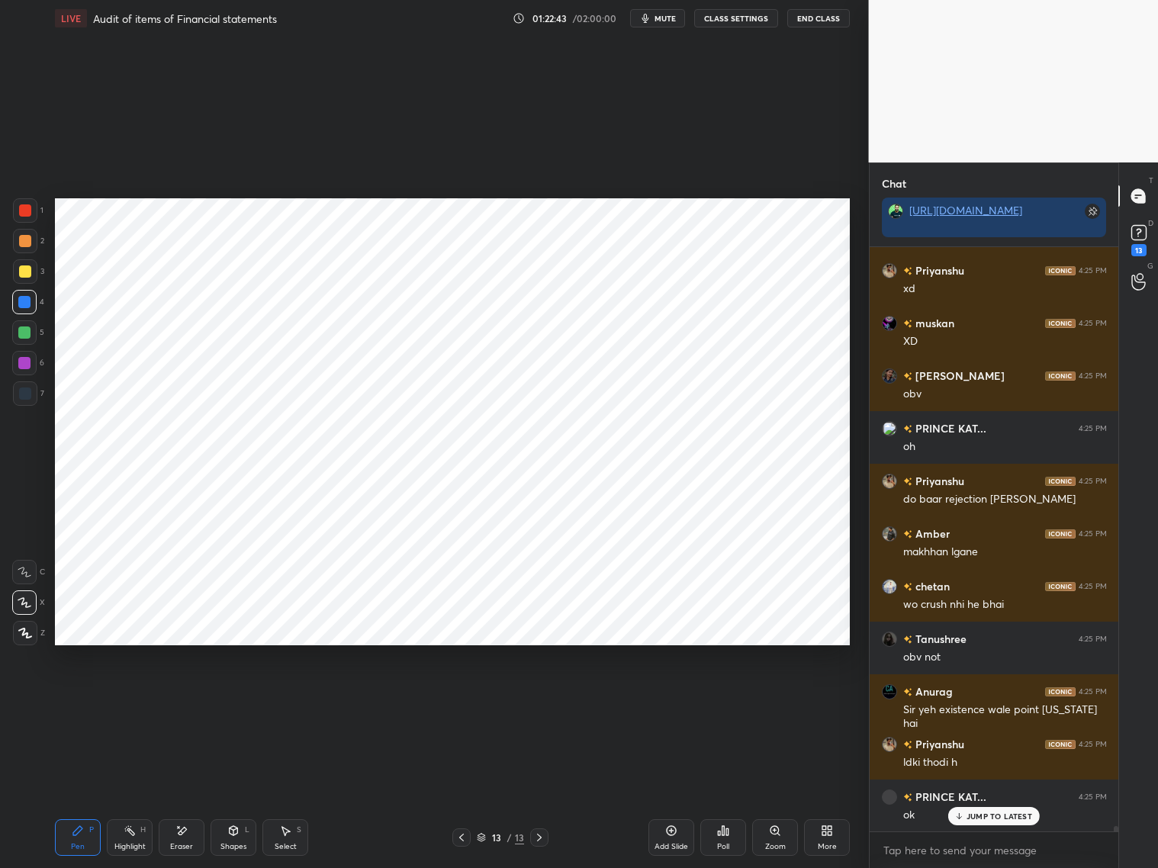
scroll to position [65338, 0]
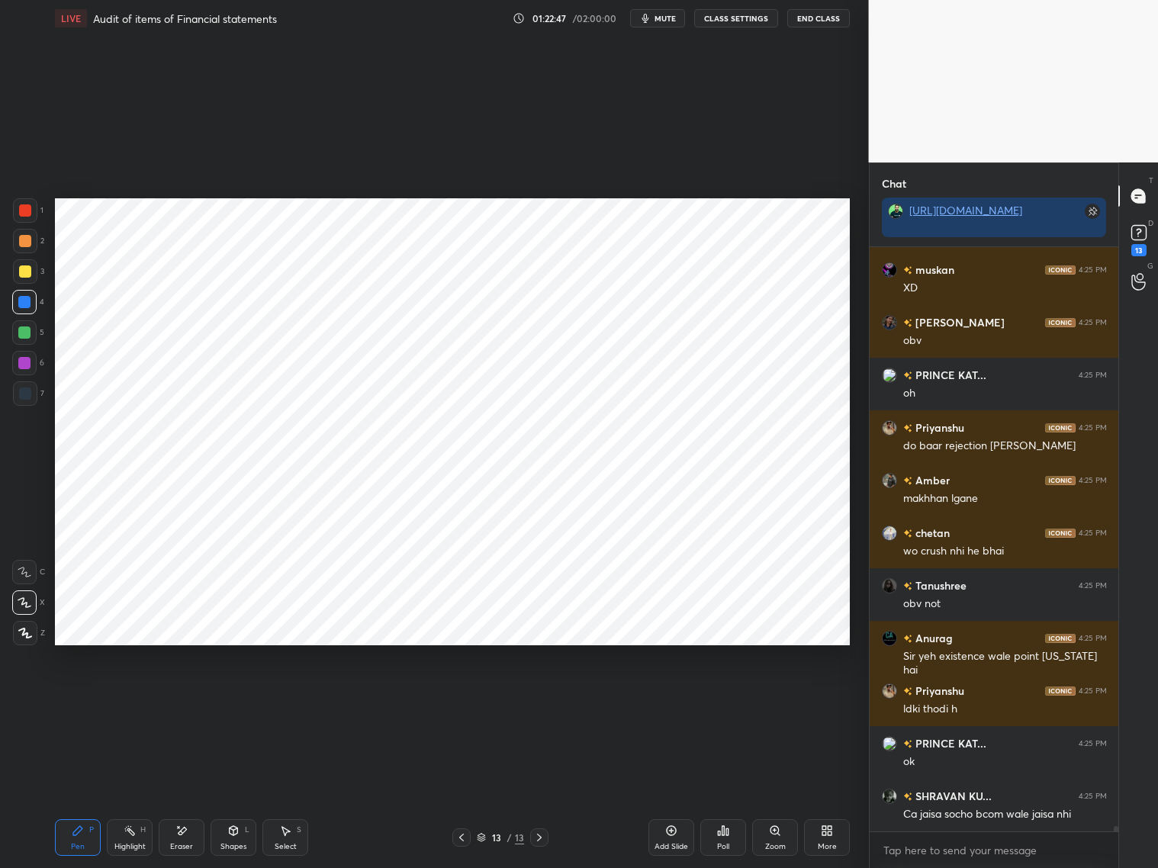
drag, startPoint x: 661, startPoint y: 835, endPoint x: 668, endPoint y: 825, distance: 12.3
click at [662, 793] on div "Add Slide" at bounding box center [671, 837] width 46 height 37
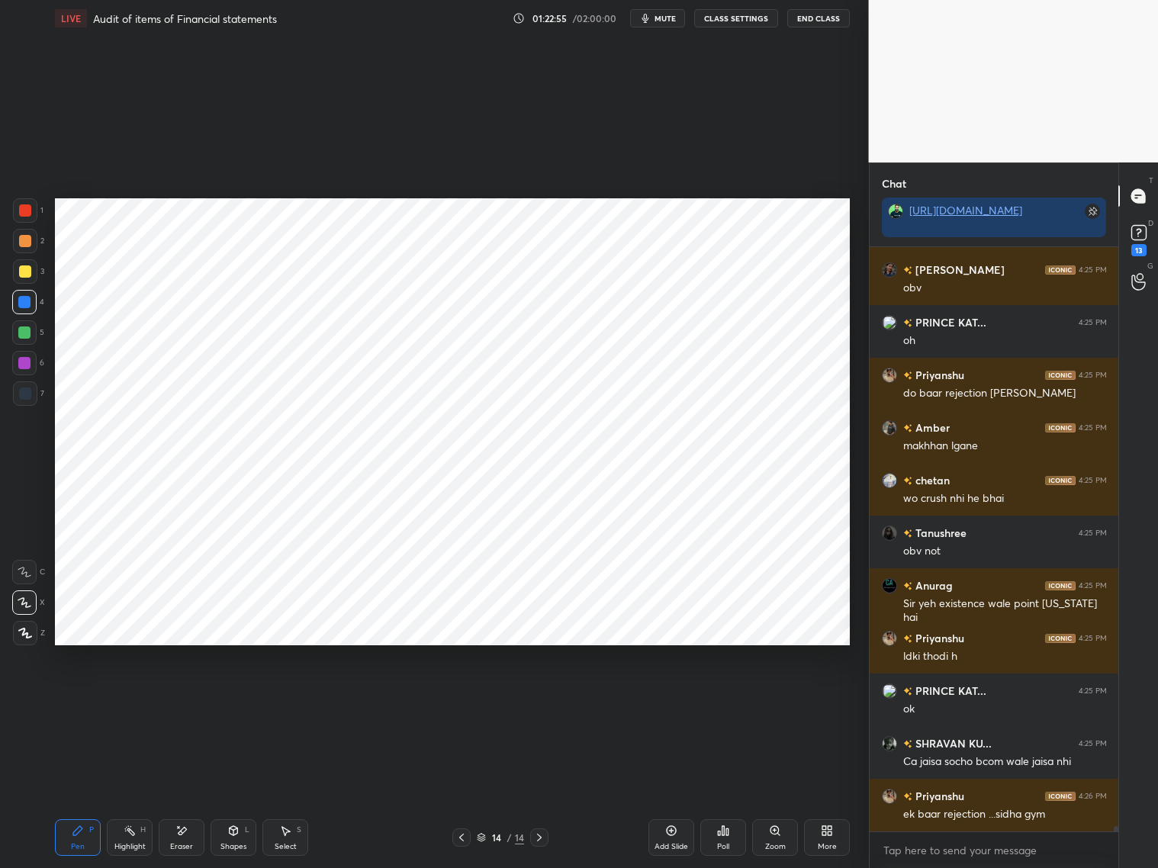
click at [194, 793] on div "Eraser" at bounding box center [182, 837] width 46 height 37
click at [82, 793] on icon at bounding box center [78, 831] width 12 height 12
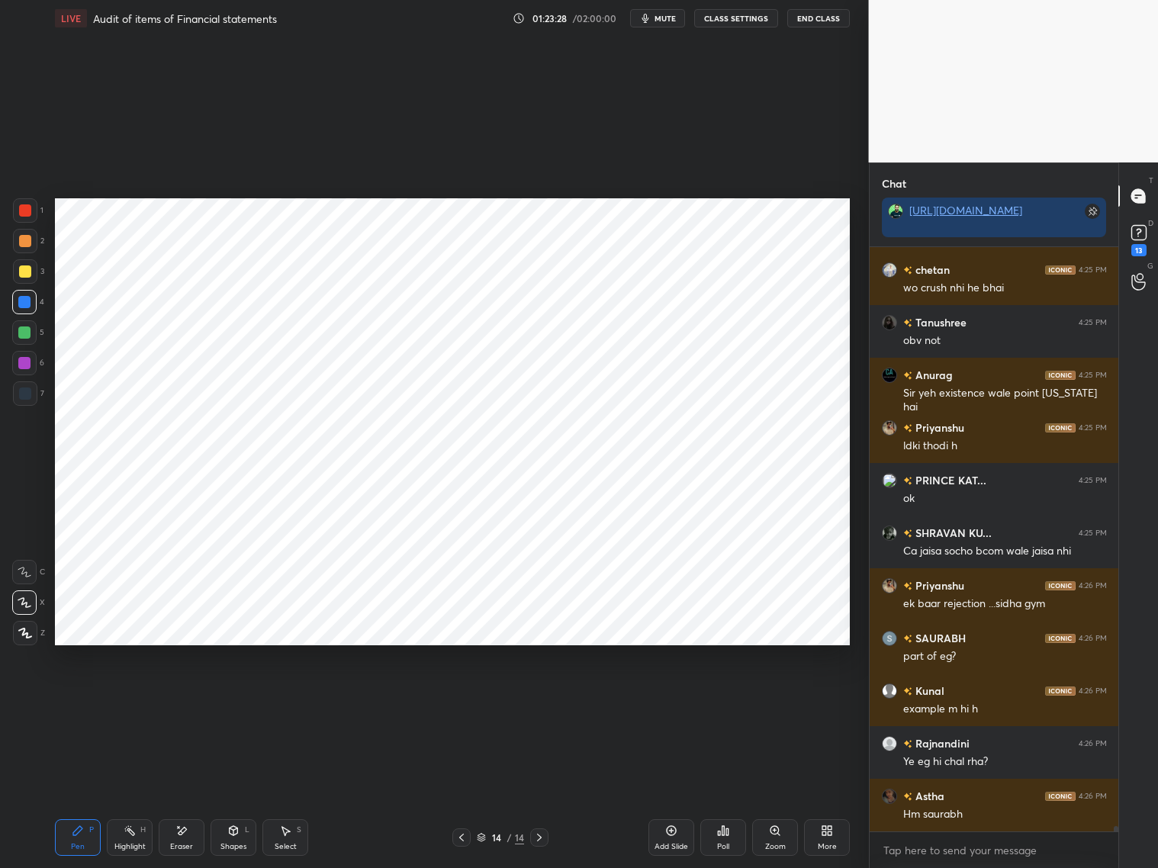
scroll to position [65653, 0]
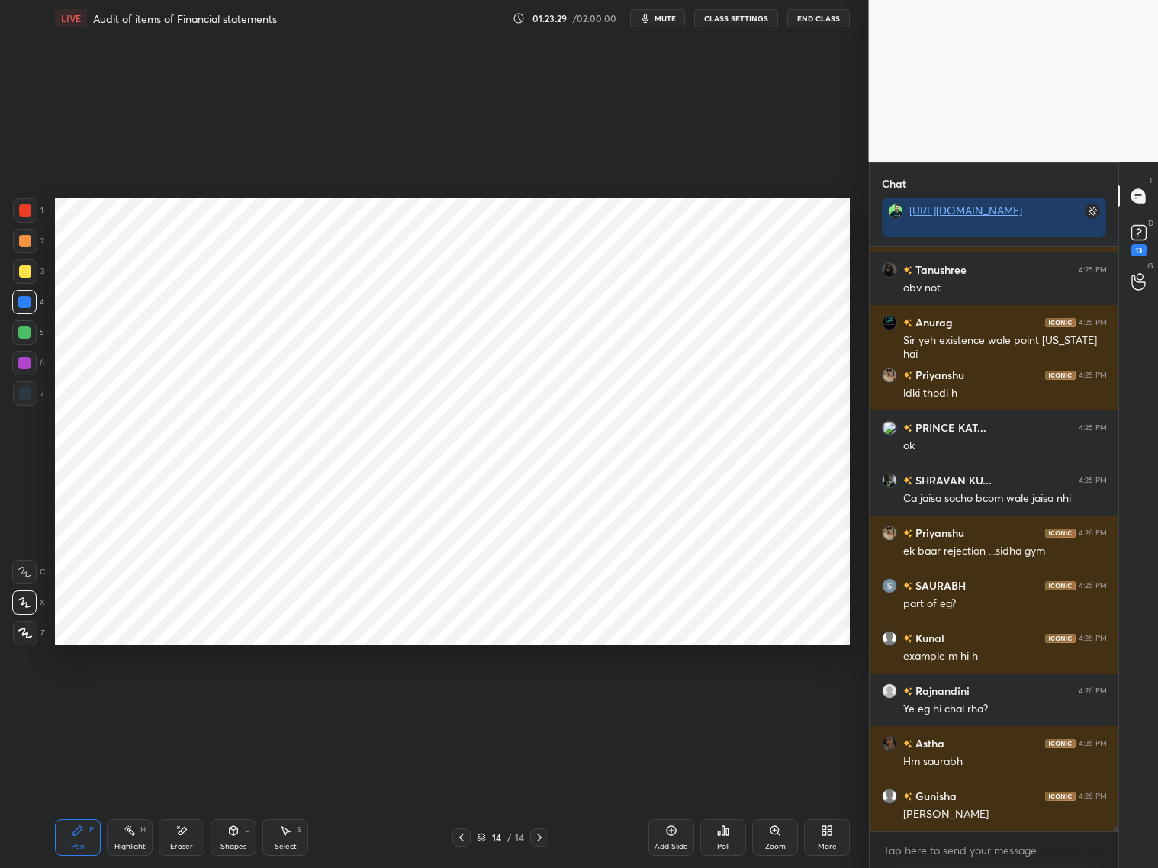
drag, startPoint x: 456, startPoint y: 835, endPoint x: 465, endPoint y: 825, distance: 13.5
click at [457, 793] on icon at bounding box center [461, 838] width 12 height 12
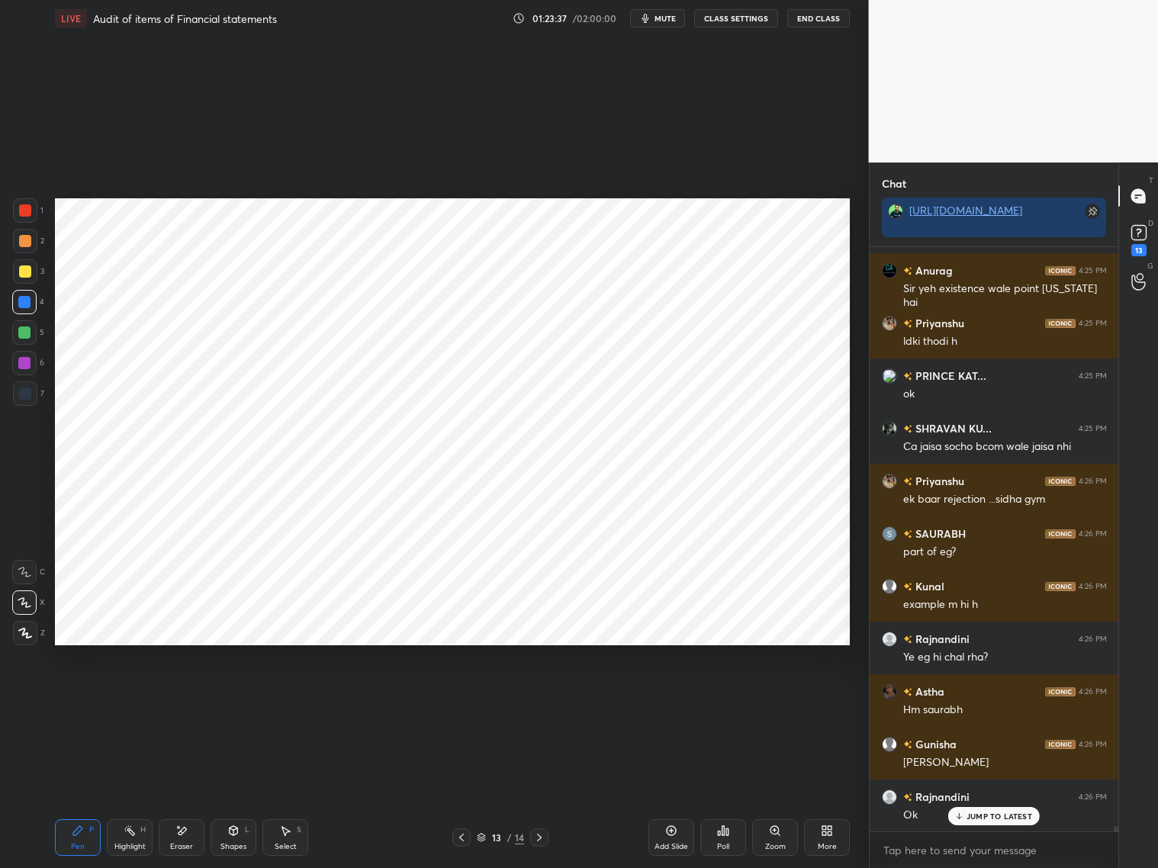
drag, startPoint x: 536, startPoint y: 837, endPoint x: 545, endPoint y: 825, distance: 14.7
click at [534, 793] on icon at bounding box center [539, 838] width 12 height 12
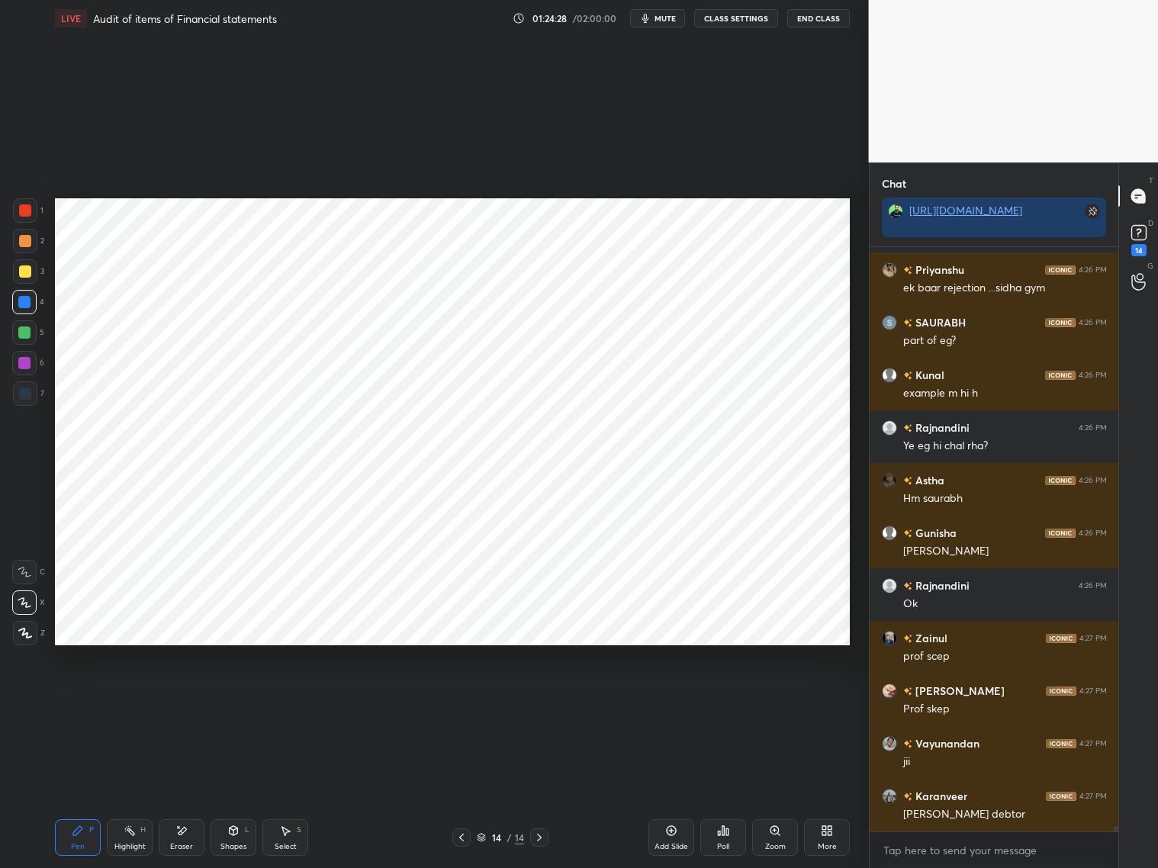
scroll to position [65968, 0]
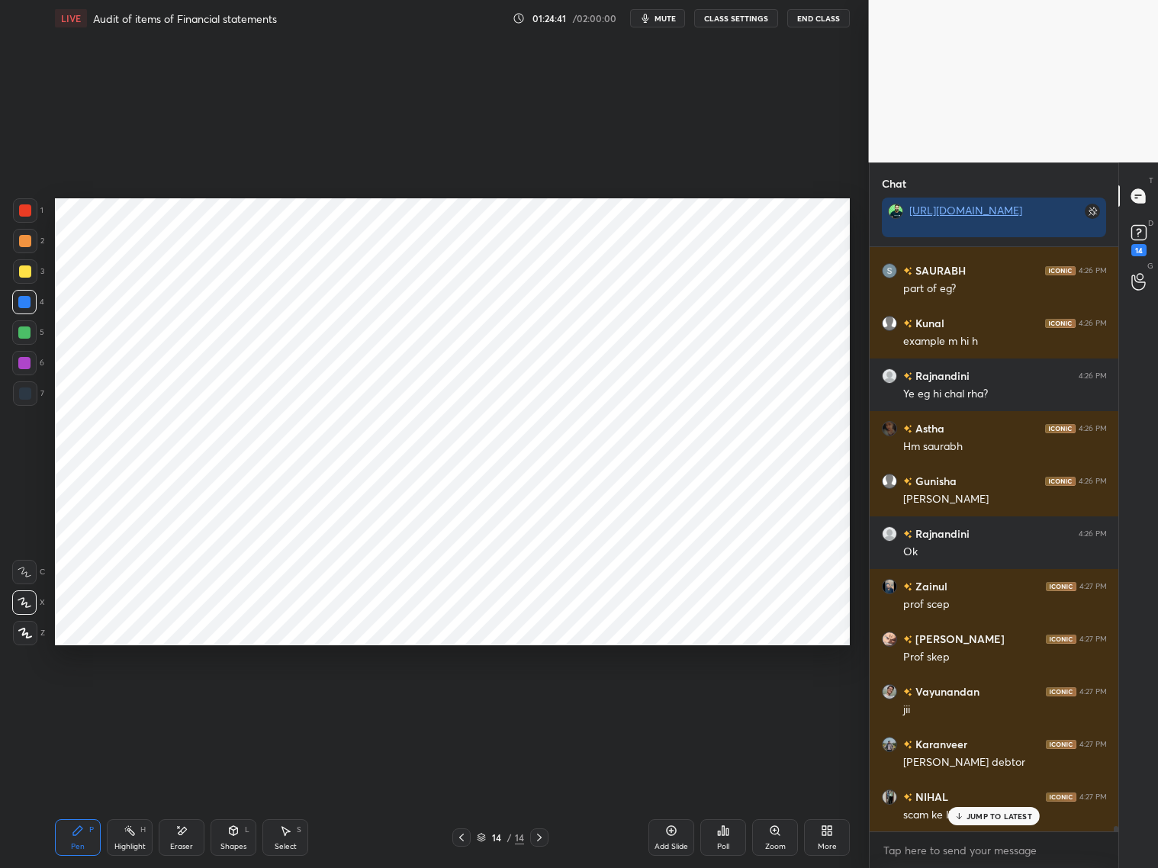
drag, startPoint x: 462, startPoint y: 836, endPoint x: 475, endPoint y: 834, distance: 13.9
click at [461, 793] on icon at bounding box center [461, 838] width 12 height 12
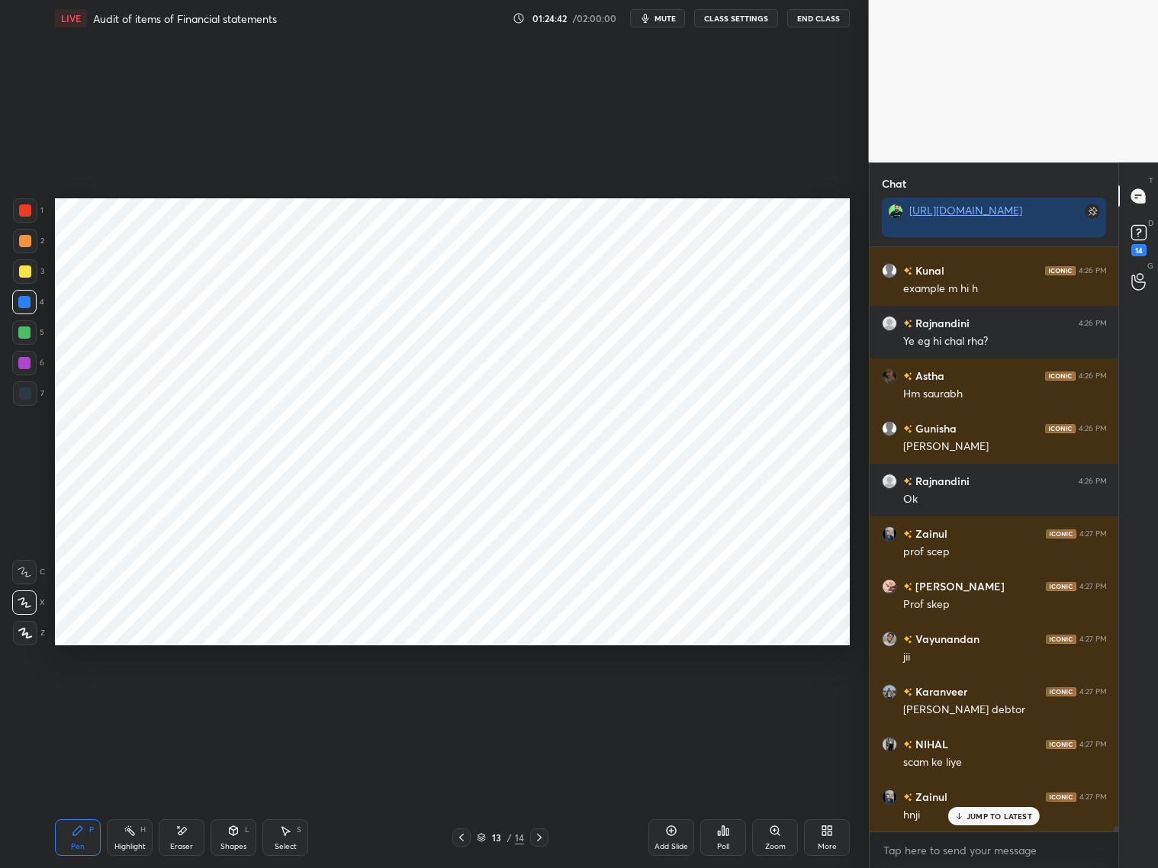
drag, startPoint x: 536, startPoint y: 838, endPoint x: 546, endPoint y: 827, distance: 15.1
click at [539, 793] on icon at bounding box center [539, 838] width 12 height 12
click at [27, 391] on div at bounding box center [25, 394] width 12 height 12
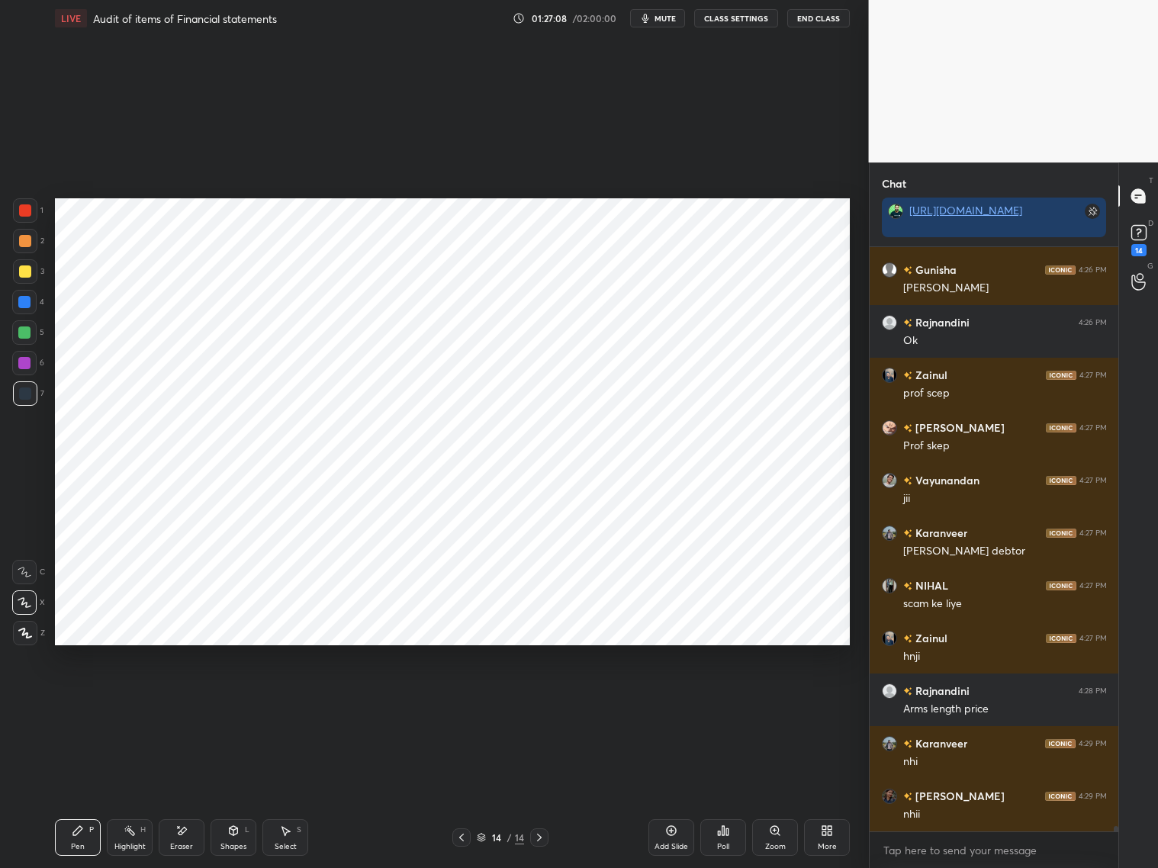
scroll to position [66232, 0]
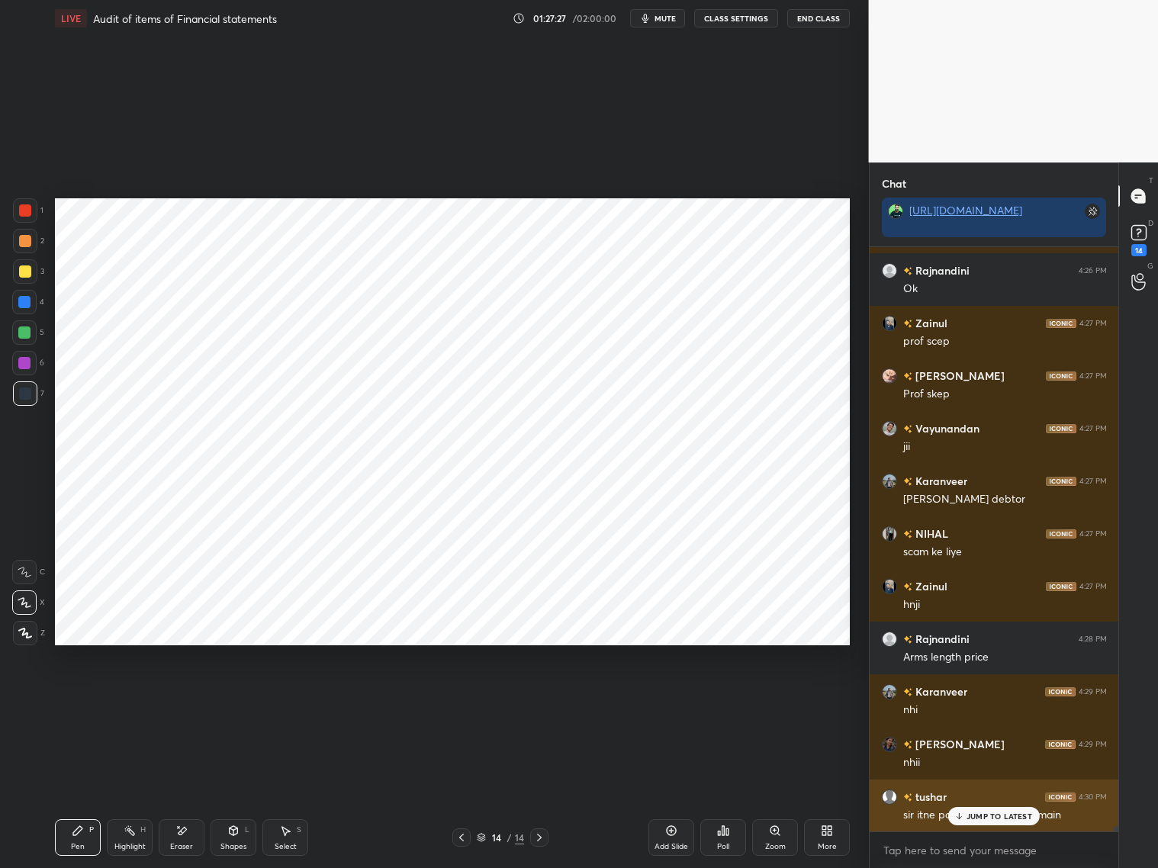
drag, startPoint x: 986, startPoint y: 815, endPoint x: 976, endPoint y: 809, distance: 11.3
click at [980, 793] on p "JUMP TO LATEST" at bounding box center [1000, 816] width 66 height 9
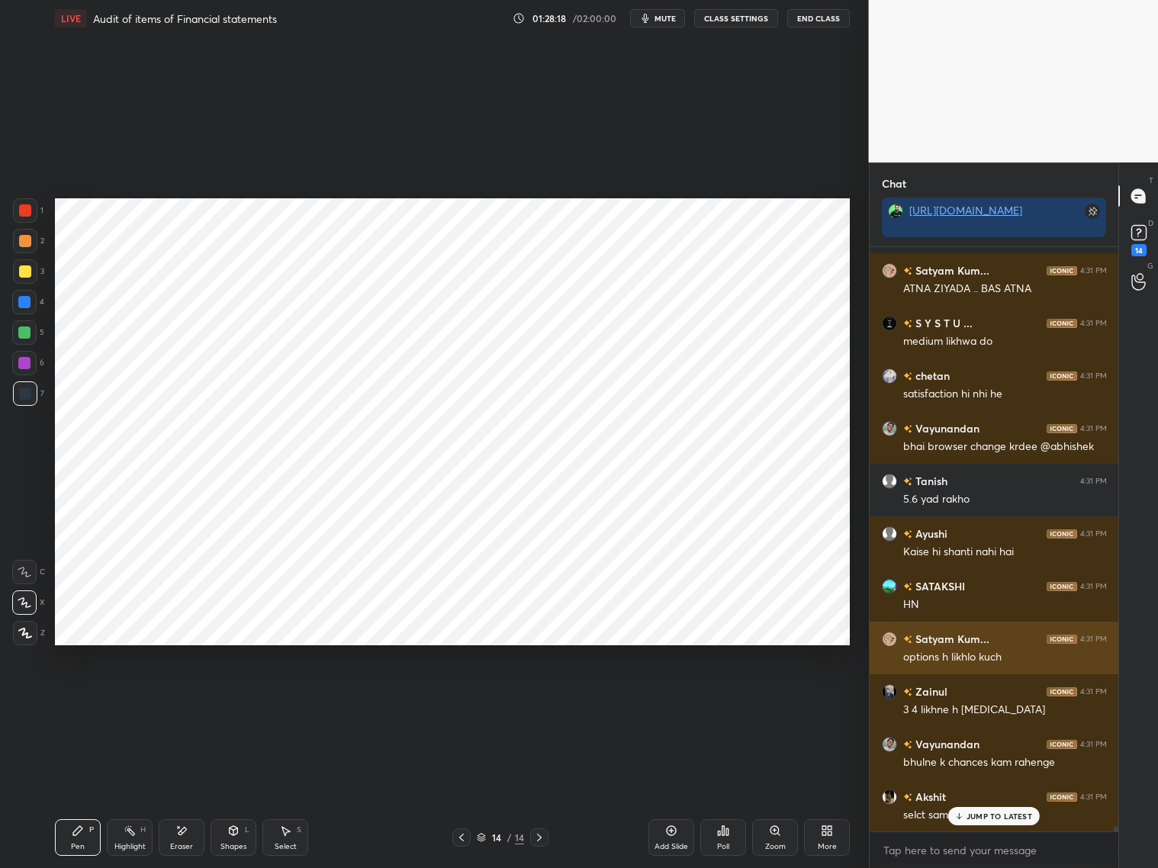
scroll to position [67154, 0]
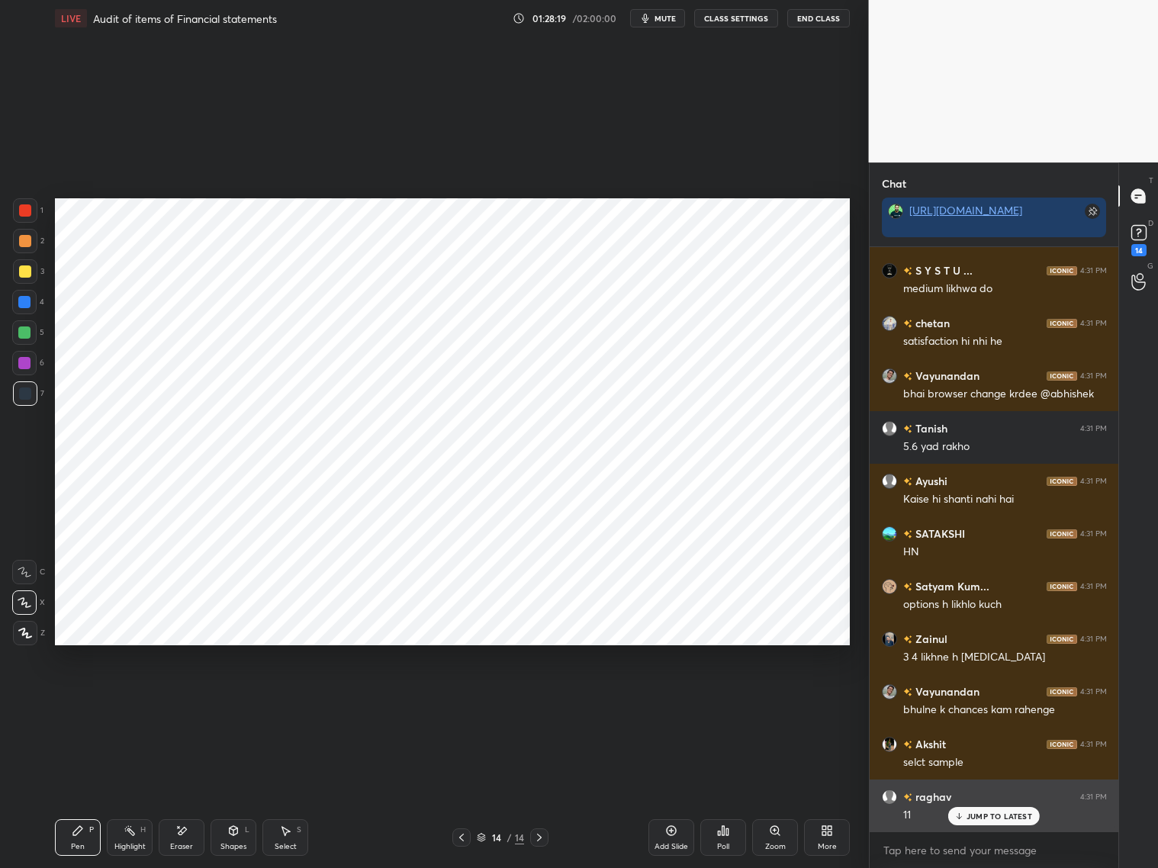
click at [1002, 793] on div "JUMP TO LATEST" at bounding box center [994, 816] width 92 height 18
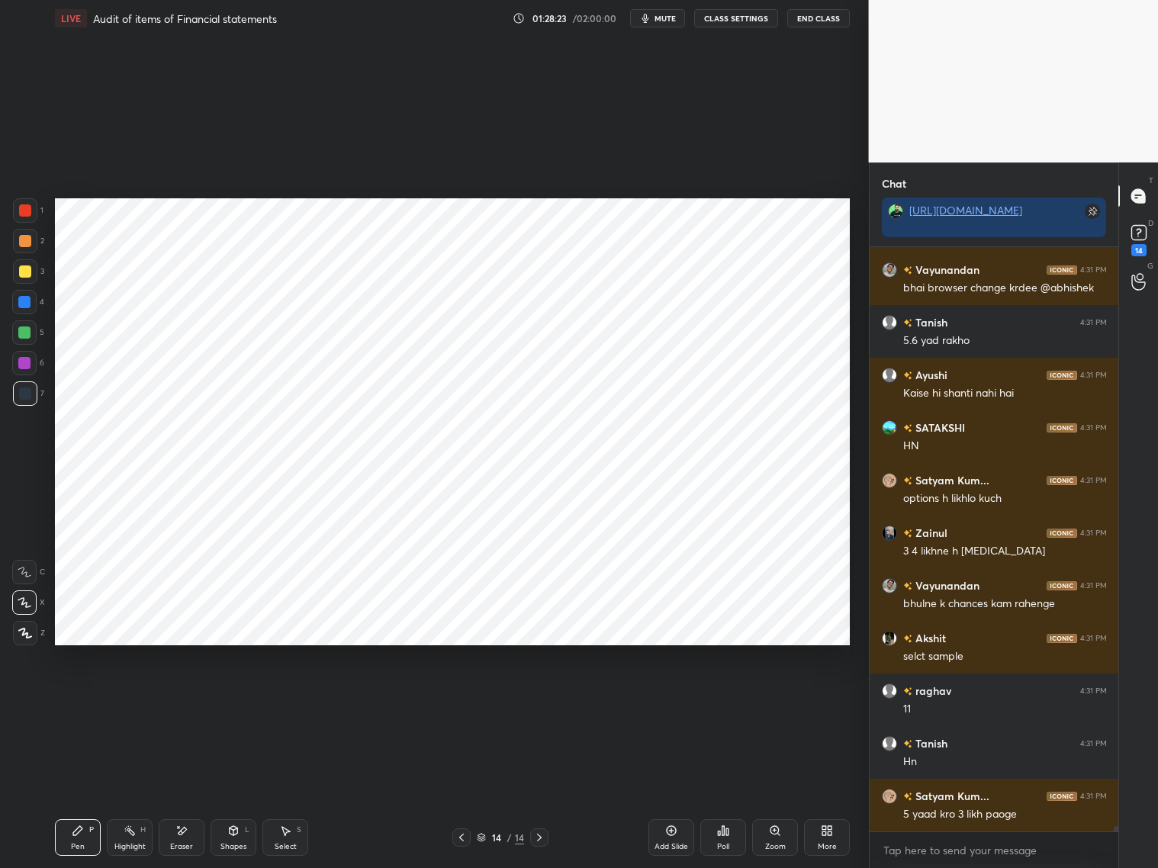
scroll to position [67313, 0]
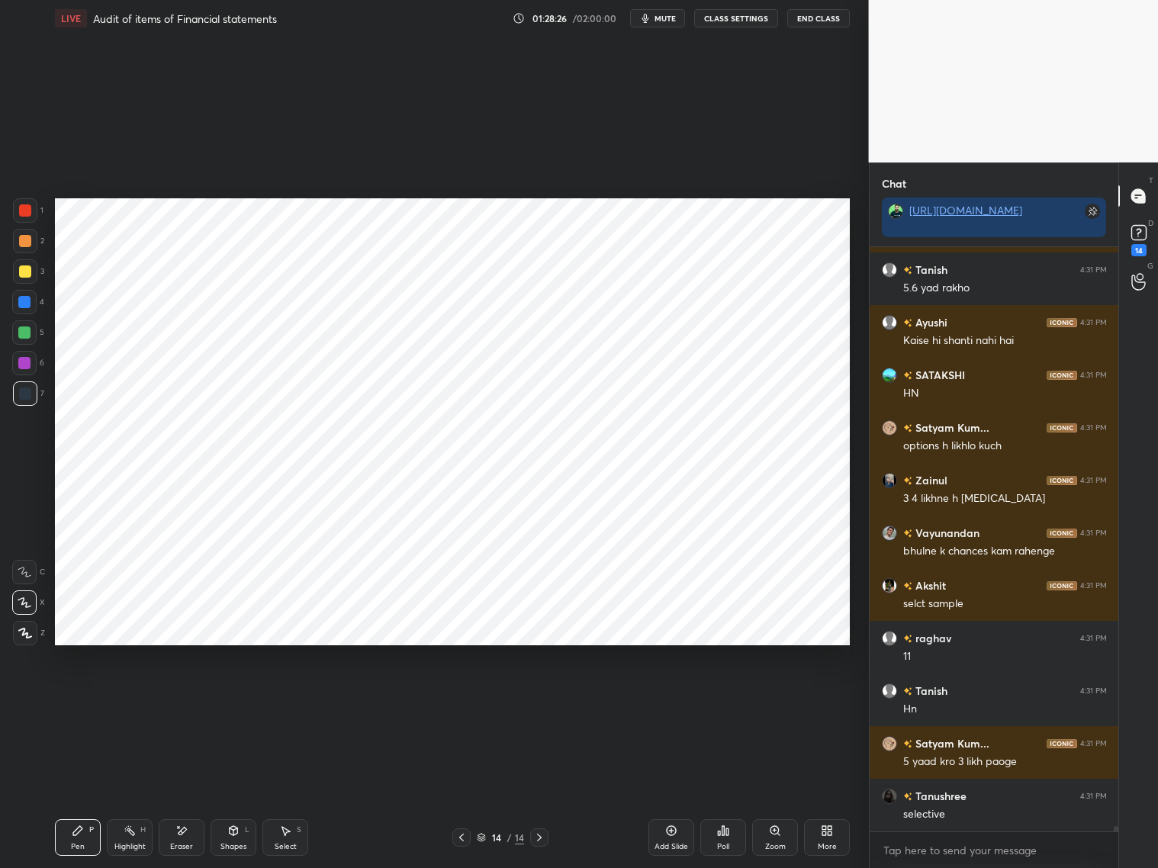
click at [670, 793] on div "Add Slide" at bounding box center [671, 837] width 46 height 37
click at [31, 208] on div at bounding box center [25, 210] width 24 height 24
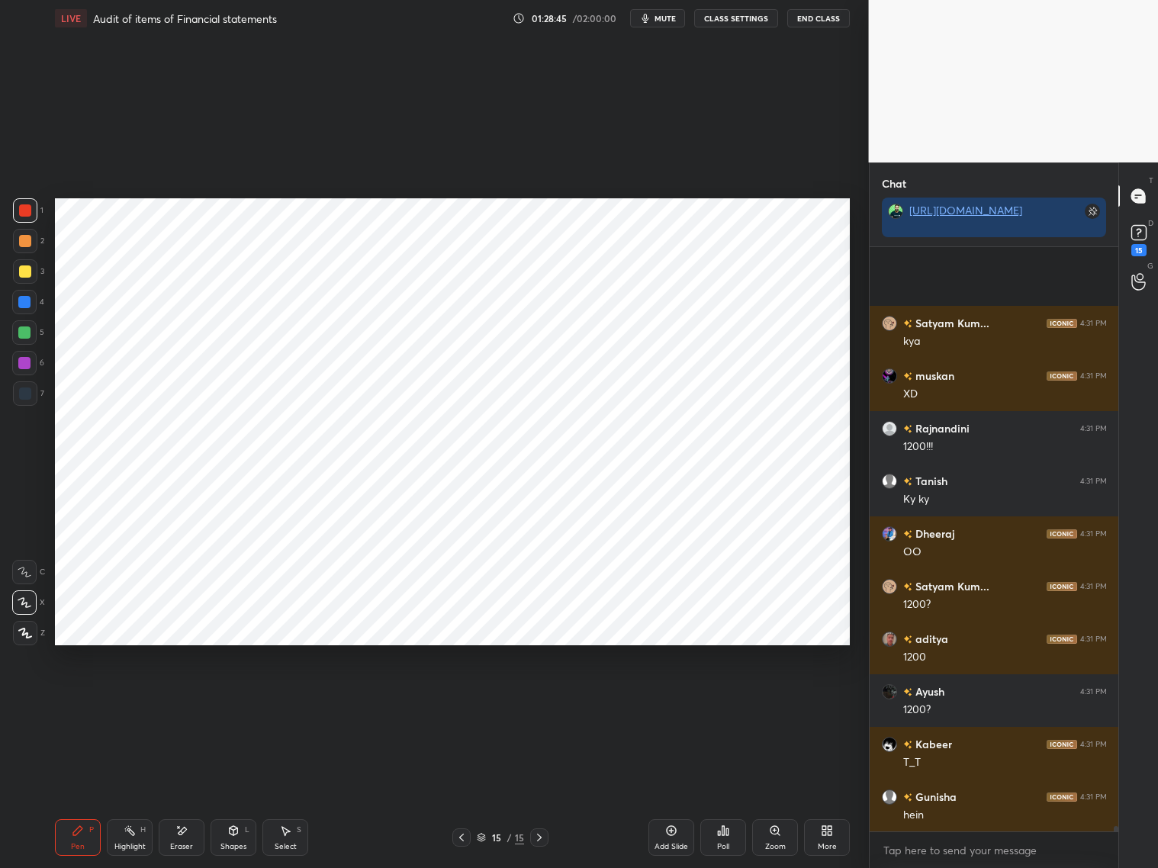
scroll to position [68050, 0]
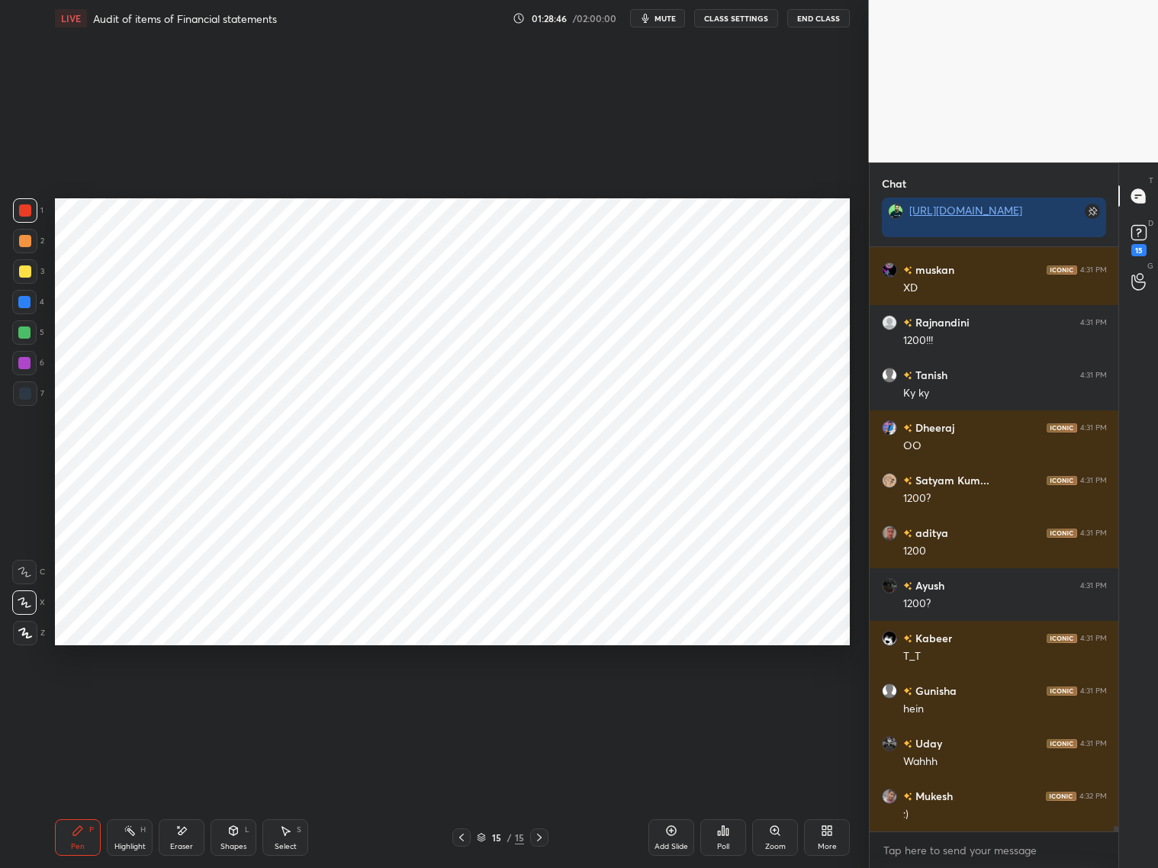
click at [185, 793] on div "Eraser" at bounding box center [182, 837] width 46 height 37
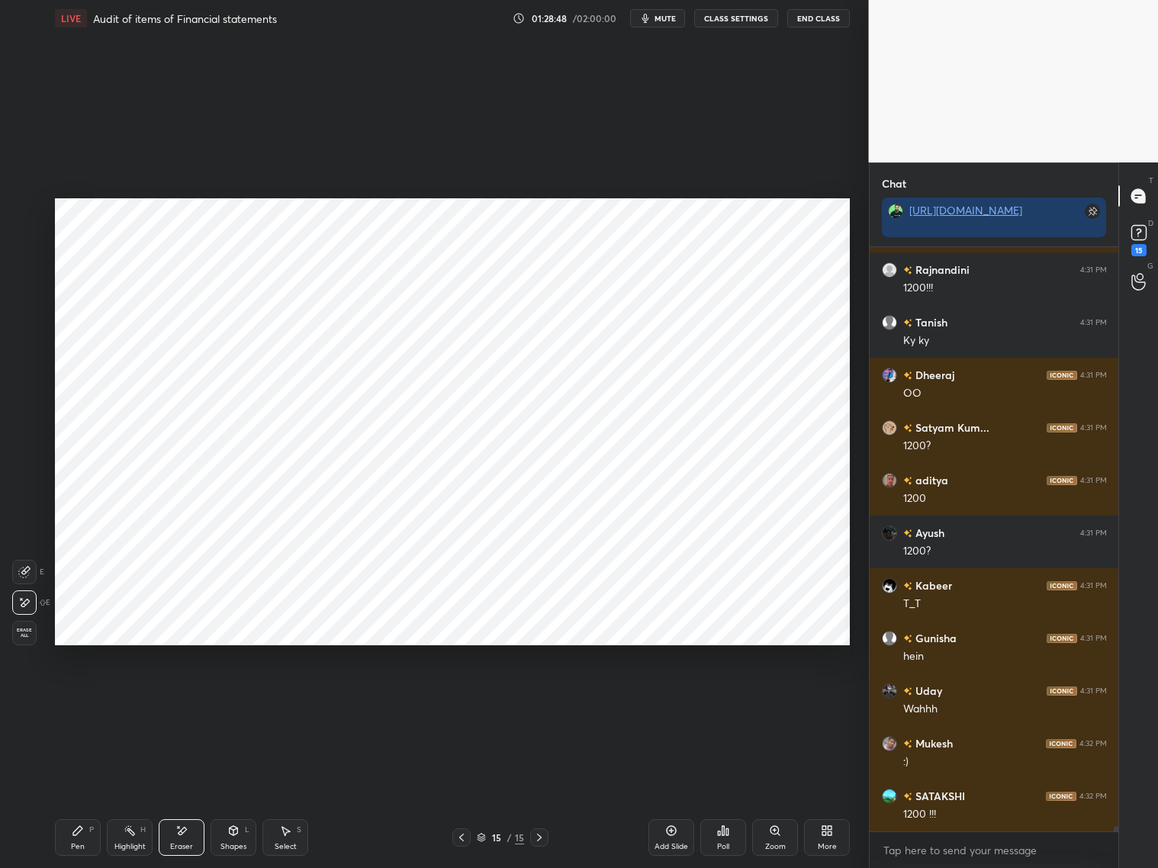
click at [78, 793] on icon at bounding box center [78, 831] width 12 height 12
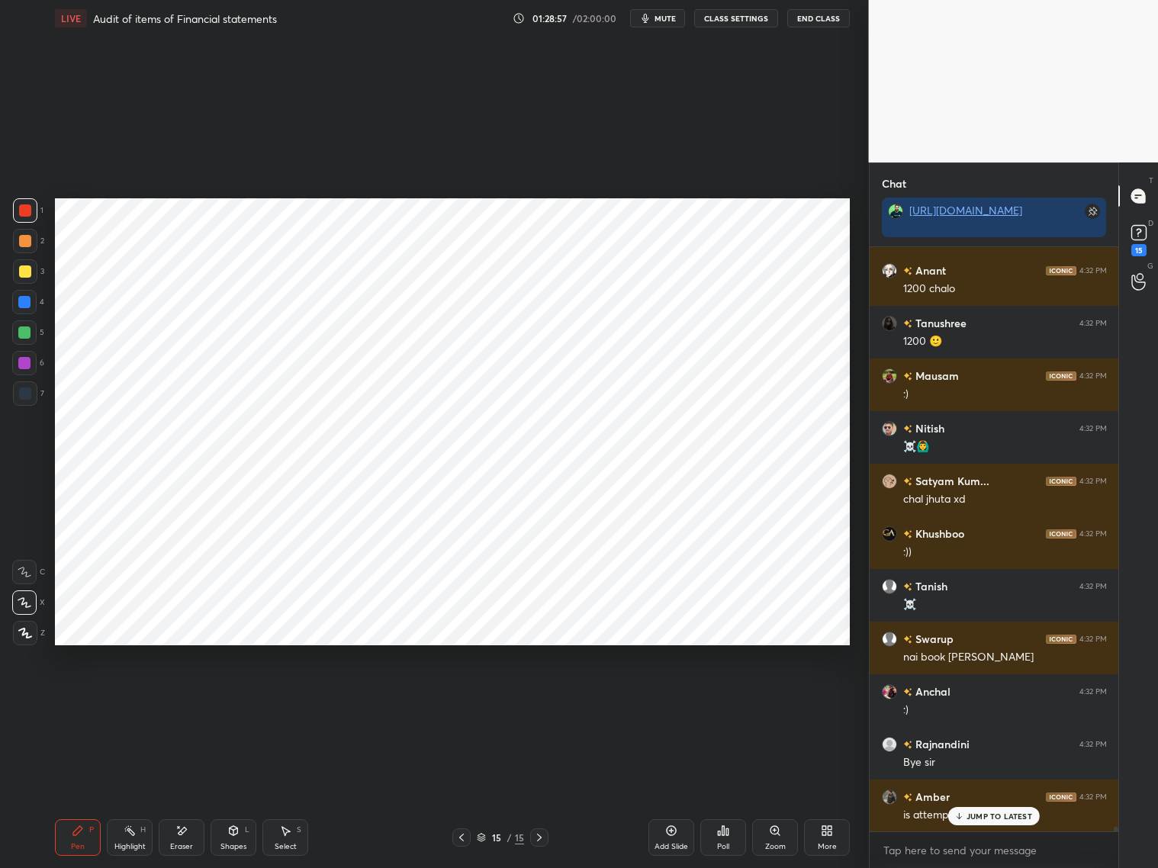
scroll to position [68733, 0]
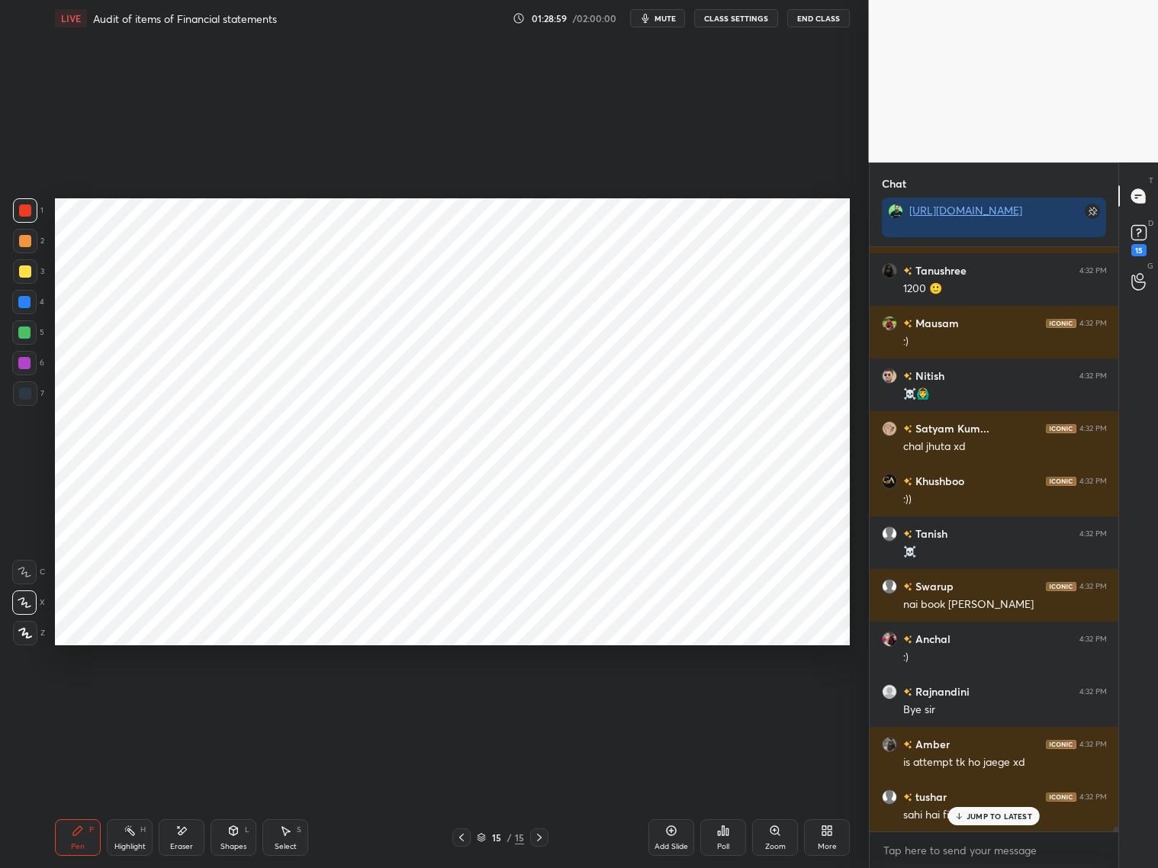
click at [965, 793] on div "JUMP TO LATEST" at bounding box center [994, 816] width 92 height 18
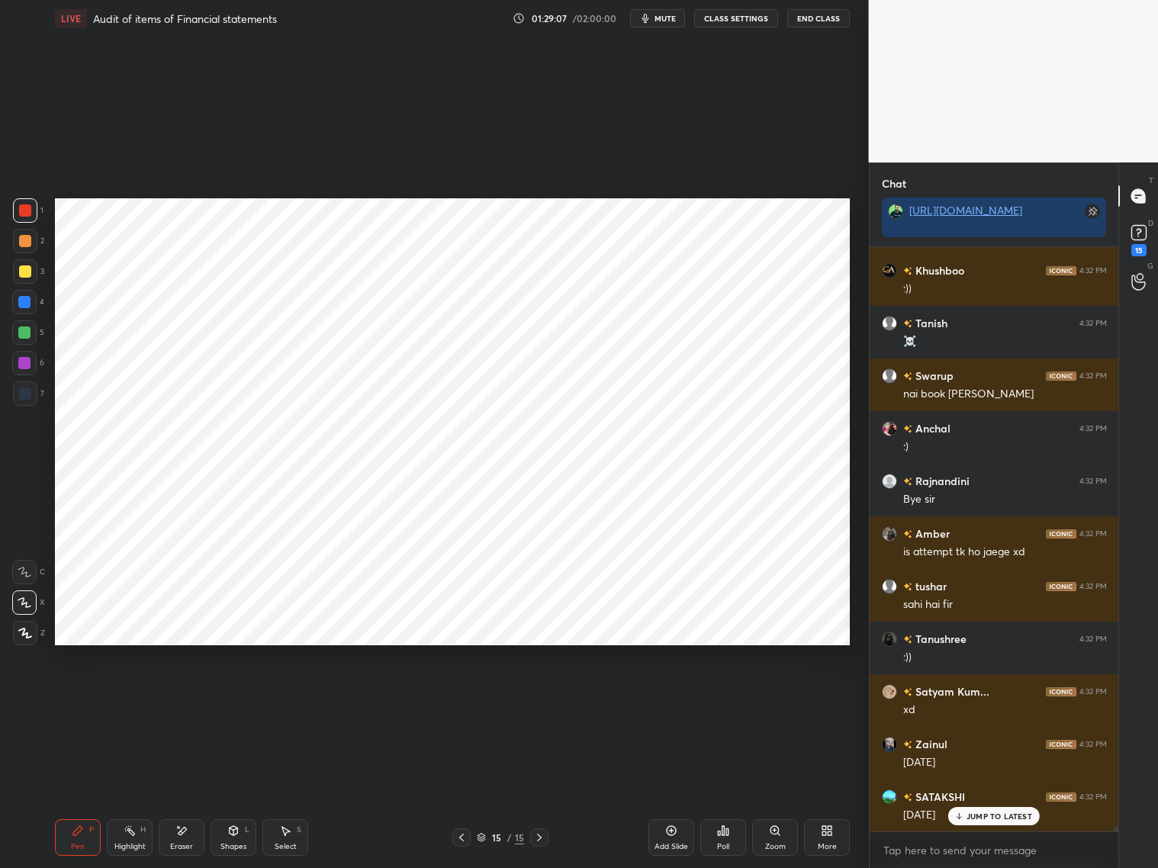
scroll to position [69011, 0]
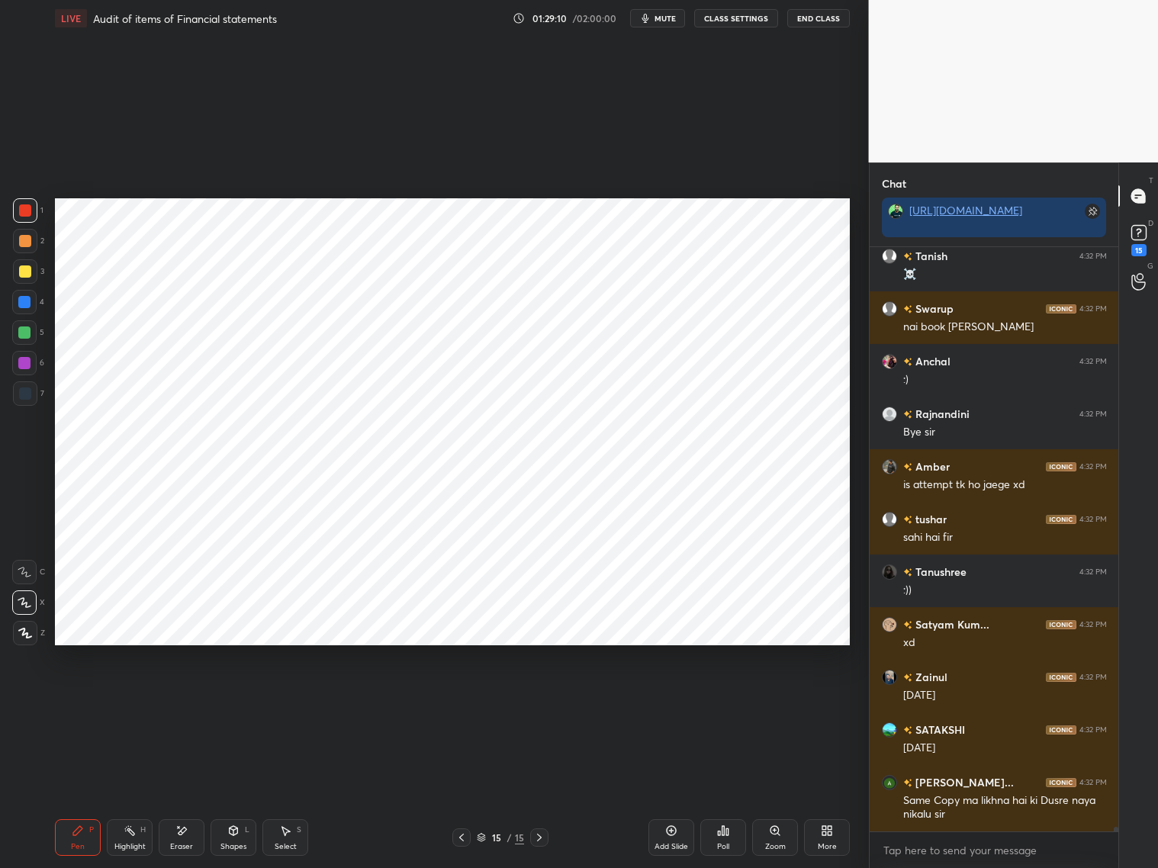
click at [33, 394] on div at bounding box center [25, 393] width 24 height 24
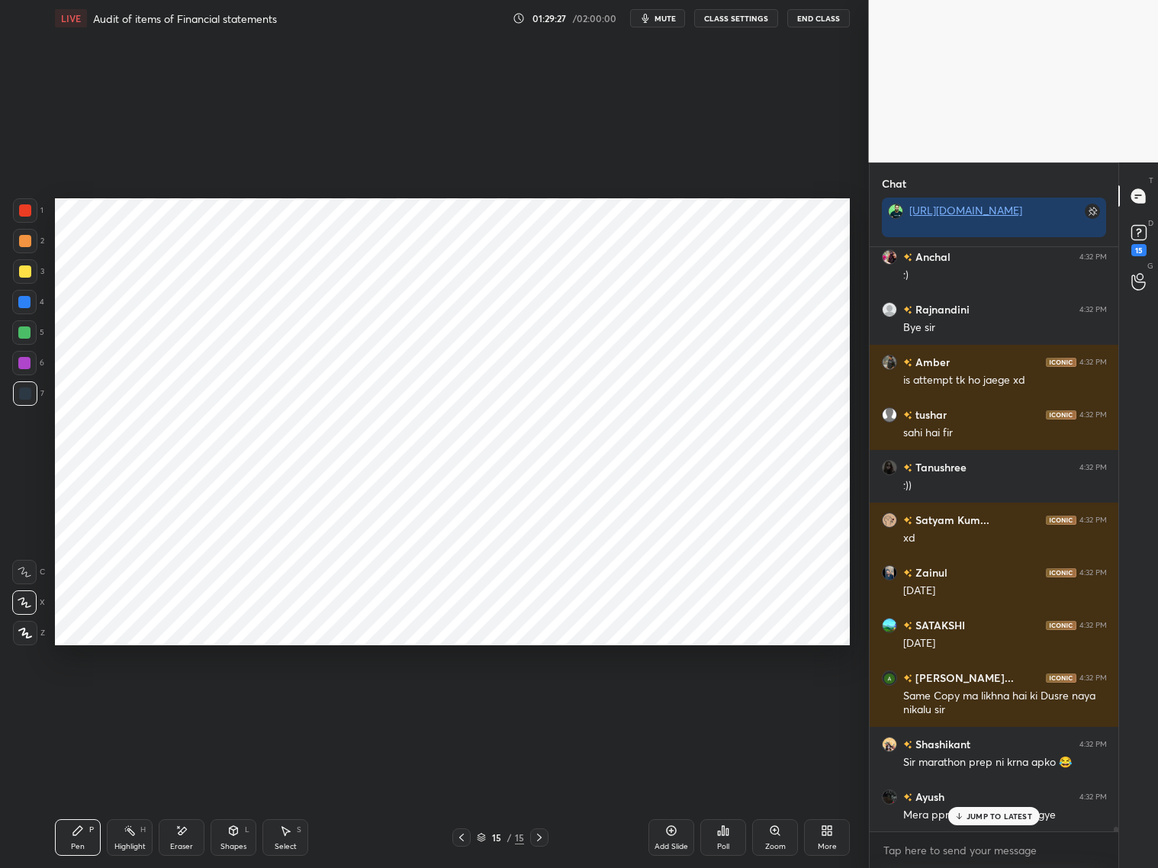
scroll to position [69182, 0]
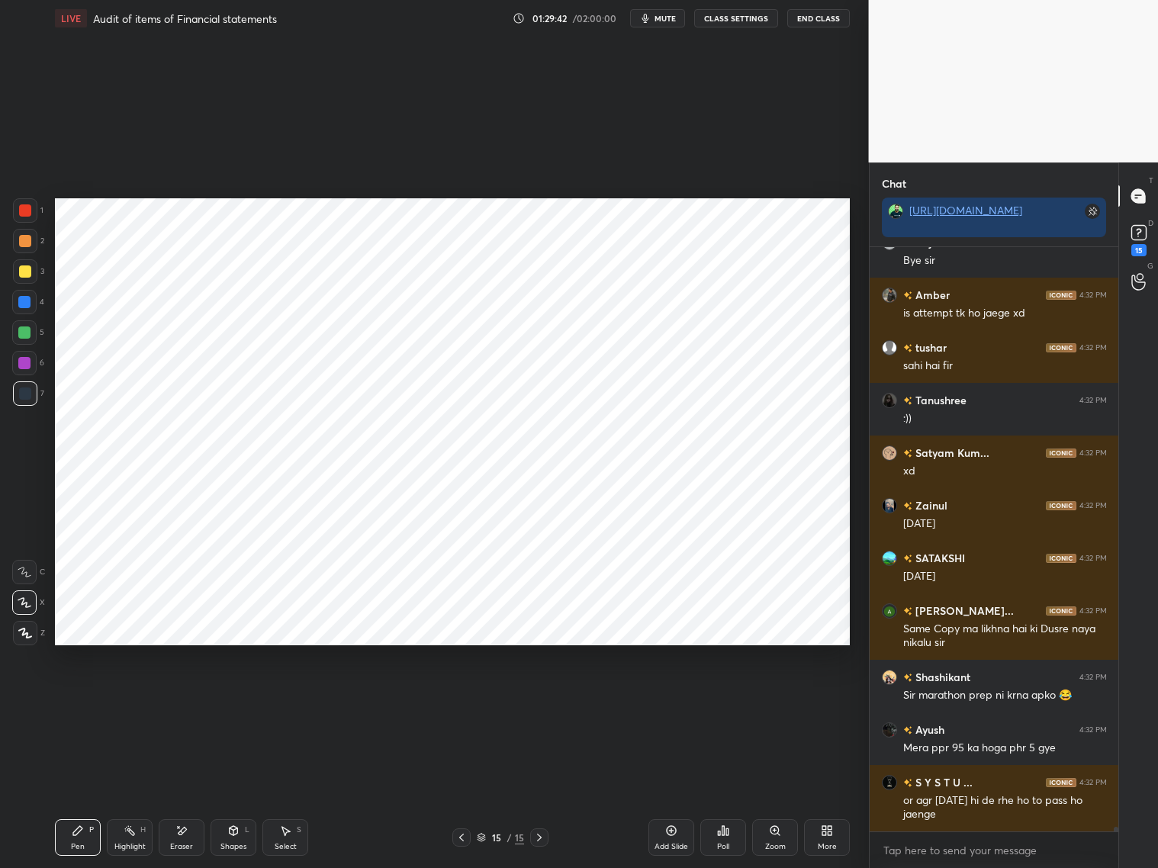
drag, startPoint x: 179, startPoint y: 835, endPoint x: 188, endPoint y: 792, distance: 43.7
click at [183, 793] on div "Eraser" at bounding box center [182, 837] width 46 height 37
drag, startPoint x: 78, startPoint y: 845, endPoint x: 82, endPoint y: 834, distance: 12.3
click at [78, 793] on div "Pen" at bounding box center [78, 847] width 14 height 8
click at [24, 306] on div at bounding box center [24, 302] width 12 height 12
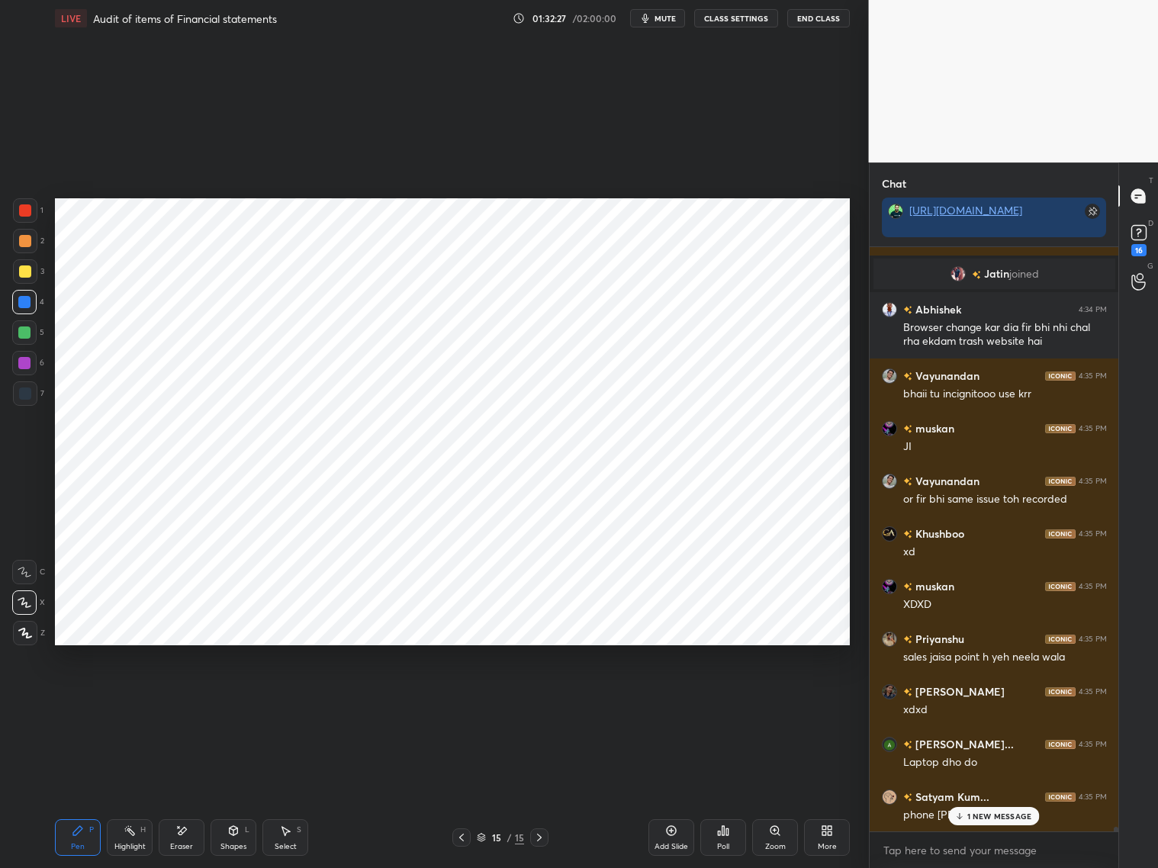
scroll to position [70022, 0]
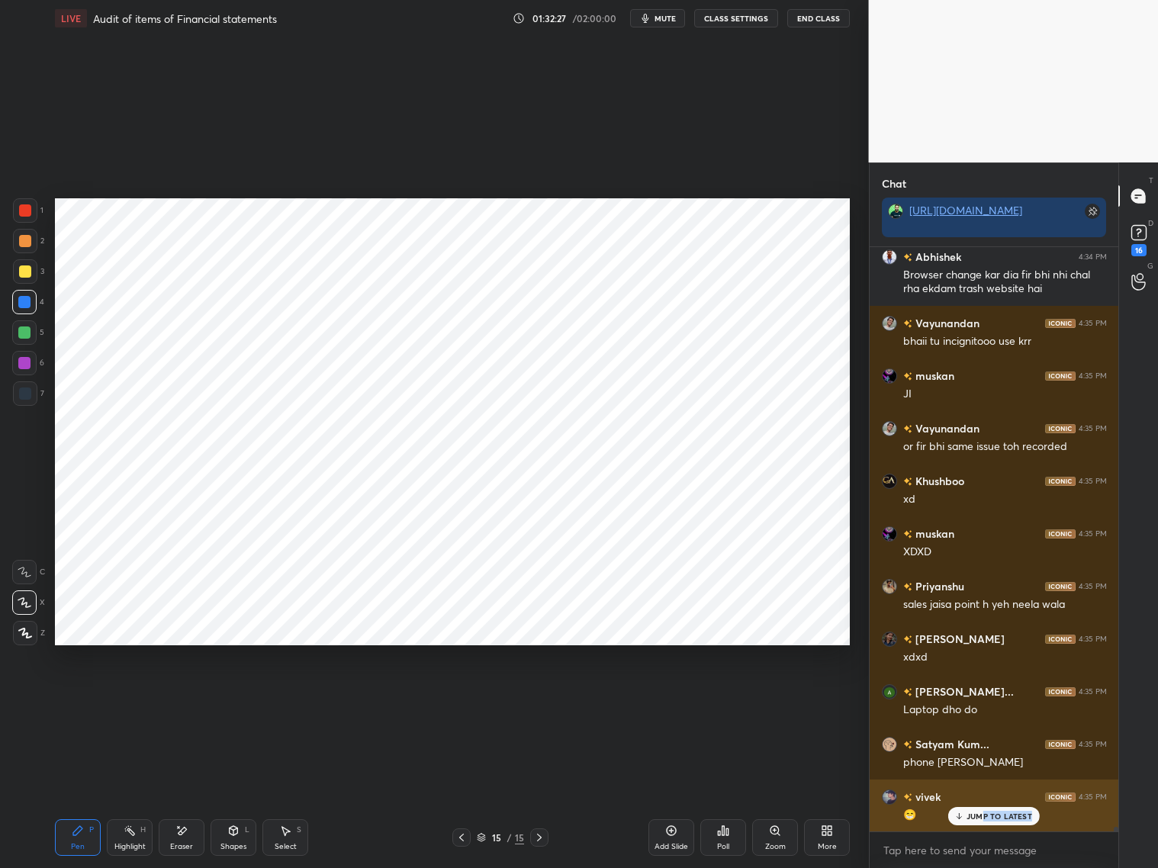
drag, startPoint x: 986, startPoint y: 822, endPoint x: 1002, endPoint y: 809, distance: 20.6
click at [987, 793] on div "JUMP TO LATEST" at bounding box center [994, 816] width 92 height 18
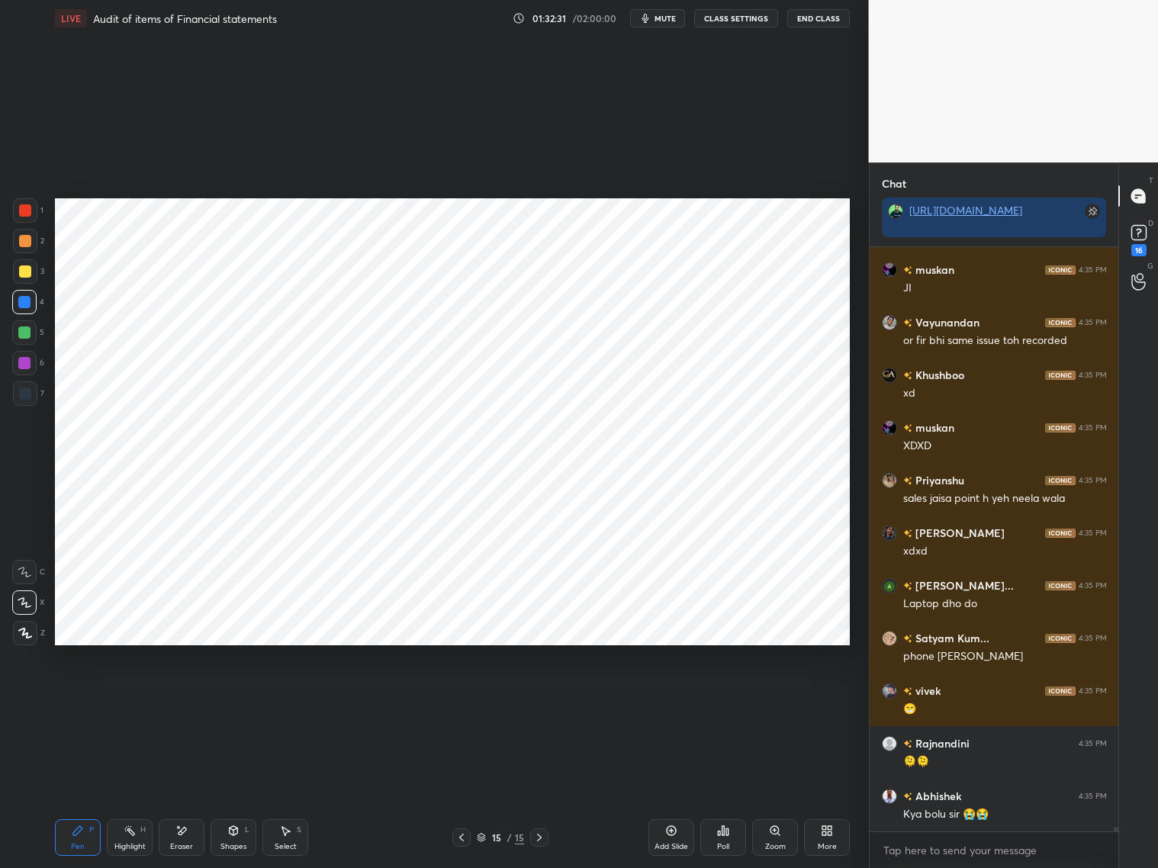
scroll to position [70180, 0]
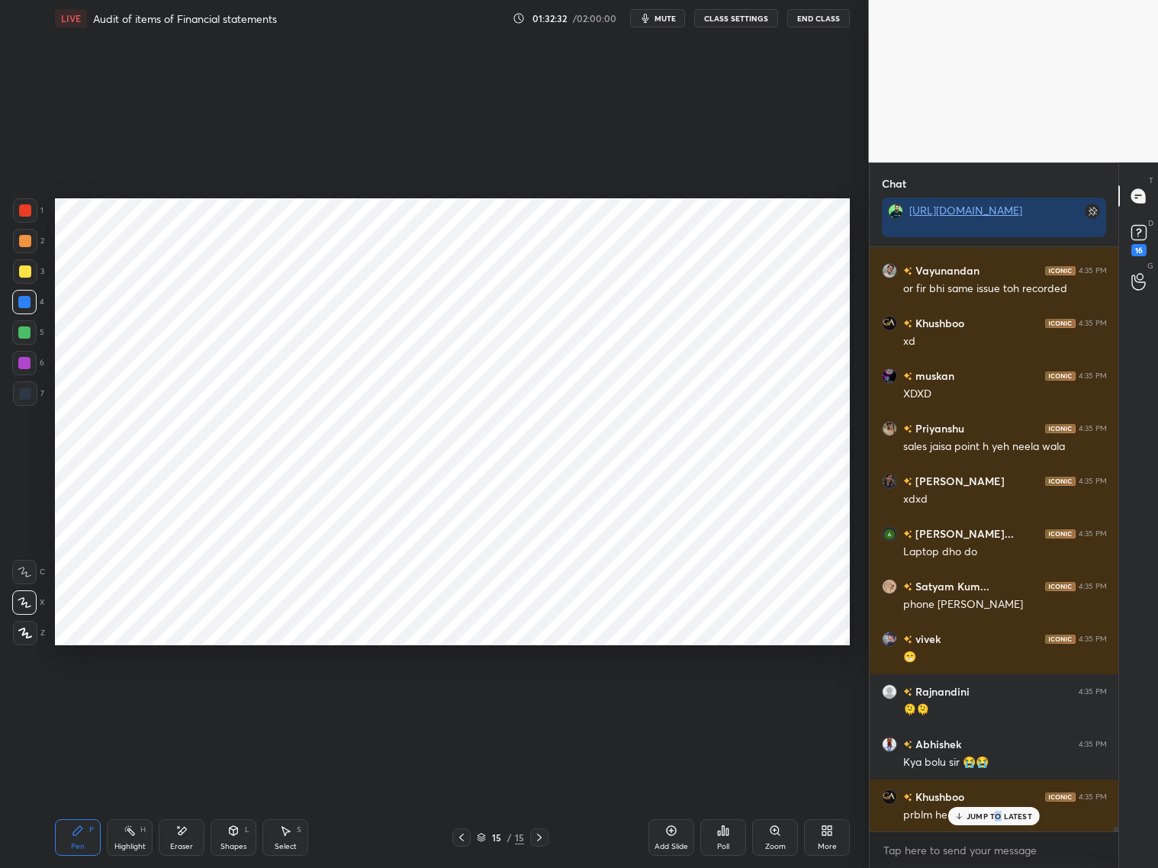
click at [998, 793] on p "JUMP TO LATEST" at bounding box center [1000, 816] width 66 height 9
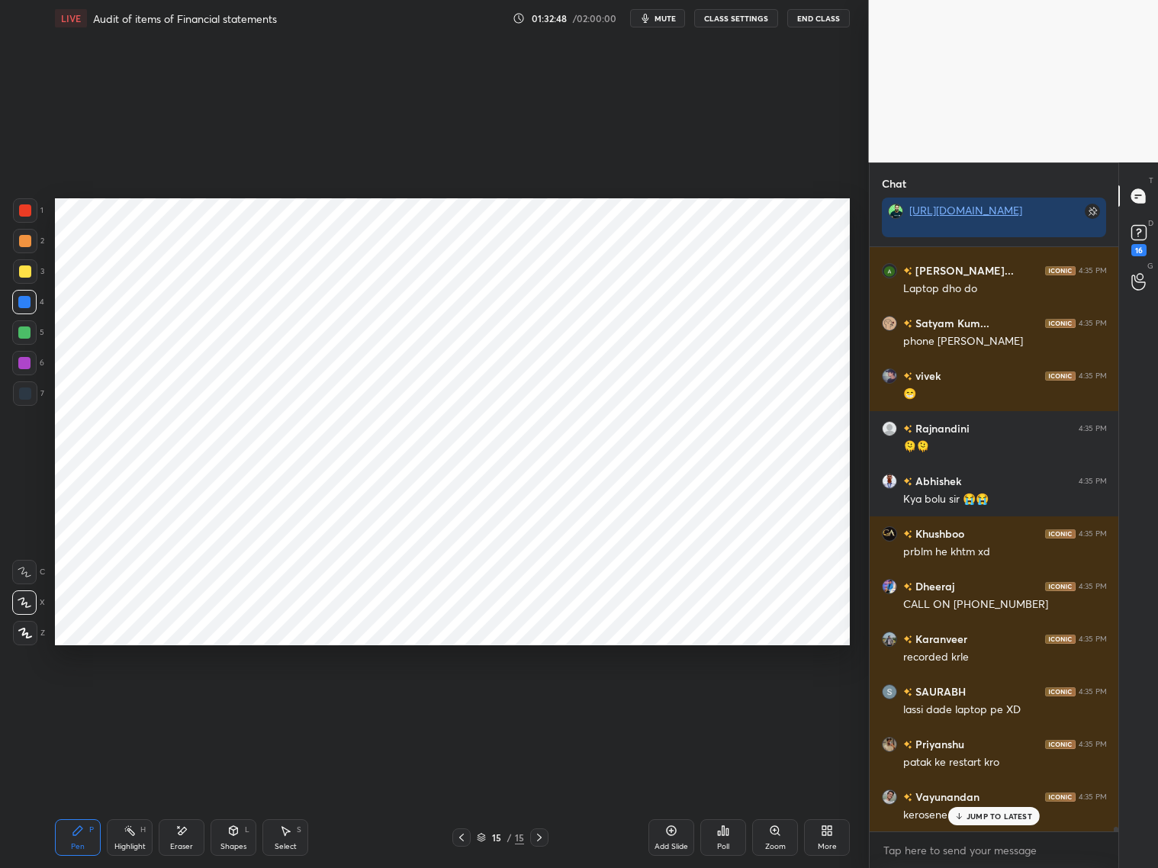
scroll to position [70495, 0]
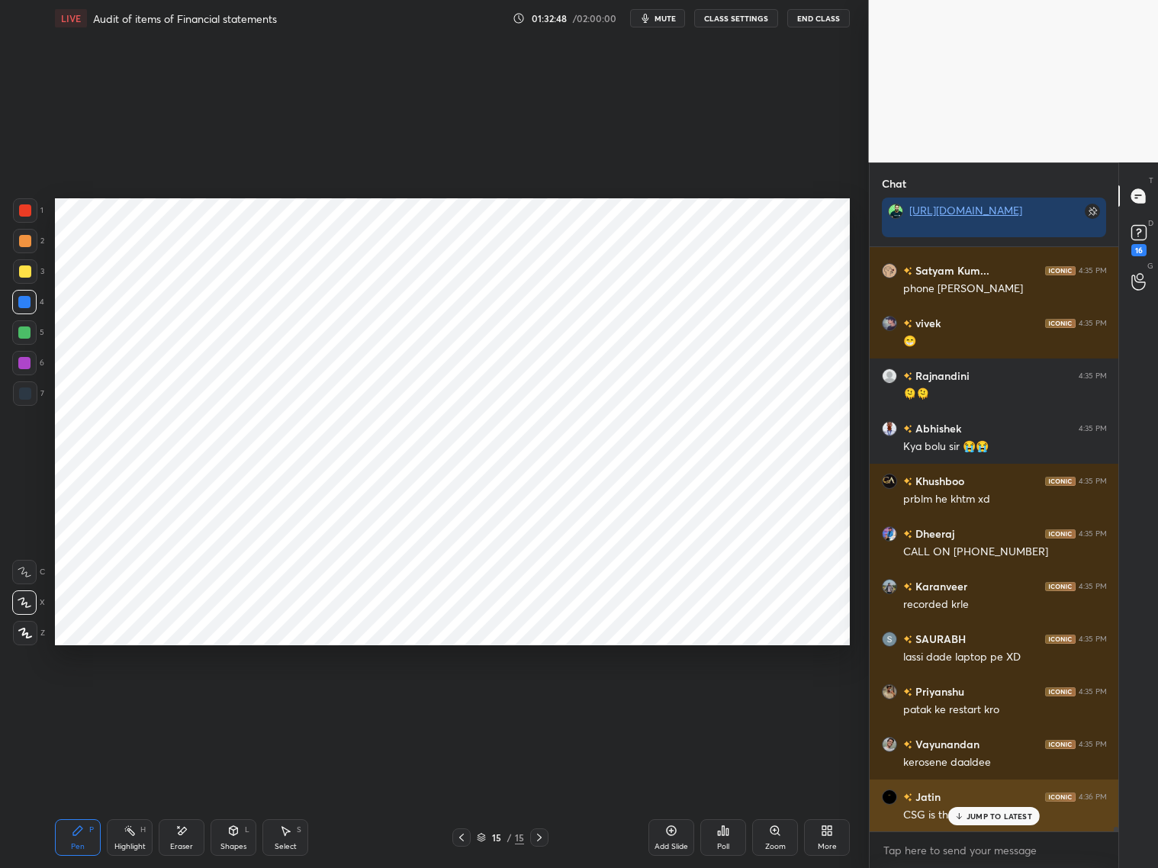
click at [982, 793] on p "JUMP TO LATEST" at bounding box center [1000, 816] width 66 height 9
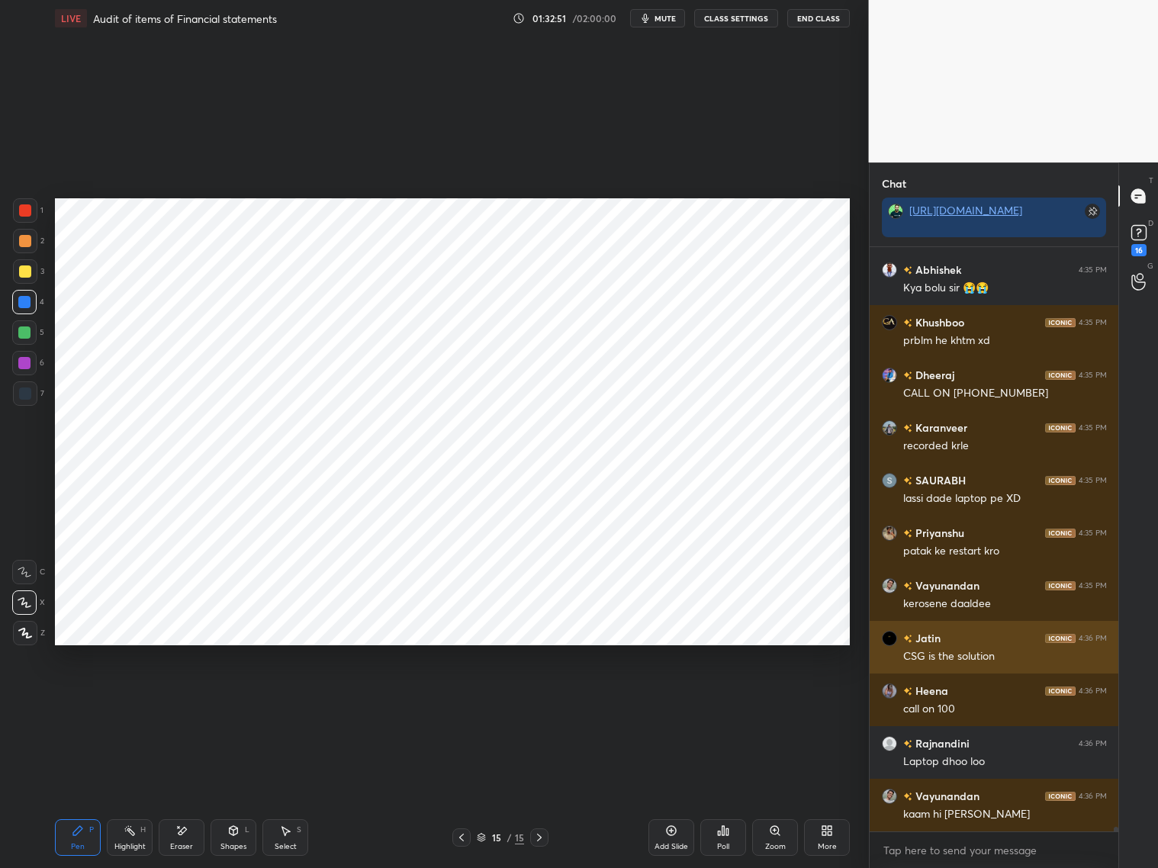
scroll to position [70706, 0]
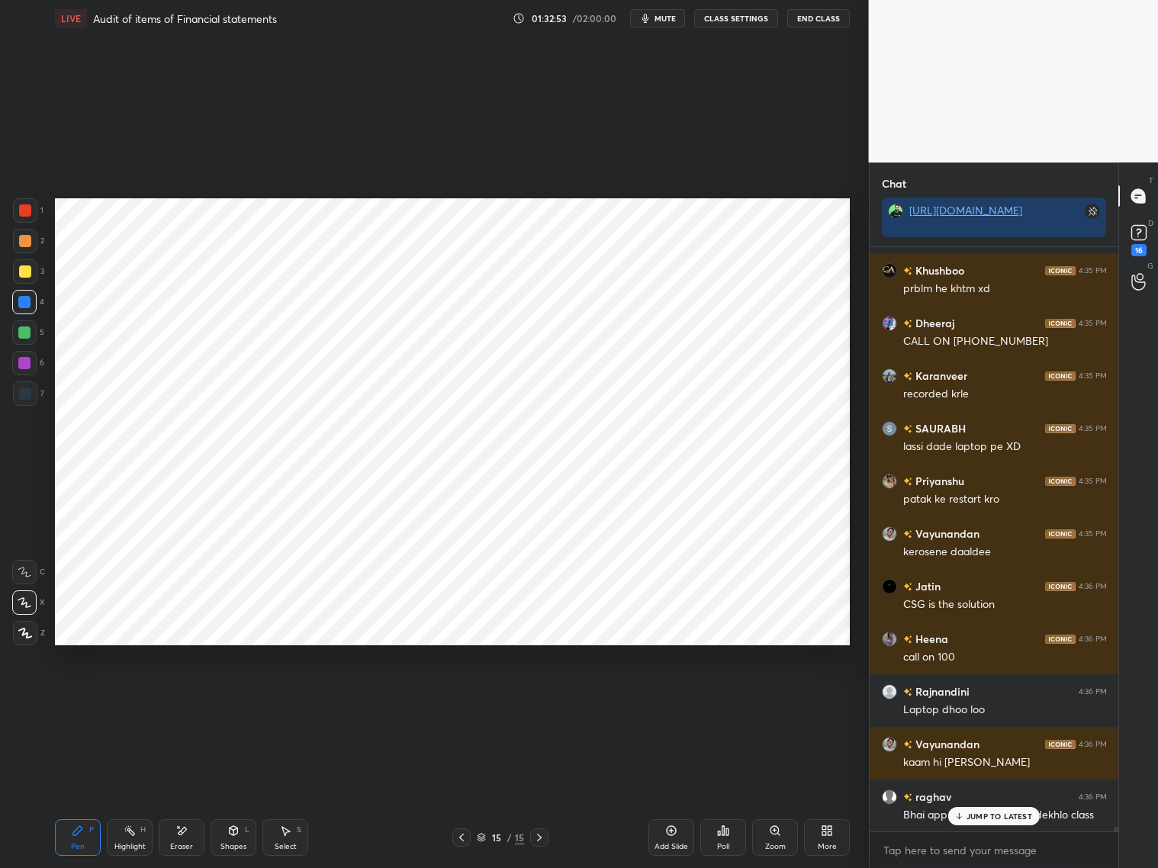
click at [980, 793] on p "JUMP TO LATEST" at bounding box center [1000, 816] width 66 height 9
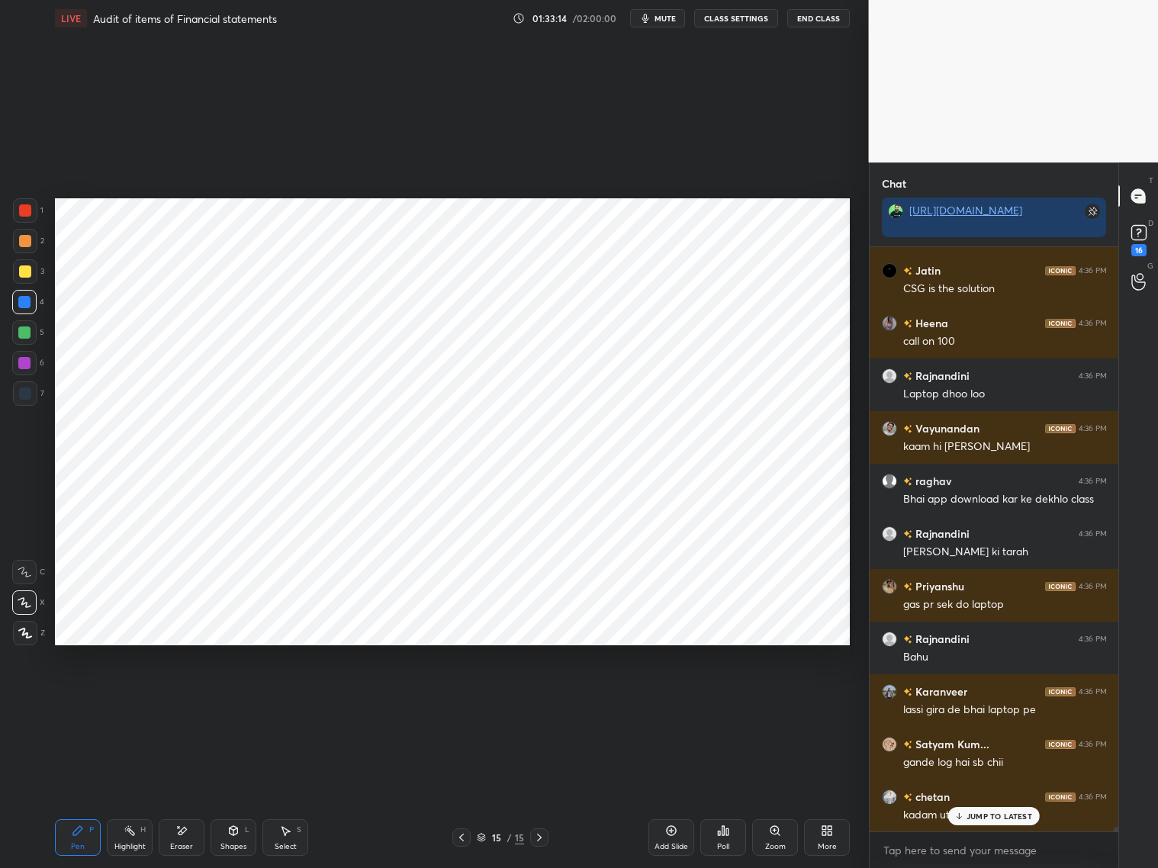
scroll to position [71089, 0]
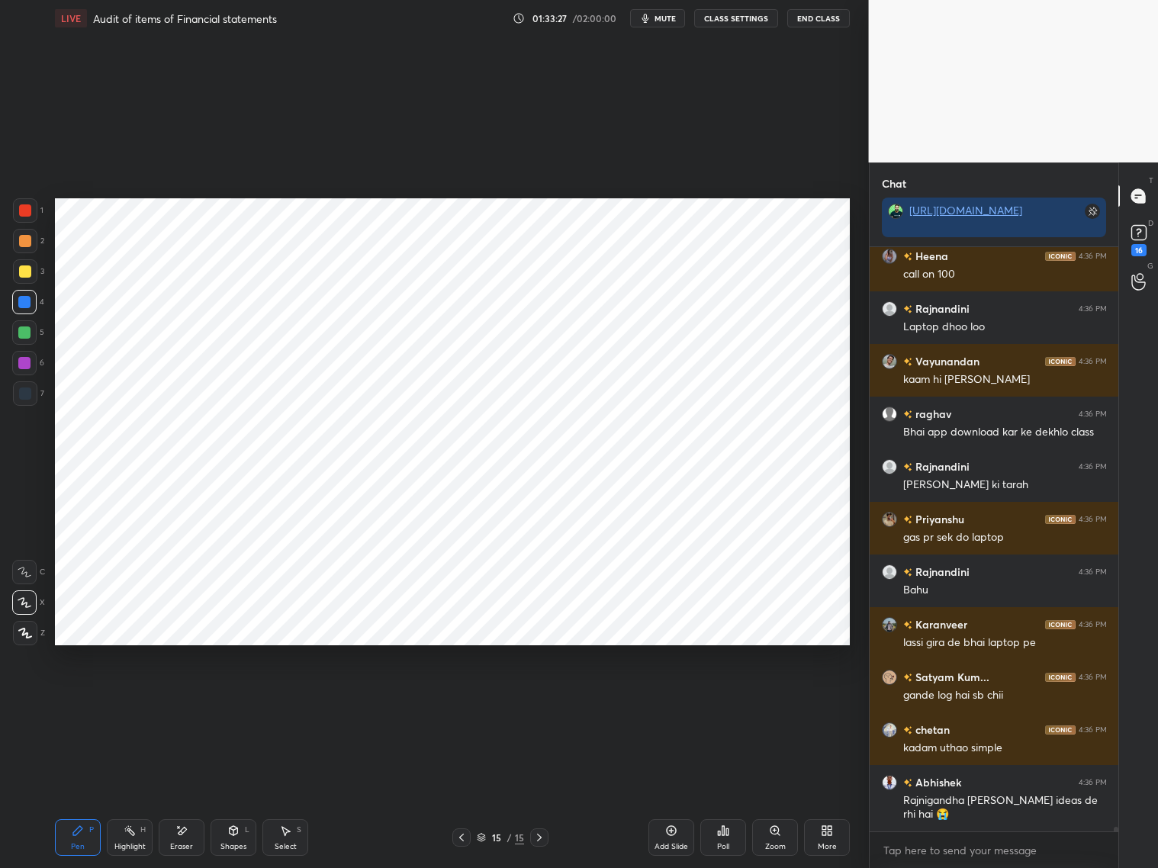
drag, startPoint x: 668, startPoint y: 832, endPoint x: 657, endPoint y: 819, distance: 16.8
click at [662, 793] on div "Add Slide" at bounding box center [671, 837] width 46 height 37
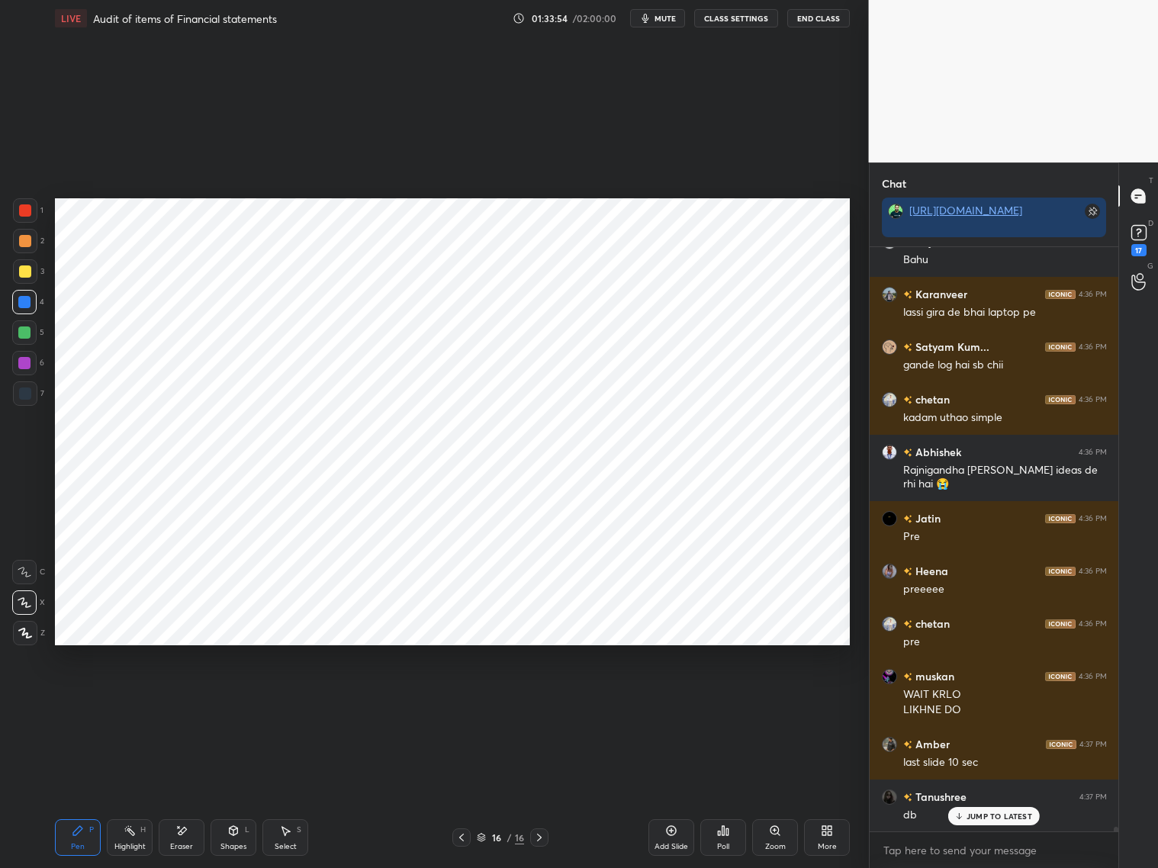
scroll to position [71472, 0]
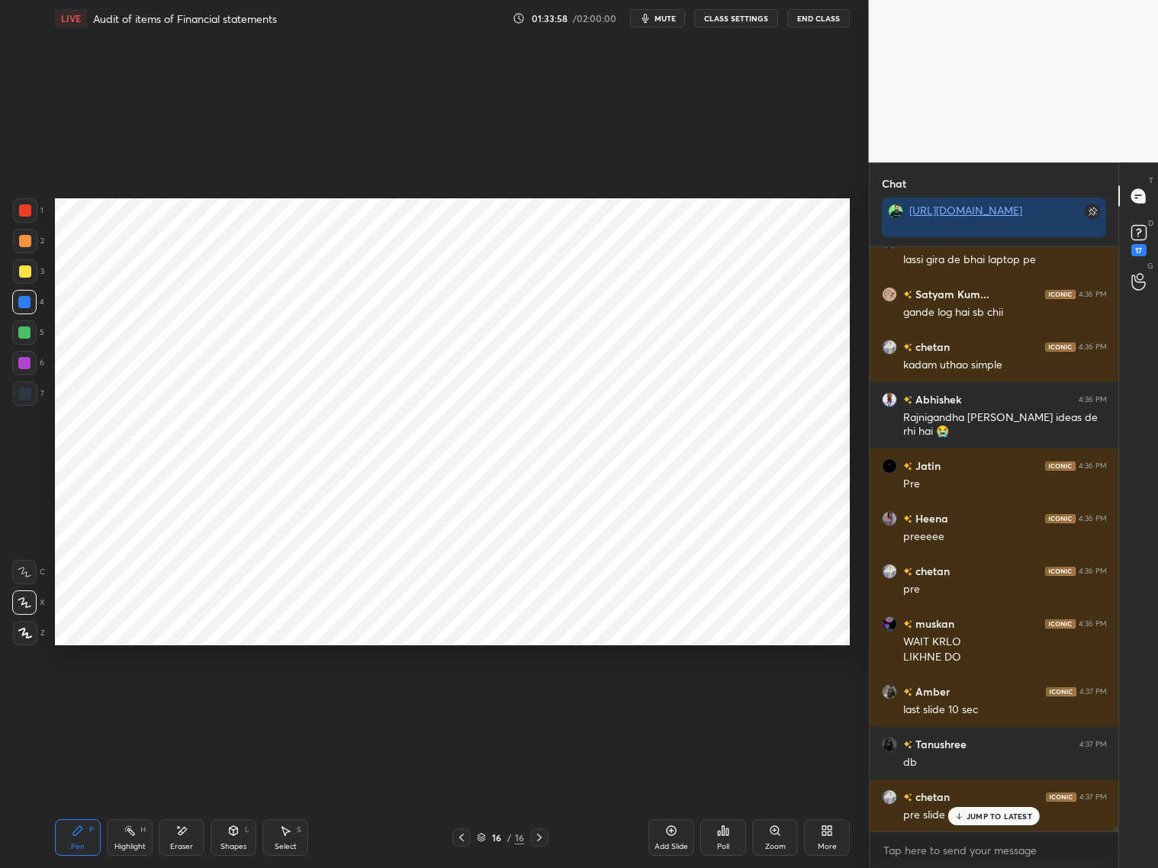
click at [456, 793] on icon at bounding box center [461, 838] width 12 height 12
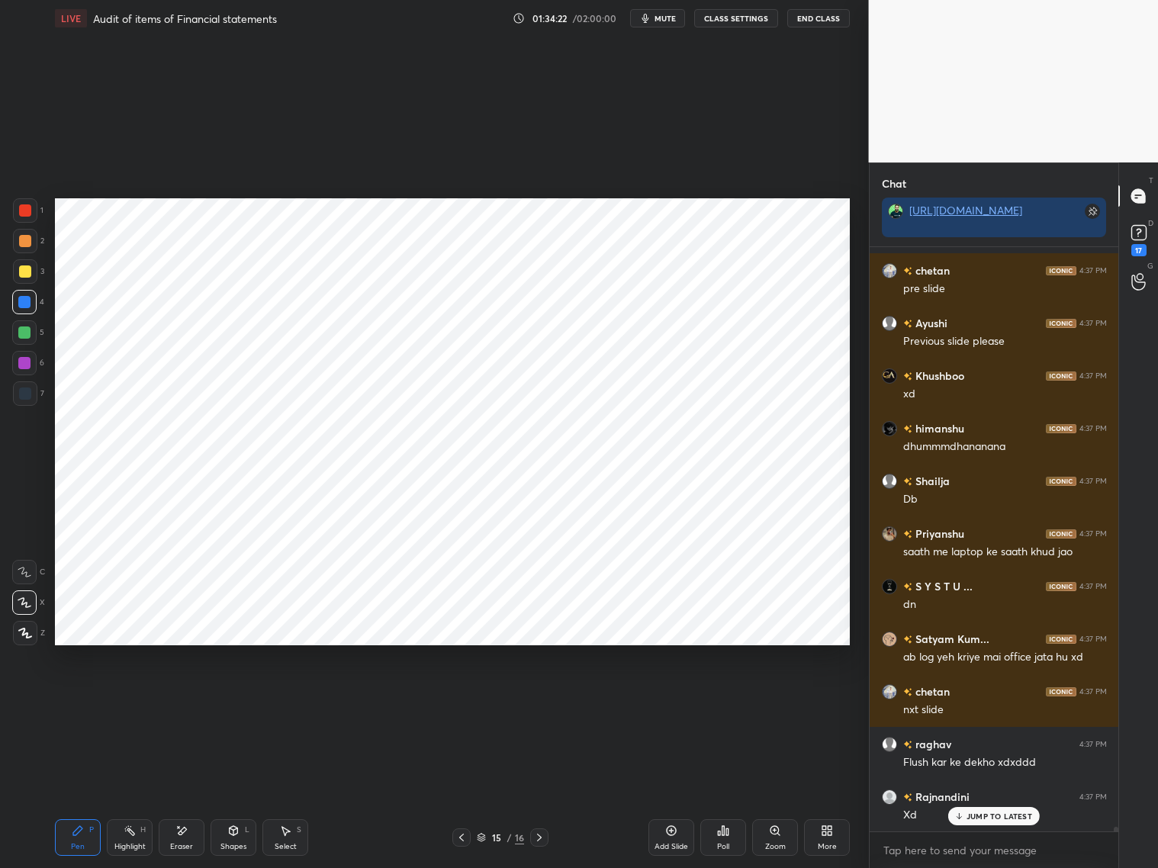
scroll to position [72051, 0]
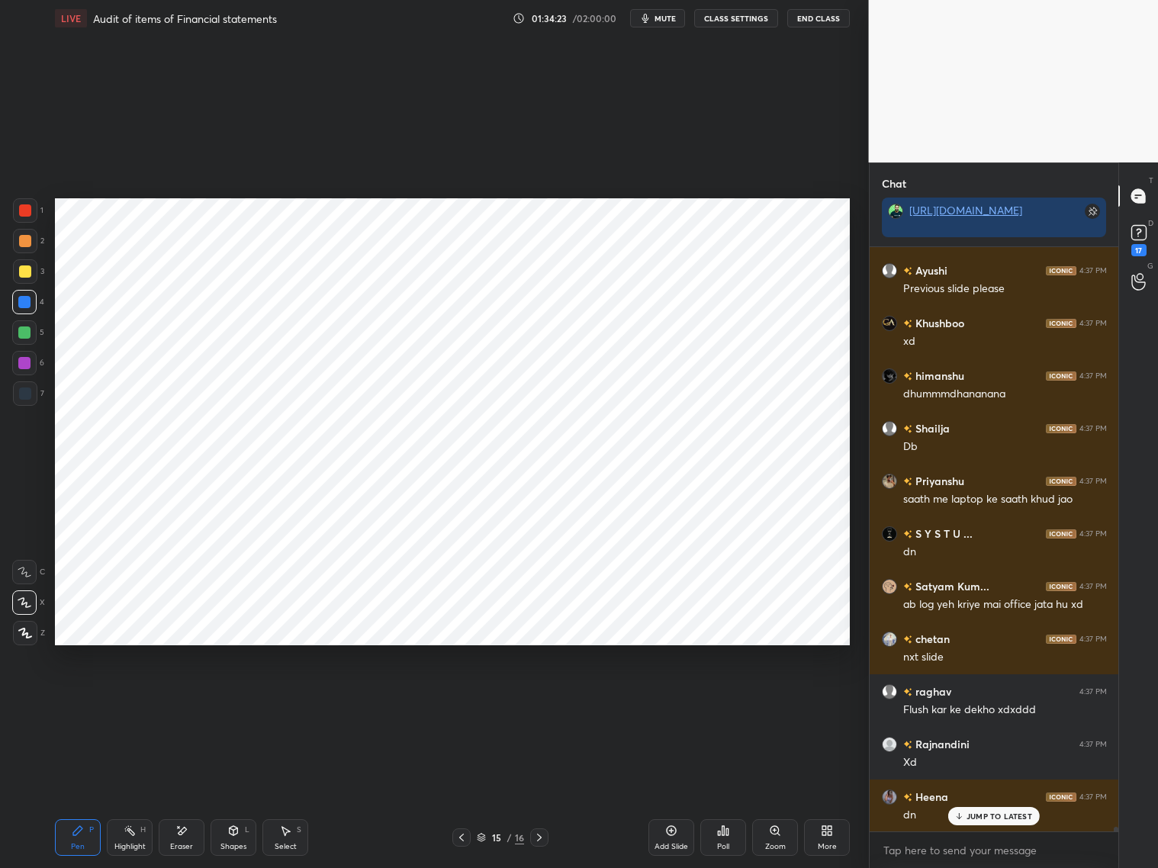
click at [541, 793] on icon at bounding box center [539, 838] width 12 height 12
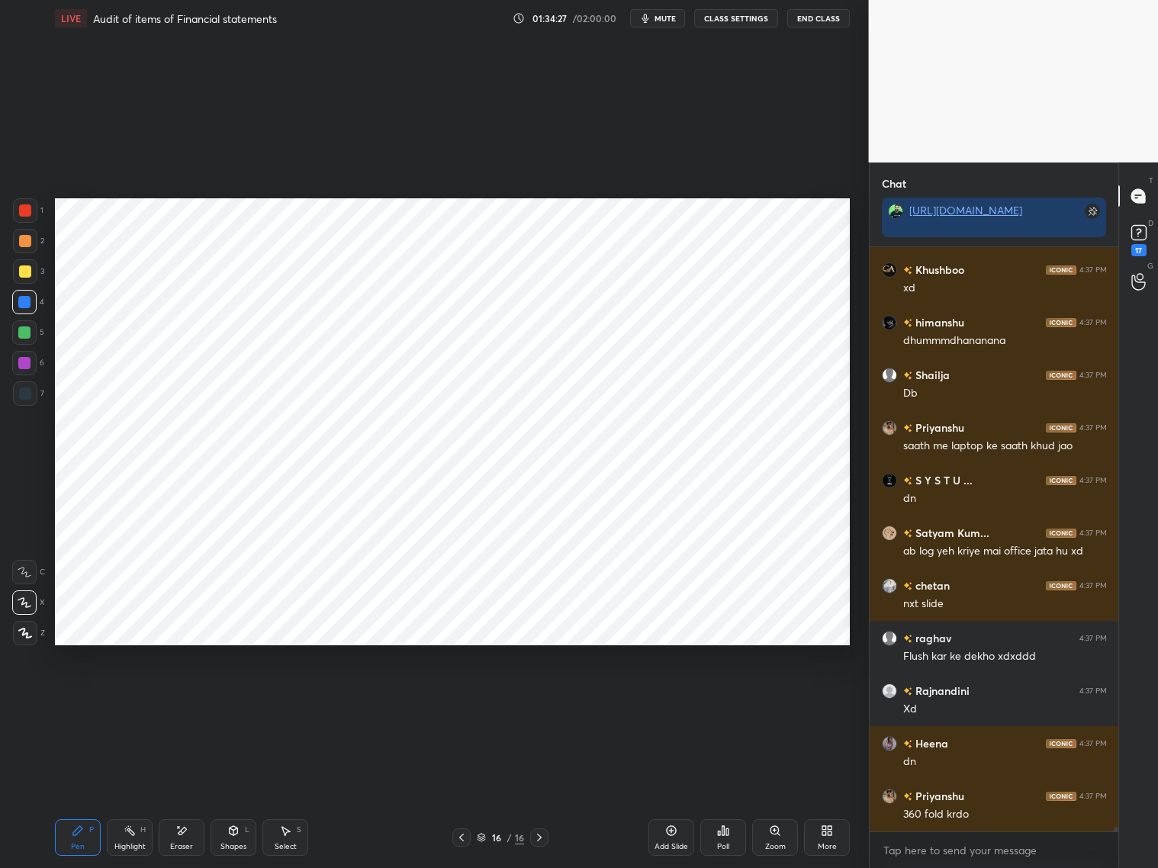
scroll to position [72157, 0]
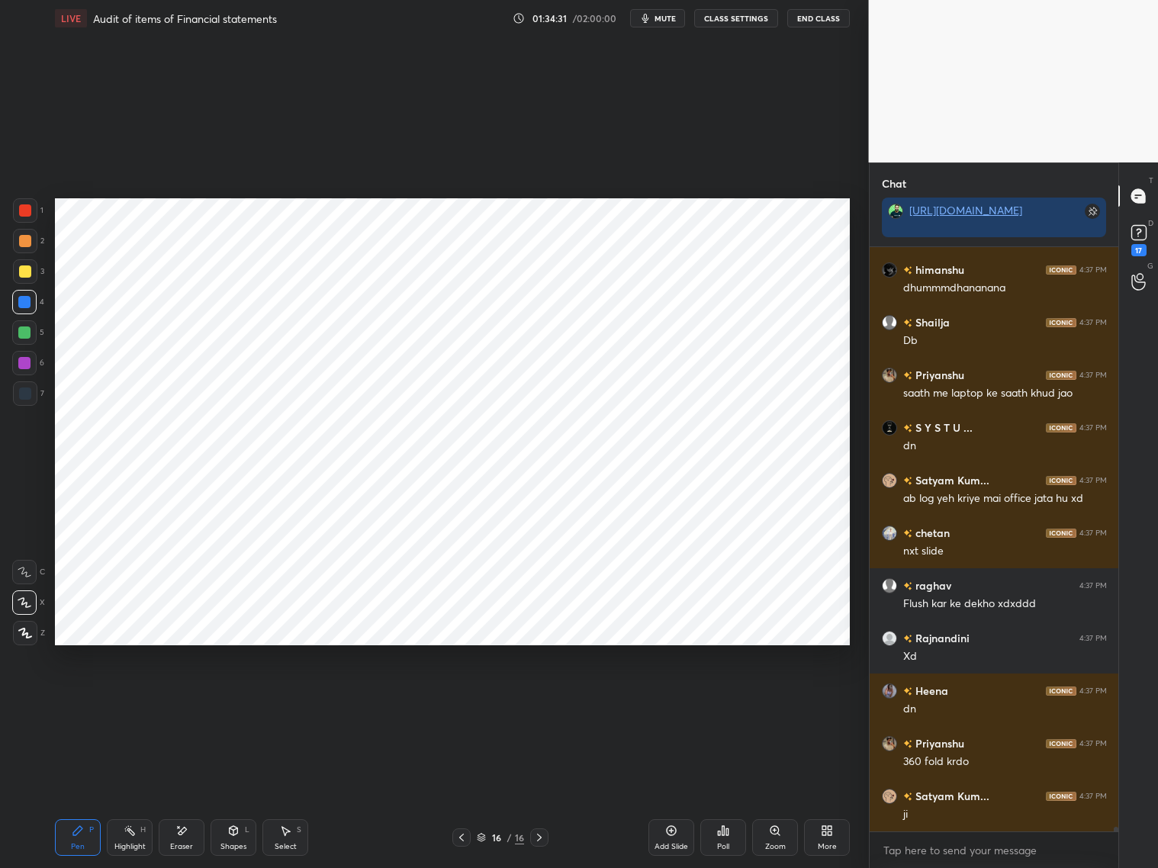
click at [27, 394] on div at bounding box center [25, 394] width 12 height 12
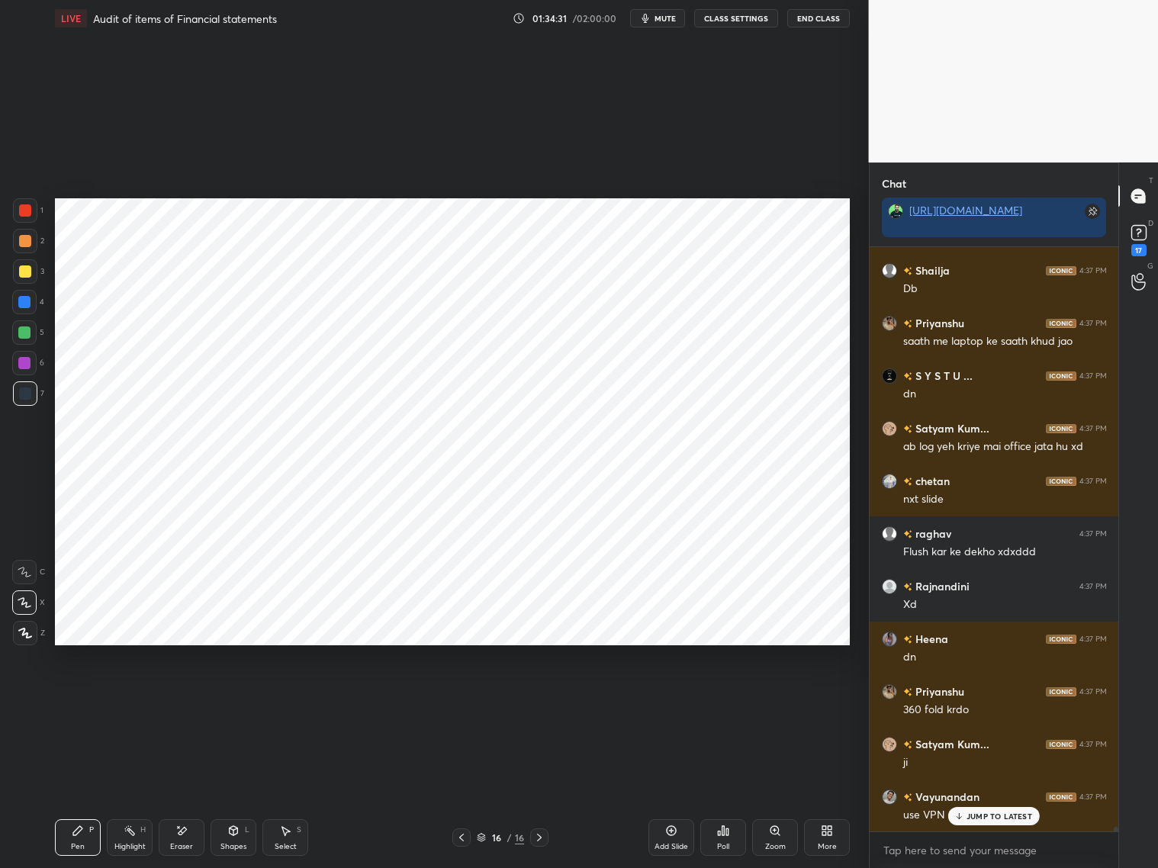
click at [462, 793] on icon at bounding box center [461, 838] width 12 height 12
click at [545, 793] on div at bounding box center [539, 837] width 18 height 18
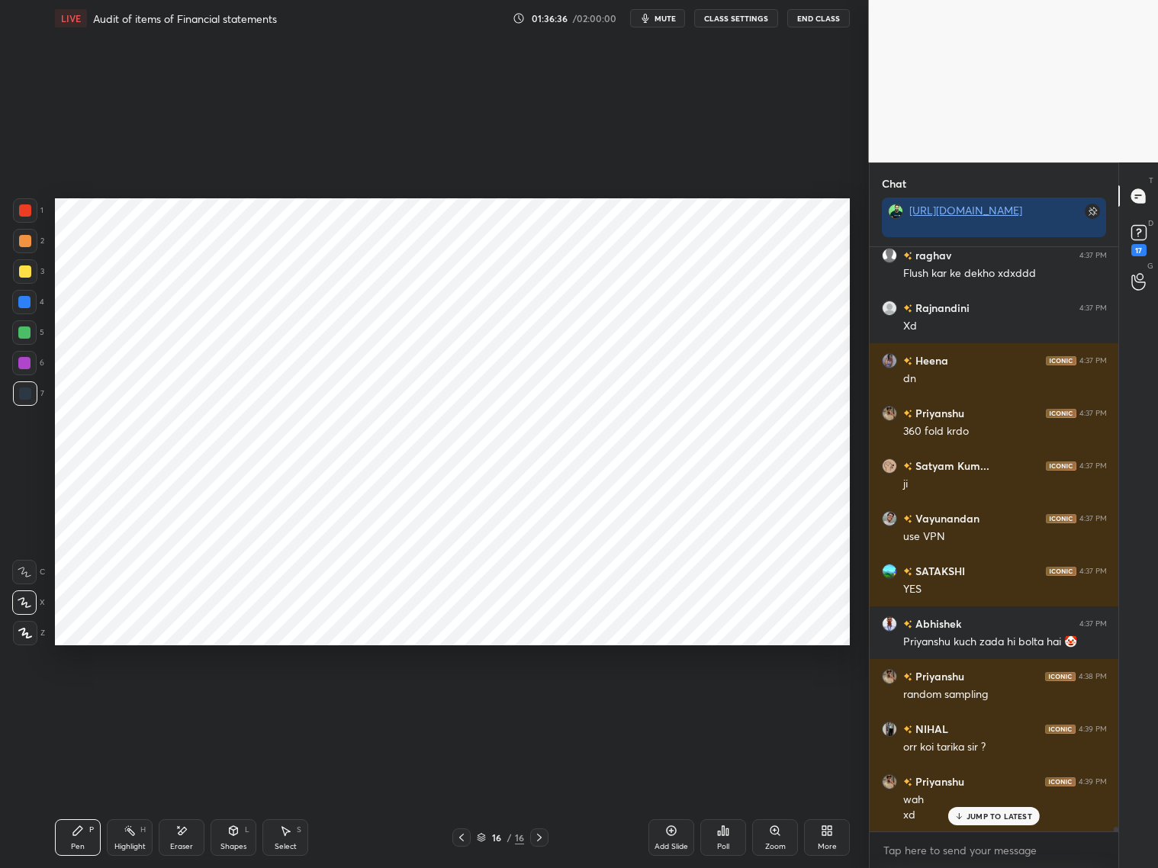
scroll to position [72540, 0]
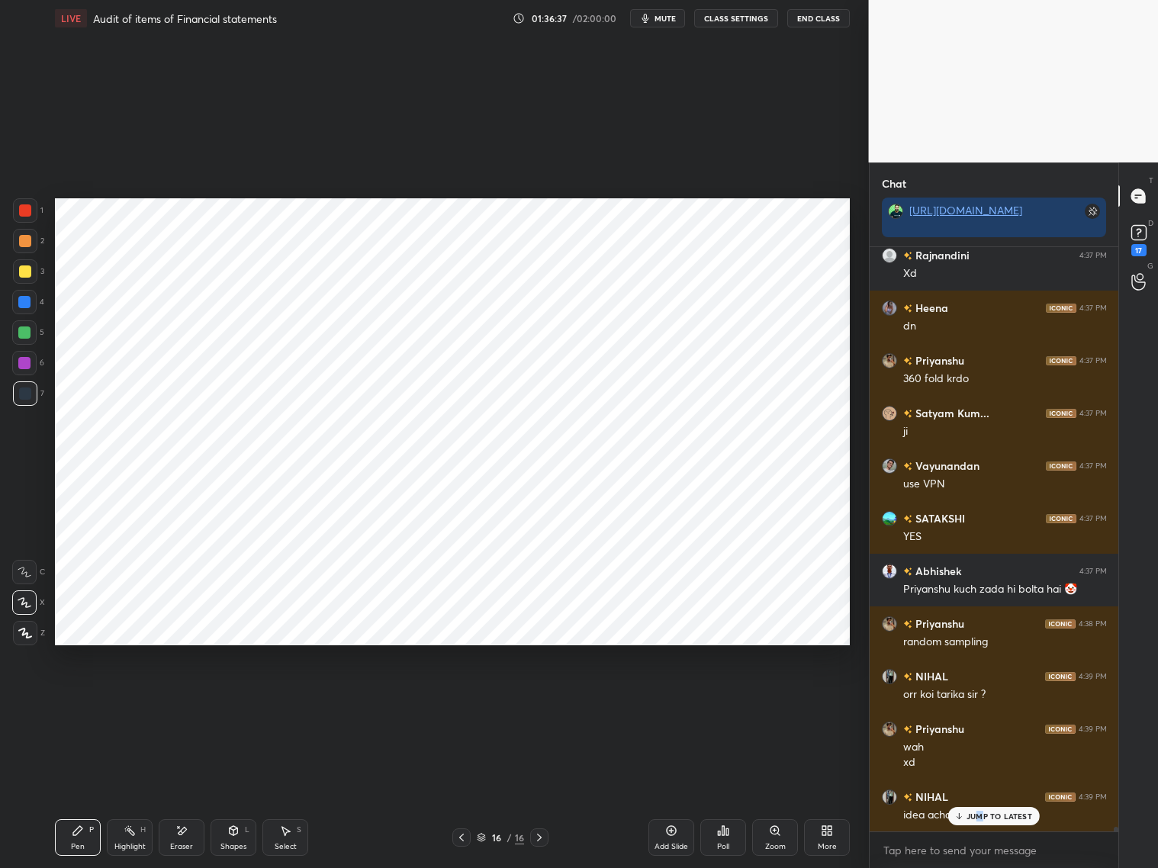
click at [977, 793] on p "JUMP TO LATEST" at bounding box center [1000, 816] width 66 height 9
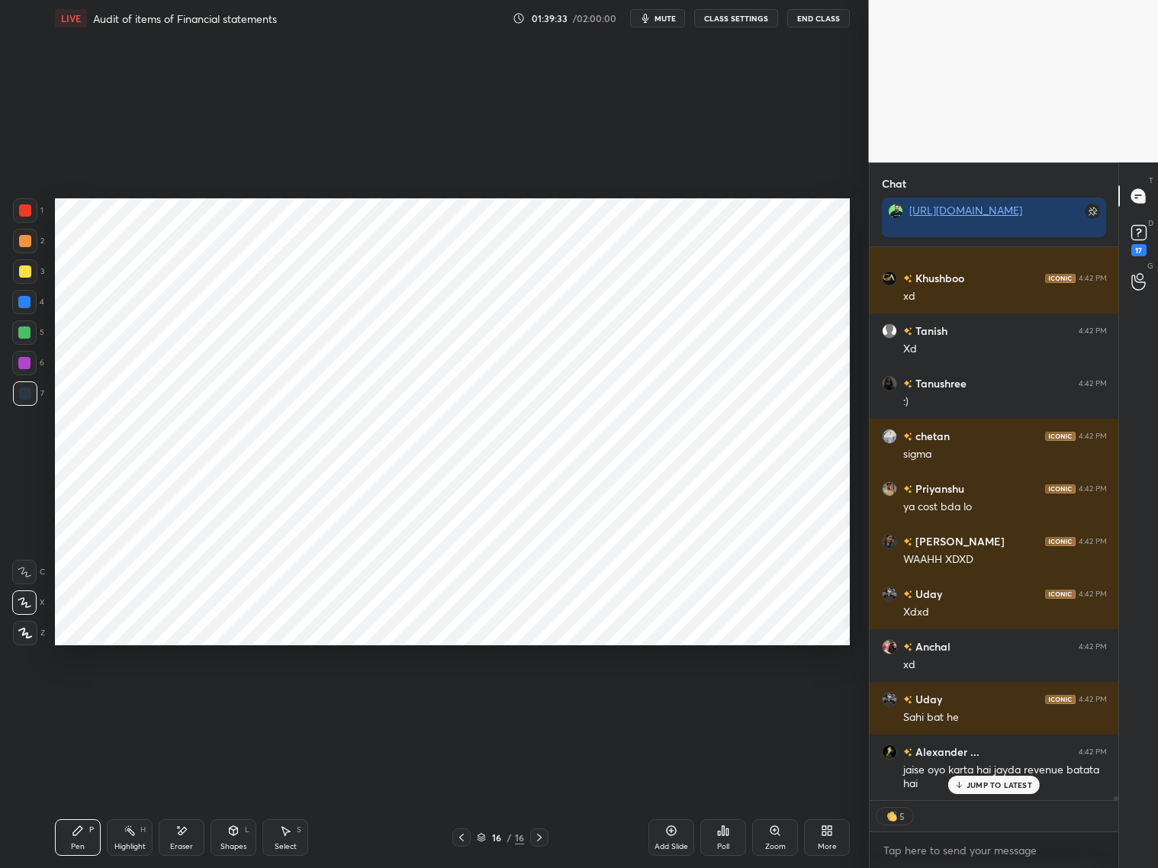
scroll to position [74932, 0]
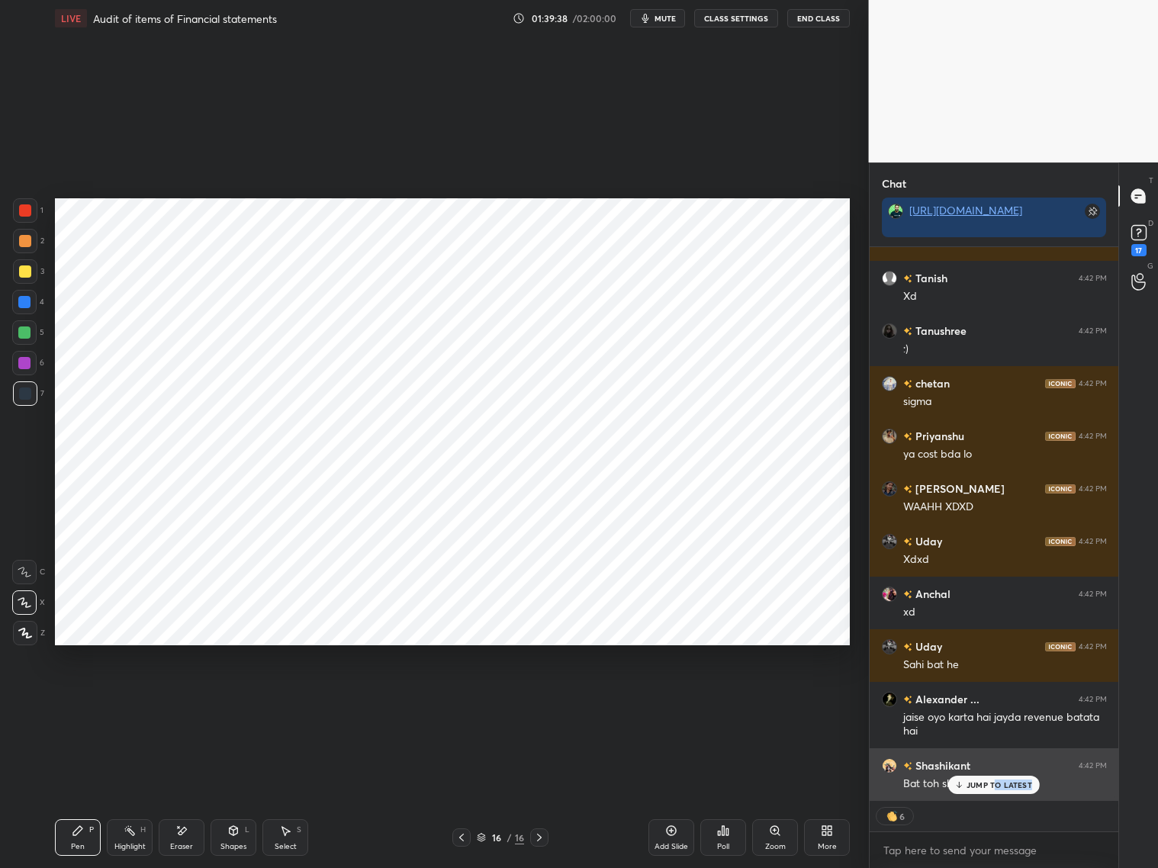
click at [995, 790] on div "JUMP TO LATEST" at bounding box center [994, 785] width 92 height 18
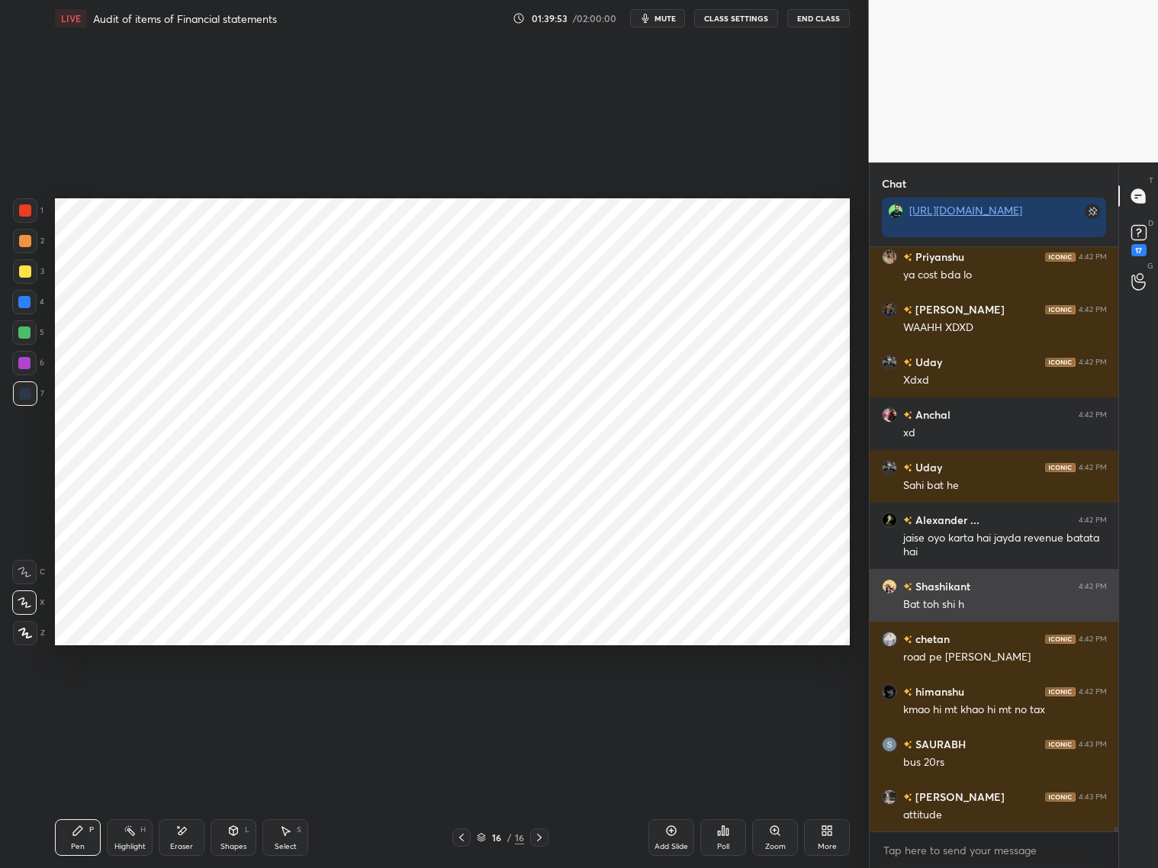
scroll to position [75163, 0]
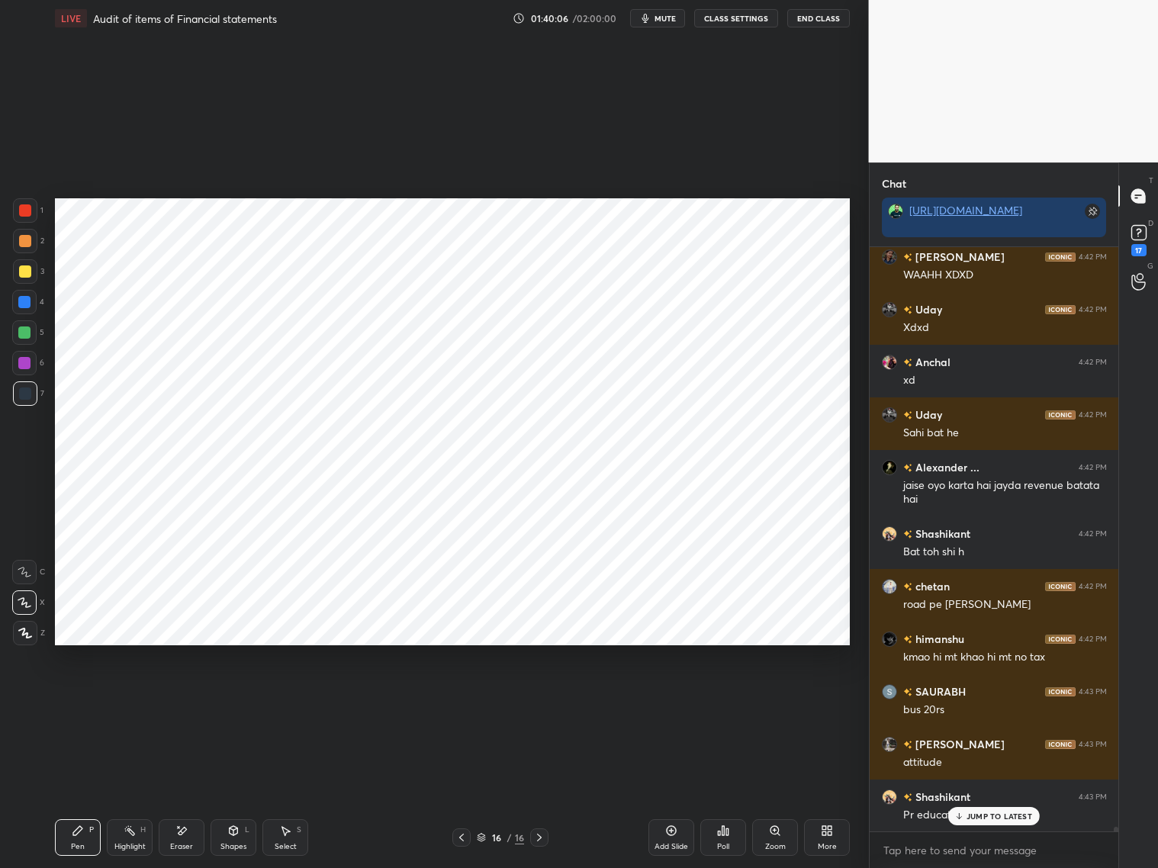
click at [180, 793] on icon at bounding box center [181, 831] width 12 height 13
click at [88, 793] on div "Pen P" at bounding box center [78, 837] width 46 height 37
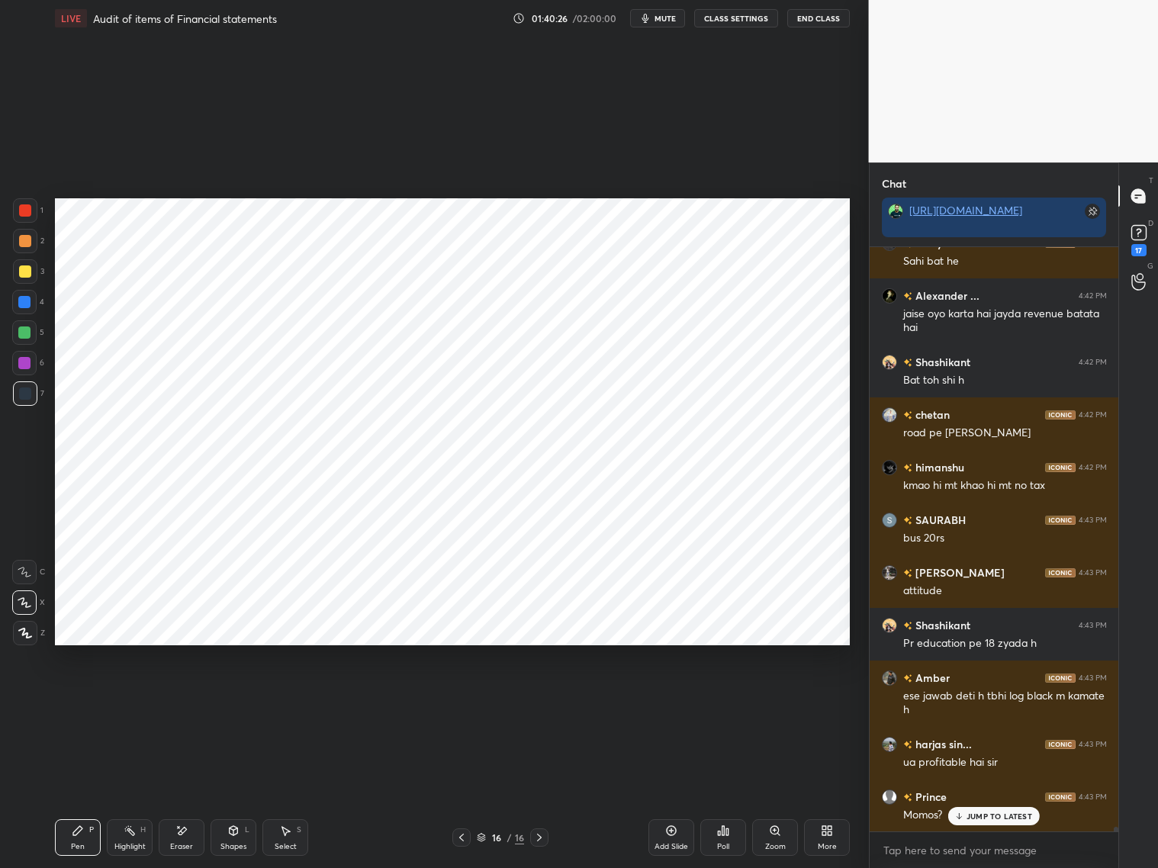
scroll to position [75389, 0]
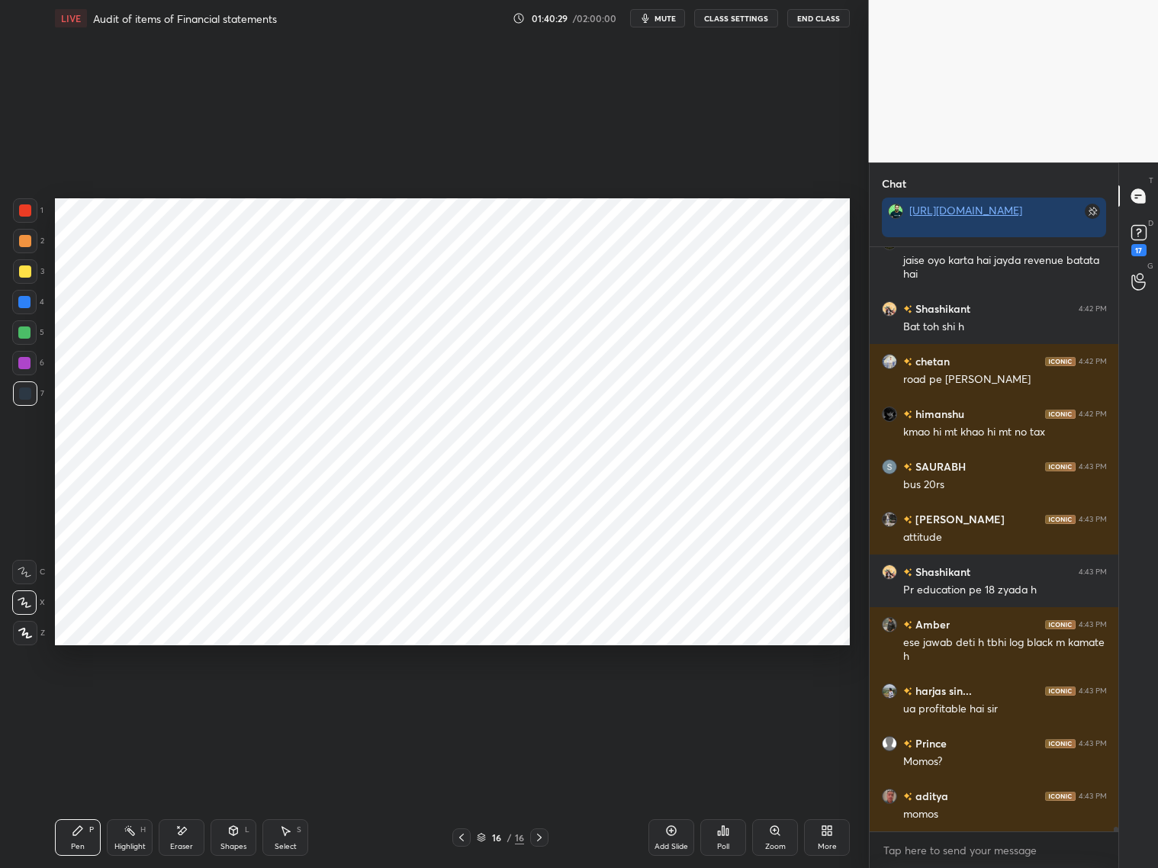
click at [185, 793] on div "Eraser" at bounding box center [182, 837] width 46 height 37
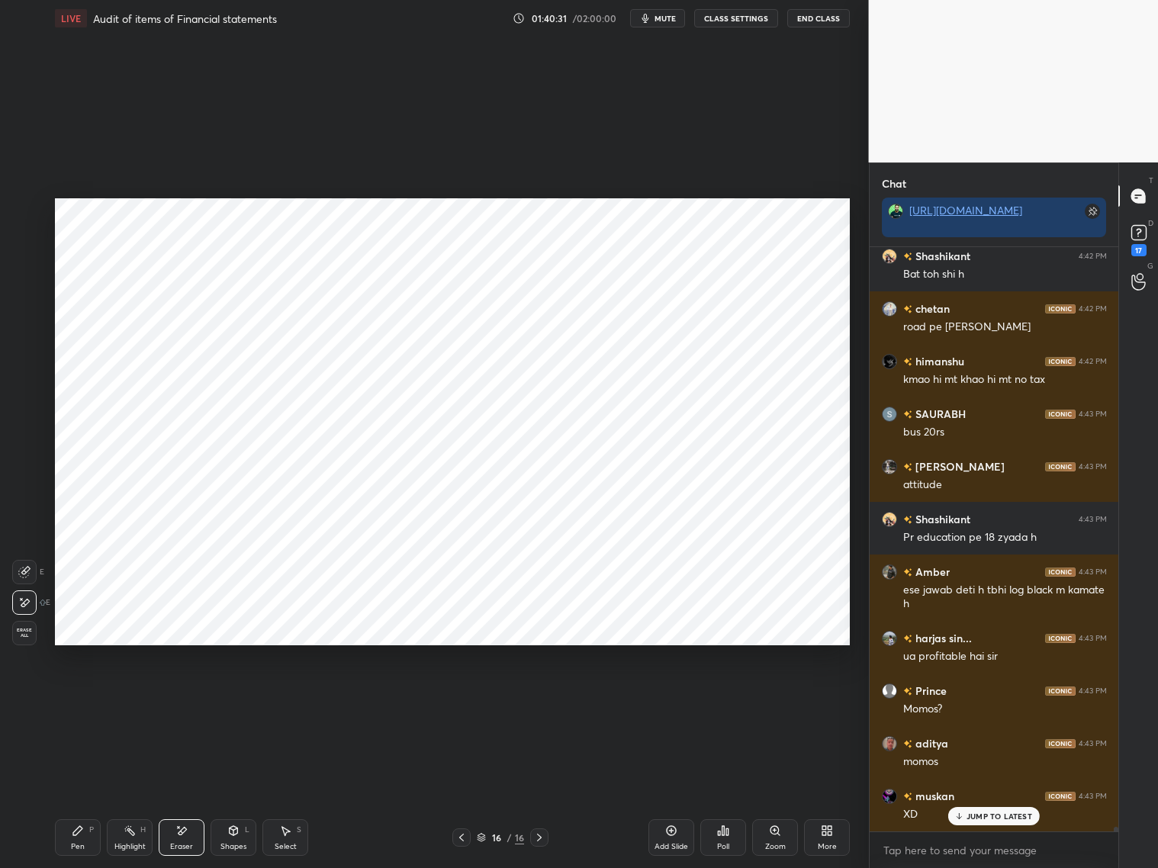
scroll to position [75598, 0]
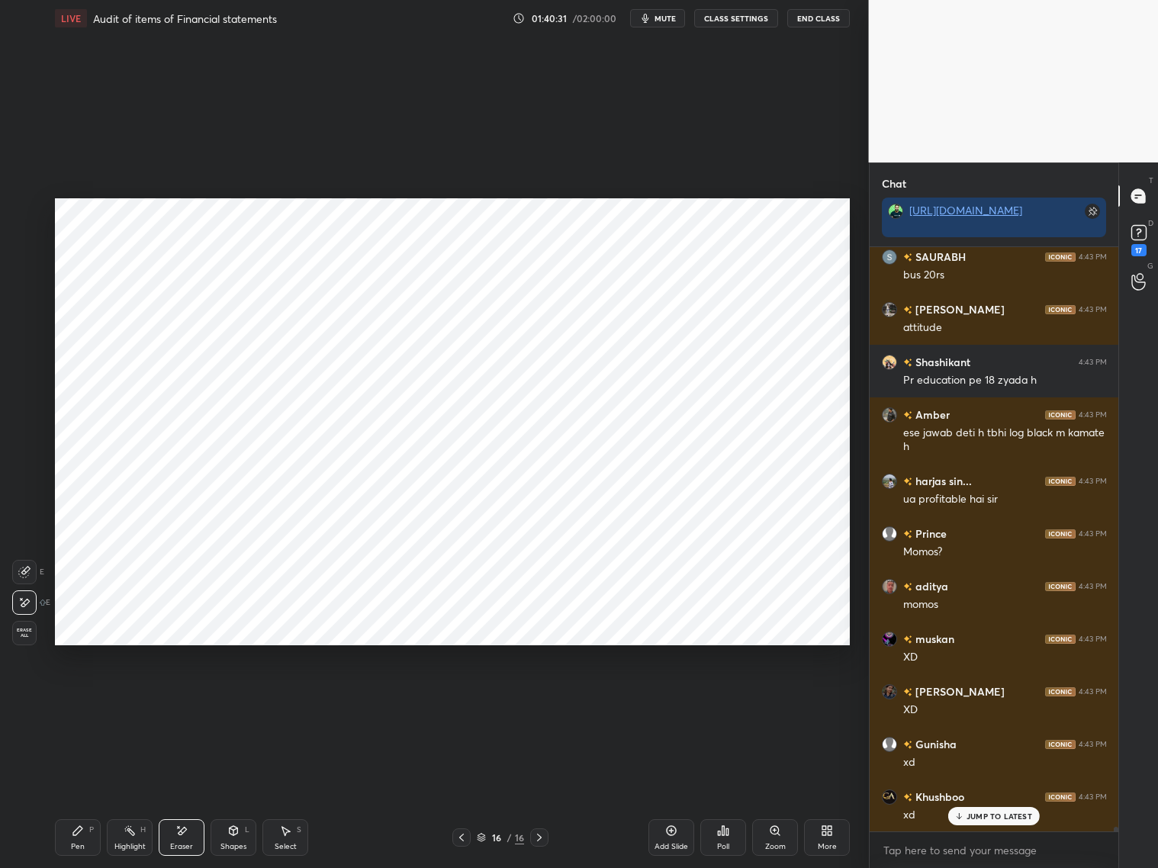
click at [85, 793] on div "Pen P" at bounding box center [78, 837] width 46 height 37
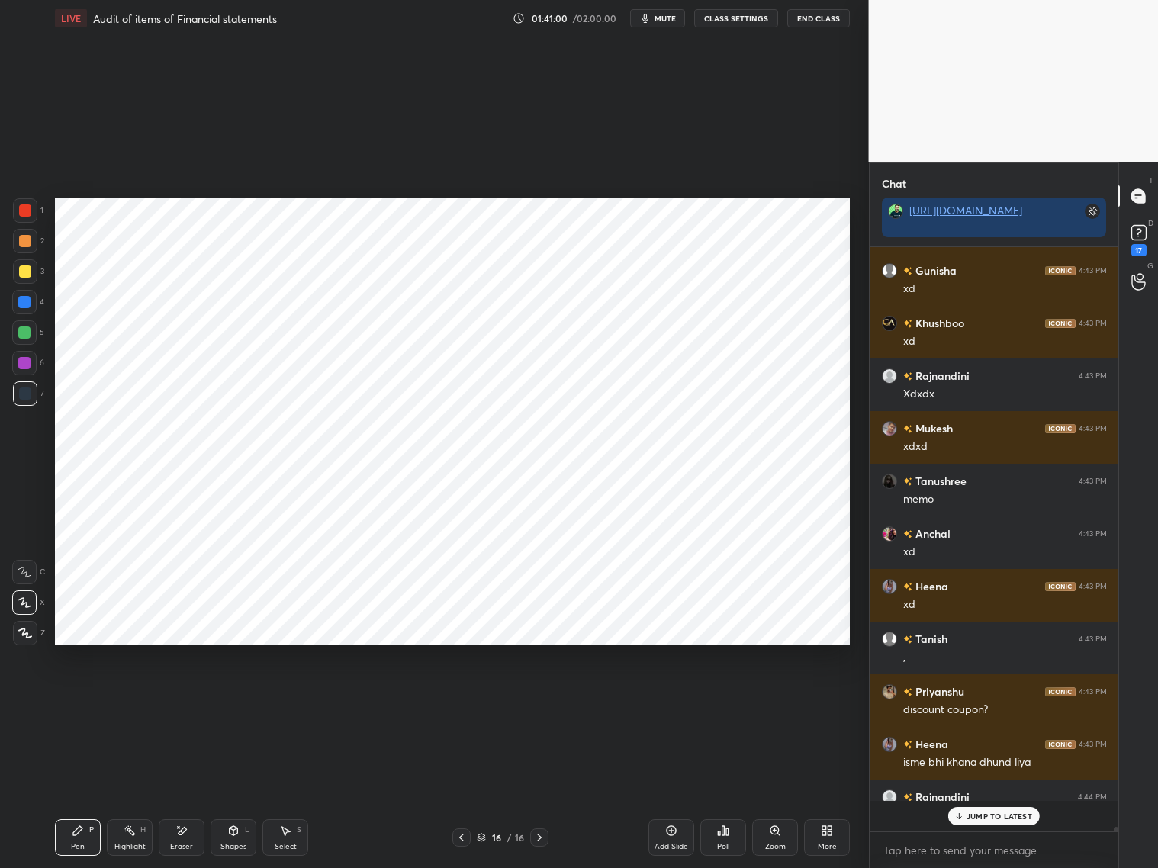
scroll to position [580, 245]
click at [457, 793] on icon at bounding box center [461, 838] width 12 height 12
click at [539, 793] on icon at bounding box center [539, 838] width 12 height 12
click at [533, 793] on icon at bounding box center [539, 838] width 12 height 12
drag, startPoint x: 671, startPoint y: 834, endPoint x: 671, endPoint y: 825, distance: 8.4
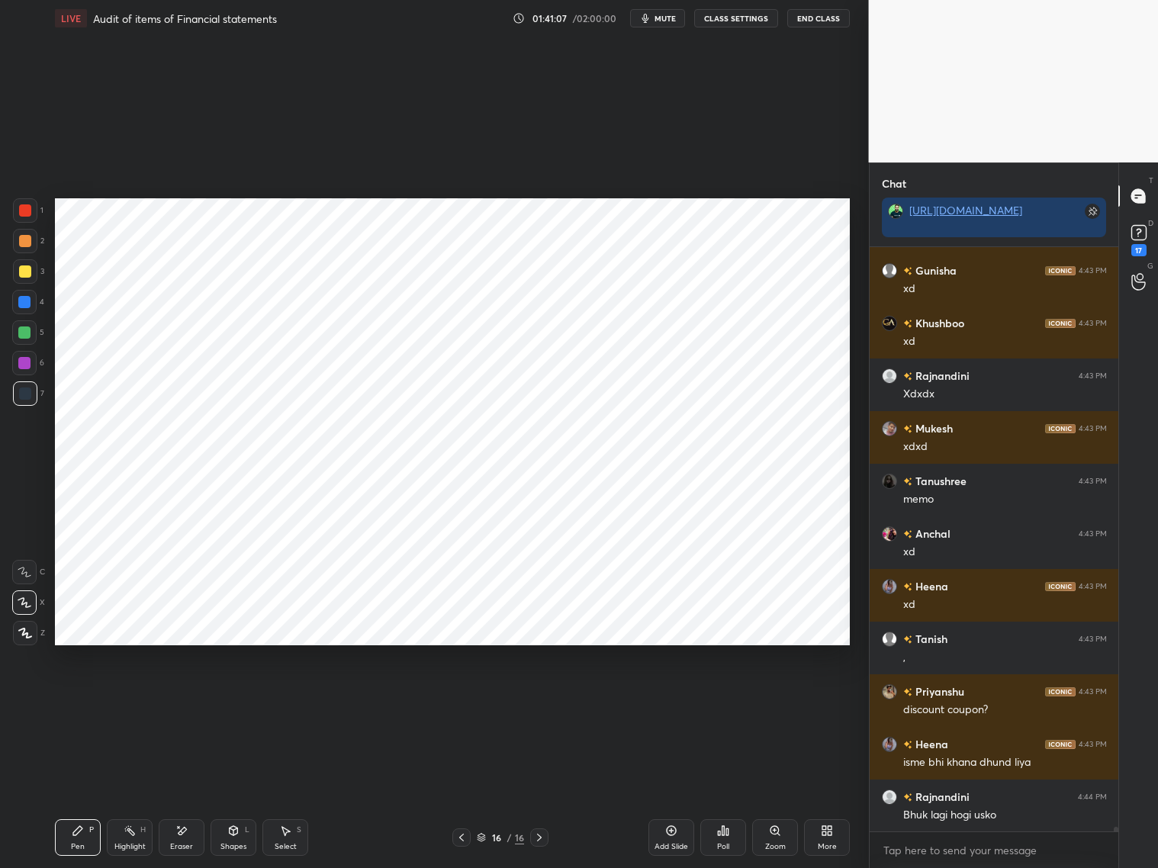
click at [671, 793] on icon at bounding box center [671, 831] width 12 height 12
click at [92, 793] on div "Pen P" at bounding box center [78, 837] width 46 height 37
click at [38, 209] on div "1" at bounding box center [28, 210] width 31 height 24
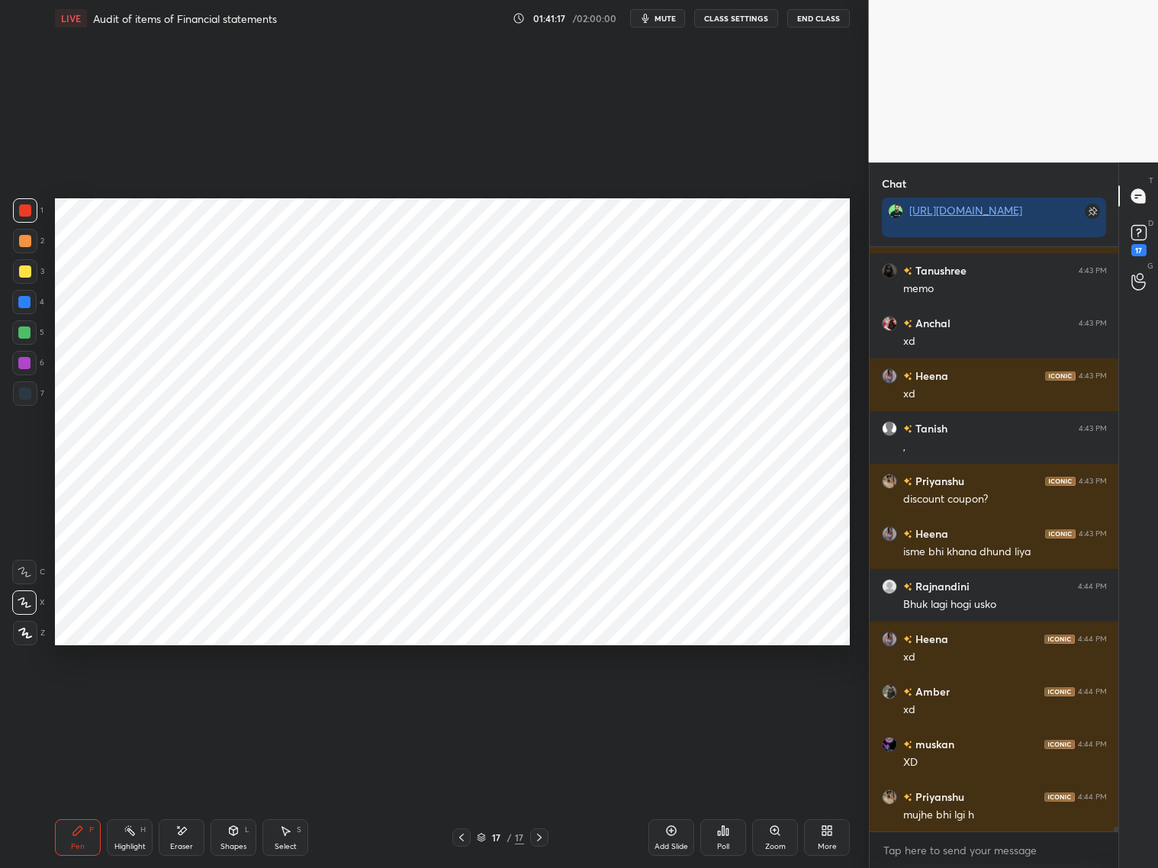
scroll to position [76335, 0]
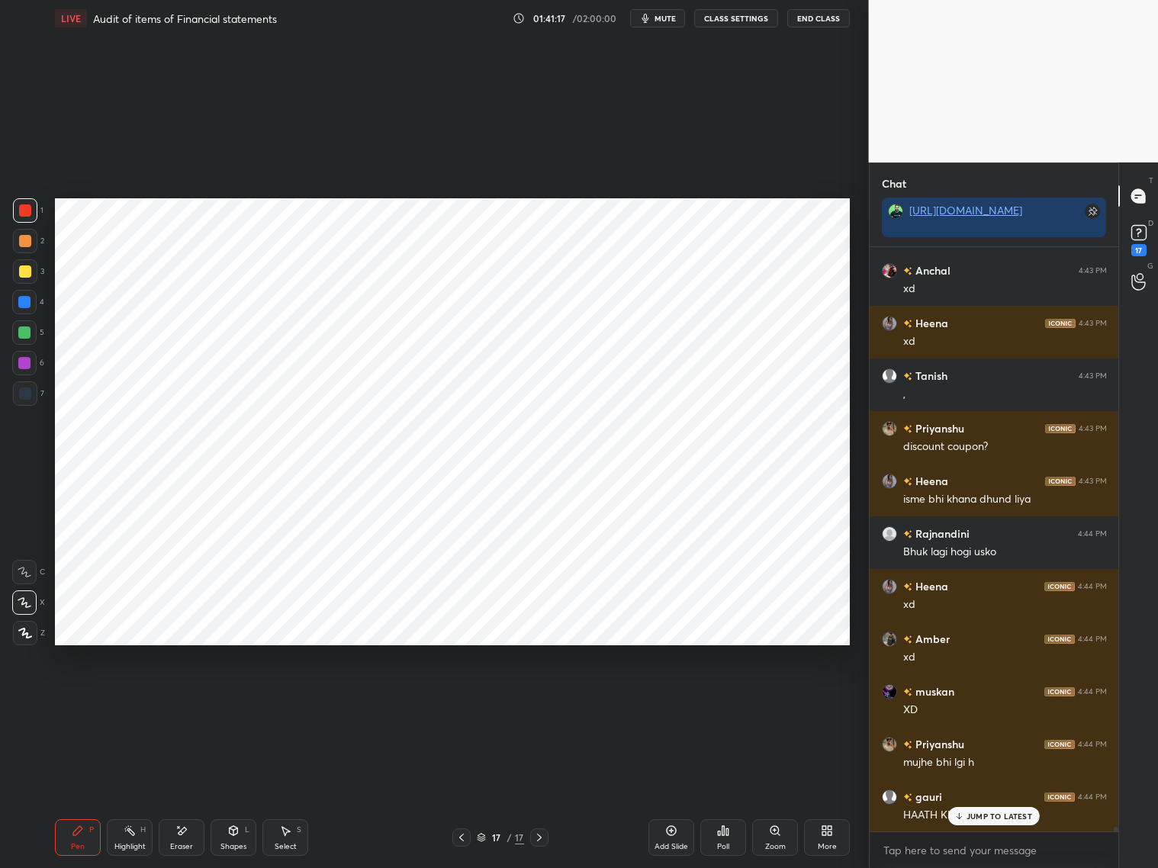
click at [973, 793] on p "JUMP TO LATEST" at bounding box center [1000, 816] width 66 height 9
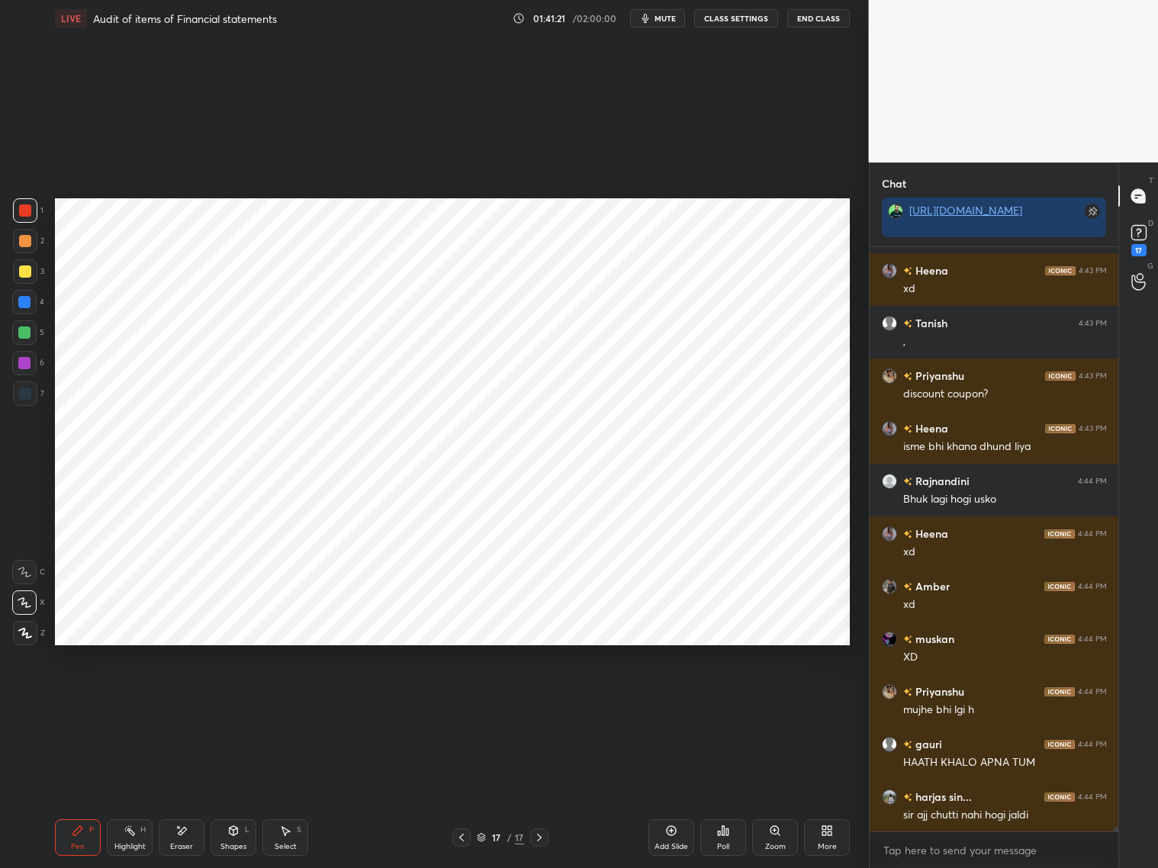
scroll to position [76441, 0]
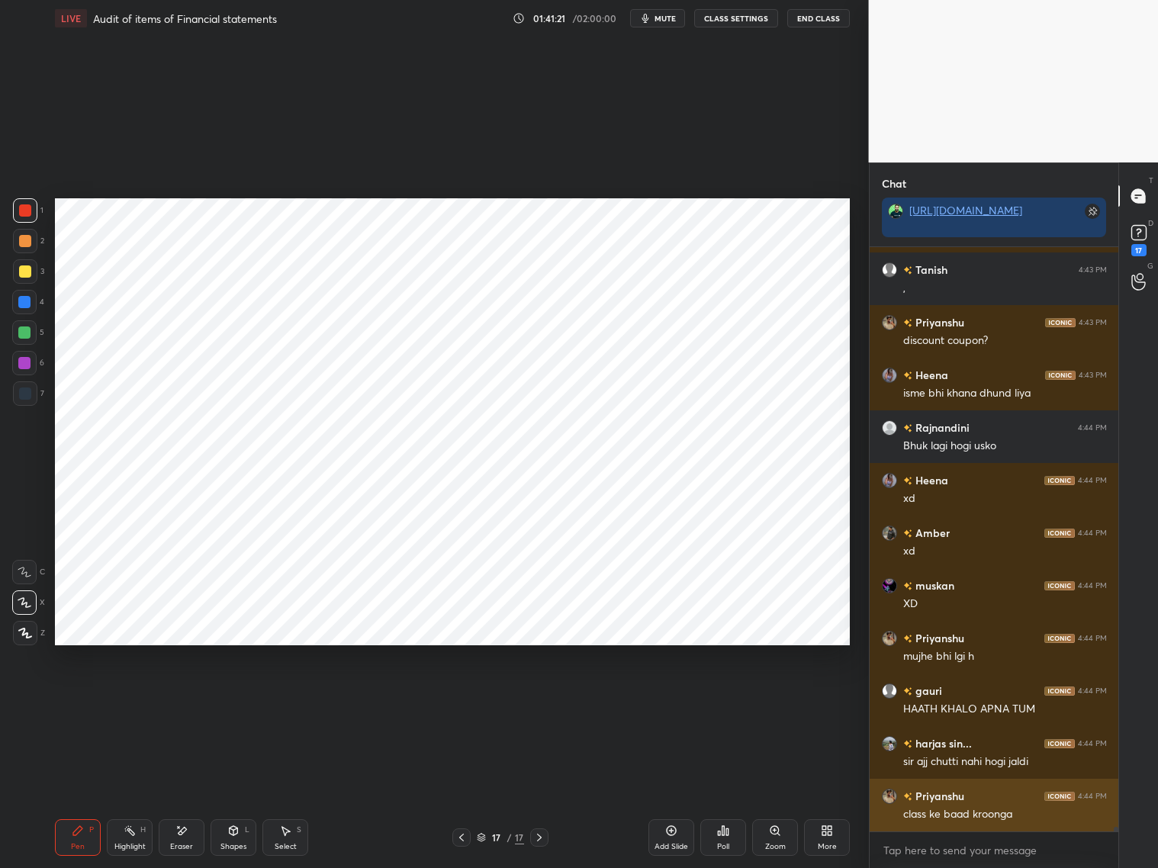
drag, startPoint x: 982, startPoint y: 814, endPoint x: 986, endPoint y: 807, distance: 7.9
click at [984, 793] on div "Anchal 4:43 PM xd Heena 4:43 PM xd Tanish 4:43 PM , Priyanshu 4:43 PM discount …" at bounding box center [994, 539] width 249 height 584
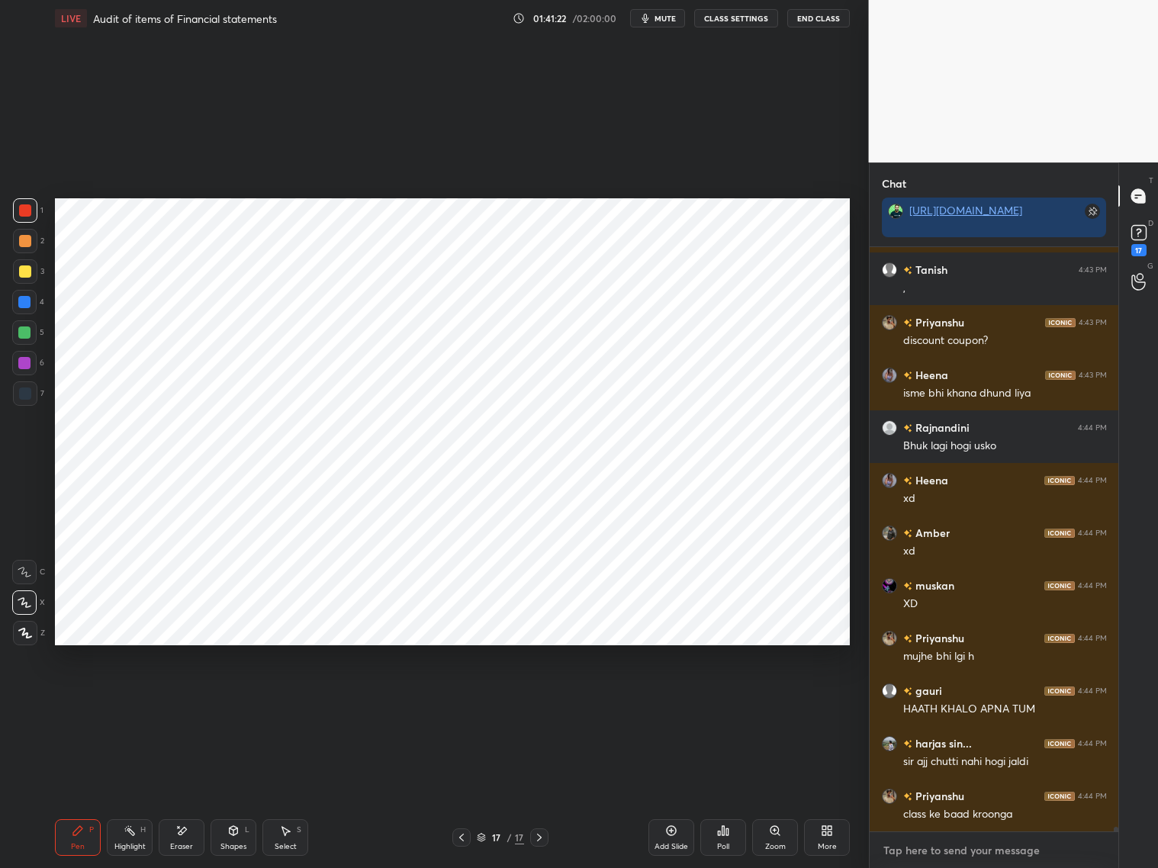
drag, startPoint x: 942, startPoint y: 853, endPoint x: 952, endPoint y: 845, distance: 12.5
click at [947, 793] on textarea at bounding box center [994, 850] width 225 height 24
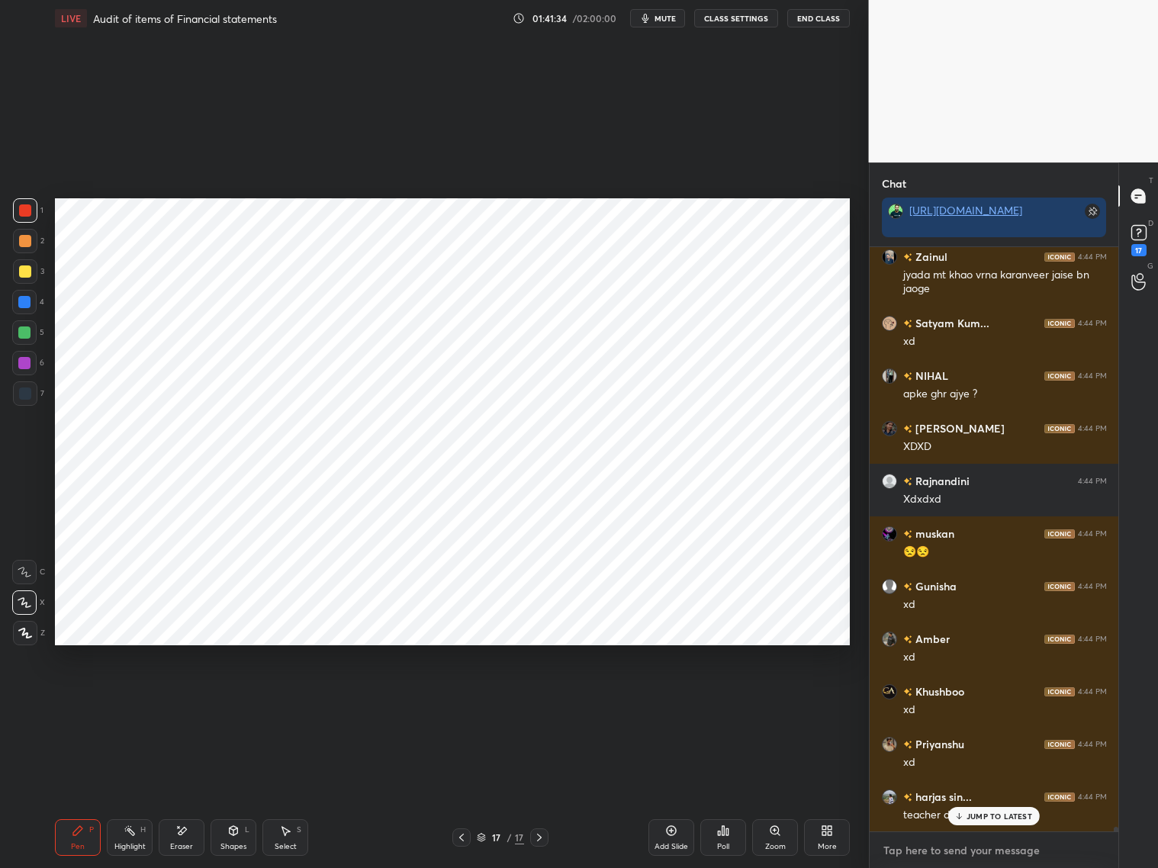
scroll to position [77086, 0]
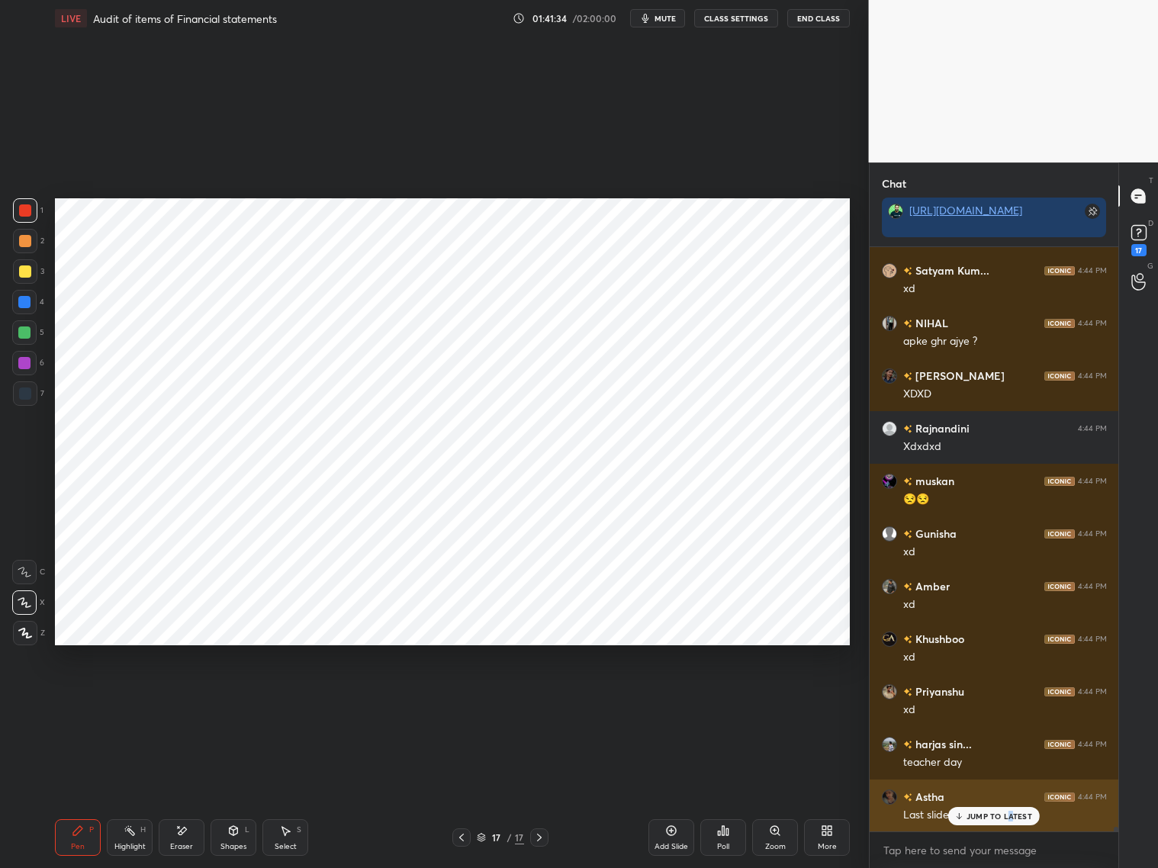
click at [1008, 793] on p "JUMP TO LATEST" at bounding box center [1000, 816] width 66 height 9
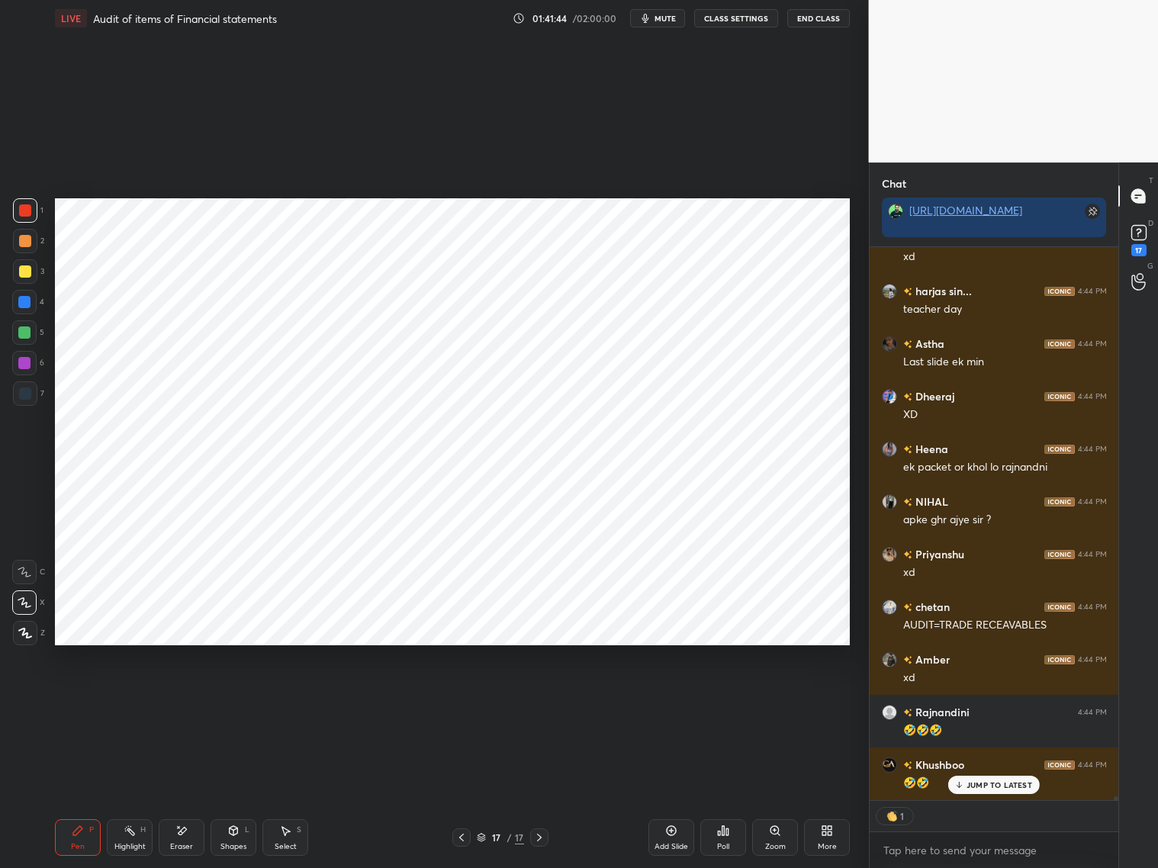
scroll to position [77591, 0]
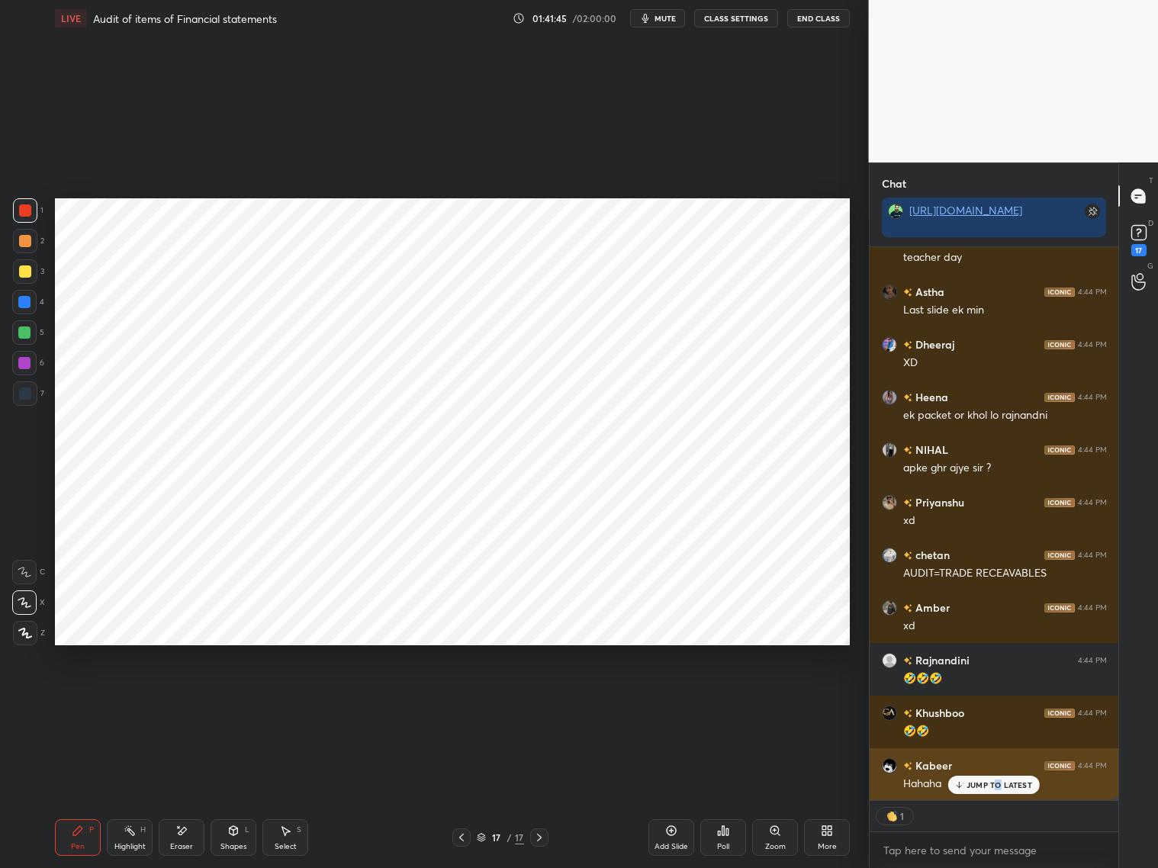
click at [998, 787] on p "JUMP TO LATEST" at bounding box center [1000, 784] width 66 height 9
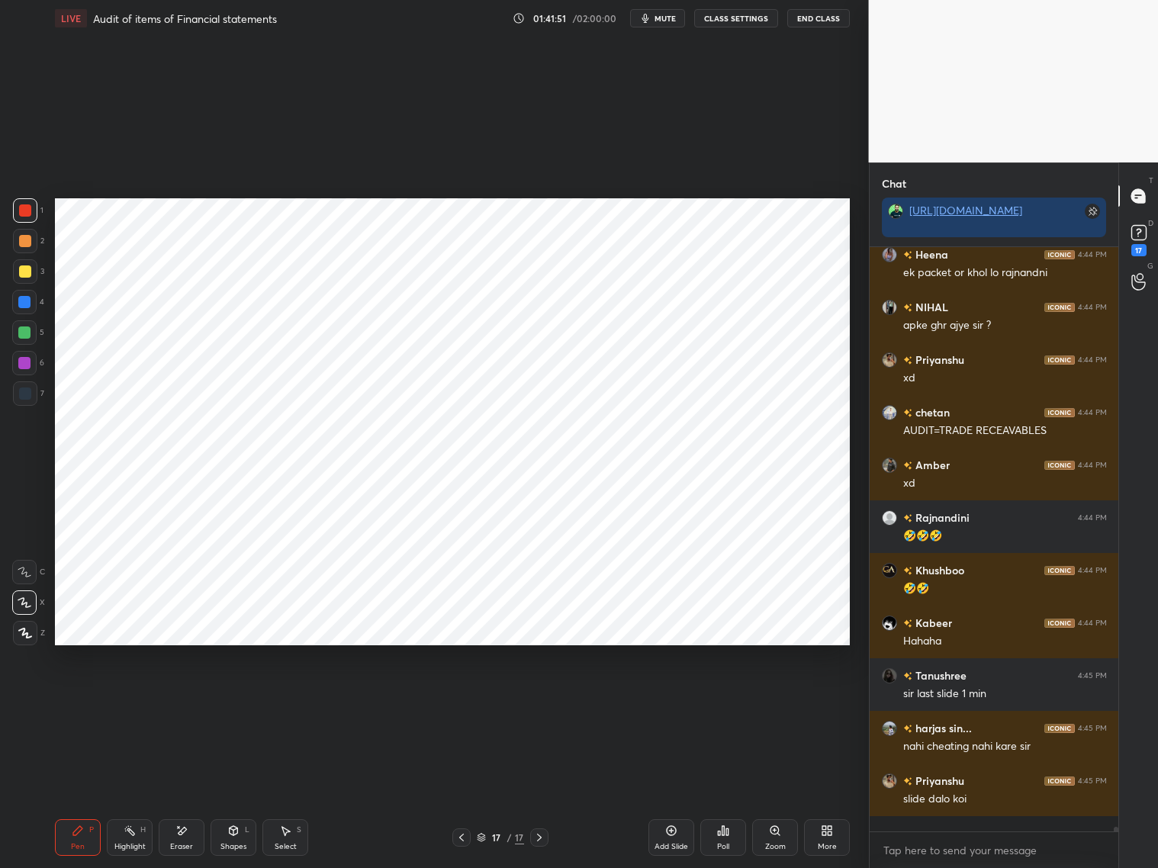
scroll to position [580, 245]
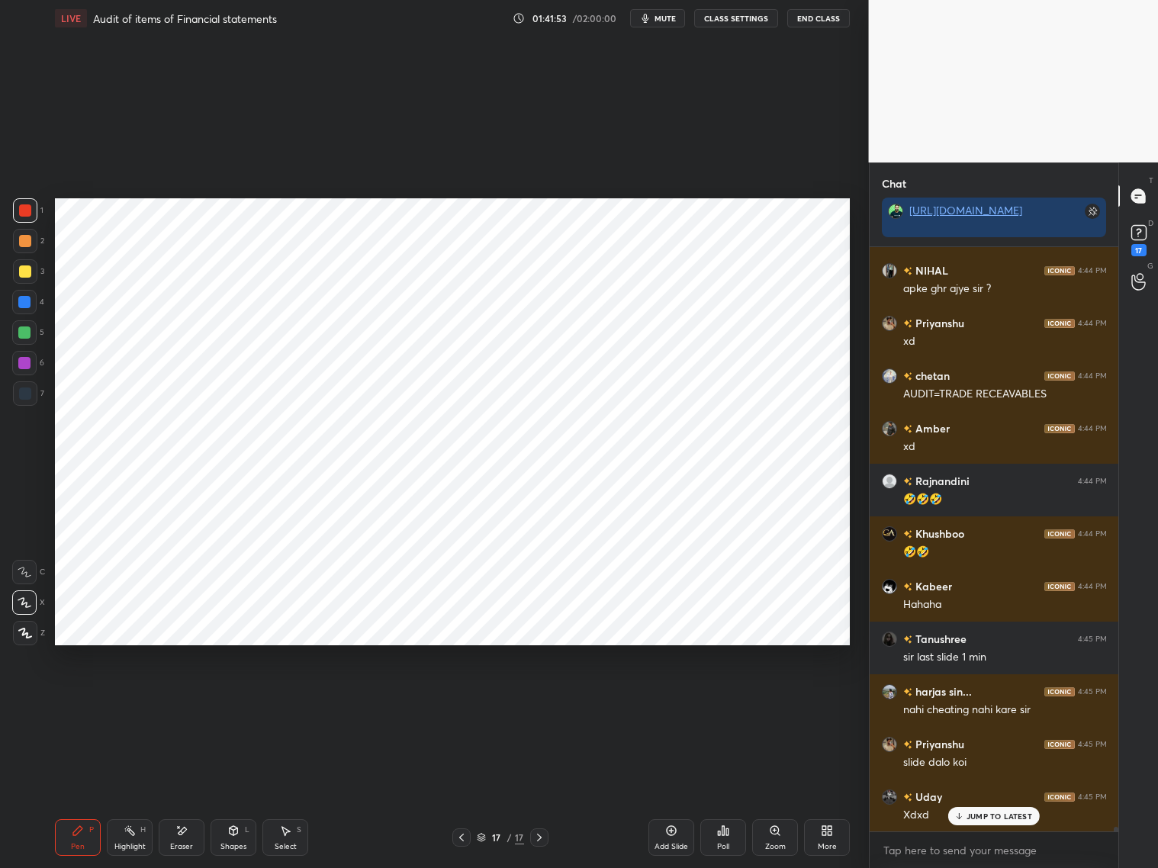
drag, startPoint x: 23, startPoint y: 396, endPoint x: 29, endPoint y: 388, distance: 10.4
click at [24, 393] on div at bounding box center [25, 394] width 12 height 12
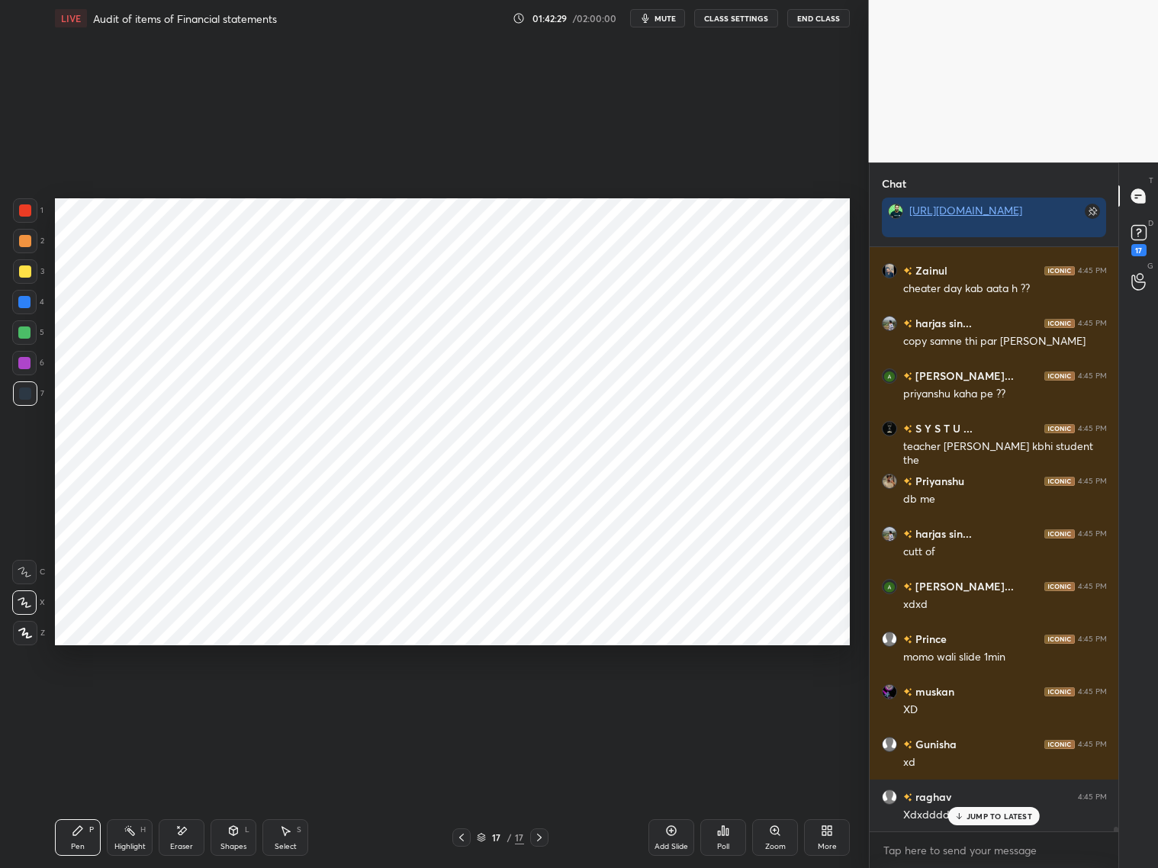
click at [984, 793] on div "Priyanshu 4:44 PM xd chetan 4:44 PM AUDIT=TRADE RECEAVABLES Amber 4:44 PM xd [P…" at bounding box center [994, 539] width 249 height 584
drag, startPoint x: 988, startPoint y: 819, endPoint x: 995, endPoint y: 814, distance: 8.7
click at [991, 793] on div "JUMP TO LATEST" at bounding box center [994, 816] width 92 height 18
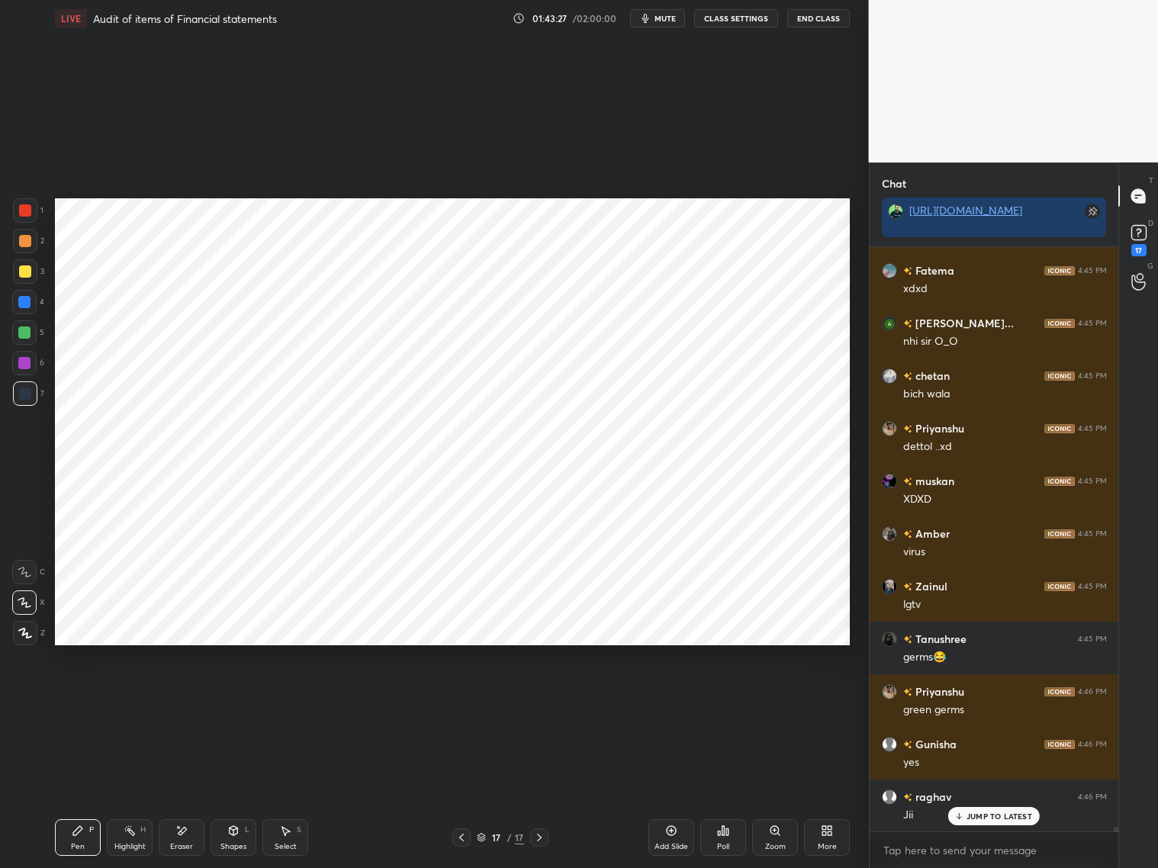
scroll to position [79402, 0]
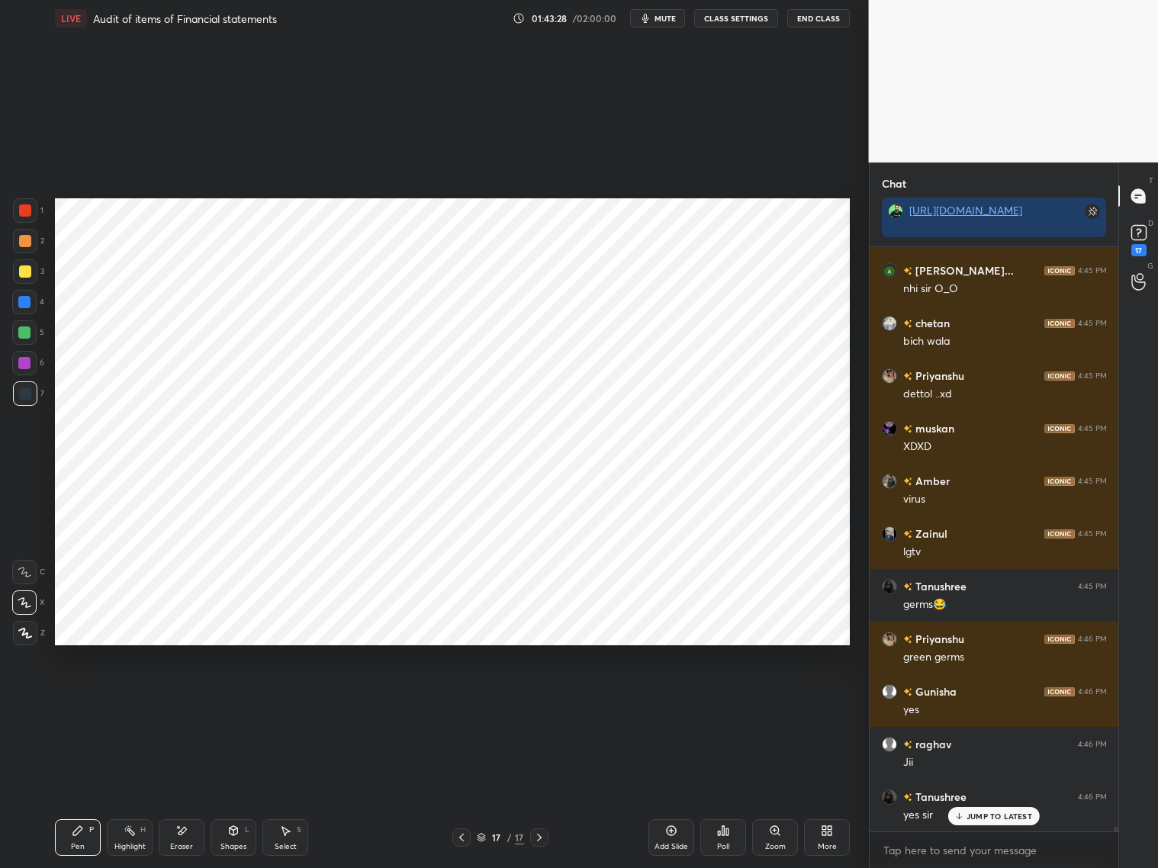
drag, startPoint x: 23, startPoint y: 307, endPoint x: 32, endPoint y: 301, distance: 11.0
click at [27, 304] on div at bounding box center [24, 302] width 12 height 12
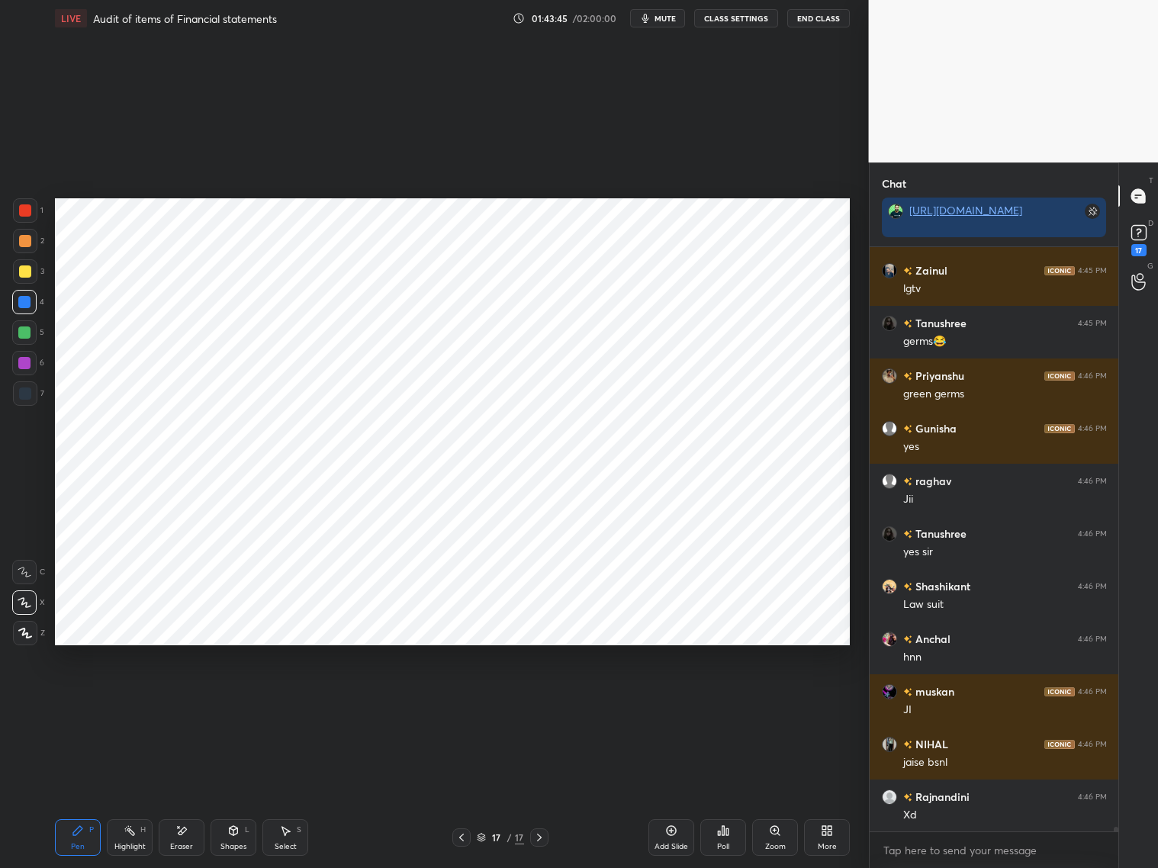
scroll to position [74698, 0]
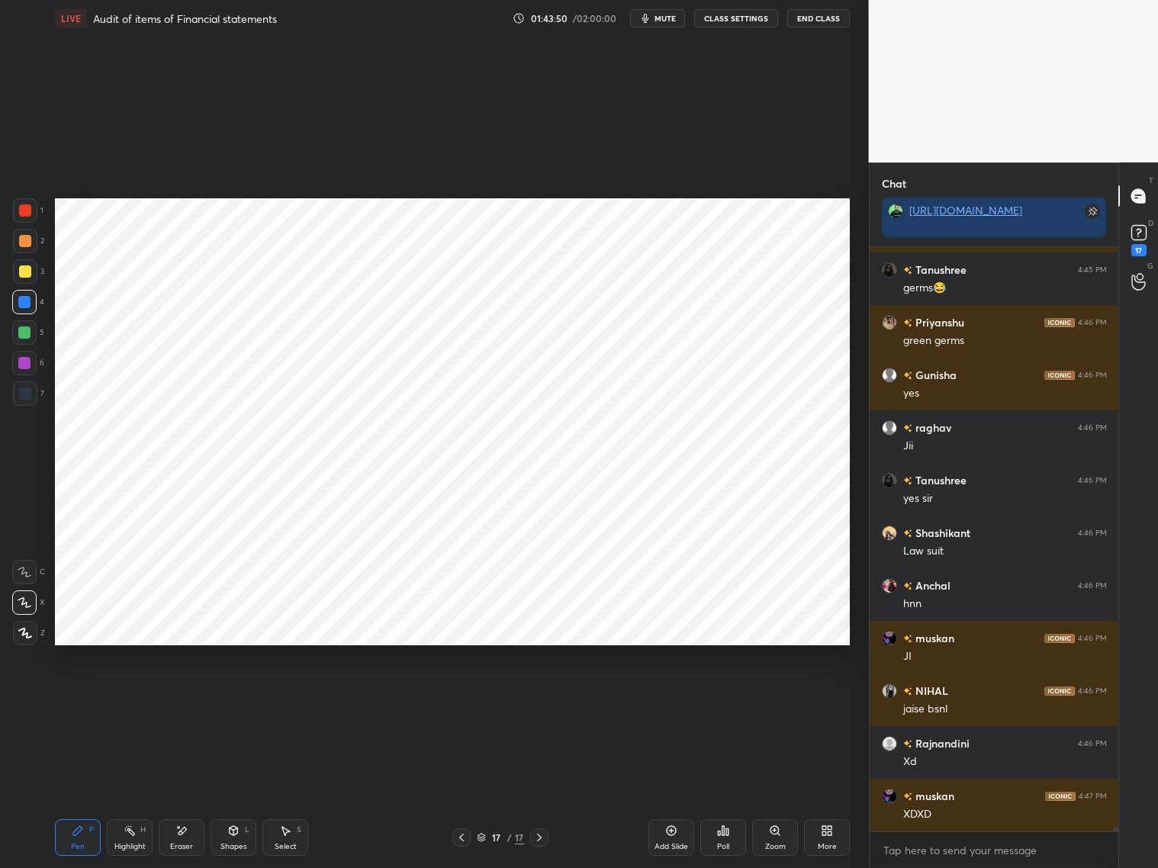
click at [21, 392] on div at bounding box center [25, 394] width 12 height 12
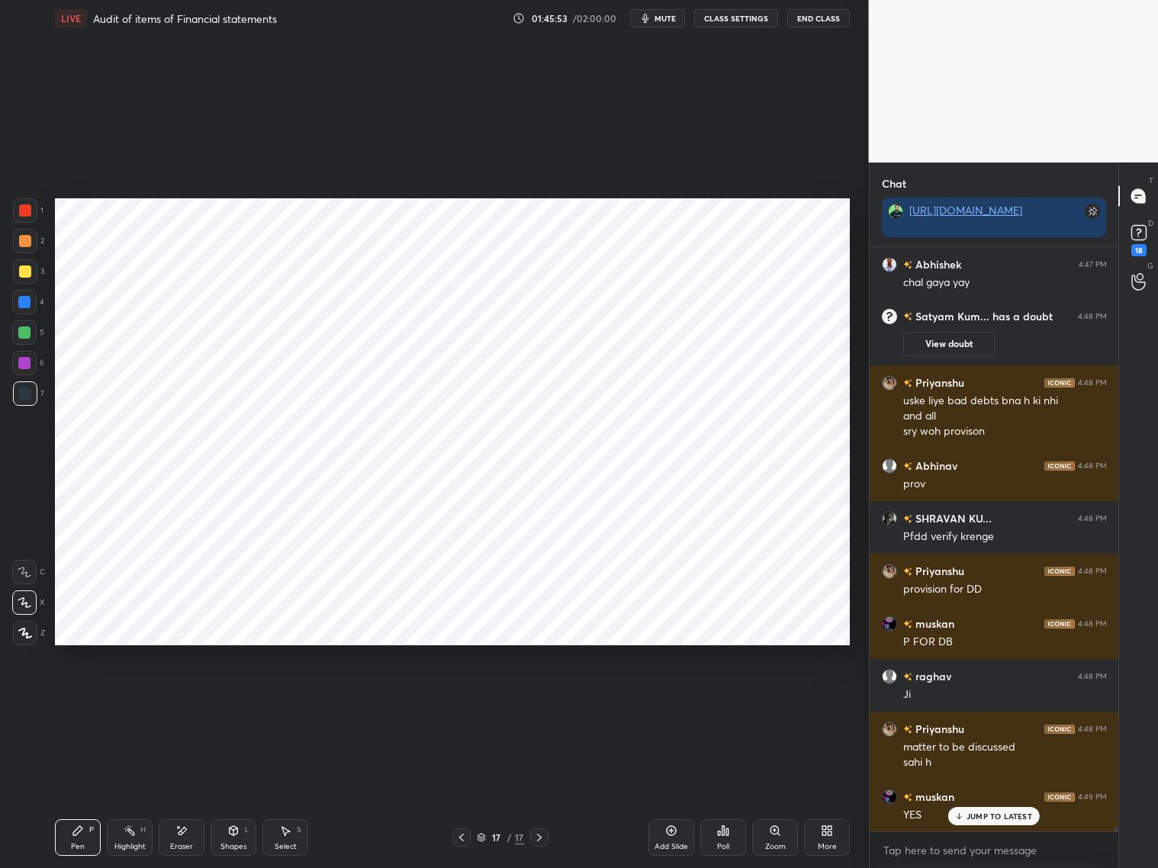
scroll to position [75446, 0]
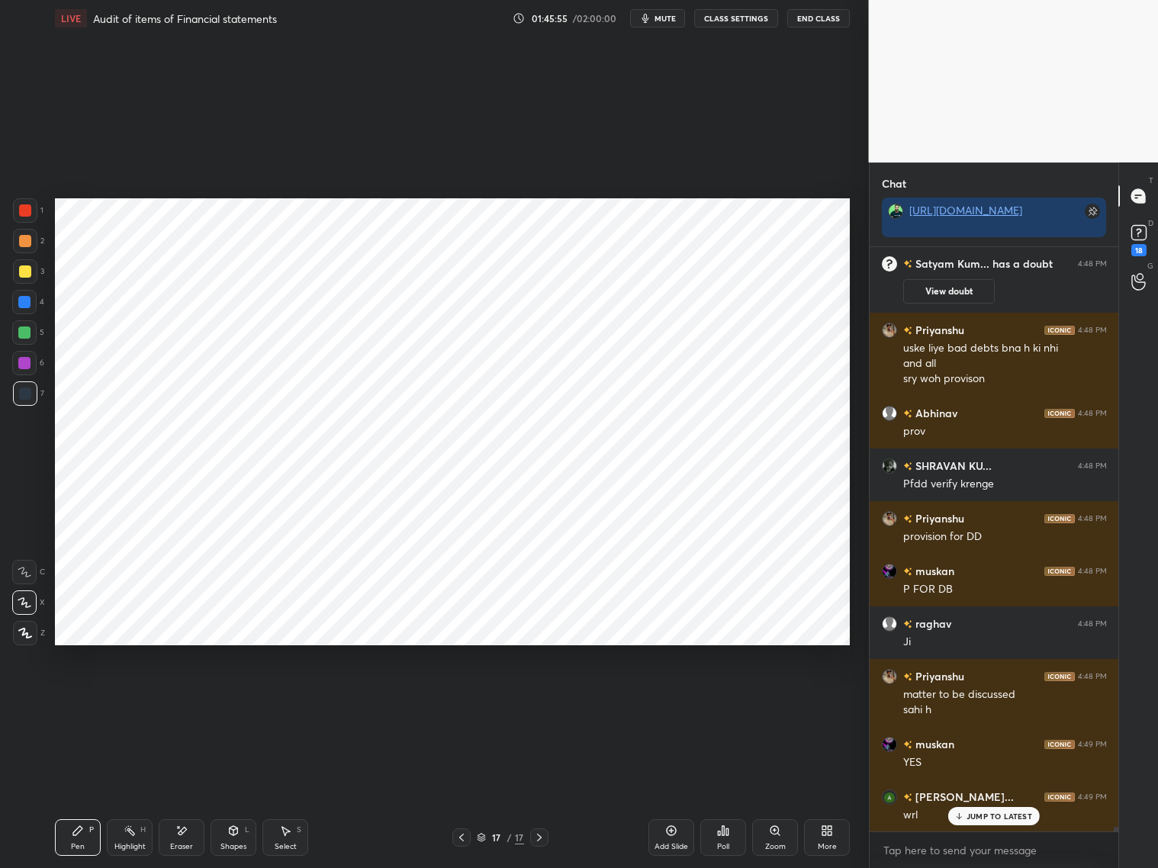
click at [24, 300] on div at bounding box center [24, 302] width 12 height 12
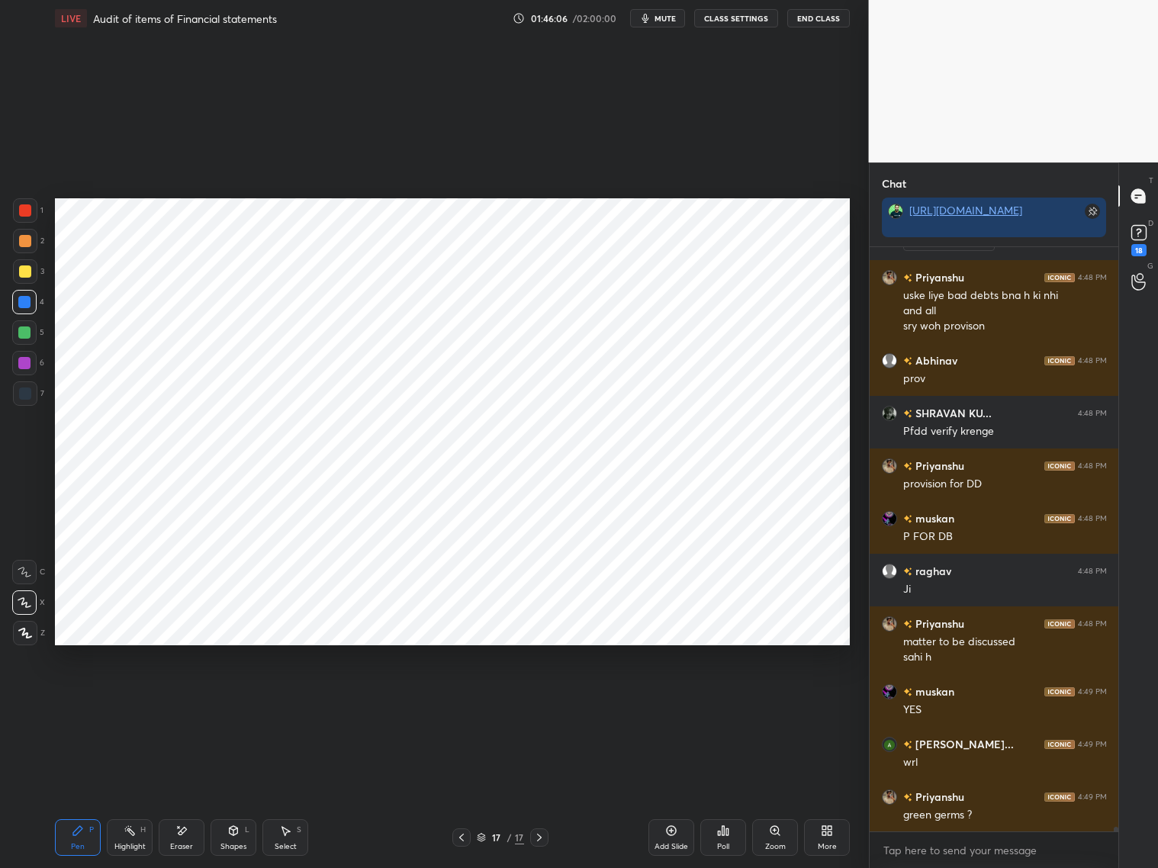
scroll to position [75553, 0]
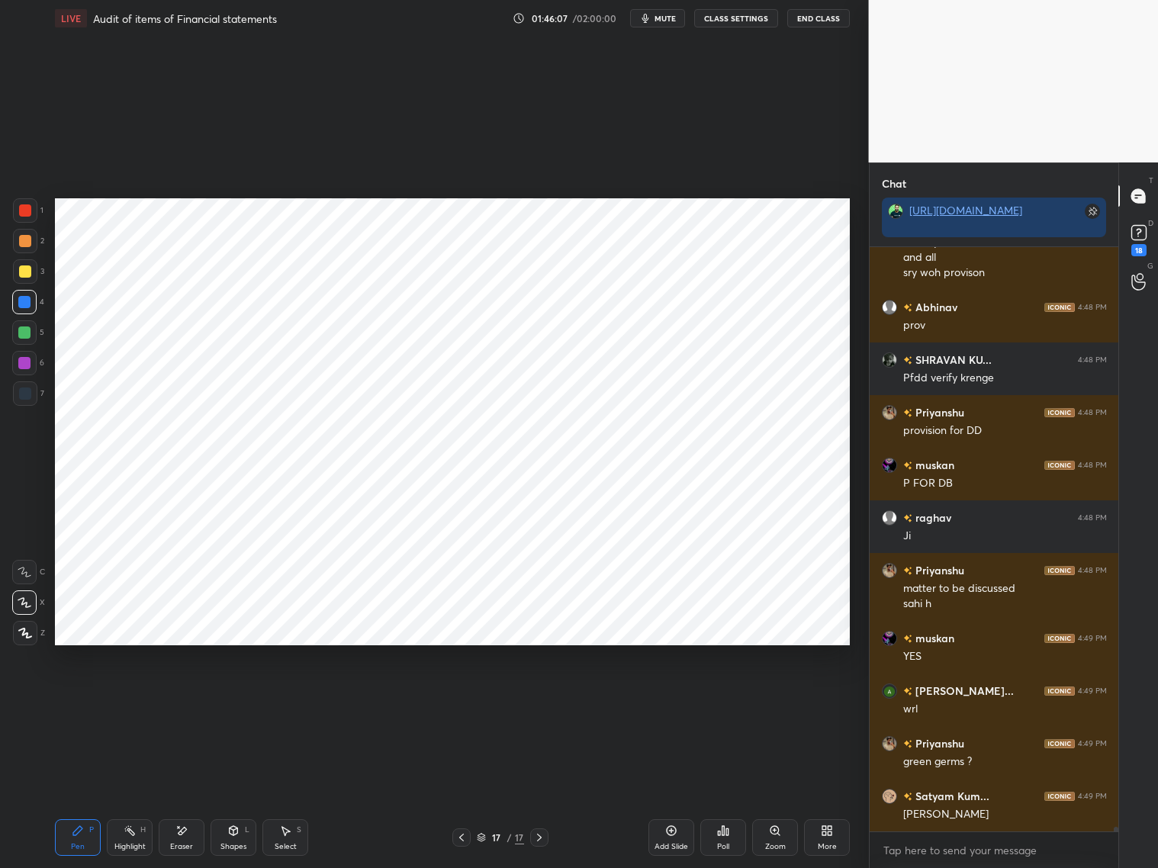
click at [29, 394] on div at bounding box center [25, 394] width 12 height 12
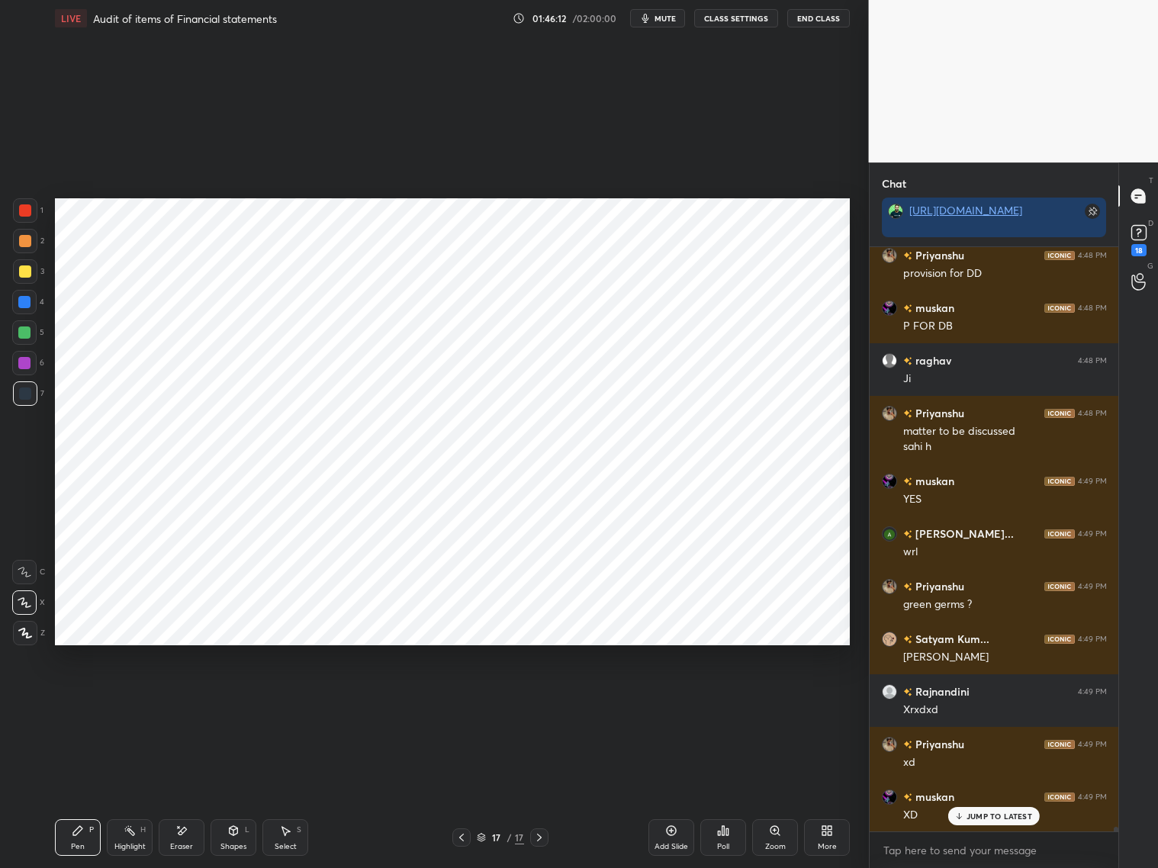
scroll to position [75762, 0]
click at [186, 793] on div "Eraser" at bounding box center [182, 837] width 46 height 37
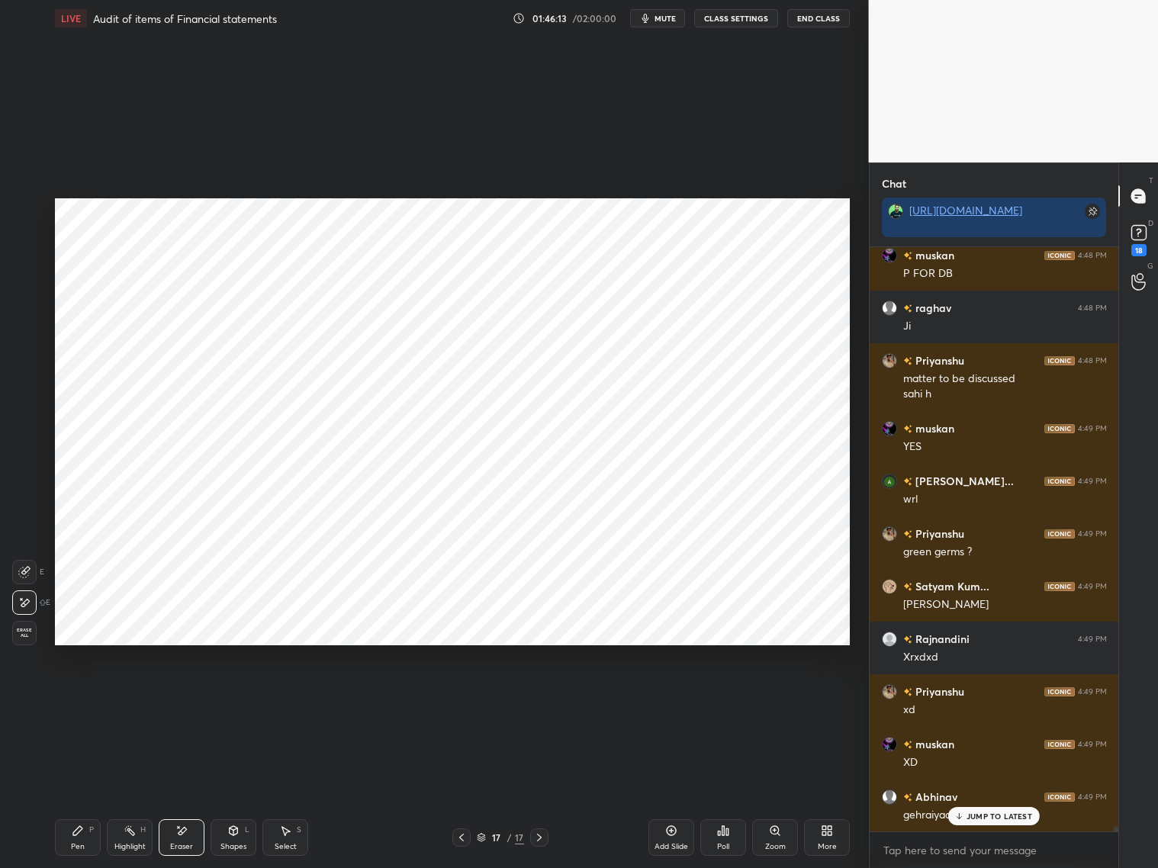
scroll to position [75816, 0]
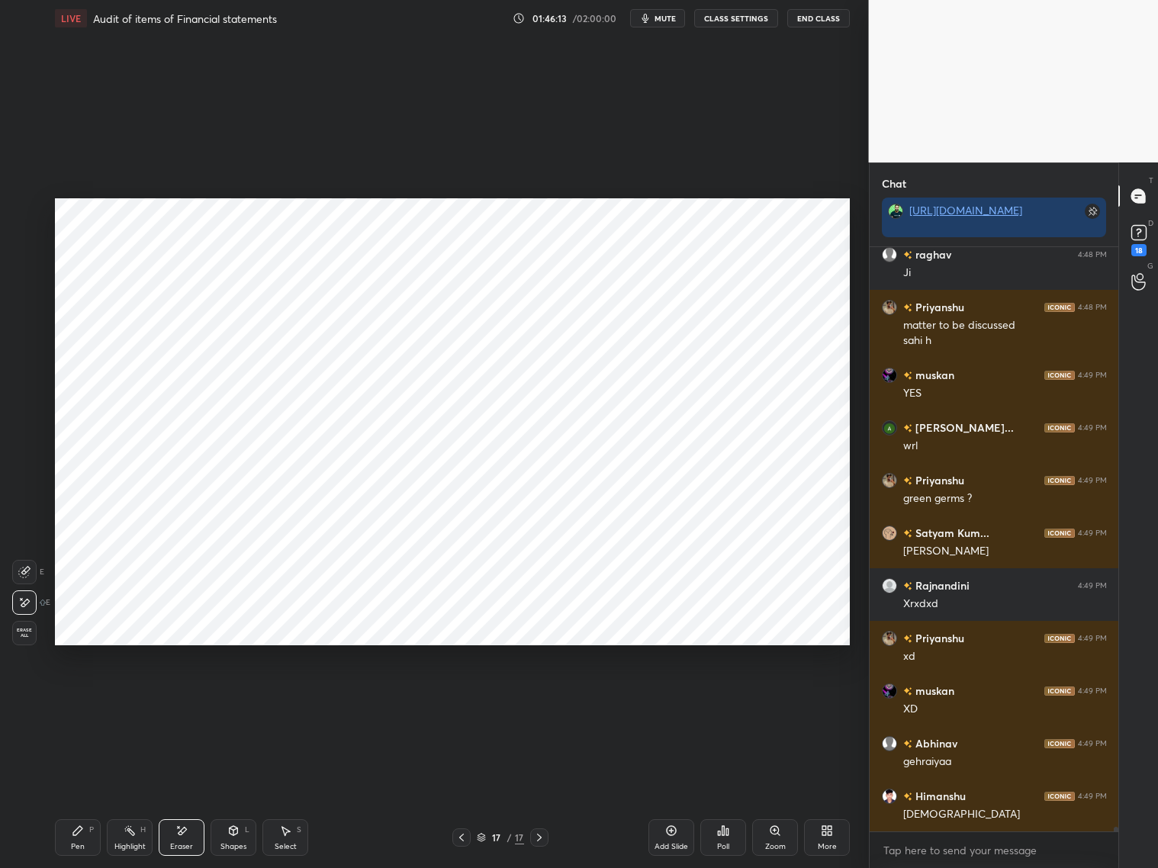
click at [52, 793] on div "LIVE Audit of items of Financial statements 01:46:13 / 02:00:00 mute CLASS SETT…" at bounding box center [453, 434] width 808 height 868
drag, startPoint x: 76, startPoint y: 837, endPoint x: 104, endPoint y: 806, distance: 41.1
click at [78, 793] on div "Pen P" at bounding box center [78, 837] width 46 height 37
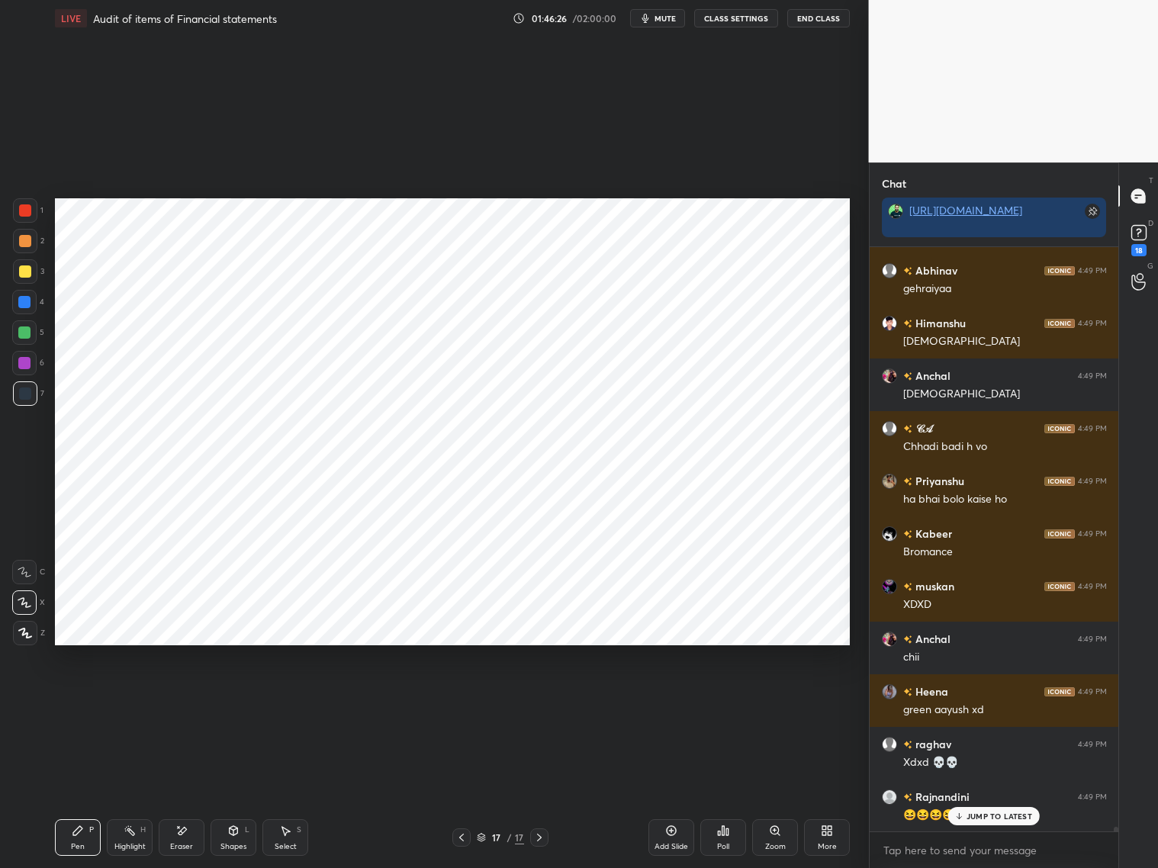
scroll to position [76109, 0]
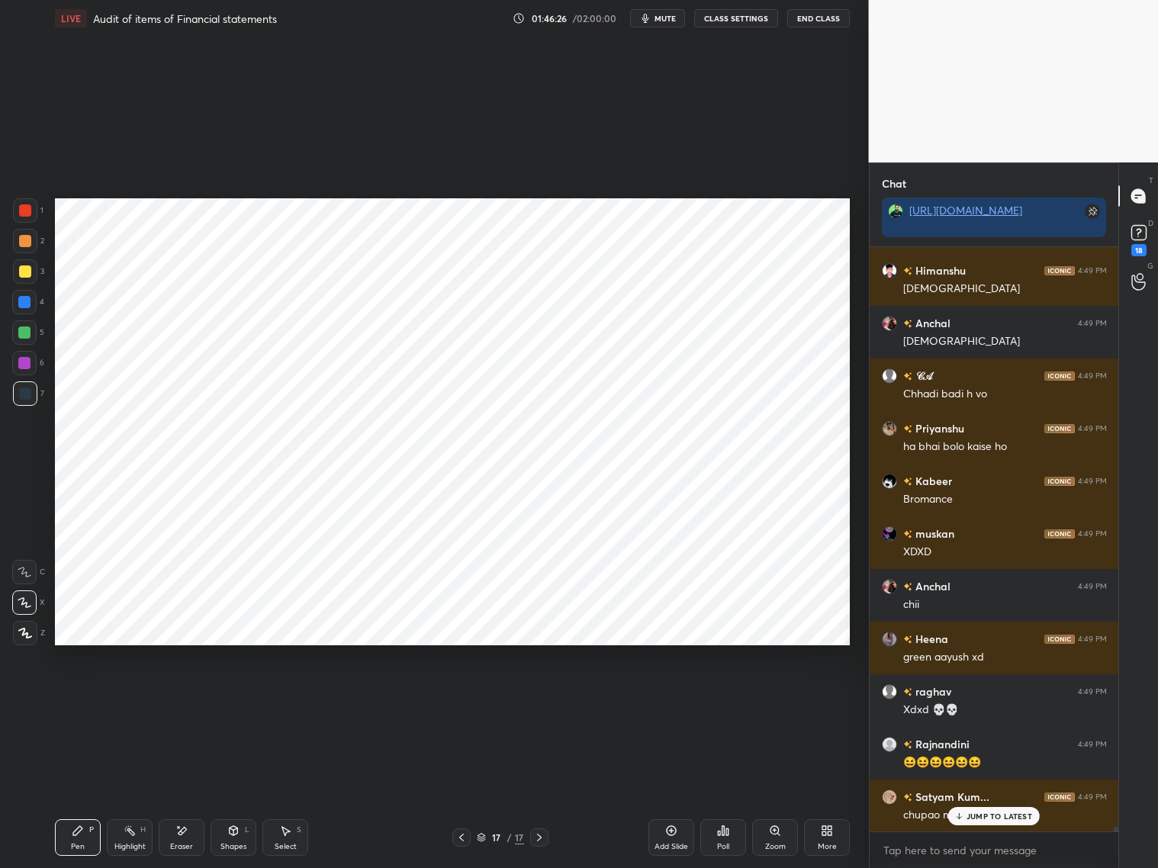
click at [982, 793] on p "JUMP TO LATEST" at bounding box center [1000, 816] width 66 height 9
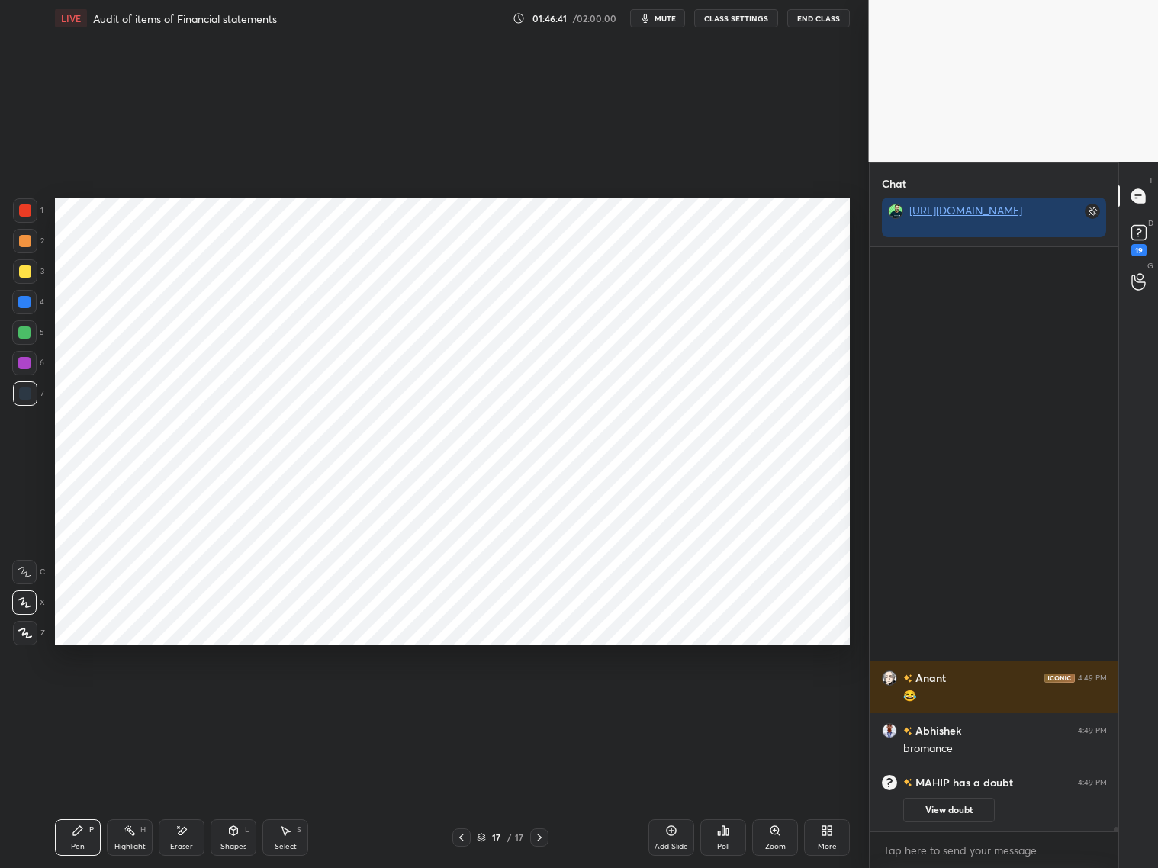
scroll to position [0, 0]
click at [677, 793] on icon at bounding box center [671, 831] width 12 height 12
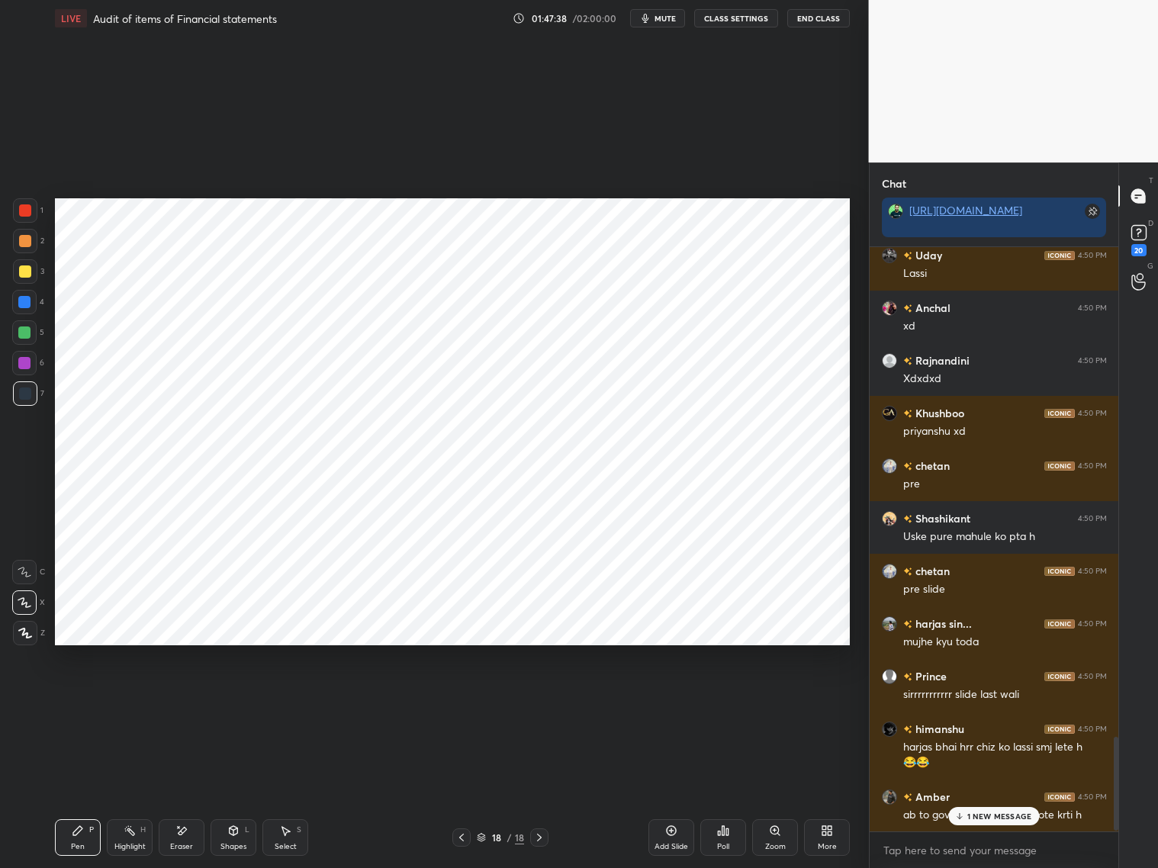
scroll to position [3064, 0]
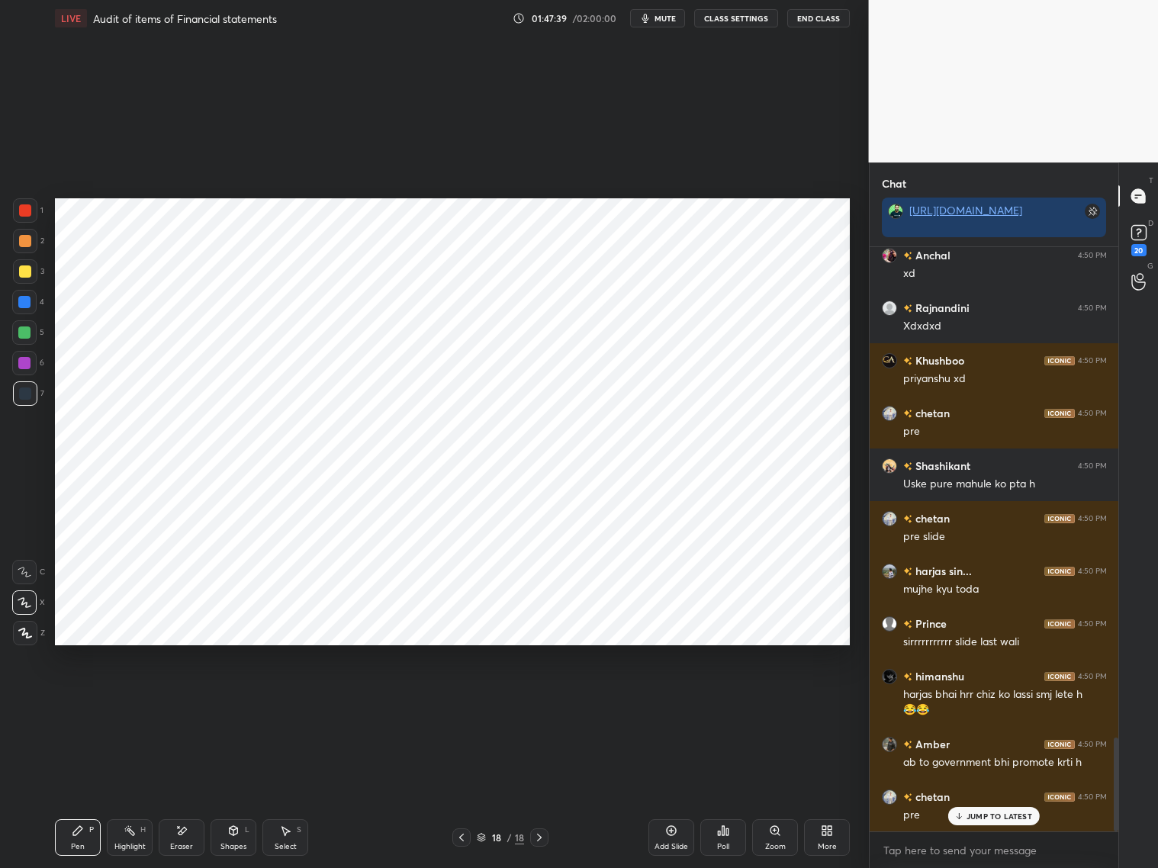
click at [452, 793] on div "18 / 18" at bounding box center [500, 837] width 297 height 18
click at [465, 793] on icon at bounding box center [461, 838] width 12 height 12
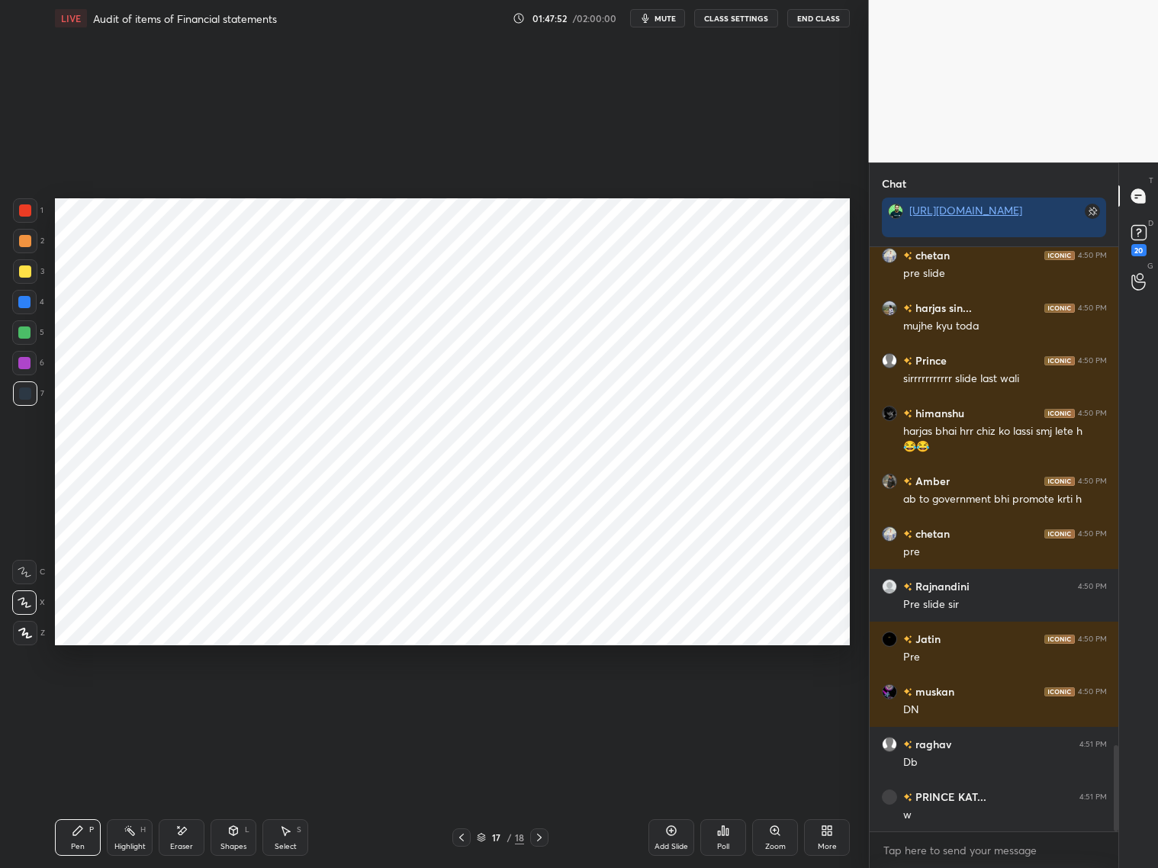
scroll to position [3380, 0]
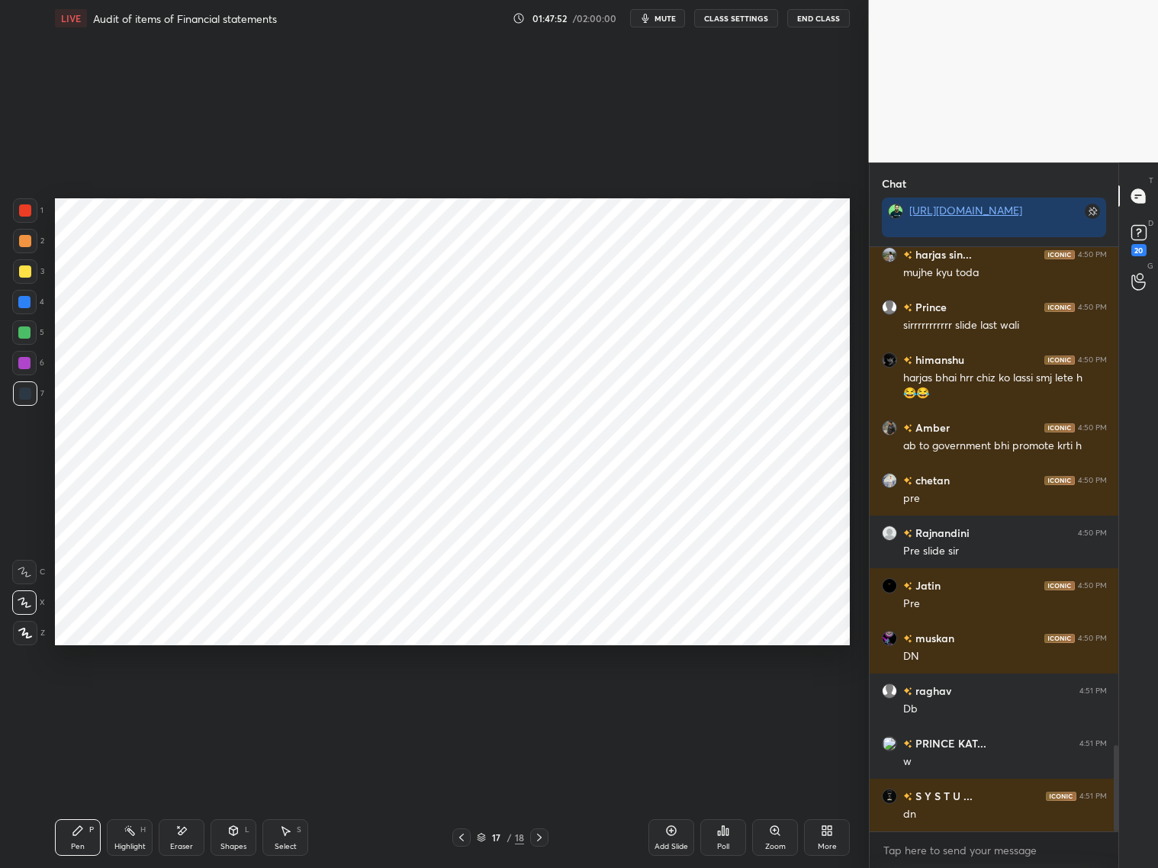
drag, startPoint x: 536, startPoint y: 833, endPoint x: 539, endPoint y: 825, distance: 8.5
click at [539, 793] on icon at bounding box center [539, 838] width 12 height 12
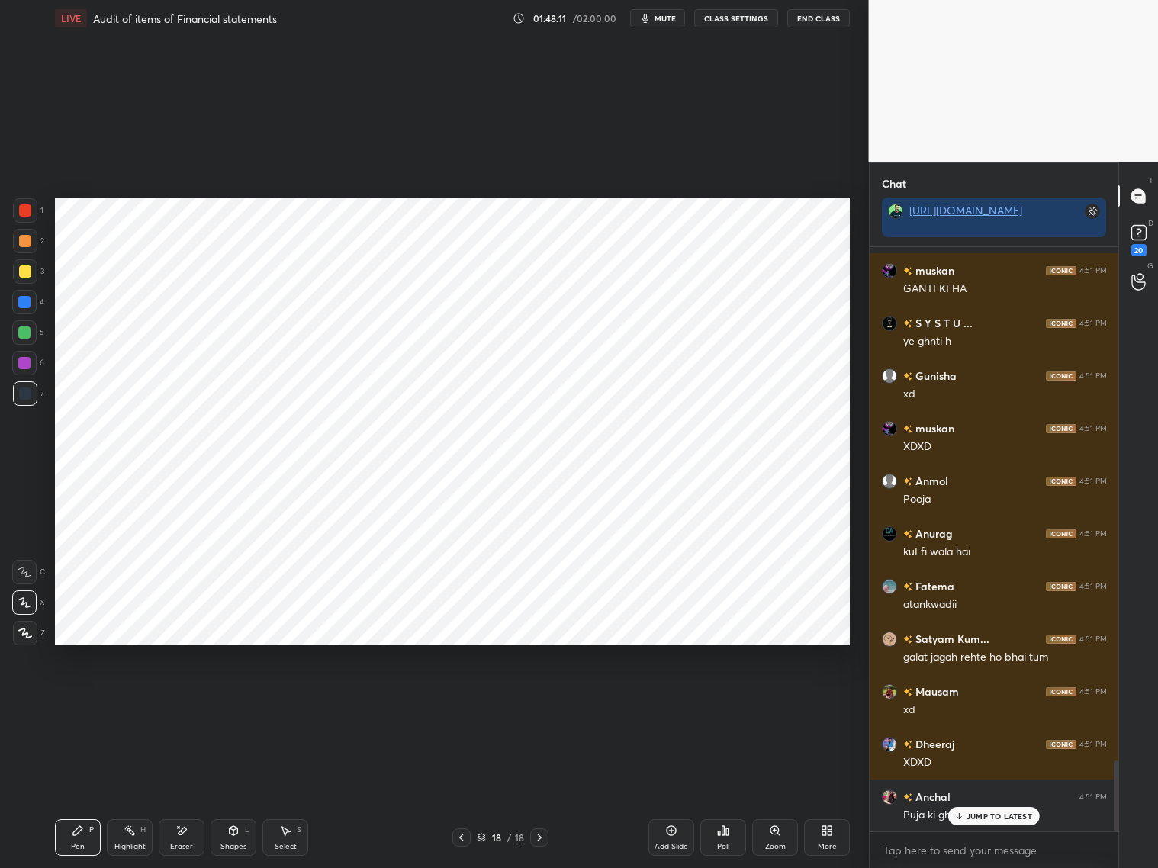
scroll to position [4446, 0]
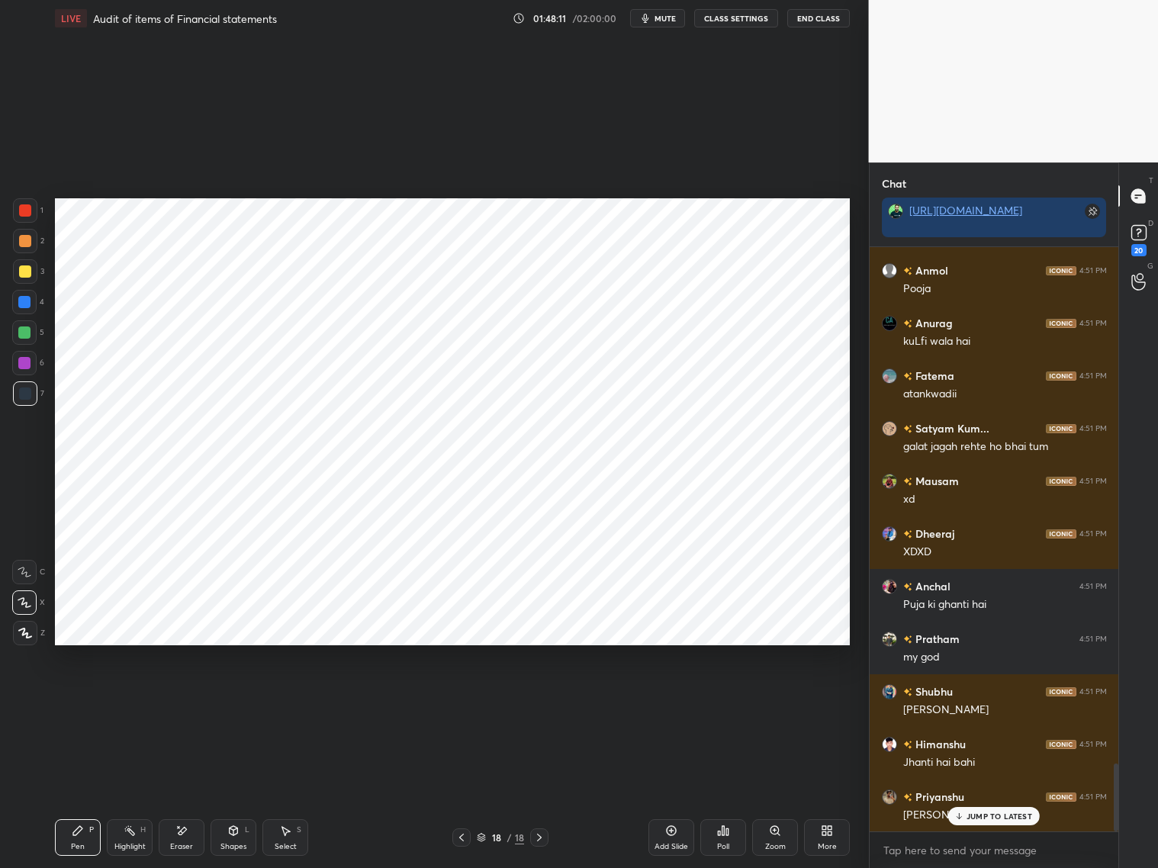
drag, startPoint x: 458, startPoint y: 838, endPoint x: 462, endPoint y: 830, distance: 8.5
click at [458, 793] on icon at bounding box center [461, 838] width 12 height 12
click at [983, 793] on p "JUMP TO LATEST" at bounding box center [1000, 816] width 66 height 9
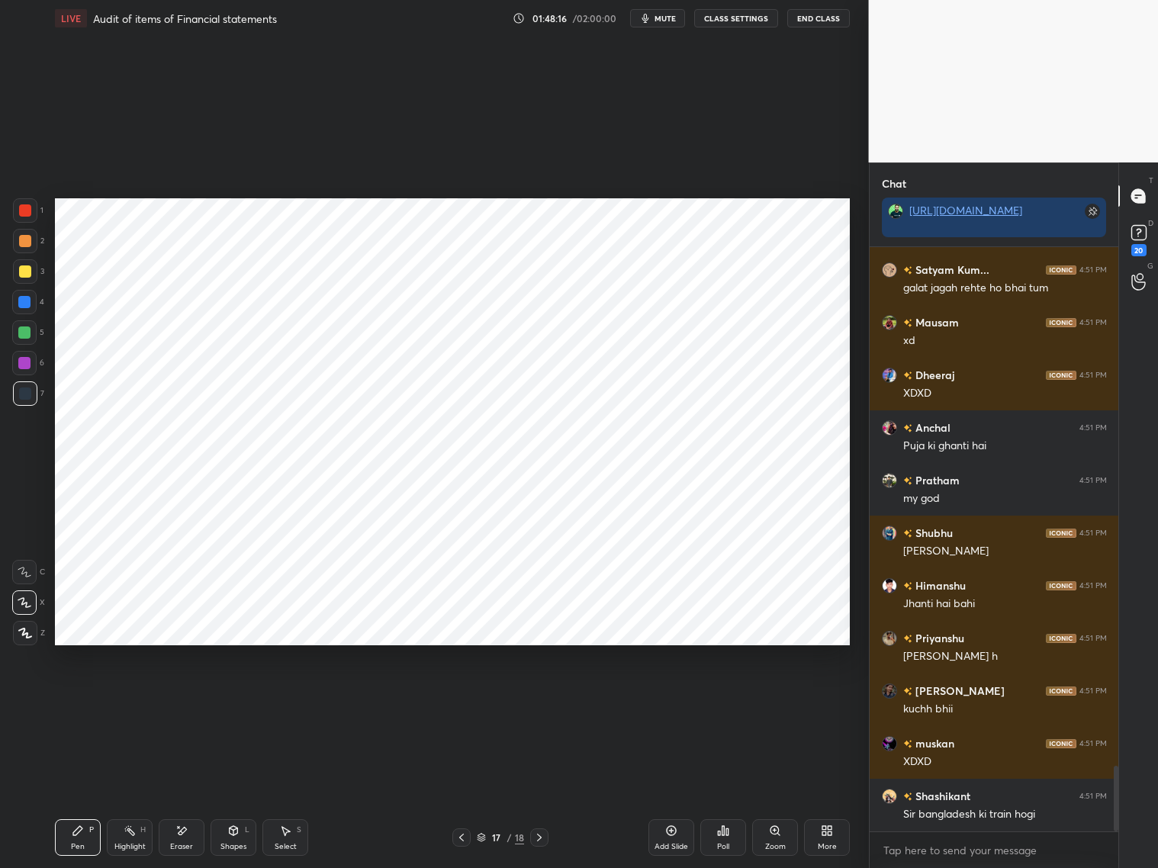
scroll to position [4657, 0]
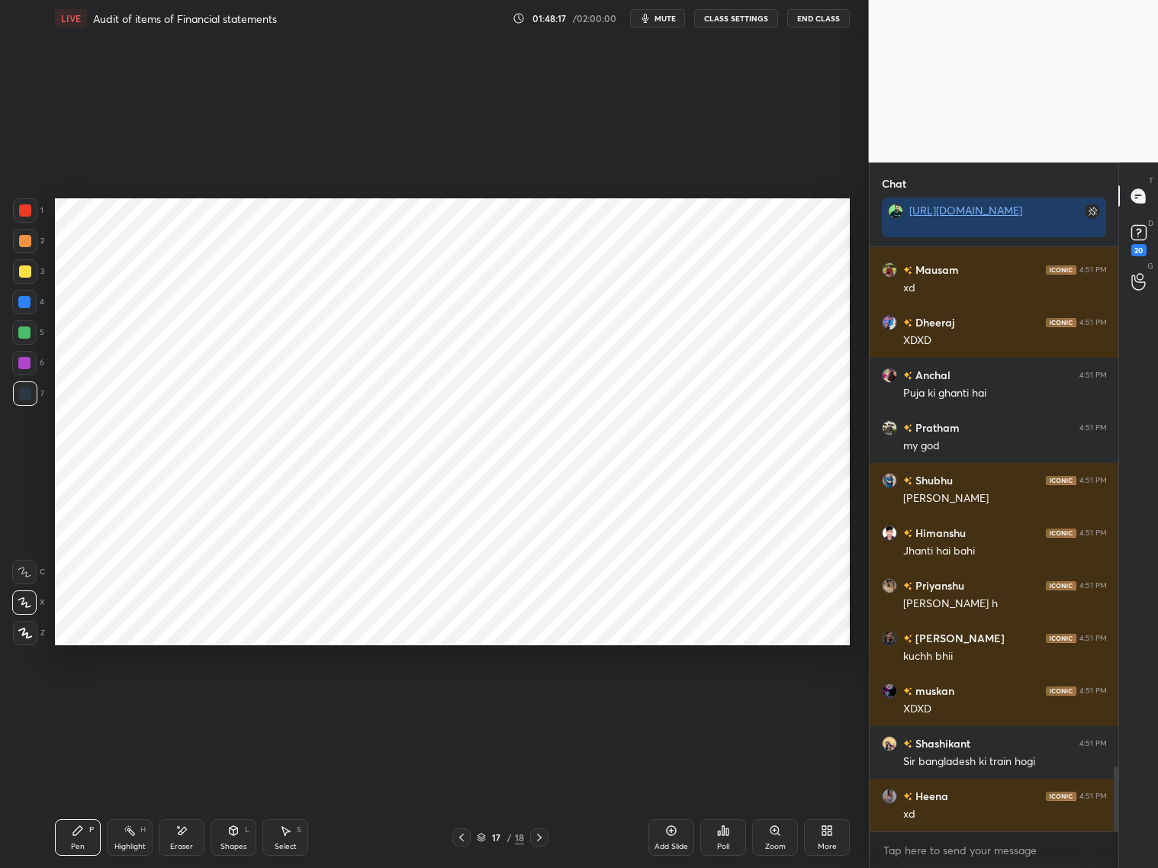
click at [23, 310] on div at bounding box center [24, 302] width 24 height 24
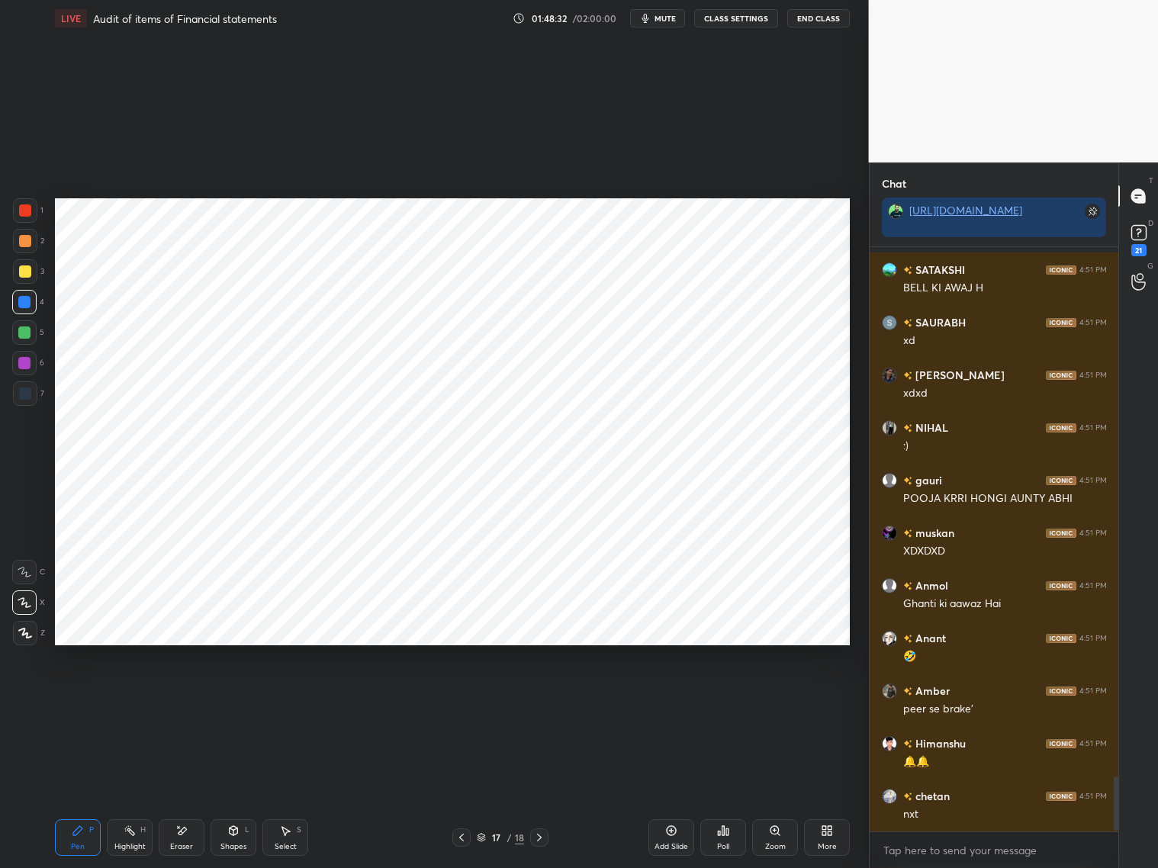
scroll to position [5710, 0]
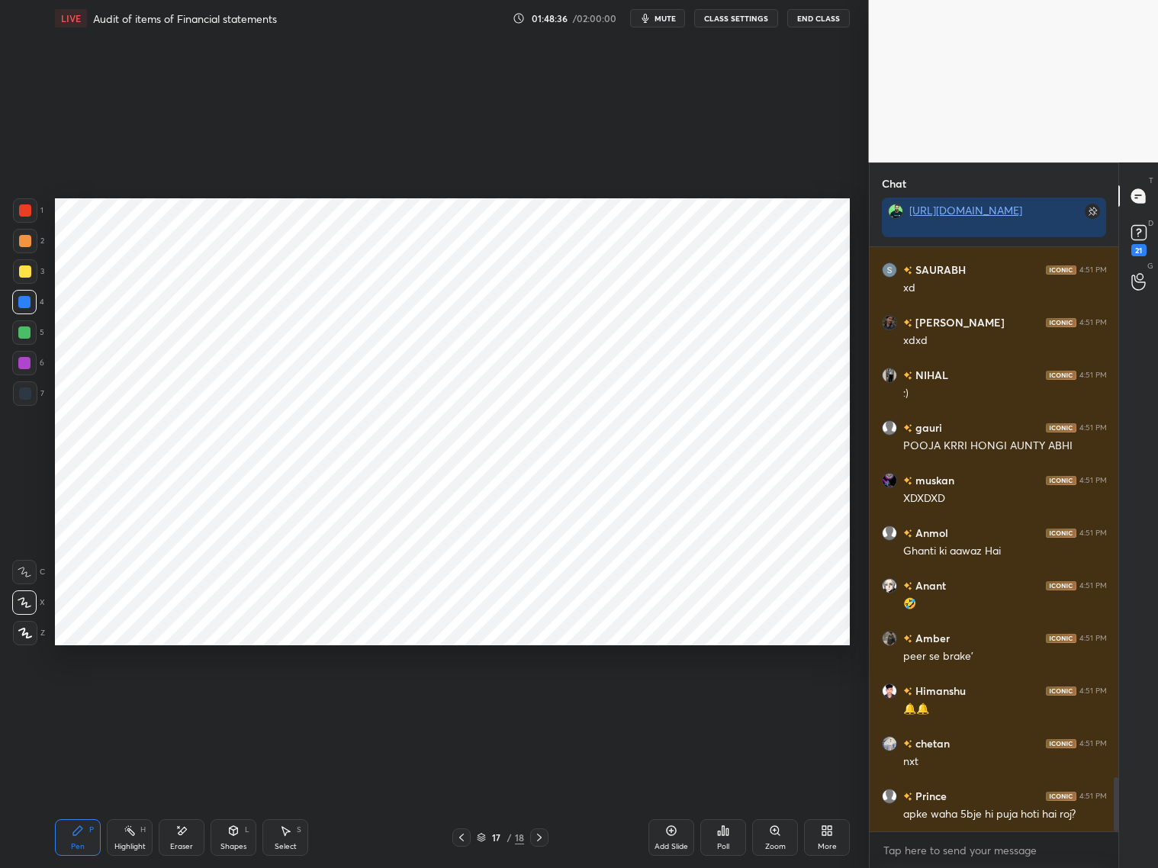
drag, startPoint x: 539, startPoint y: 839, endPoint x: 547, endPoint y: 826, distance: 15.0
click at [540, 793] on icon at bounding box center [539, 838] width 12 height 12
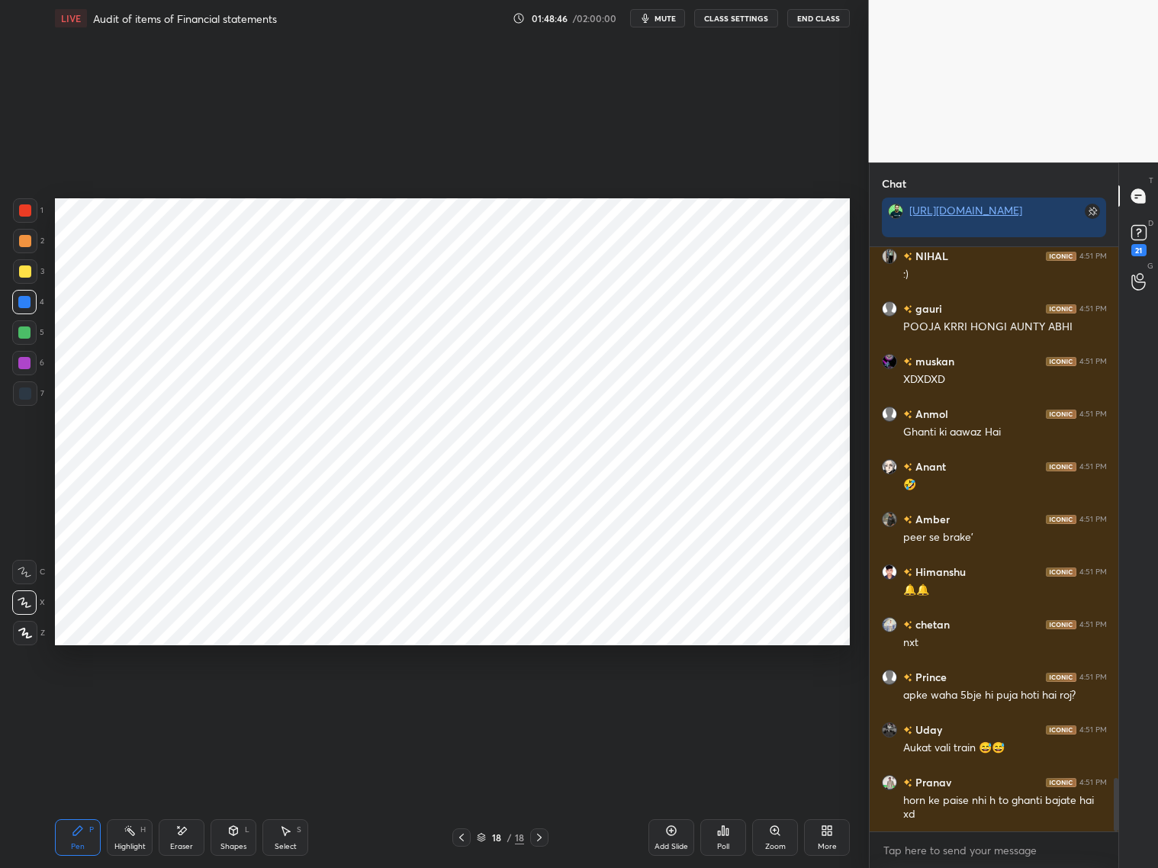
scroll to position [5882, 0]
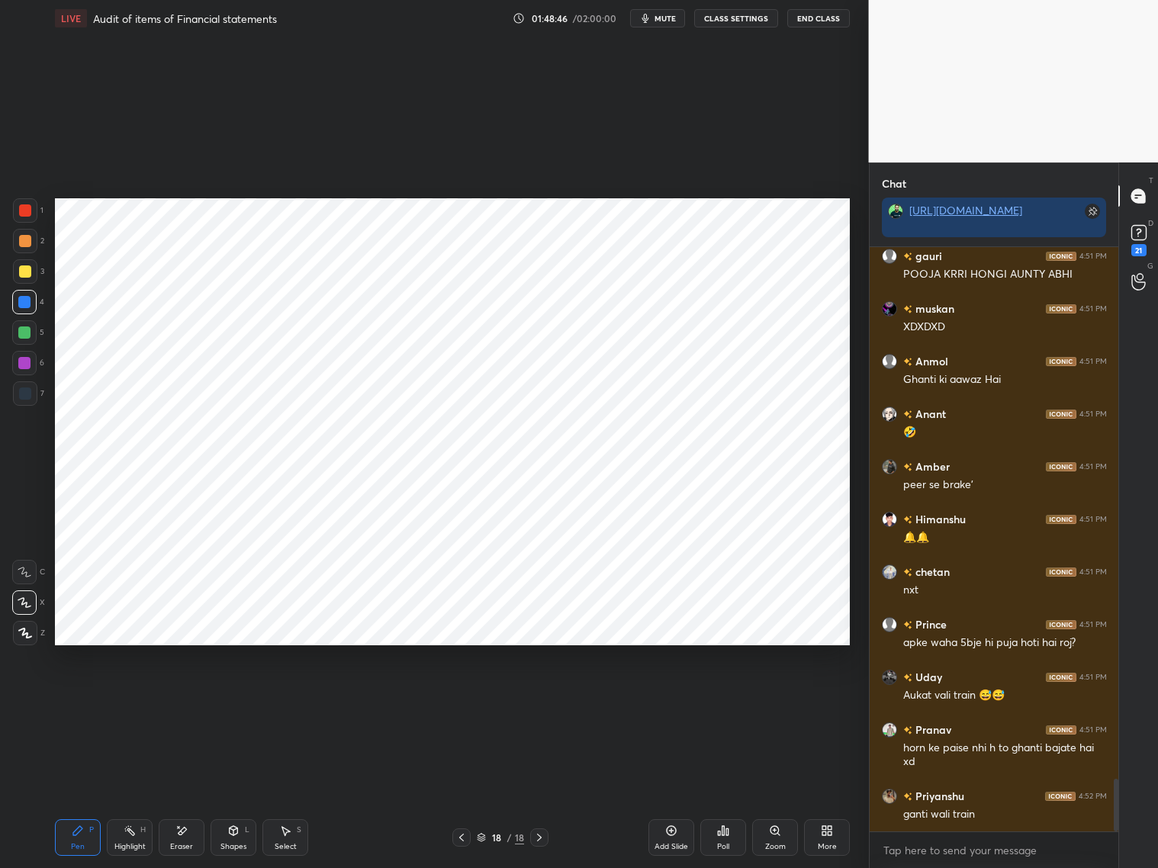
click at [24, 304] on div at bounding box center [24, 302] width 12 height 12
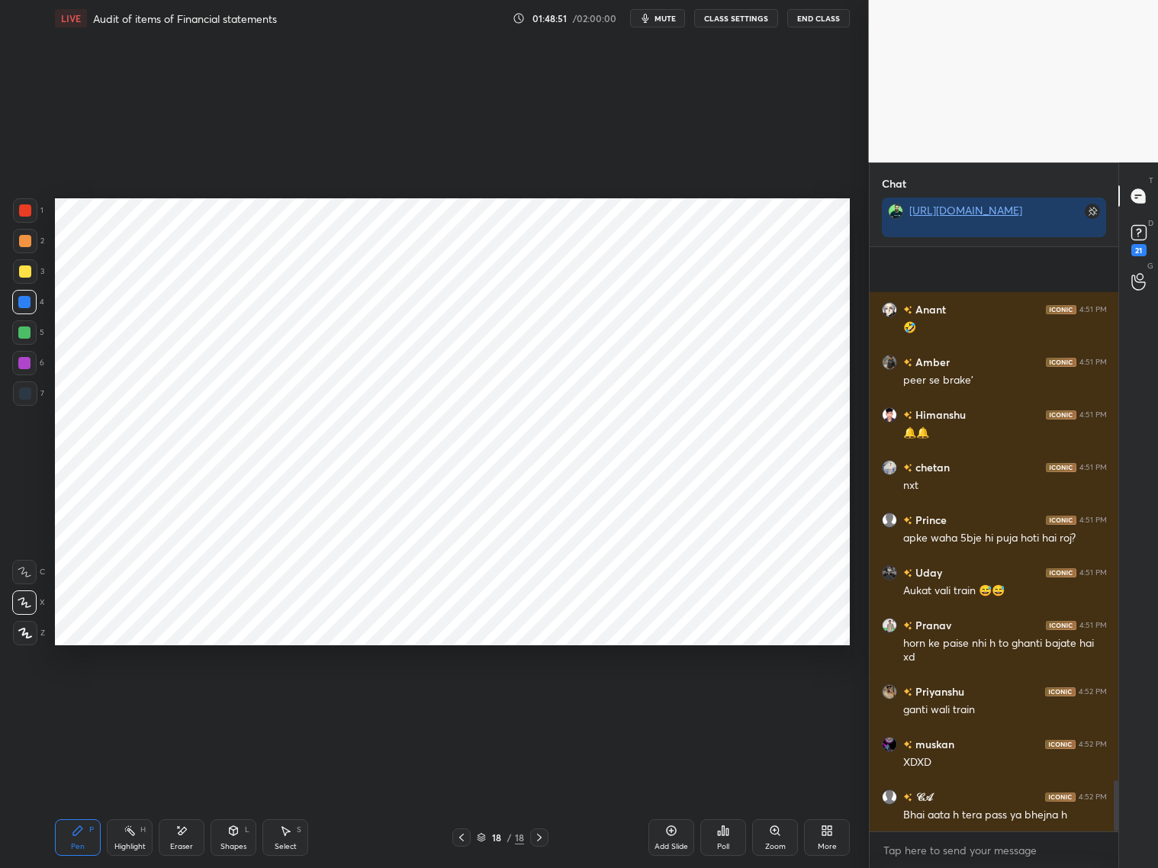
scroll to position [6092, 0]
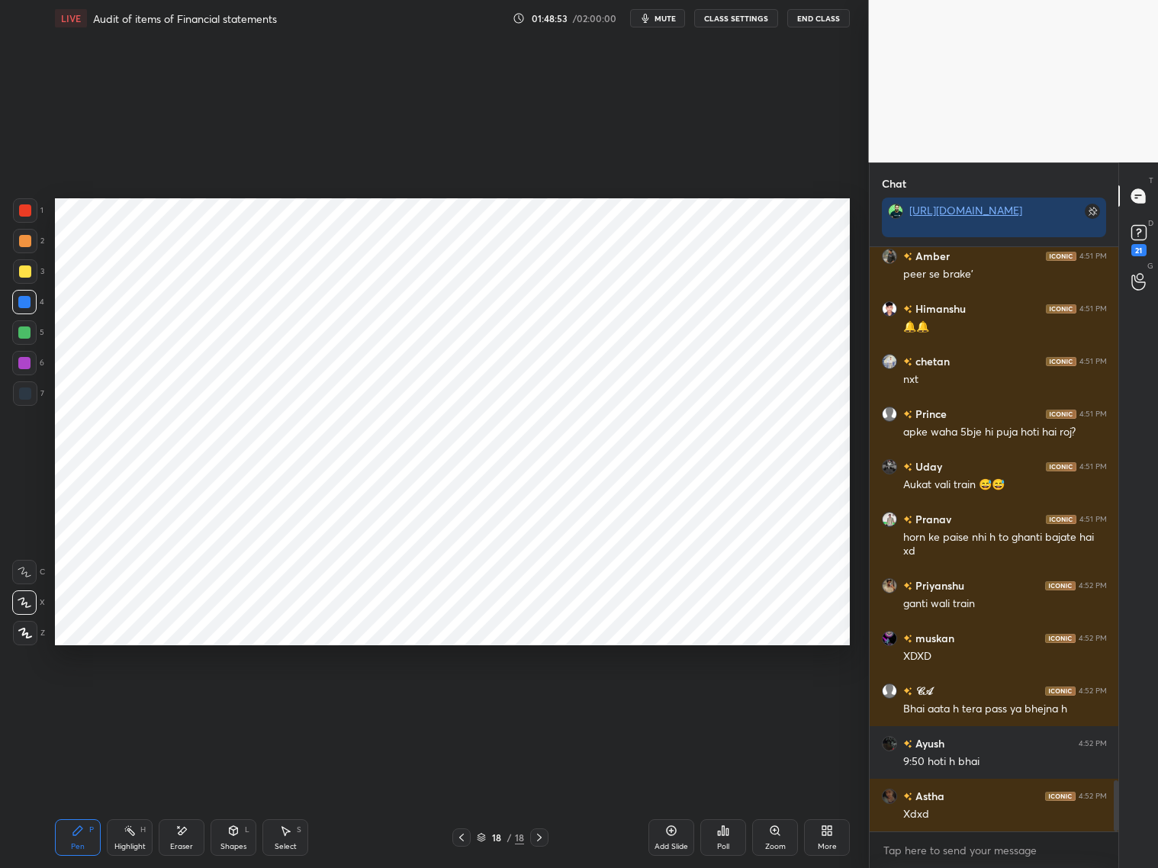
drag, startPoint x: 22, startPoint y: 391, endPoint x: 31, endPoint y: 369, distance: 23.2
click at [25, 390] on div at bounding box center [25, 394] width 12 height 12
drag, startPoint x: 23, startPoint y: 213, endPoint x: 34, endPoint y: 214, distance: 10.7
click at [29, 214] on div at bounding box center [25, 210] width 12 height 12
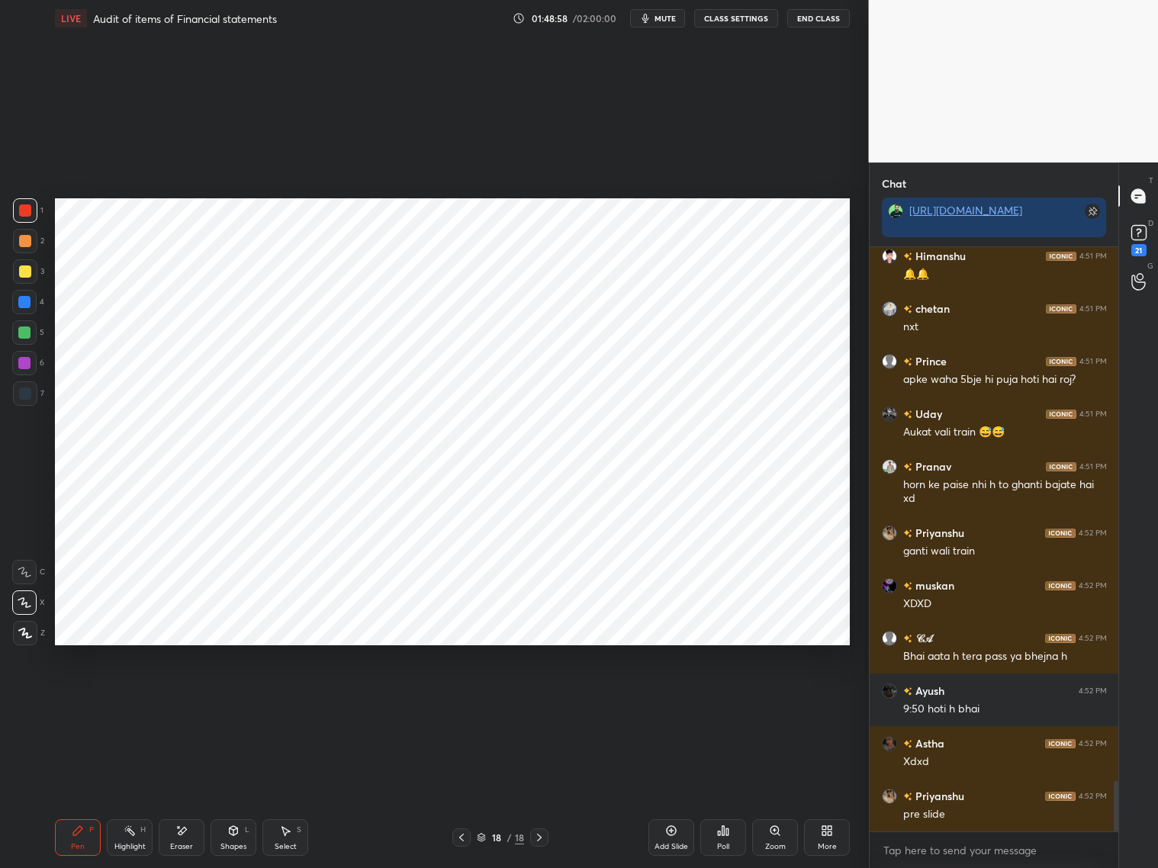
click at [464, 793] on icon at bounding box center [461, 838] width 12 height 12
click at [467, 793] on icon at bounding box center [461, 838] width 12 height 12
click at [471, 793] on div "16 / 18" at bounding box center [500, 837] width 96 height 18
click at [468, 793] on div at bounding box center [461, 837] width 18 height 18
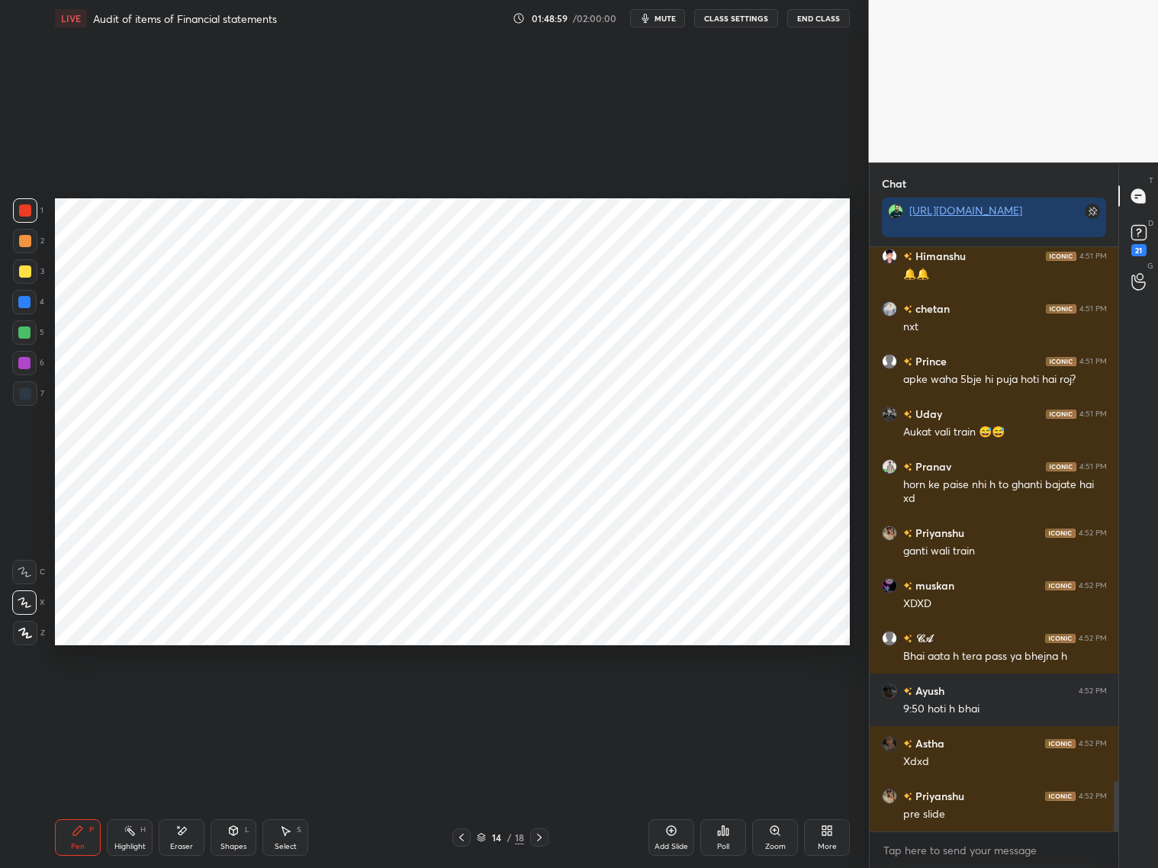
click at [471, 793] on div "14 / 18" at bounding box center [500, 837] width 96 height 18
click at [460, 793] on icon at bounding box center [461, 838] width 12 height 12
click at [460, 793] on icon at bounding box center [461, 838] width 5 height 8
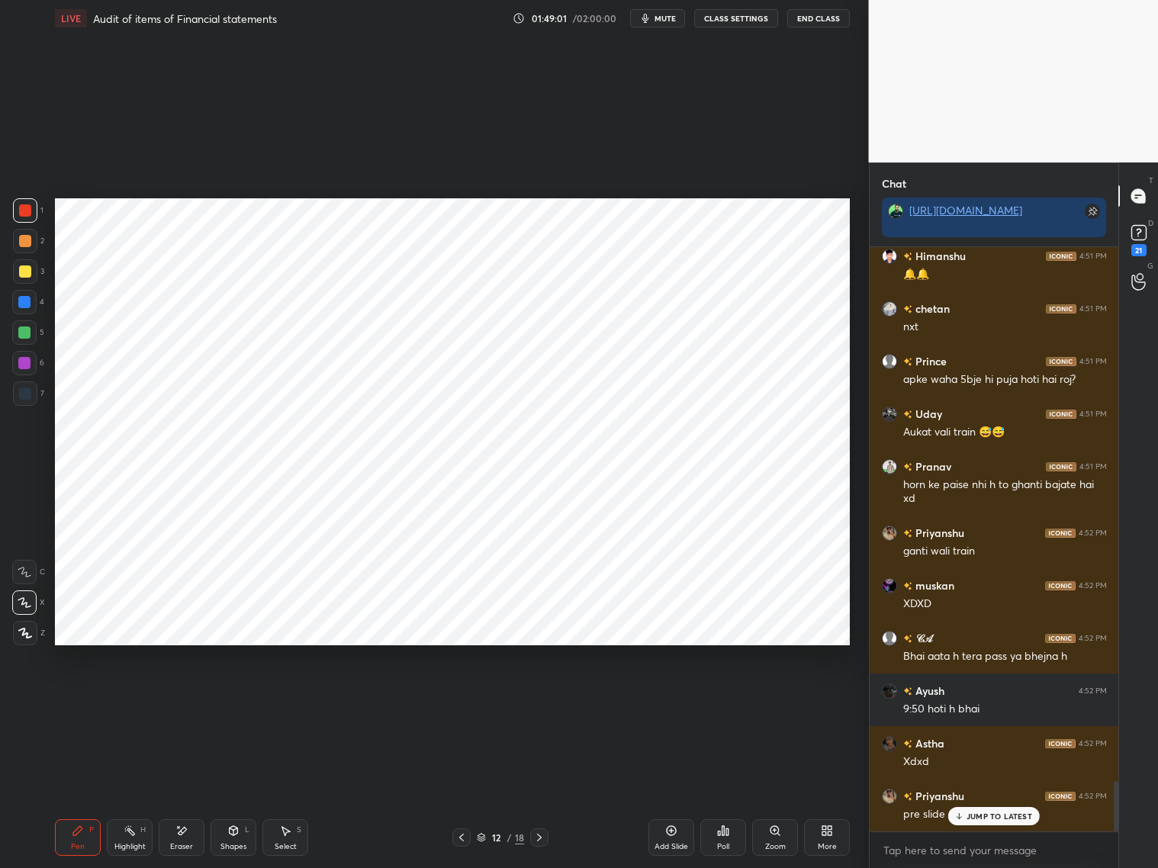
scroll to position [6197, 0]
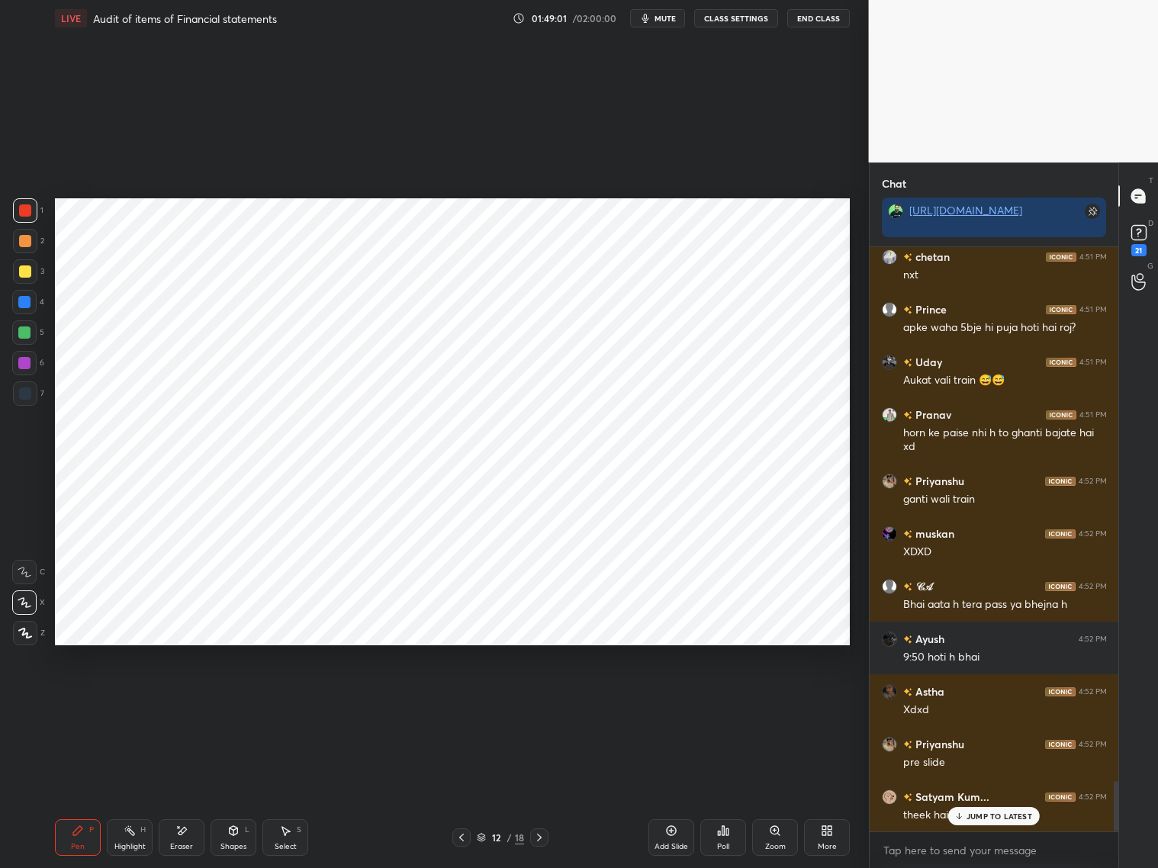
click at [462, 793] on icon at bounding box center [461, 838] width 12 height 12
click at [463, 793] on icon at bounding box center [461, 838] width 12 height 12
click at [462, 793] on icon at bounding box center [461, 838] width 12 height 12
click at [461, 793] on icon at bounding box center [461, 838] width 12 height 12
click at [462, 793] on icon at bounding box center [461, 838] width 12 height 12
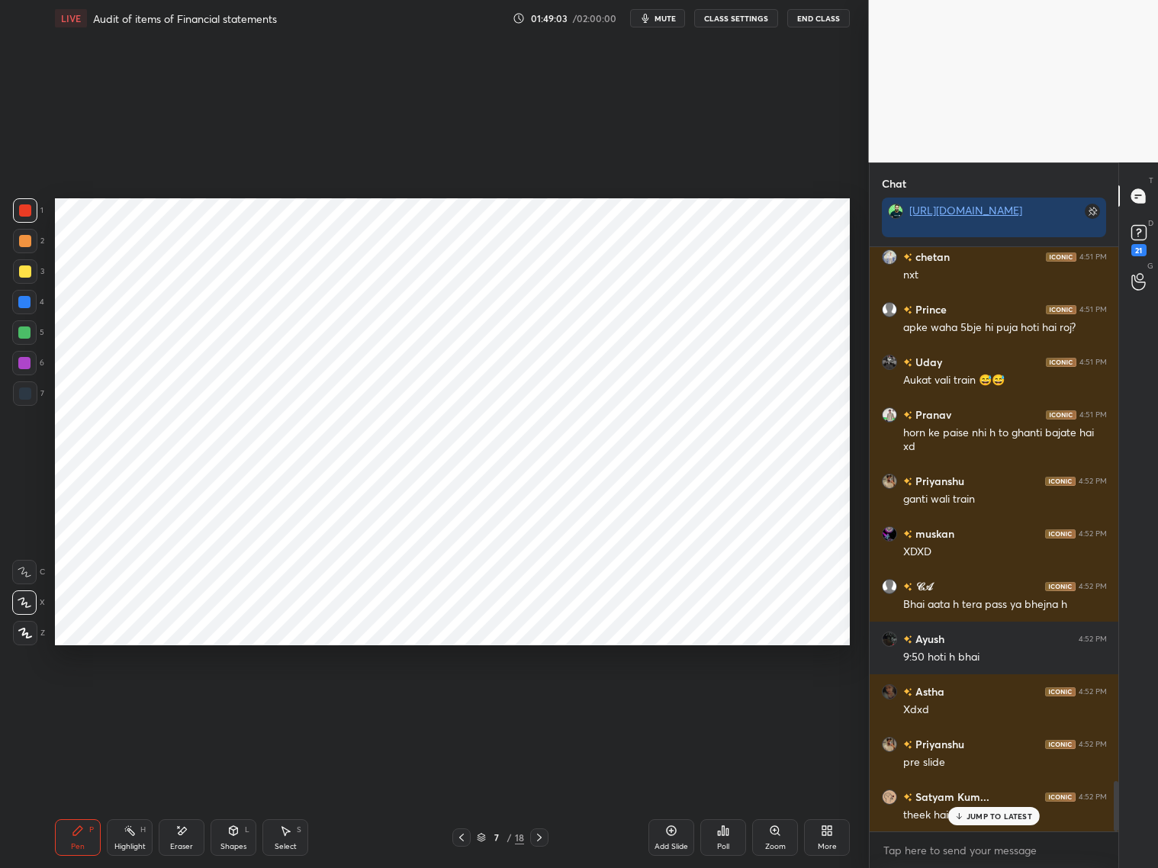
click at [460, 793] on icon at bounding box center [461, 838] width 12 height 12
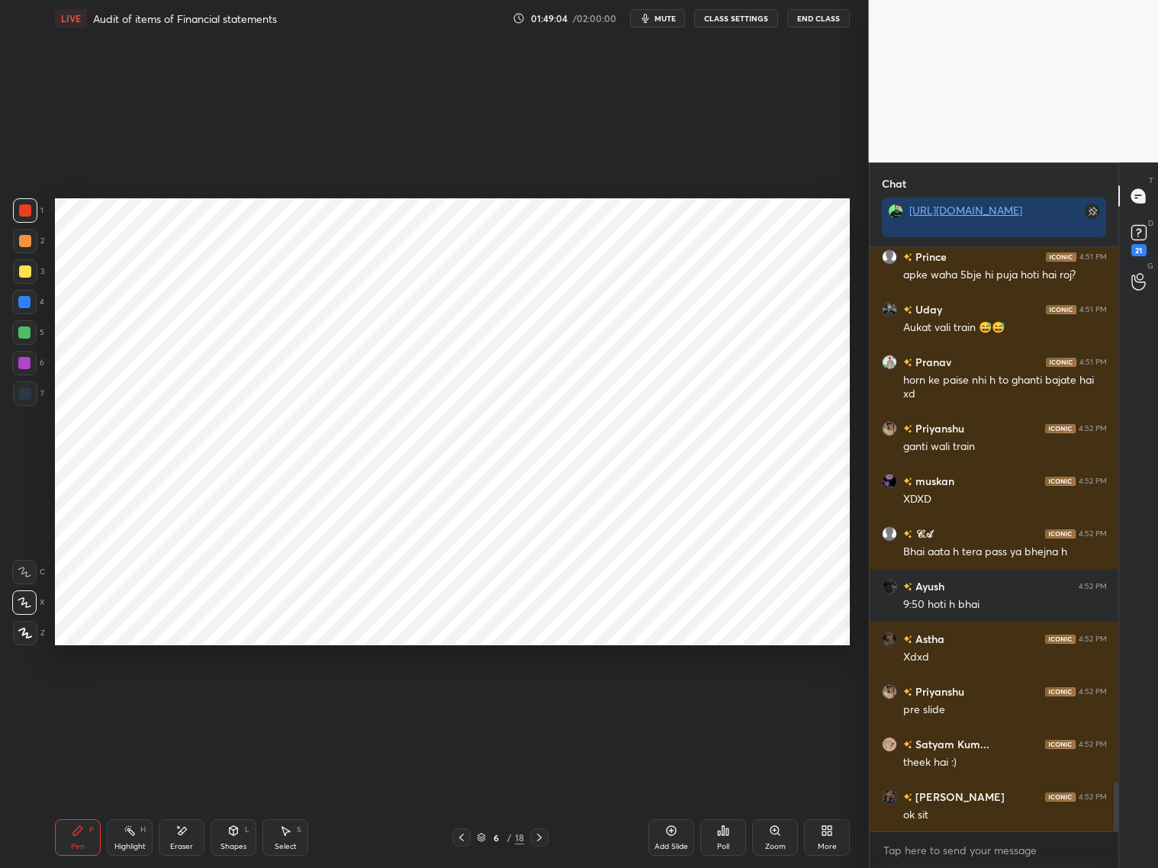
click at [462, 793] on icon at bounding box center [461, 838] width 12 height 12
click at [461, 793] on icon at bounding box center [461, 838] width 12 height 12
click at [462, 793] on icon at bounding box center [461, 838] width 12 height 12
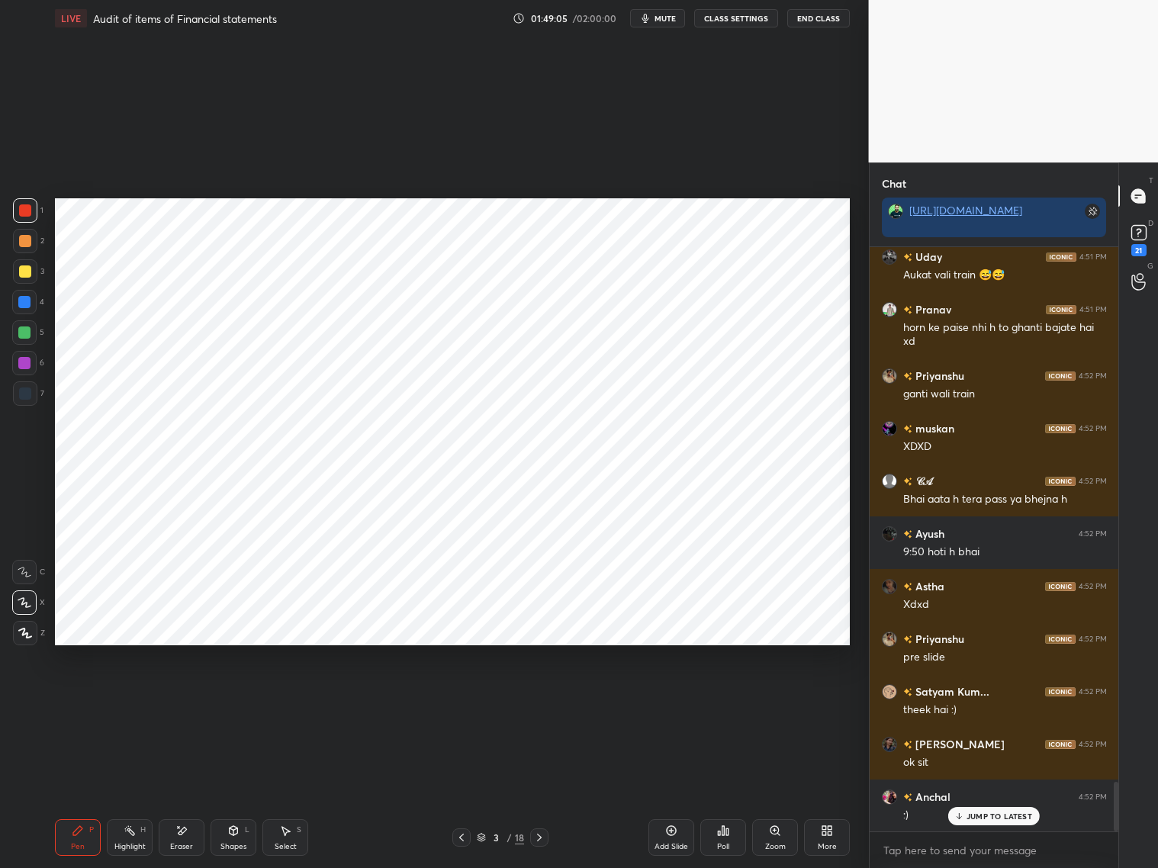
click at [459, 793] on icon at bounding box center [461, 838] width 12 height 12
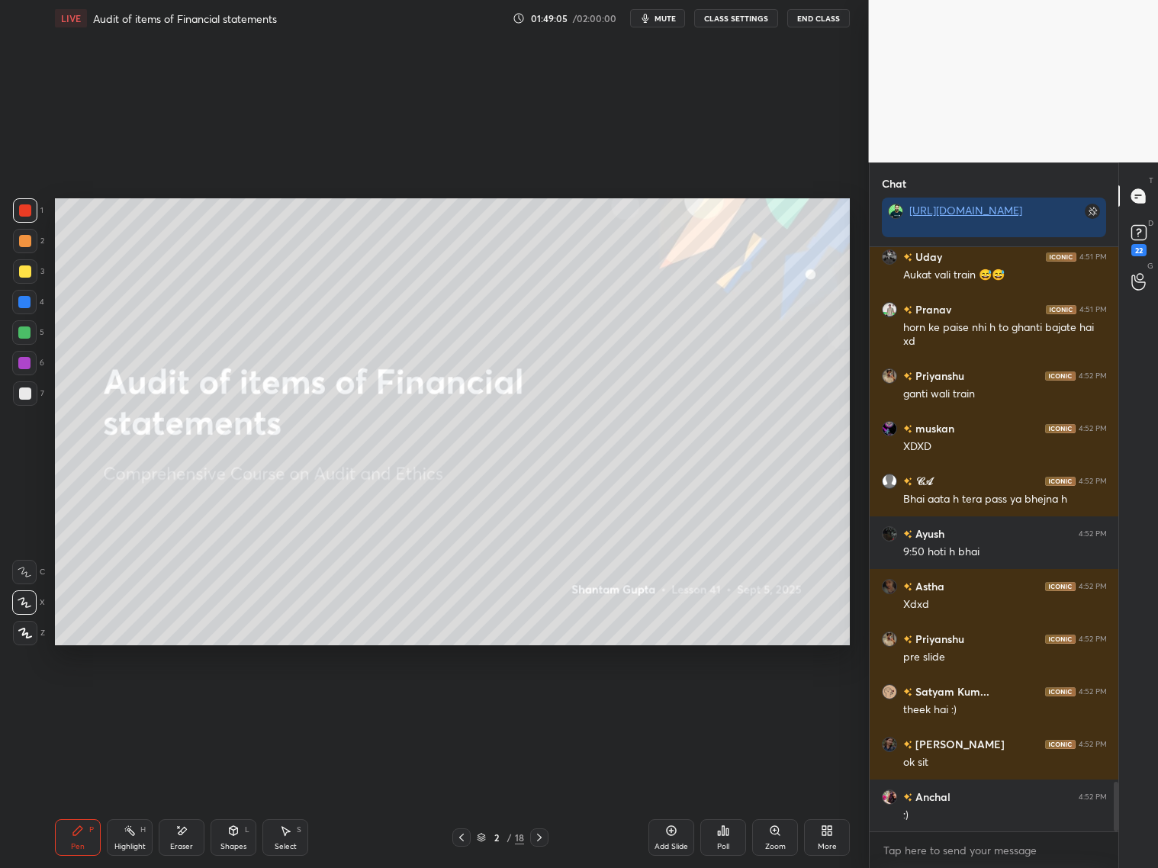
scroll to position [0, 0]
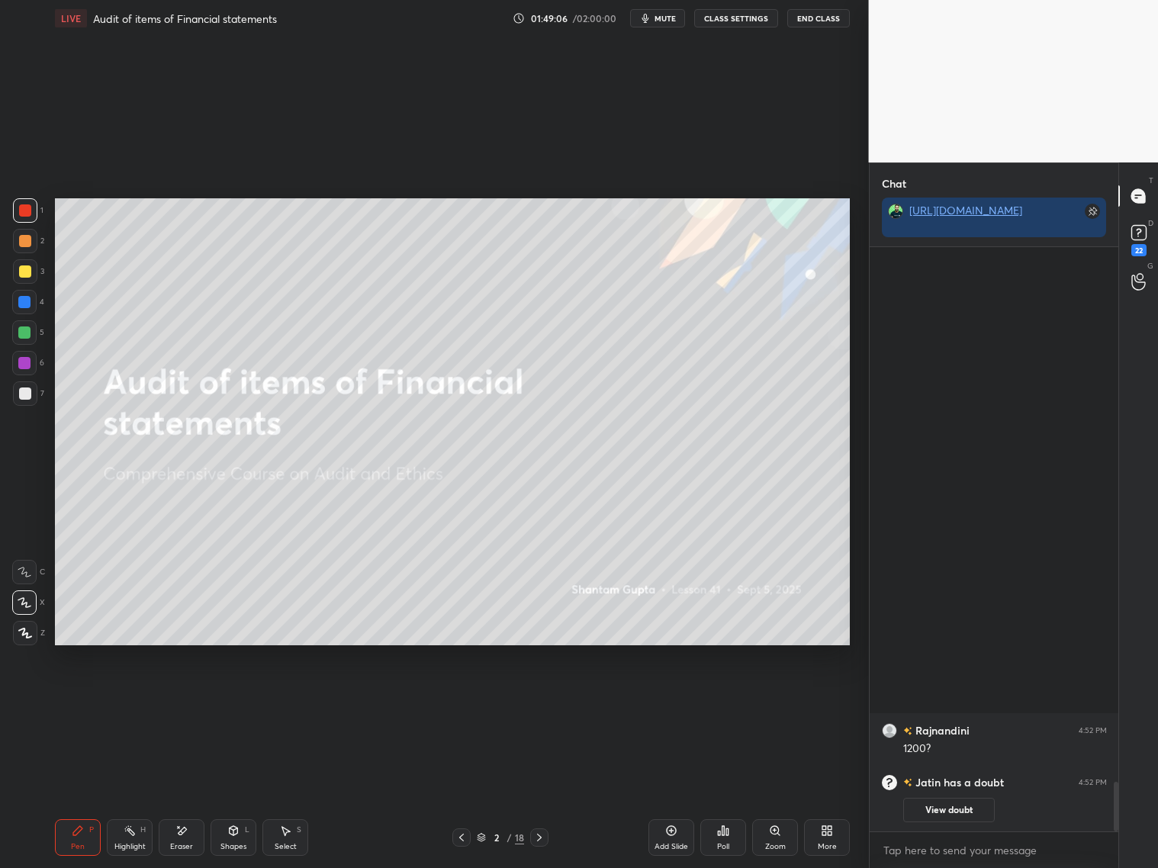
click at [540, 793] on icon at bounding box center [539, 838] width 12 height 12
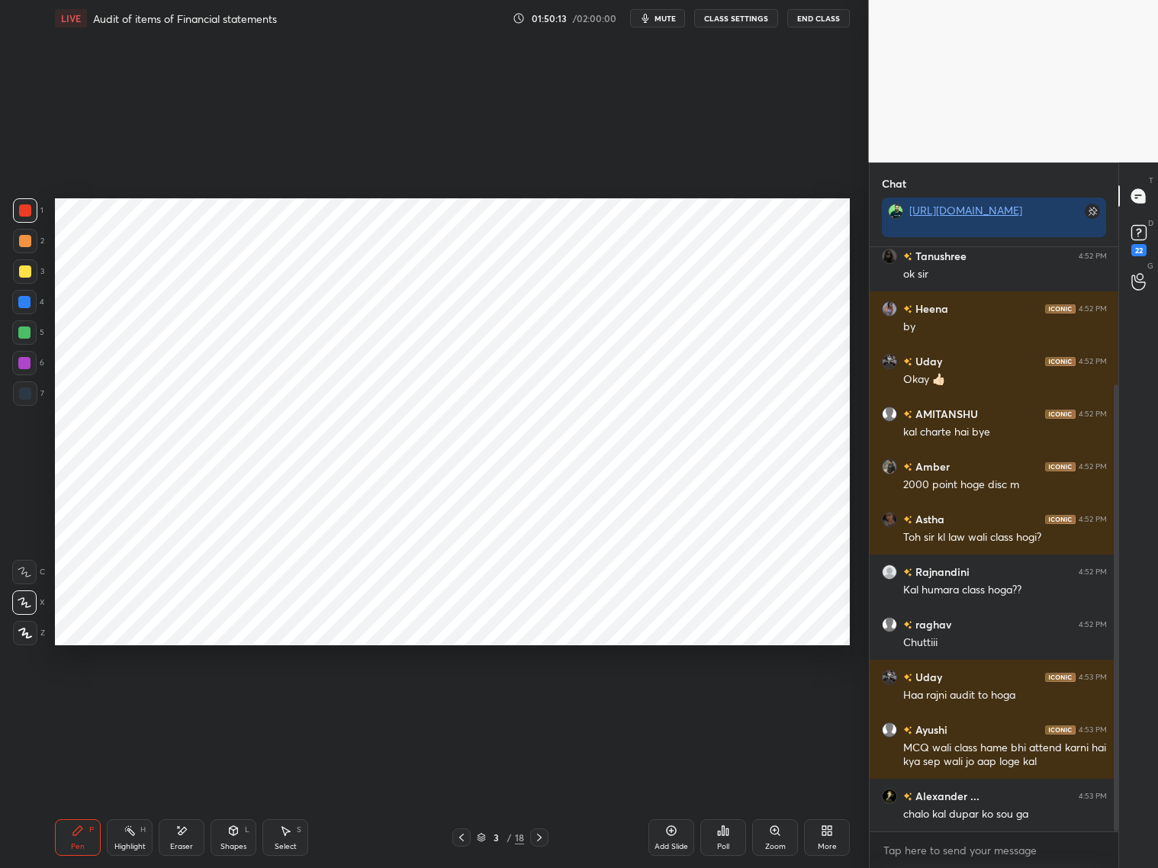
scroll to position [179, 0]
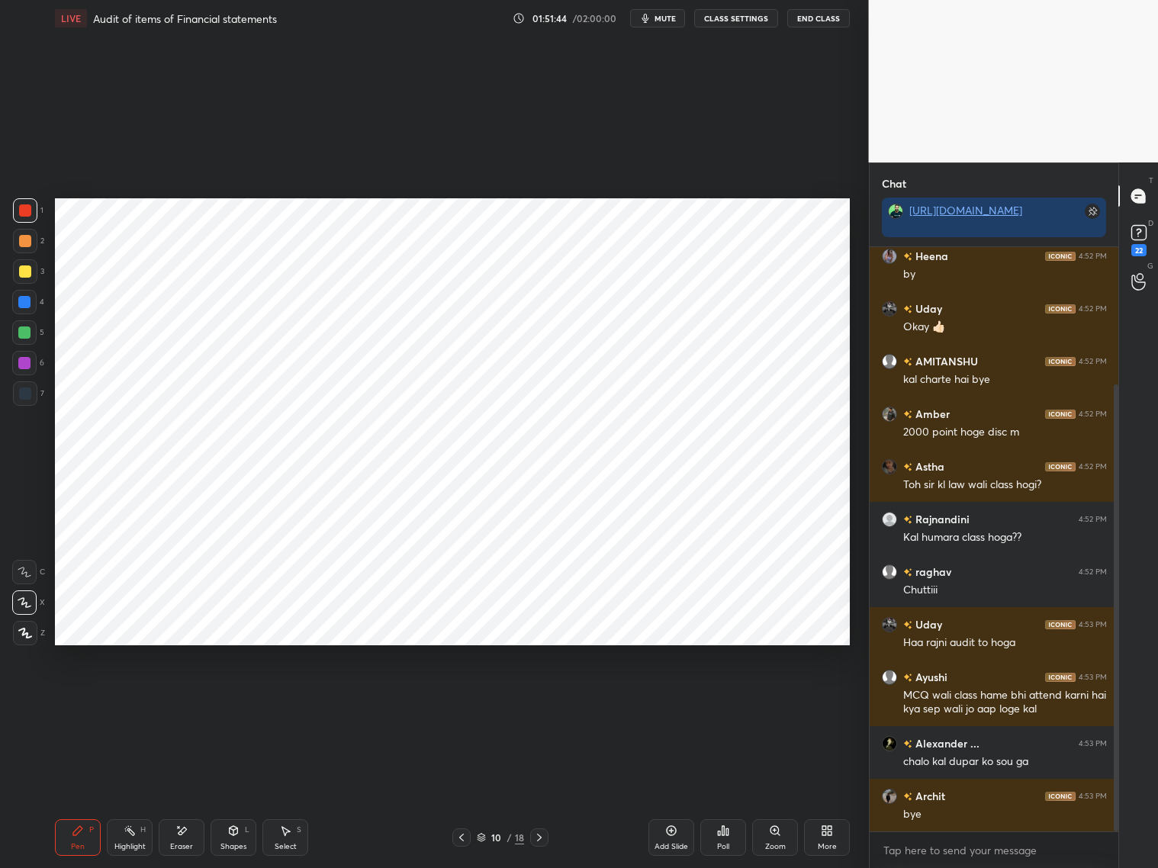
click at [539, 793] on icon at bounding box center [539, 838] width 12 height 12
click at [536, 793] on icon at bounding box center [539, 838] width 12 height 12
click at [539, 793] on icon at bounding box center [539, 838] width 12 height 12
click at [536, 793] on icon at bounding box center [539, 838] width 12 height 12
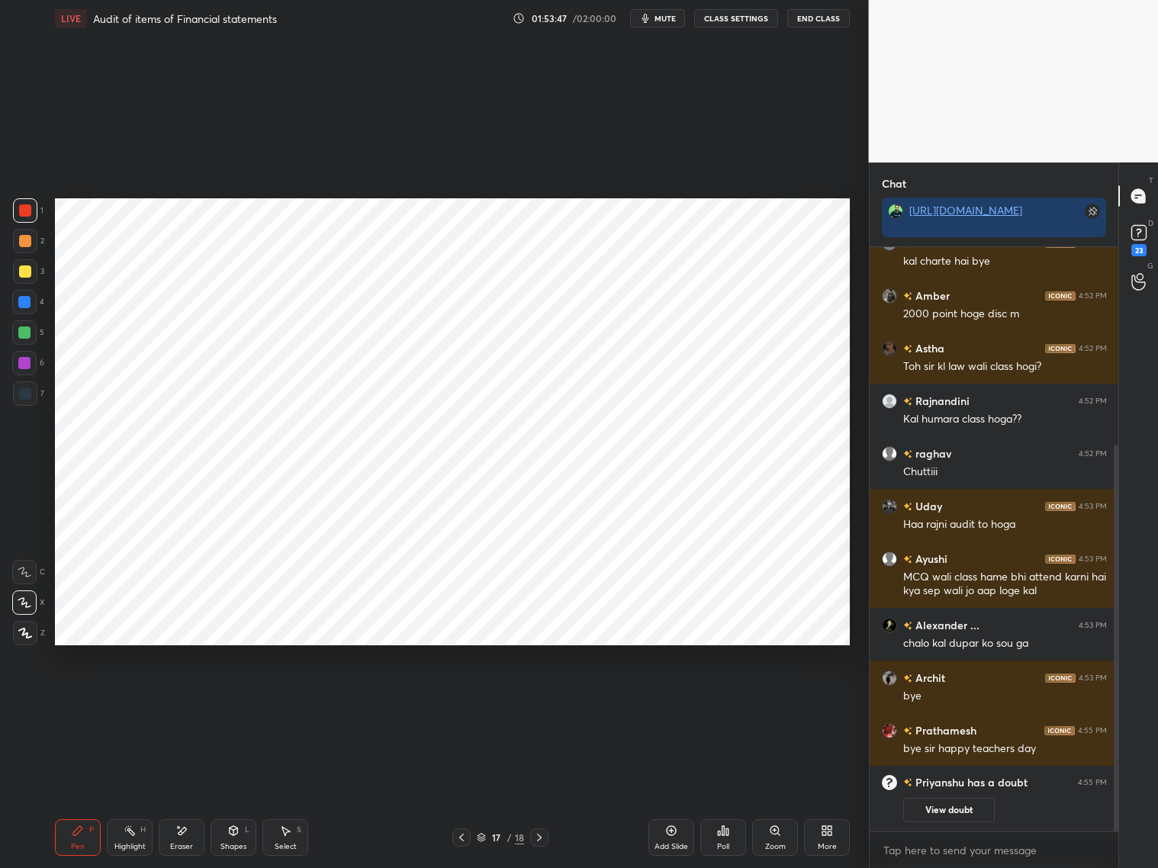
scroll to position [333, 0]
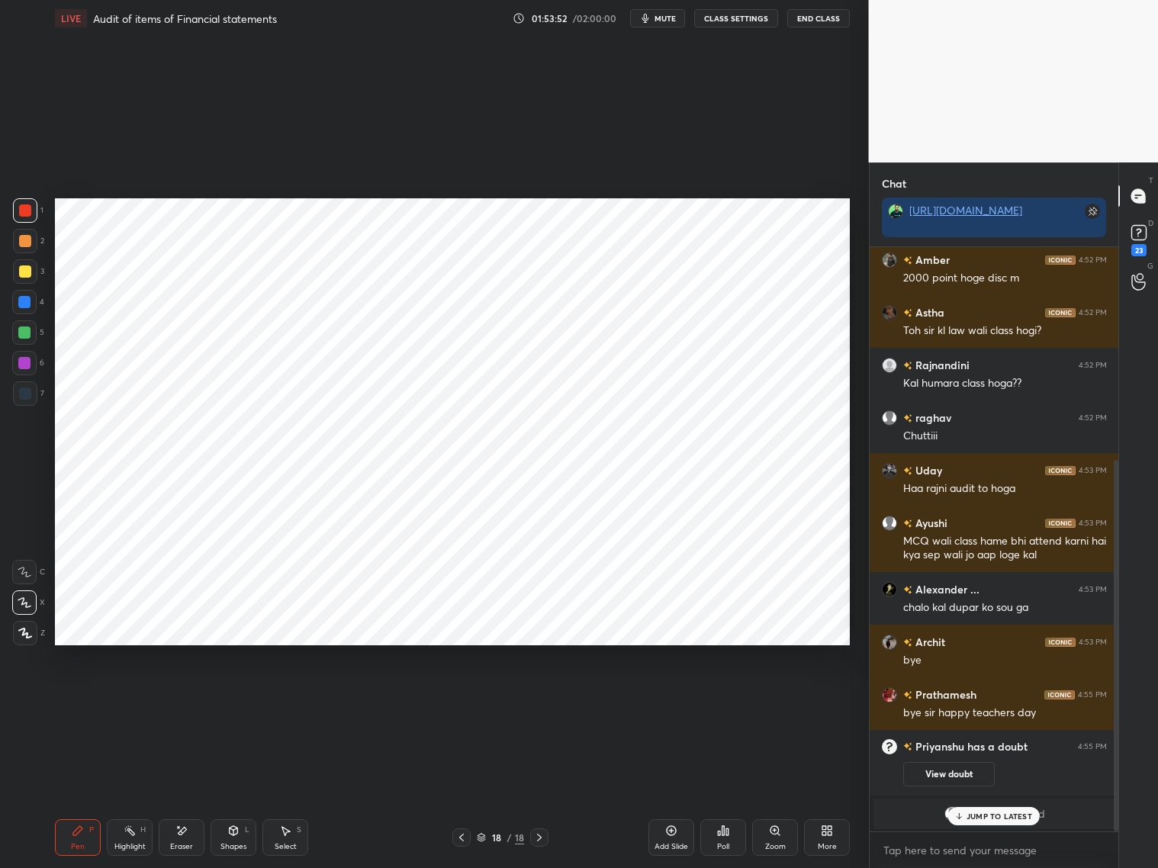
click at [1023, 793] on p "JUMP TO LATEST" at bounding box center [1000, 816] width 66 height 9
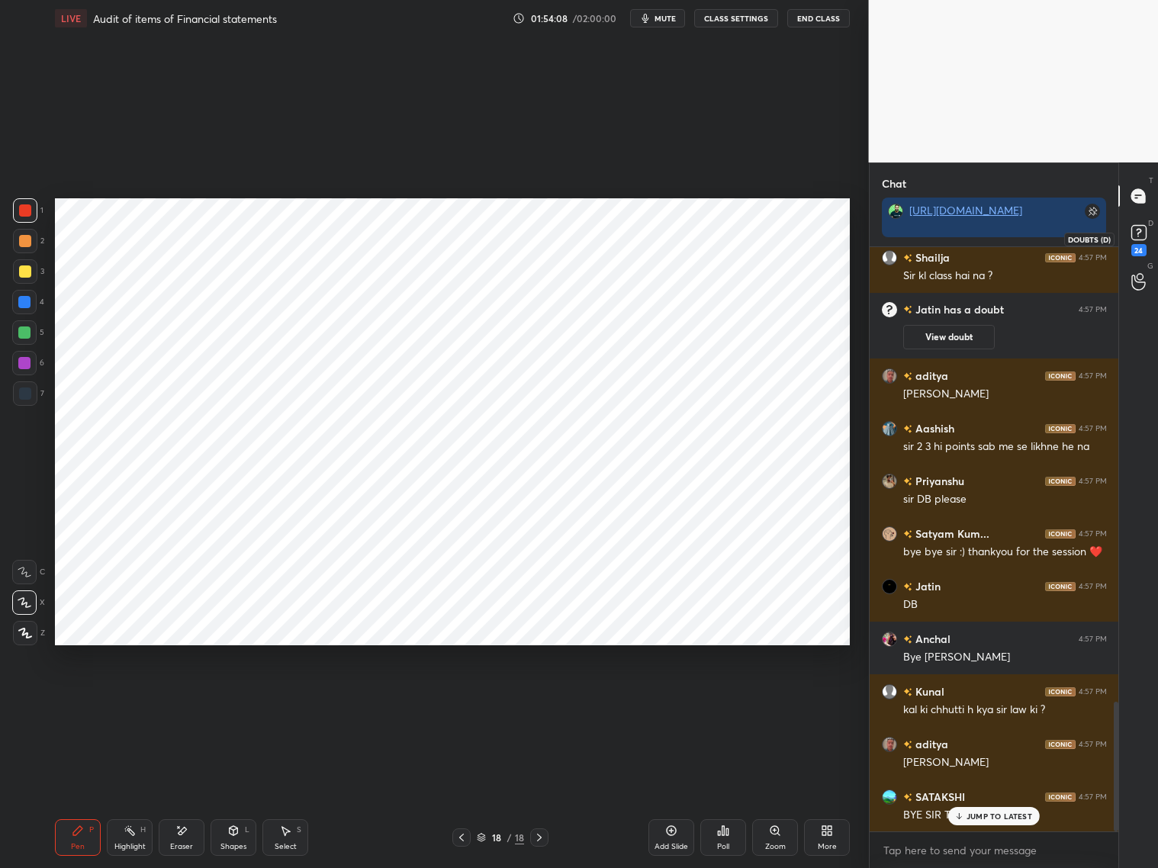
scroll to position [2046, 0]
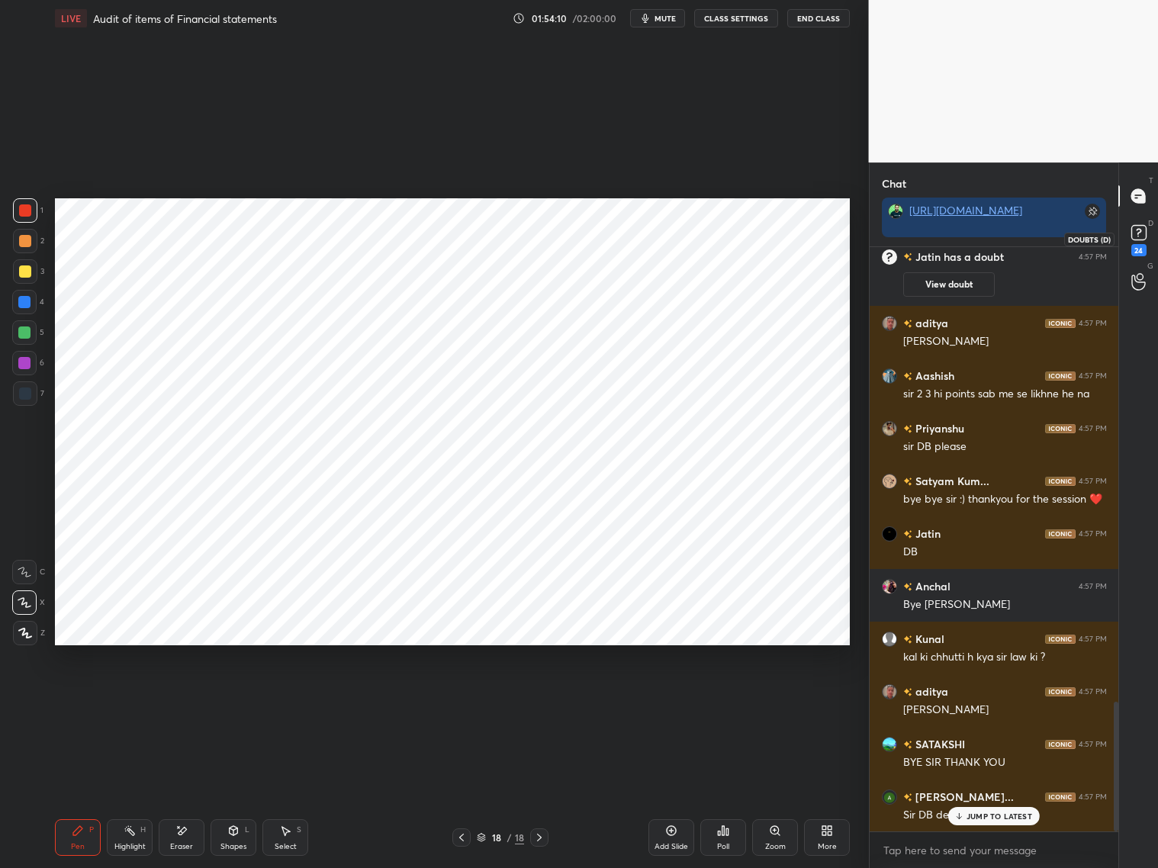
click at [1133, 236] on rect at bounding box center [1138, 233] width 14 height 14
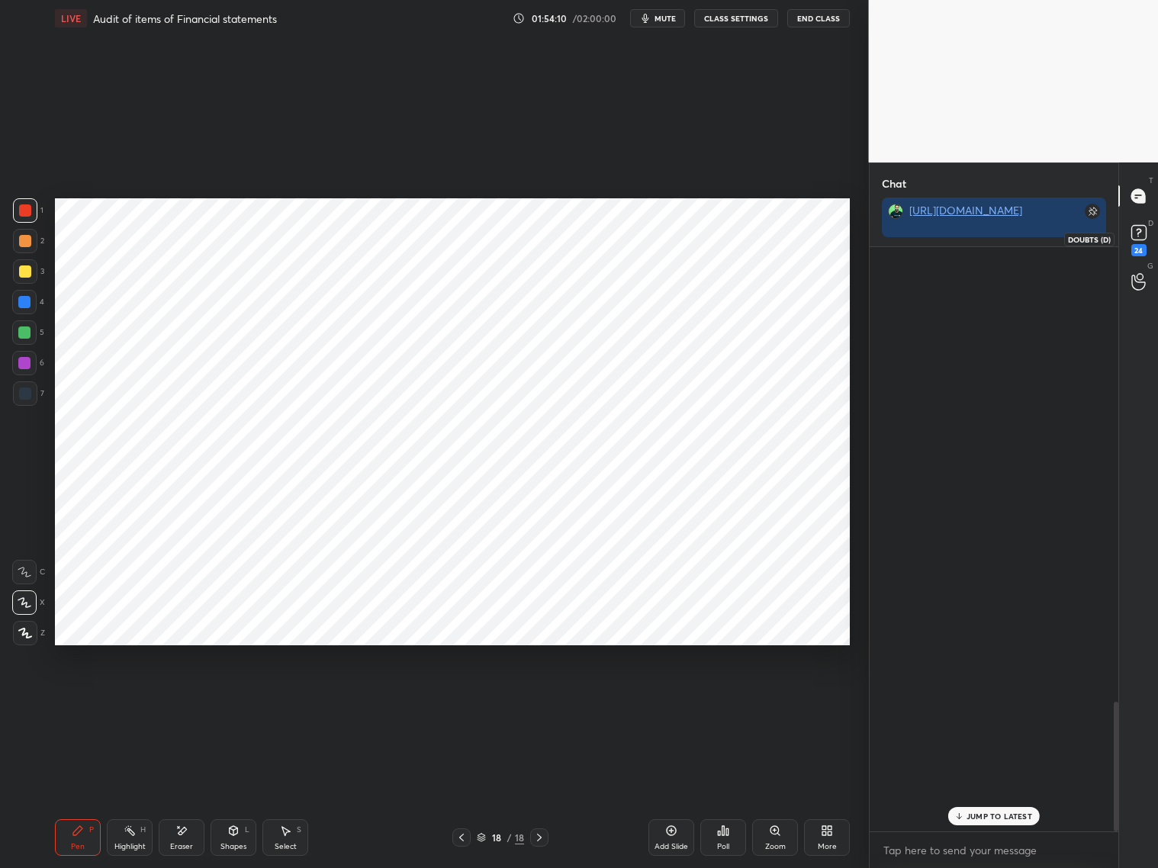
scroll to position [658, 245]
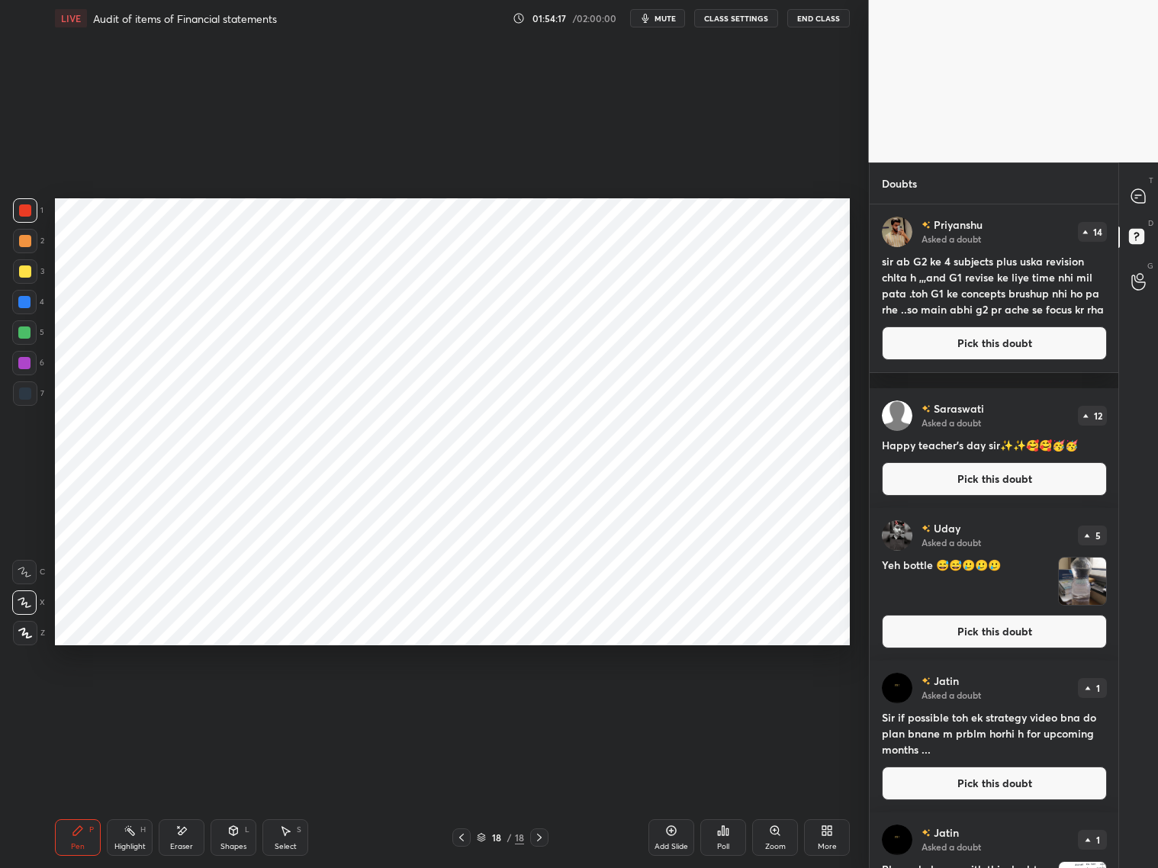
click at [932, 358] on button "Pick this doubt" at bounding box center [994, 344] width 225 height 34
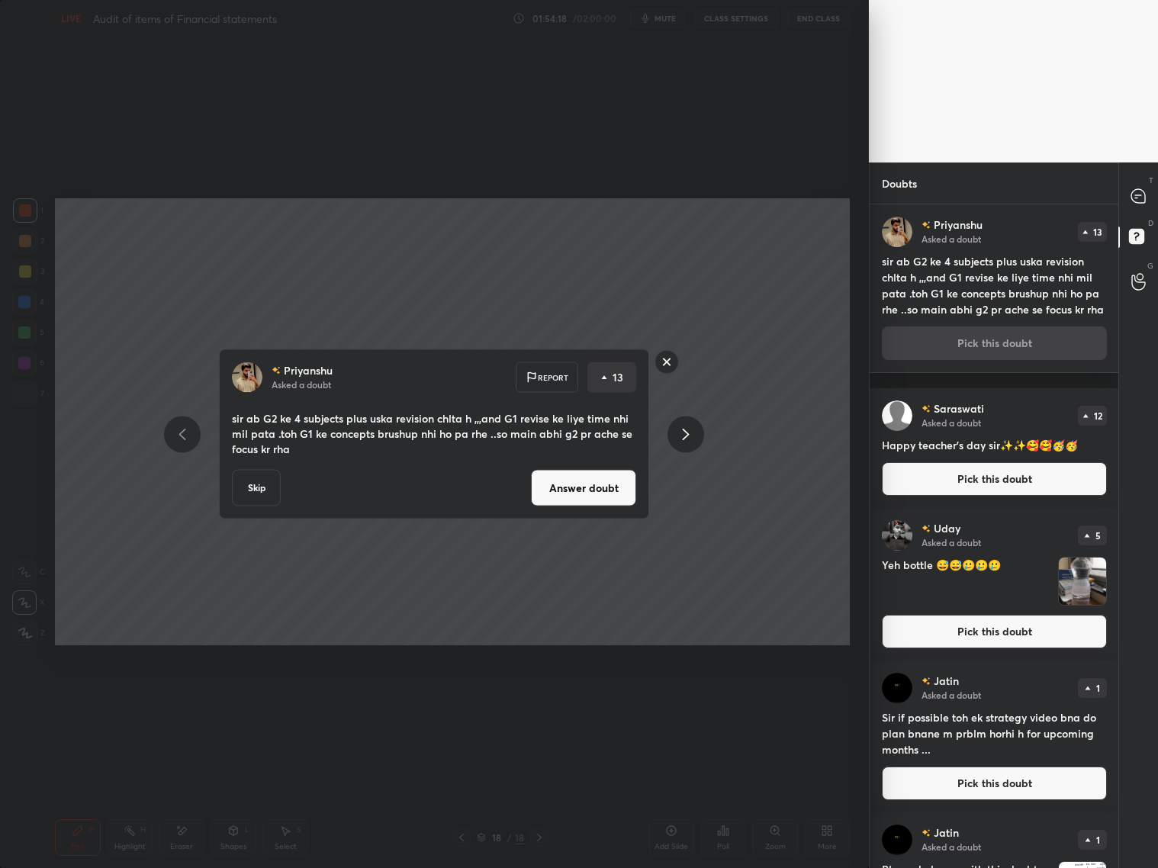
click at [613, 480] on button "Answer doubt" at bounding box center [583, 488] width 105 height 37
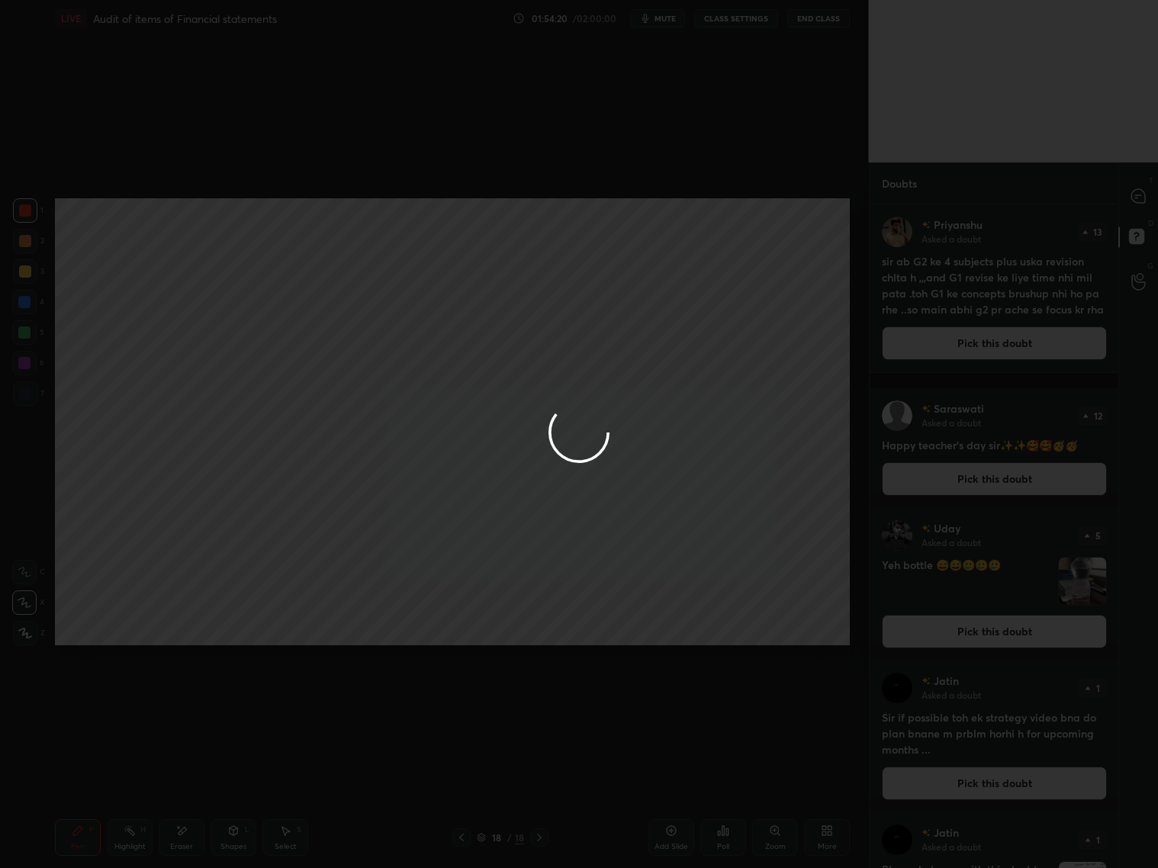
click at [1150, 190] on div at bounding box center [579, 434] width 1158 height 868
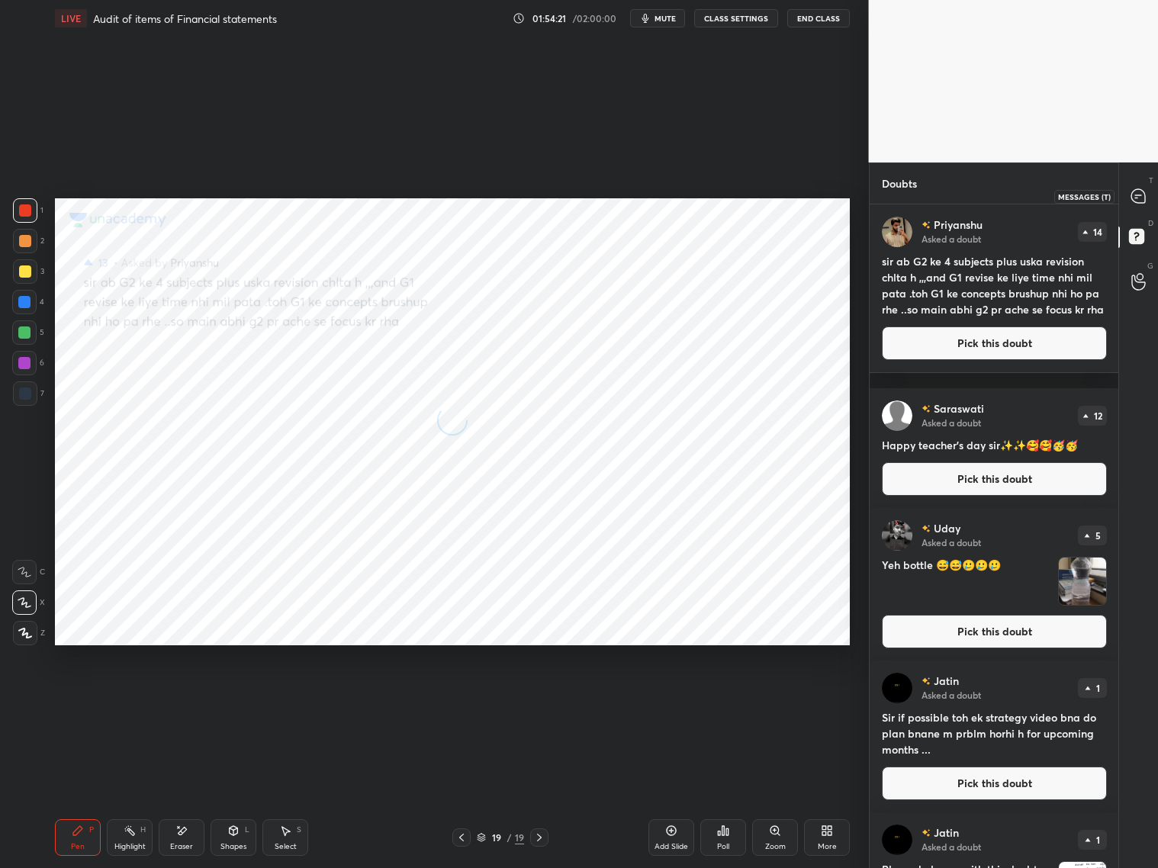
click at [1149, 194] on div at bounding box center [1139, 195] width 31 height 27
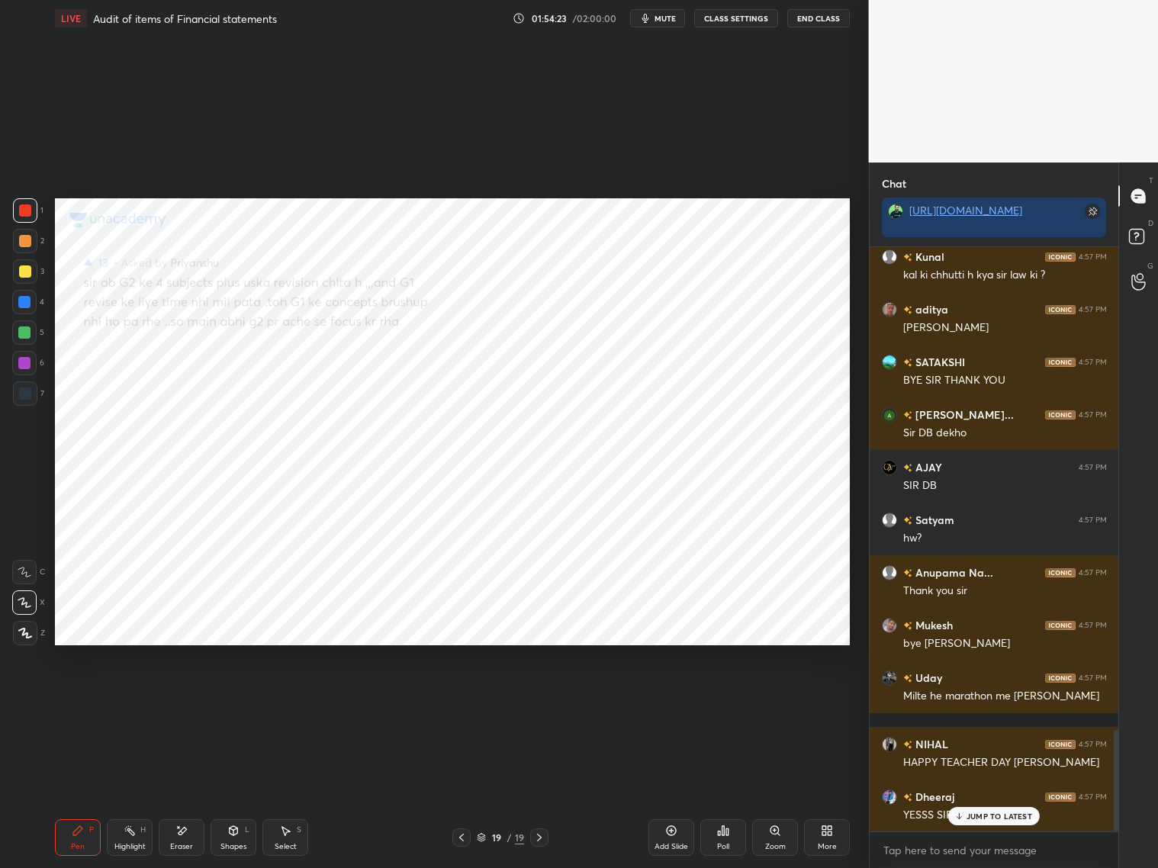
scroll to position [2820, 0]
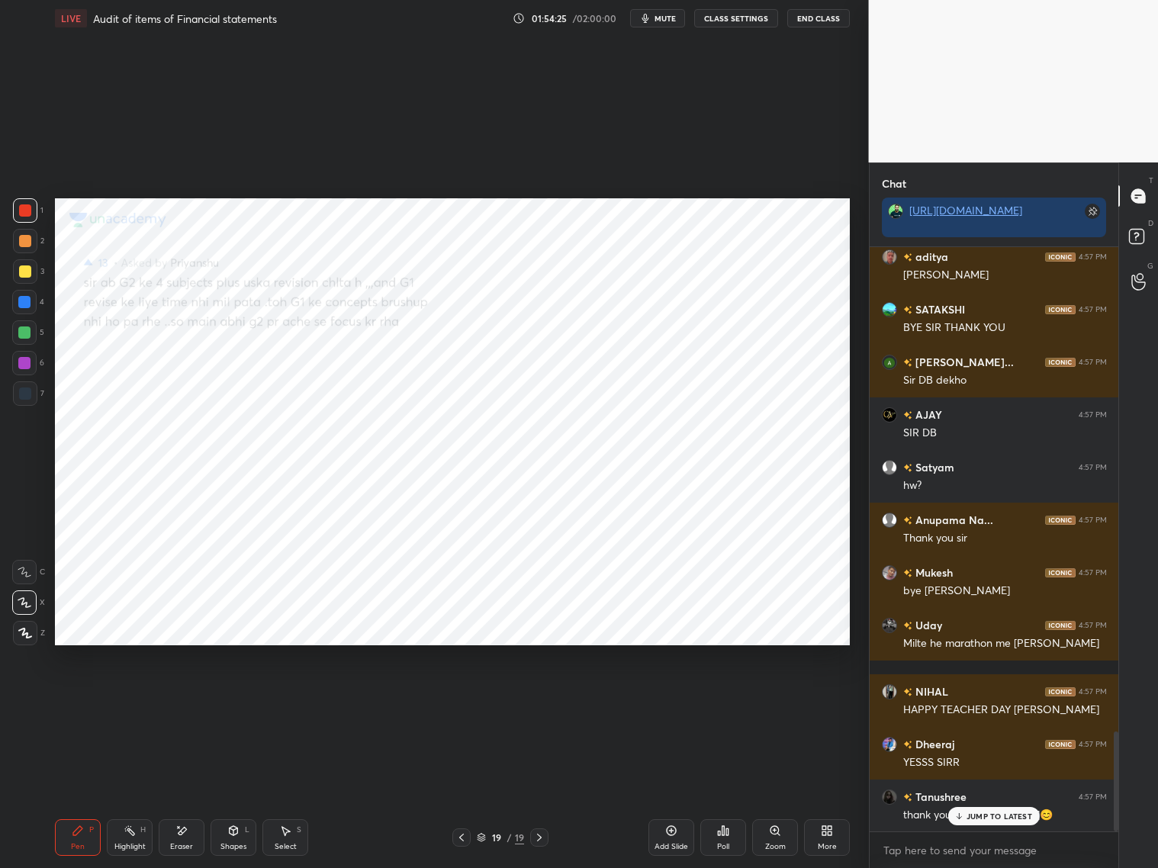
click at [986, 793] on p "JUMP TO LATEST" at bounding box center [1000, 816] width 66 height 9
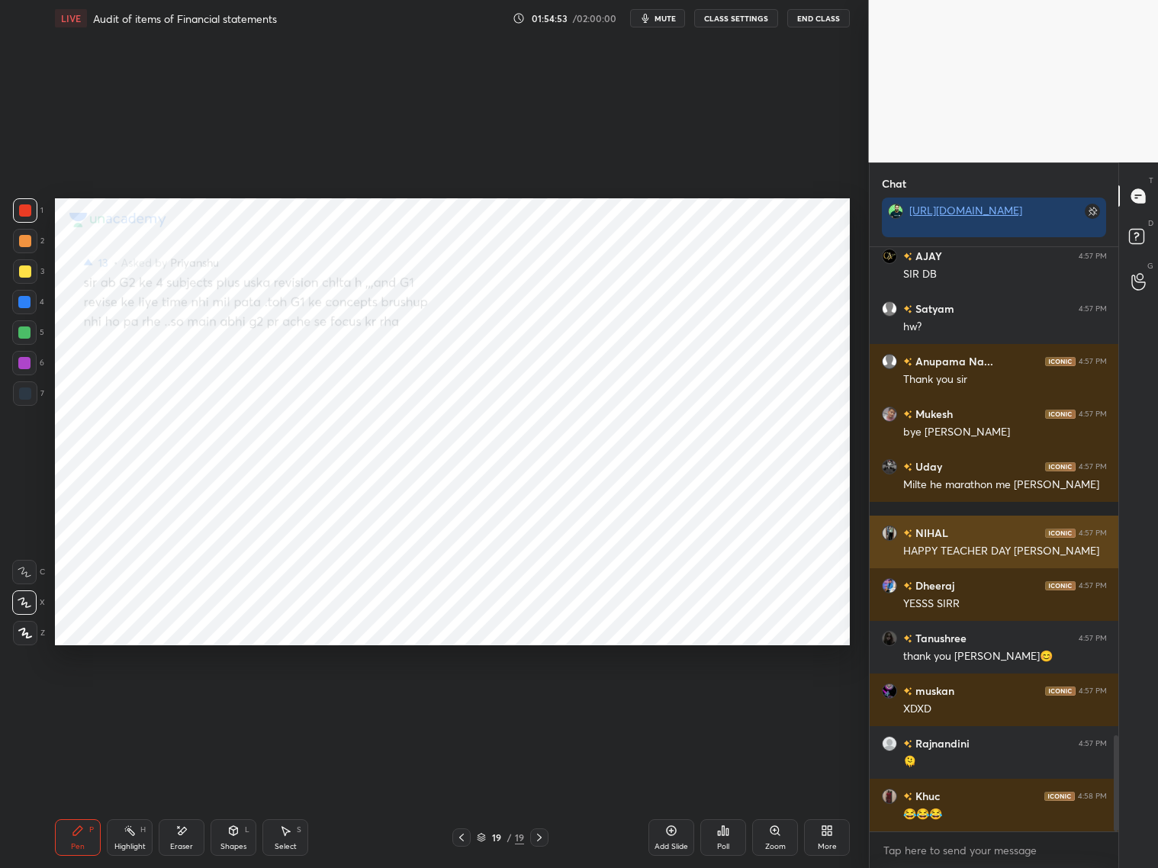
scroll to position [3031, 0]
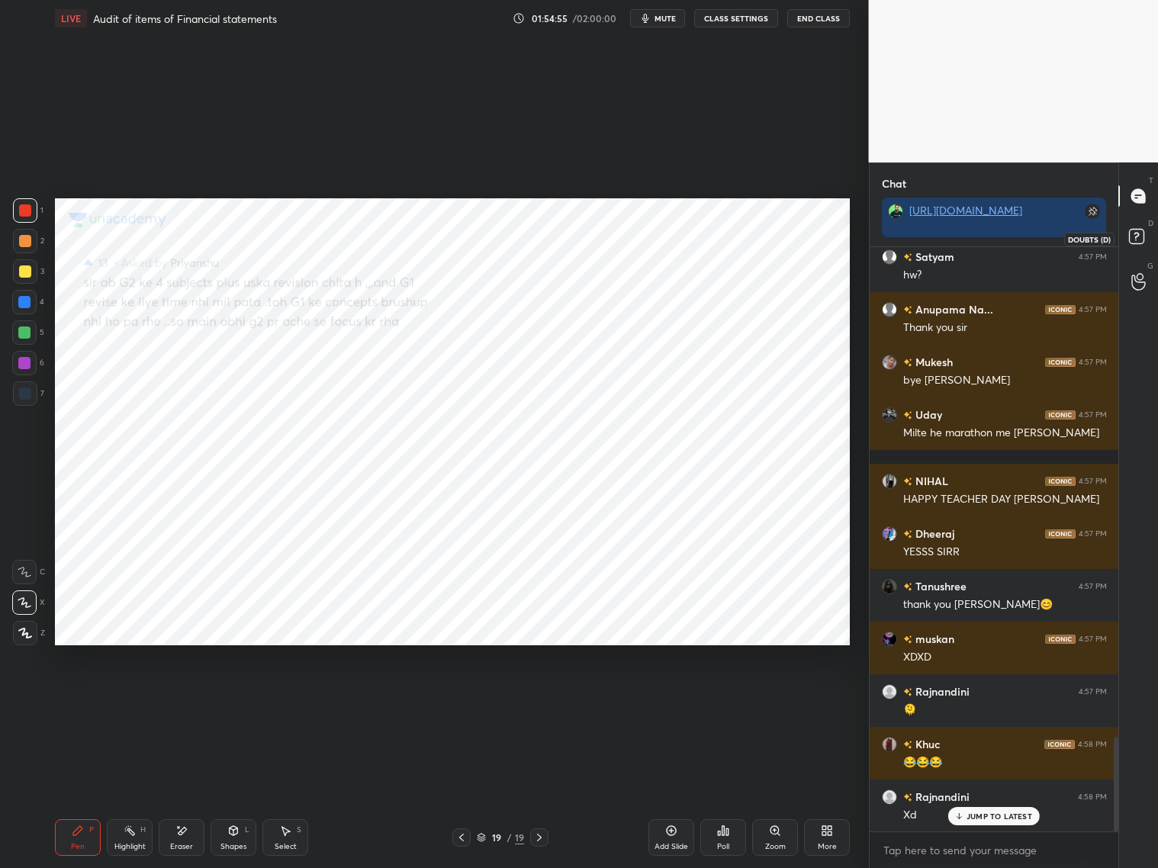
click at [1132, 231] on rect at bounding box center [1136, 237] width 14 height 14
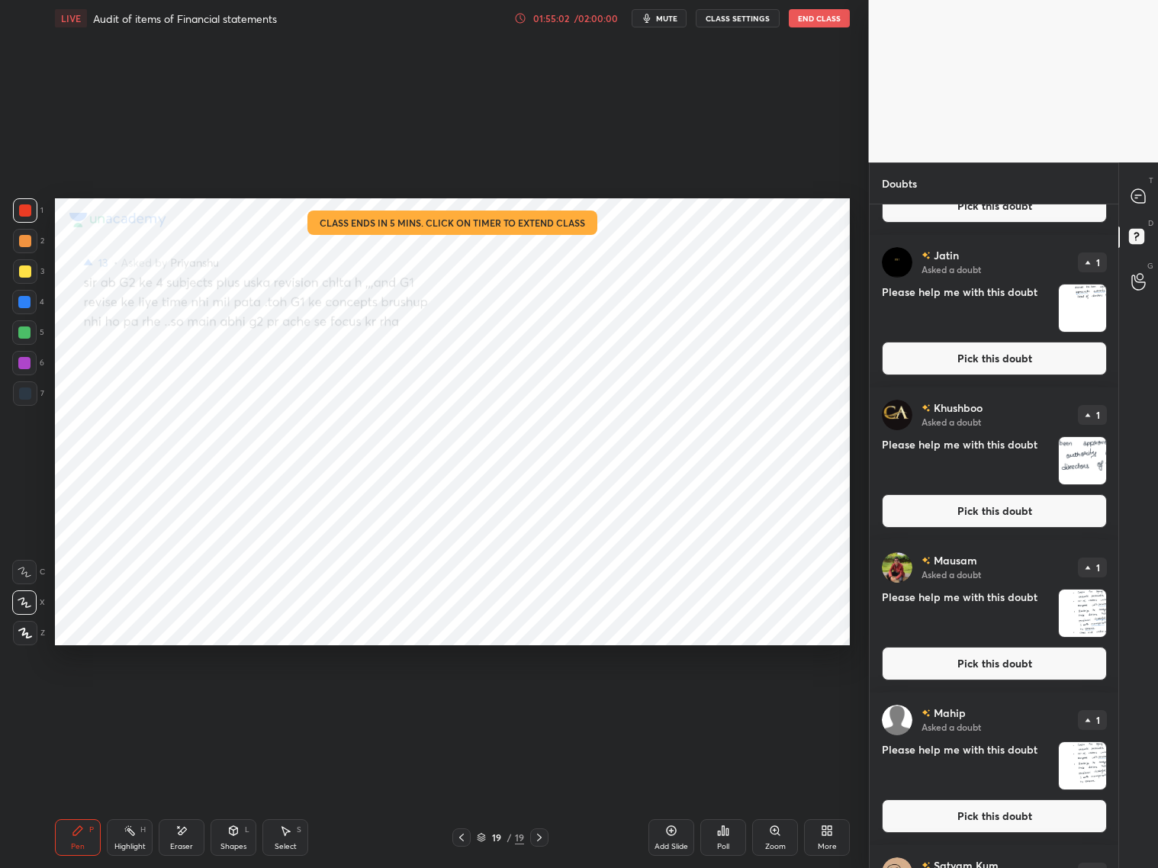
scroll to position [0, 0]
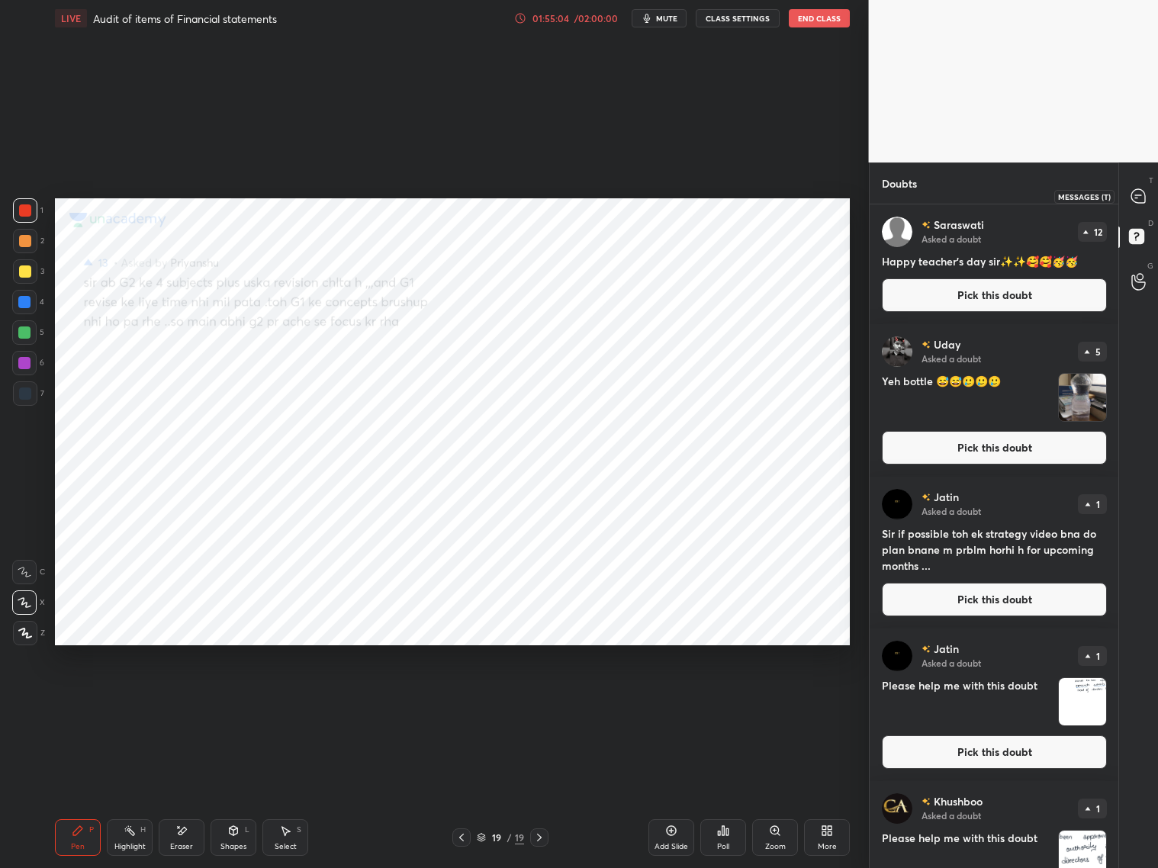
click at [1145, 189] on icon at bounding box center [1139, 196] width 16 height 16
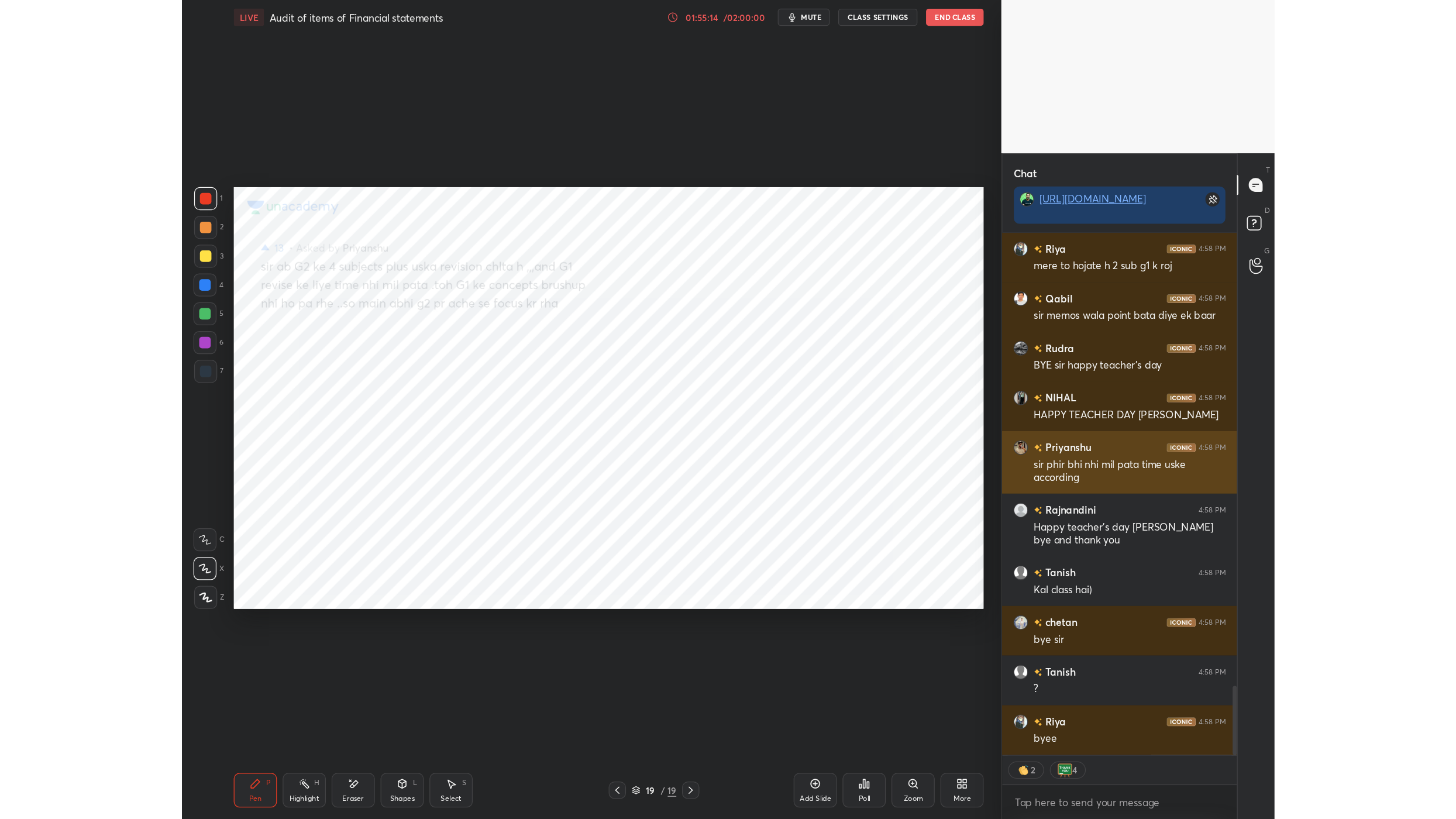
scroll to position [495, 217]
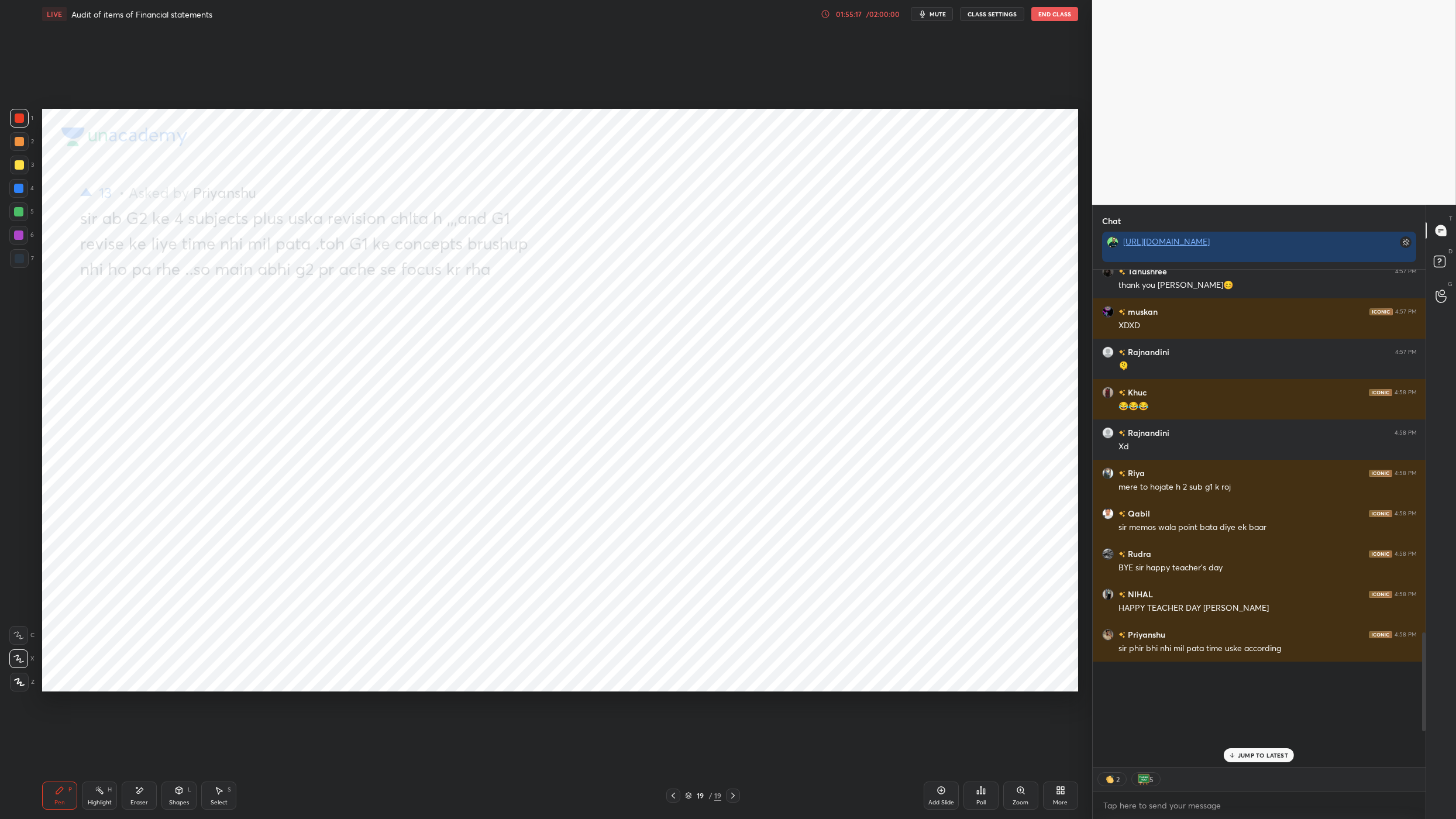
click at [887, 608] on p "JUMP TO LATEST" at bounding box center [1264, 755] width 51 height 7
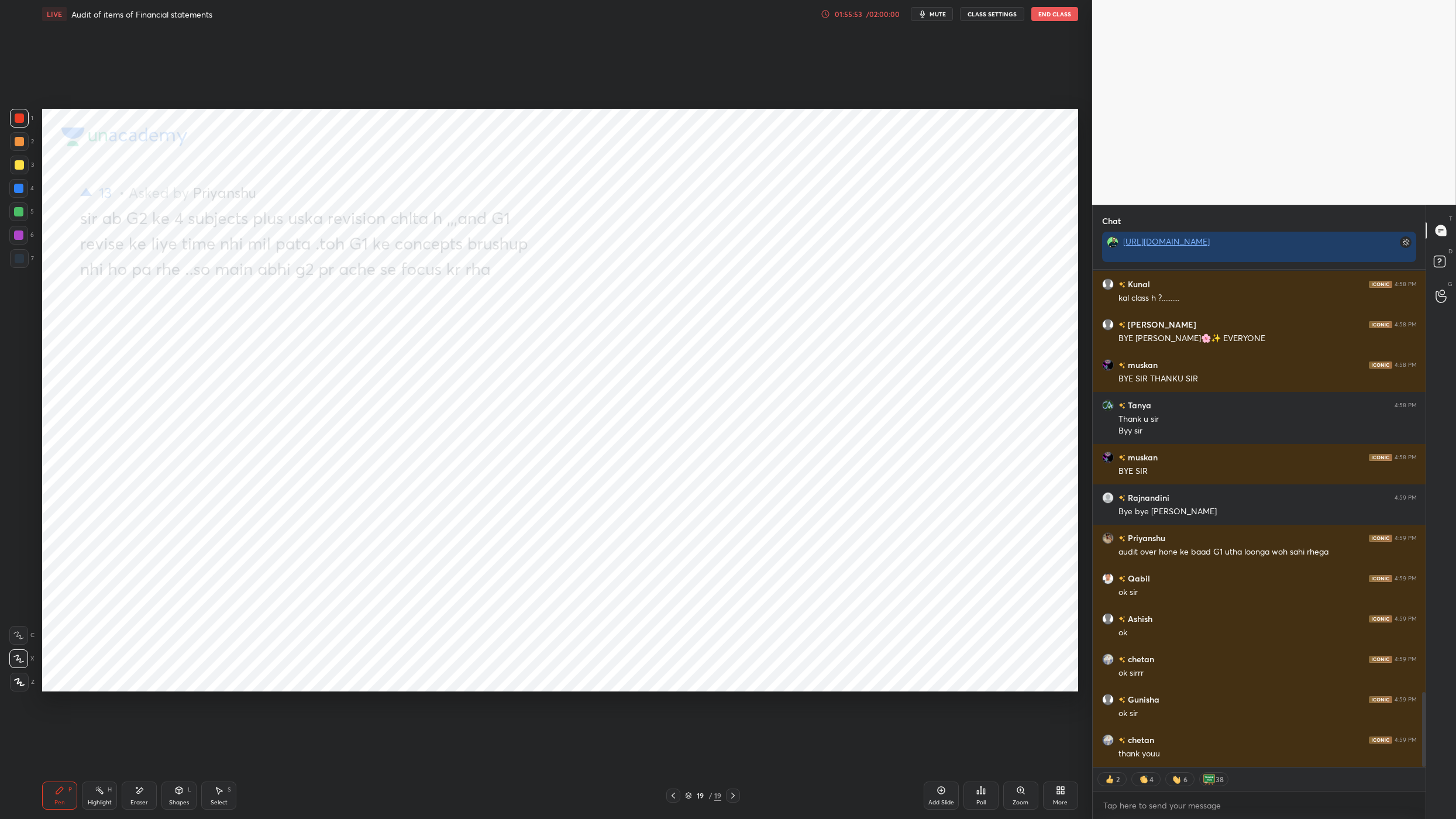
drag, startPoint x: 1055, startPoint y: 757, endPoint x: 1055, endPoint y: 15, distance: 742.0
click at [887, 15] on button "End Class" at bounding box center [1054, 14] width 47 height 14
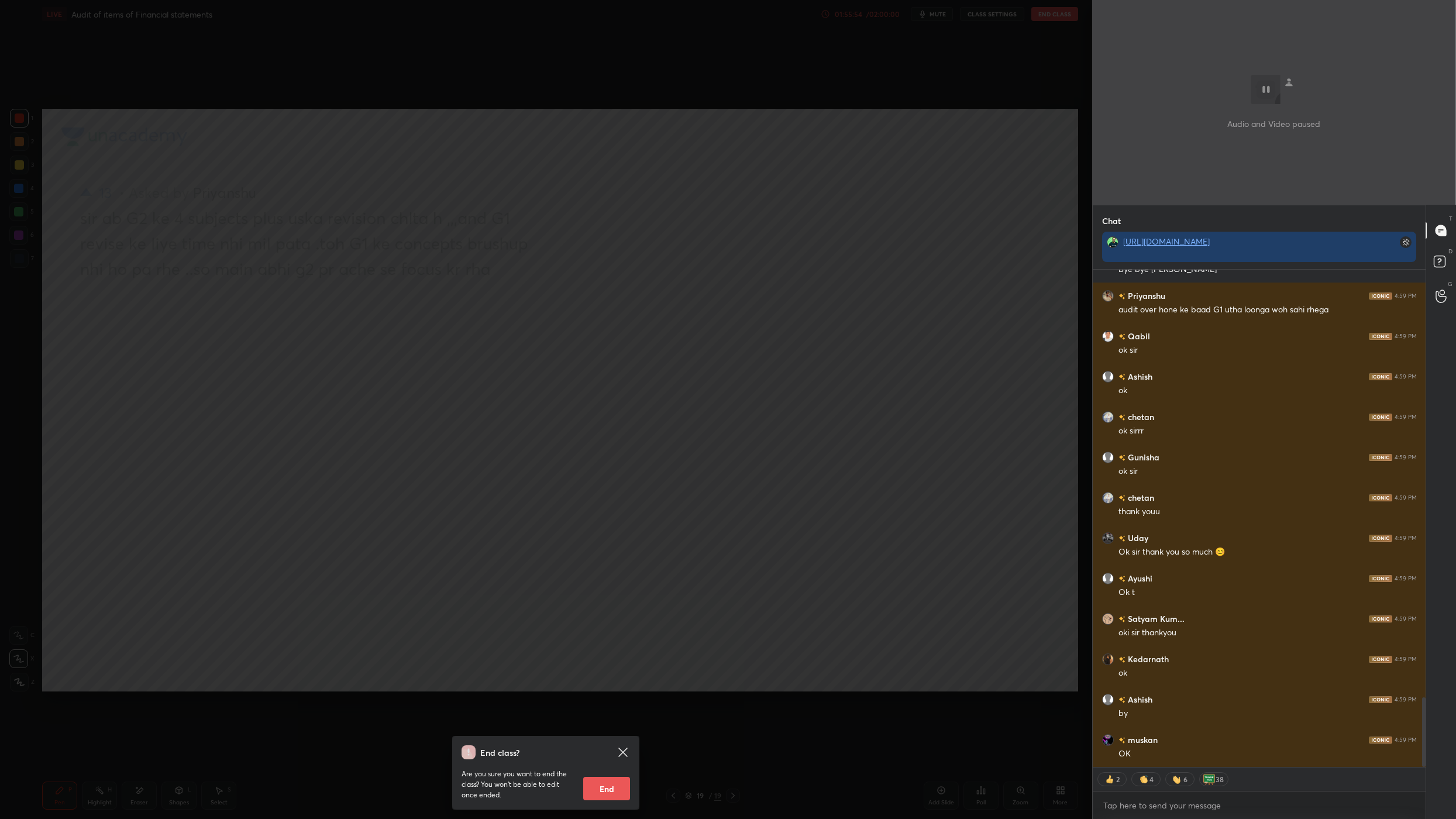
click at [610, 608] on button "End" at bounding box center [606, 788] width 47 height 24
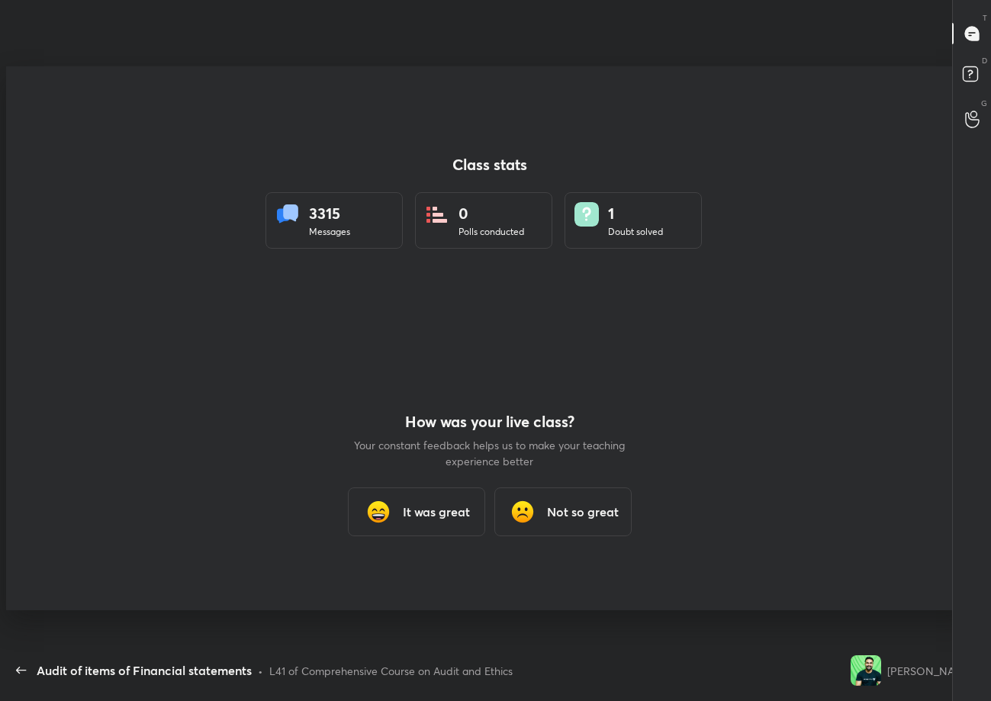
type textarea "x"
